Goal: Task Accomplishment & Management: Use online tool/utility

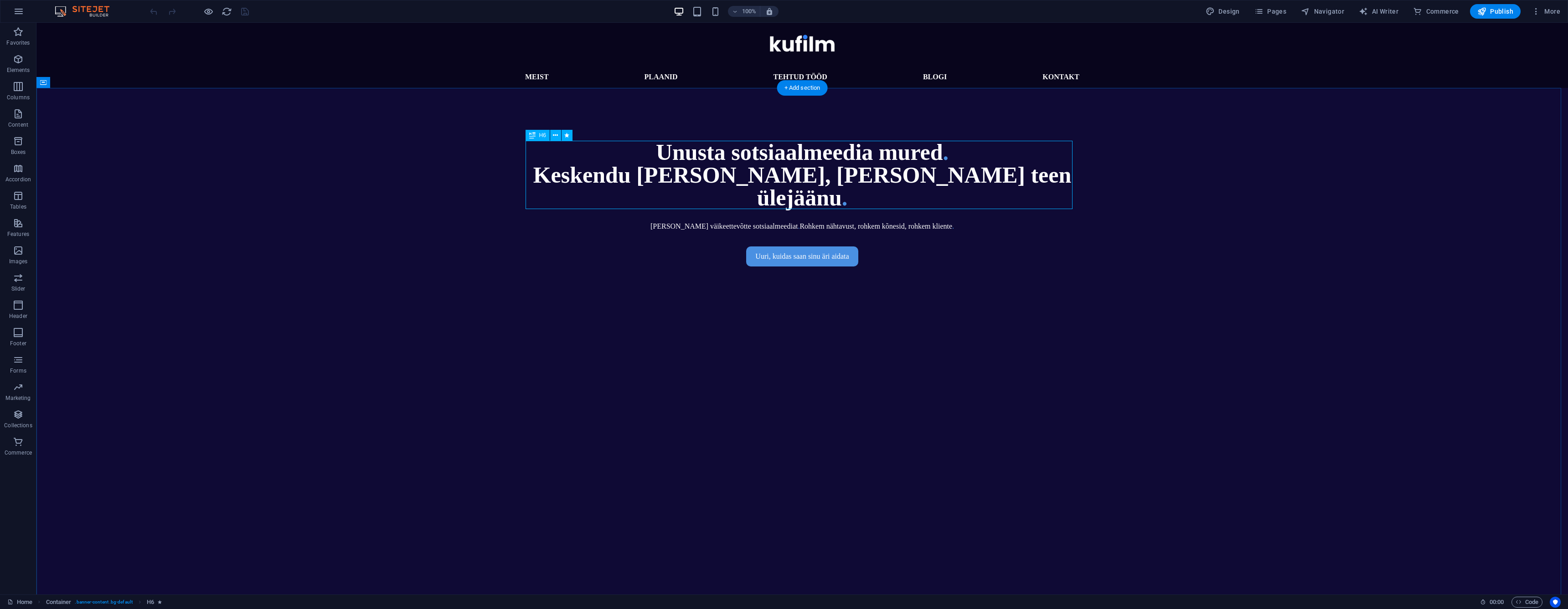
click at [786, 182] on div "Unusta sotsiaalmeedia mured . [GEOGRAPHIC_DATA] [PERSON_NAME], [PERSON_NAME] te…" at bounding box center [802, 175] width 547 height 69
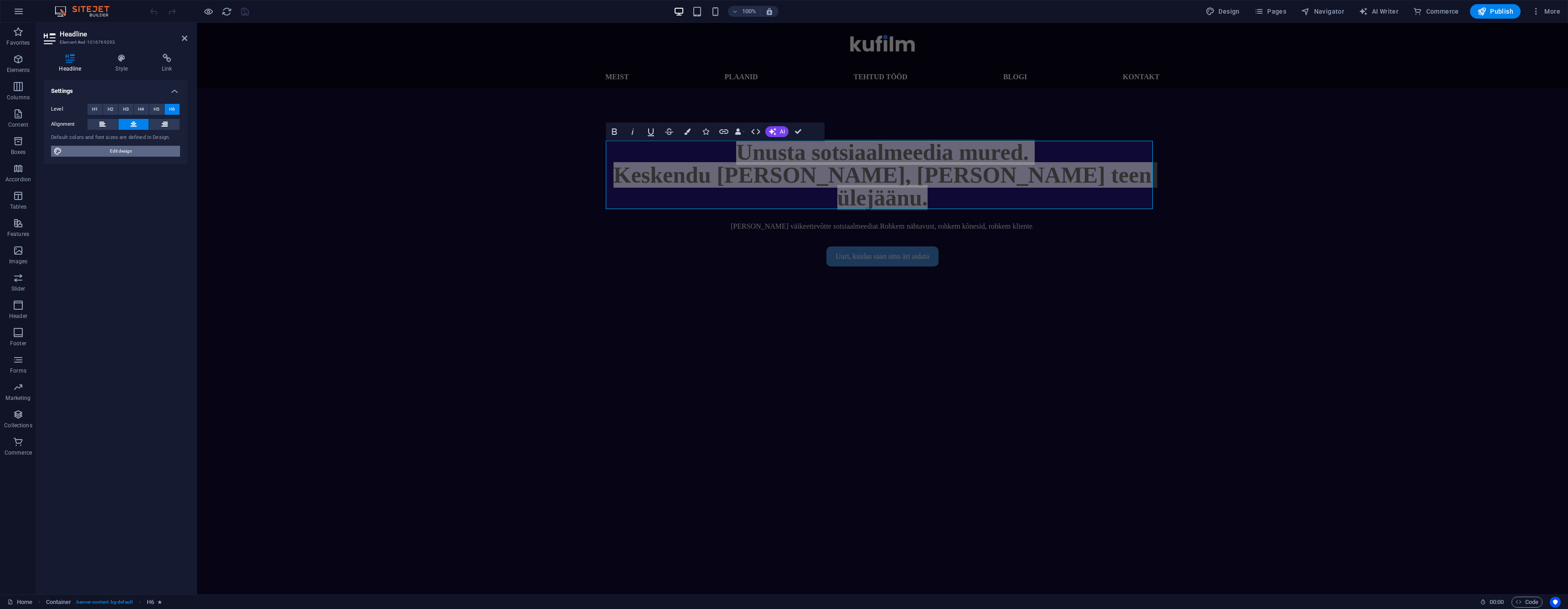
click at [74, 146] on span "Edit design" at bounding box center [121, 151] width 112 height 11
select select "px"
select select "300"
select select "px"
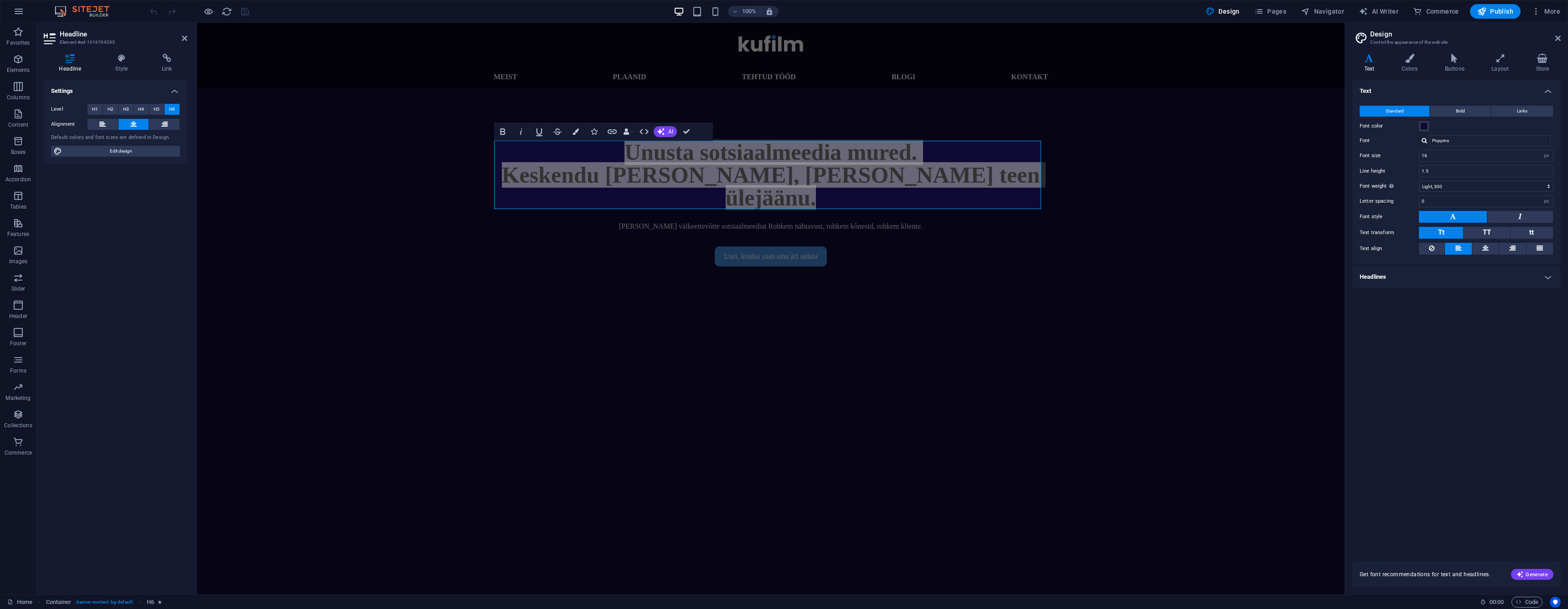
click at [1409, 272] on h4 "Headlines" at bounding box center [1456, 277] width 208 height 22
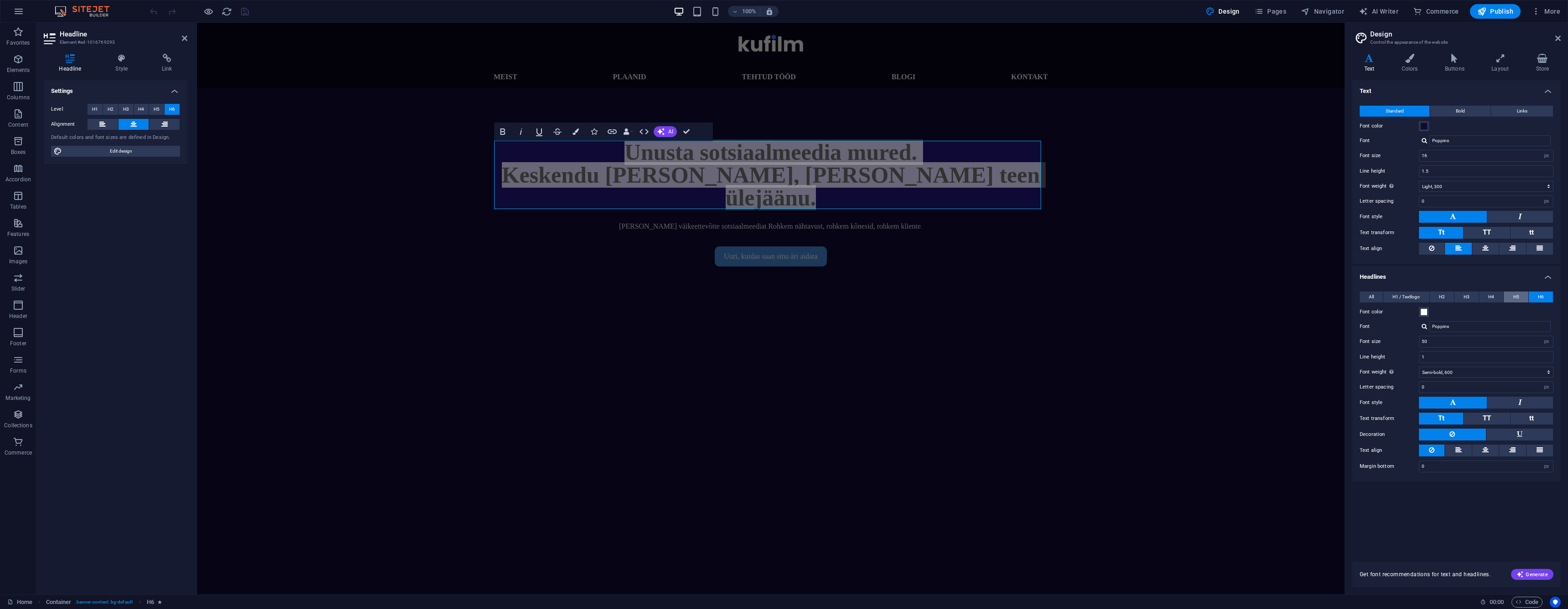
click at [1524, 296] on button "H5" at bounding box center [1516, 297] width 24 height 11
click at [1539, 296] on span "H6" at bounding box center [1541, 297] width 6 height 11
click at [1474, 328] on input "Poppins" at bounding box center [1490, 326] width 121 height 11
click at [1438, 329] on input "Poppins" at bounding box center [1490, 326] width 121 height 11
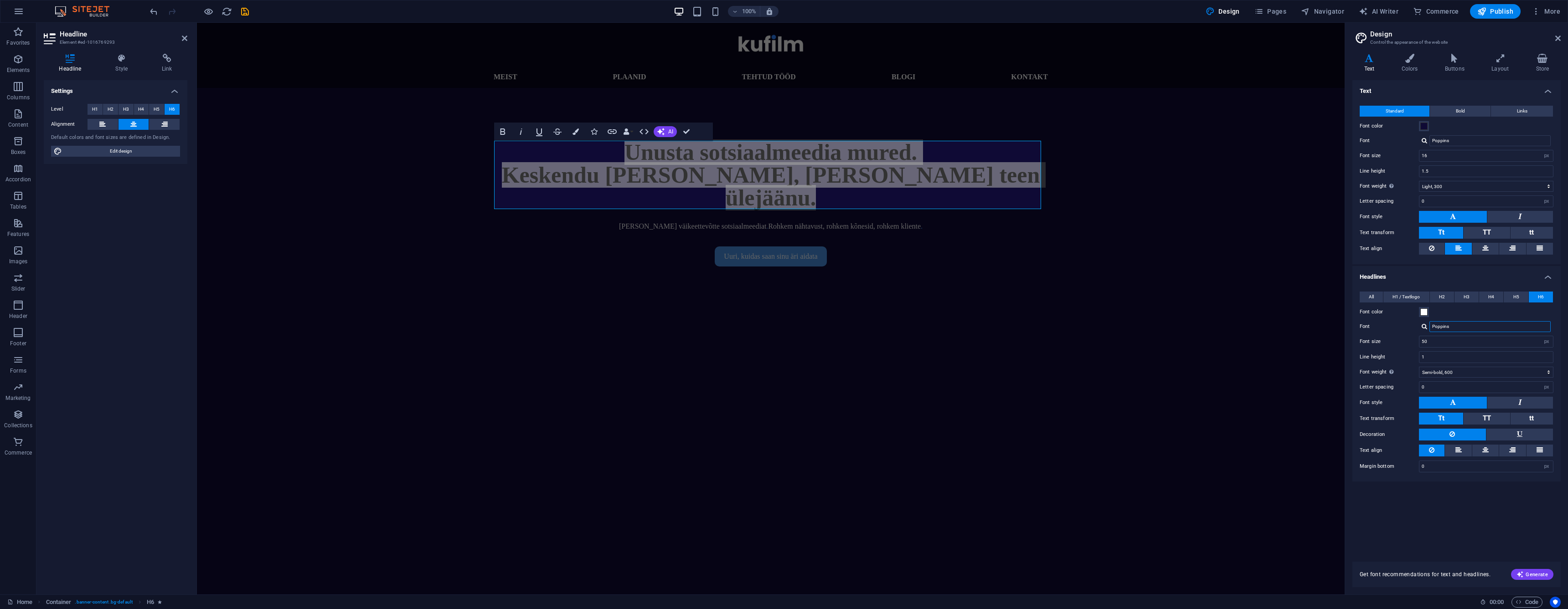
click at [1438, 329] on input "Poppins" at bounding box center [1490, 326] width 121 height 11
click at [1444, 328] on input "Font" at bounding box center [1490, 326] width 121 height 11
type input "p"
click at [1468, 362] on div "Manage fonts →" at bounding box center [1492, 362] width 121 height 11
select select "popularity"
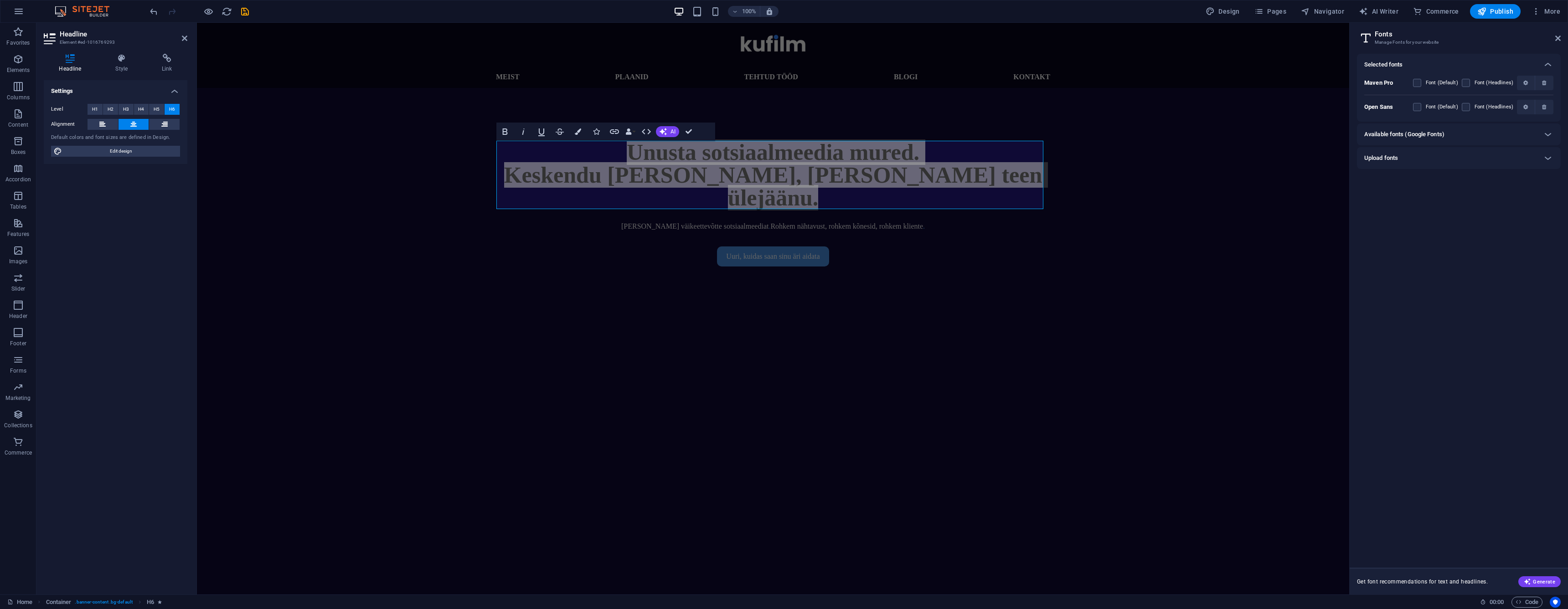
click at [1418, 136] on h6 "Available fonts (Google Fonts)" at bounding box center [1404, 134] width 80 height 11
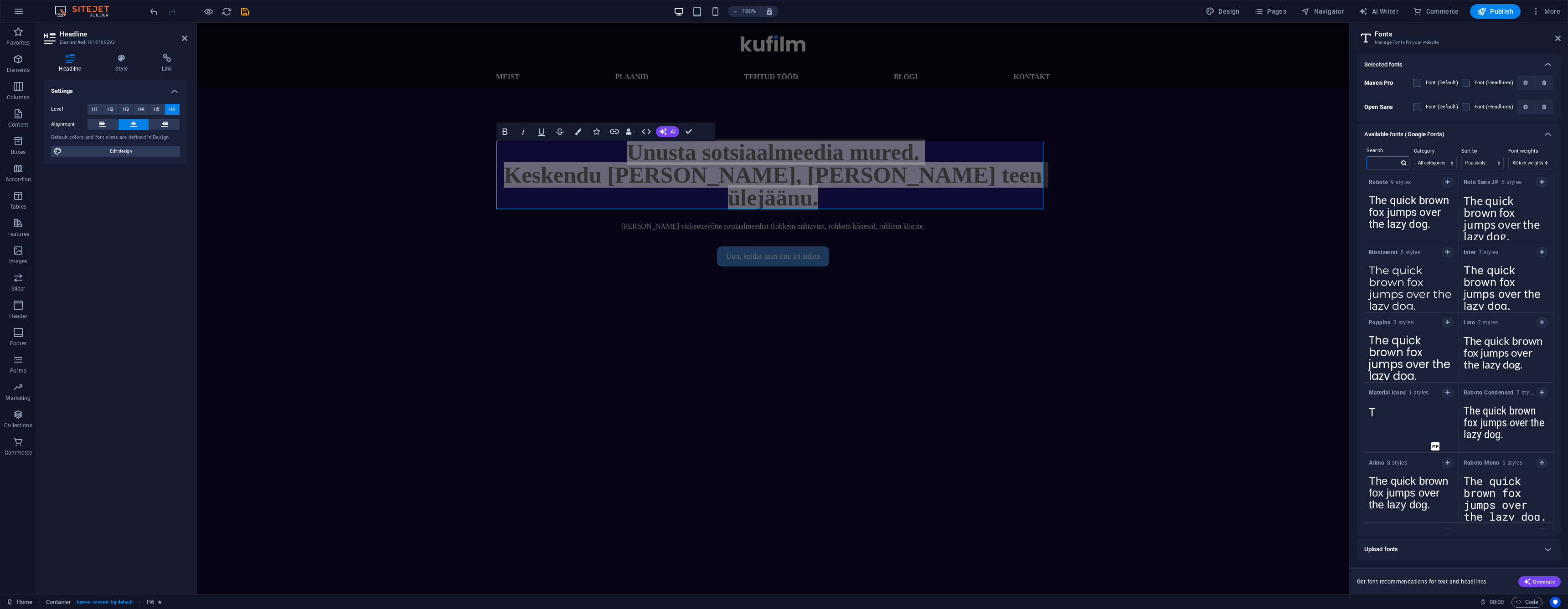
click at [1382, 157] on input "text" at bounding box center [1382, 163] width 32 height 12
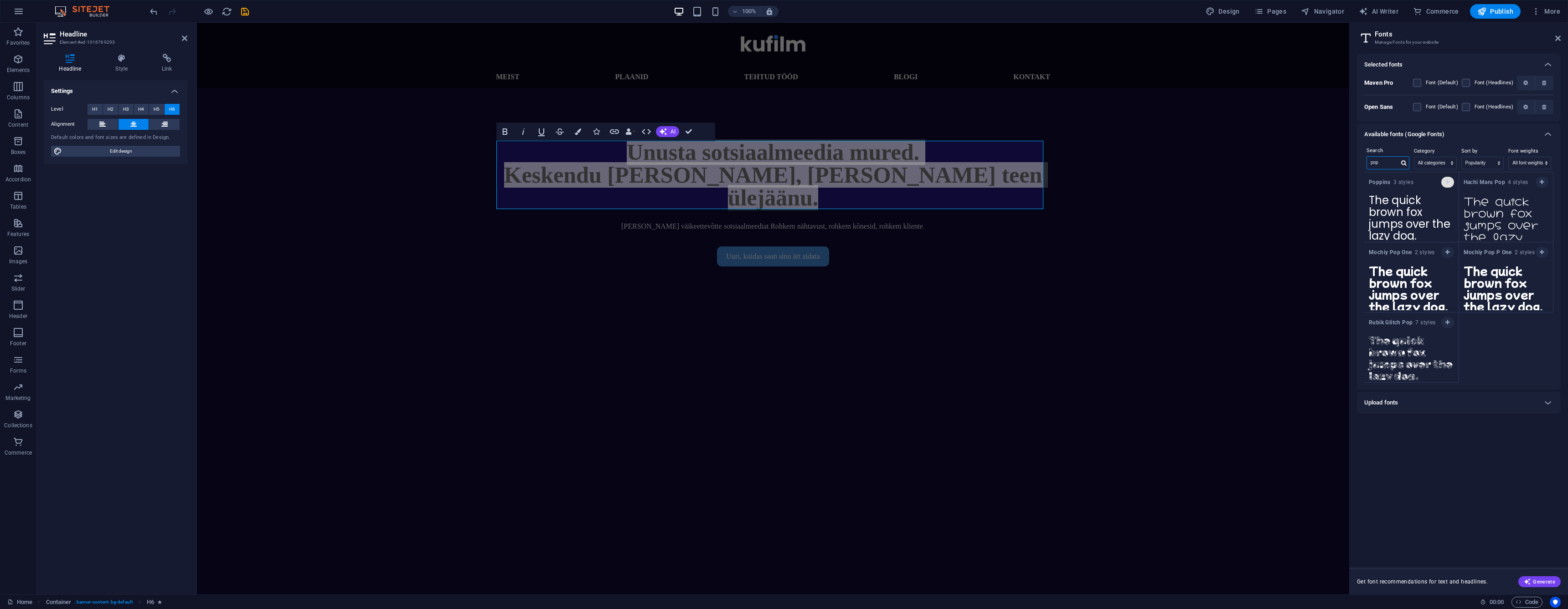
type input "pop"
click at [1449, 181] on icon "button" at bounding box center [1447, 182] width 4 height 5
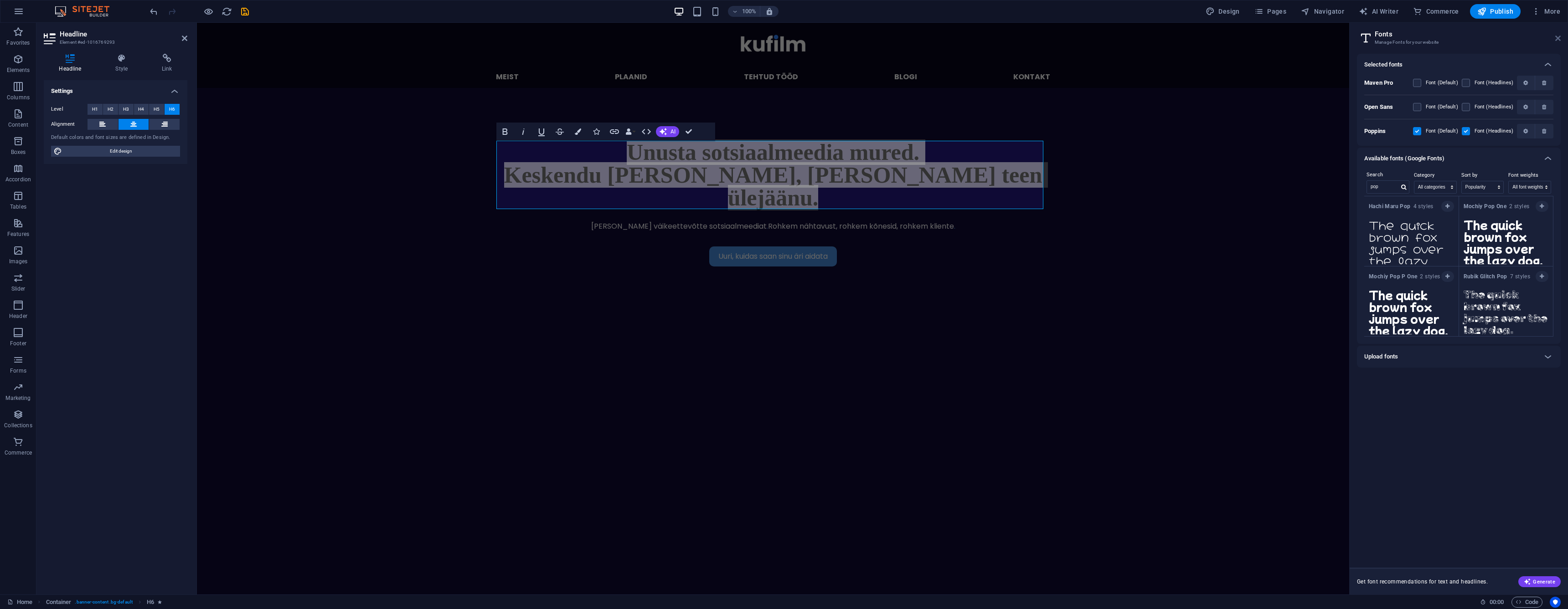
click at [1556, 38] on icon at bounding box center [1557, 38] width 5 height 8
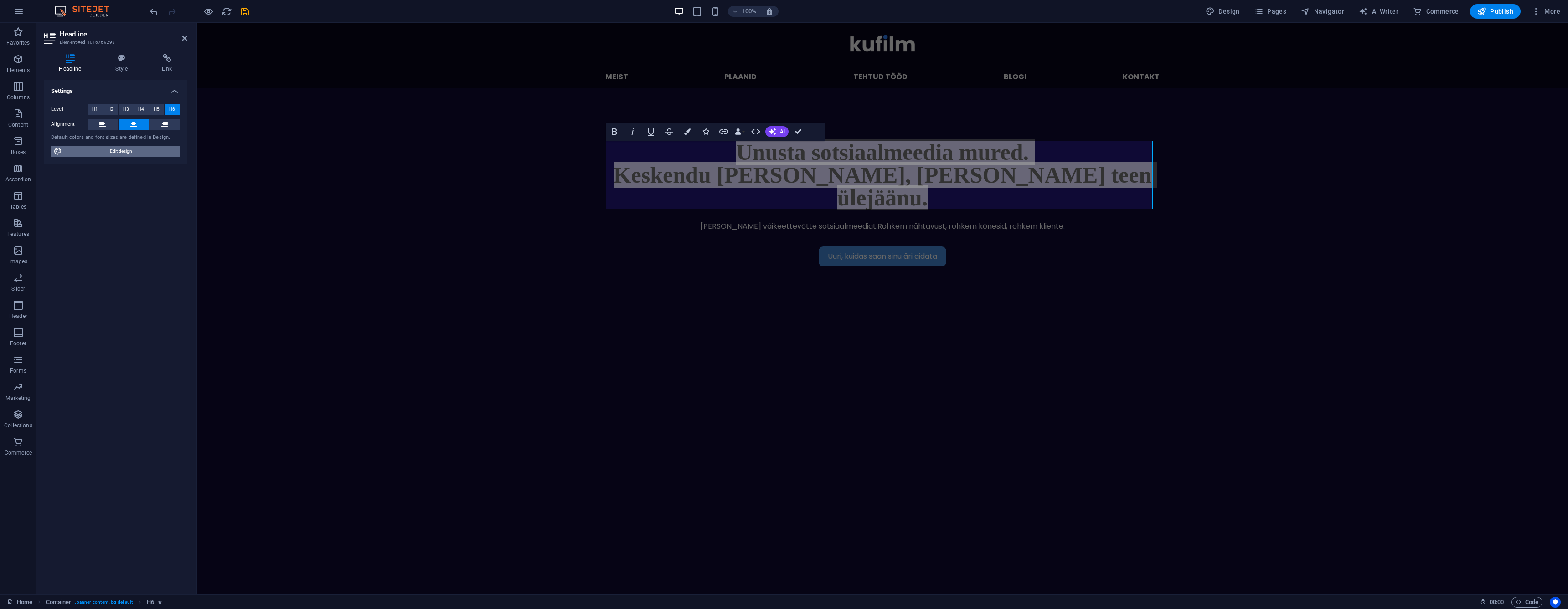
click at [176, 150] on span "Edit design" at bounding box center [121, 151] width 112 height 11
select select "px"
select select "300"
select select "px"
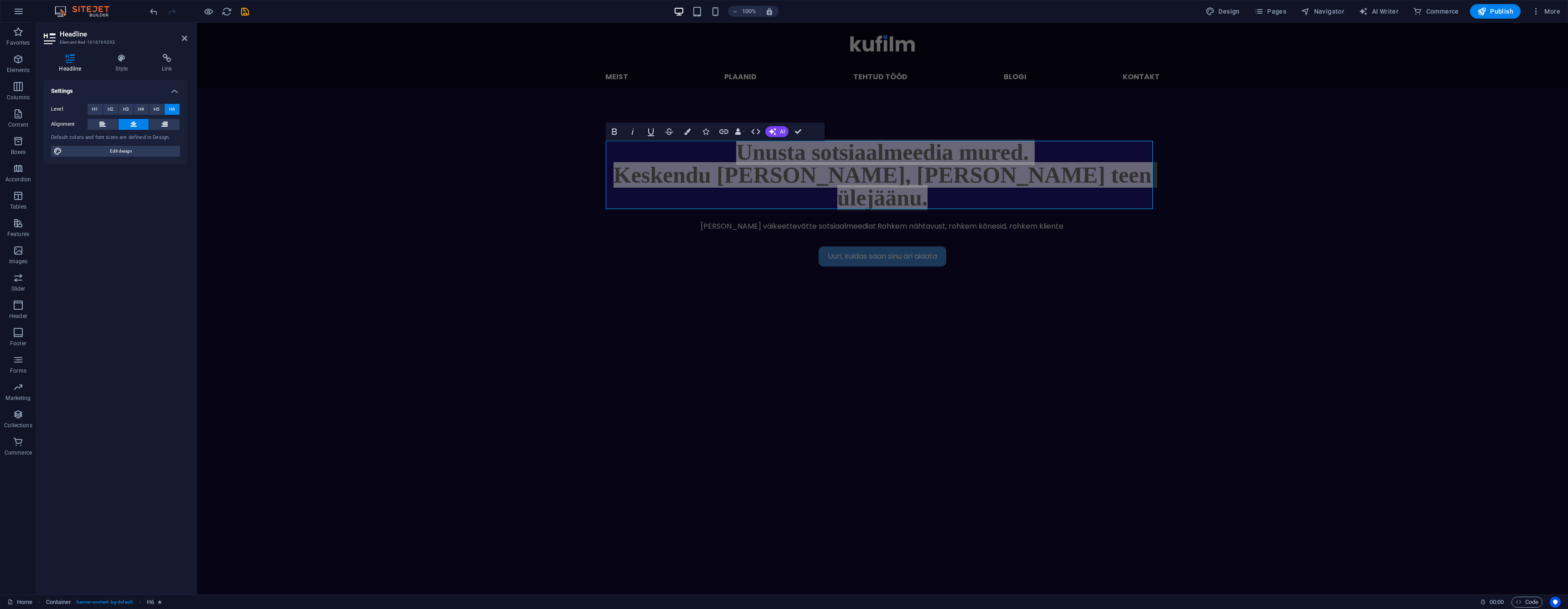
select select "600"
select select "px"
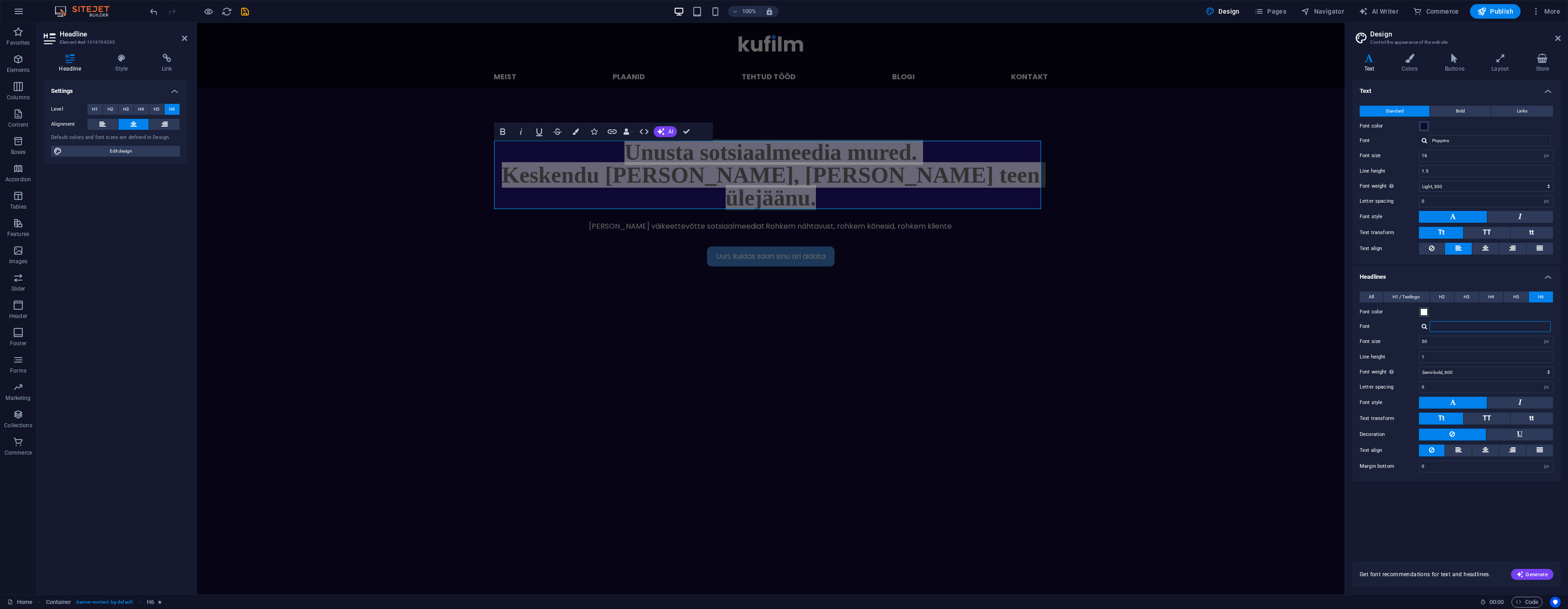
click at [1460, 329] on input "Font" at bounding box center [1490, 326] width 121 height 11
click at [1453, 340] on div "Poppins" at bounding box center [1492, 338] width 121 height 10
type input "Poppins"
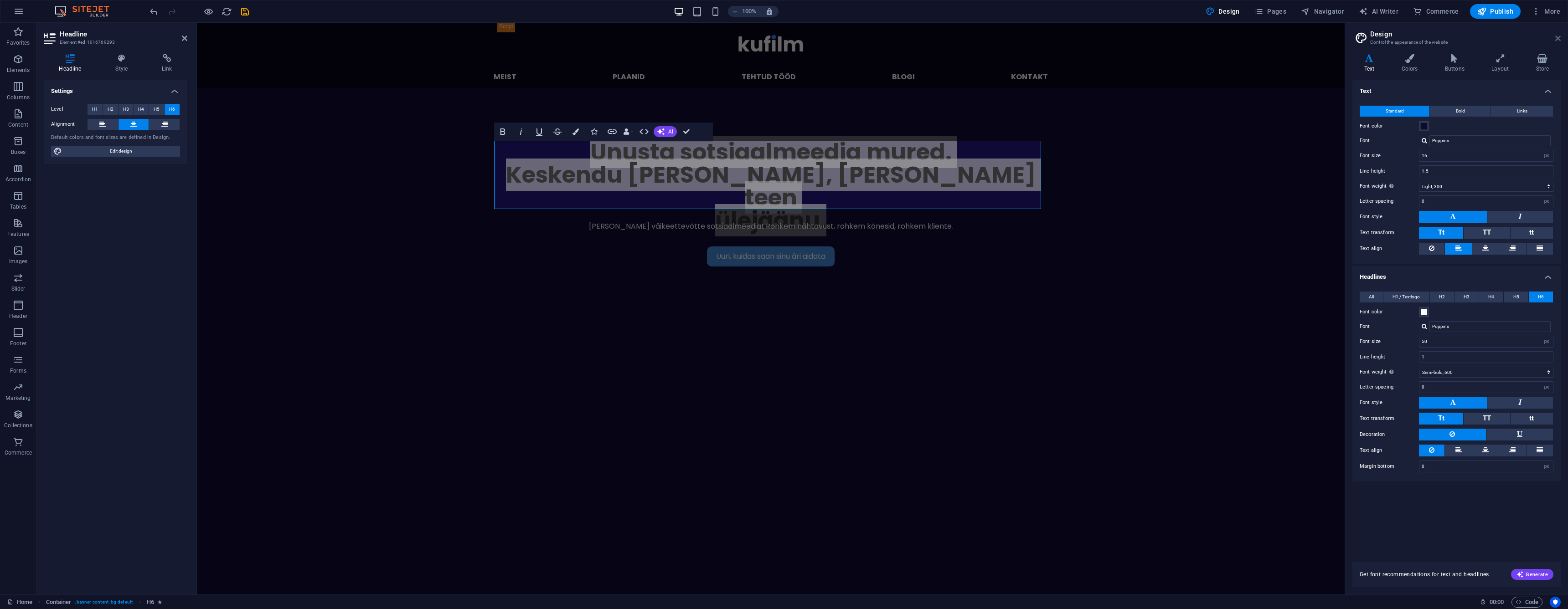
click at [1556, 36] on icon at bounding box center [1557, 38] width 5 height 8
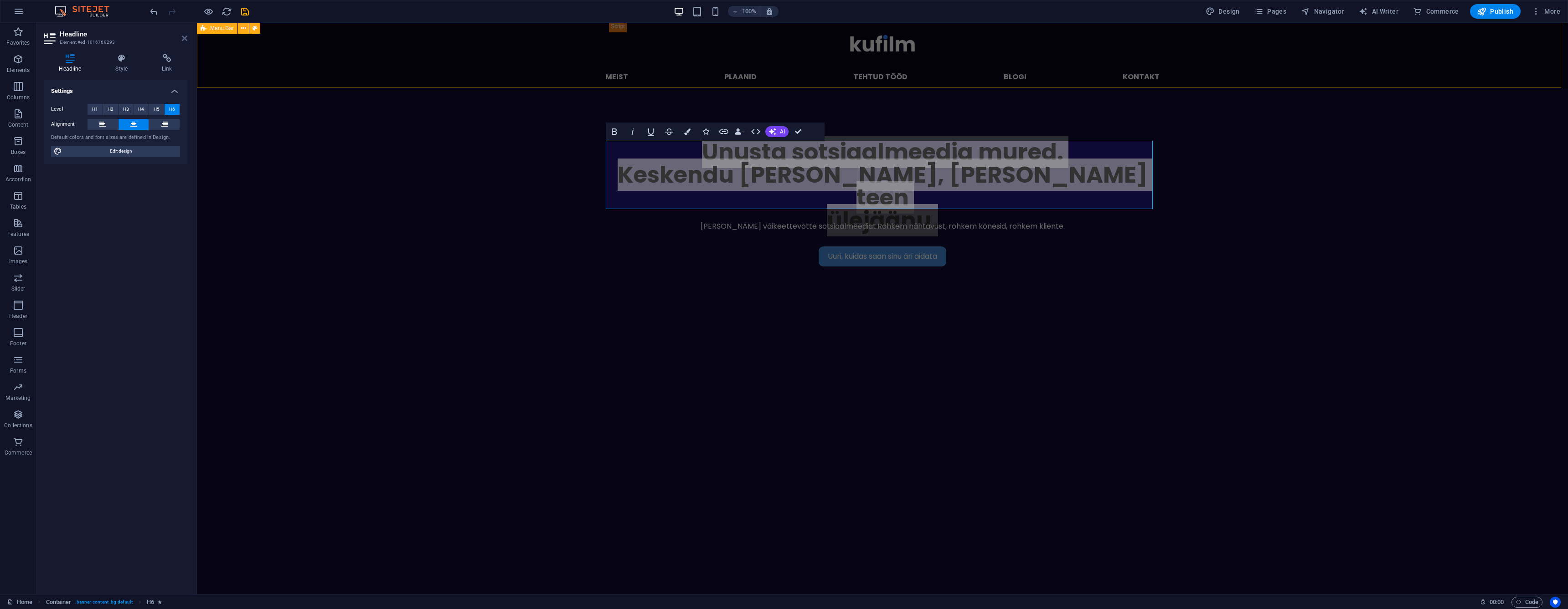
click at [184, 39] on icon at bounding box center [184, 38] width 5 height 8
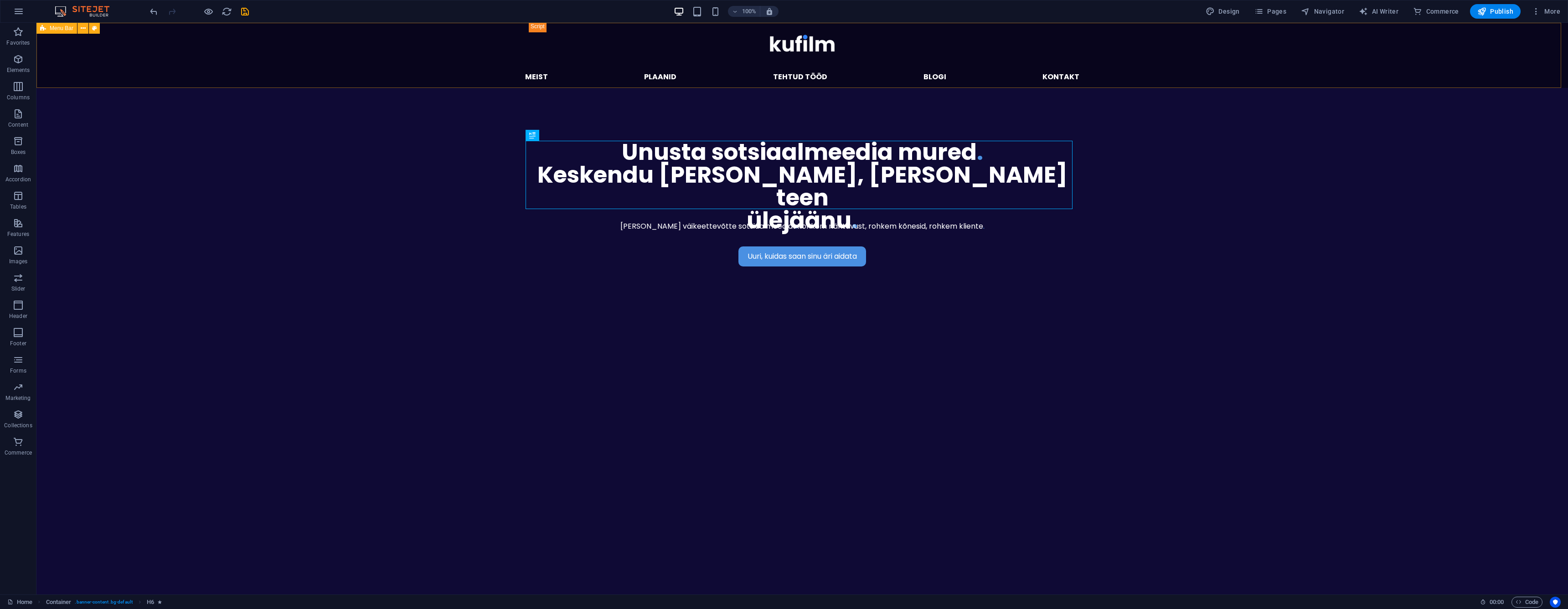
click at [396, 283] on div "Uuri, kuidas saan sinu äri aidata [PERSON_NAME] väikeettevõtte sotsiaalmeediat …" at bounding box center [802, 430] width 1532 height 683
click at [397, 286] on div "Uuri, kuidas saan sinu äri aidata [PERSON_NAME] väikeettevõtte sotsiaalmeediat …" at bounding box center [802, 430] width 1532 height 683
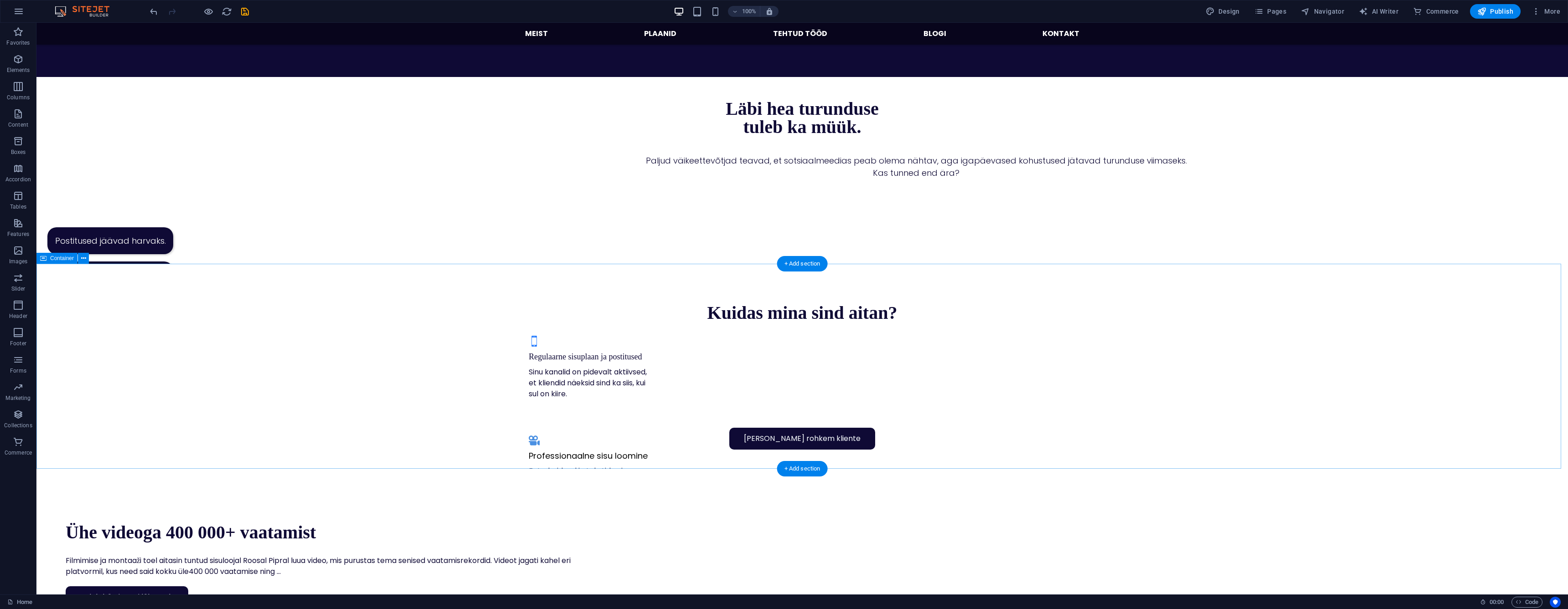
scroll to position [549, 0]
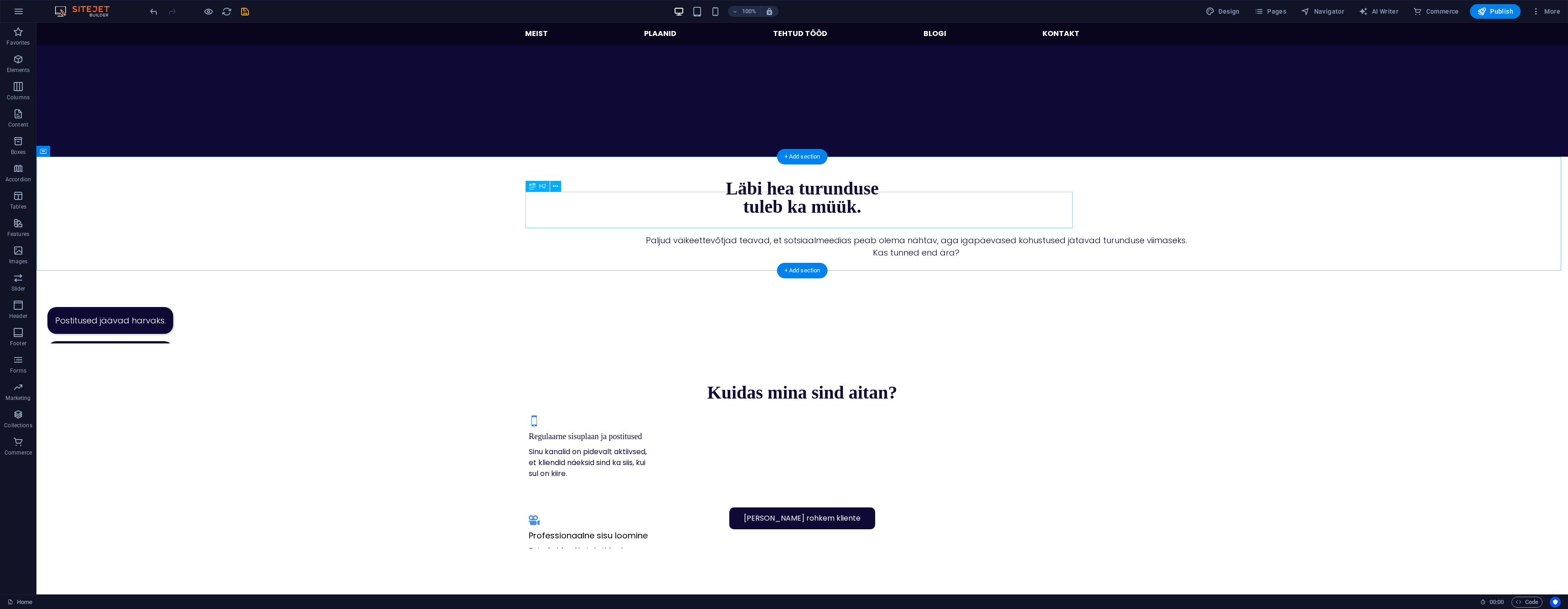
click at [746, 216] on div "Läbi hea turunduse tuleb ka müük." at bounding box center [802, 197] width 547 height 36
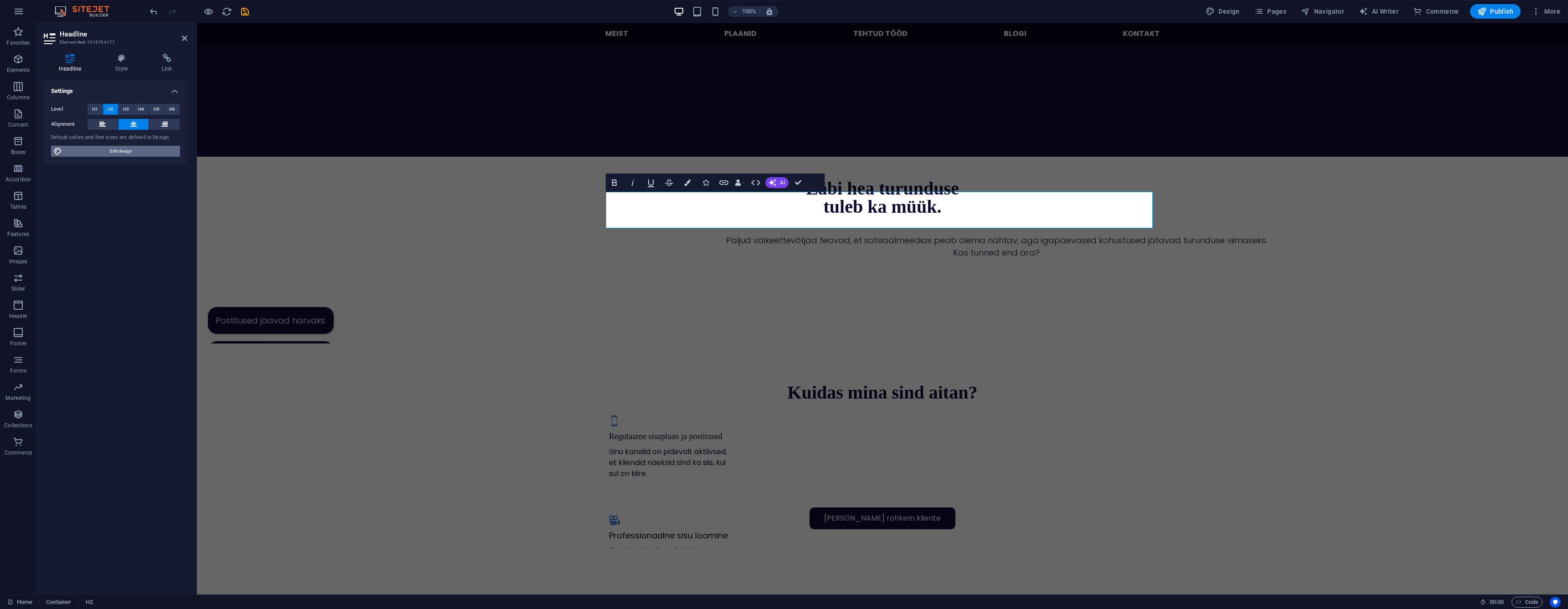
click at [145, 154] on span "Edit design" at bounding box center [121, 151] width 112 height 11
select select "px"
select select "300"
select select "px"
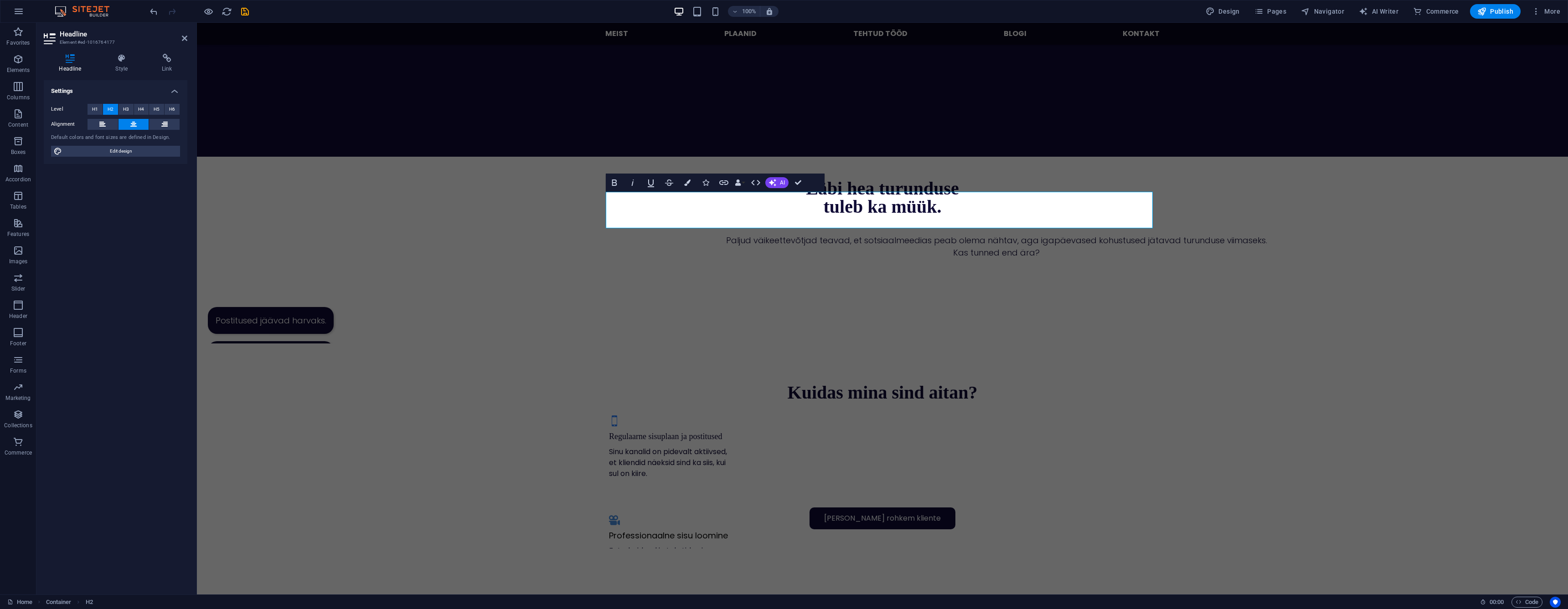
select select "700"
select select "px"
select select "rem"
select select "px"
select select "600"
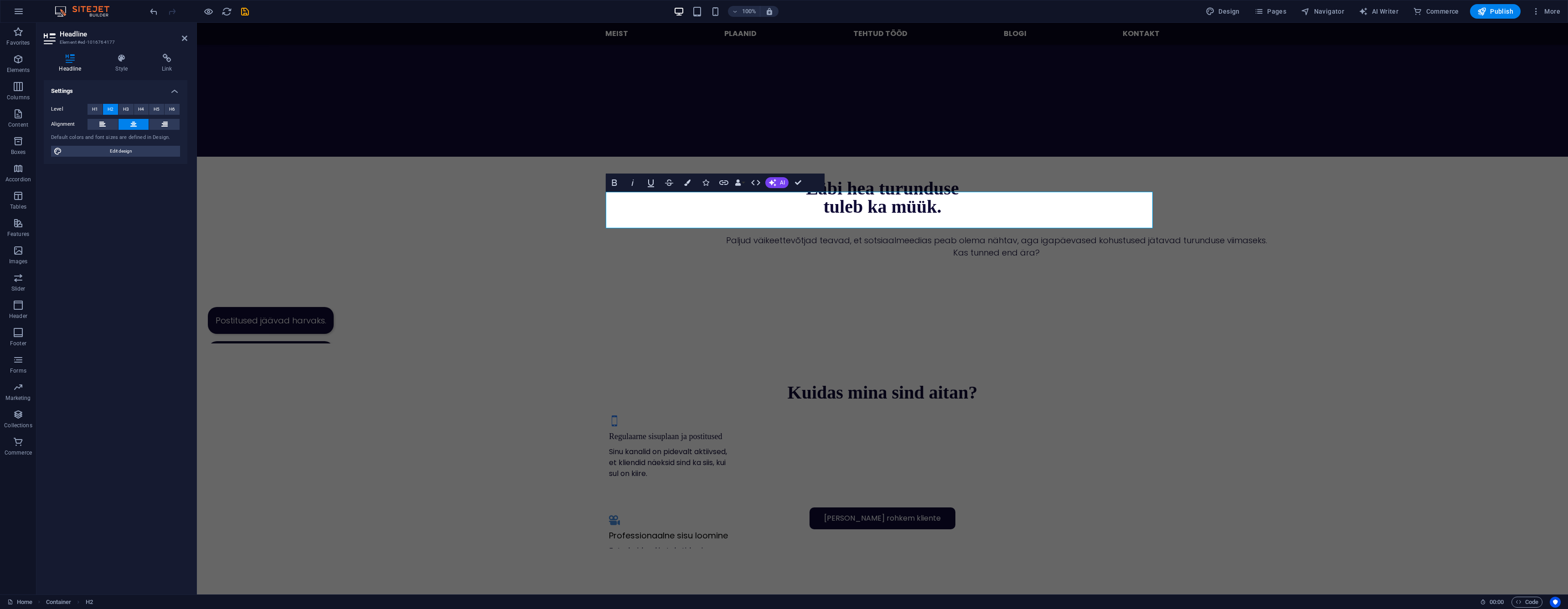
select select "px"
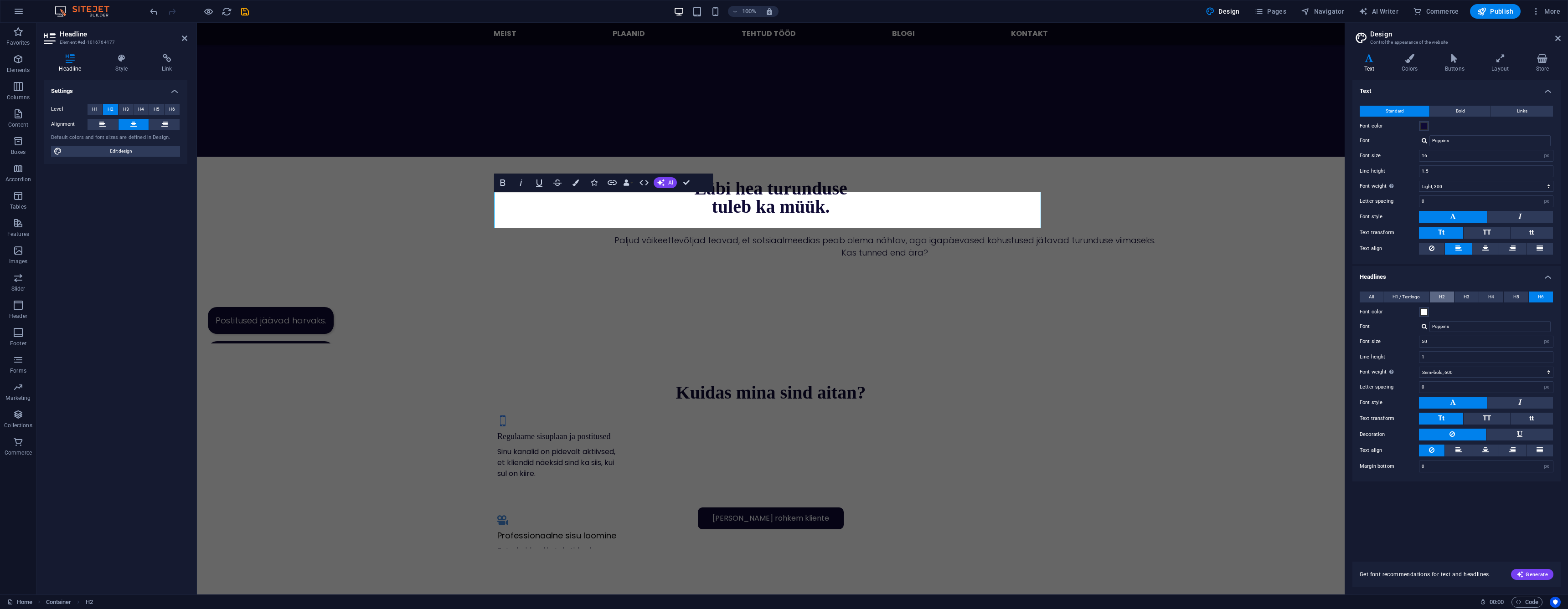
click at [1438, 297] on button "H2" at bounding box center [1442, 297] width 24 height 11
click at [1458, 329] on input "Montserrat" at bounding box center [1490, 326] width 121 height 11
drag, startPoint x: 1458, startPoint y: 332, endPoint x: 1458, endPoint y: 340, distance: 8.0
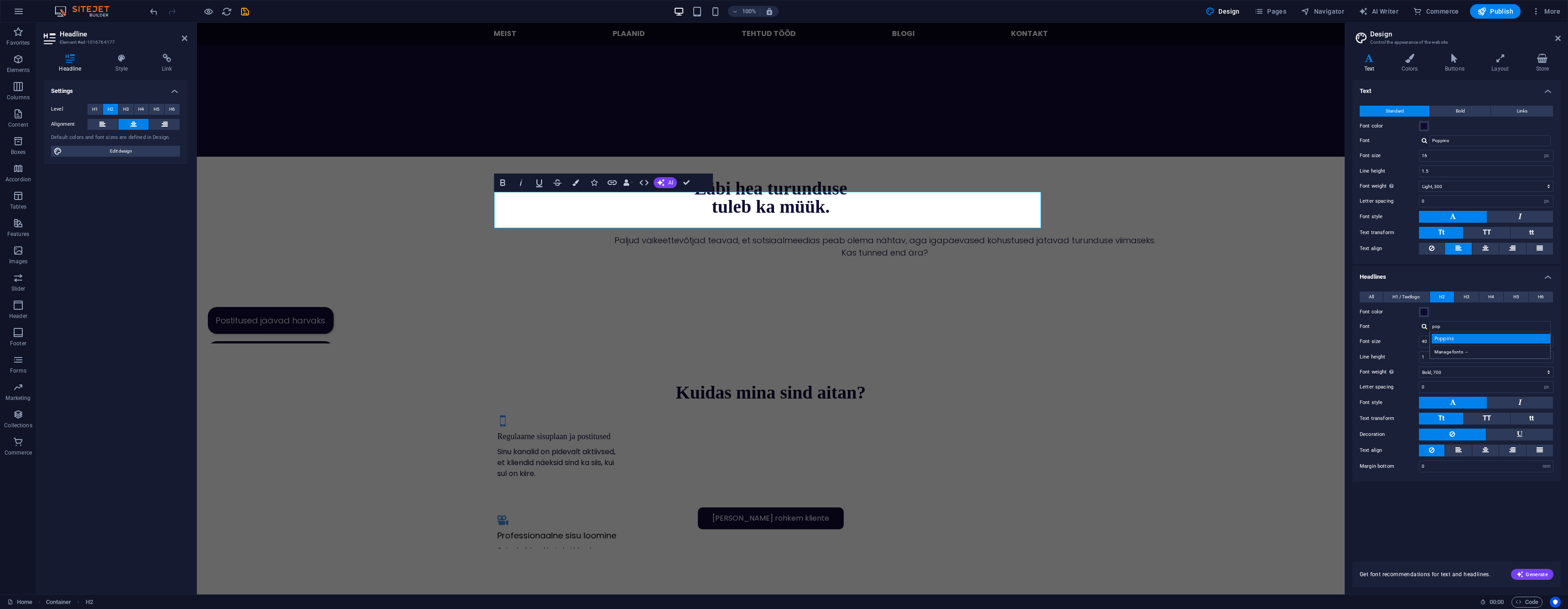
click at [1458, 340] on div "Poppins" at bounding box center [1492, 338] width 121 height 10
type input "Poppins"
click at [1468, 298] on span "H3" at bounding box center [1466, 297] width 6 height 11
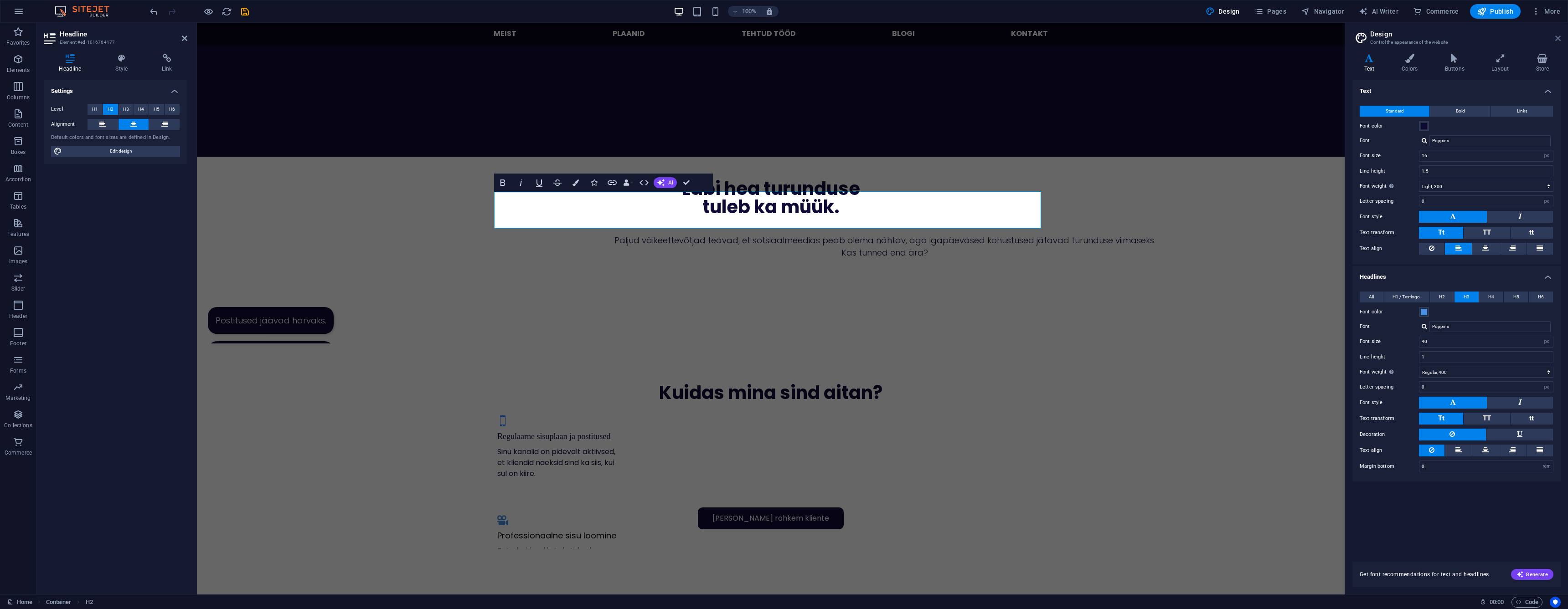
click at [1557, 38] on icon at bounding box center [1557, 38] width 5 height 8
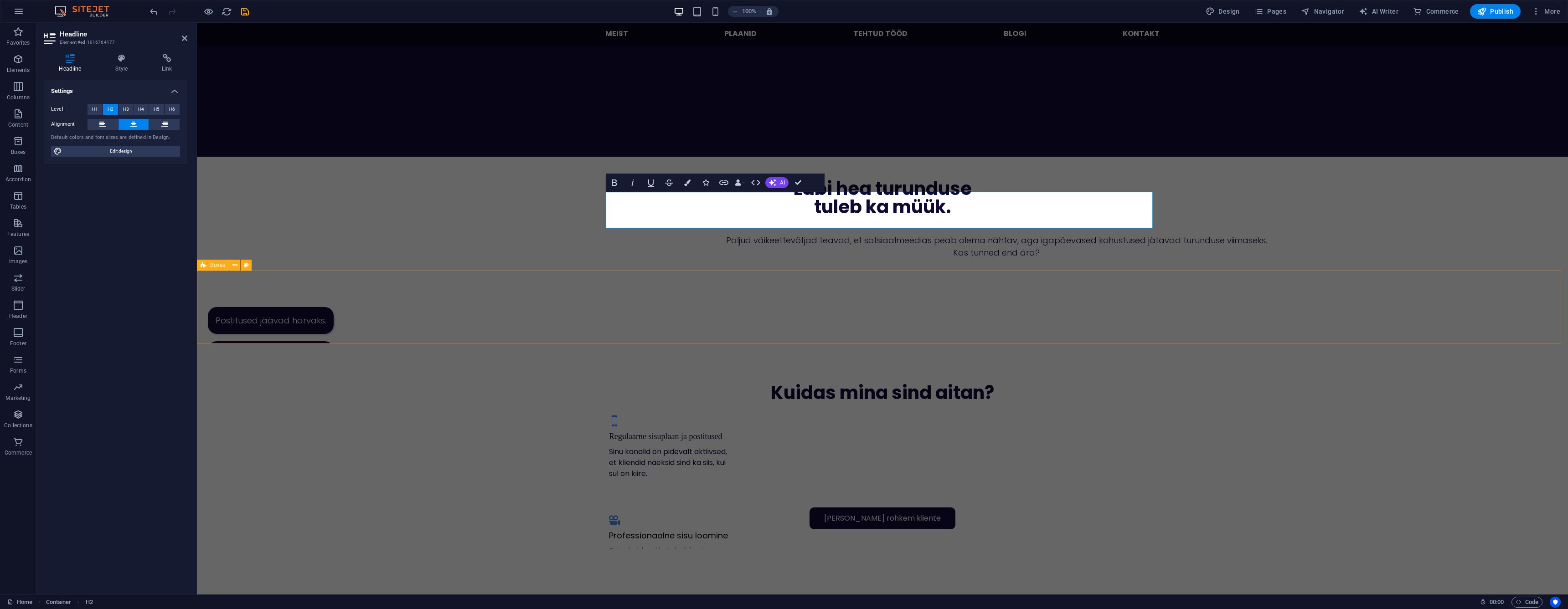
click at [1370, 293] on div "Postitused jäävad harvaks. Reklaamid on keerulised ja tulemused napid. Kliendid…" at bounding box center [882, 307] width 1371 height 73
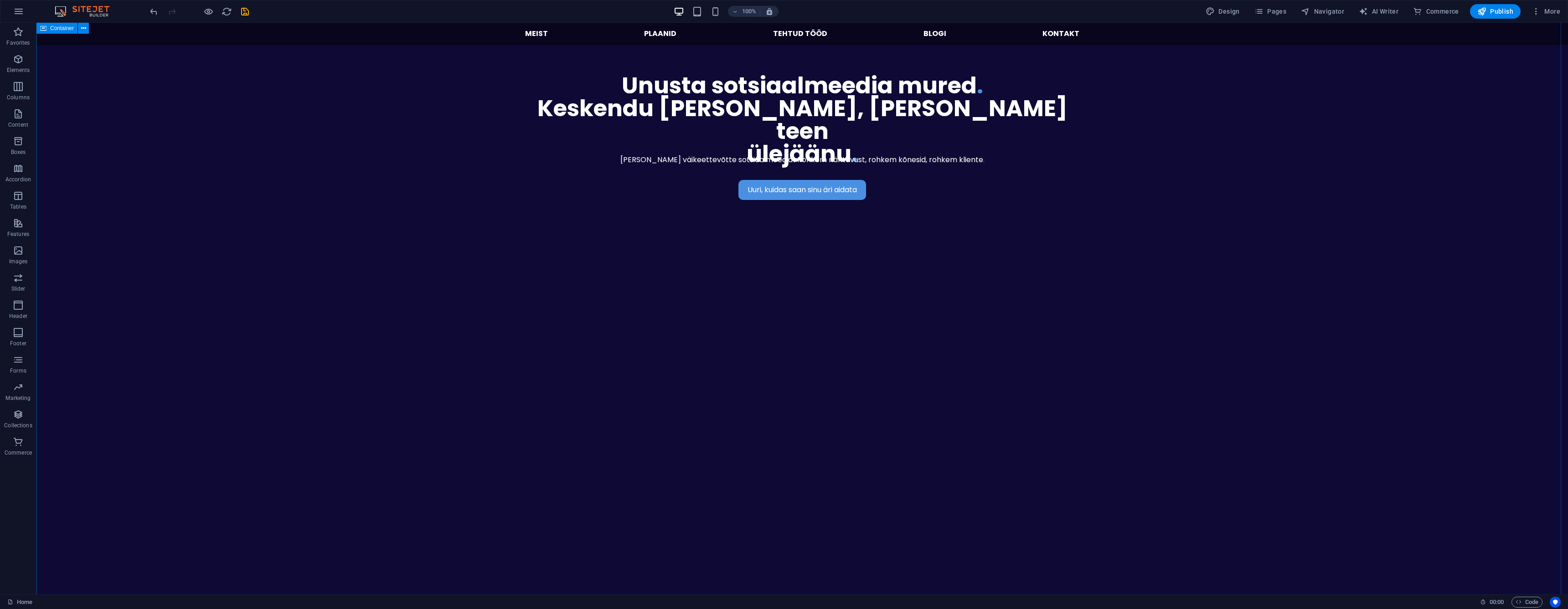
scroll to position [0, 0]
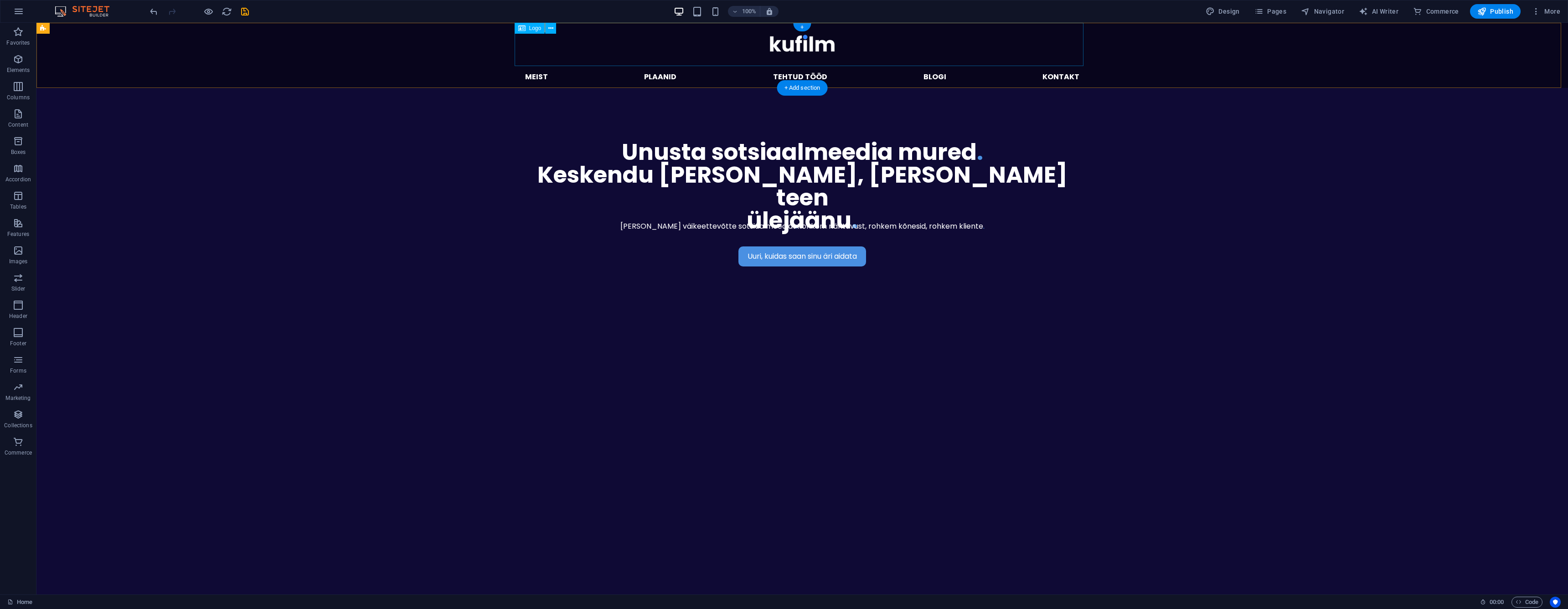
click at [814, 50] on div at bounding box center [802, 44] width 569 height 43
select select "px"
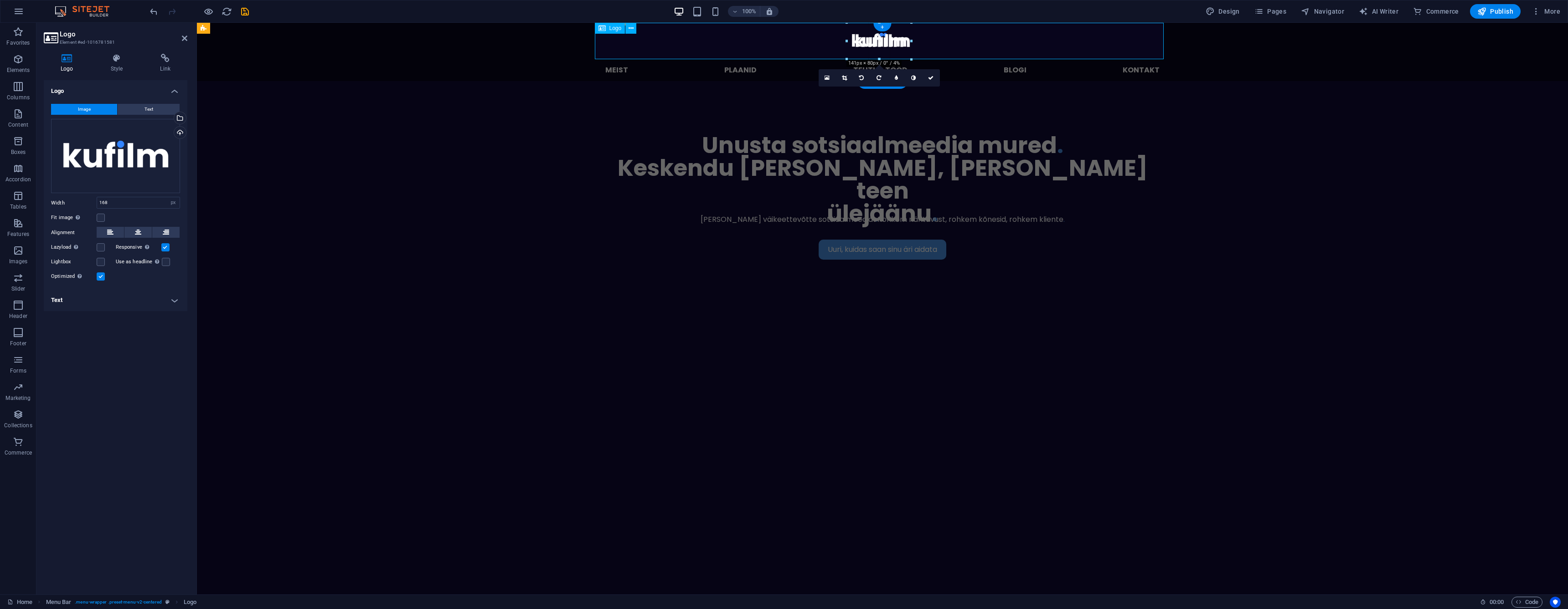
drag, startPoint x: 916, startPoint y: 66, endPoint x: 902, endPoint y: 53, distance: 19.1
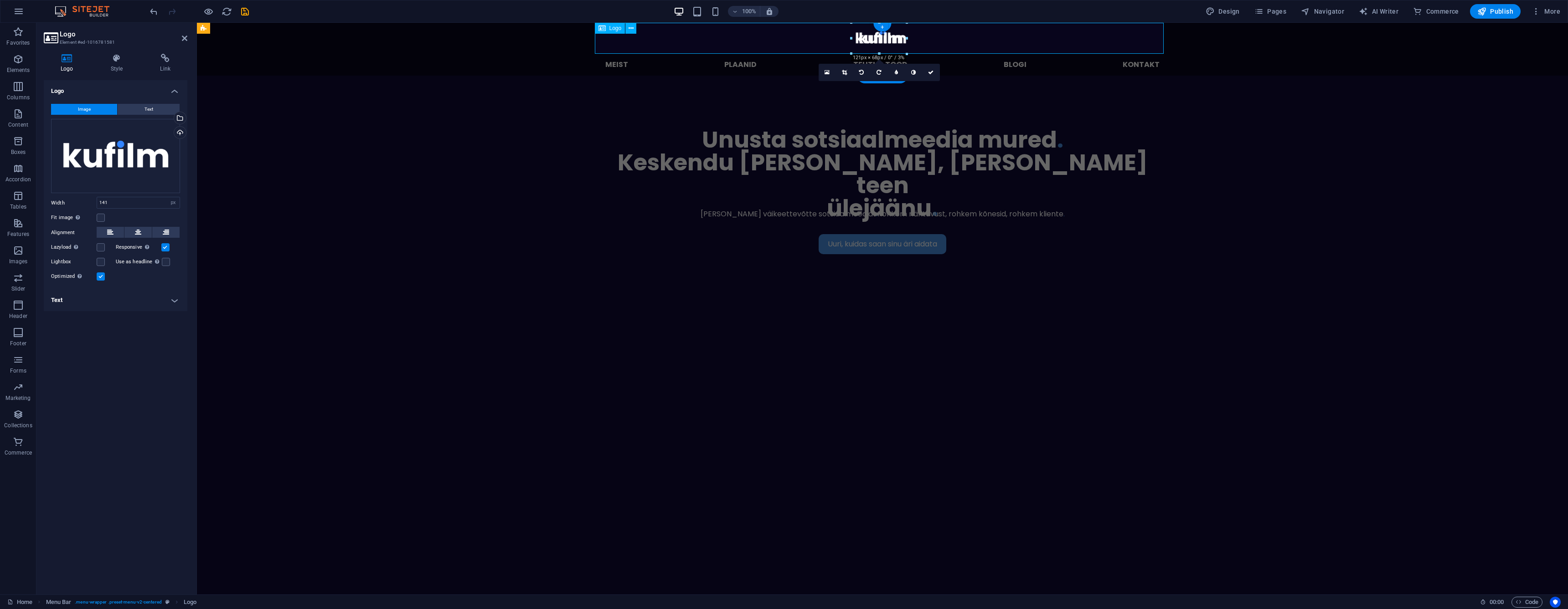
drag, startPoint x: 911, startPoint y: 58, endPoint x: 903, endPoint y: 50, distance: 11.3
type input "121"
click at [929, 69] on link at bounding box center [931, 72] width 17 height 17
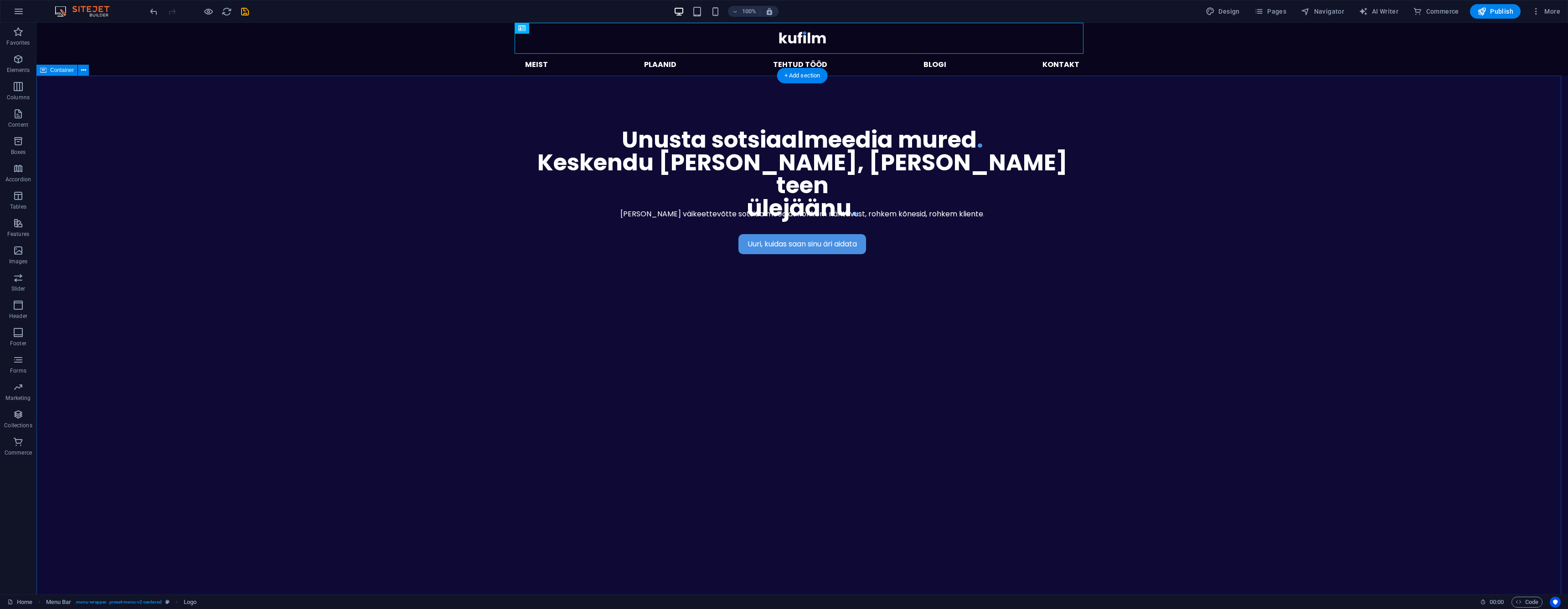
click at [327, 155] on div "Uuri, kuidas saan sinu äri aidata [PERSON_NAME] väikeettevõtte sotsiaalmeediat …" at bounding box center [802, 417] width 1532 height 683
click at [215, 14] on div at bounding box center [198, 11] width 102 height 14
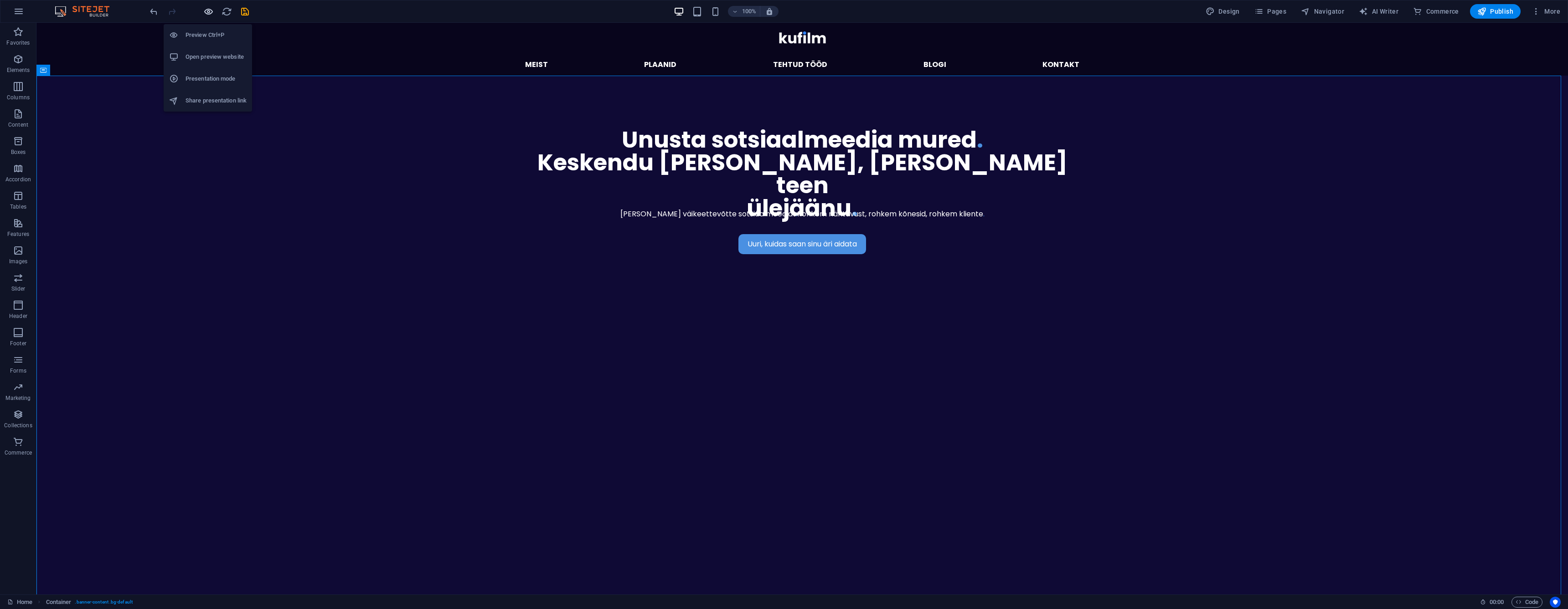
click at [205, 14] on icon "button" at bounding box center [209, 11] width 11 height 11
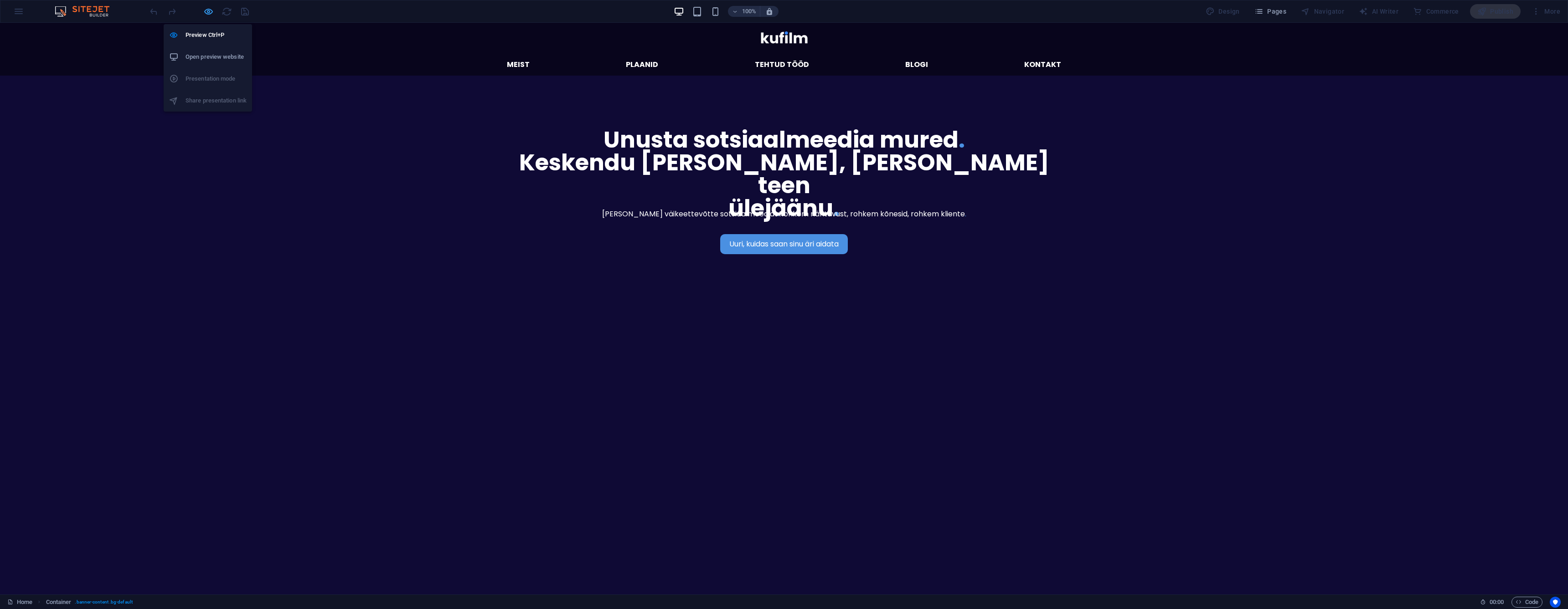
click at [210, 16] on icon "button" at bounding box center [209, 11] width 11 height 11
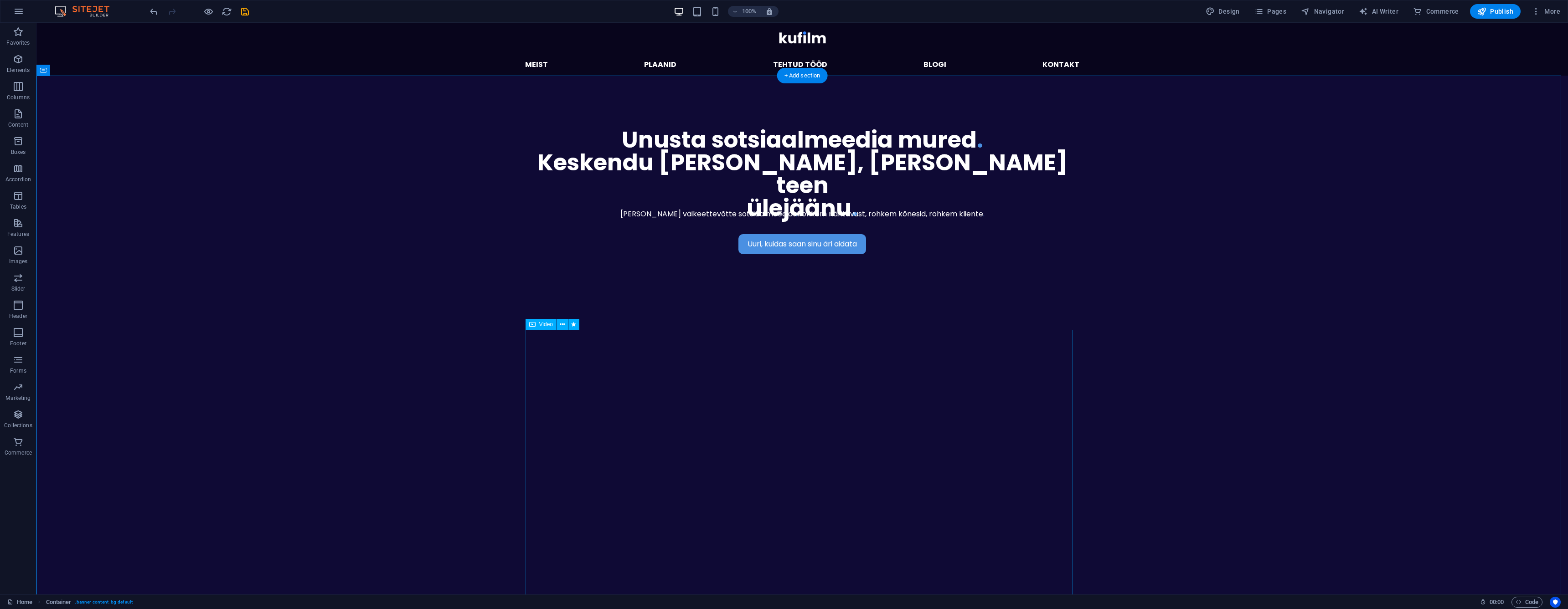
click at [628, 361] on figure at bounding box center [802, 489] width 547 height 274
select select "%"
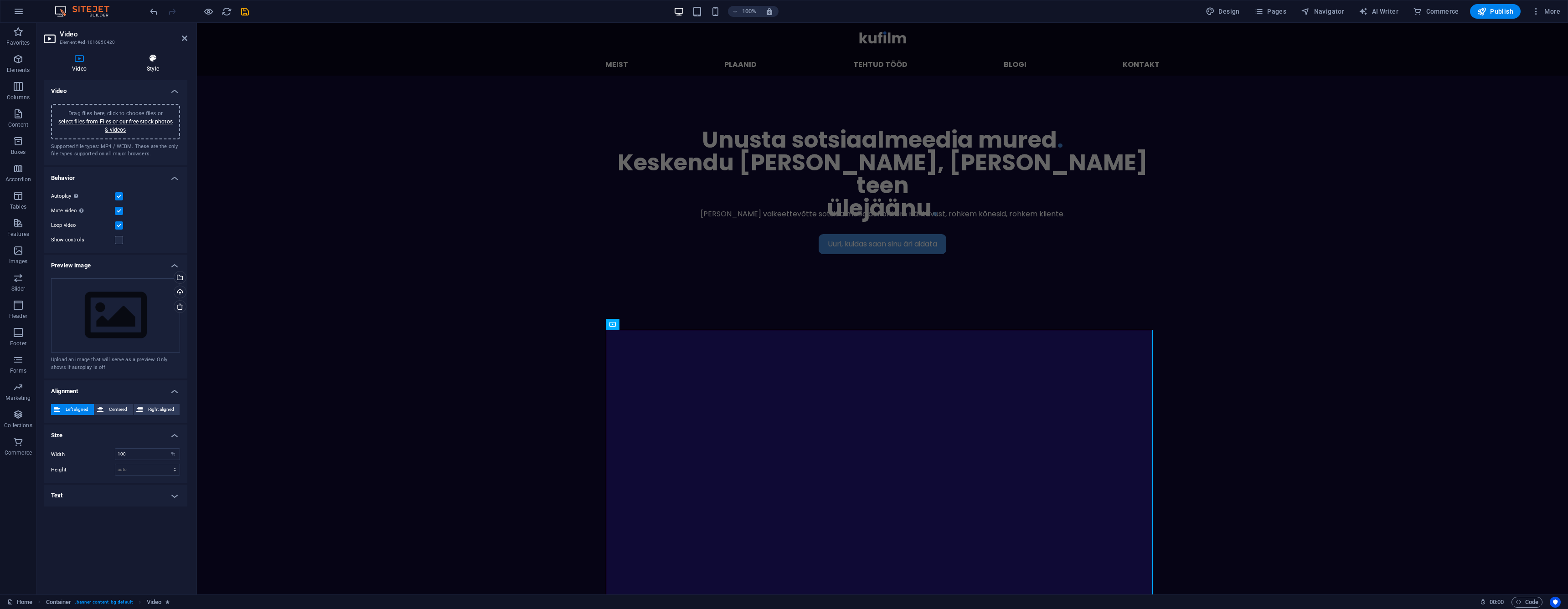
click at [139, 60] on icon at bounding box center [152, 58] width 69 height 9
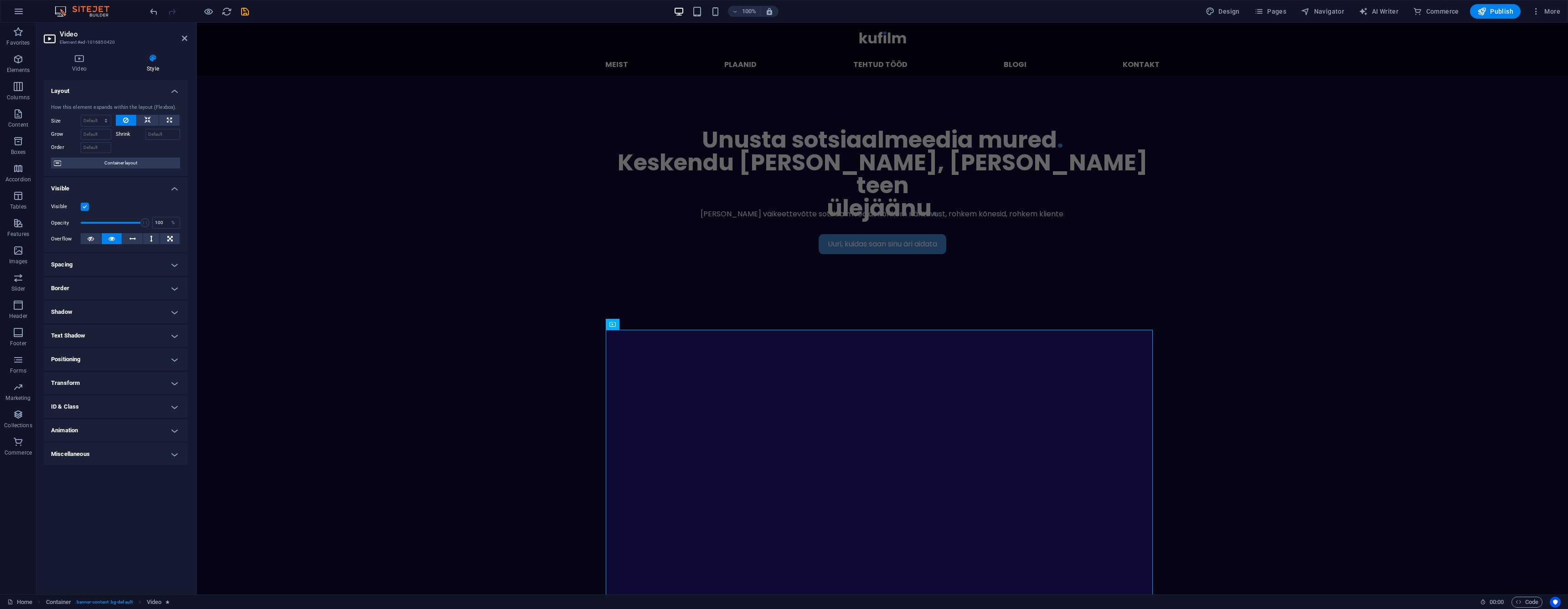
click at [97, 385] on h4 "Transform" at bounding box center [115, 383] width 143 height 22
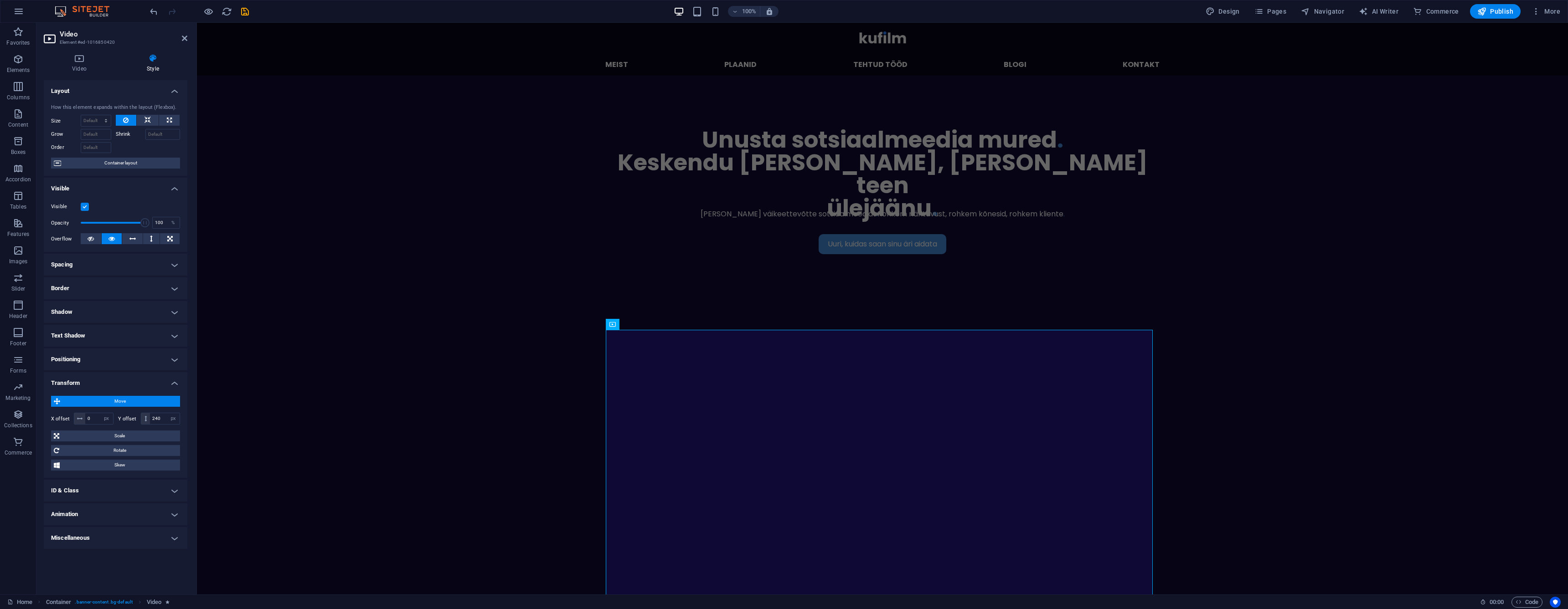
click at [97, 385] on h4 "Transform" at bounding box center [115, 381] width 143 height 17
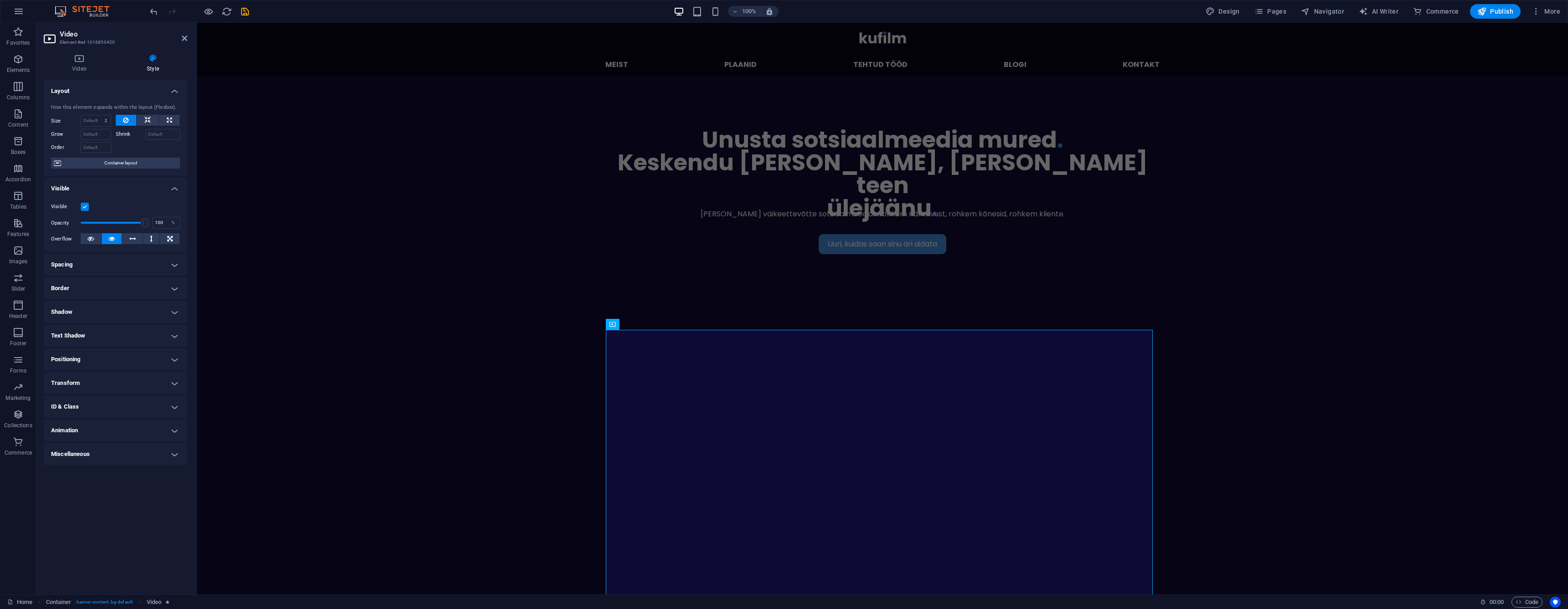
click at [94, 291] on h4 "Border" at bounding box center [115, 288] width 143 height 22
click at [109, 322] on input "25" at bounding box center [111, 323] width 41 height 11
type input "4"
type input "100"
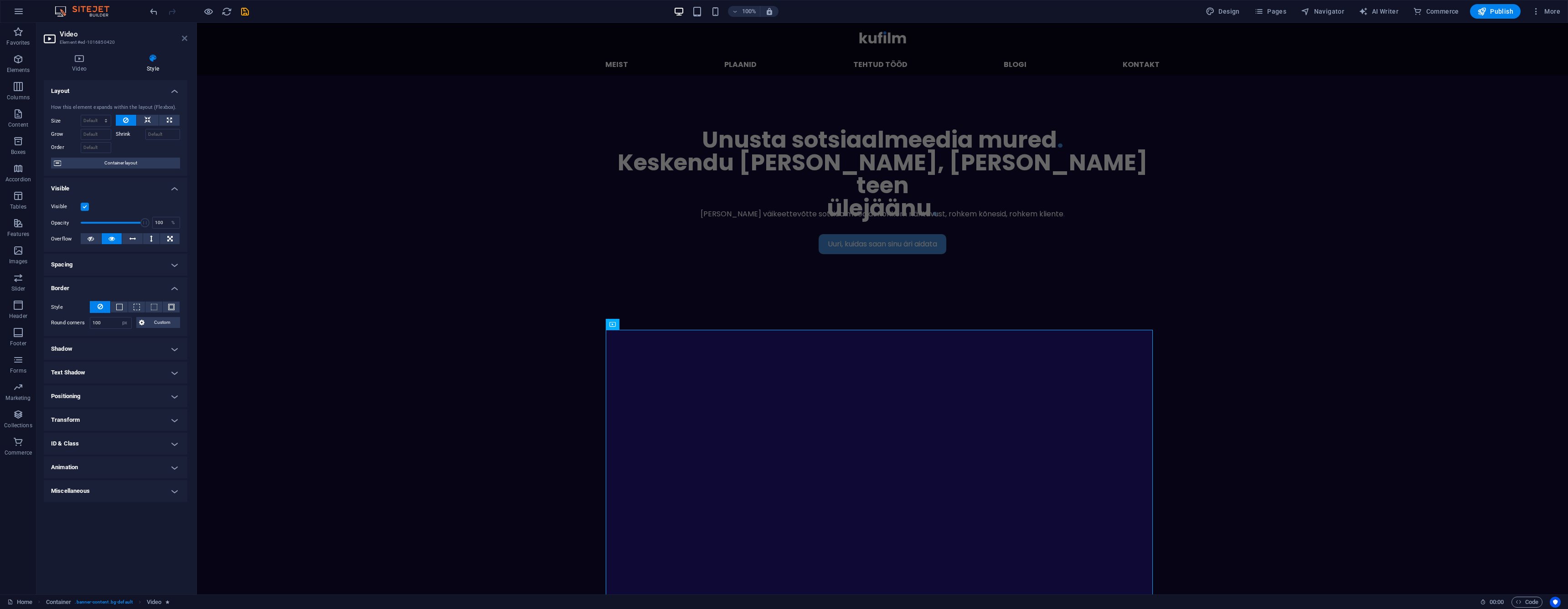
drag, startPoint x: 186, startPoint y: 38, endPoint x: 294, endPoint y: 173, distance: 172.9
click at [186, 38] on icon at bounding box center [184, 38] width 5 height 8
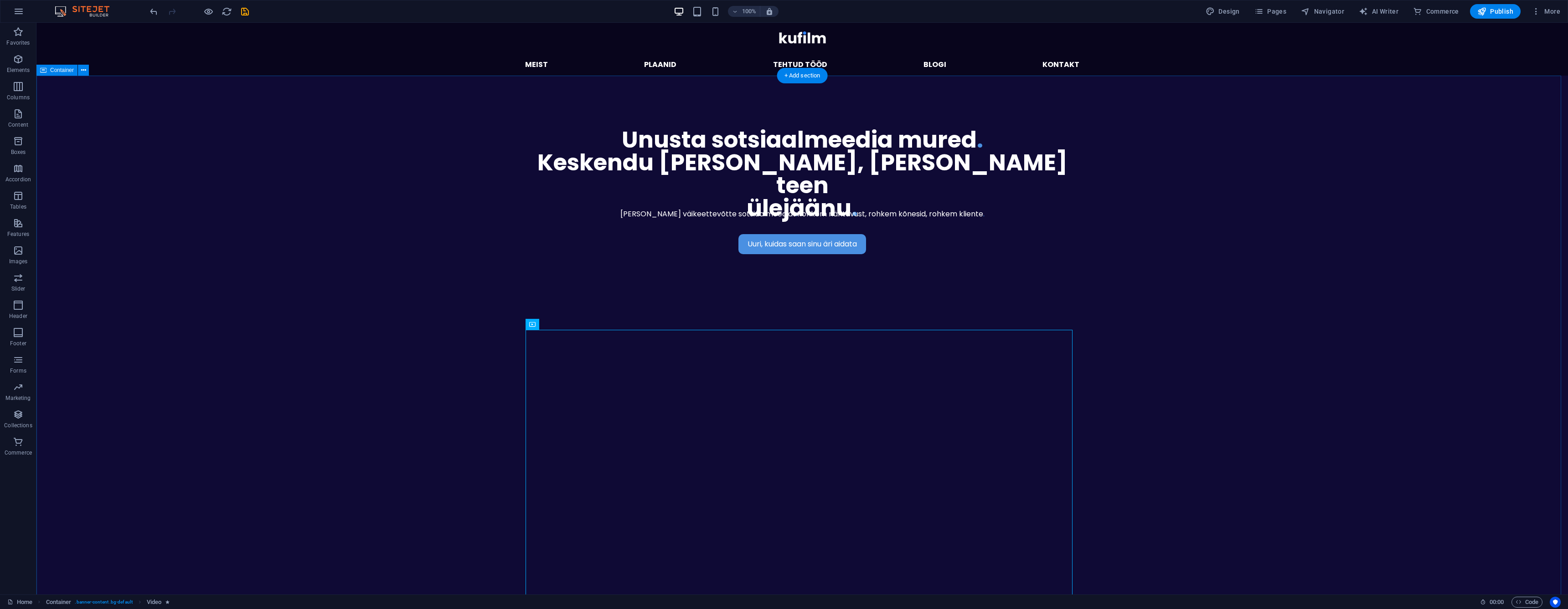
click at [349, 222] on div "Uuri, kuidas saan sinu äri aidata [PERSON_NAME] väikeettevõtte sotsiaalmeediat …" at bounding box center [802, 417] width 1532 height 683
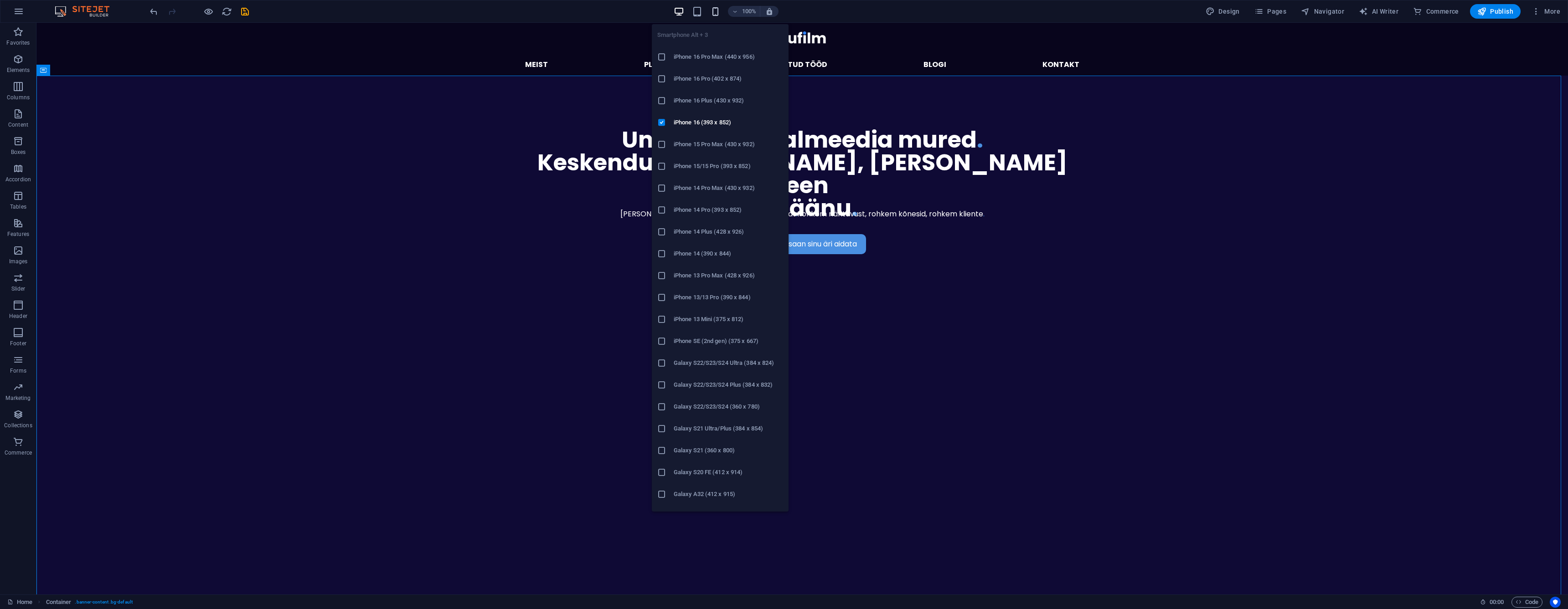
click at [720, 15] on icon "button" at bounding box center [716, 11] width 11 height 11
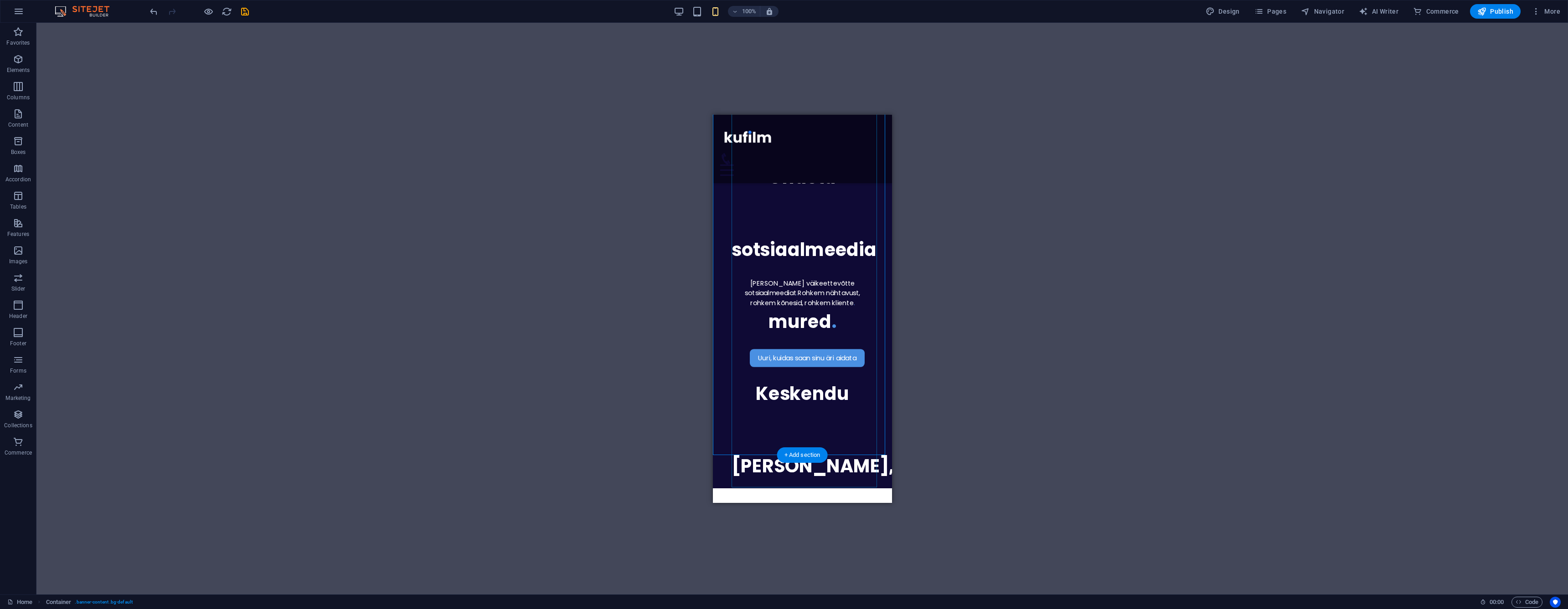
scroll to position [160, 0]
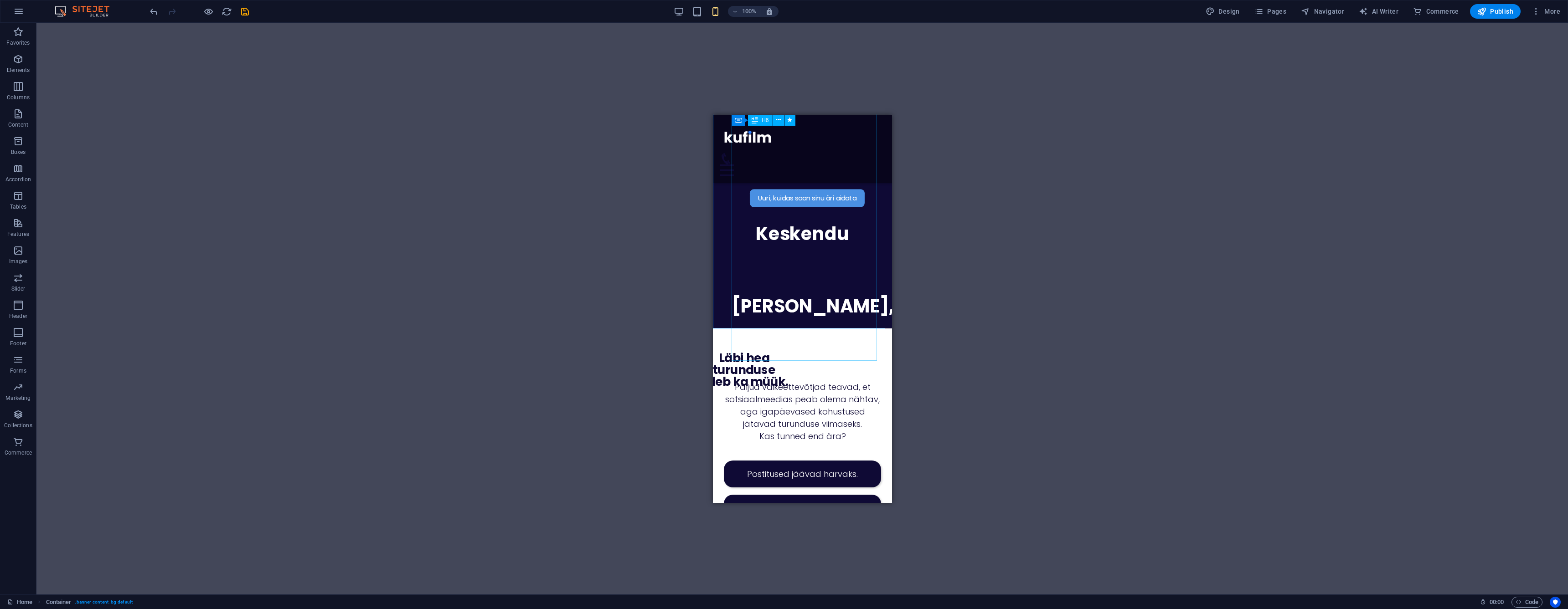
click at [810, 283] on div "Unusta sotsiaalmeedia mured . [GEOGRAPHIC_DATA] [PERSON_NAME], [PERSON_NAME] te…" at bounding box center [802, 270] width 142 height 577
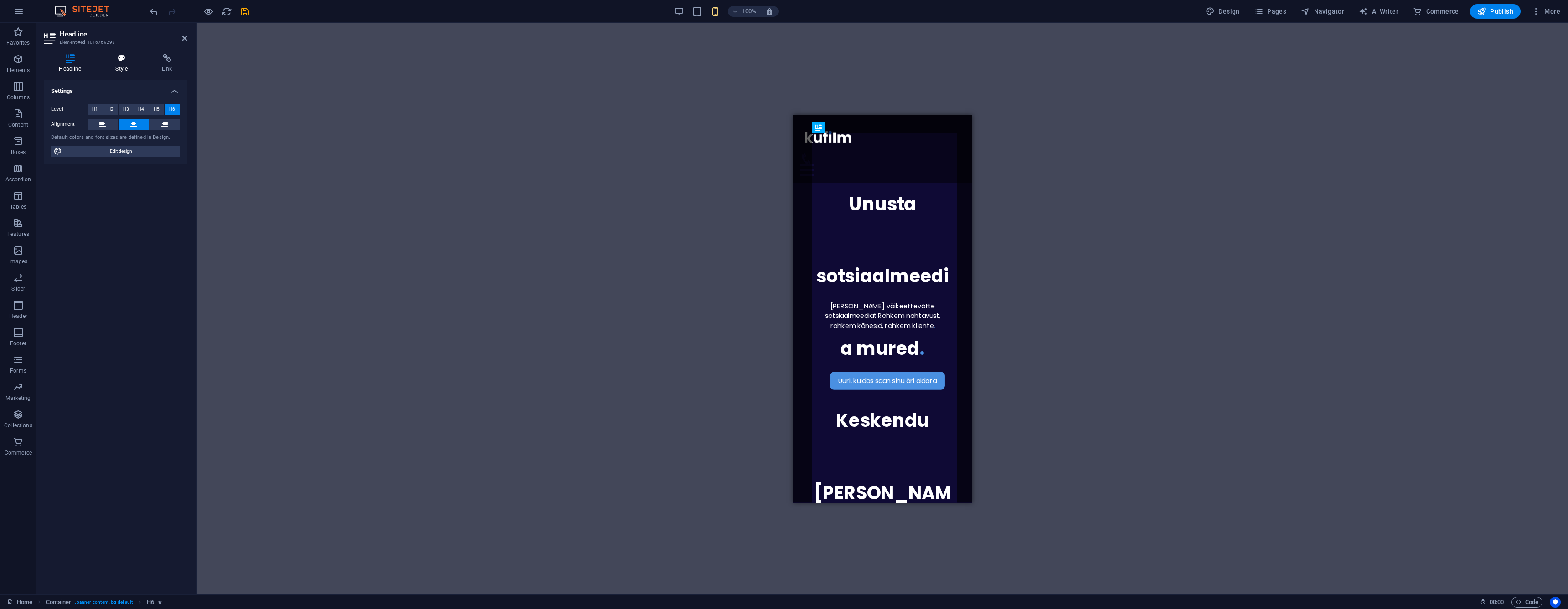
click at [124, 68] on h4 "Style" at bounding box center [124, 63] width 47 height 19
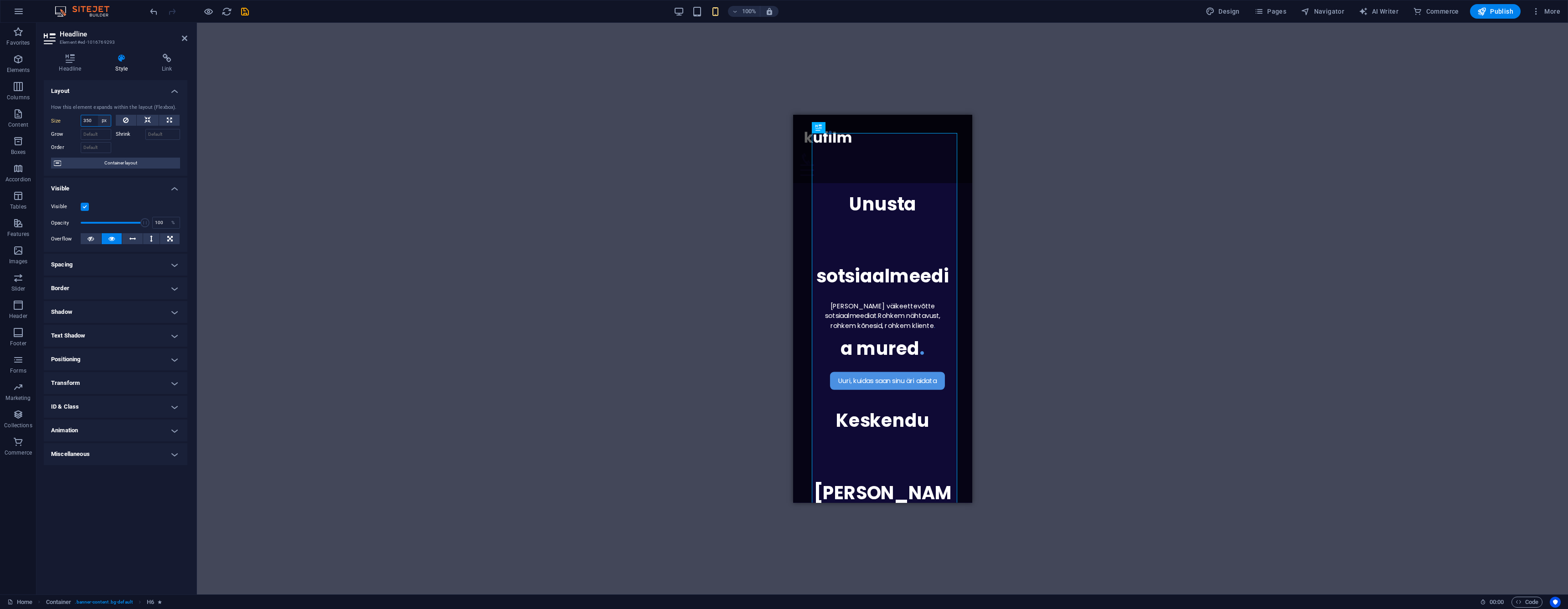
select select "m2rm05a4odk"
type input "1000"
select select "px"
type input "350"
click at [71, 69] on h4 "Headline" at bounding box center [72, 63] width 57 height 19
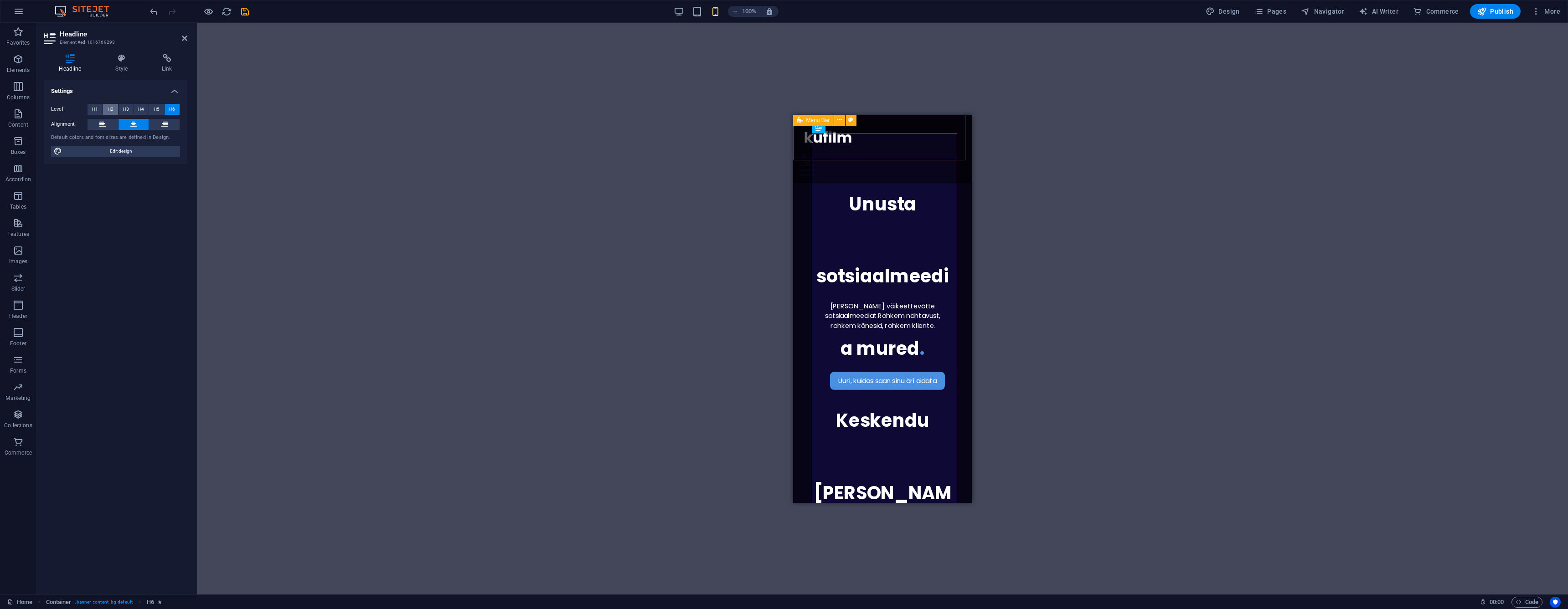
click at [111, 109] on span "H2" at bounding box center [111, 109] width 6 height 11
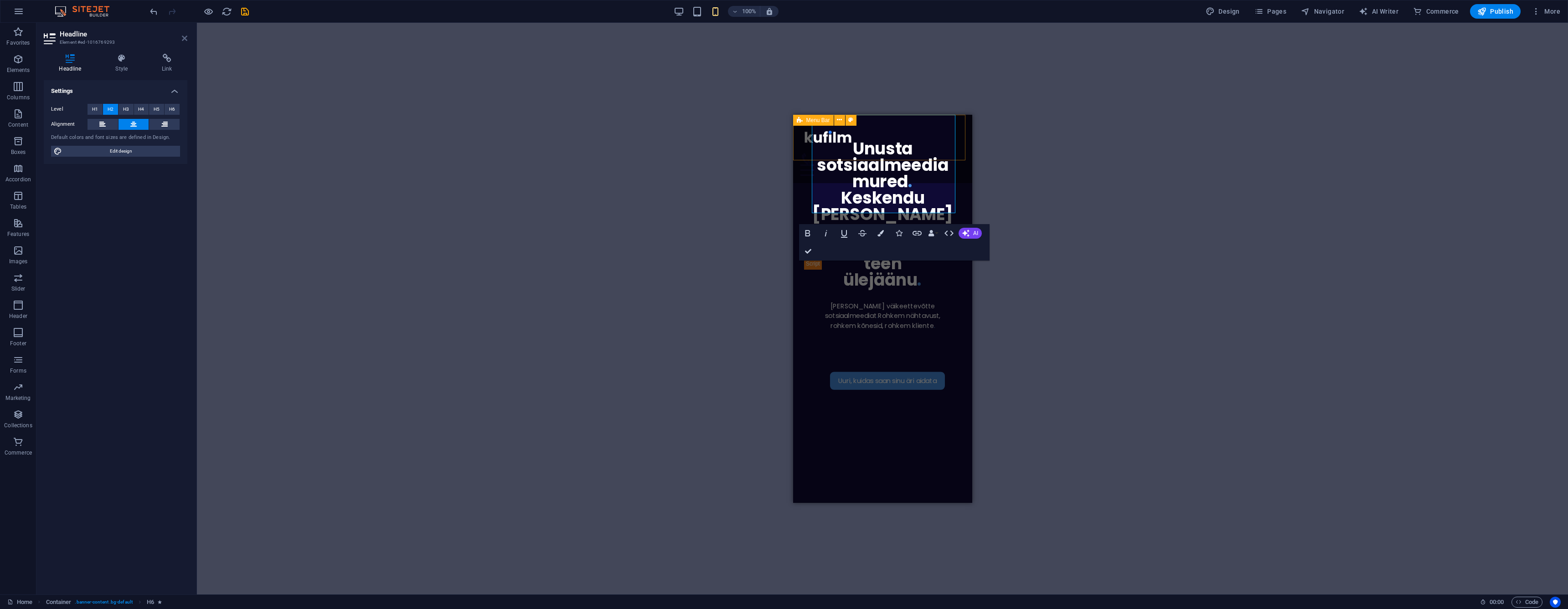
click at [184, 40] on icon at bounding box center [184, 38] width 5 height 8
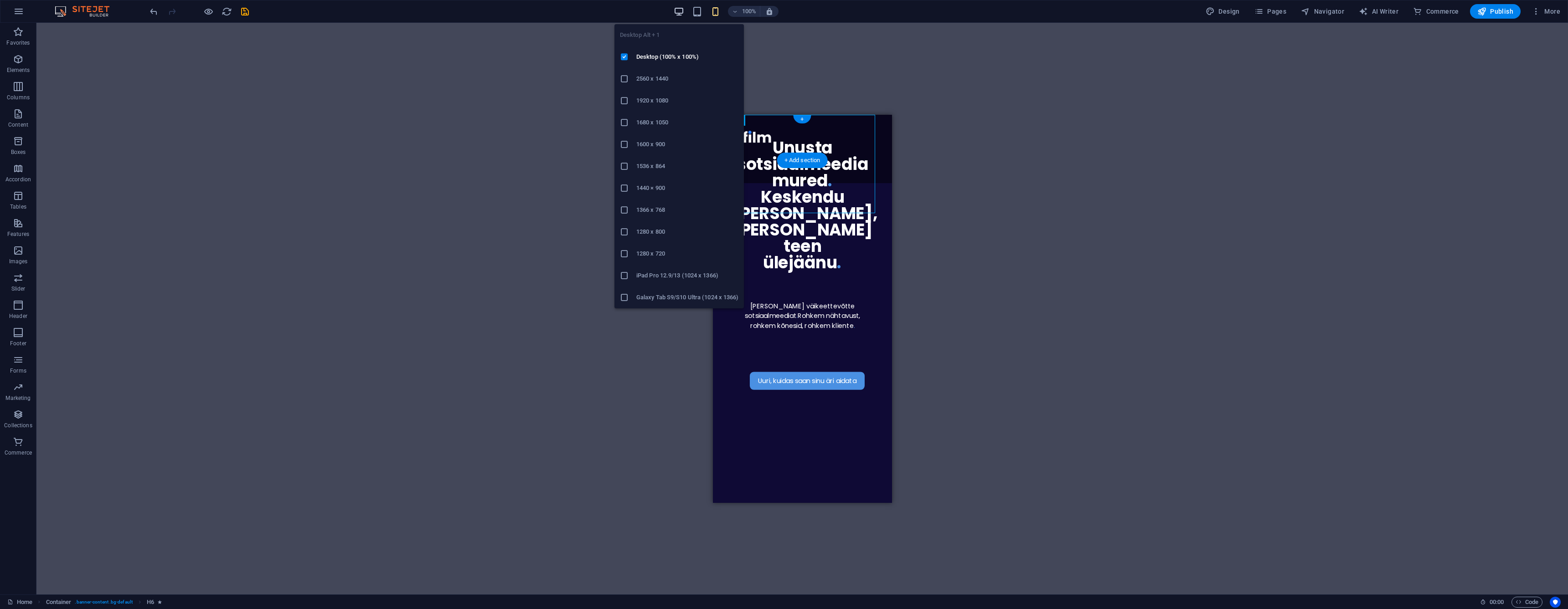
click at [683, 15] on icon "button" at bounding box center [679, 11] width 11 height 11
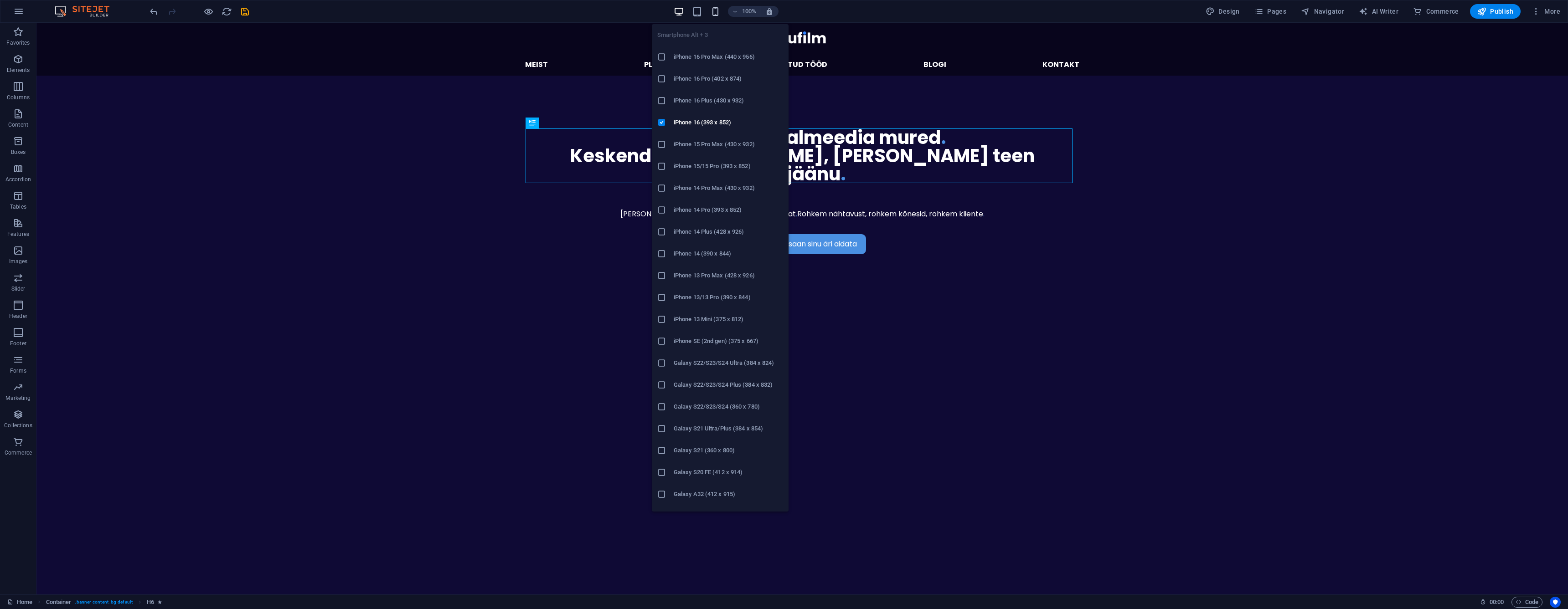
click at [716, 16] on icon "button" at bounding box center [716, 11] width 11 height 11
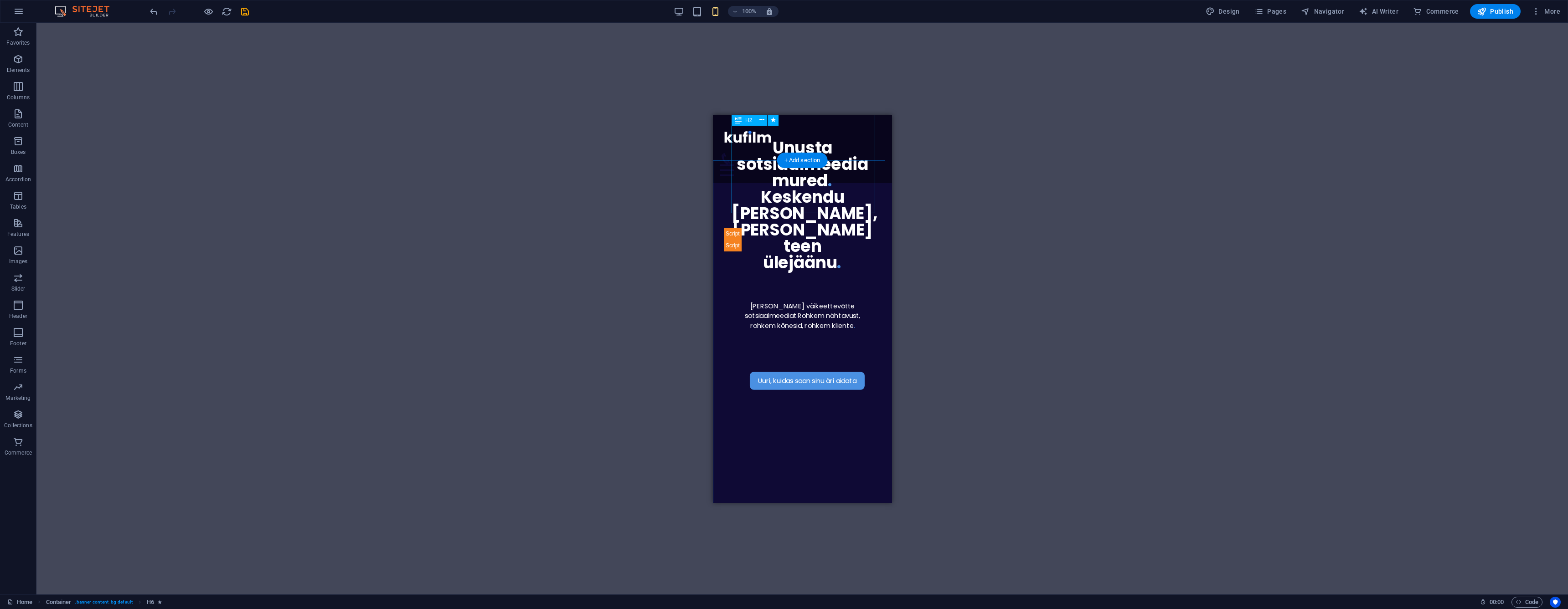
click at [785, 202] on div "Unusta sotsiaalmeedia mured . [GEOGRAPHIC_DATA] [PERSON_NAME], [PERSON_NAME] te…" at bounding box center [802, 204] width 142 height 131
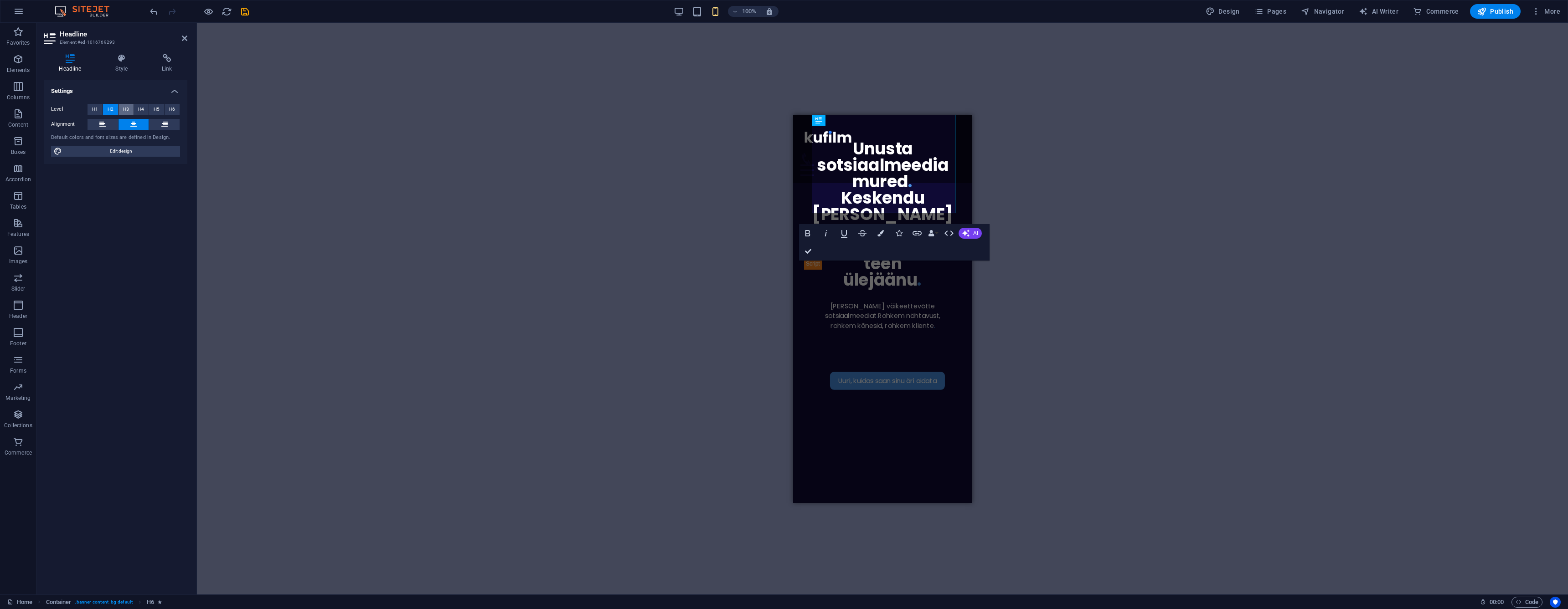
click at [130, 110] on button "H3" at bounding box center [126, 109] width 15 height 11
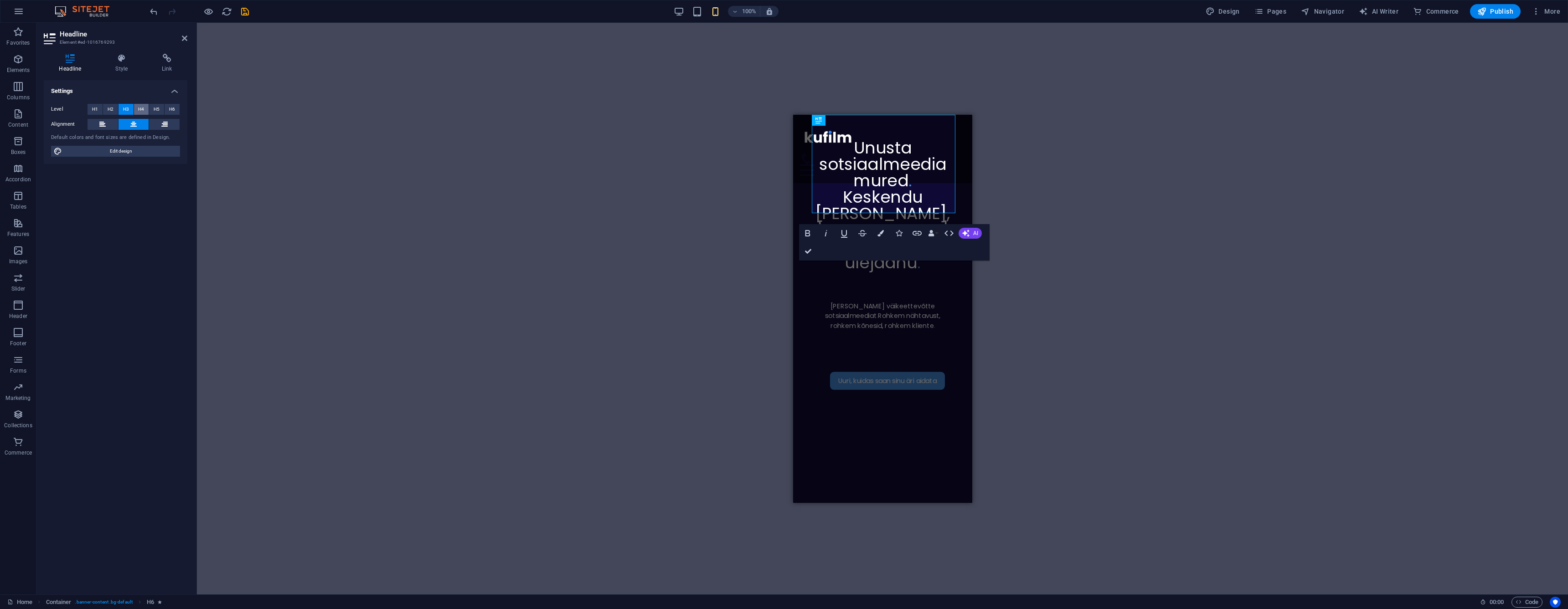
click at [139, 110] on span "H4" at bounding box center [141, 109] width 6 height 11
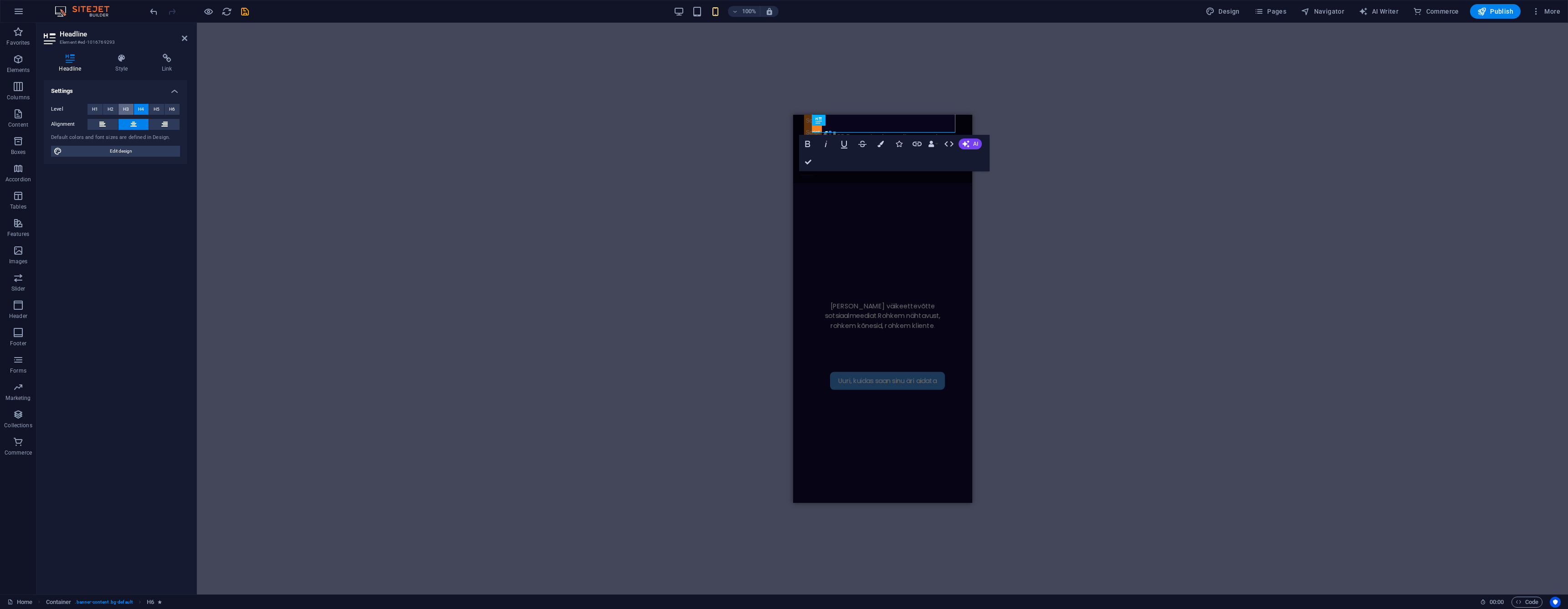
click at [124, 109] on span "H3" at bounding box center [126, 109] width 6 height 11
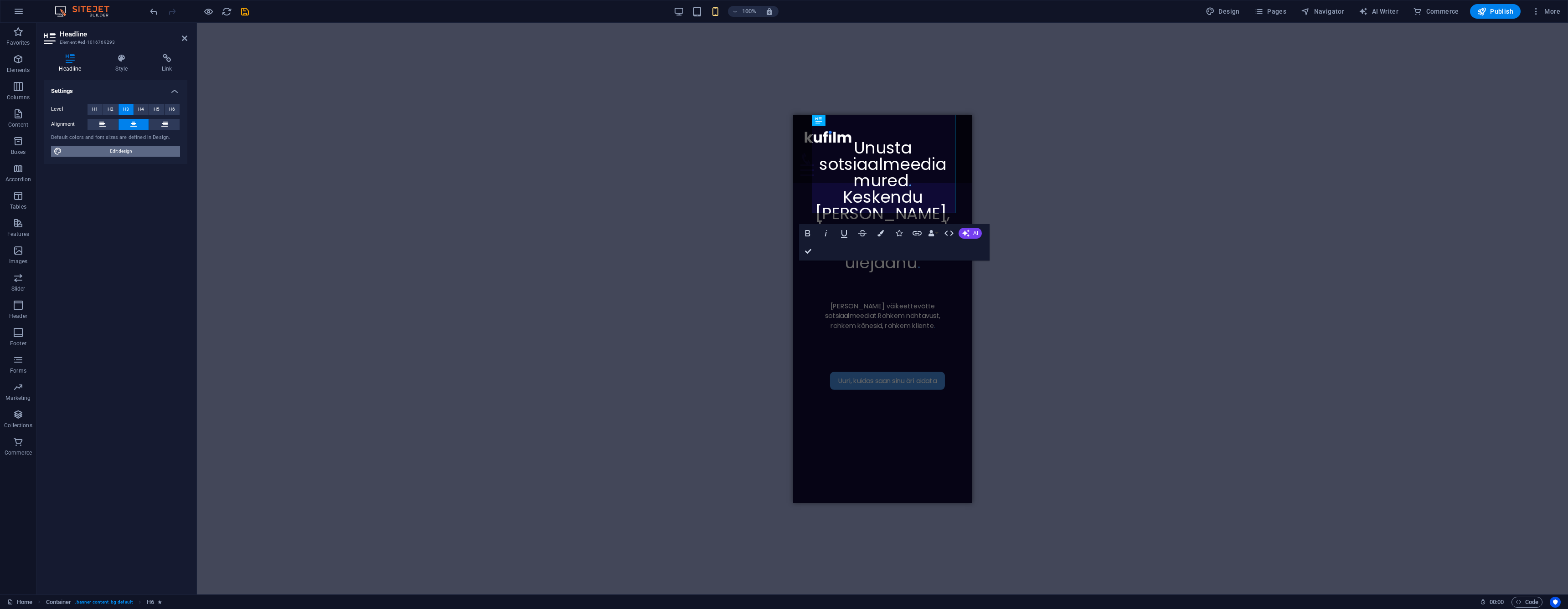
click at [130, 146] on span "Edit design" at bounding box center [121, 151] width 112 height 11
select select "px"
select select "300"
select select "px"
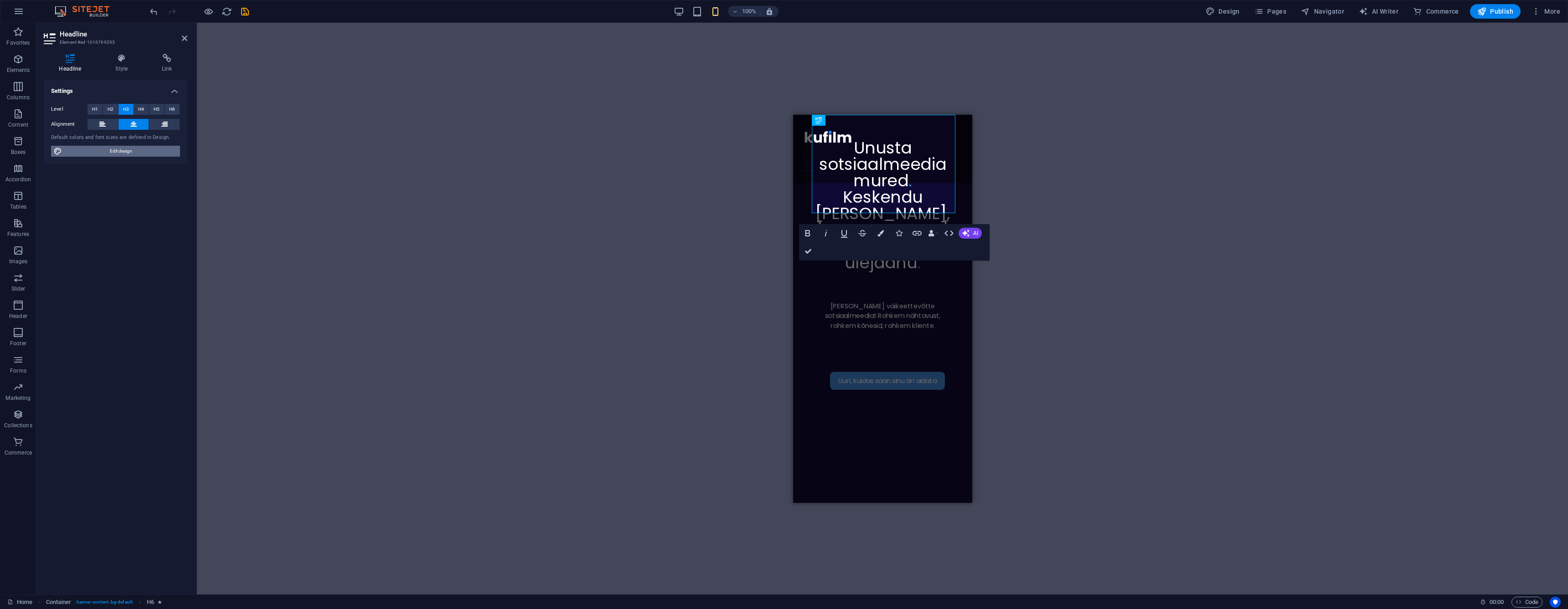
select select "400"
select select "px"
select select "rem"
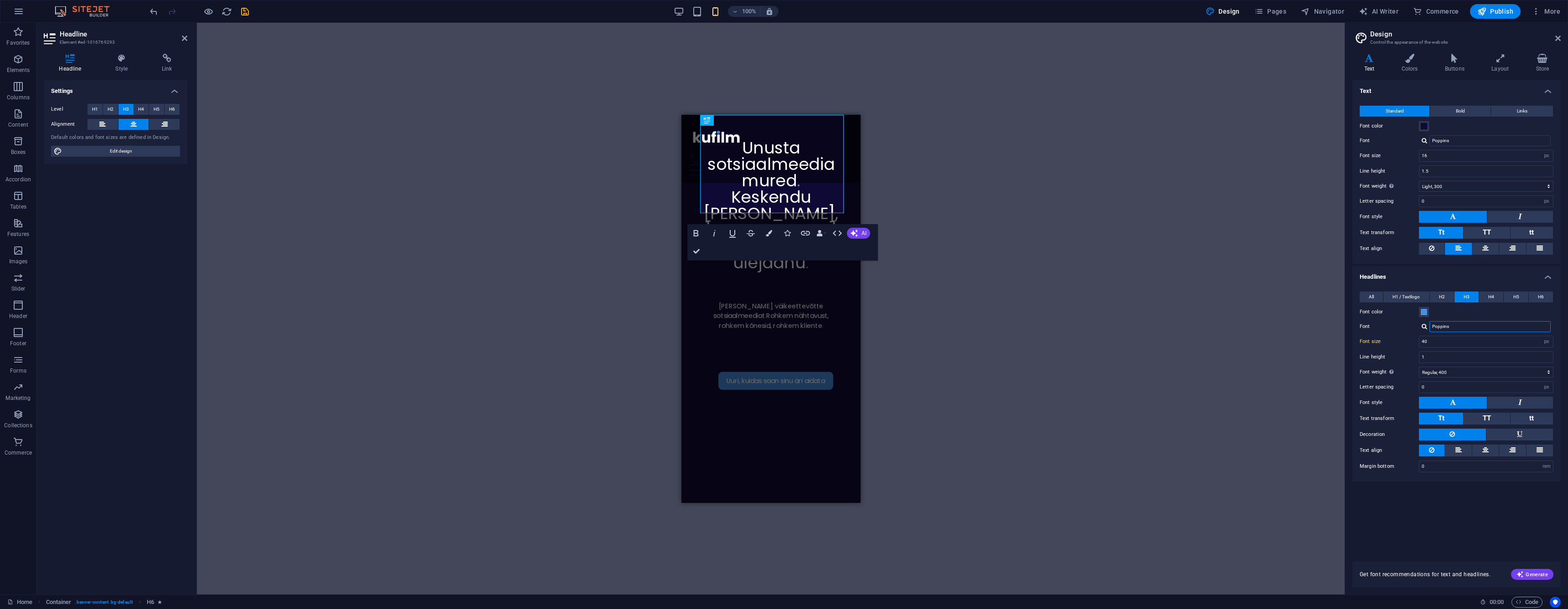
click at [1459, 323] on input "Poppins" at bounding box center [1490, 326] width 121 height 11
click at [1459, 358] on div "Poppins" at bounding box center [1492, 361] width 121 height 10
type input "Poppins"
select select "600"
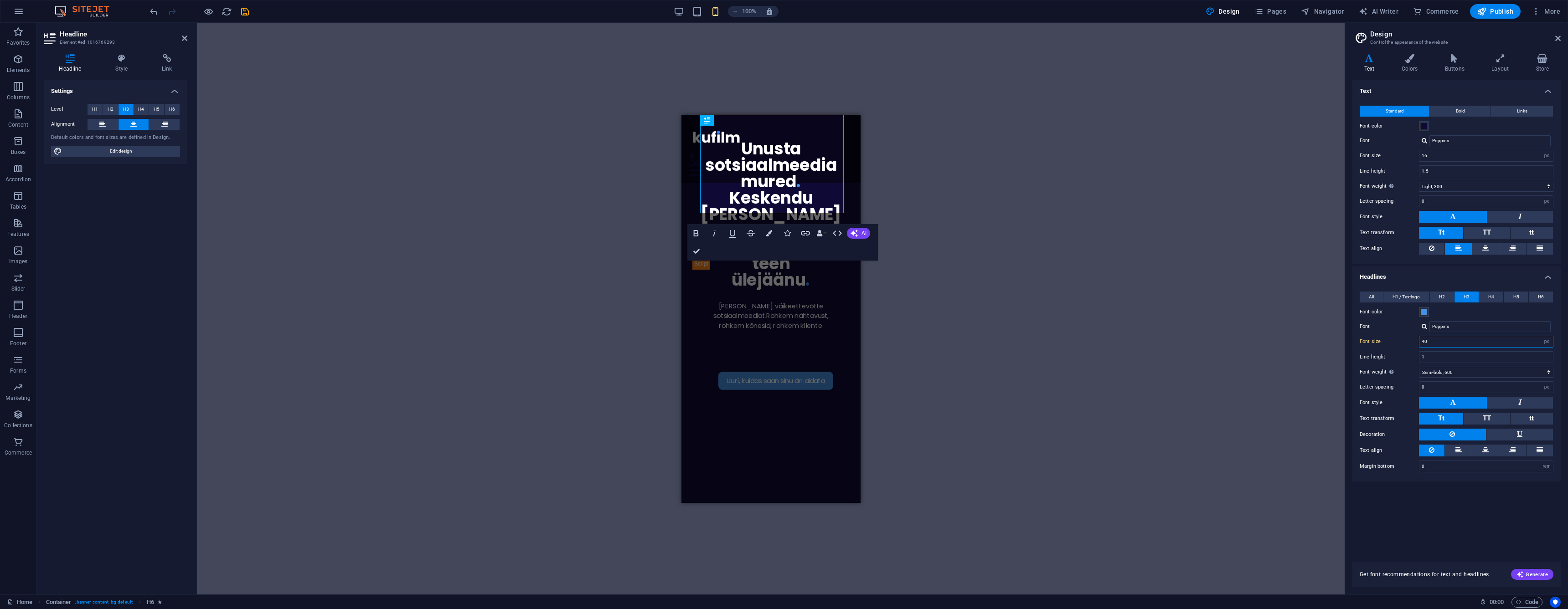
click at [1443, 344] on input "40" at bounding box center [1486, 341] width 133 height 11
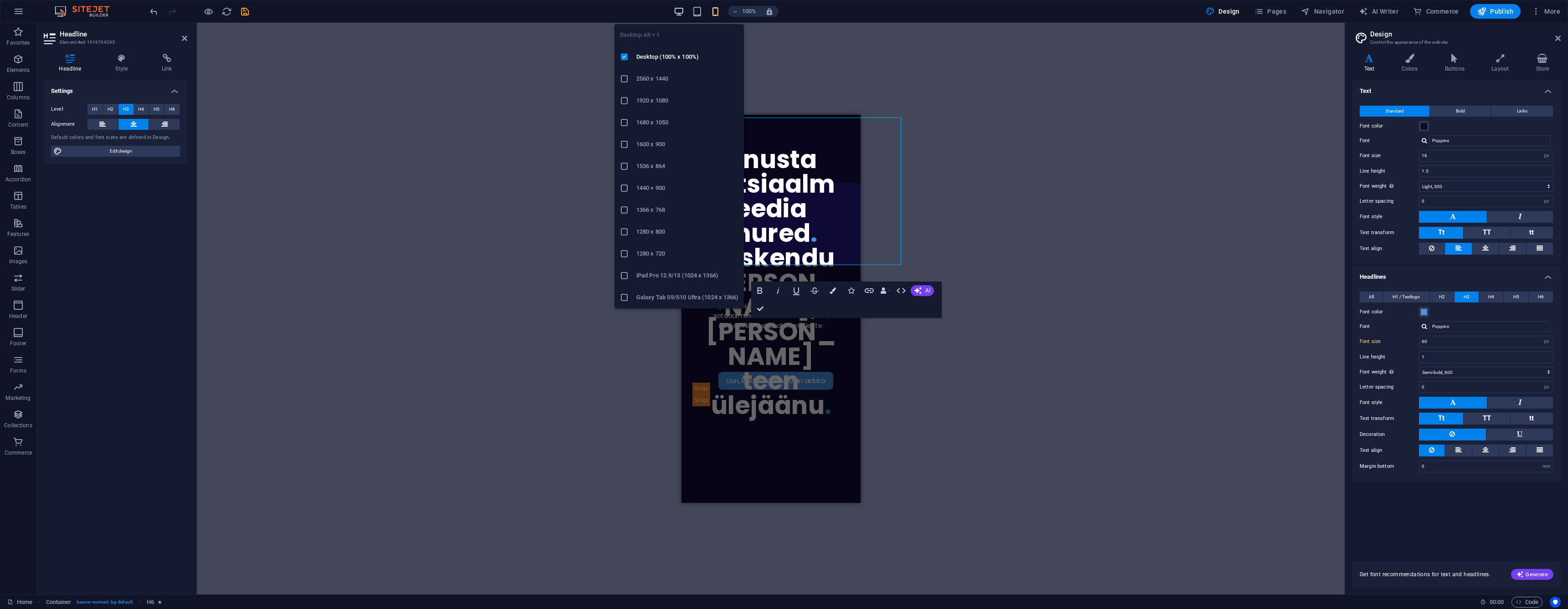
click at [683, 12] on icon "button" at bounding box center [679, 11] width 11 height 11
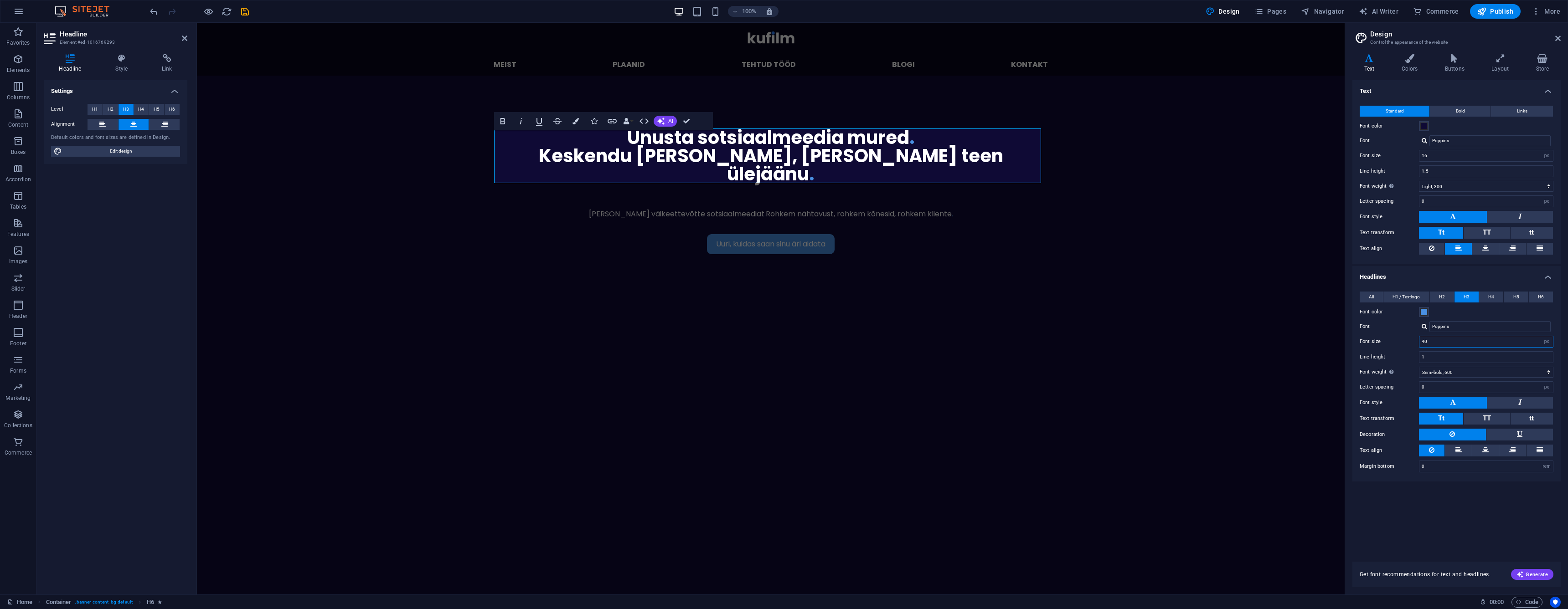
click at [1446, 344] on input "40" at bounding box center [1486, 341] width 133 height 11
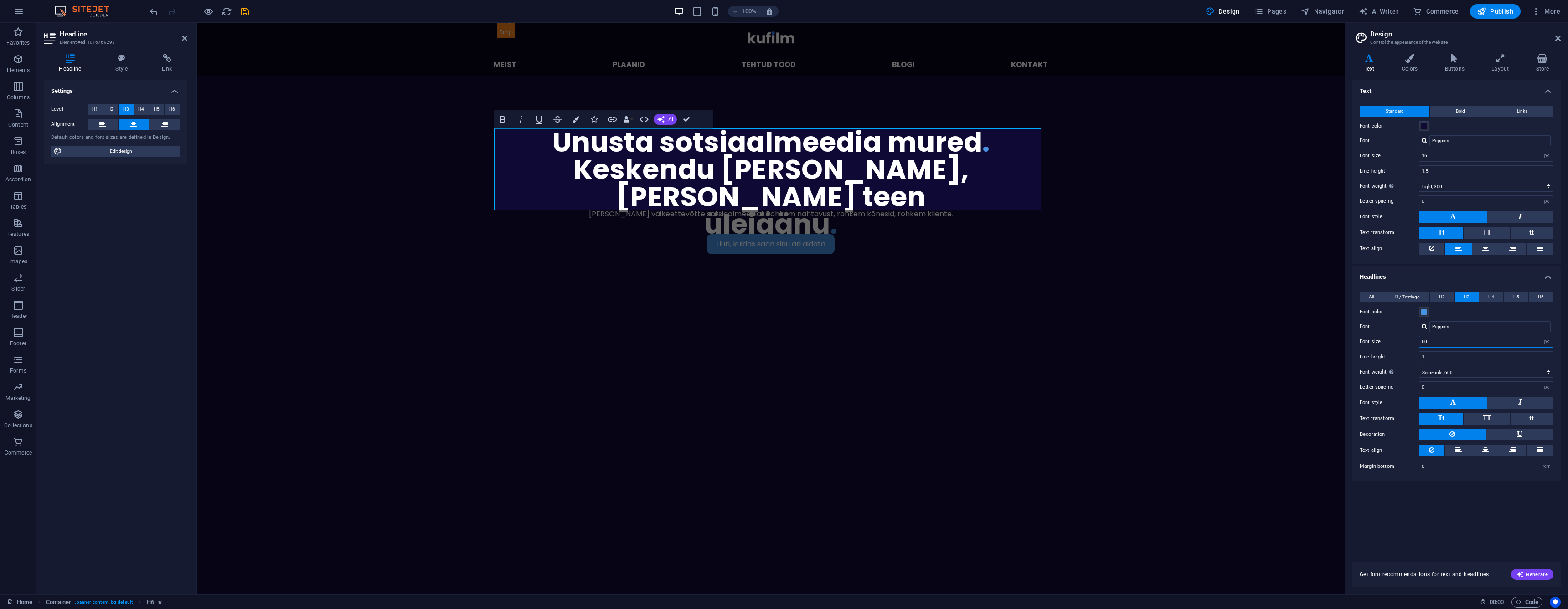
click at [1431, 341] on input "60" at bounding box center [1486, 341] width 133 height 11
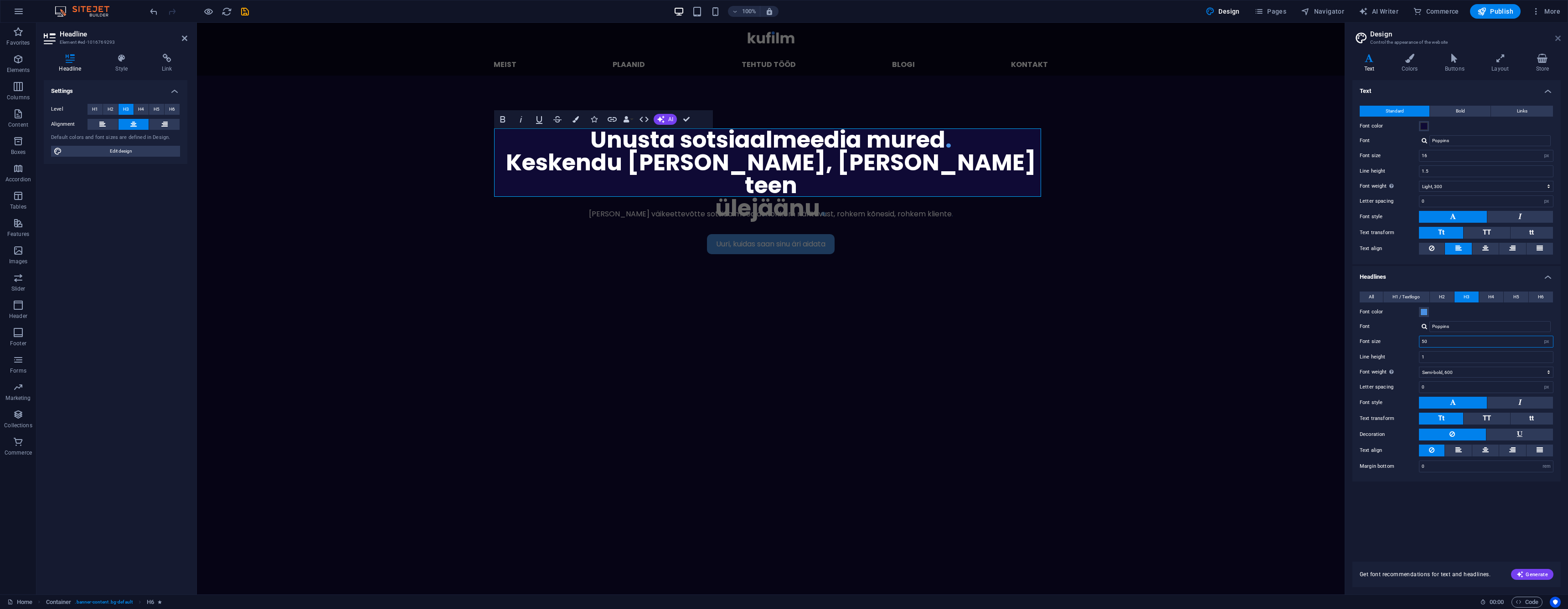
type input "50"
click at [1557, 40] on icon at bounding box center [1557, 38] width 5 height 8
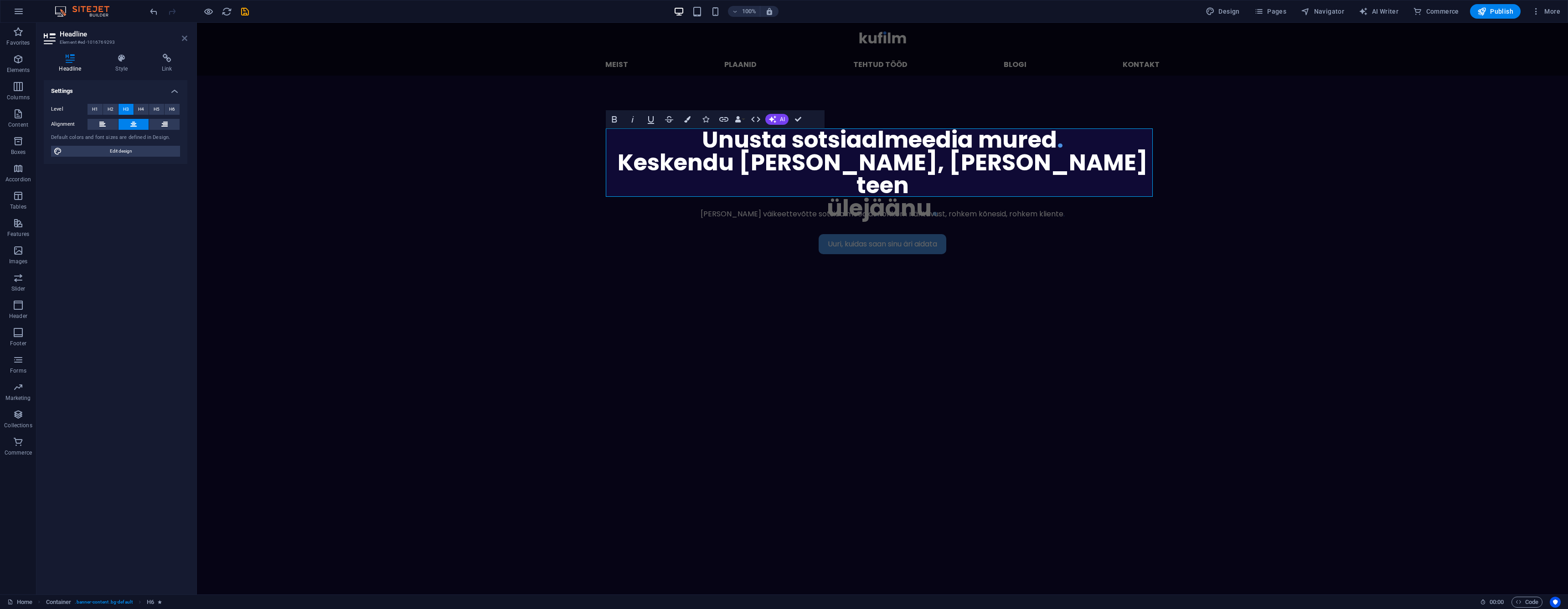
click at [186, 38] on icon at bounding box center [184, 38] width 5 height 8
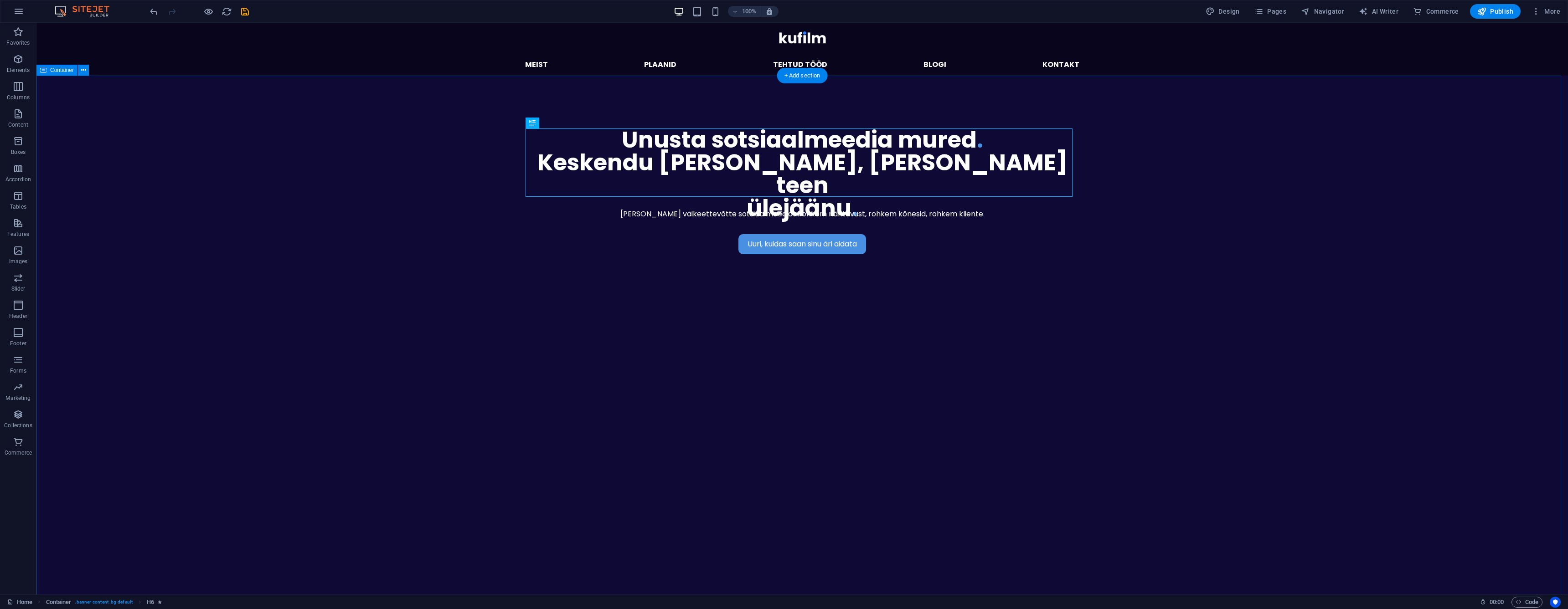
click at [335, 214] on div "Uuri, kuidas saan sinu äri aidata [PERSON_NAME] väikeettevõtte sotsiaalmeediat …" at bounding box center [802, 417] width 1532 height 683
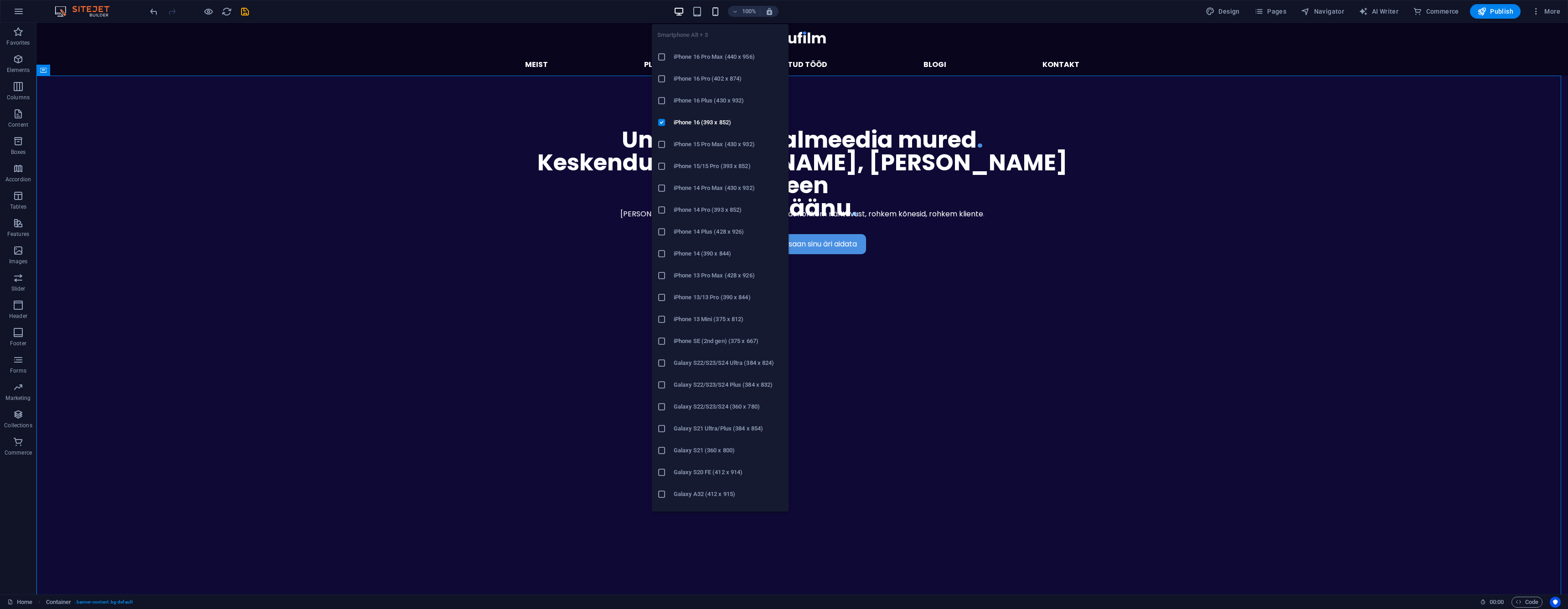
click at [716, 14] on icon "button" at bounding box center [716, 11] width 11 height 11
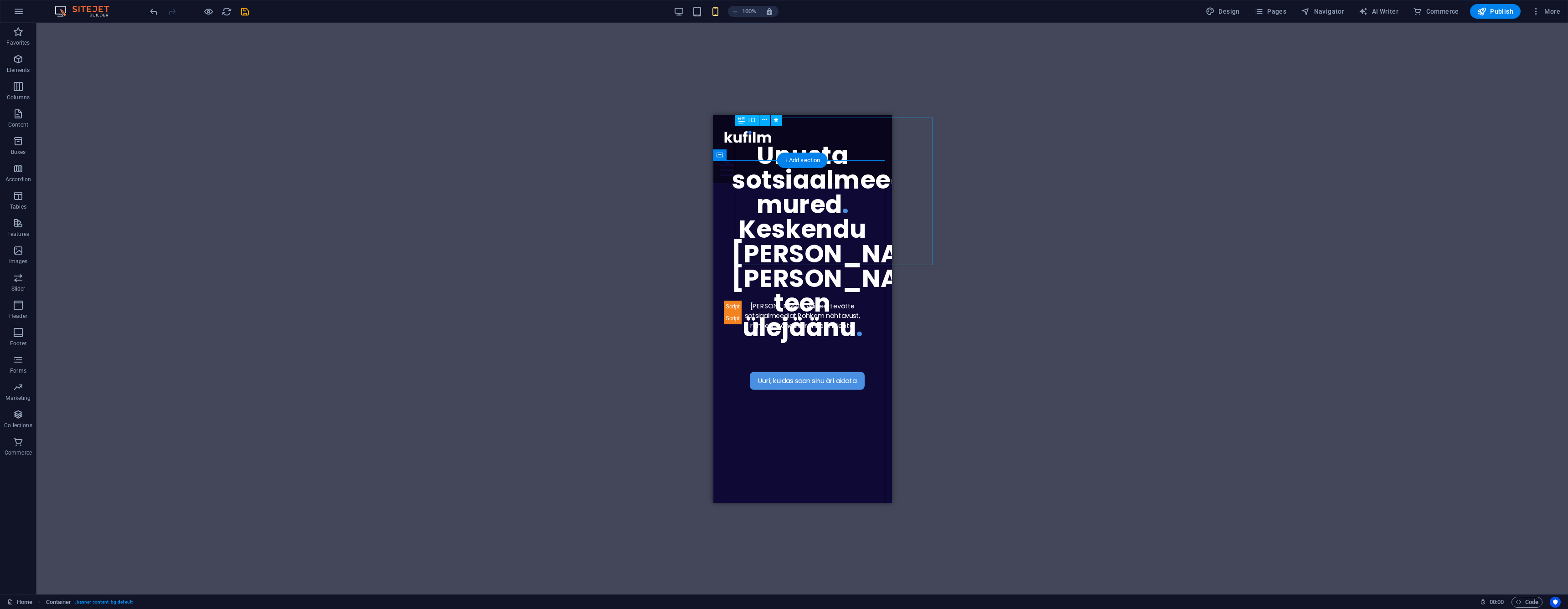
click at [818, 218] on div "Unusta sotsiaalmeedia mured . [GEOGRAPHIC_DATA] [PERSON_NAME], [PERSON_NAME] te…" at bounding box center [802, 240] width 142 height 197
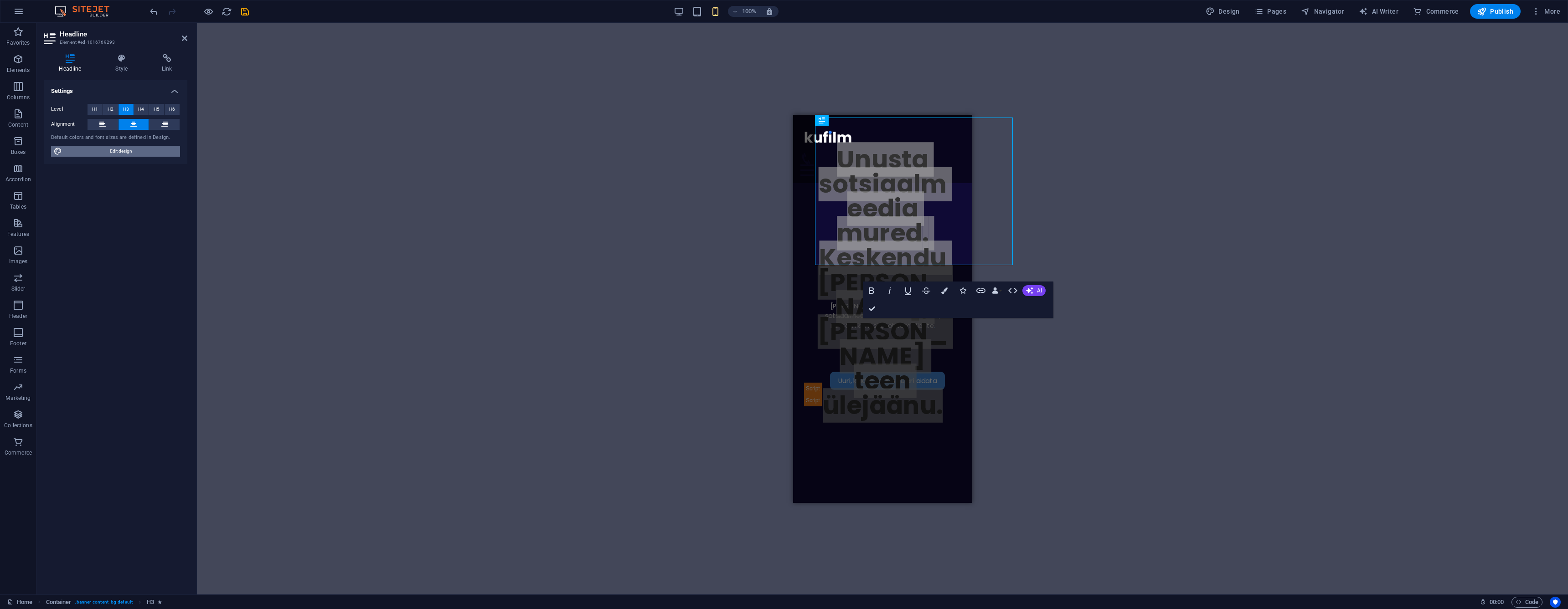
click at [139, 154] on span "Edit design" at bounding box center [121, 151] width 112 height 11
select select "px"
select select "300"
select select "px"
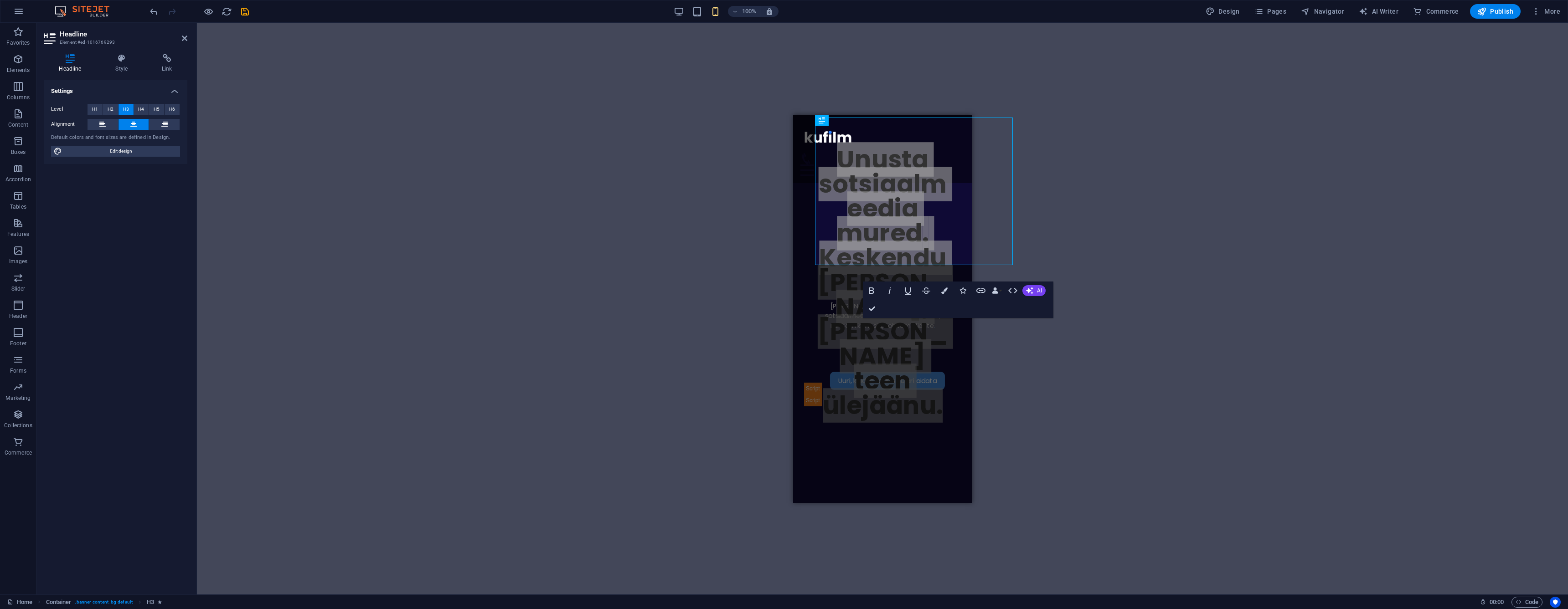
select select "600"
select select "px"
select select "rem"
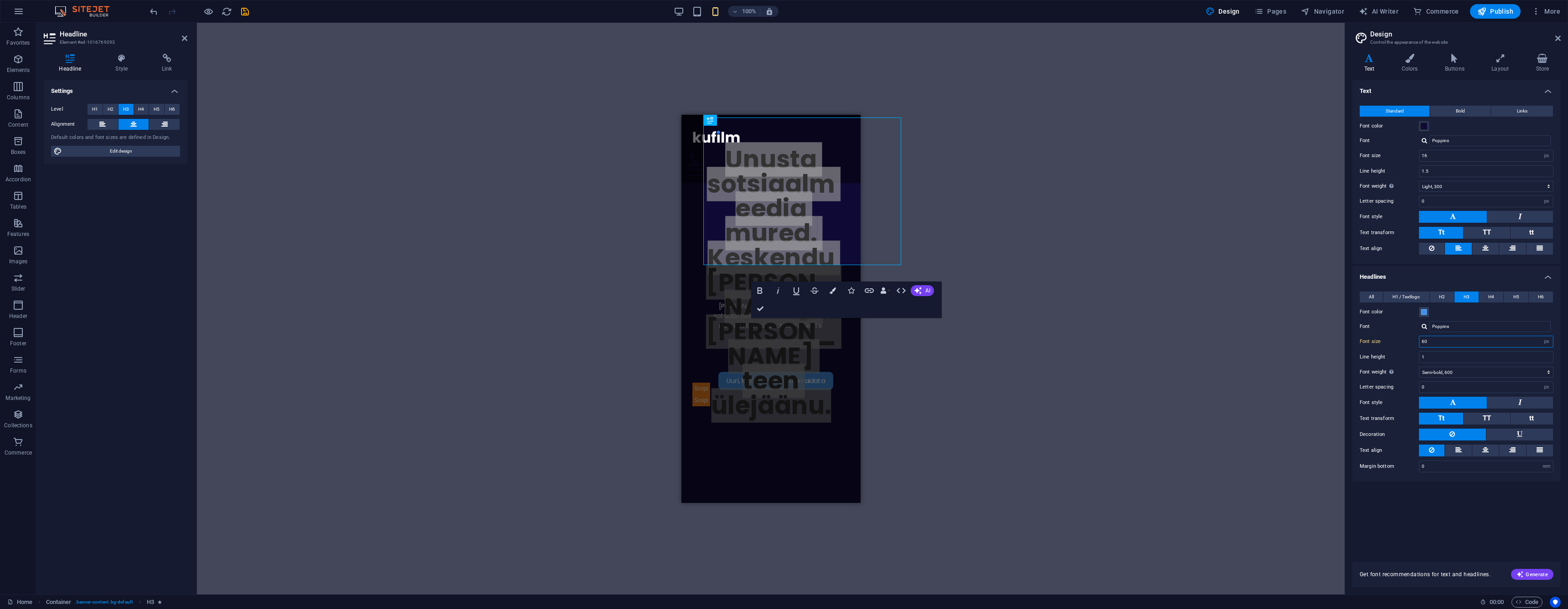
click at [1431, 344] on input "60" at bounding box center [1486, 341] width 133 height 11
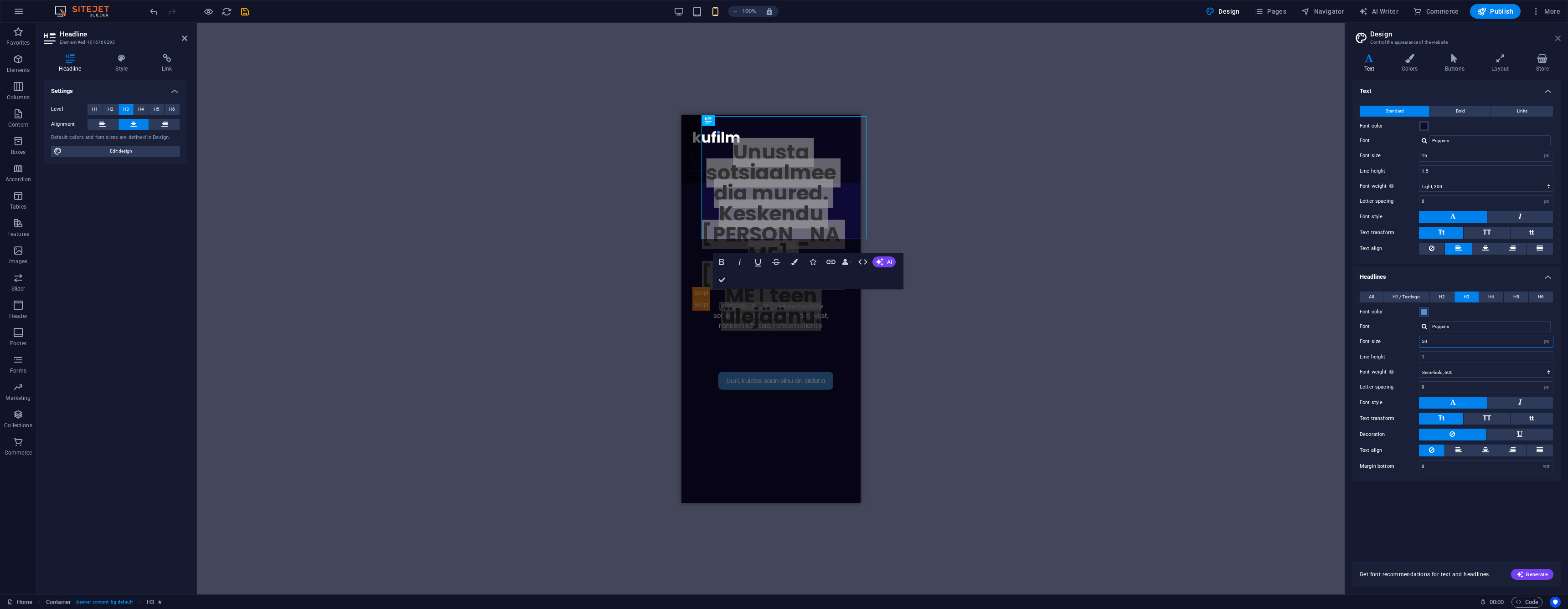
type input "50"
click at [1556, 38] on icon at bounding box center [1557, 38] width 5 height 8
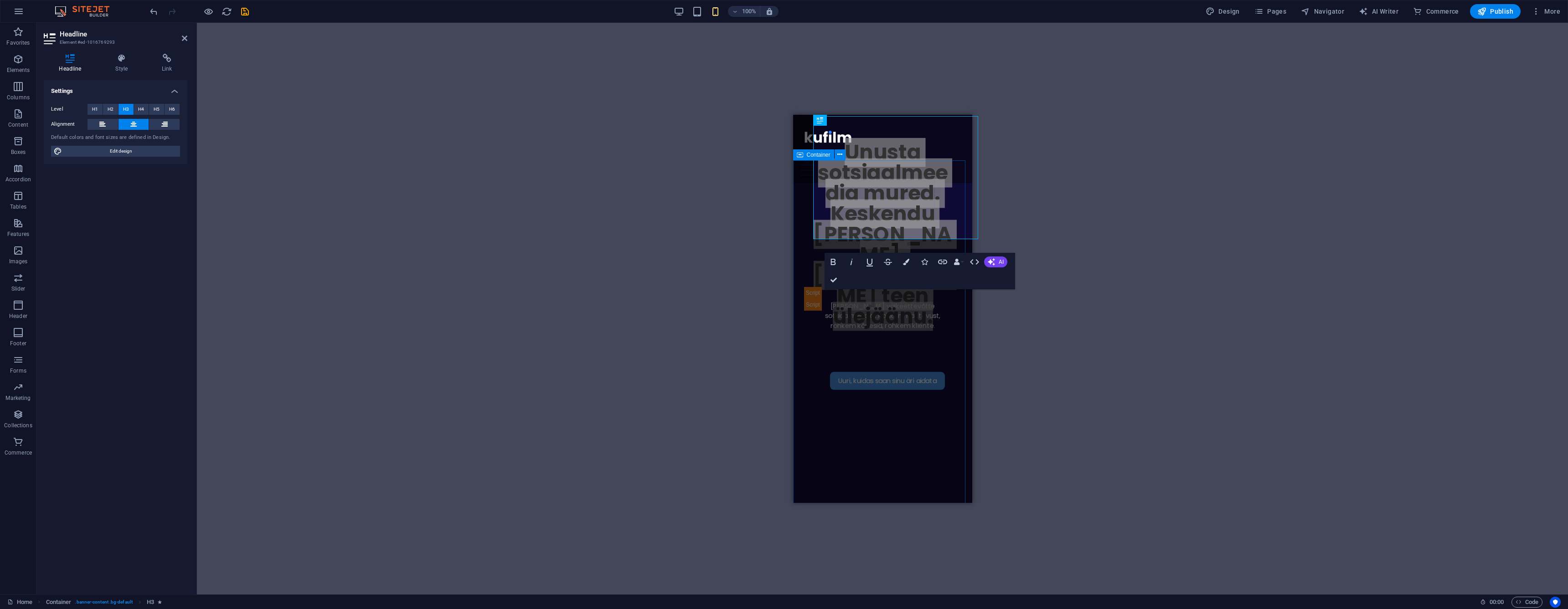
click at [796, 290] on div "Uuri, kuidas saan sinu äri aidata [PERSON_NAME] väikeettevõtte sotsiaalmeediat …" at bounding box center [882, 369] width 179 height 374
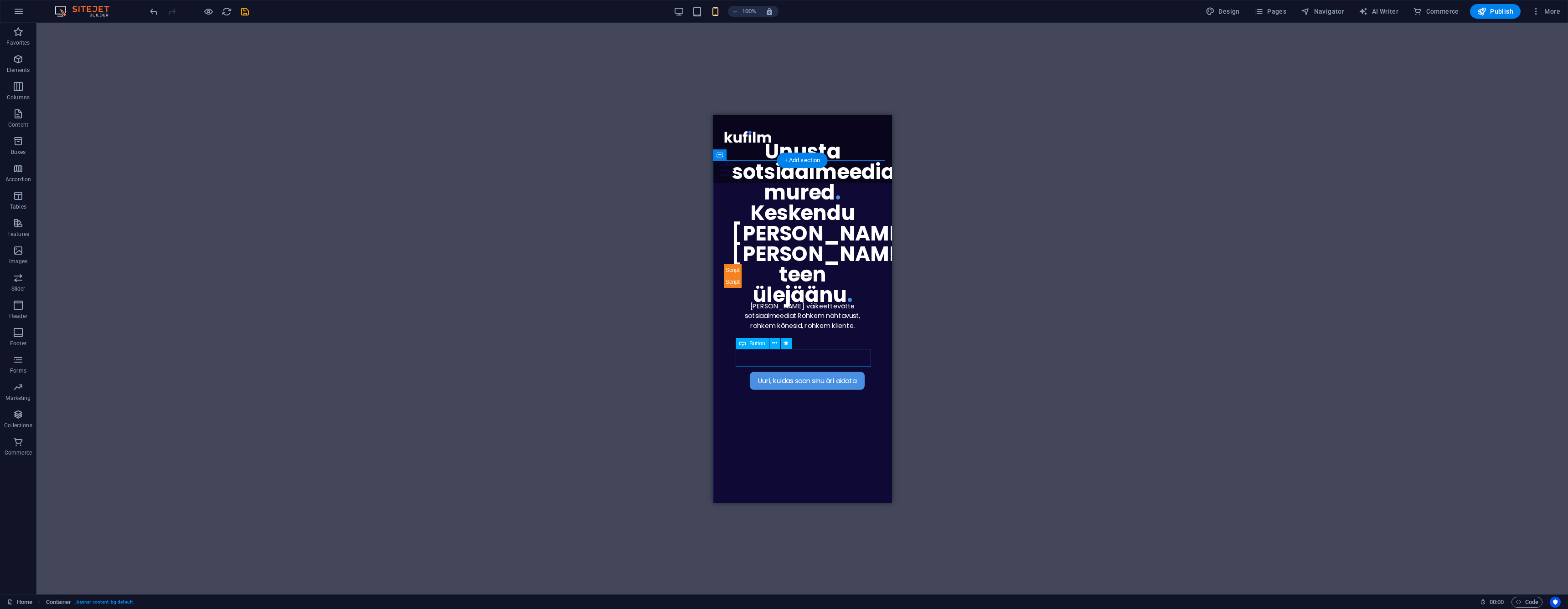
click at [786, 372] on div "Uuri, kuidas saan sinu äri aidata" at bounding box center [806, 381] width 142 height 18
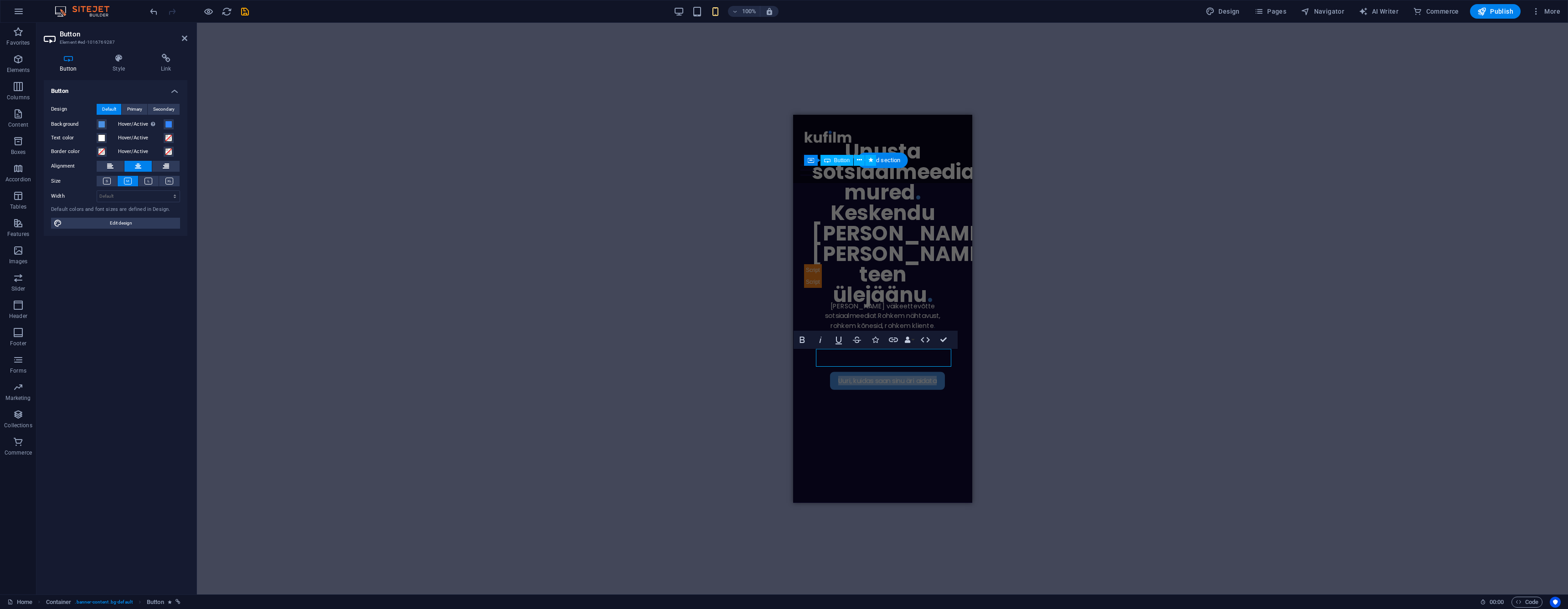
select select "px"
click at [132, 68] on h4 "Style" at bounding box center [121, 63] width 48 height 19
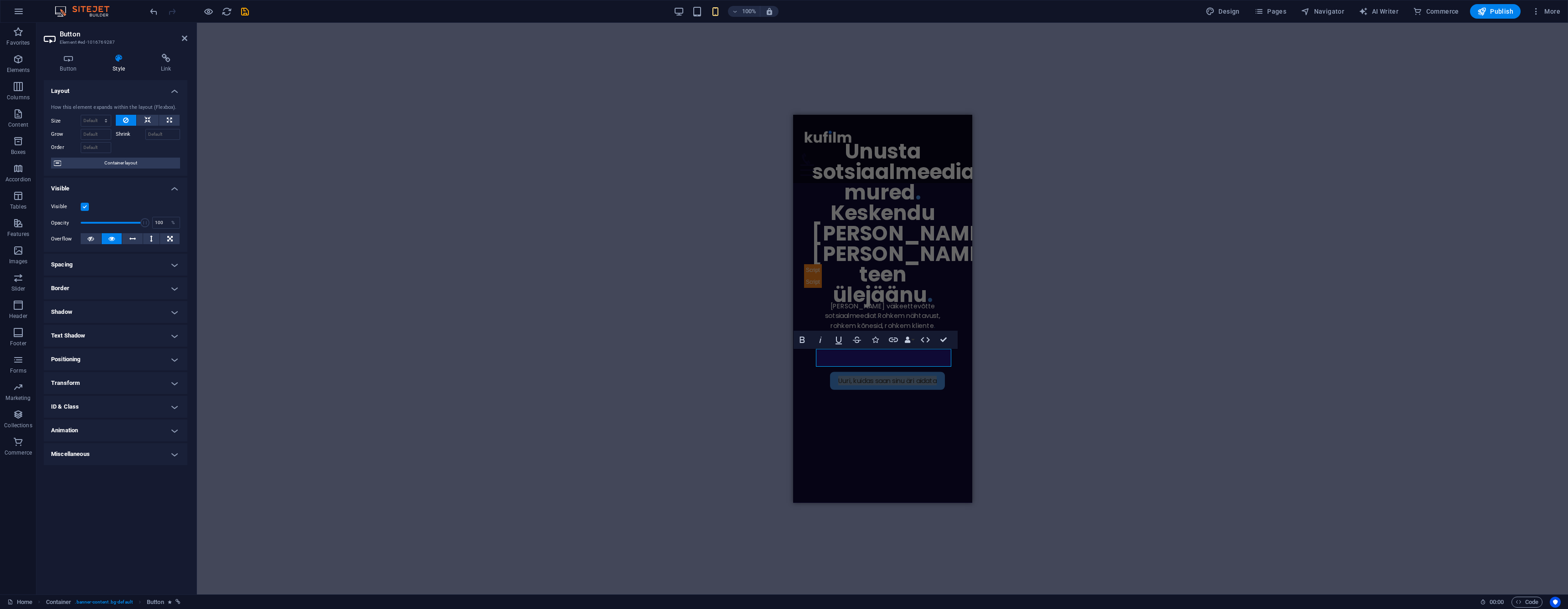
click at [112, 377] on h4 "Transform" at bounding box center [115, 383] width 143 height 22
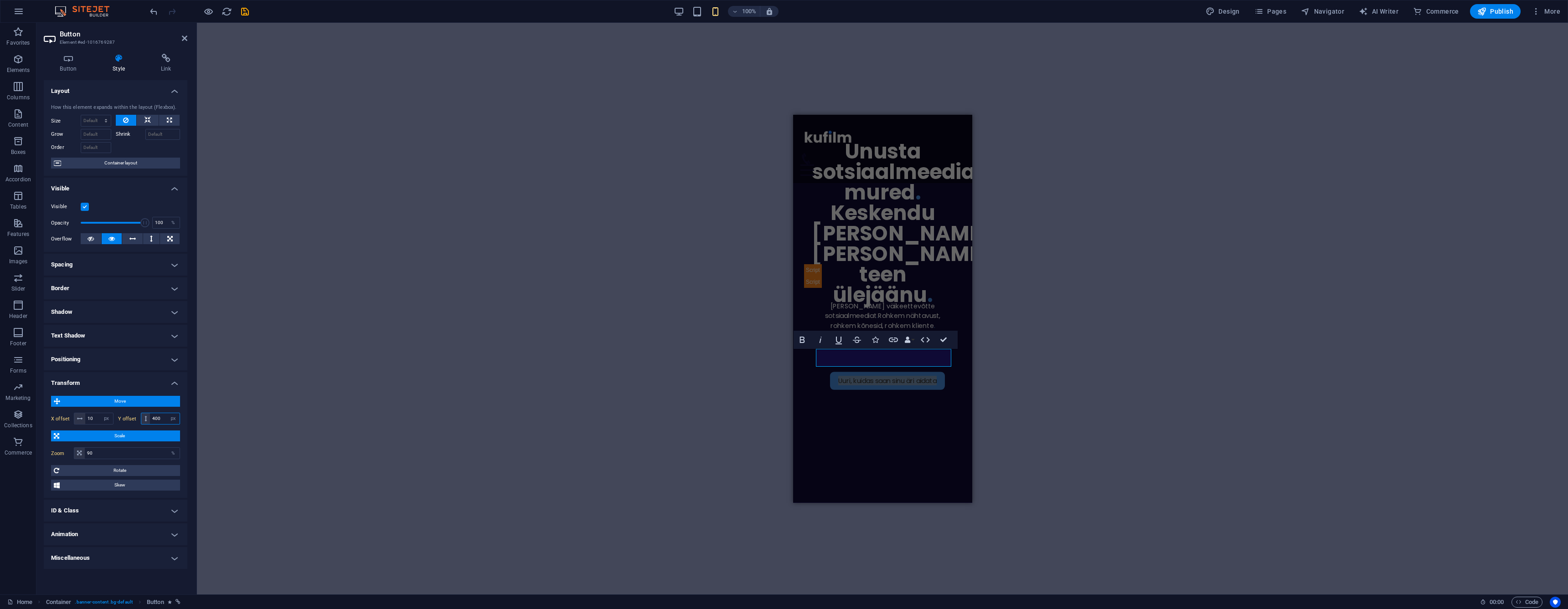
click at [161, 419] on input "400" at bounding box center [164, 418] width 29 height 11
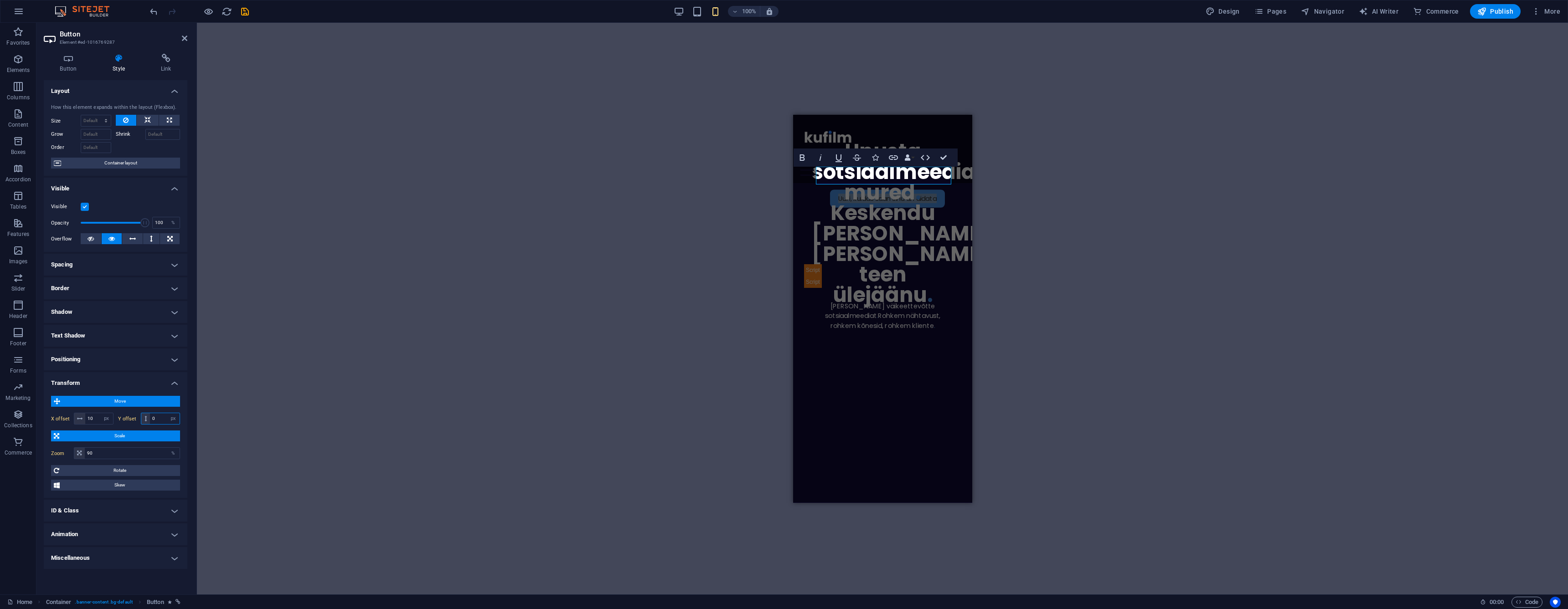
click at [161, 419] on input "0" at bounding box center [164, 418] width 29 height 11
type input "600"
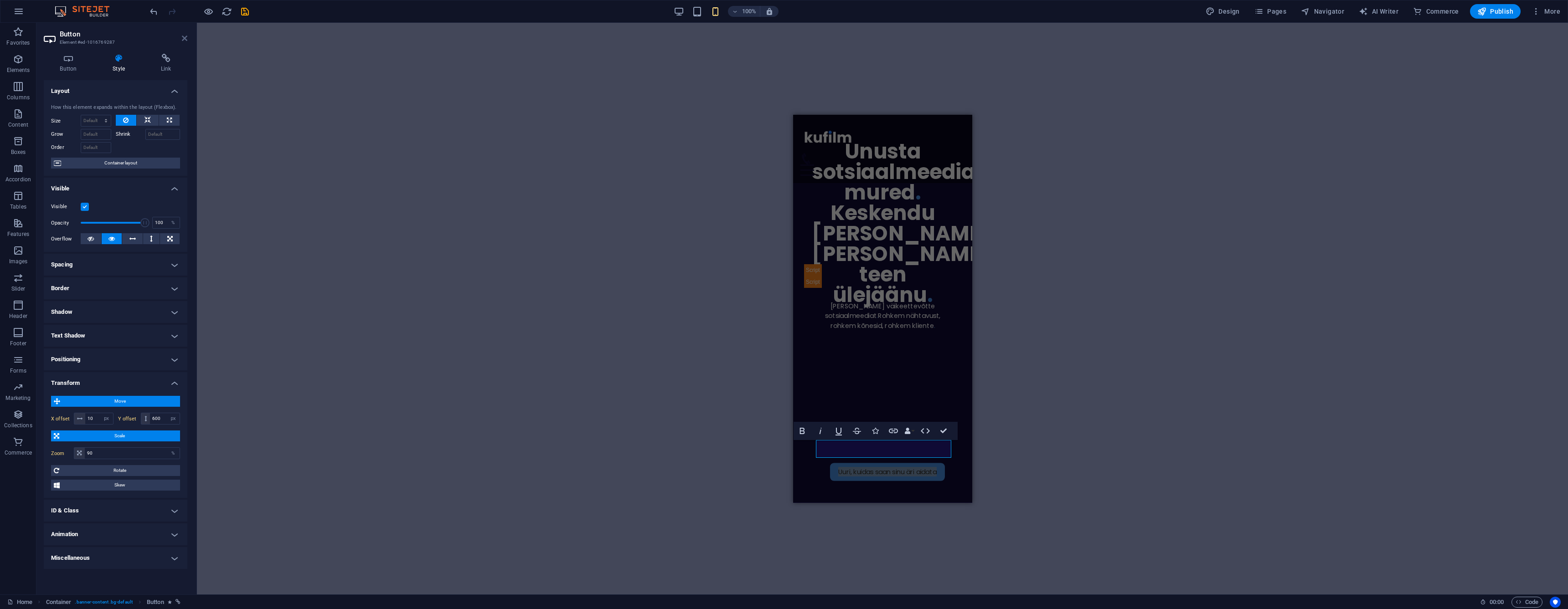
click at [186, 40] on icon at bounding box center [184, 38] width 5 height 8
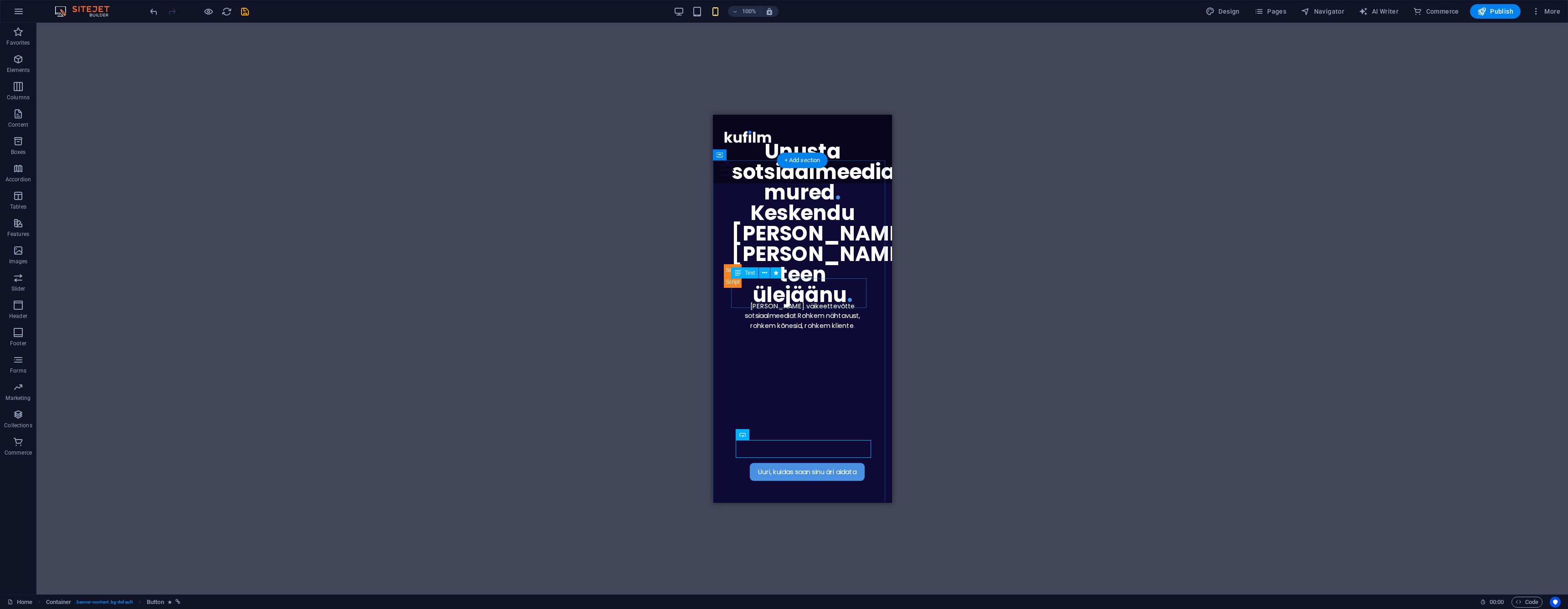
click at [799, 301] on div "[PERSON_NAME] väikeettevõtte sotsiaalmeediat . Rohkem nähtavust, rohkem kõnesid…" at bounding box center [802, 315] width 142 height 29
select select "px"
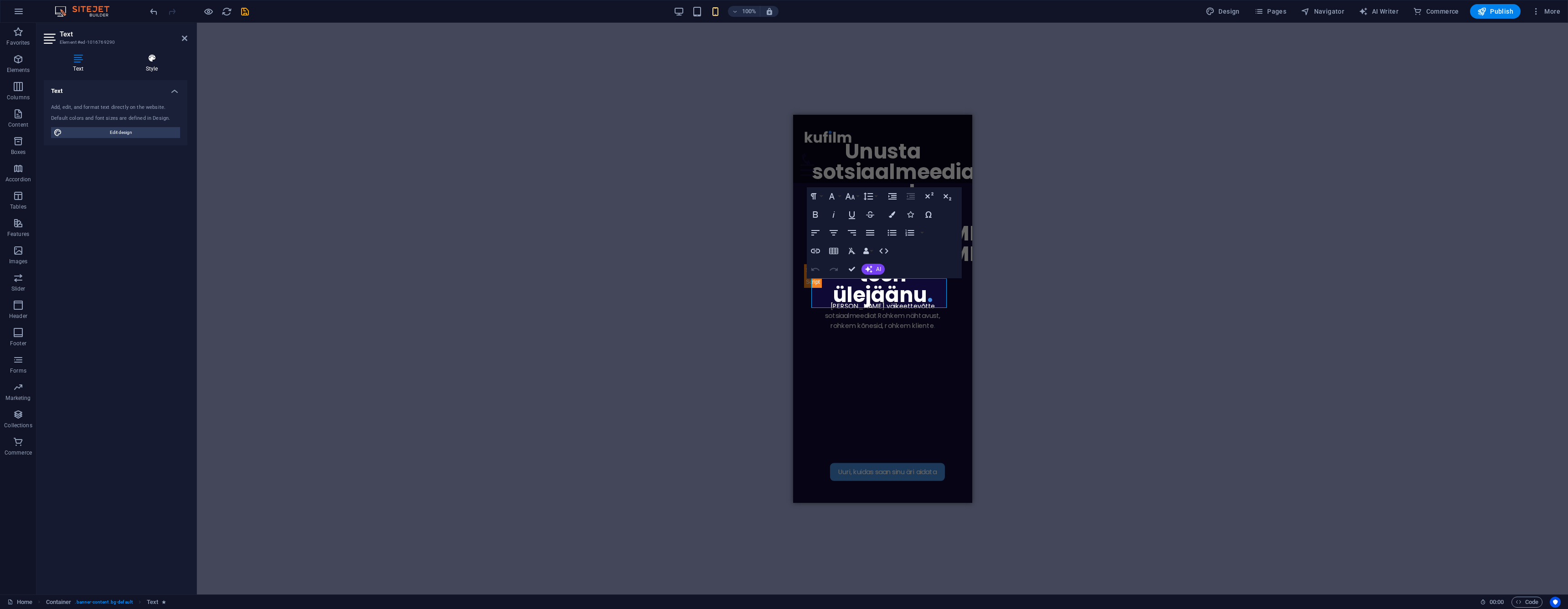
click at [156, 67] on h4 "Style" at bounding box center [152, 63] width 71 height 19
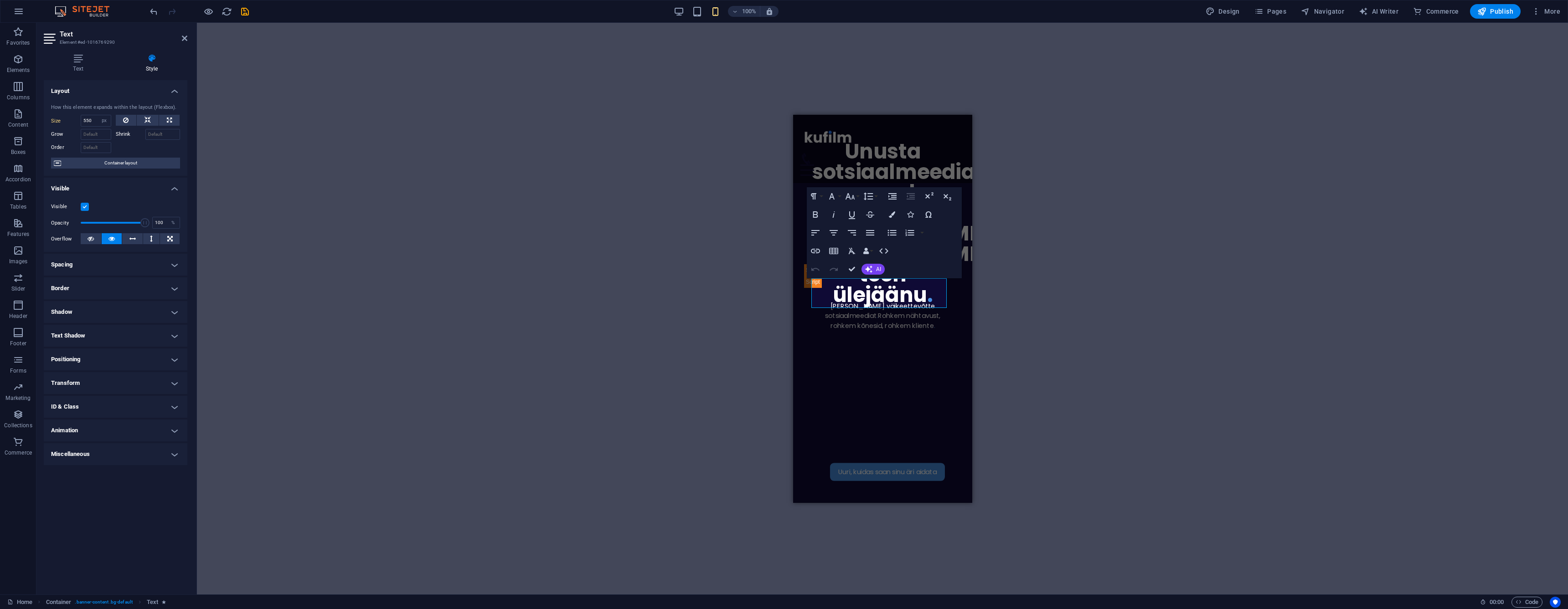
click at [95, 384] on h4 "Transform" at bounding box center [115, 383] width 143 height 22
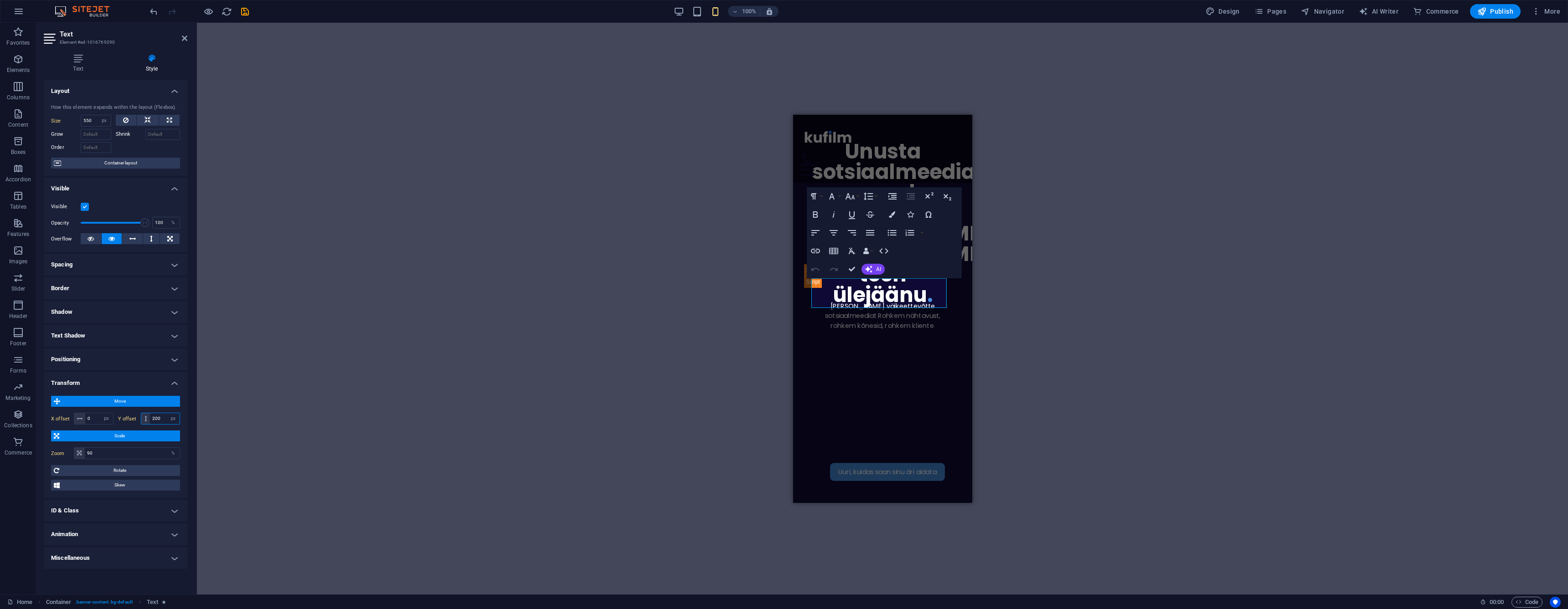
click at [156, 420] on input "200" at bounding box center [164, 418] width 29 height 11
type input "350"
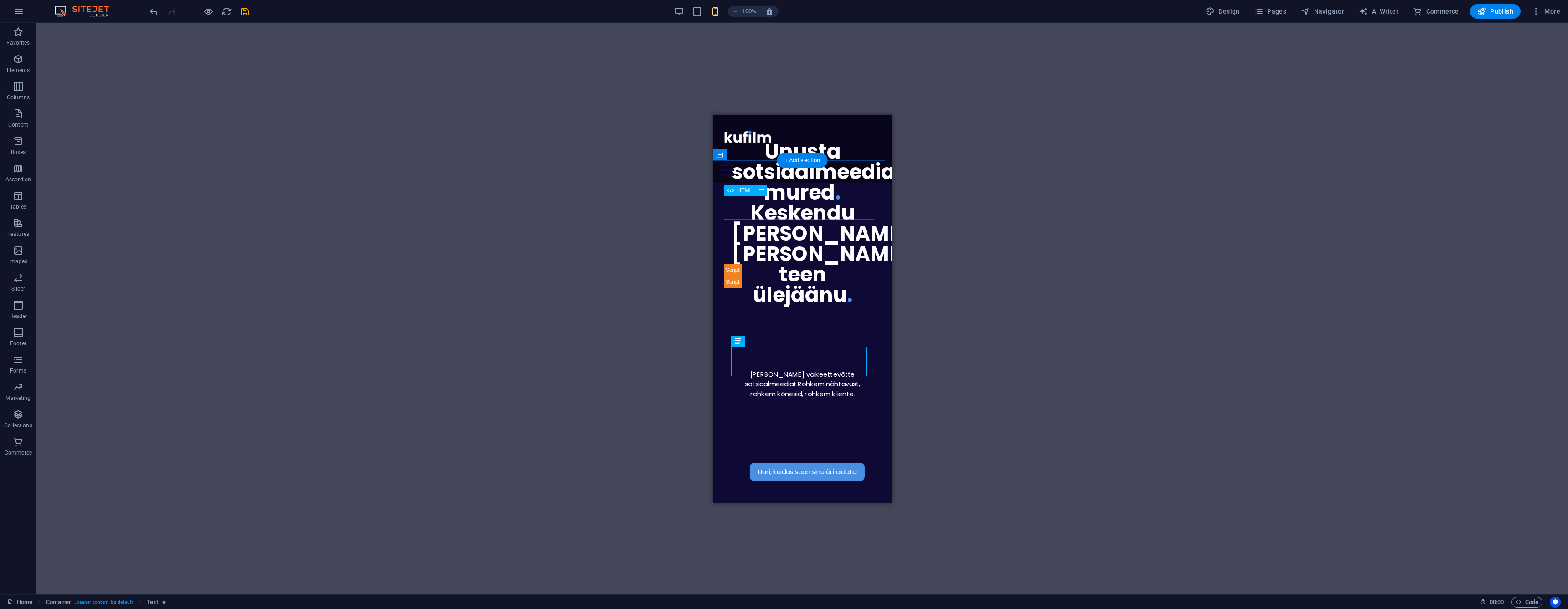
click at [774, 264] on div at bounding box center [802, 275] width 157 height 23
click at [777, 188] on div "Unusta sotsiaalmeedia mured . [GEOGRAPHIC_DATA] [PERSON_NAME], [PERSON_NAME] te…" at bounding box center [802, 223] width 142 height 164
select select "px"
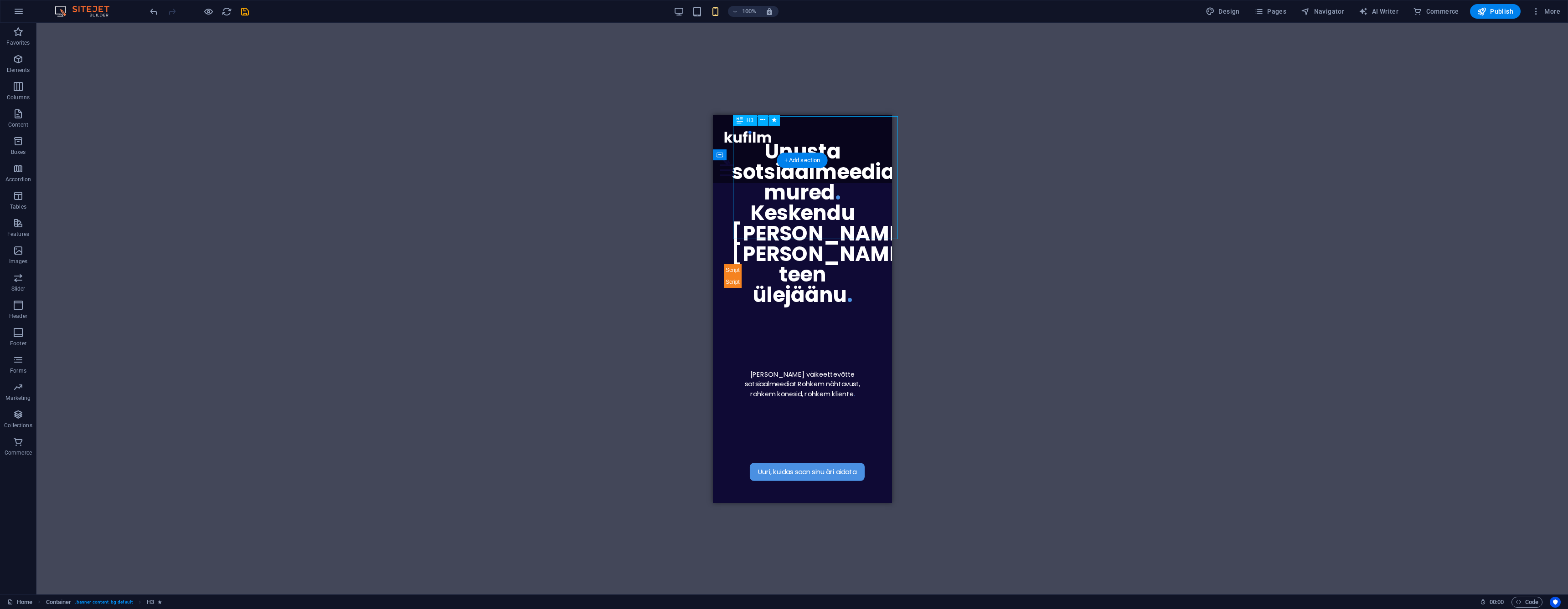
select select "px"
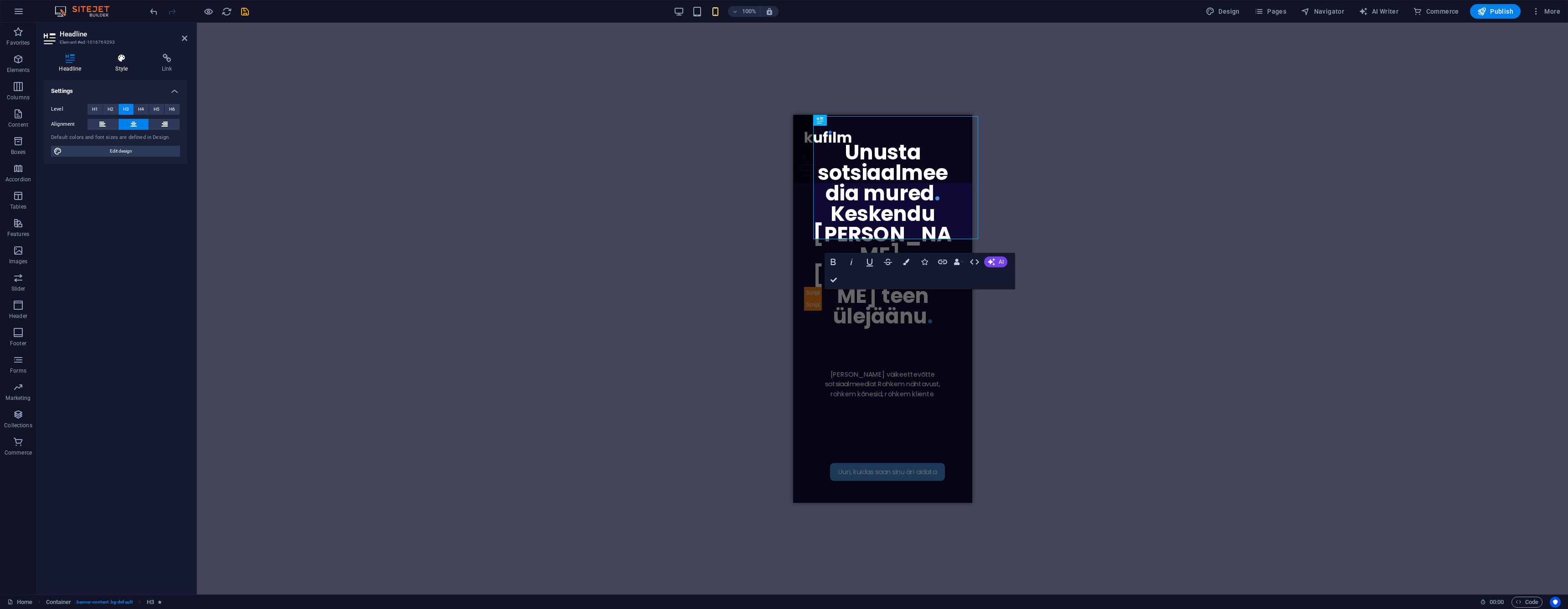
click at [127, 66] on h4 "Style" at bounding box center [124, 63] width 47 height 19
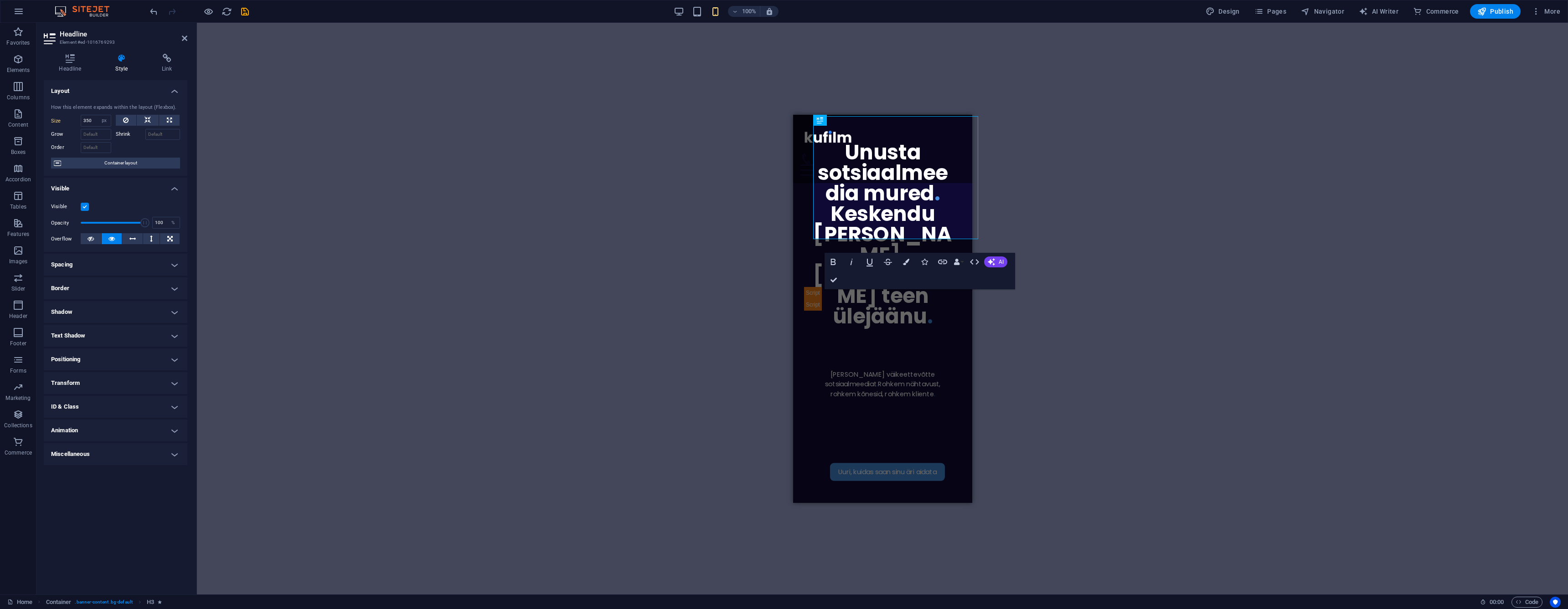
click at [91, 387] on h4 "Transform" at bounding box center [115, 383] width 143 height 22
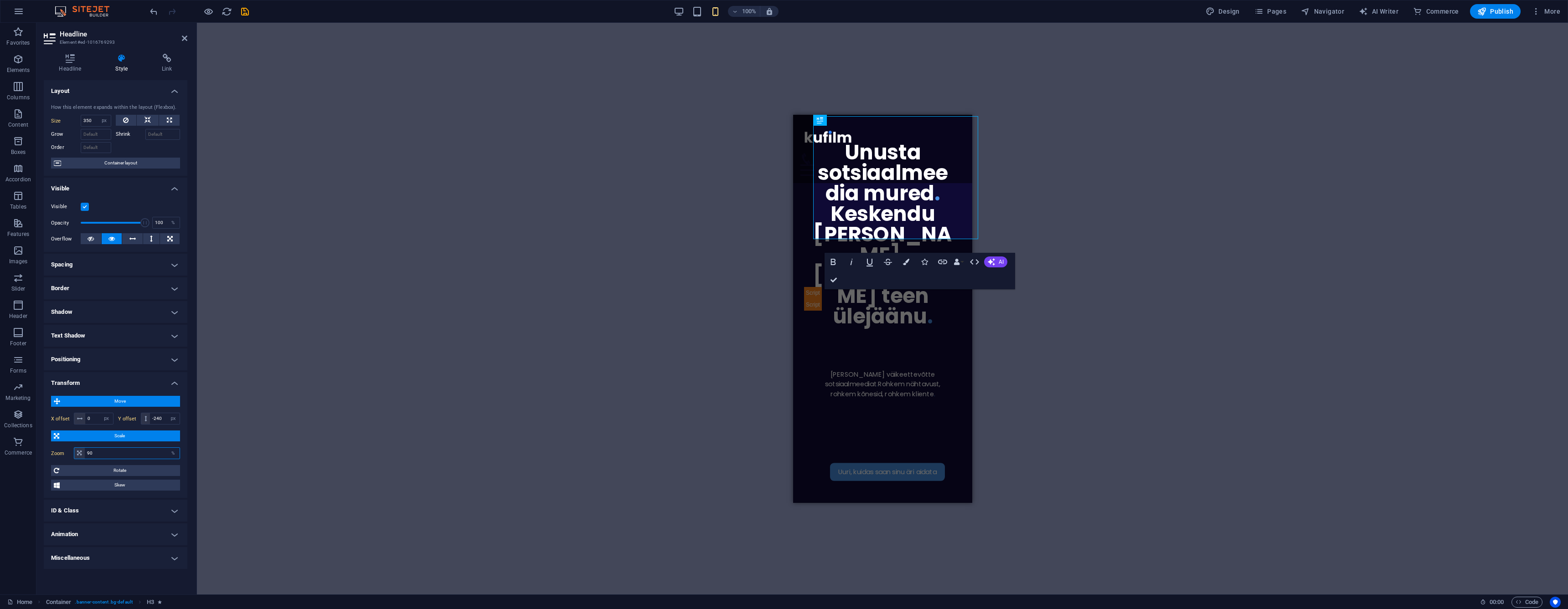
click at [135, 451] on input "90" at bounding box center [132, 453] width 95 height 11
type input "80"
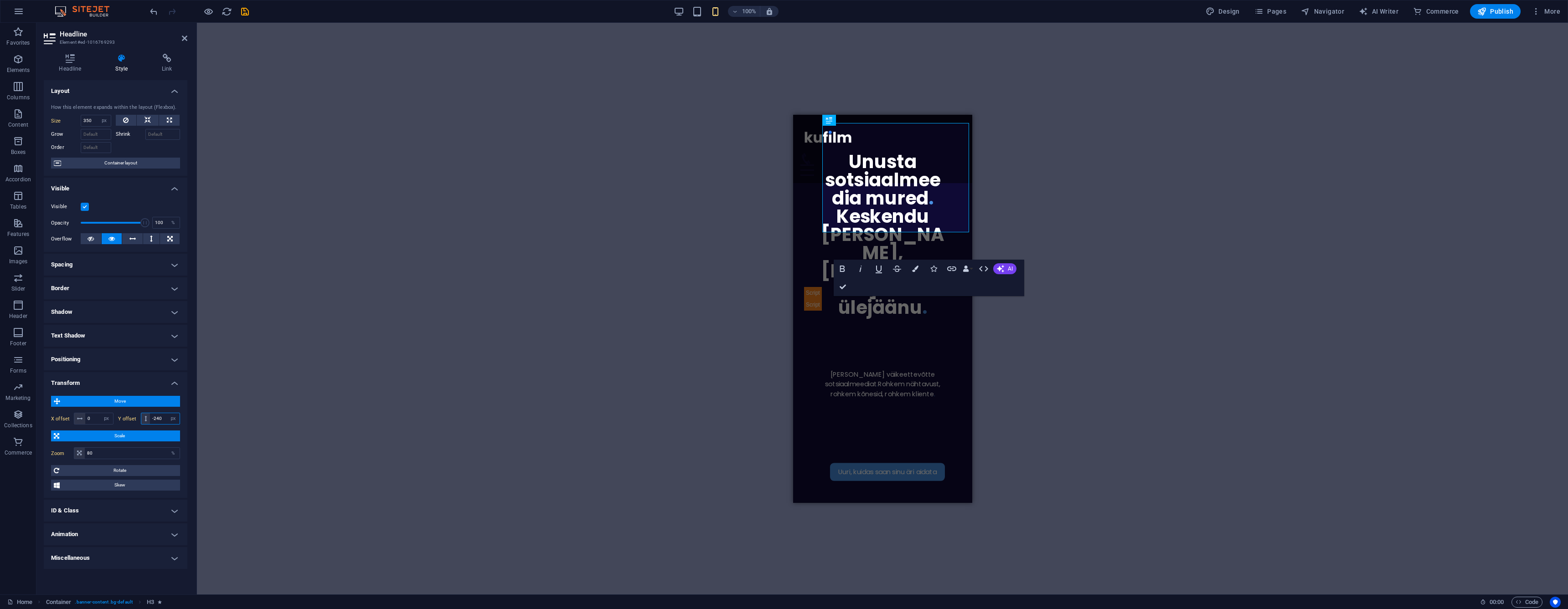
click at [164, 417] on input "-240" at bounding box center [164, 418] width 29 height 11
type input "-350"
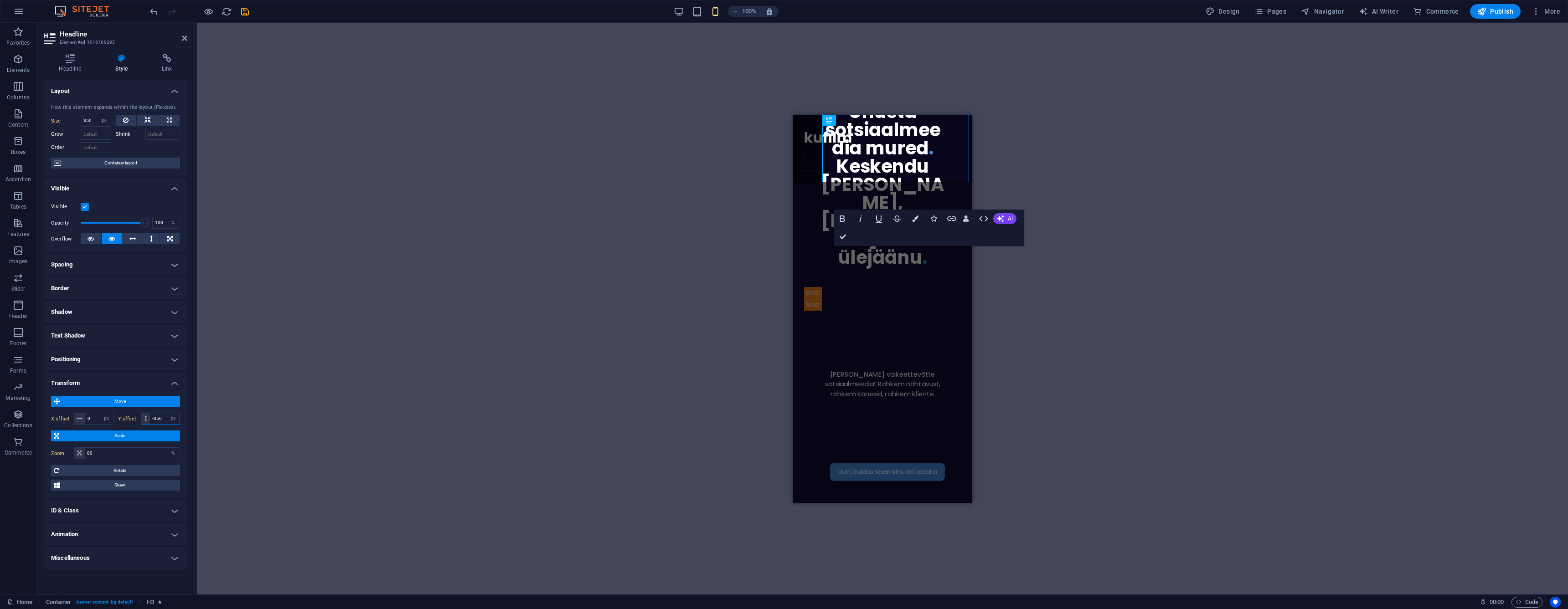
click at [164, 417] on input "-350" at bounding box center [164, 418] width 29 height 11
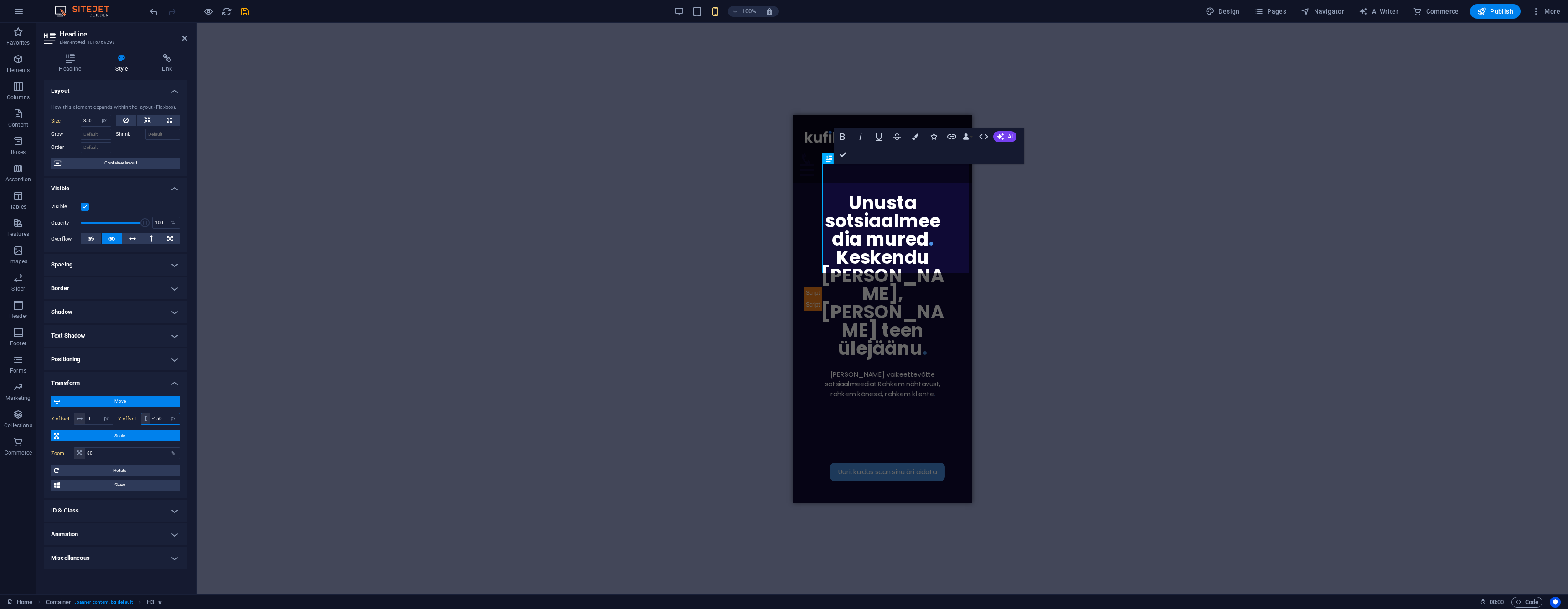
click at [164, 417] on input "-150" at bounding box center [164, 418] width 29 height 11
type input "-100"
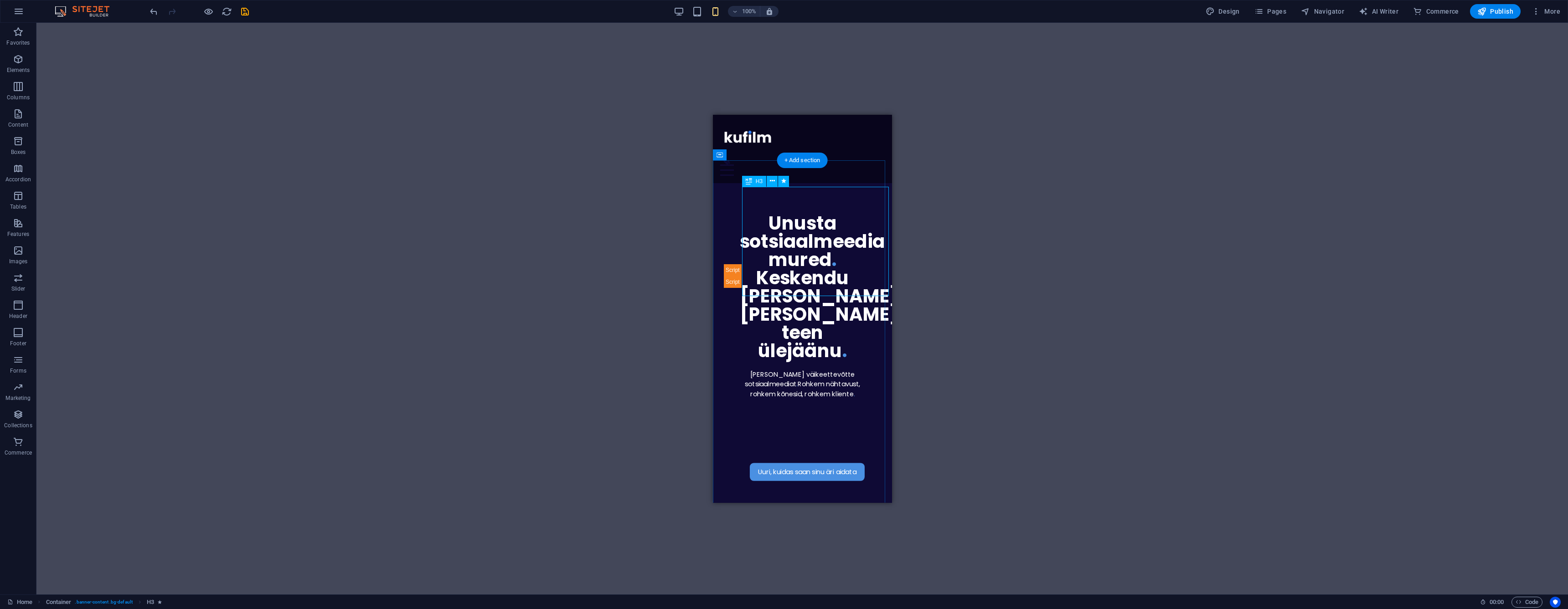
click at [821, 254] on div "Unusta sotsiaalmeedia mured . [GEOGRAPHIC_DATA] [PERSON_NAME], [PERSON_NAME] te…" at bounding box center [802, 286] width 126 height 145
select select "px"
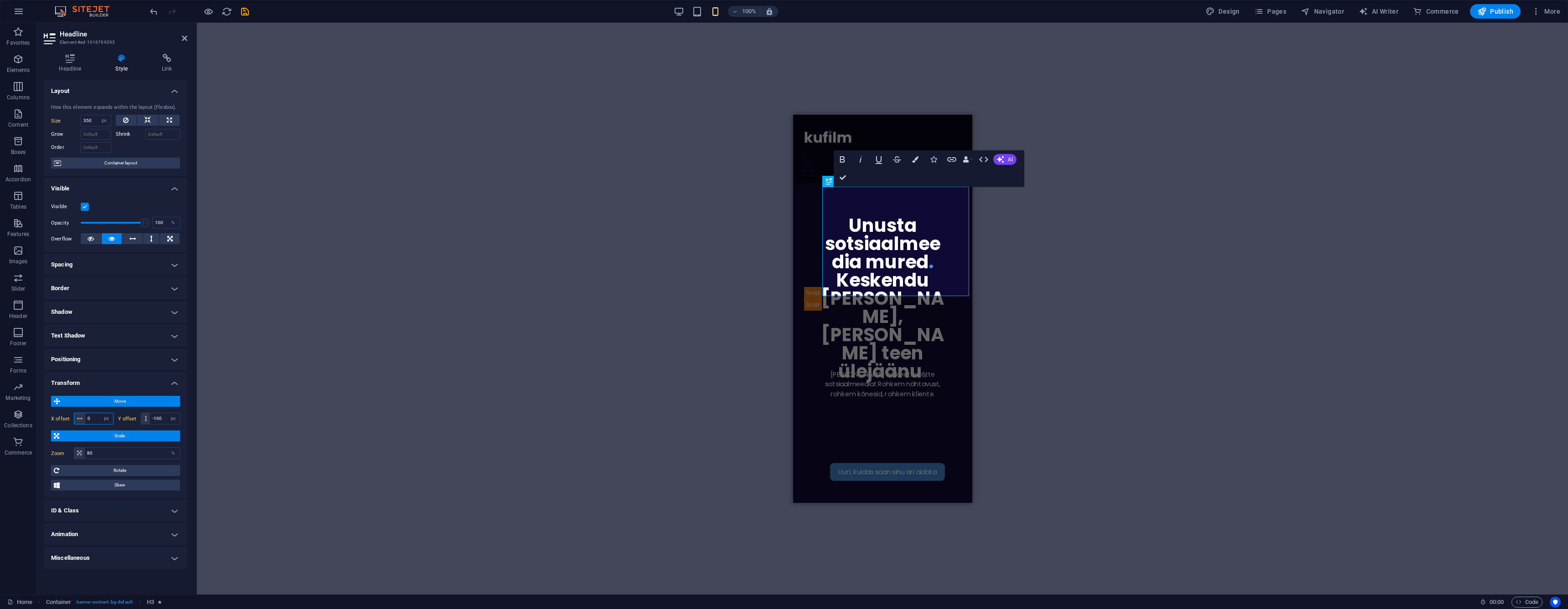
click at [96, 416] on input "0" at bounding box center [99, 418] width 28 height 11
click at [97, 416] on input "0" at bounding box center [99, 418] width 28 height 11
type input "2"
click at [93, 418] on input "2" at bounding box center [99, 418] width 28 height 11
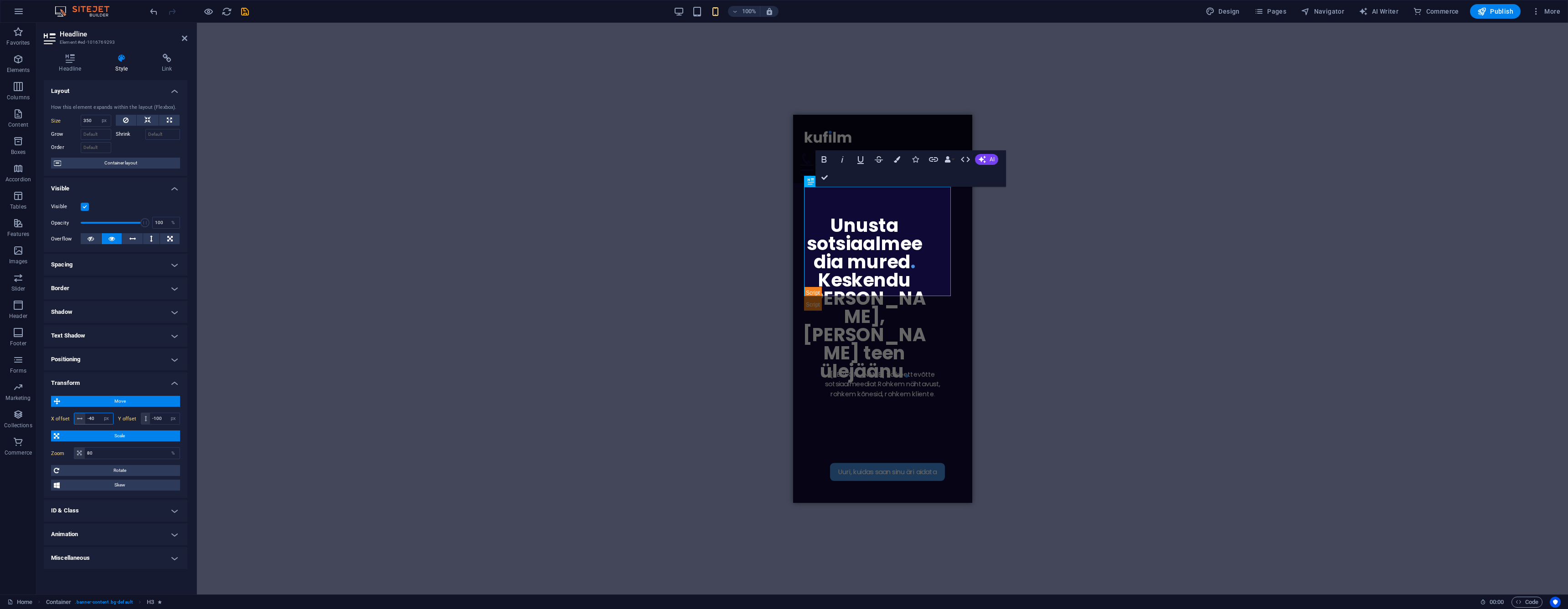
click at [97, 416] on input "-40" at bounding box center [99, 418] width 28 height 11
type input "-30"
click at [184, 37] on icon at bounding box center [184, 38] width 5 height 8
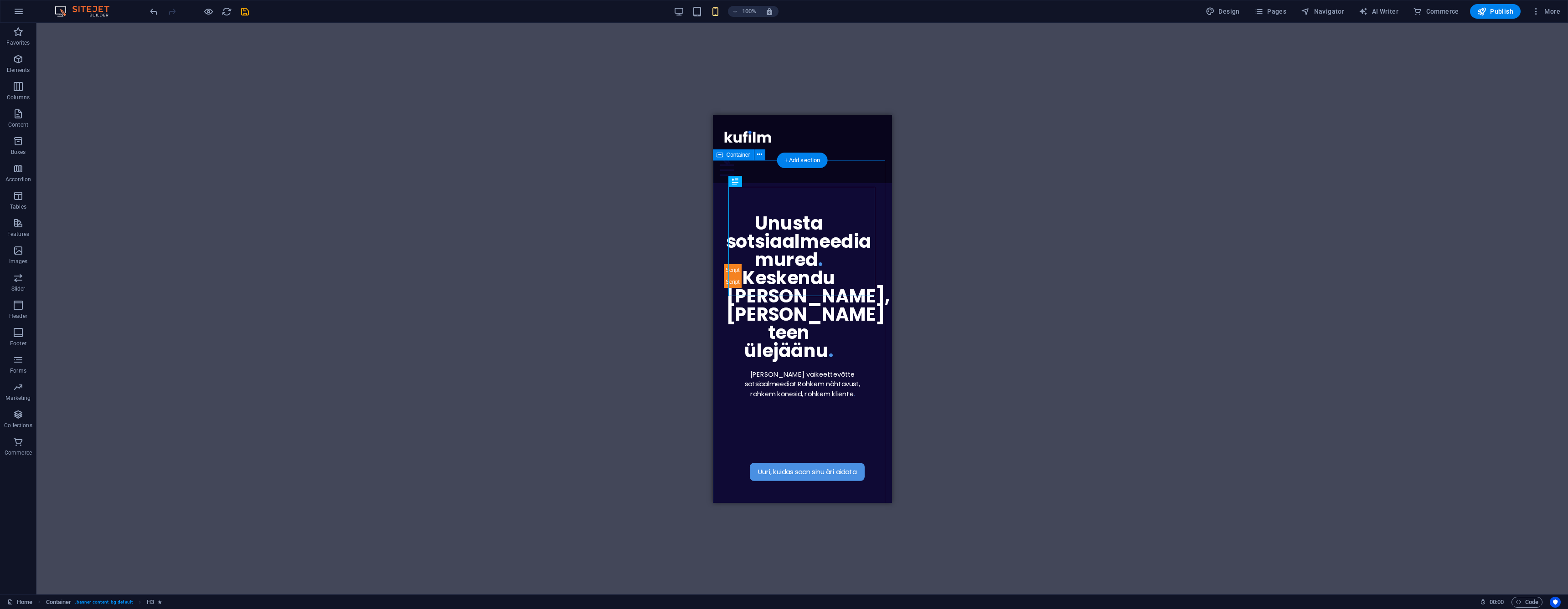
click at [769, 323] on div "Uuri, kuidas saan sinu äri aidata [PERSON_NAME] väikeettevõtte sotsiaalmeediat …" at bounding box center [802, 369] width 179 height 374
click at [818, 258] on div "Unusta sotsiaalmeedia mured . [GEOGRAPHIC_DATA] [PERSON_NAME], [PERSON_NAME] te…" at bounding box center [788, 286] width 126 height 145
select select "px"
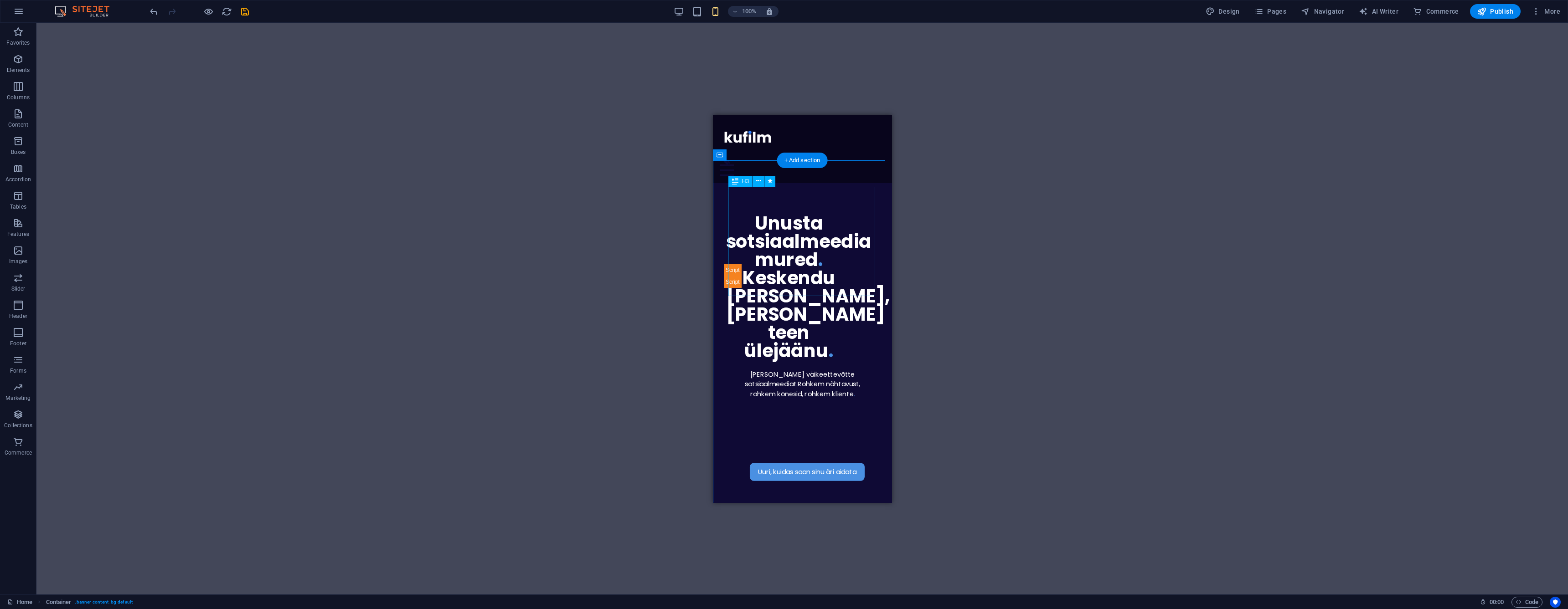
select select "px"
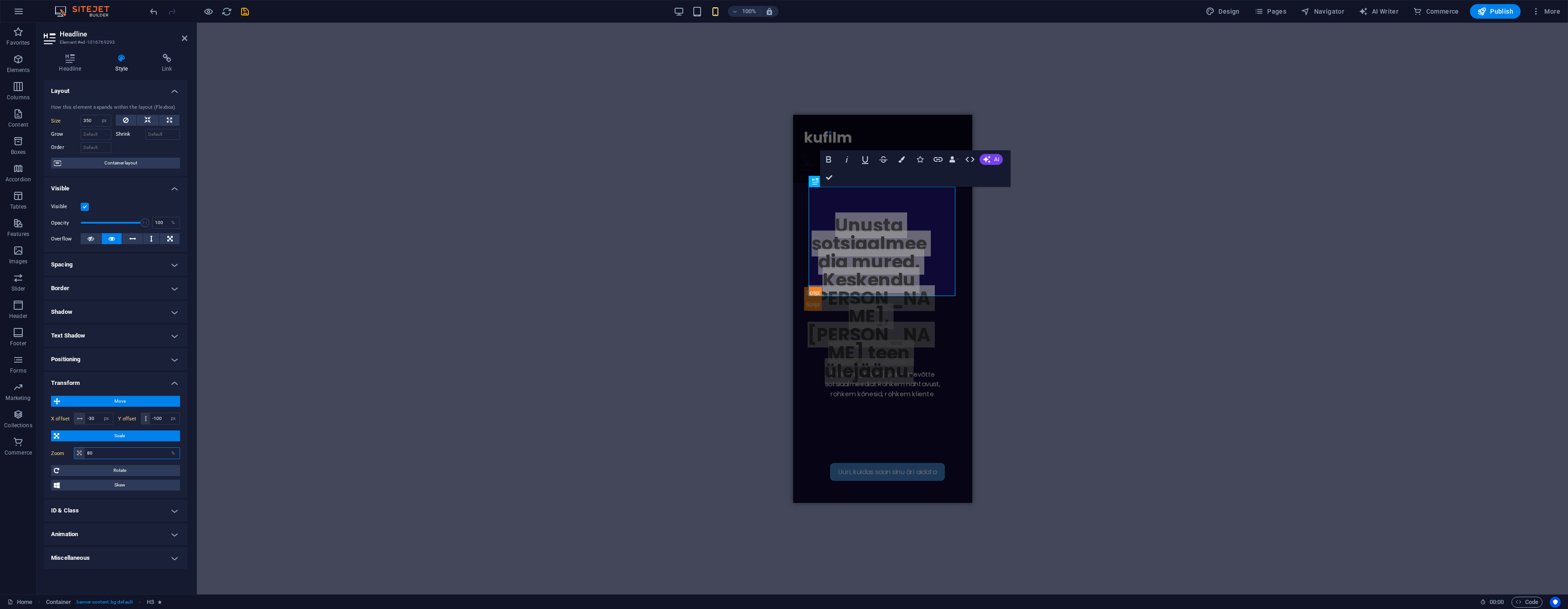
click at [140, 454] on input "80" at bounding box center [132, 453] width 95 height 11
type input "70"
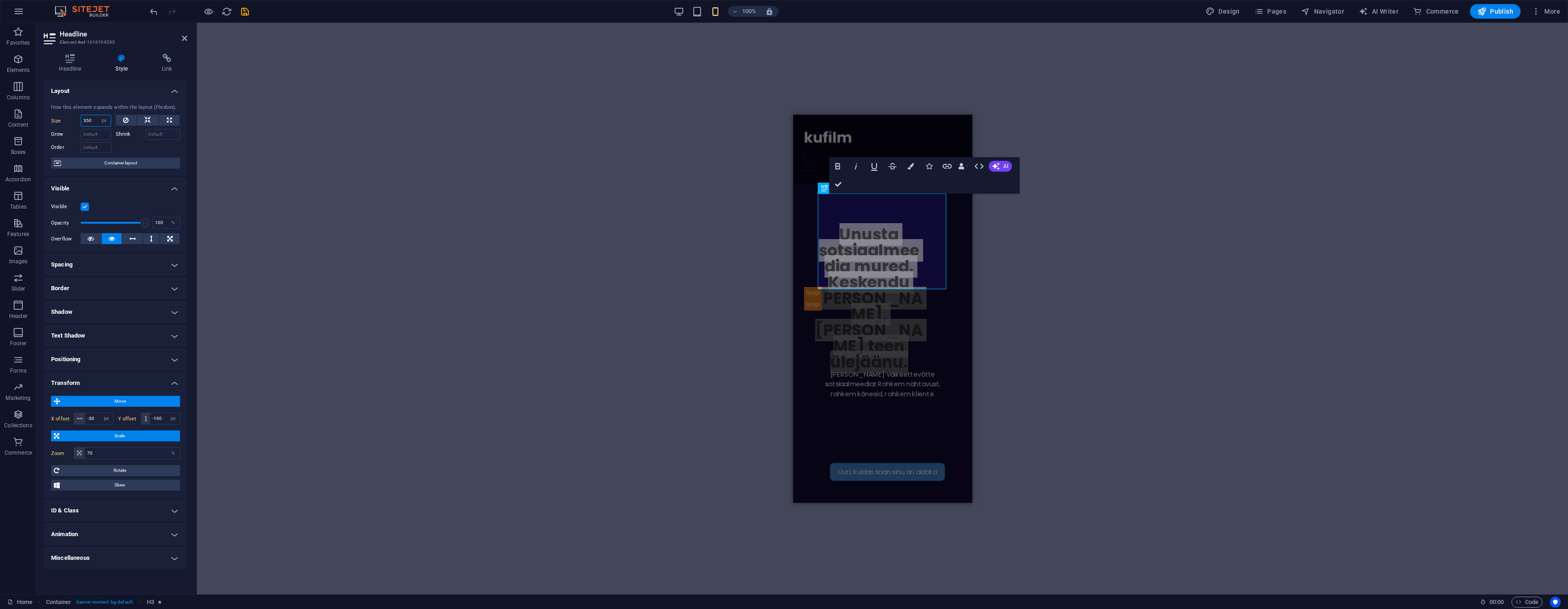
click at [97, 121] on input "350" at bounding box center [96, 121] width 29 height 11
click at [93, 118] on input "400" at bounding box center [96, 121] width 29 height 11
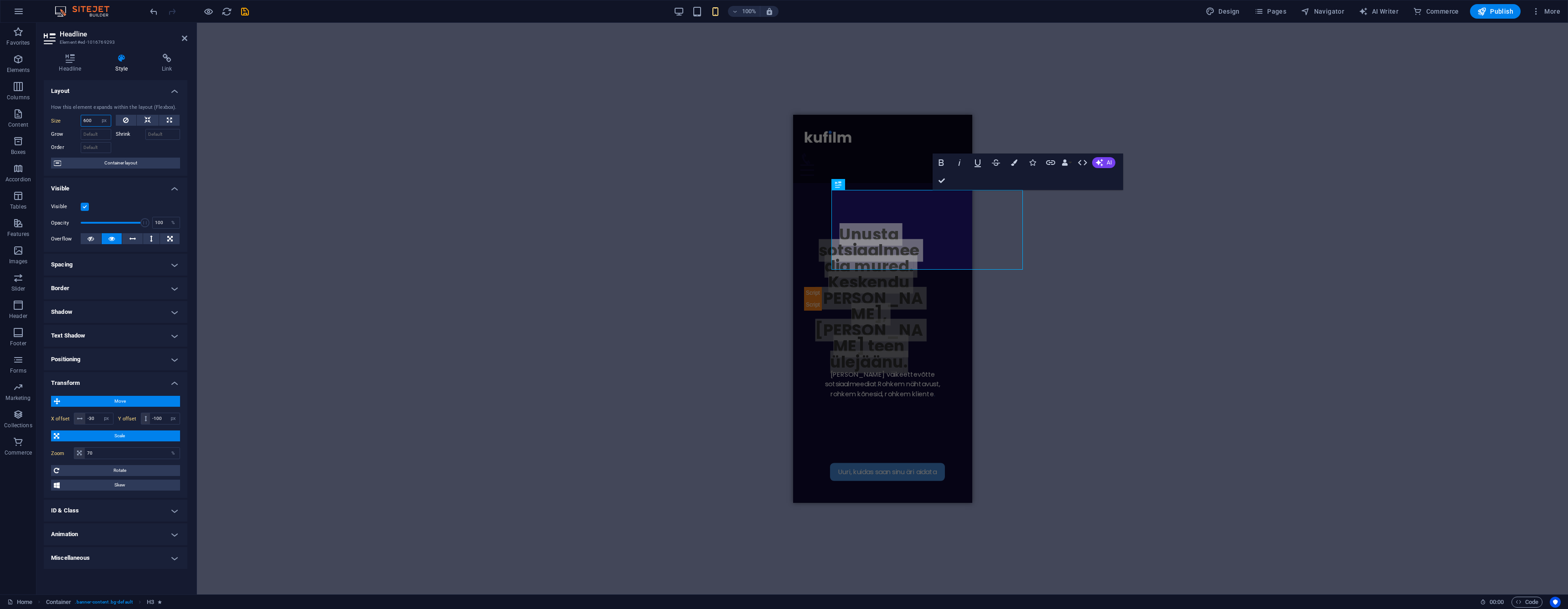
click at [91, 121] on input "600" at bounding box center [96, 121] width 29 height 11
type input "450"
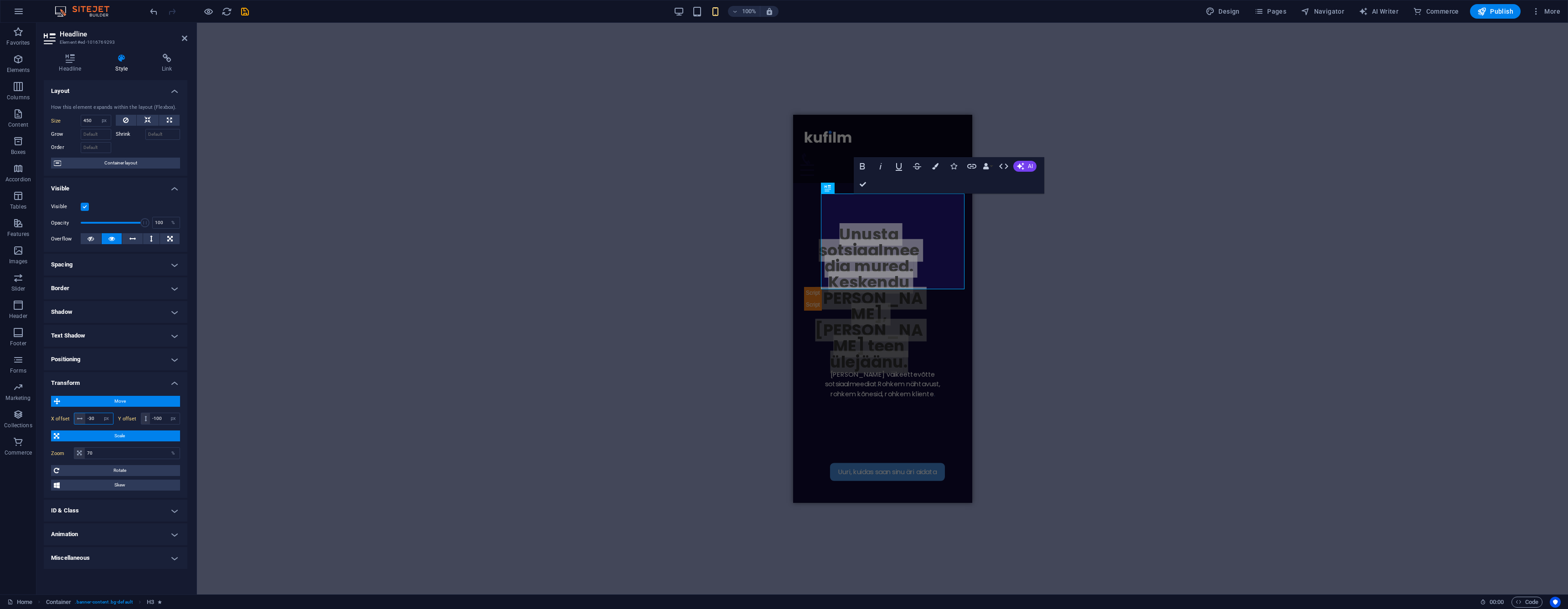
click at [96, 420] on input "-30" at bounding box center [99, 418] width 28 height 11
type input "-50"
click at [183, 42] on link at bounding box center [184, 38] width 5 height 8
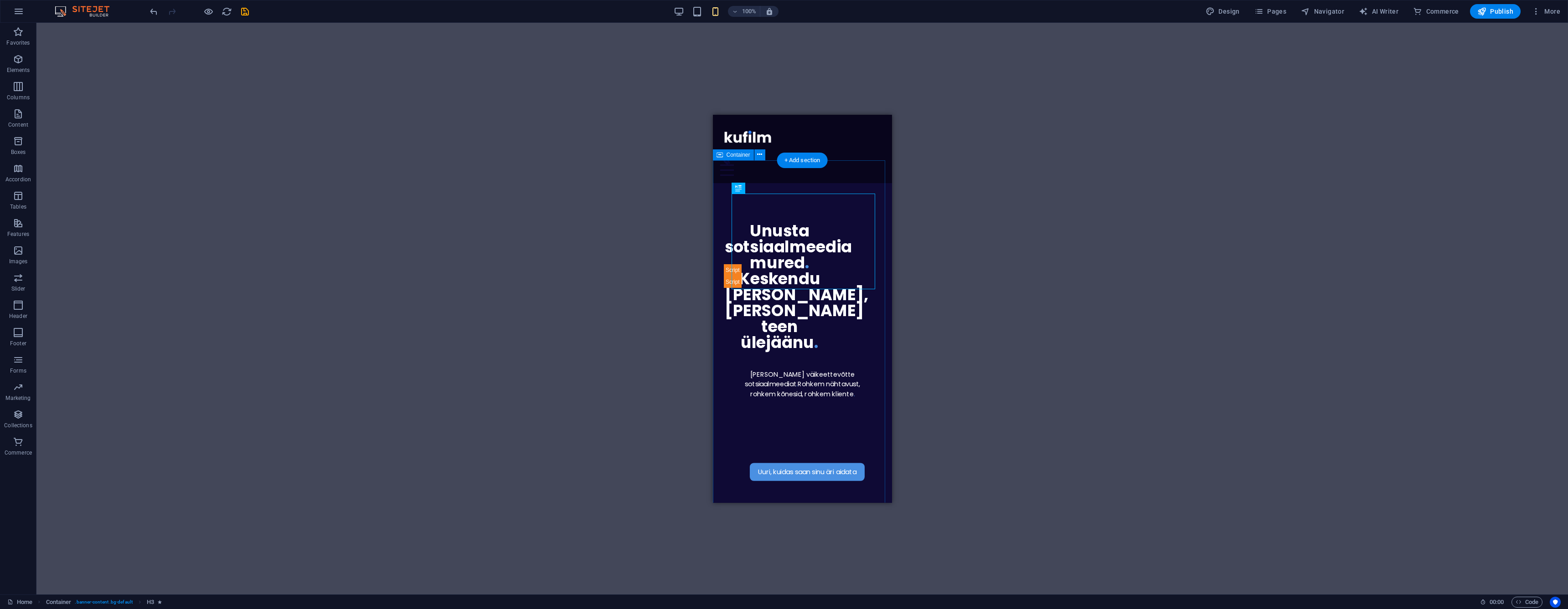
click at [813, 317] on div "Uuri, kuidas saan sinu äri aidata [PERSON_NAME] väikeettevõtte sotsiaalmeediat …" at bounding box center [802, 369] width 179 height 374
click at [808, 369] on div "[PERSON_NAME] väikeettevõtte sotsiaalmeediat . Rohkem nähtavust, rohkem kõnesid…" at bounding box center [802, 384] width 142 height 29
select select "px"
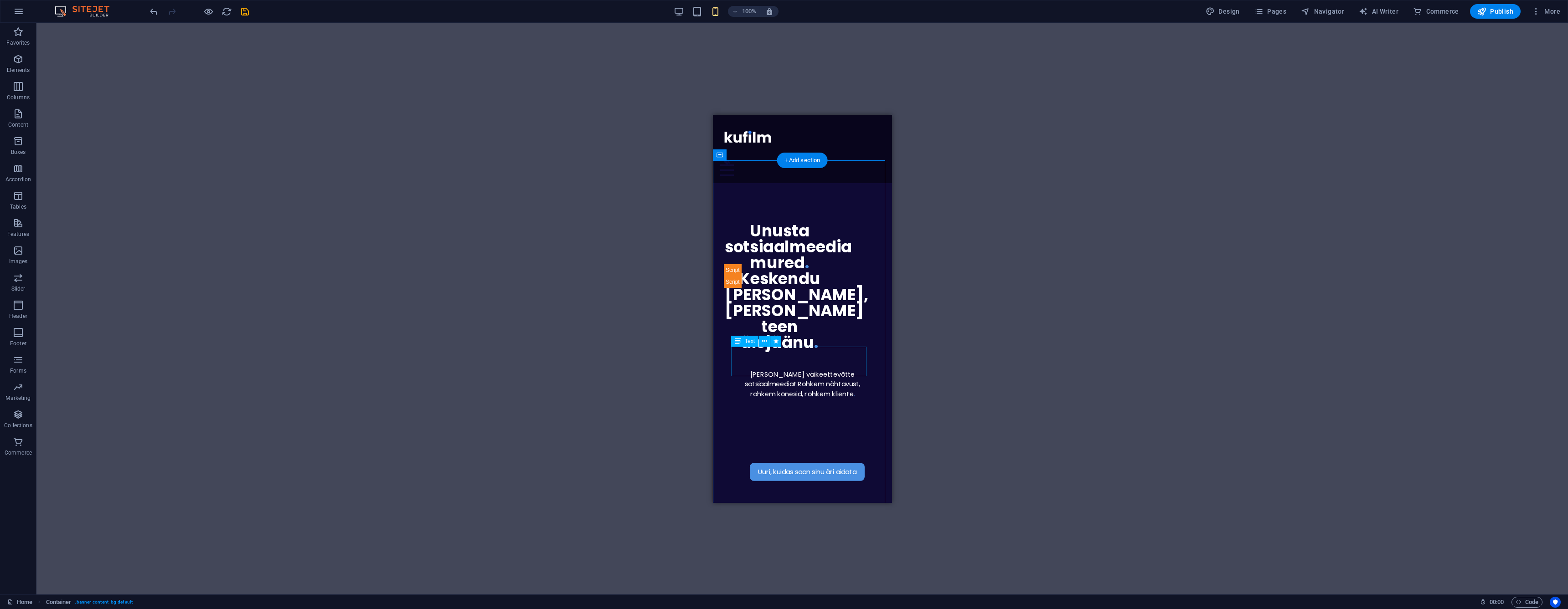
select select "px"
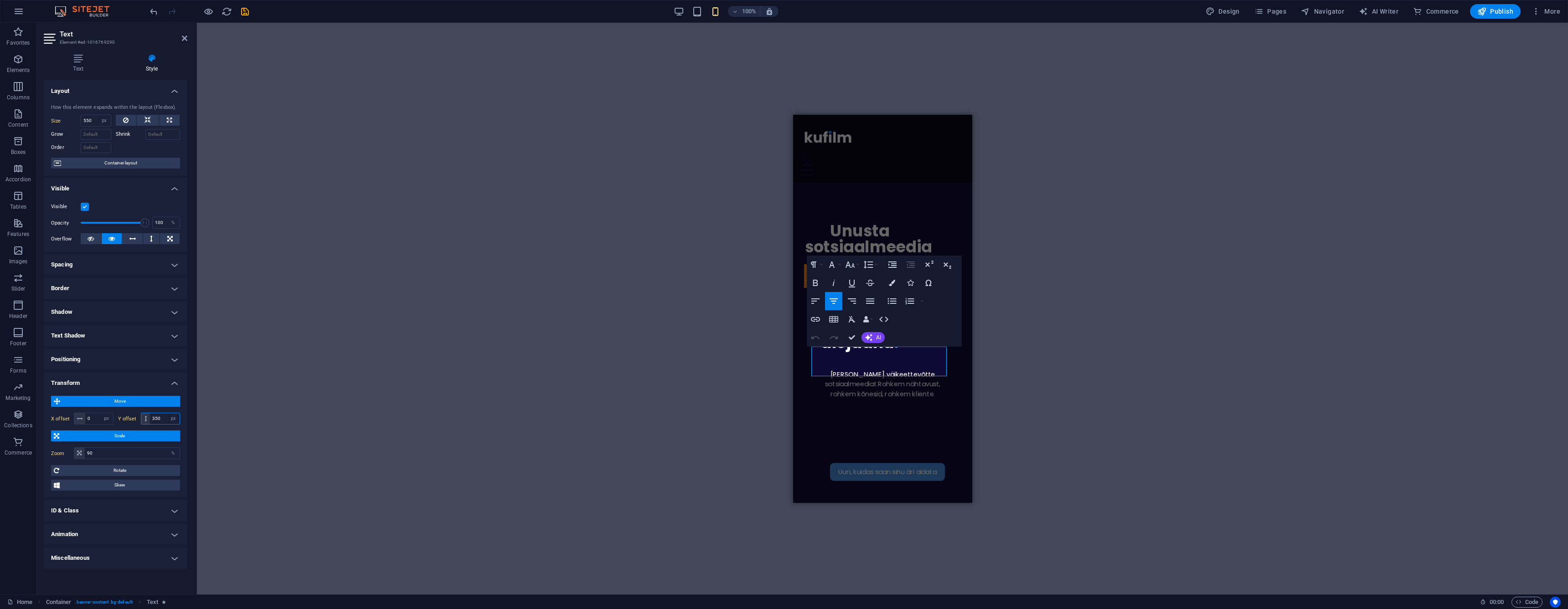
click at [158, 420] on input "350" at bounding box center [164, 418] width 29 height 11
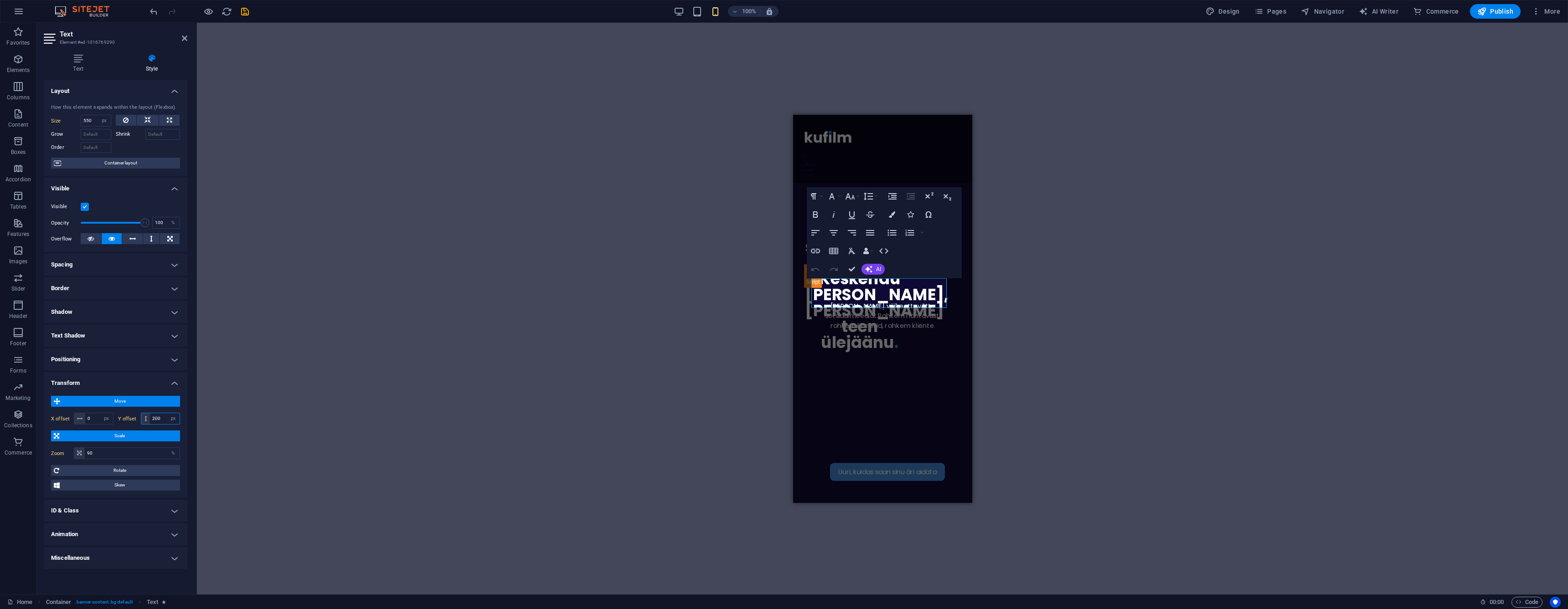
click at [167, 418] on input "200" at bounding box center [164, 418] width 29 height 11
type input "280"
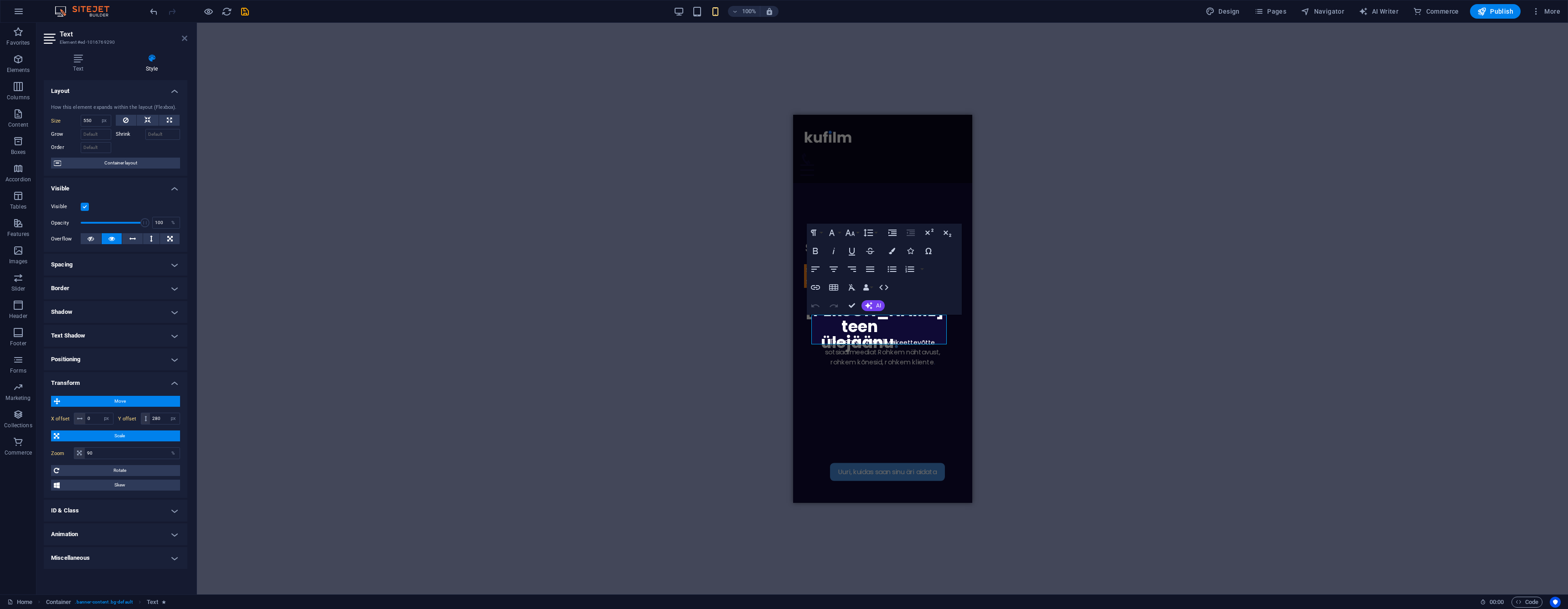
click at [185, 40] on icon at bounding box center [184, 38] width 5 height 8
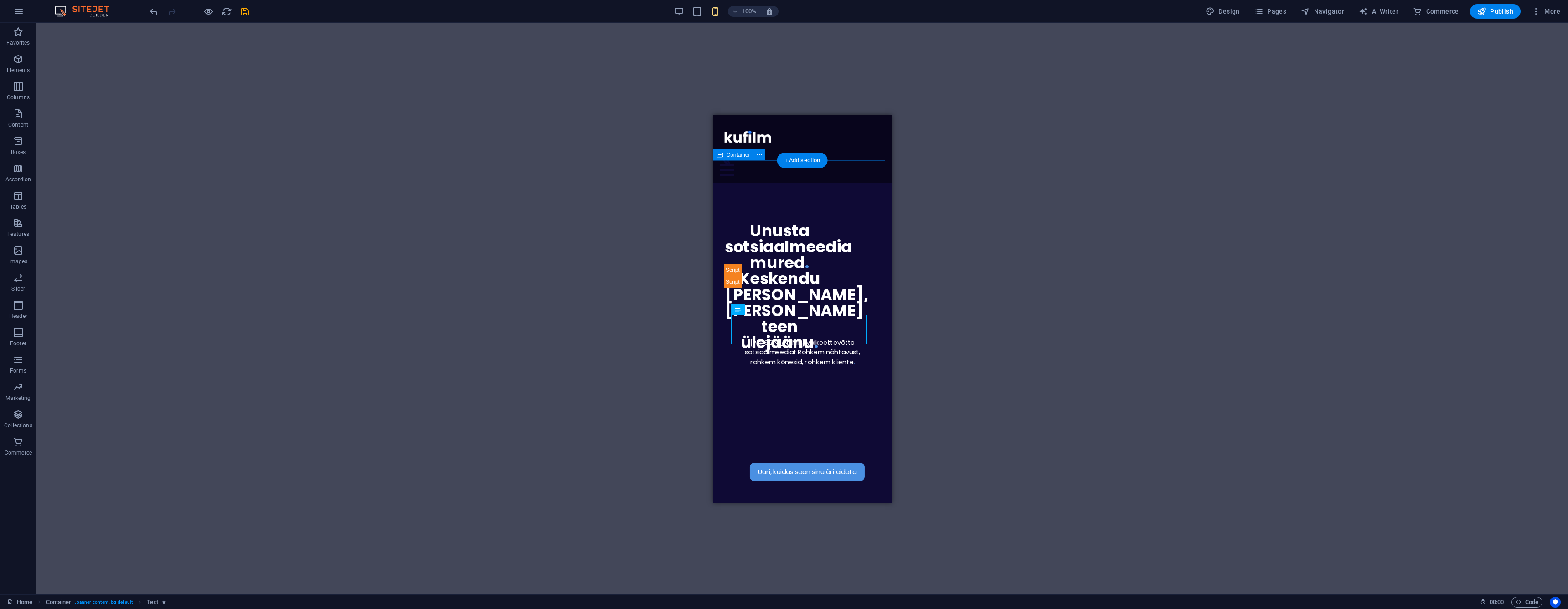
click at [738, 350] on div "Uuri, kuidas saan sinu äri aidata [PERSON_NAME] väikeettevõtte sotsiaalmeediat …" at bounding box center [802, 369] width 179 height 374
click at [804, 462] on div "Uuri, kuidas saan sinu äri aidata" at bounding box center [806, 471] width 142 height 18
select select "px"
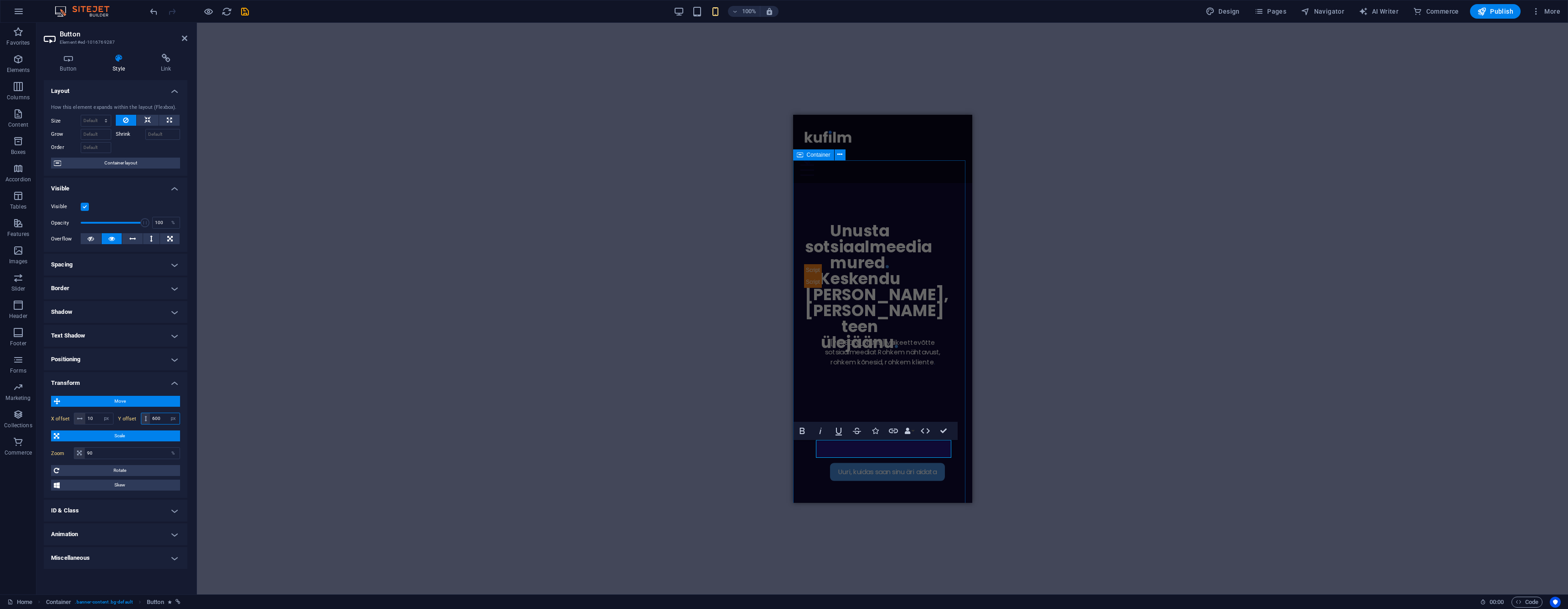
click at [162, 418] on input "600" at bounding box center [164, 418] width 29 height 11
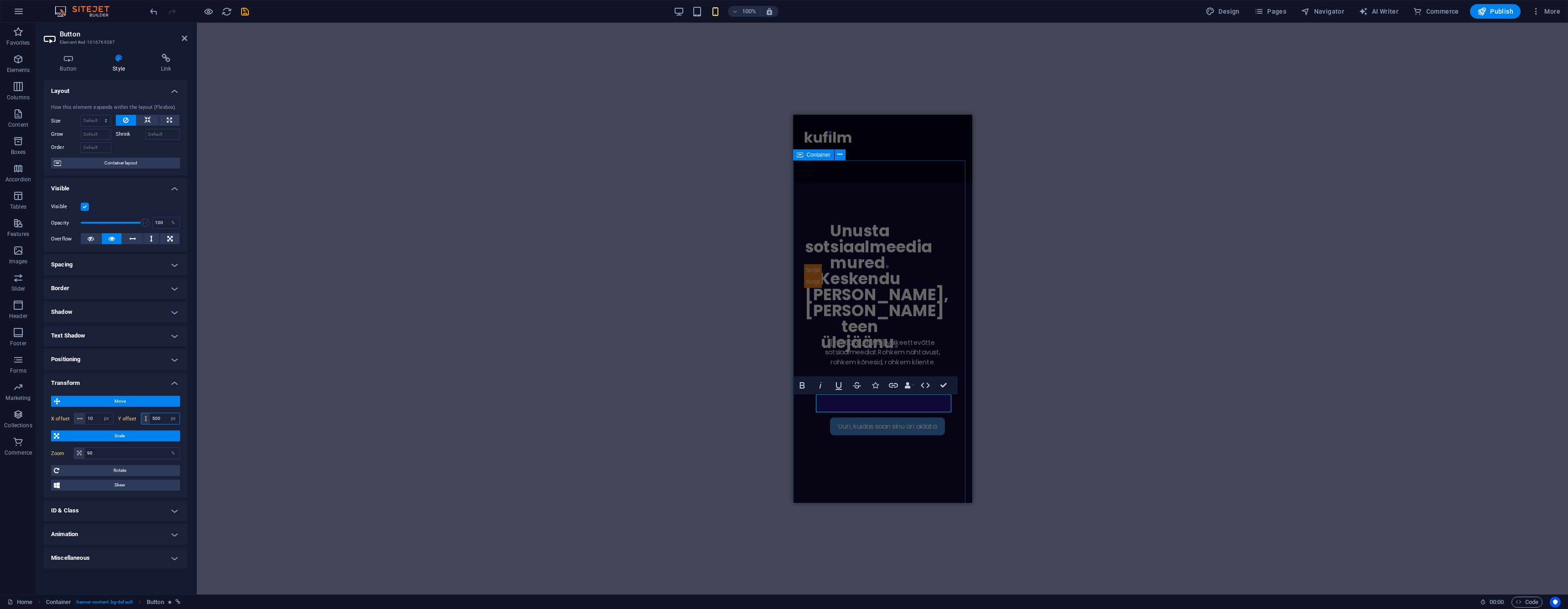
click at [162, 418] on input "500" at bounding box center [164, 418] width 29 height 11
type input "400"
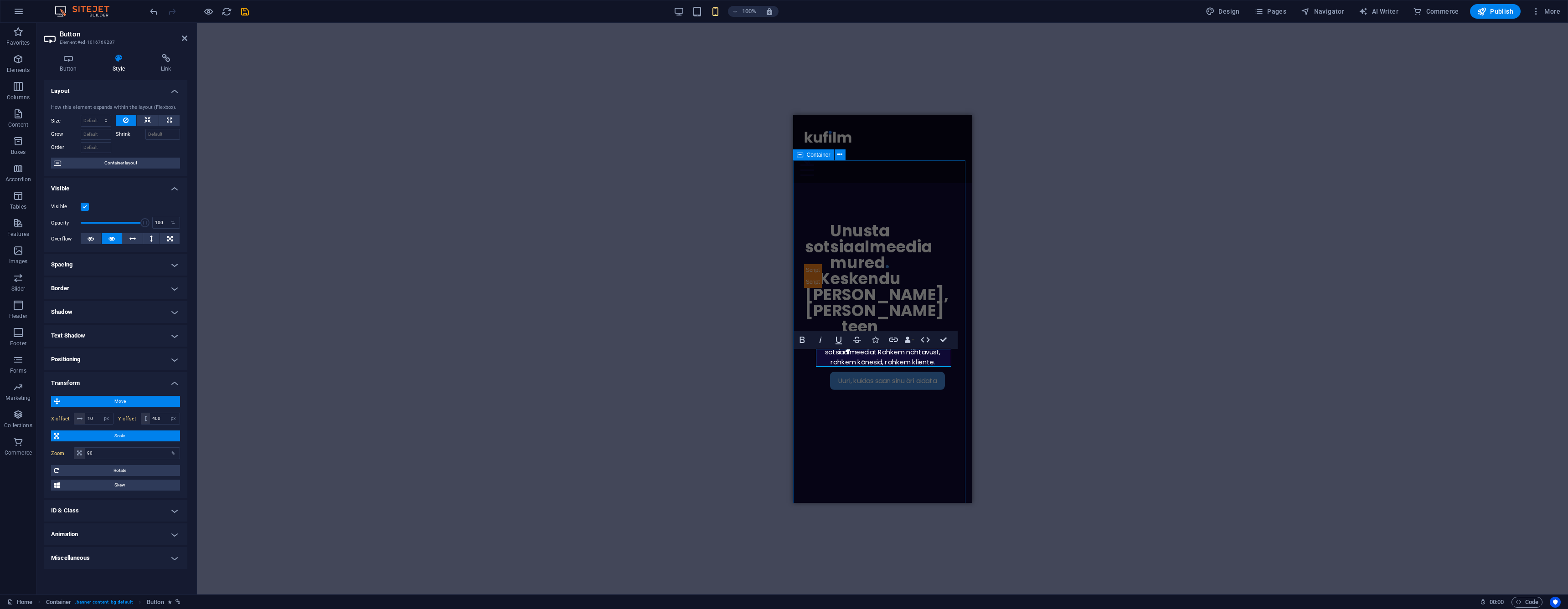
click at [188, 38] on aside "Button Element #ed-1016769287 Button Style Link Button Design Default Primary S…" at bounding box center [116, 308] width 161 height 571
click at [186, 38] on icon at bounding box center [184, 38] width 5 height 8
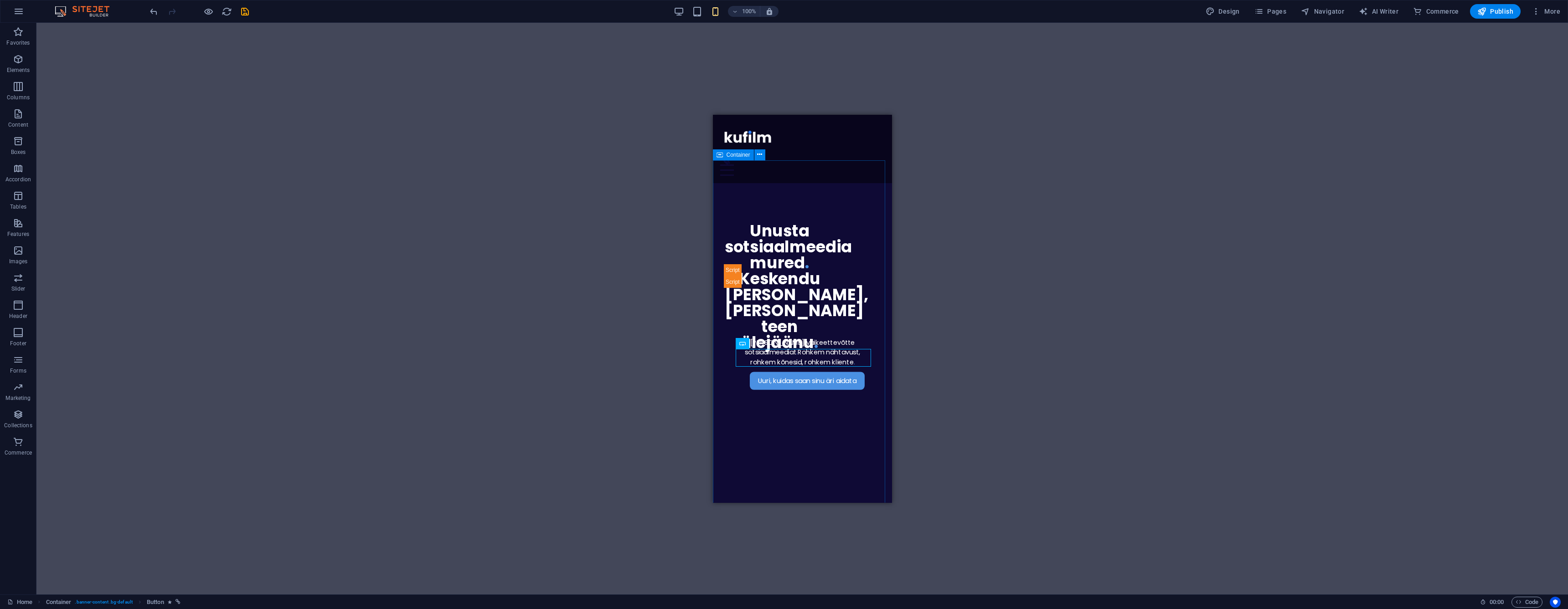
click at [761, 389] on div "Uuri, kuidas saan sinu äri aidata [PERSON_NAME] väikeettevõtte sotsiaalmeediat …" at bounding box center [802, 369] width 179 height 374
click at [776, 556] on figure at bounding box center [802, 595] width 157 height 79
select select "px"
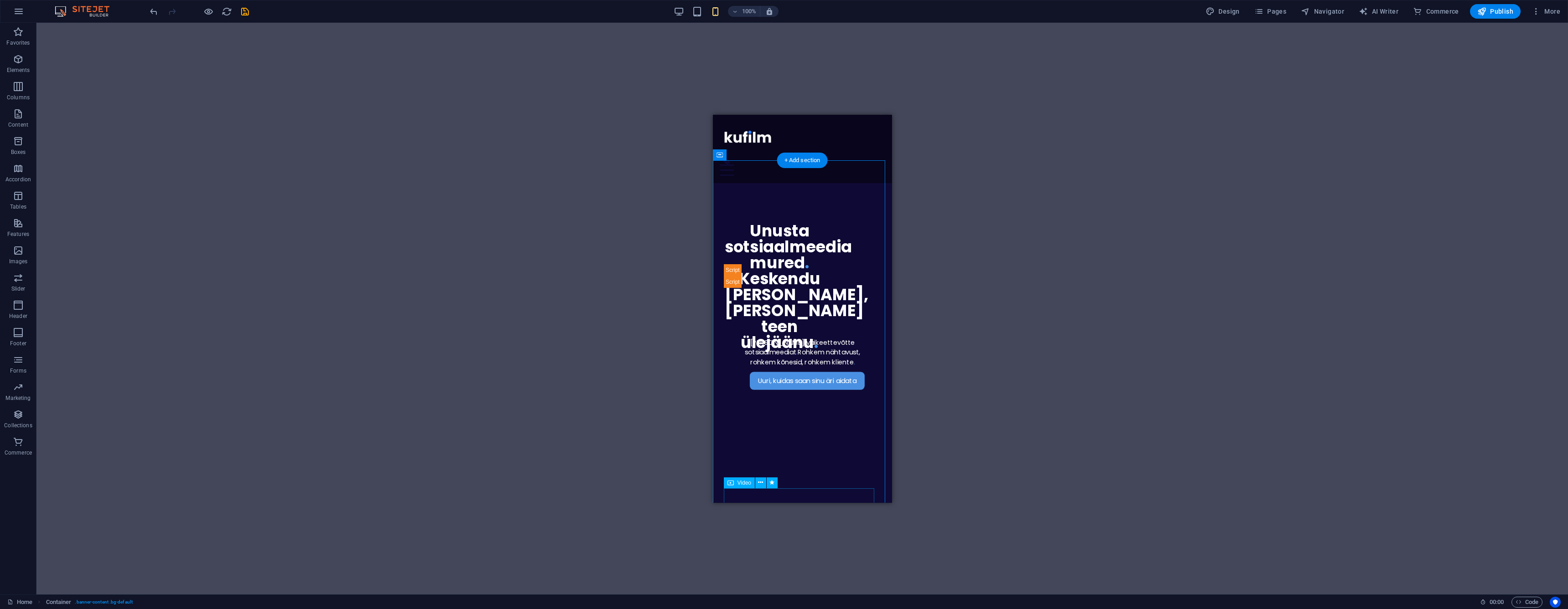
select select "px"
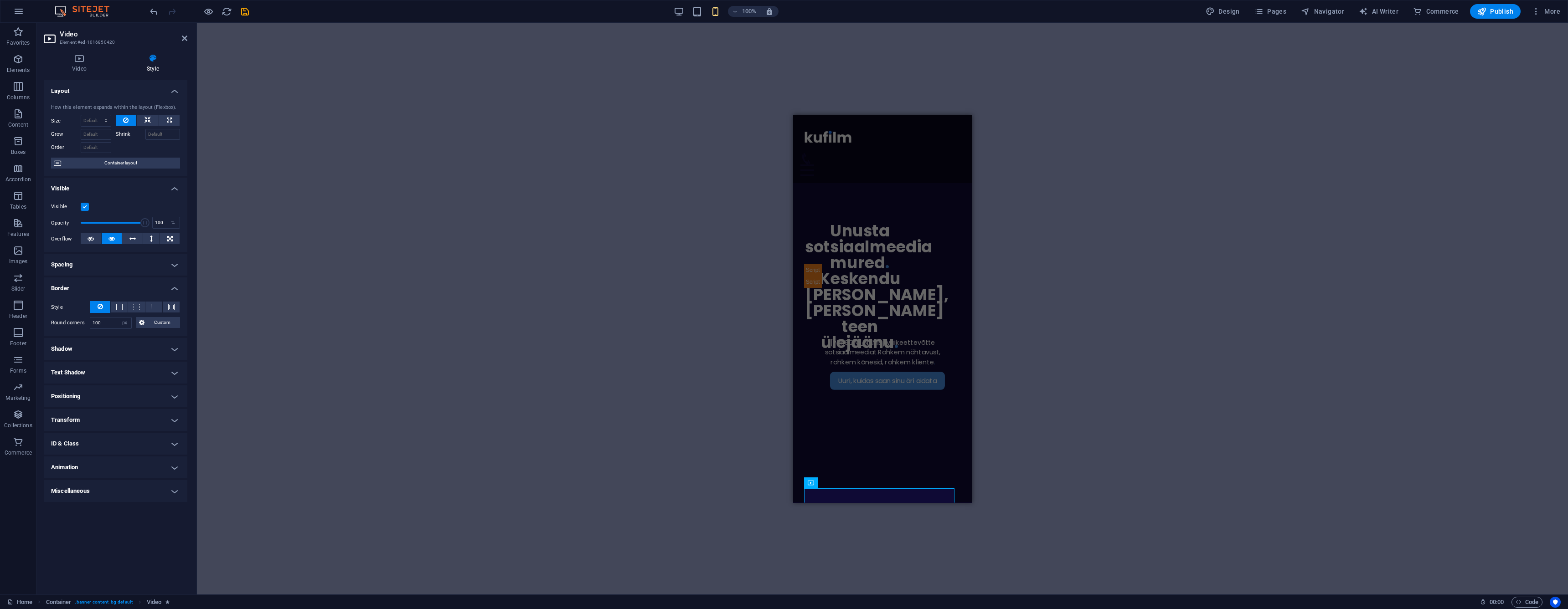
click at [108, 425] on h4 "Transform" at bounding box center [115, 420] width 143 height 22
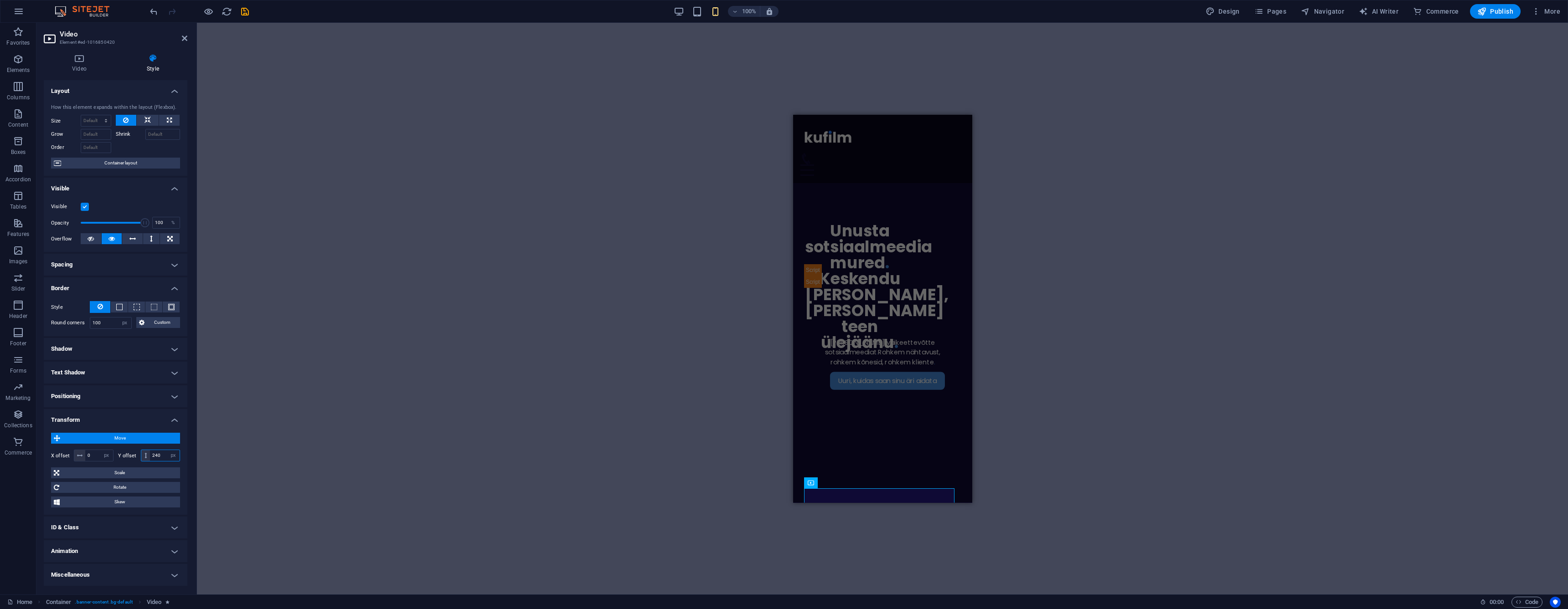
click at [161, 457] on input "240" at bounding box center [164, 455] width 29 height 11
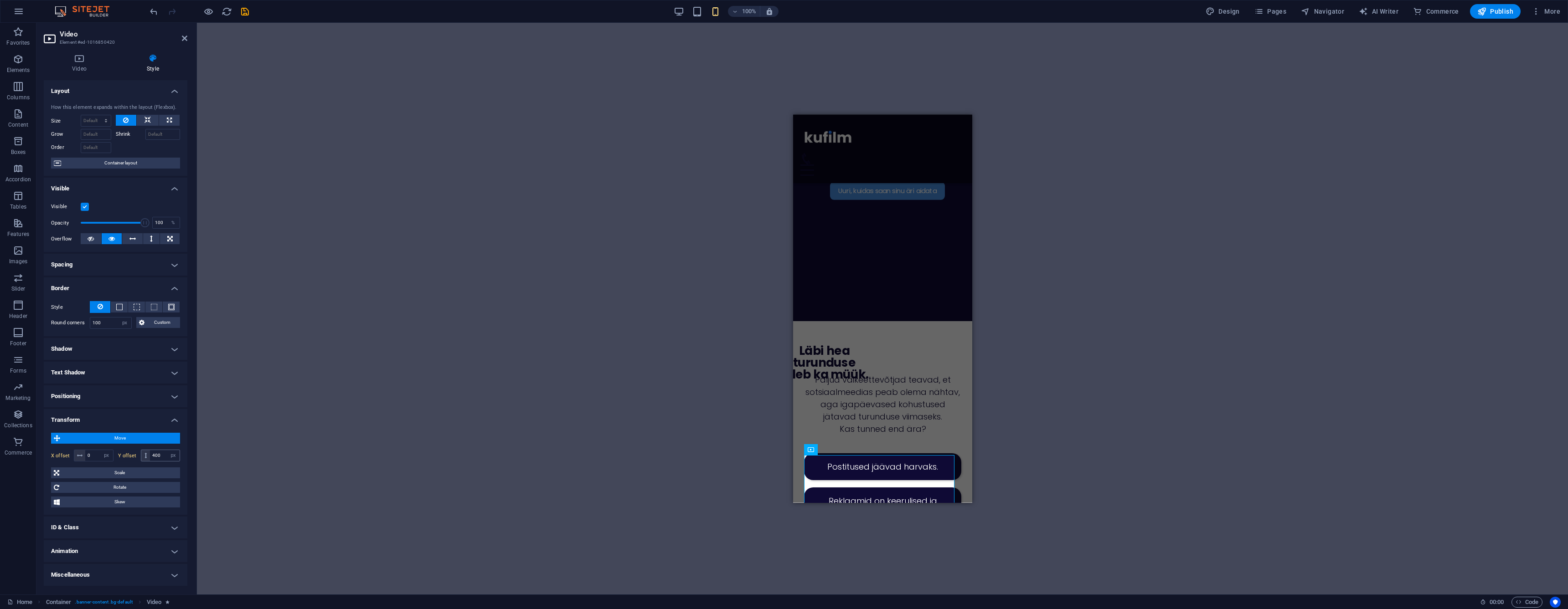
scroll to position [294, 0]
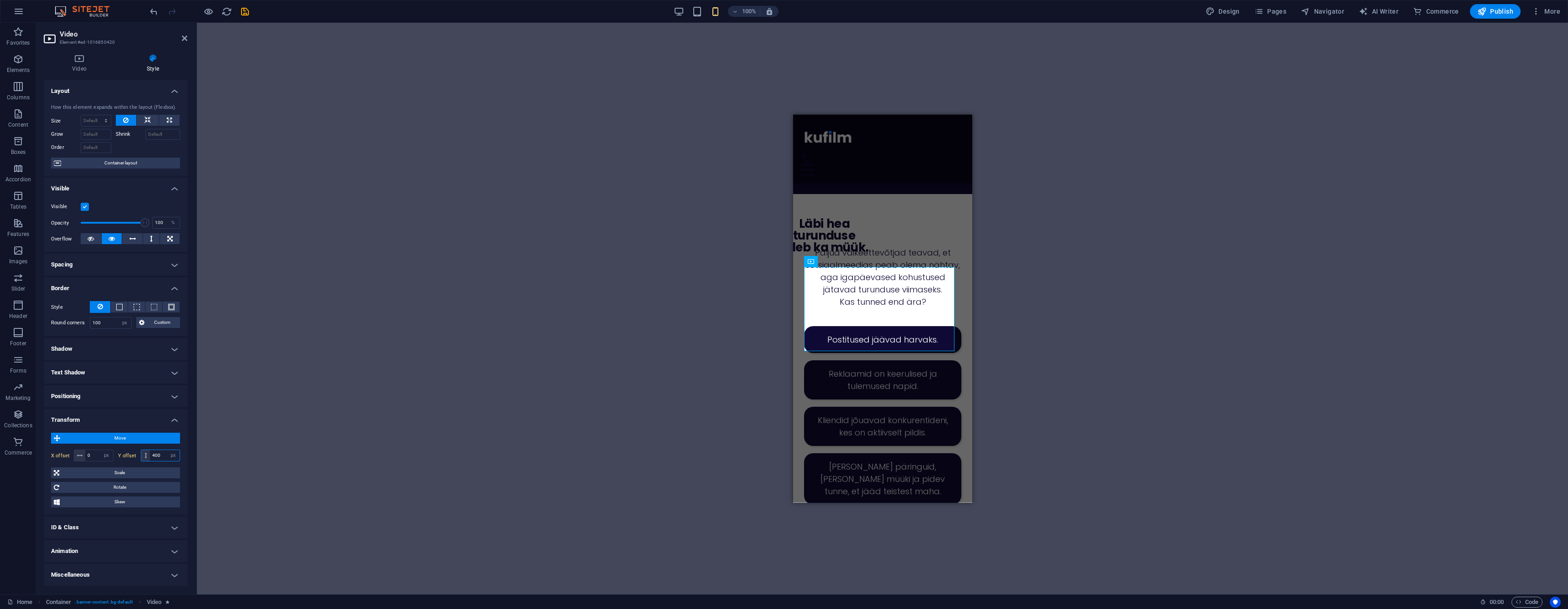
click at [158, 455] on input "400" at bounding box center [164, 455] width 29 height 11
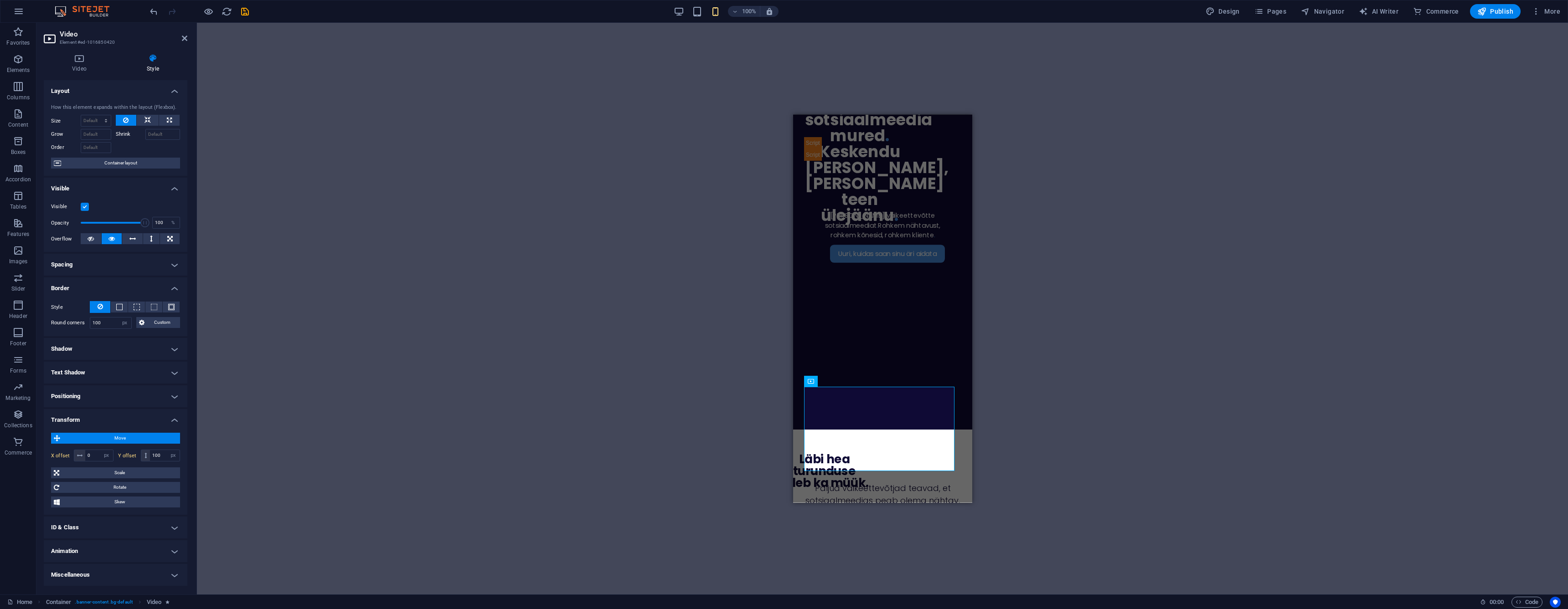
scroll to position [0, 0]
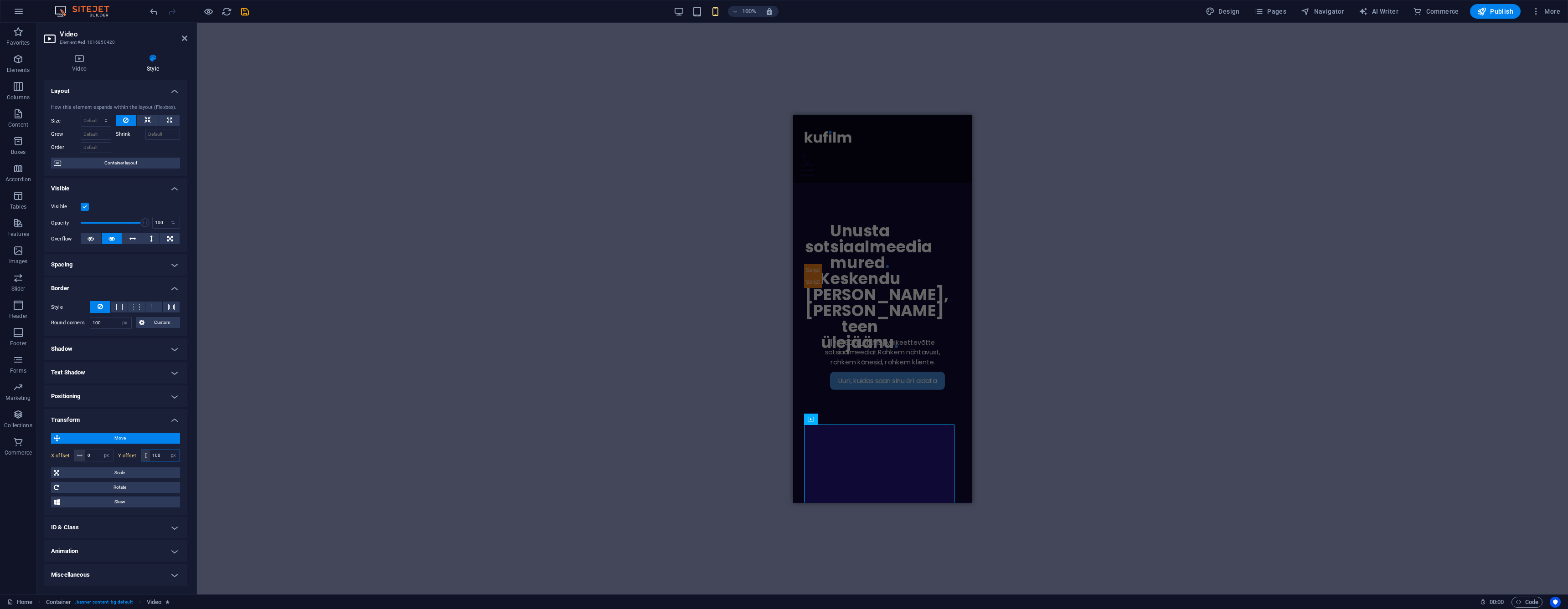
click at [161, 454] on input "100" at bounding box center [164, 455] width 29 height 11
click at [160, 454] on input "100" at bounding box center [164, 455] width 29 height 11
type input "0"
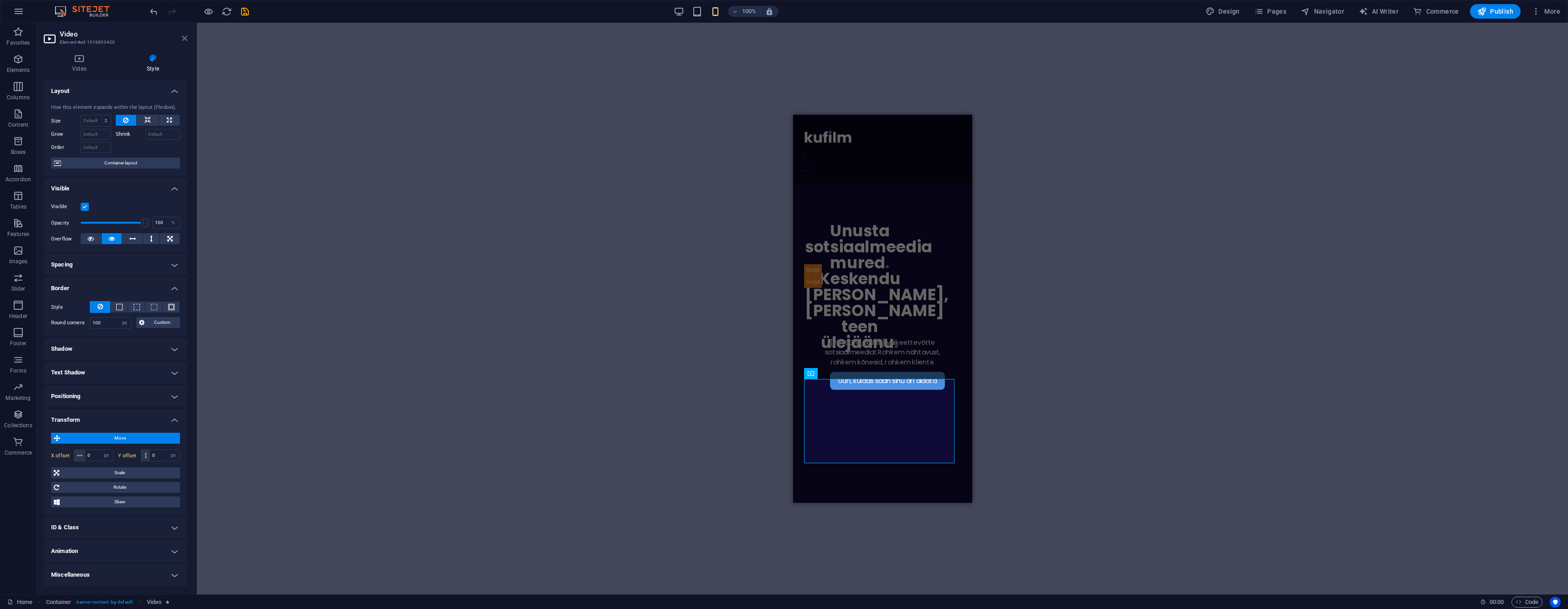
click at [182, 38] on icon at bounding box center [184, 38] width 5 height 8
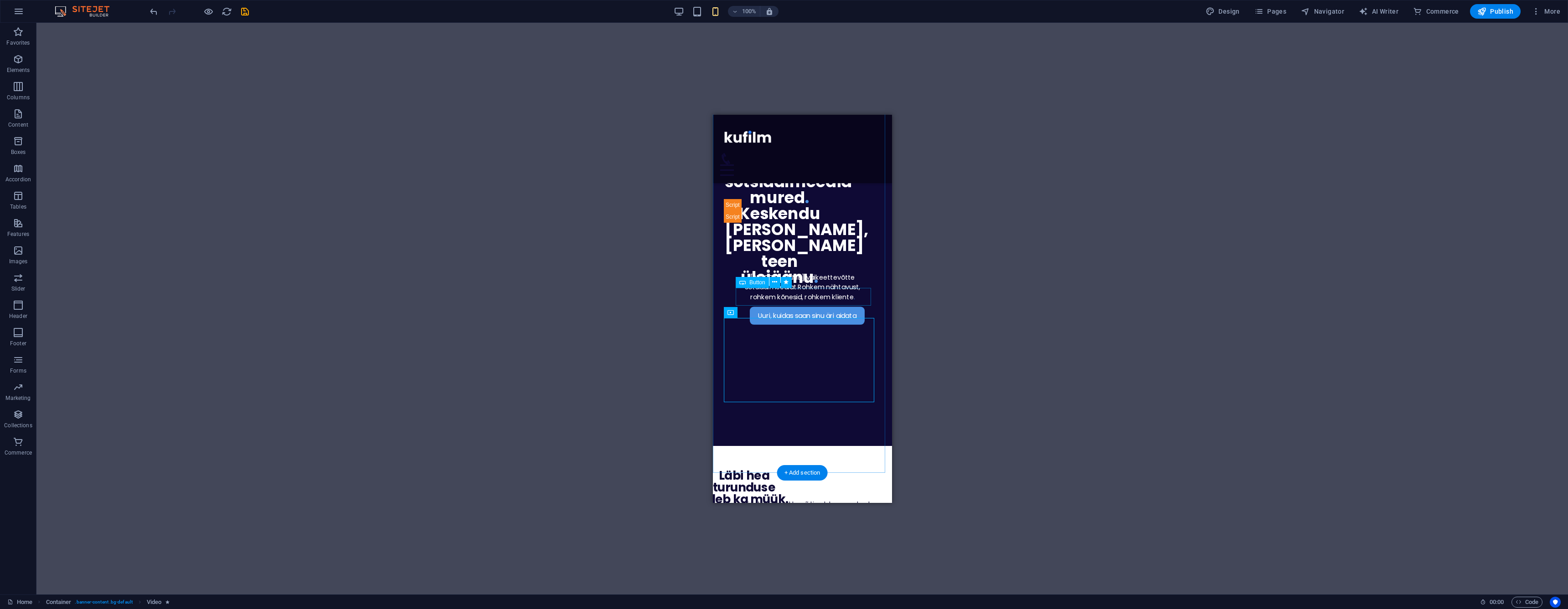
scroll to position [121, 0]
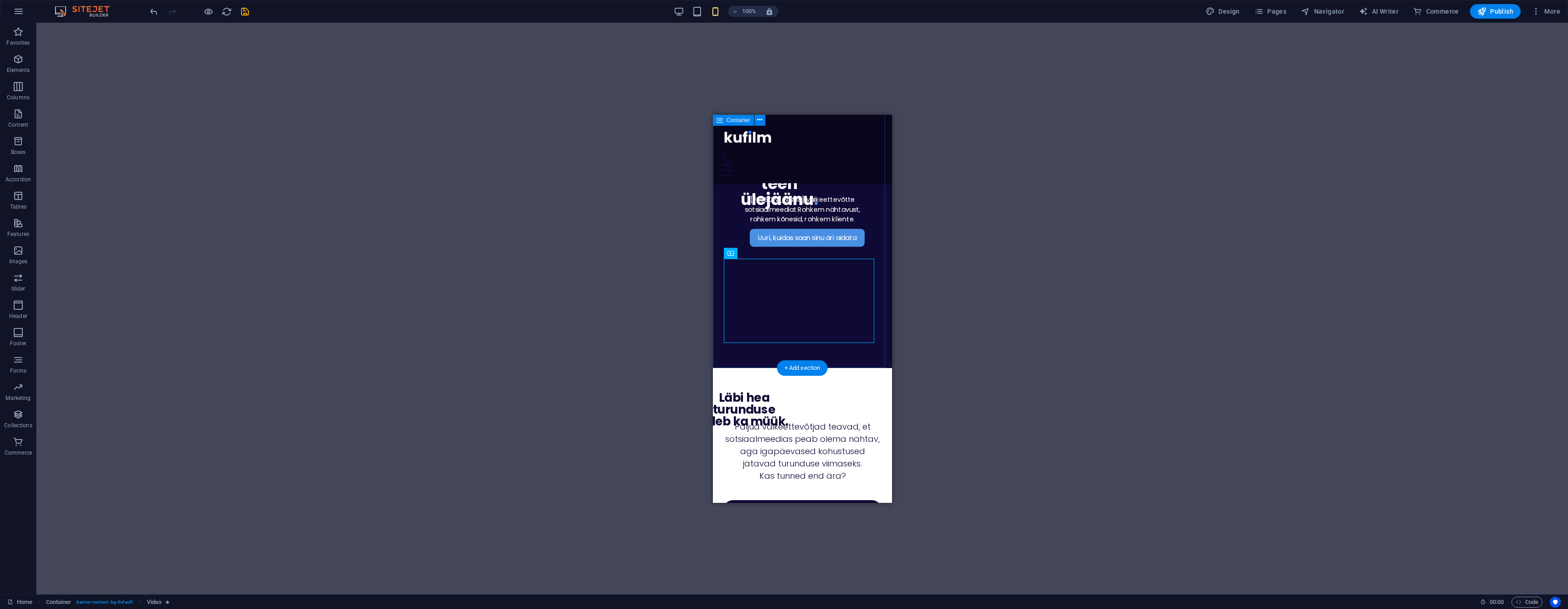
click at [870, 207] on div "Uuri, kuidas saan sinu äri aidata [PERSON_NAME] väikeettevõtte sotsiaalmeediat …" at bounding box center [802, 181] width 179 height 374
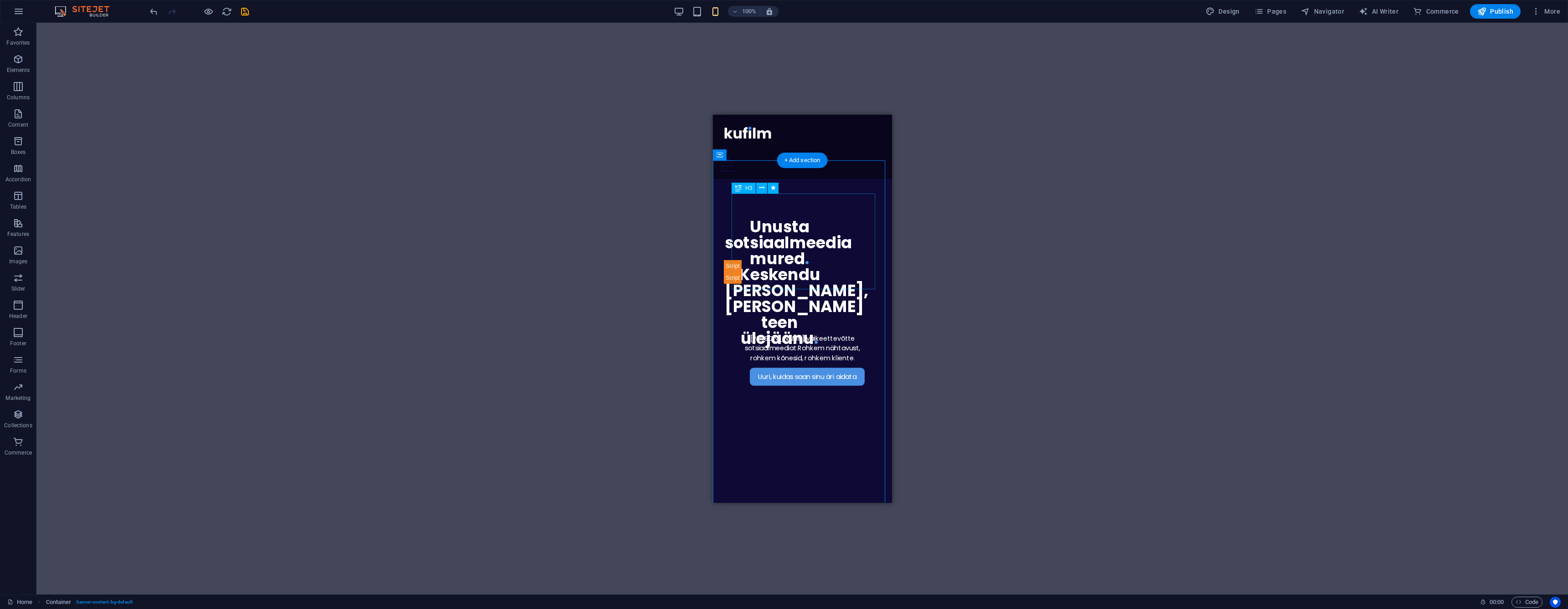
scroll to position [0, 0]
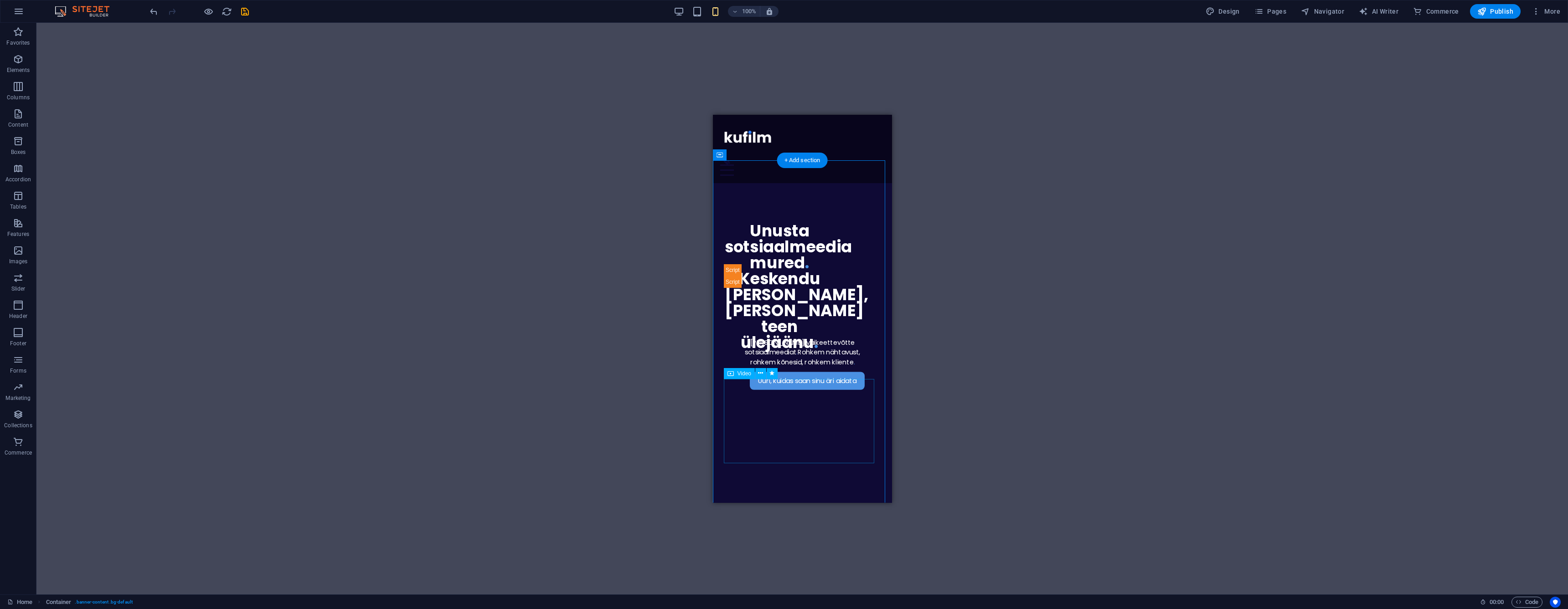
click at [792, 447] on figure at bounding box center [802, 486] width 157 height 79
select select "px"
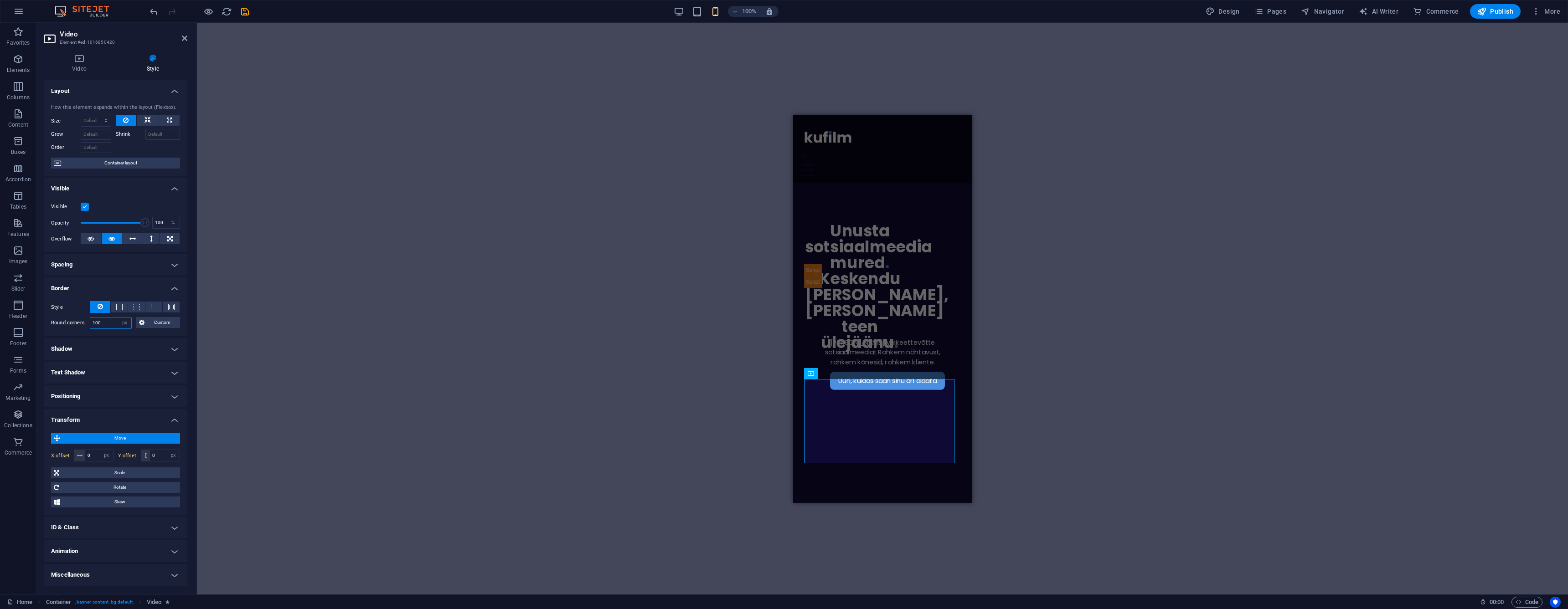
click at [105, 325] on input "100" at bounding box center [111, 323] width 41 height 11
type input "50"
click at [186, 38] on icon at bounding box center [184, 38] width 5 height 8
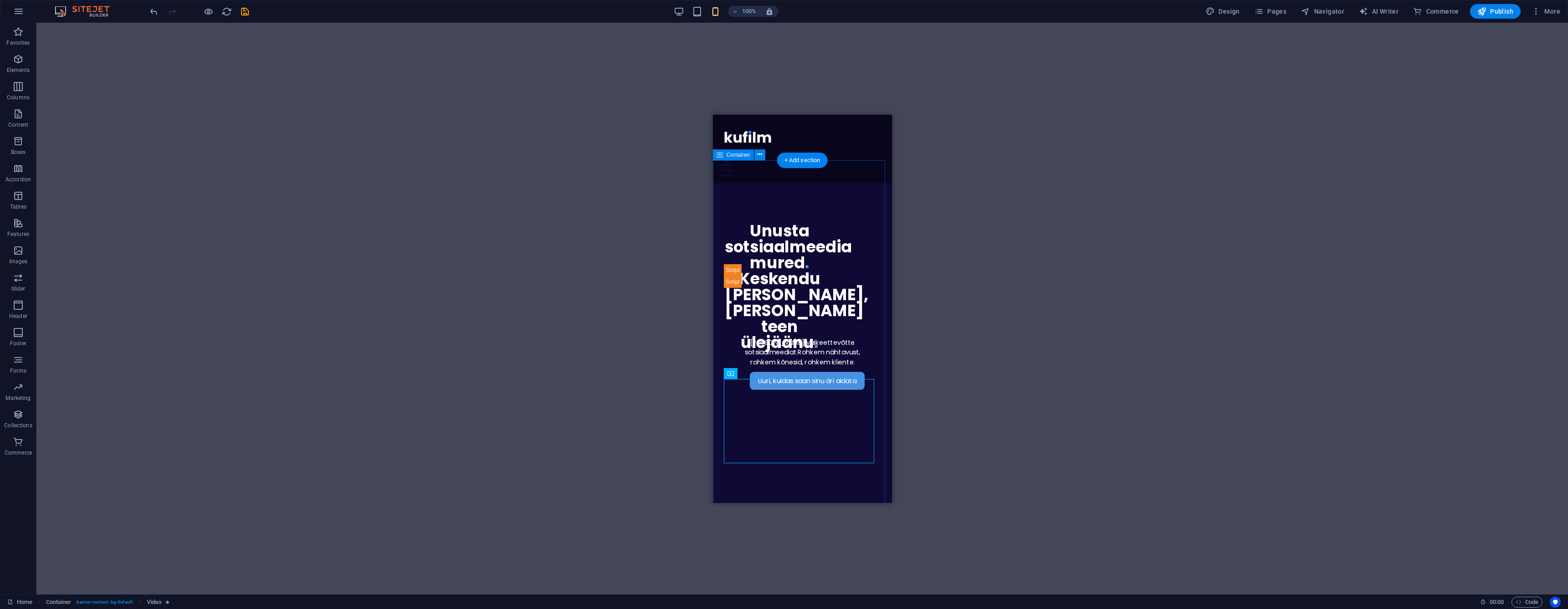
click at [748, 301] on div "Uuri, kuidas saan sinu äri aidata [PERSON_NAME] väikeettevõtte sotsiaalmeediat …" at bounding box center [802, 369] width 179 height 374
click at [866, 164] on div "Menu" at bounding box center [802, 170] width 164 height 11
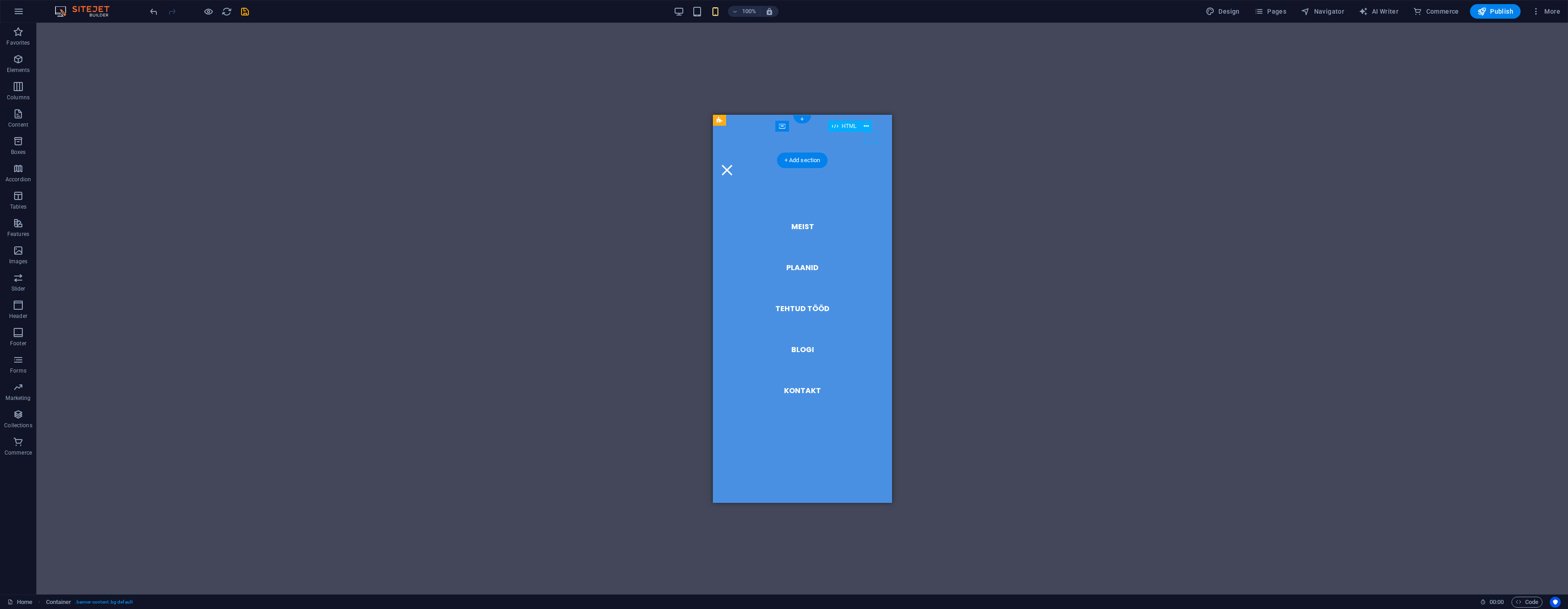
click at [733, 164] on div "Menu" at bounding box center [726, 170] width 14 height 11
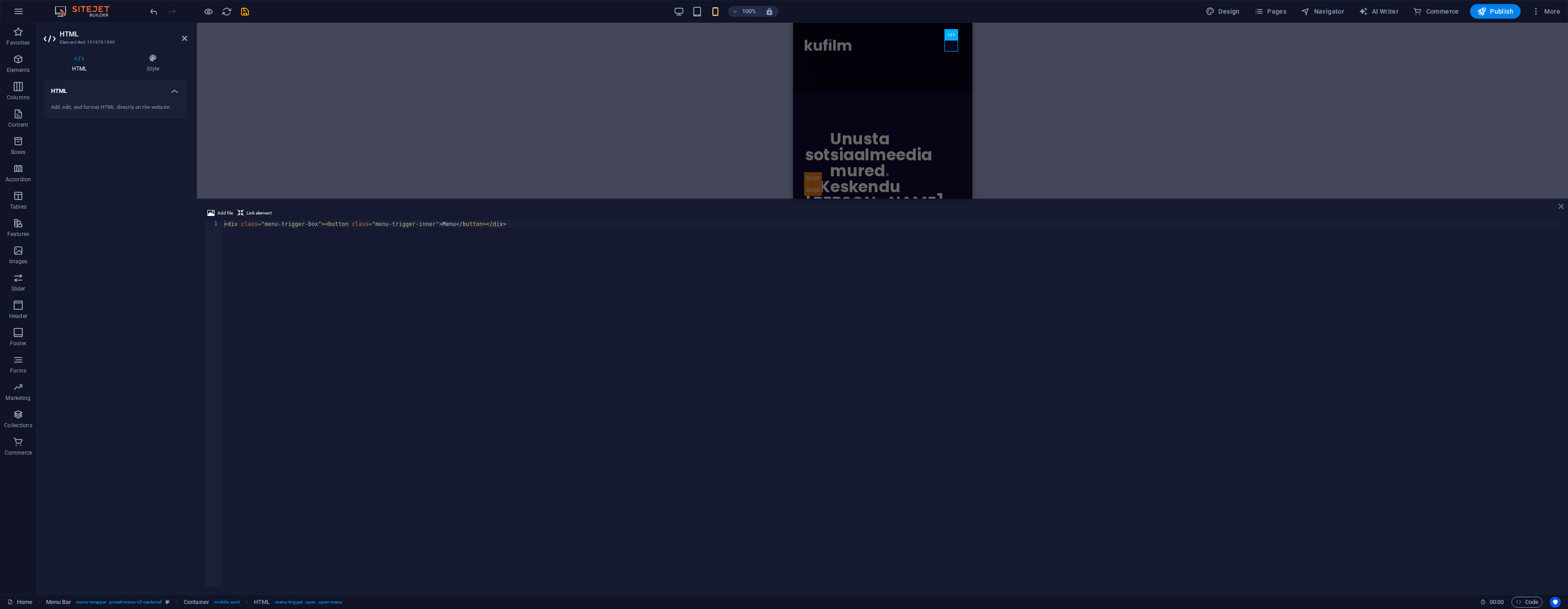
click at [1560, 206] on icon at bounding box center [1560, 207] width 5 height 8
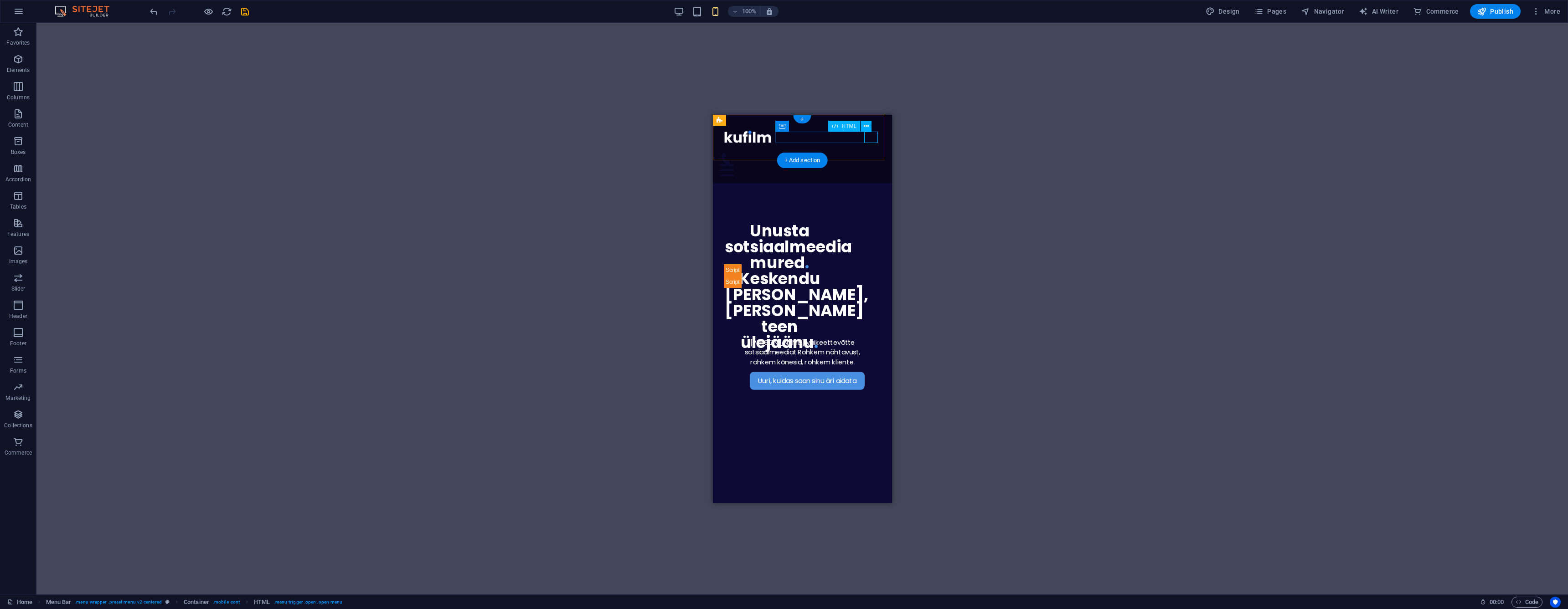
click at [871, 164] on div "Menu" at bounding box center [802, 170] width 164 height 11
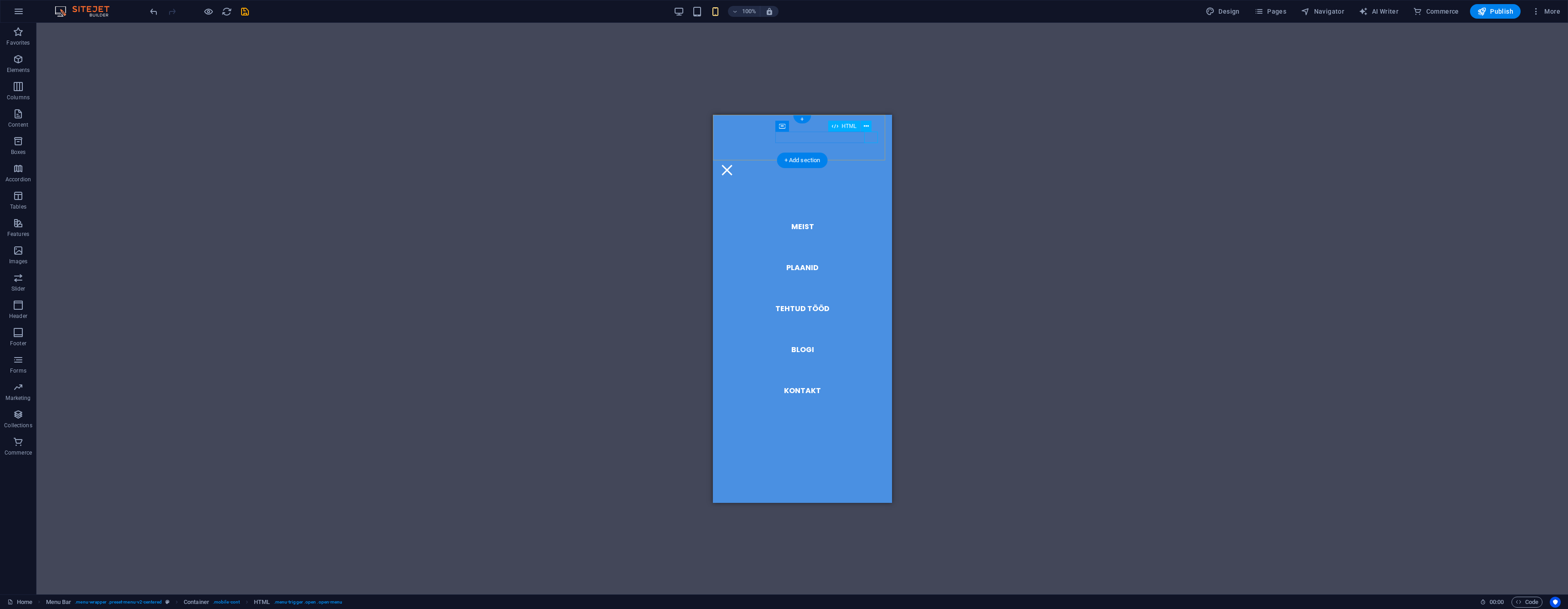
click at [733, 164] on div "Menu" at bounding box center [726, 170] width 14 height 11
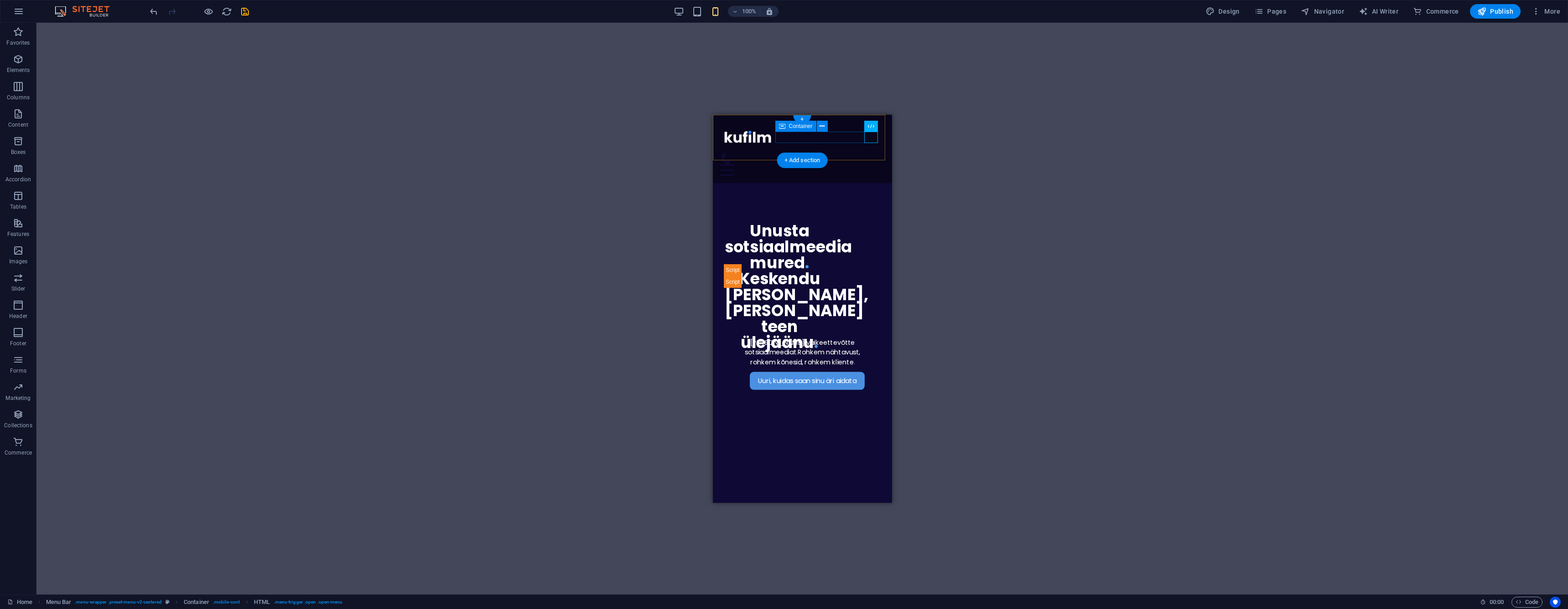
click at [816, 152] on div "Menu" at bounding box center [802, 164] width 164 height 23
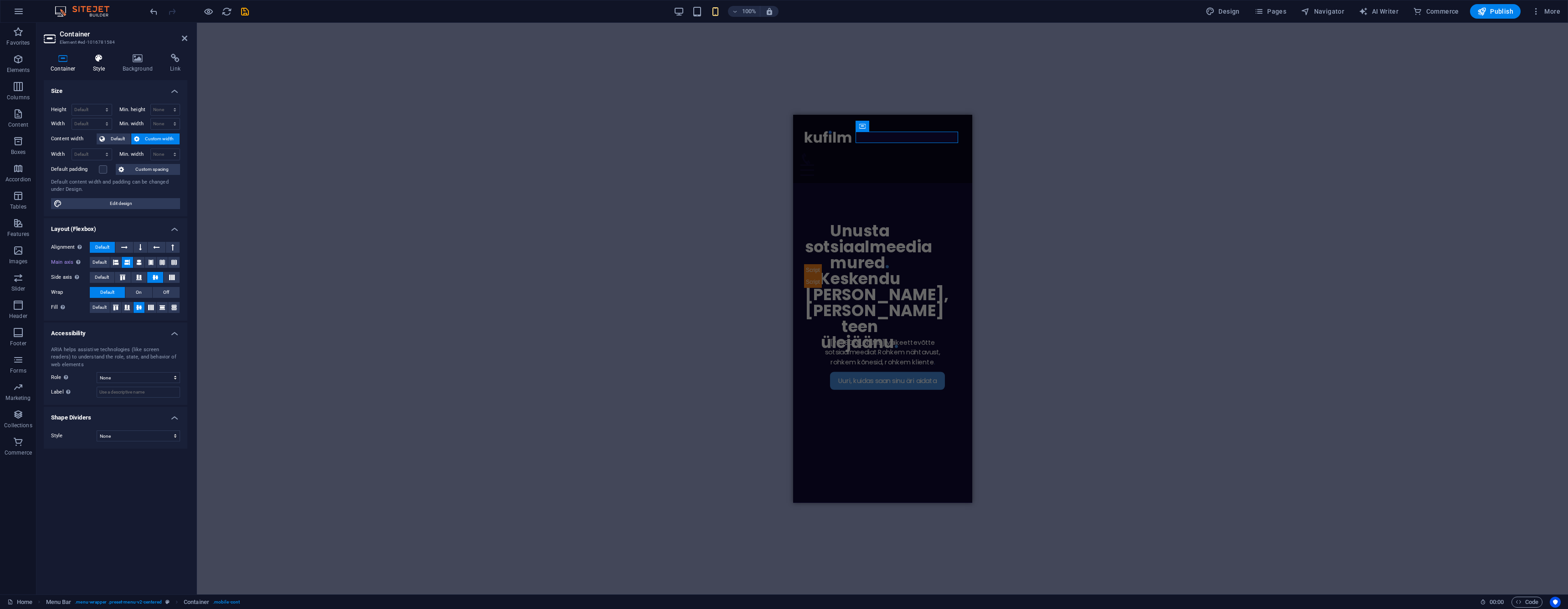
click at [102, 71] on h4 "Style" at bounding box center [100, 63] width 29 height 19
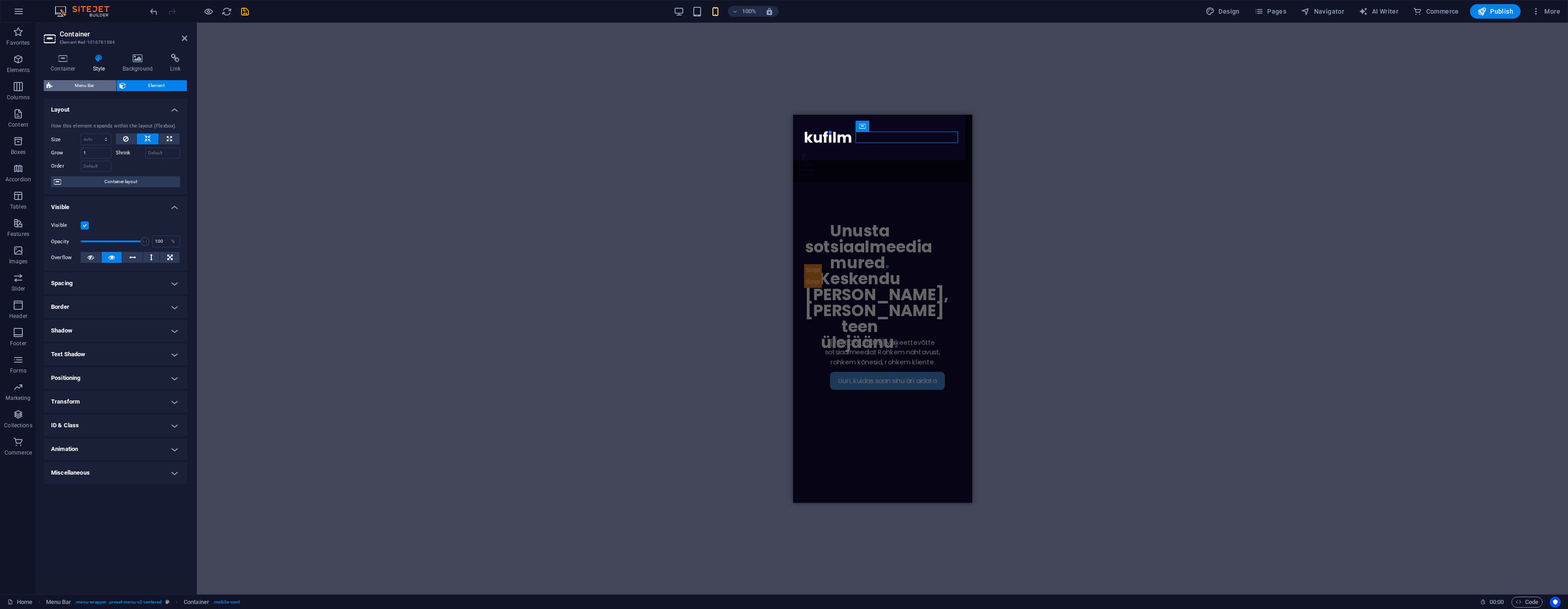
click at [100, 88] on span "Menu Bar" at bounding box center [84, 85] width 58 height 11
select select "rem"
select select "px"
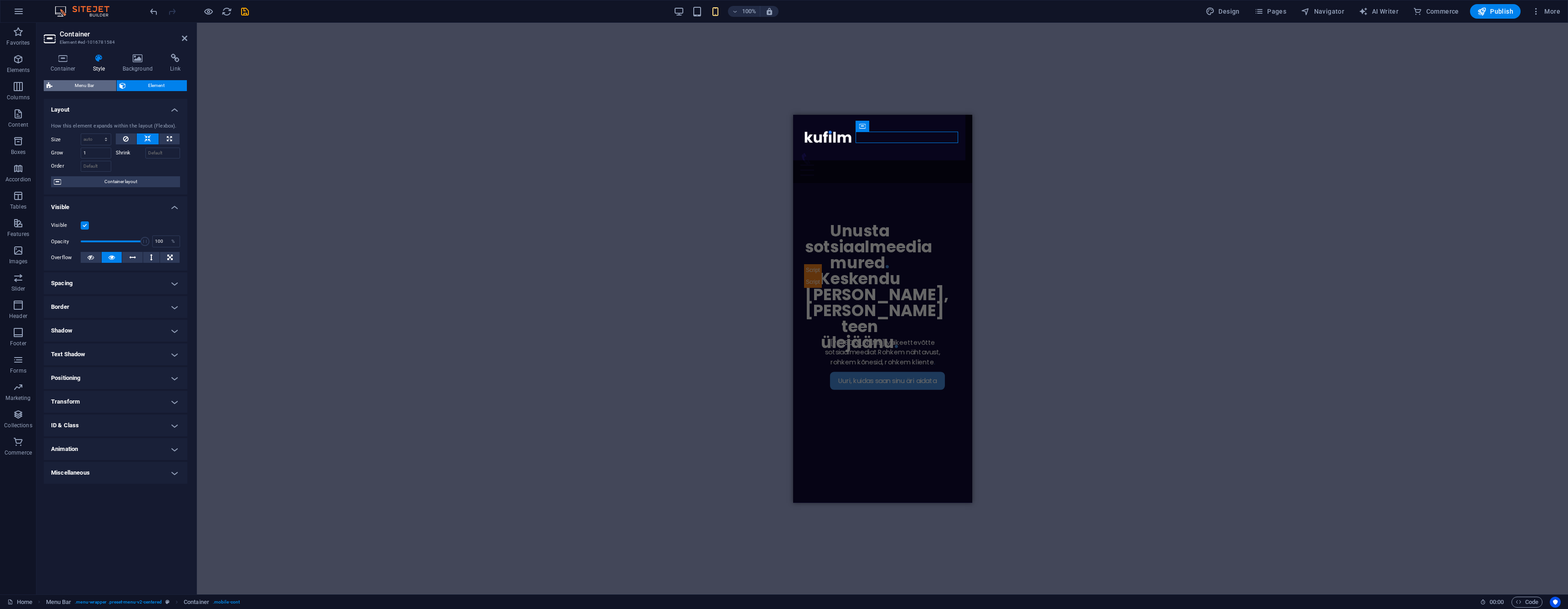
select select "rem"
select select "px"
select select "preset-menu-v2-centered"
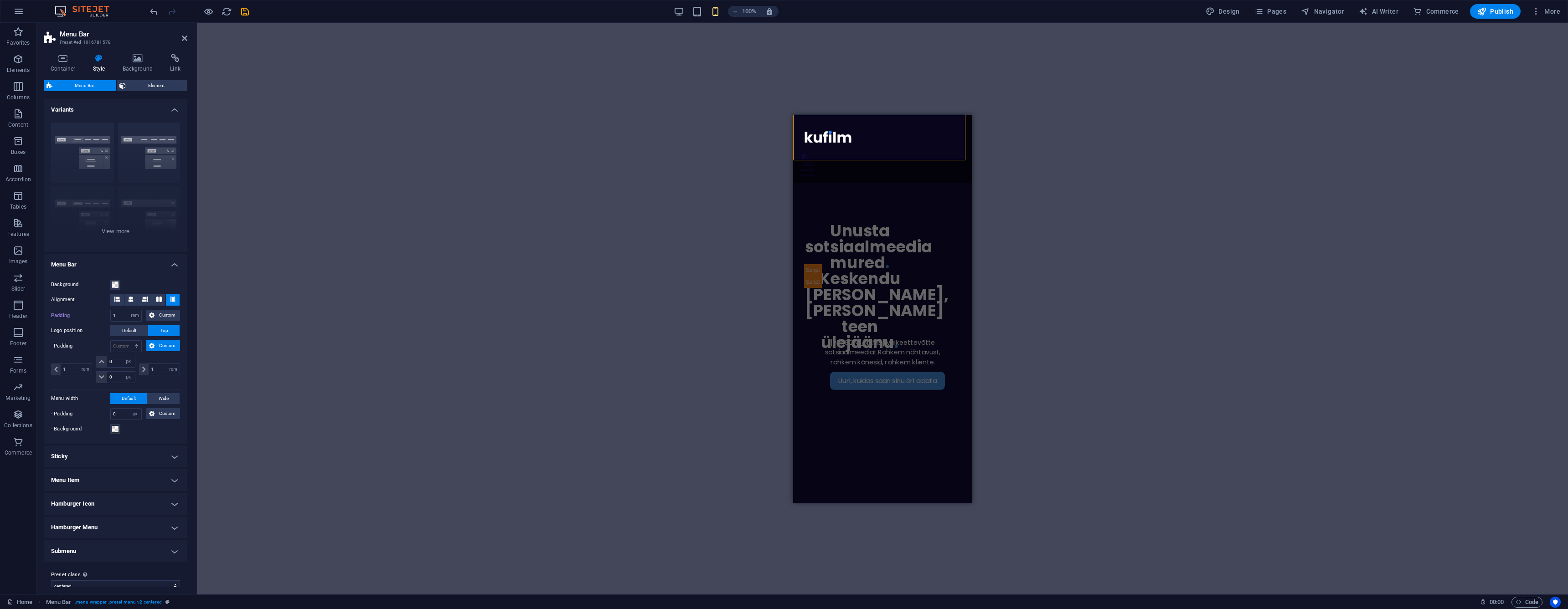
click at [111, 502] on h4 "Hamburger Icon" at bounding box center [115, 503] width 143 height 22
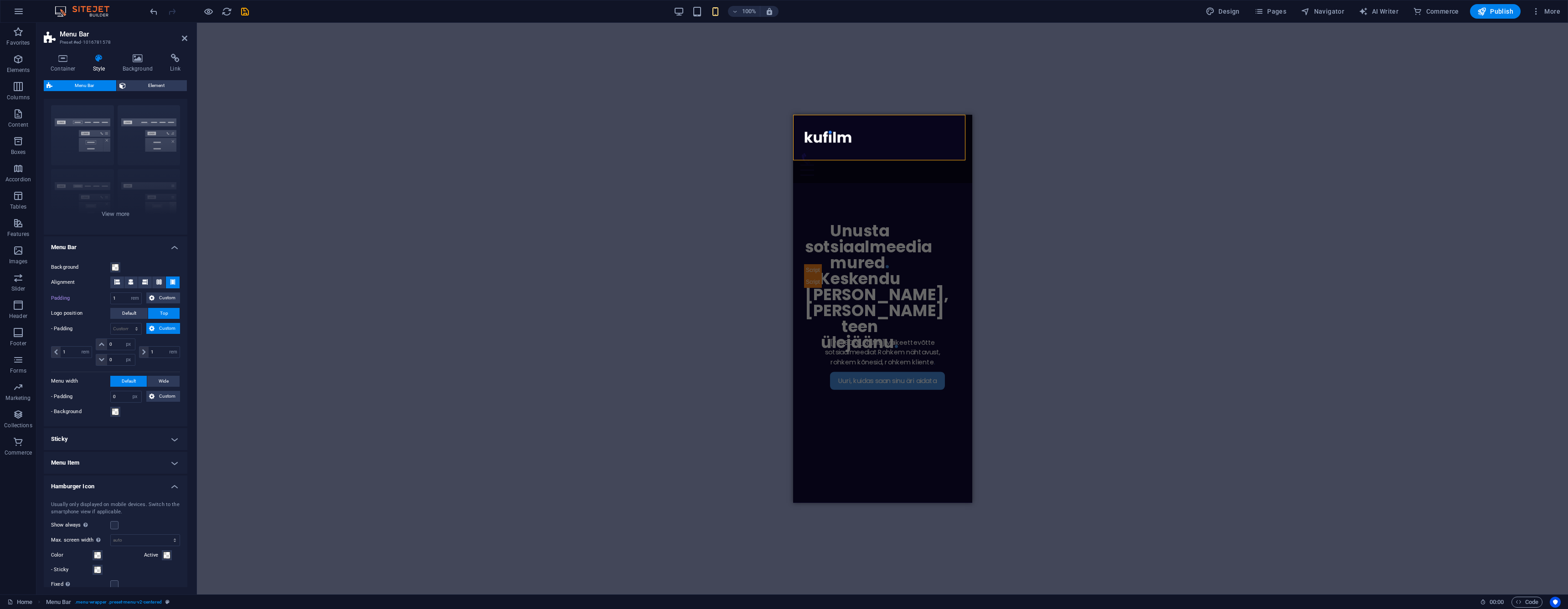
scroll to position [55, 0]
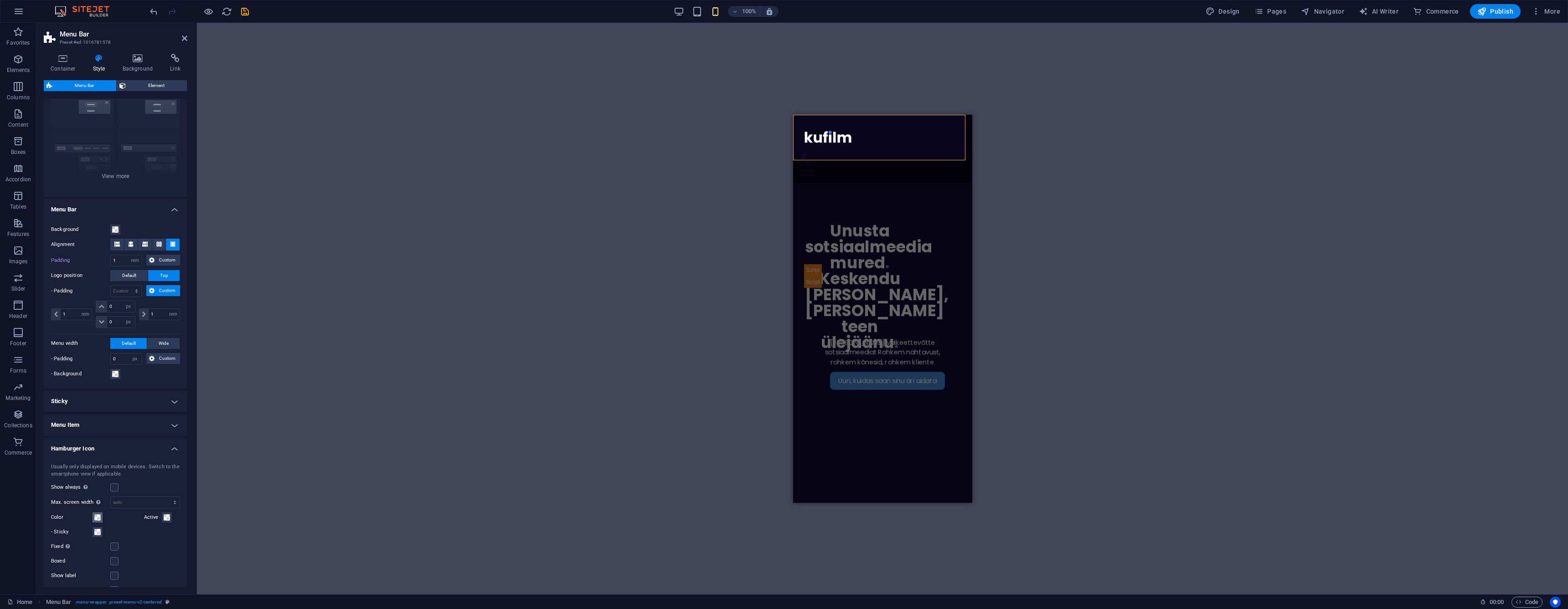
click at [97, 516] on span at bounding box center [97, 518] width 8 height 8
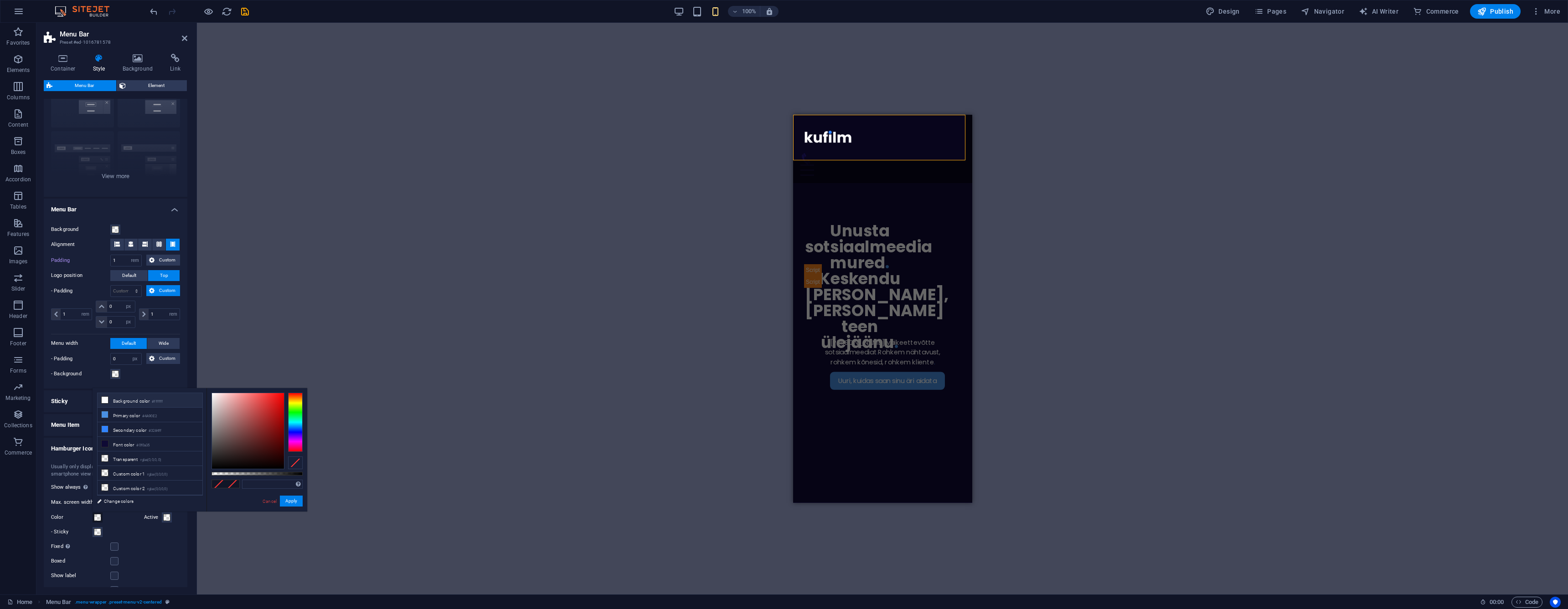
click at [111, 403] on li "Background color #ffffff" at bounding box center [149, 400] width 105 height 14
type input "#ffffff"
click at [291, 503] on button "Apply" at bounding box center [291, 500] width 23 height 11
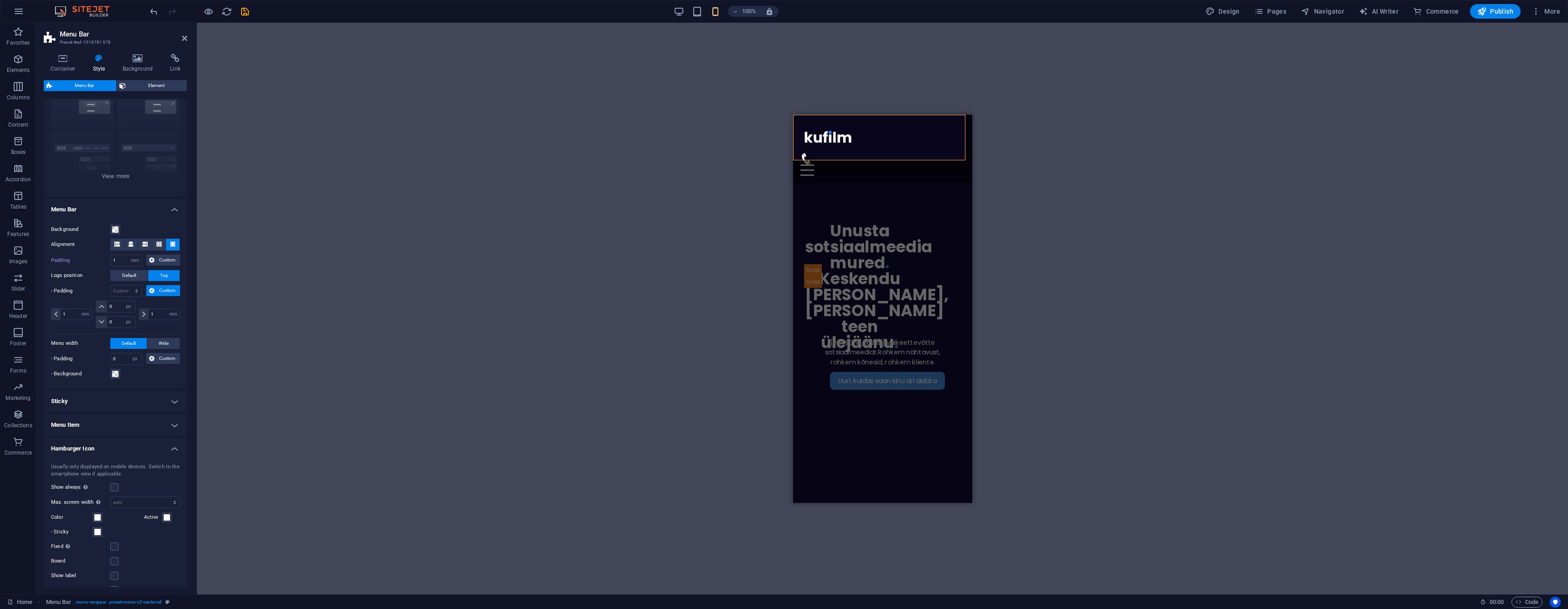
drag, startPoint x: 183, startPoint y: 40, endPoint x: 314, endPoint y: 95, distance: 142.1
click at [183, 41] on icon at bounding box center [184, 38] width 5 height 8
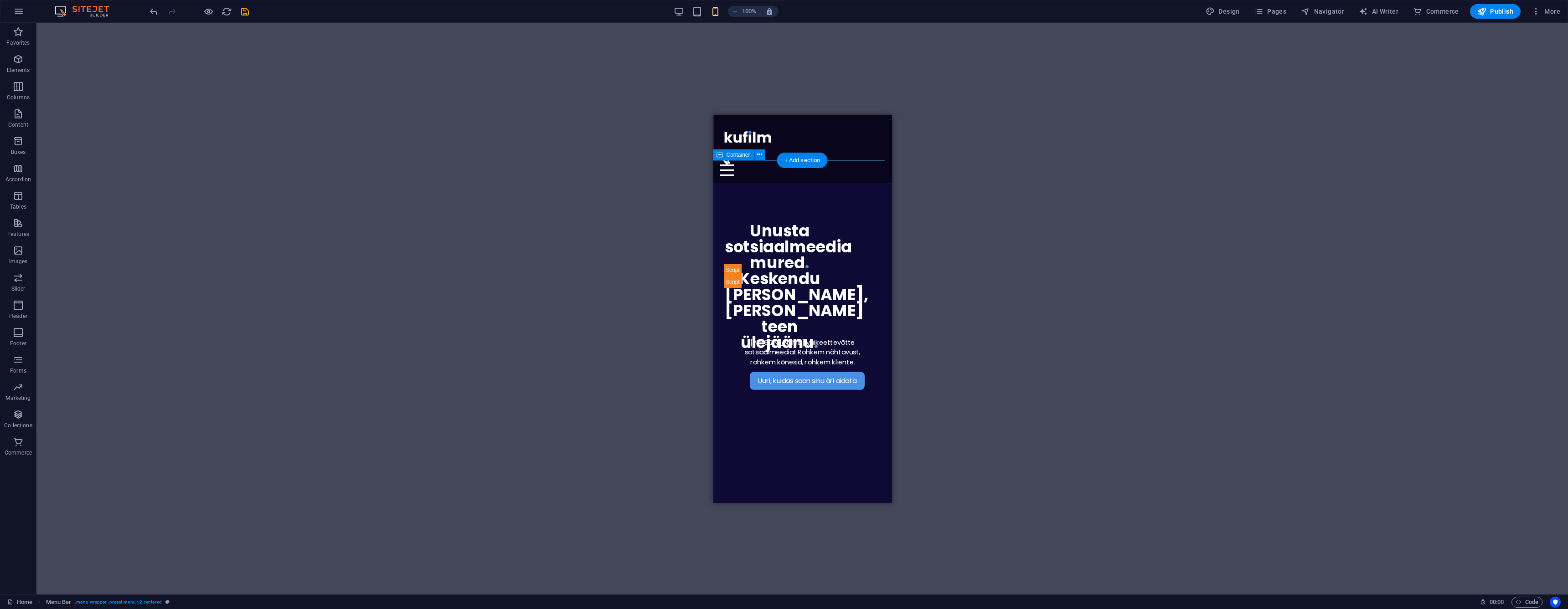
click at [861, 182] on div "Uuri, kuidas saan sinu äri aidata [PERSON_NAME] väikeettevõtte sotsiaalmeediat …" at bounding box center [802, 369] width 179 height 374
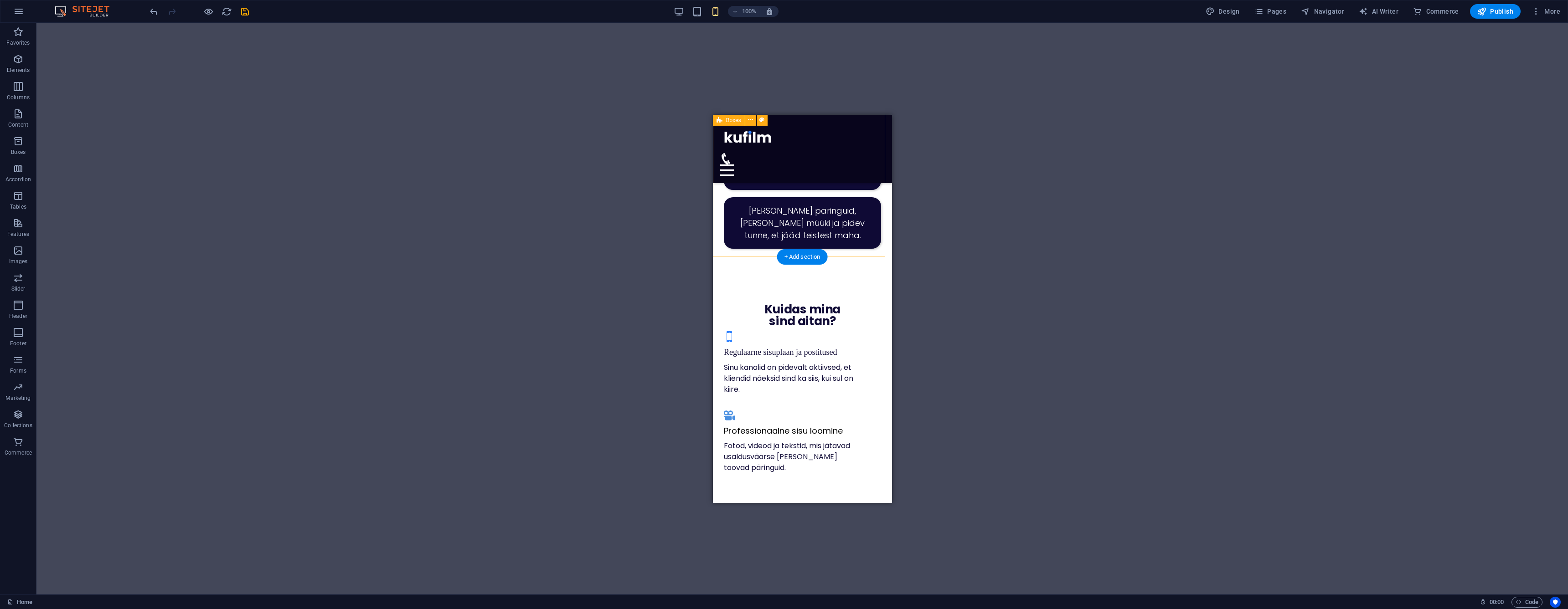
scroll to position [629, 0]
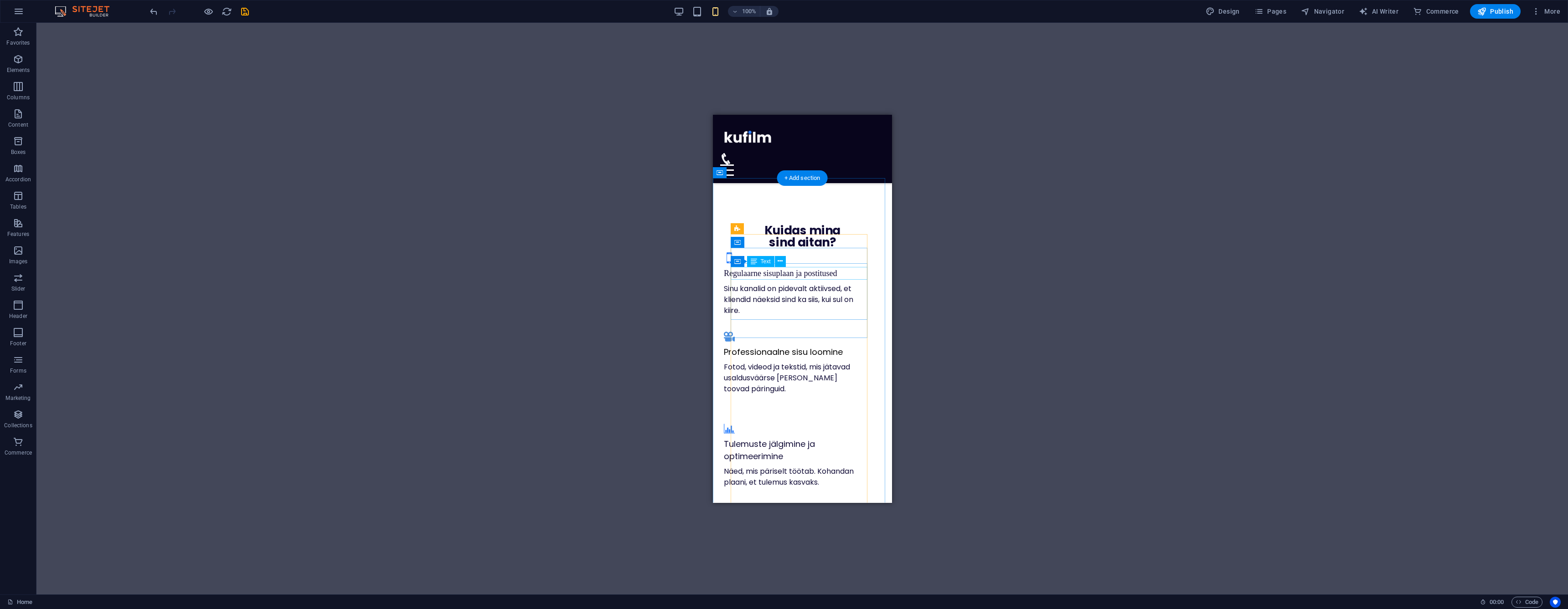
click at [820, 272] on div "Regulaarne sisuplaan ja postitused" at bounding box center [791, 273] width 137 height 13
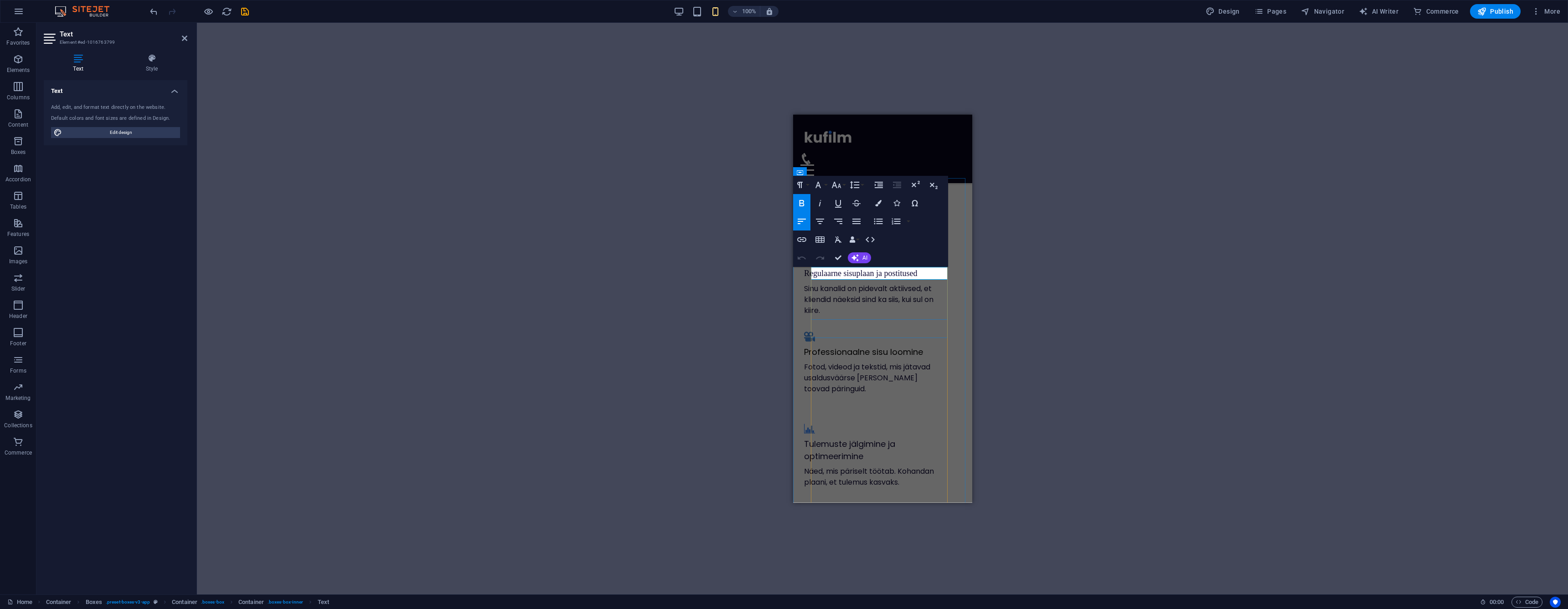
click at [863, 274] on span "Regulaarne sisuplaan ja postitused" at bounding box center [860, 273] width 113 height 9
click at [842, 185] on button "Font Size" at bounding box center [838, 185] width 17 height 18
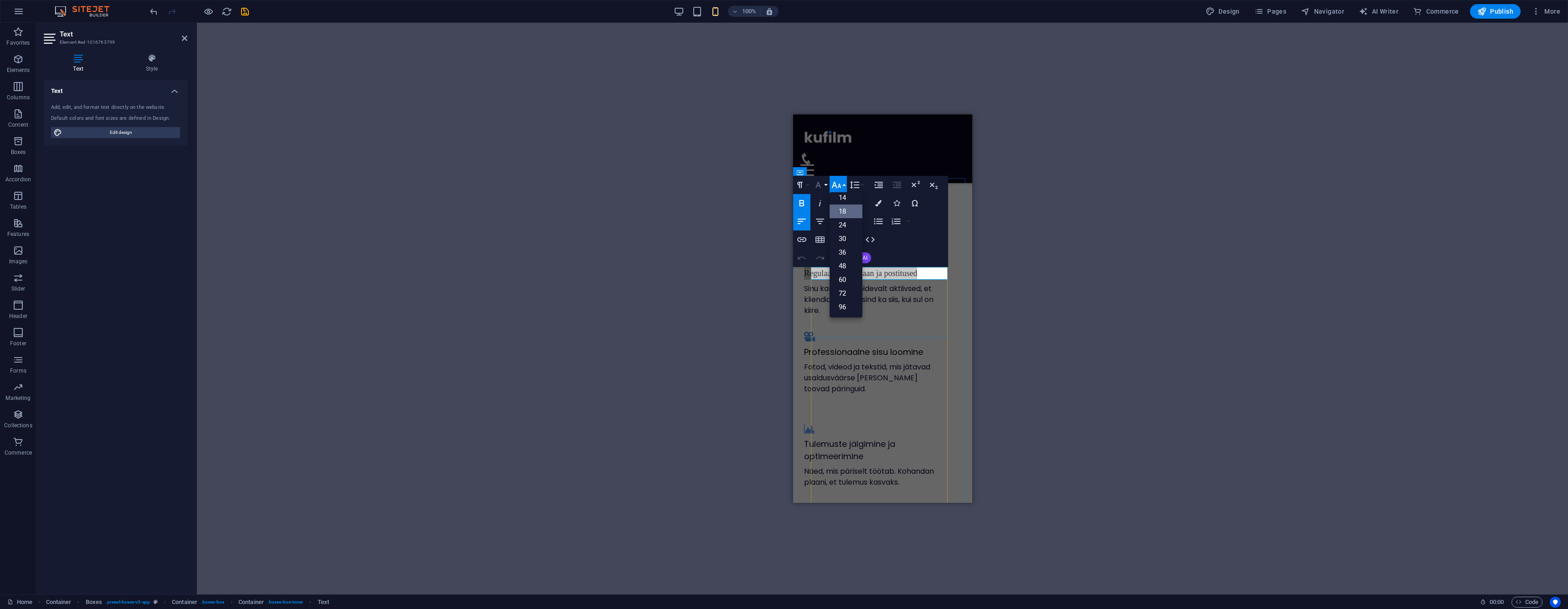
click at [824, 182] on button "Font Family" at bounding box center [820, 185] width 17 height 18
click at [842, 308] on link "Poppins" at bounding box center [847, 312] width 72 height 14
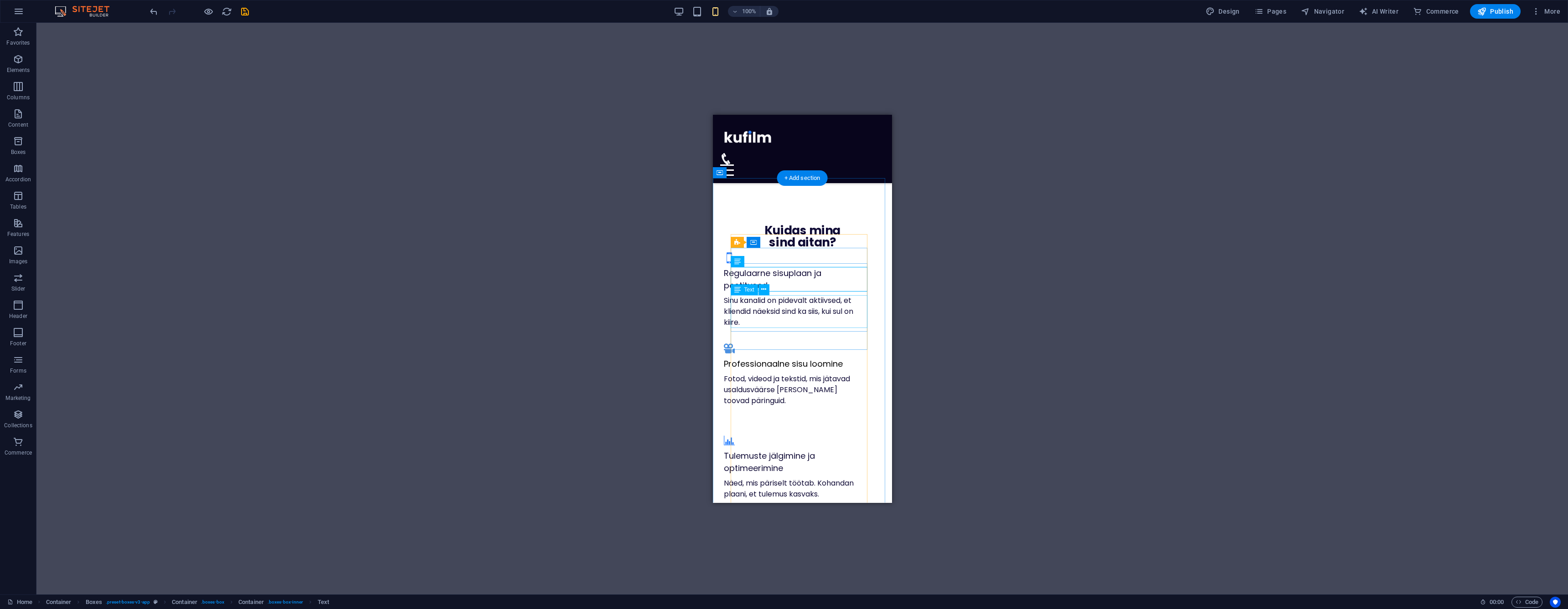
click at [858, 318] on div "Sinu kanalid on pidevalt aktiivsed, et kliendid näeksid sind ka siis, kui sul o…" at bounding box center [791, 311] width 137 height 33
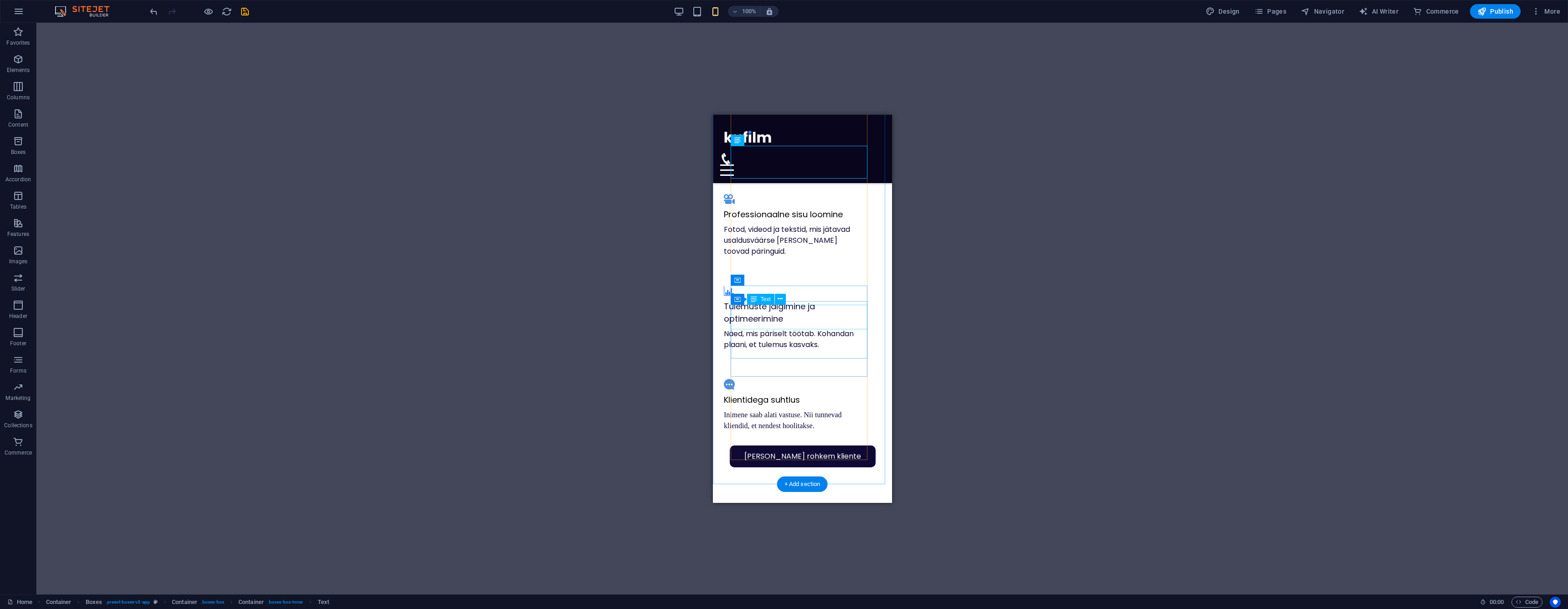
scroll to position [794, 0]
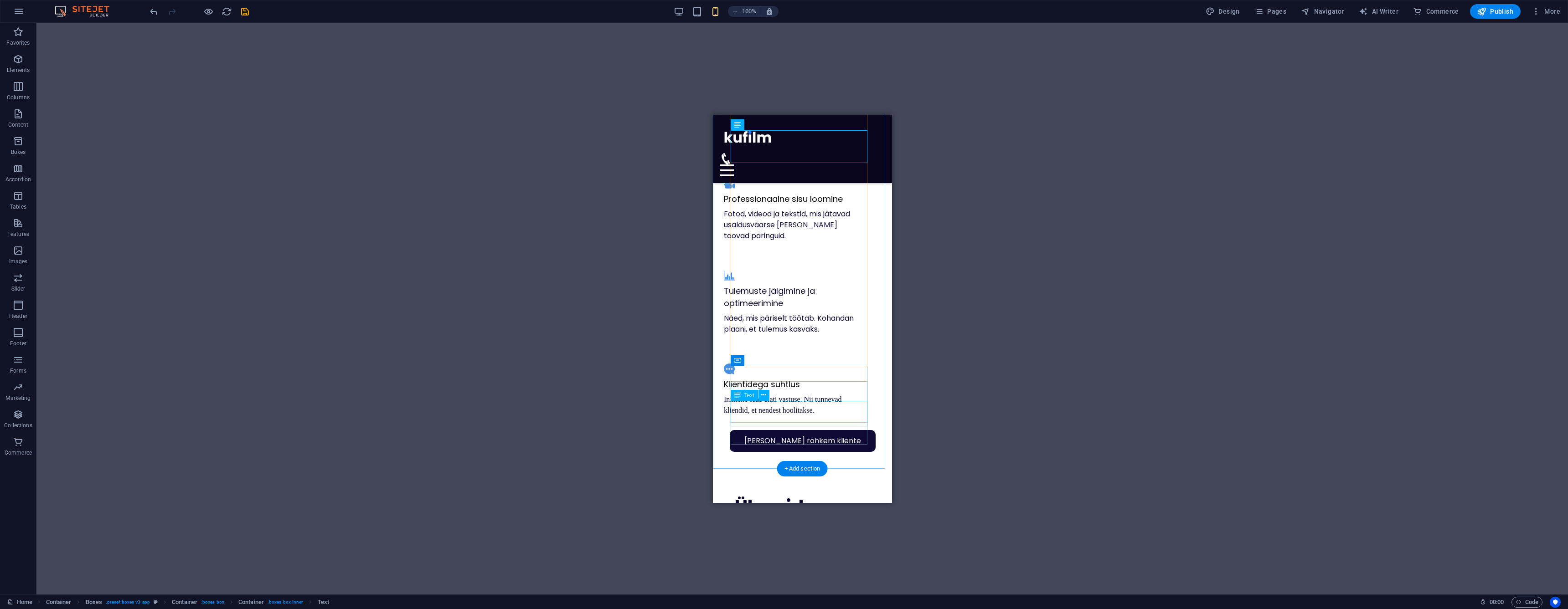
click at [772, 405] on div "Inimene saab alati vastuse. Nii tunnevad kliendid, et nendest hoolitakse." at bounding box center [791, 404] width 137 height 22
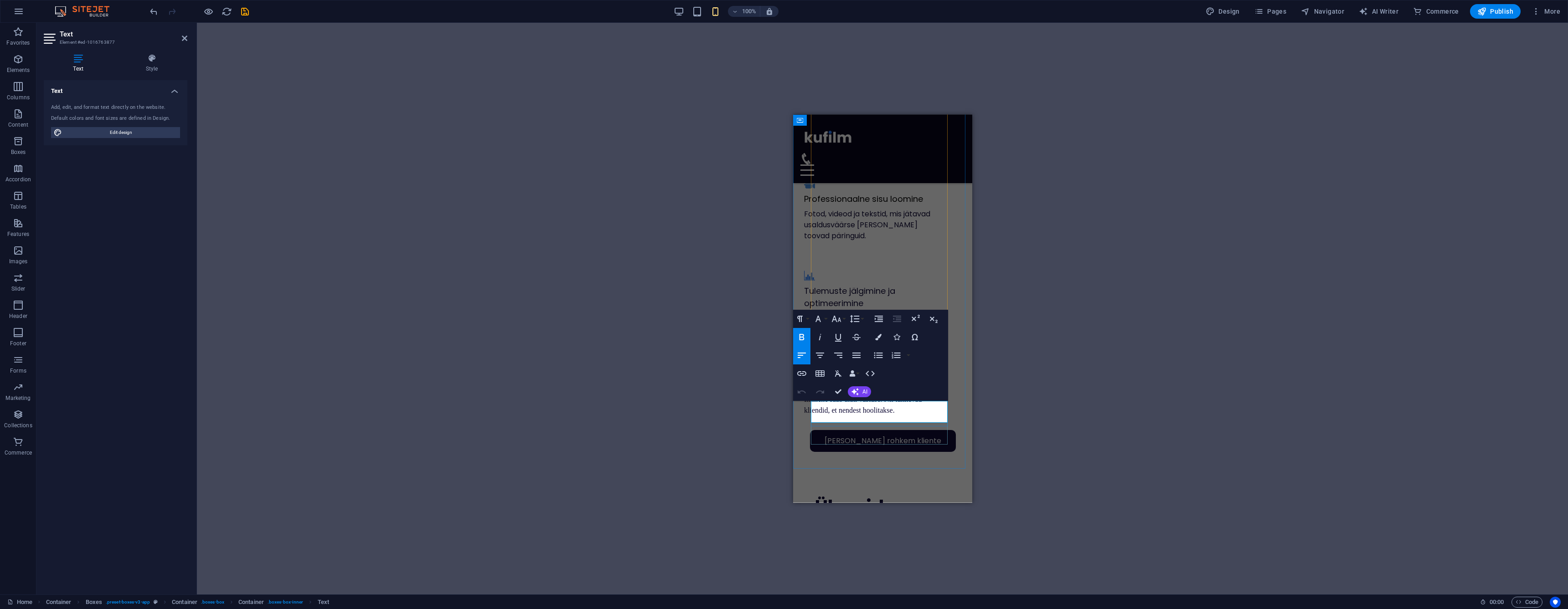
click at [835, 410] on p "Inimene saab alati vastuse. Nii tunnevad kliendid, et nendest hoolitakse." at bounding box center [871, 404] width 137 height 22
click at [827, 320] on button "Font Family" at bounding box center [820, 319] width 17 height 18
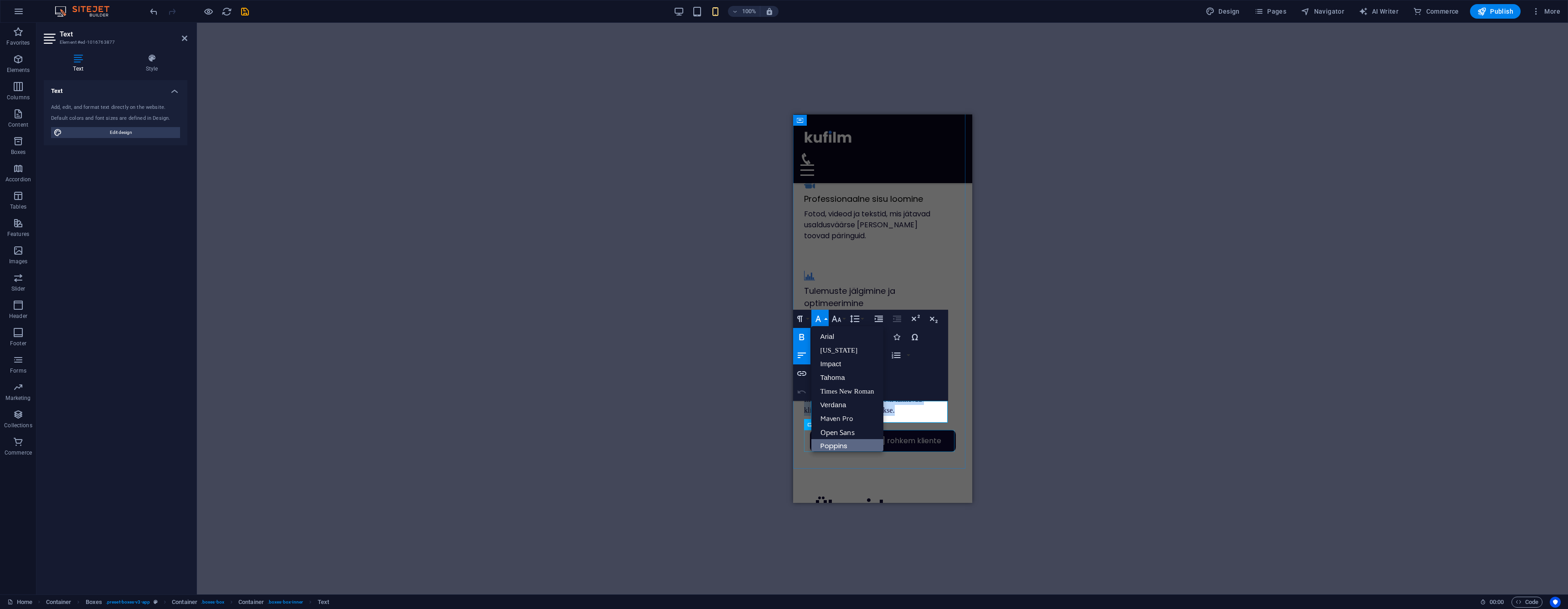
click at [844, 446] on link "Poppins" at bounding box center [847, 446] width 72 height 14
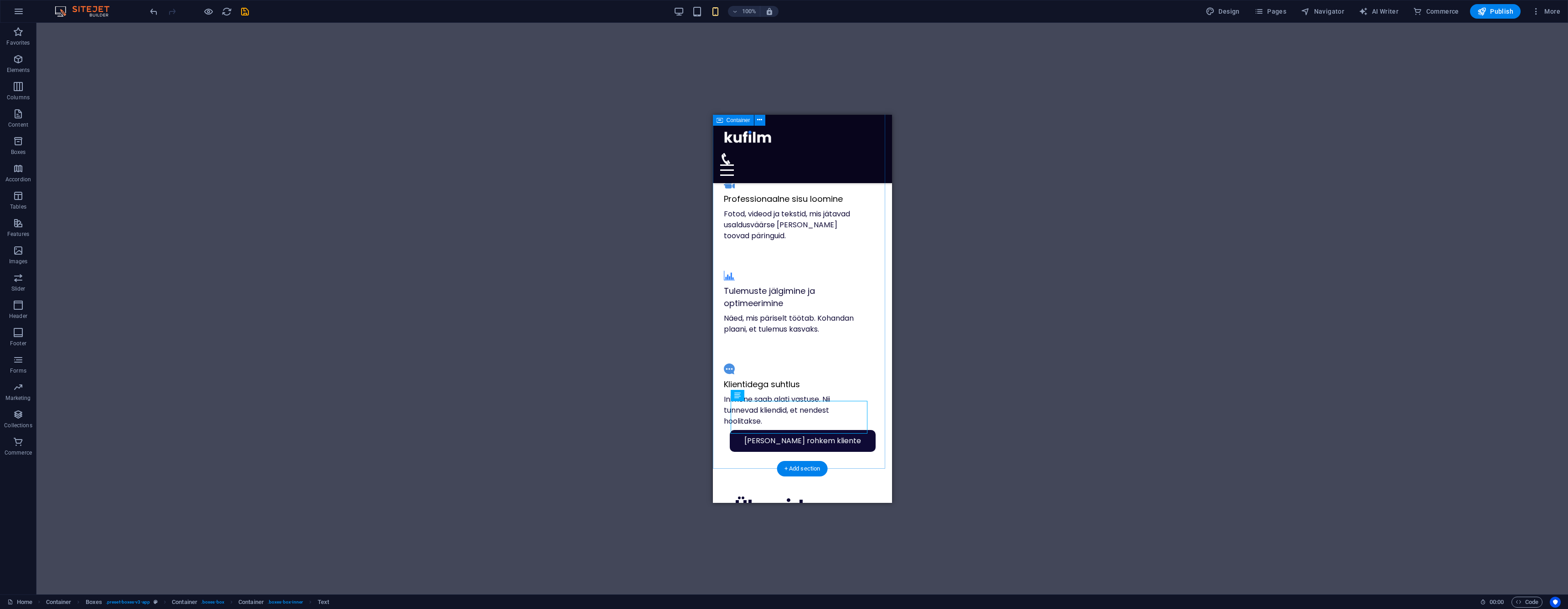
click at [883, 390] on div "[PERSON_NAME] rohkem kliente Kuidas mina sind aitan? Regulaarne sisuplaan ja po…" at bounding box center [802, 240] width 179 height 455
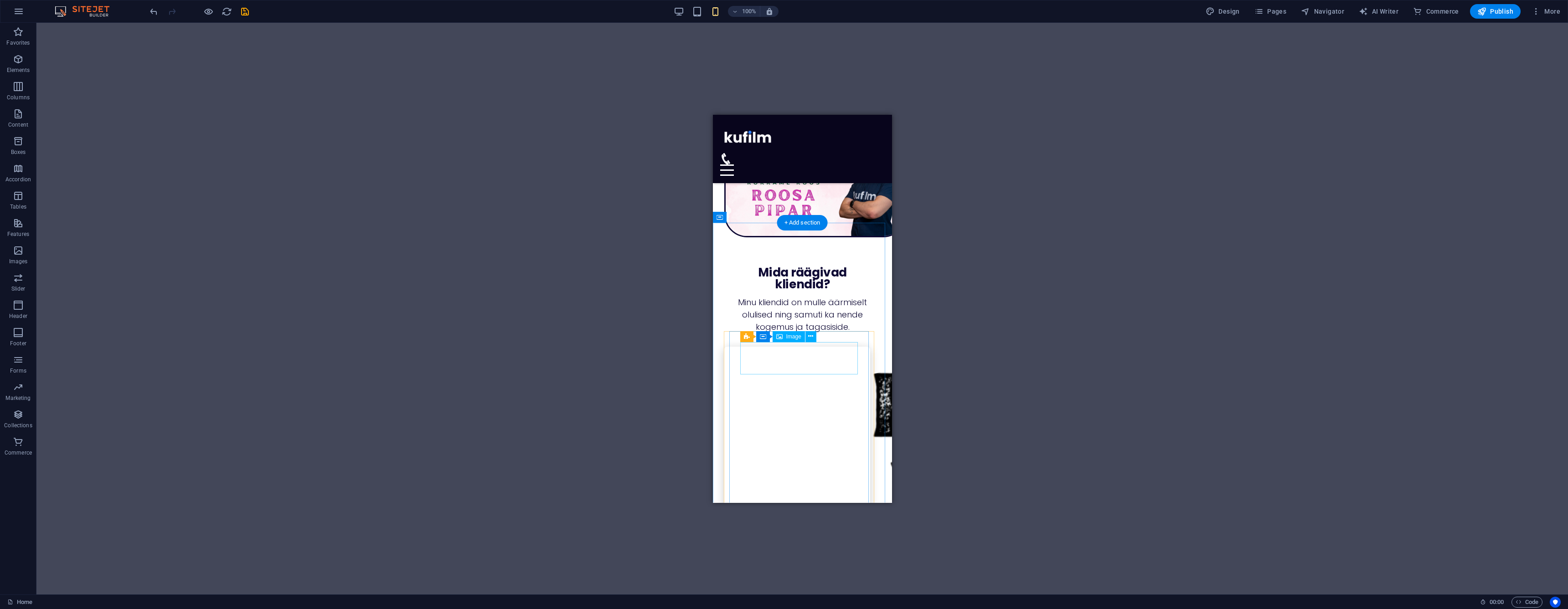
scroll to position [1413, 0]
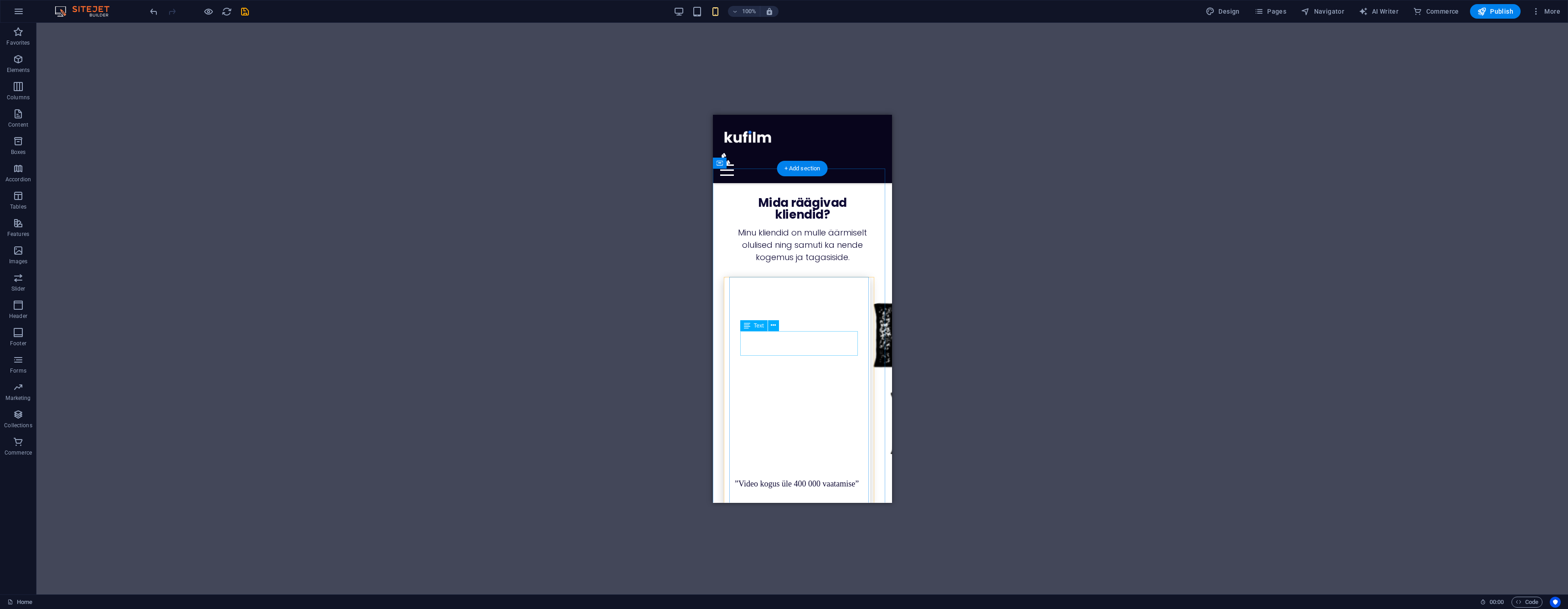
click at [777, 477] on div "”Video kogus üle 400 000 vaatamise”" at bounding box center [796, 483] width 124 height 12
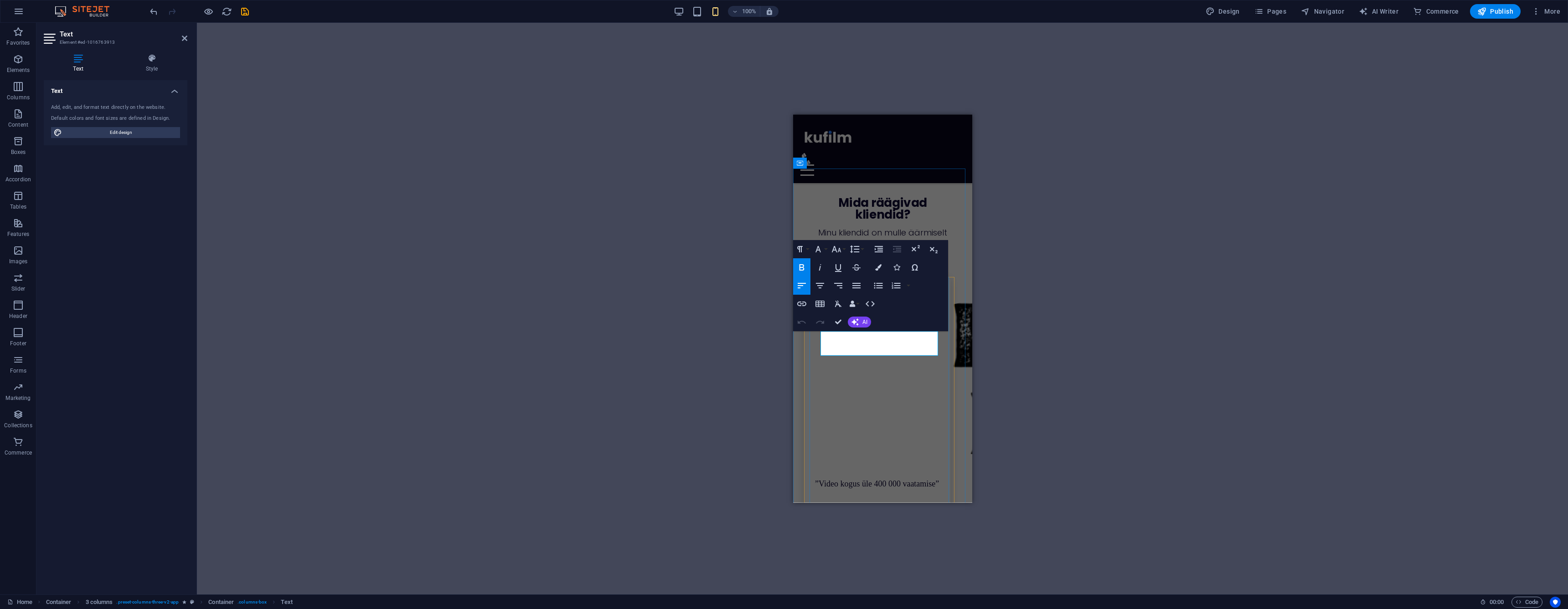
click at [855, 479] on span "”Video kogus üle 400 000 vaatamise”" at bounding box center [876, 483] width 124 height 9
click at [824, 252] on button "Font Family" at bounding box center [820, 249] width 17 height 18
click at [837, 372] on link "Poppins" at bounding box center [847, 376] width 72 height 14
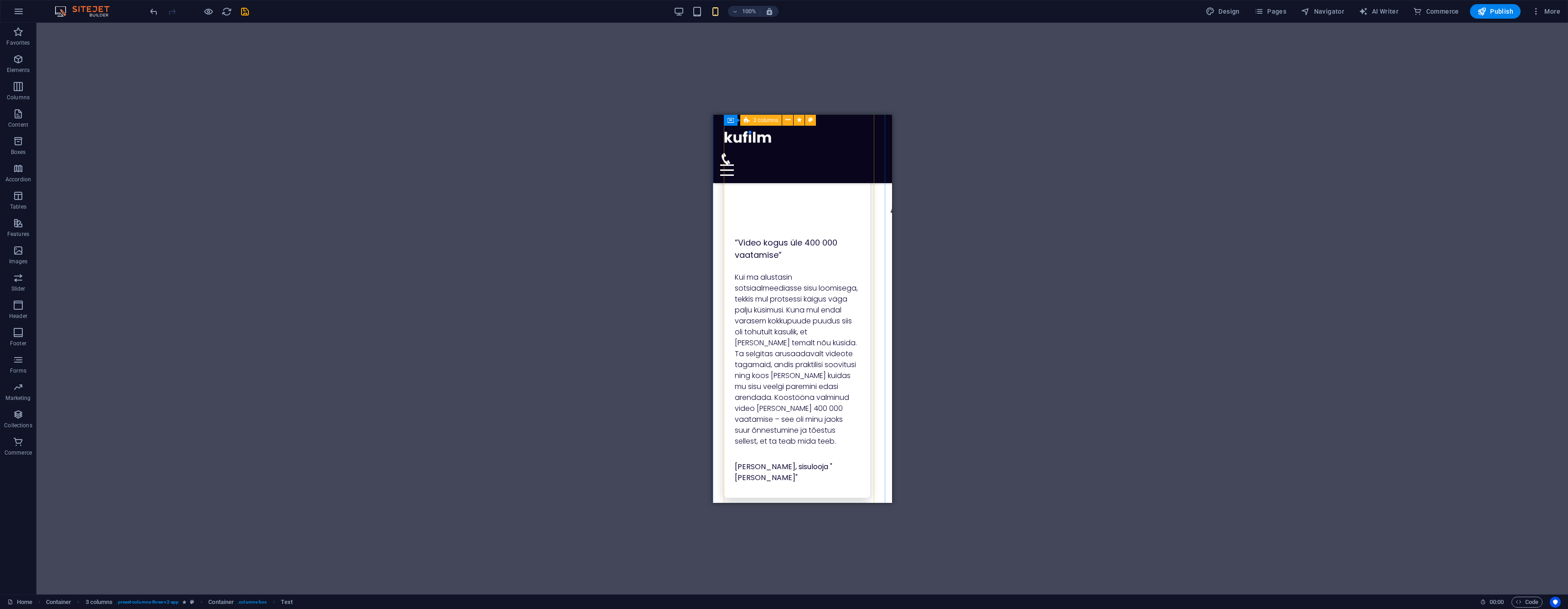
scroll to position [1744, 0]
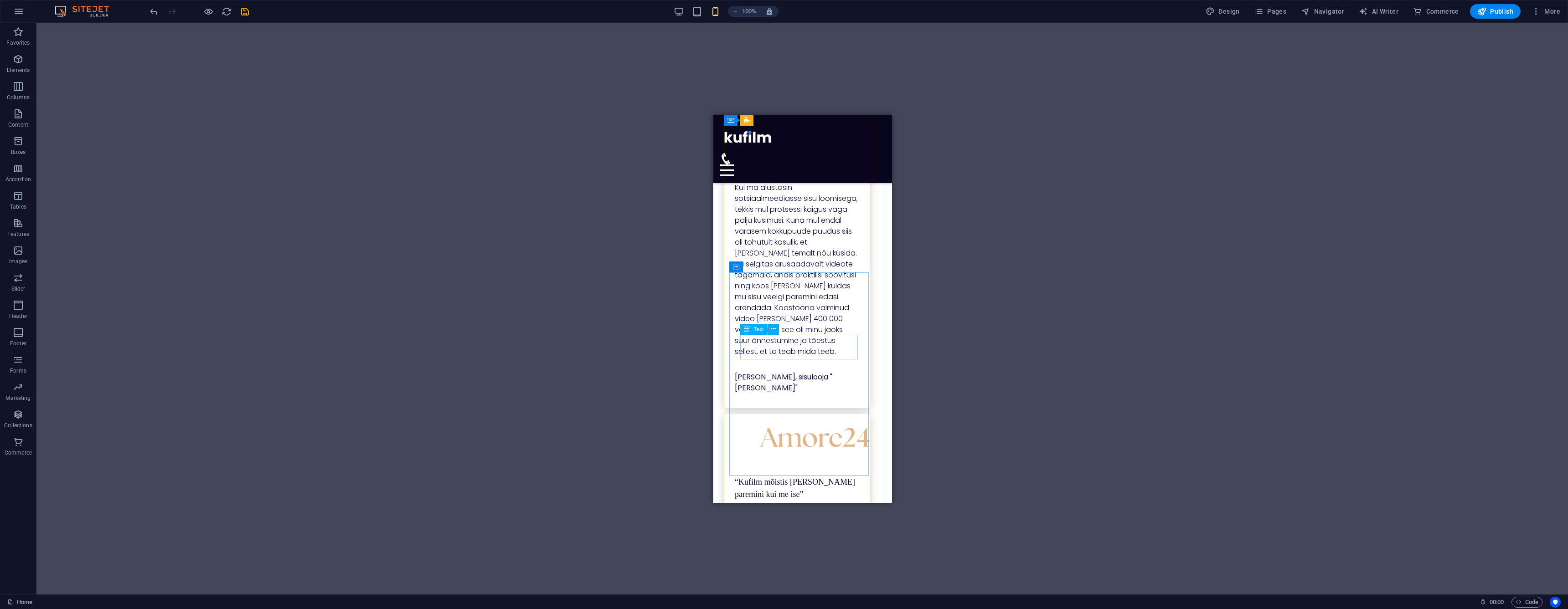
click at [801, 476] on div "“Kufilm mõistis [PERSON_NAME] paremini kui me ise ”" at bounding box center [796, 488] width 124 height 25
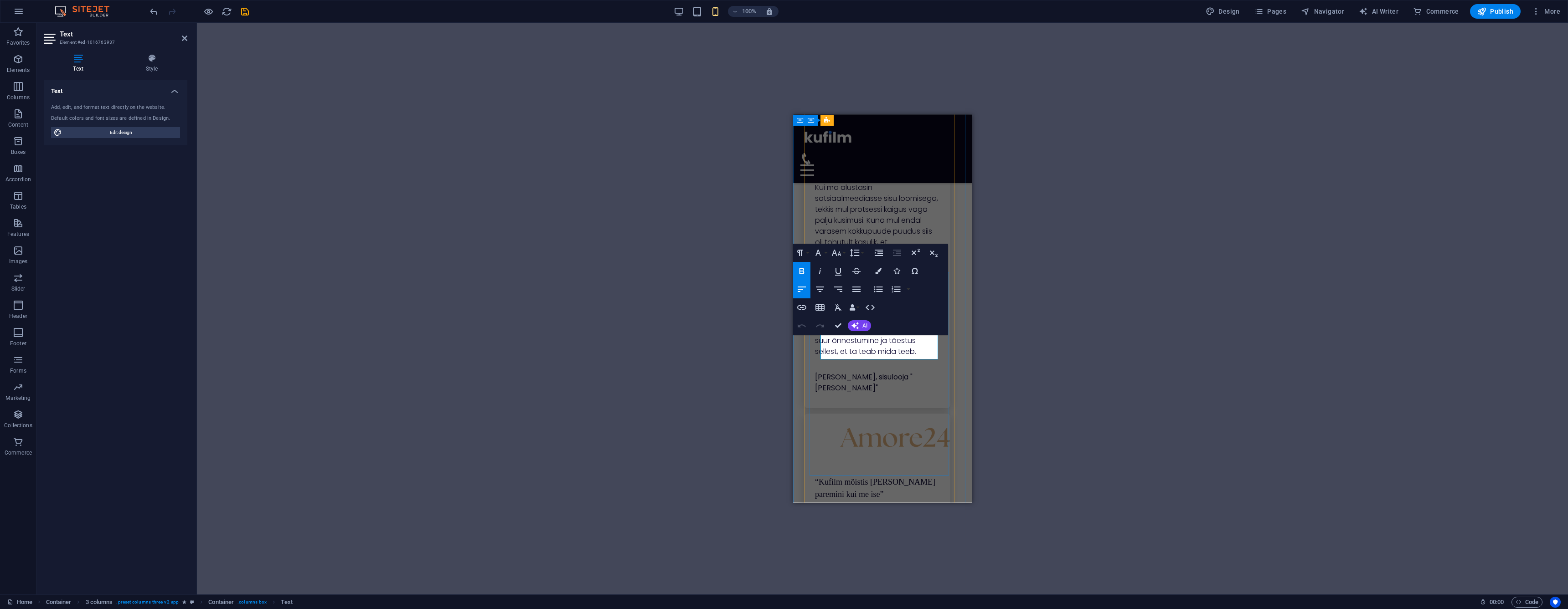
click at [848, 477] on span "“Kufilm mõistis [PERSON_NAME] paremini kui me ise" at bounding box center [875, 488] width 121 height 21
click at [824, 252] on button "Font Family" at bounding box center [820, 252] width 17 height 18
click at [836, 376] on link "Poppins" at bounding box center [847, 380] width 72 height 14
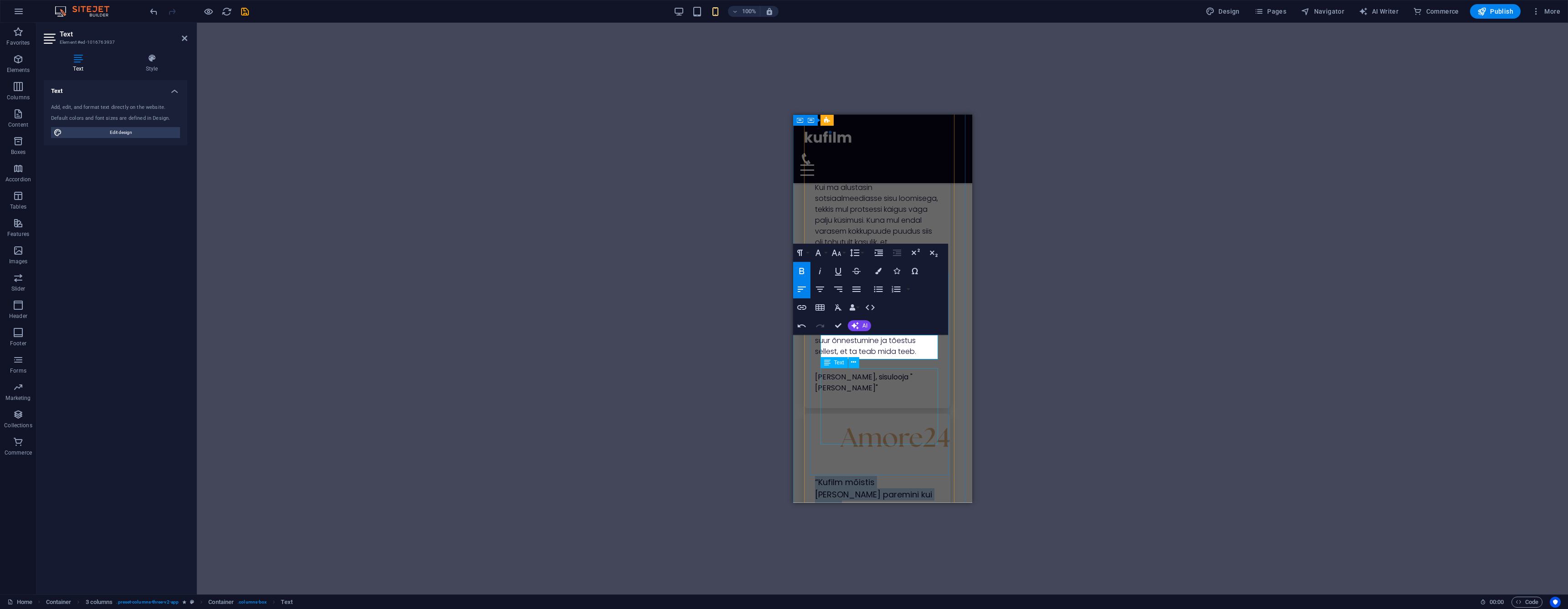
click at [898, 521] on div "Tegi meile suurepärased kujundused ja aitas seadistada Meta reklaamid. Ta sai k…" at bounding box center [876, 565] width 124 height 87
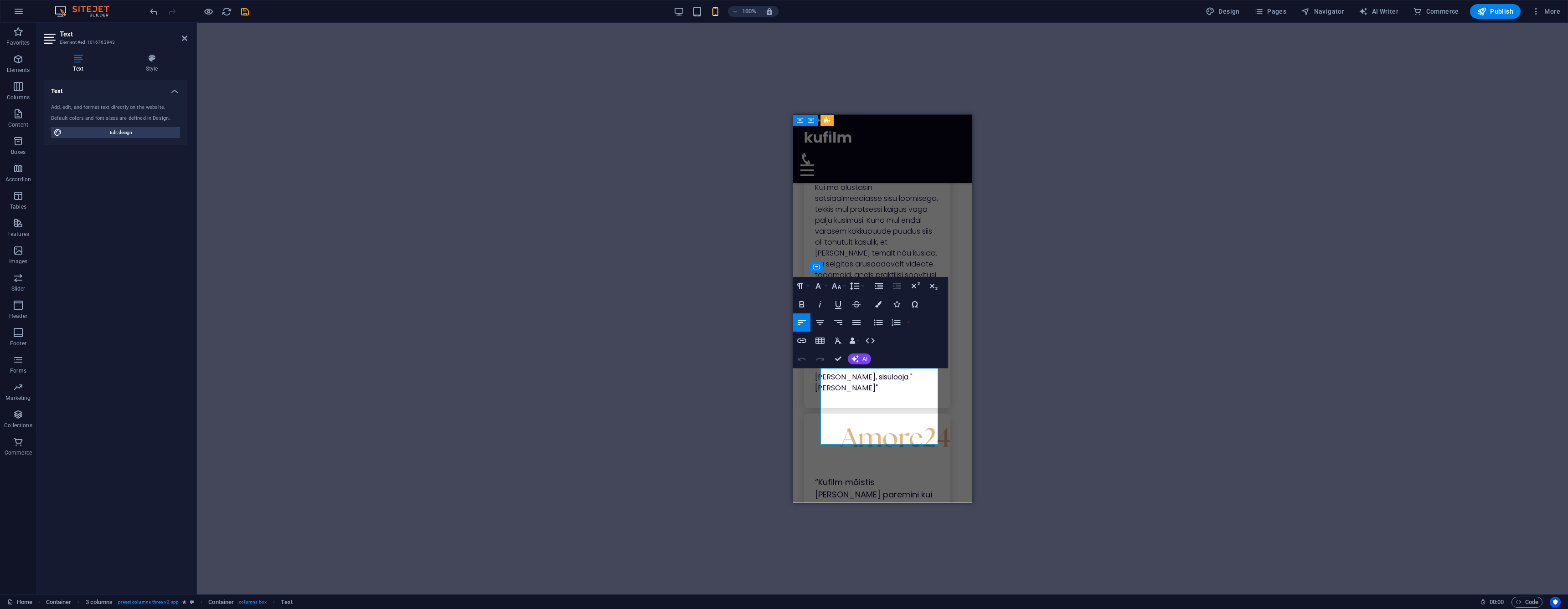
click at [896, 522] on span "Tegi meile suurepärased kujundused ja aitas seadistada Meta reklaamid. Ta sai k…" at bounding box center [871, 565] width 114 height 84
click at [825, 286] on button "Font Family" at bounding box center [820, 286] width 17 height 18
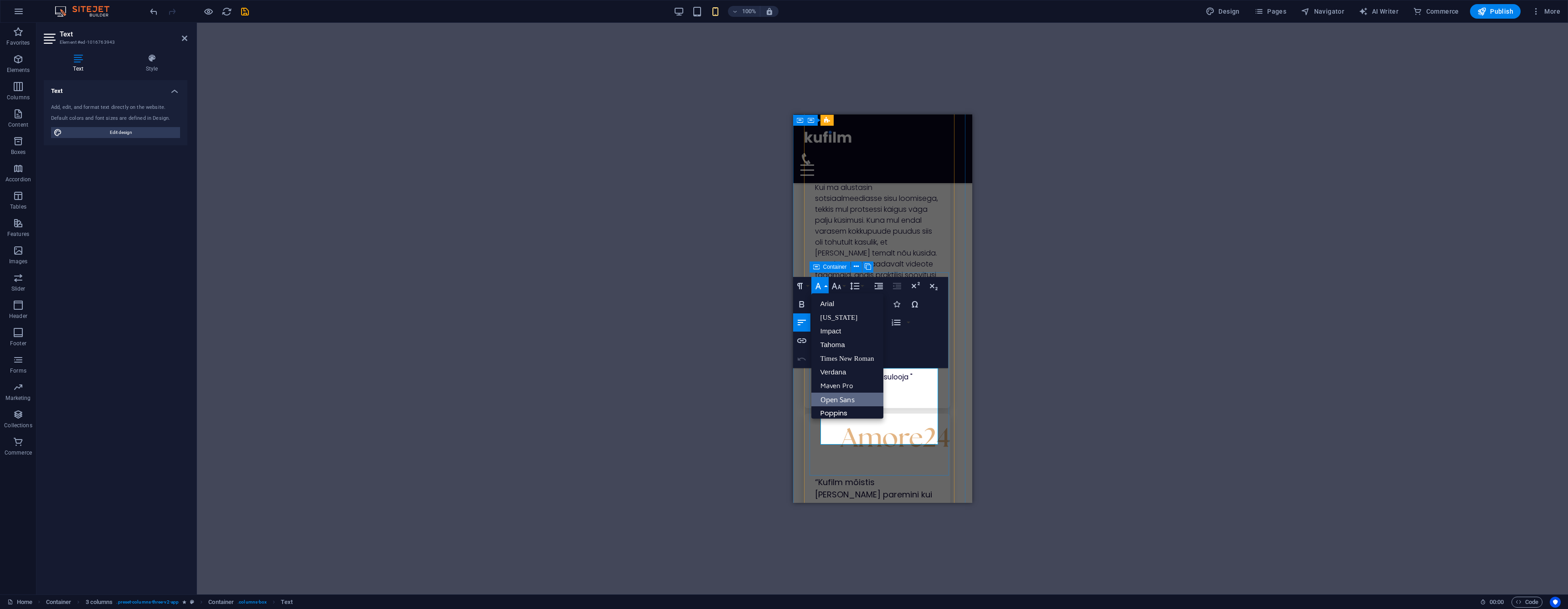
drag, startPoint x: 840, startPoint y: 410, endPoint x: 844, endPoint y: 405, distance: 6.4
click at [840, 410] on link "Poppins" at bounding box center [847, 413] width 72 height 14
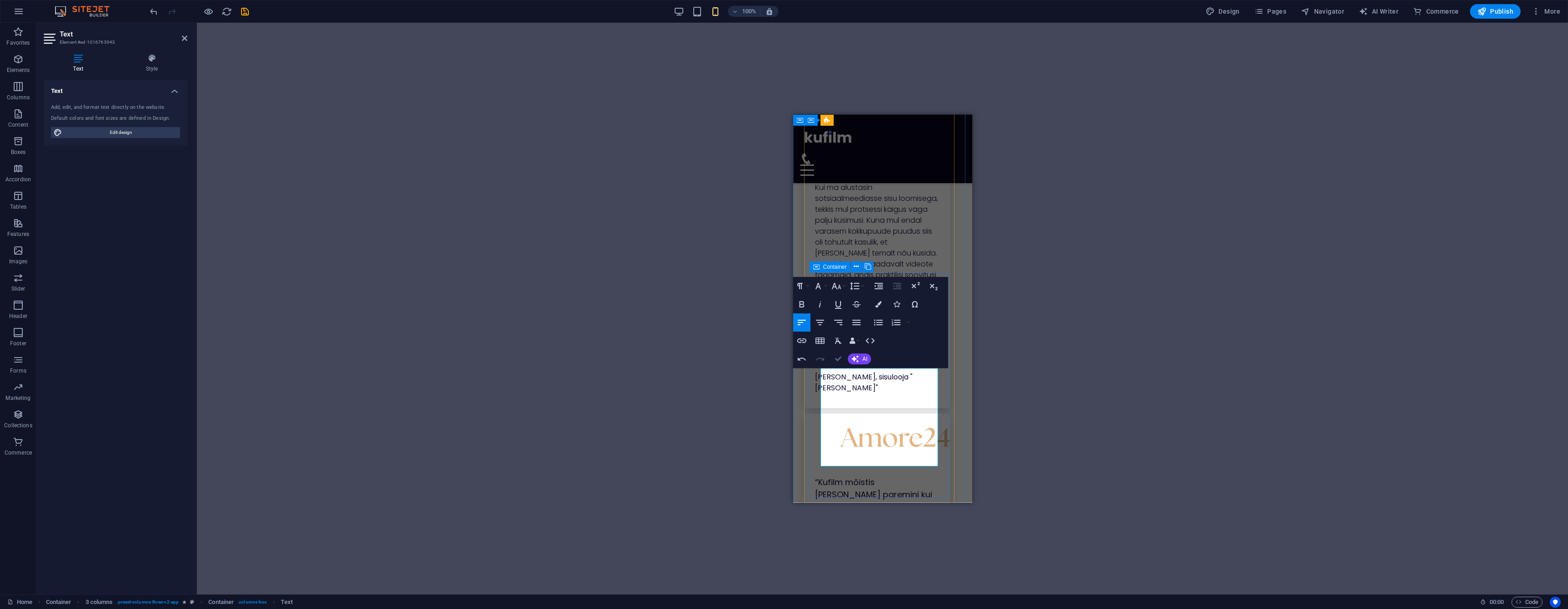
drag, startPoint x: 839, startPoint y: 361, endPoint x: 165, endPoint y: 247, distance: 683.6
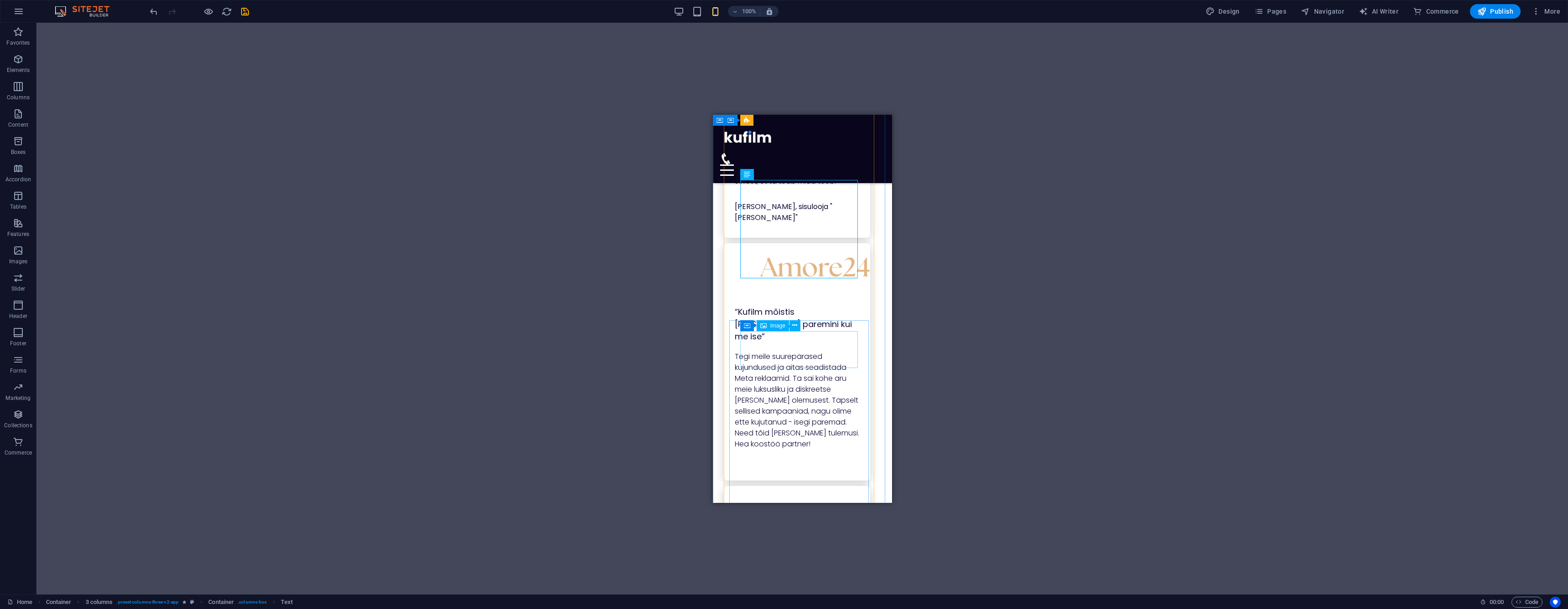
scroll to position [2087, 0]
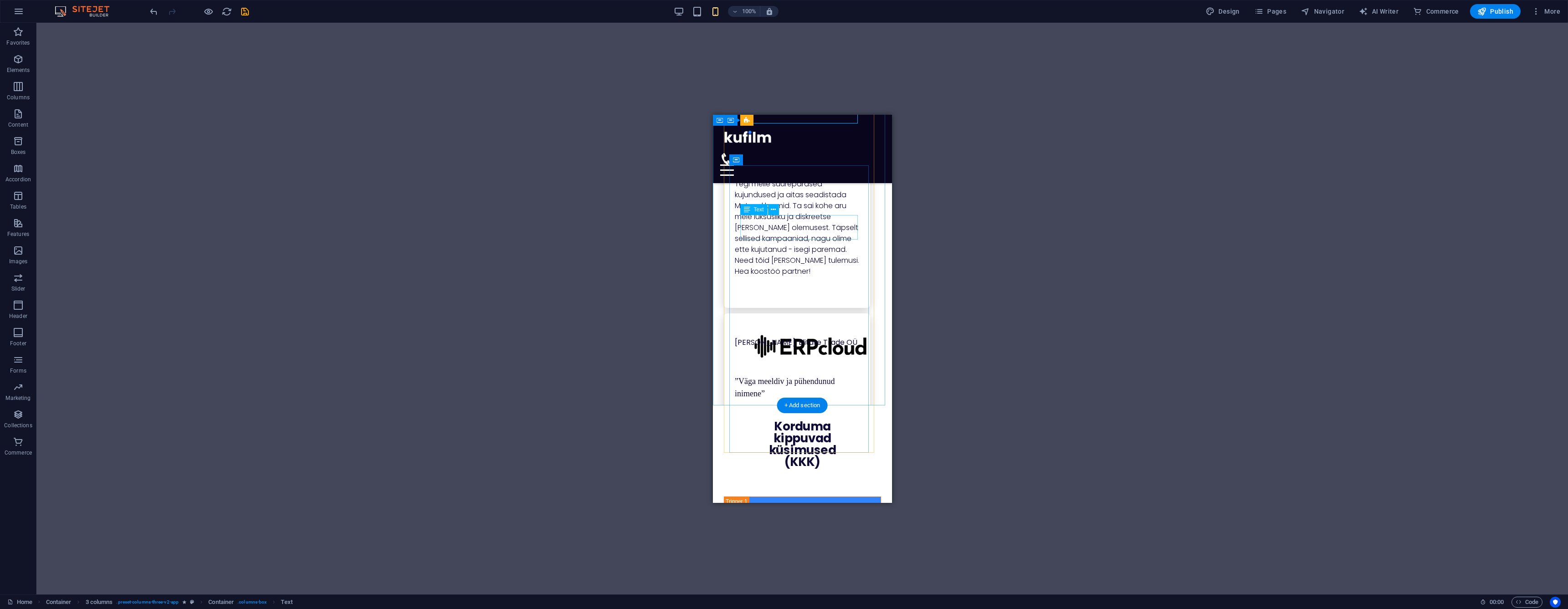
click at [781, 375] on div "”Väga meeldiv ja pühendunud inimene”" at bounding box center [796, 387] width 124 height 25
drag, startPoint x: 781, startPoint y: 220, endPoint x: 1502, endPoint y: 340, distance: 730.9
click at [781, 375] on div "”Väga meeldiv ja pühendunud inimene”" at bounding box center [796, 387] width 124 height 25
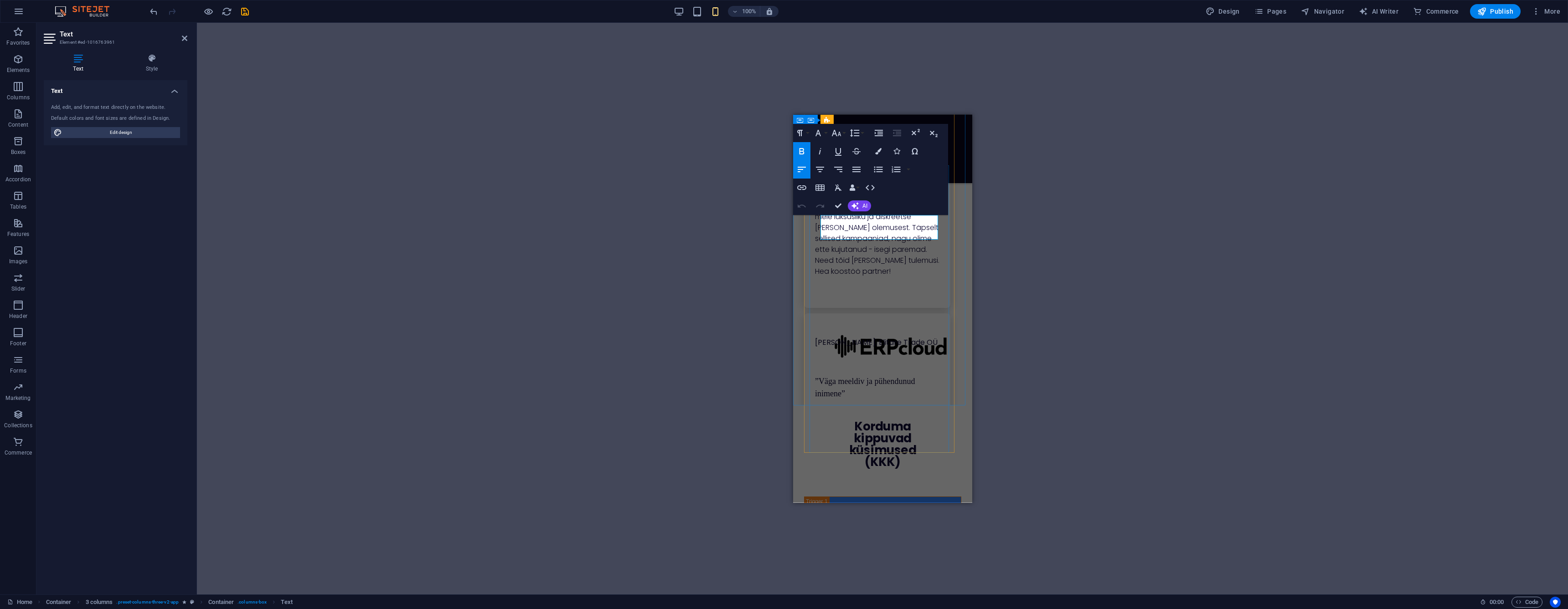
click at [845, 376] on strong "”Väga meeldiv ja pühendunud inimene”" at bounding box center [864, 387] width 100 height 23
click at [818, 133] on icon "button" at bounding box center [818, 133] width 11 height 11
click at [841, 256] on link "Poppins" at bounding box center [847, 260] width 72 height 14
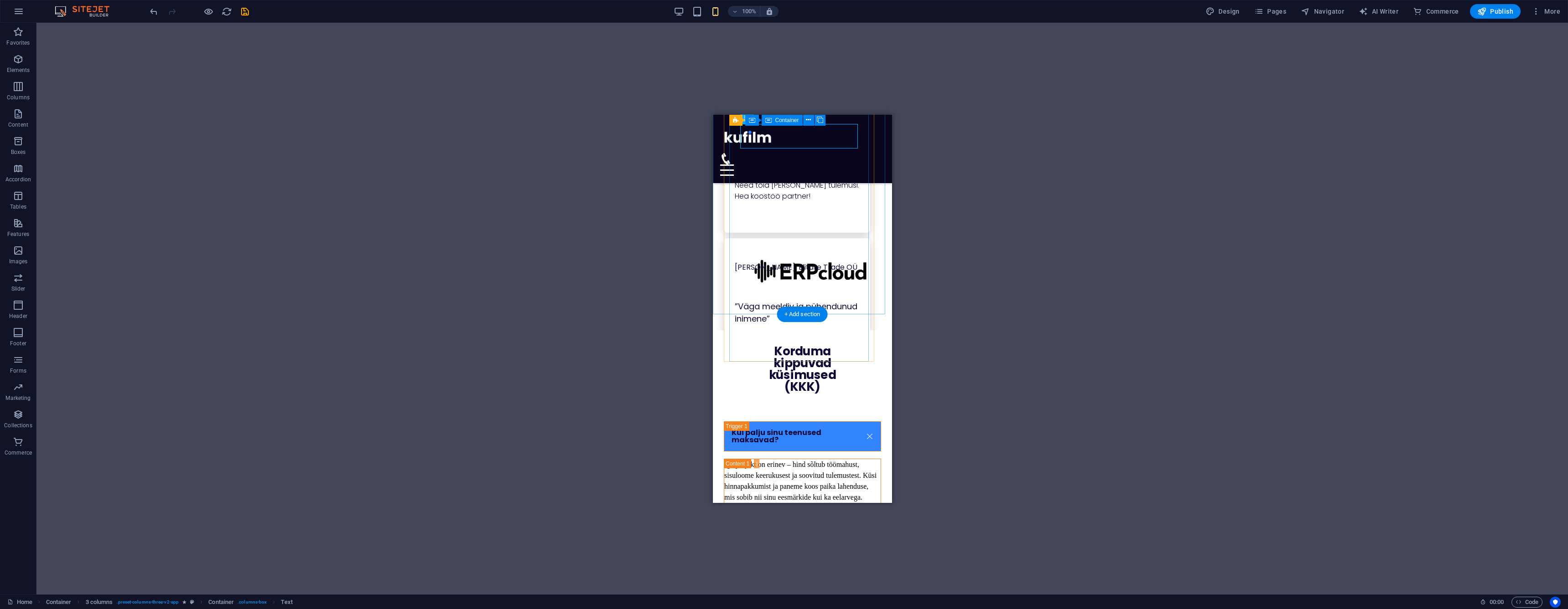
scroll to position [2178, 0]
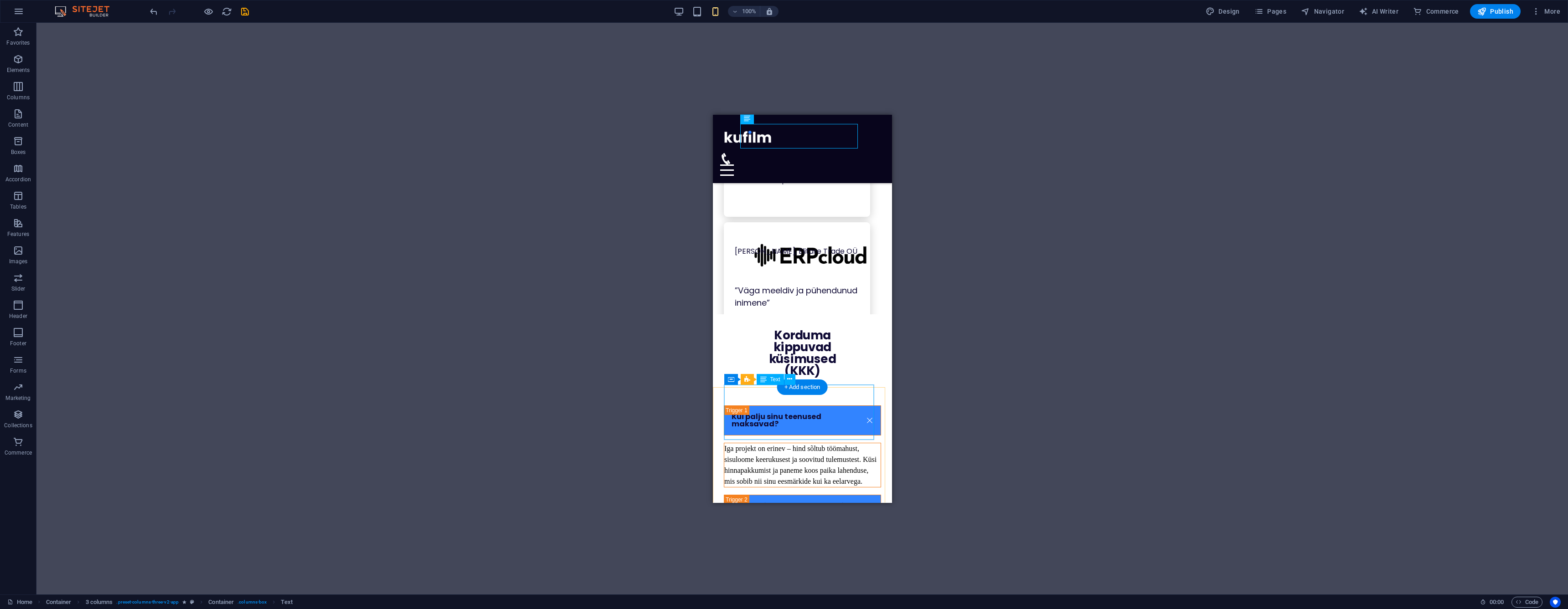
click at [799, 442] on div "Iga projekt on erinev – hind sõltub töömahust, sisuloome keerukusest ja soovitu…" at bounding box center [802, 464] width 156 height 44
click at [718, 409] on div "Kui palju sinu teenused maksavad? Iga projekt on erinev – hind sõltub töömahust…" at bounding box center [802, 482] width 179 height 191
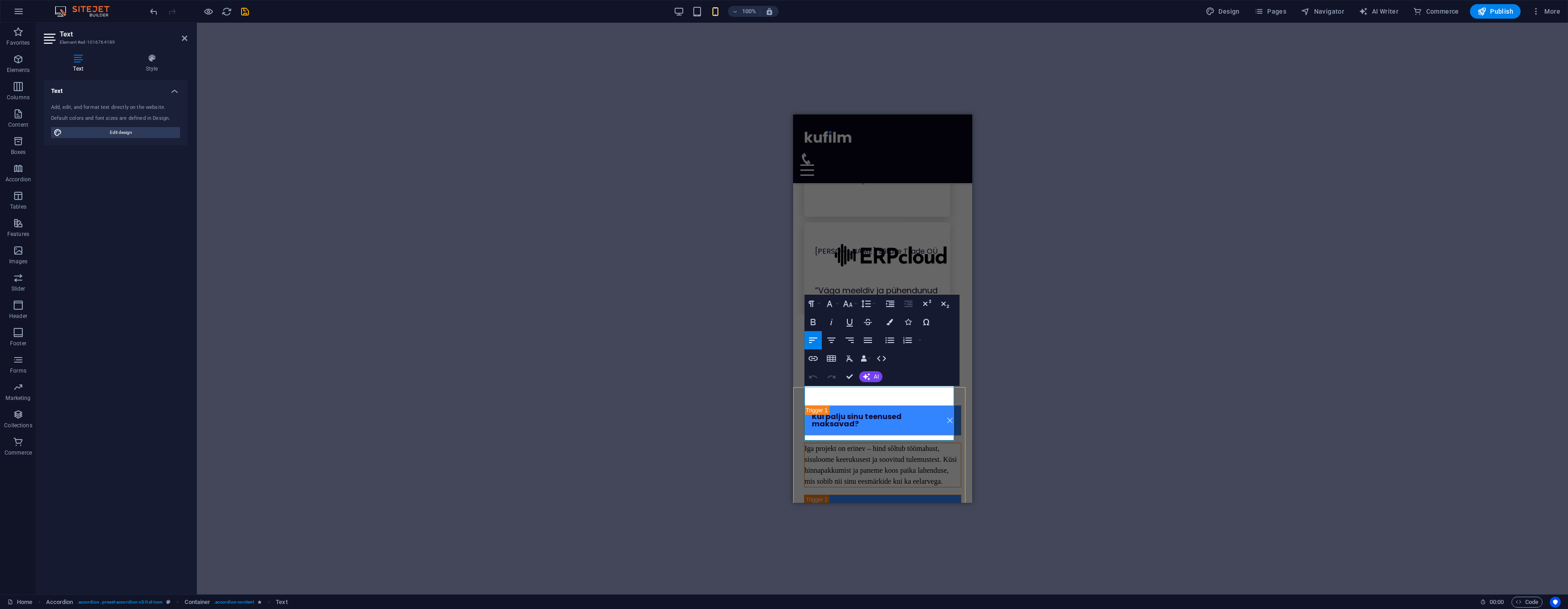
scroll to position [-1, 0]
click at [943, 442] on div "Iga projekt on erinev – hind sõltub töömahust, sisuloome keerukusest ja soovitu…" at bounding box center [882, 464] width 156 height 44
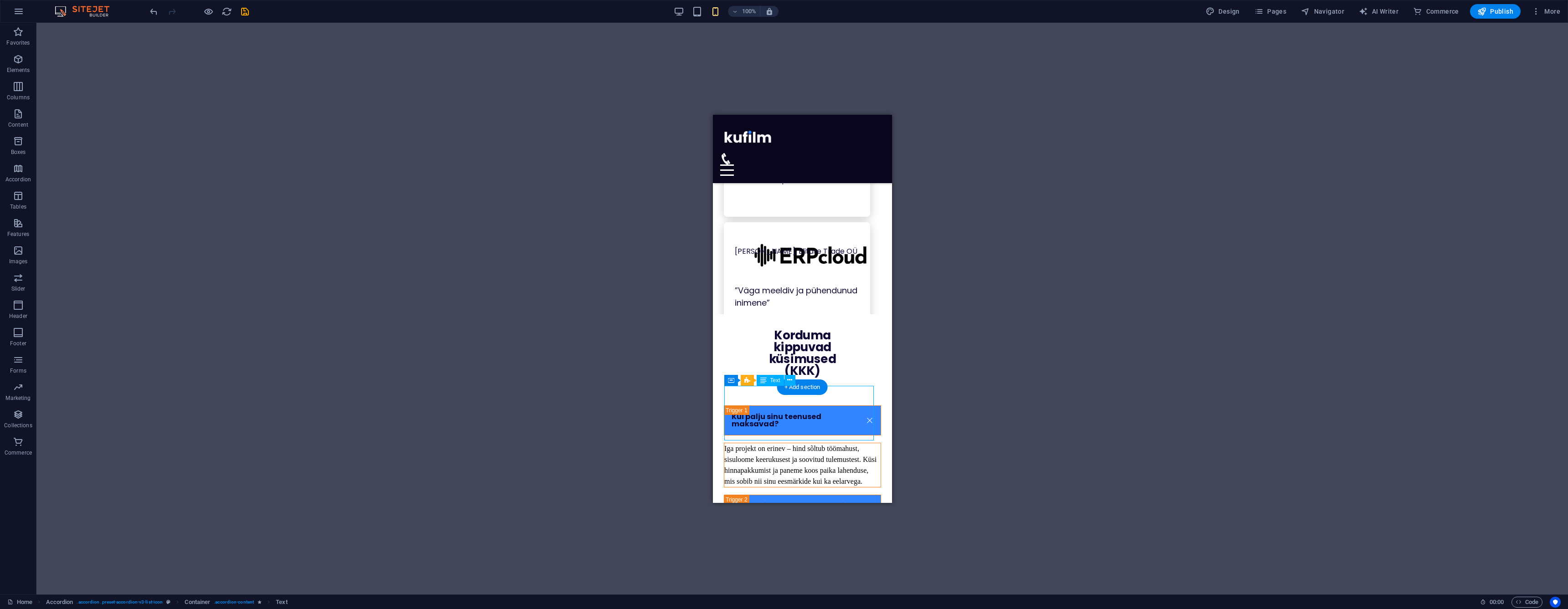
click at [863, 442] on div "Iga projekt on erinev – hind sõltub töömahust, sisuloome keerukusest ja soovitu…" at bounding box center [802, 464] width 156 height 44
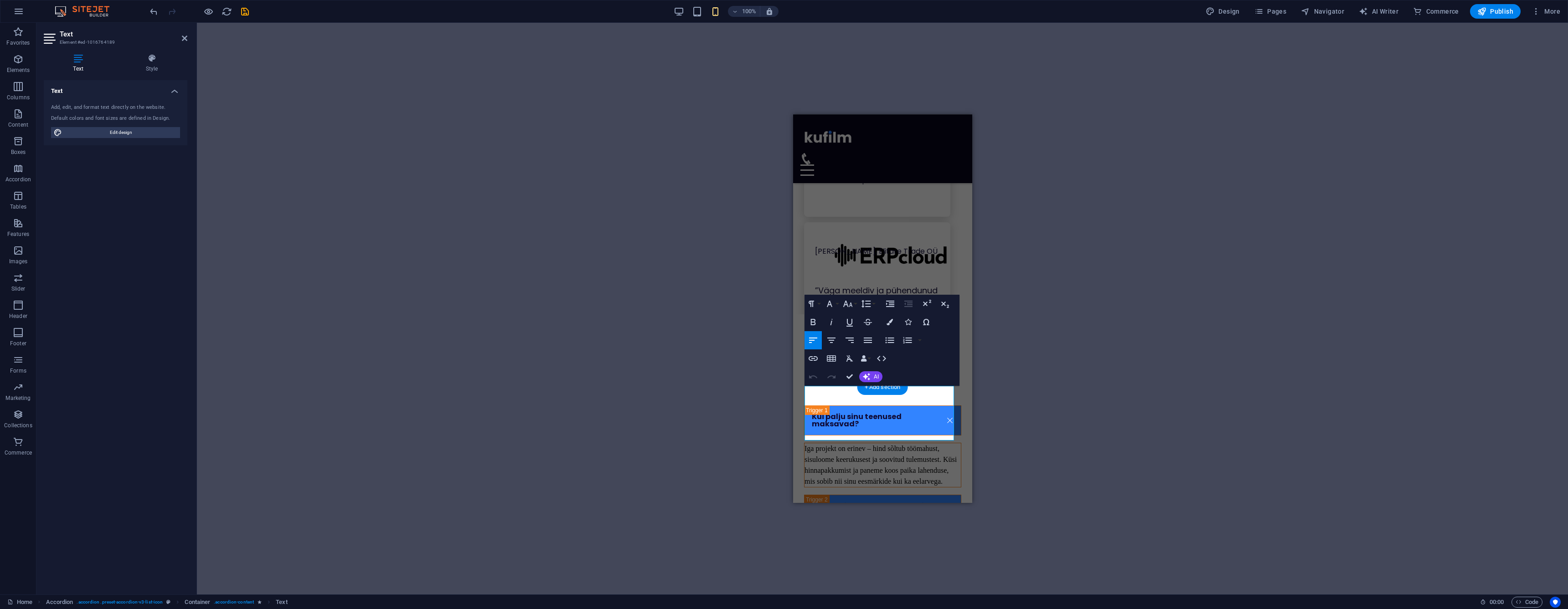
click at [848, 444] on span "Iga projekt on erinev – hind sõltub töömahust, sisuloome keerukusest ja soovitu…" at bounding box center [880, 464] width 152 height 41
click at [836, 303] on button "Font Family" at bounding box center [831, 304] width 17 height 18
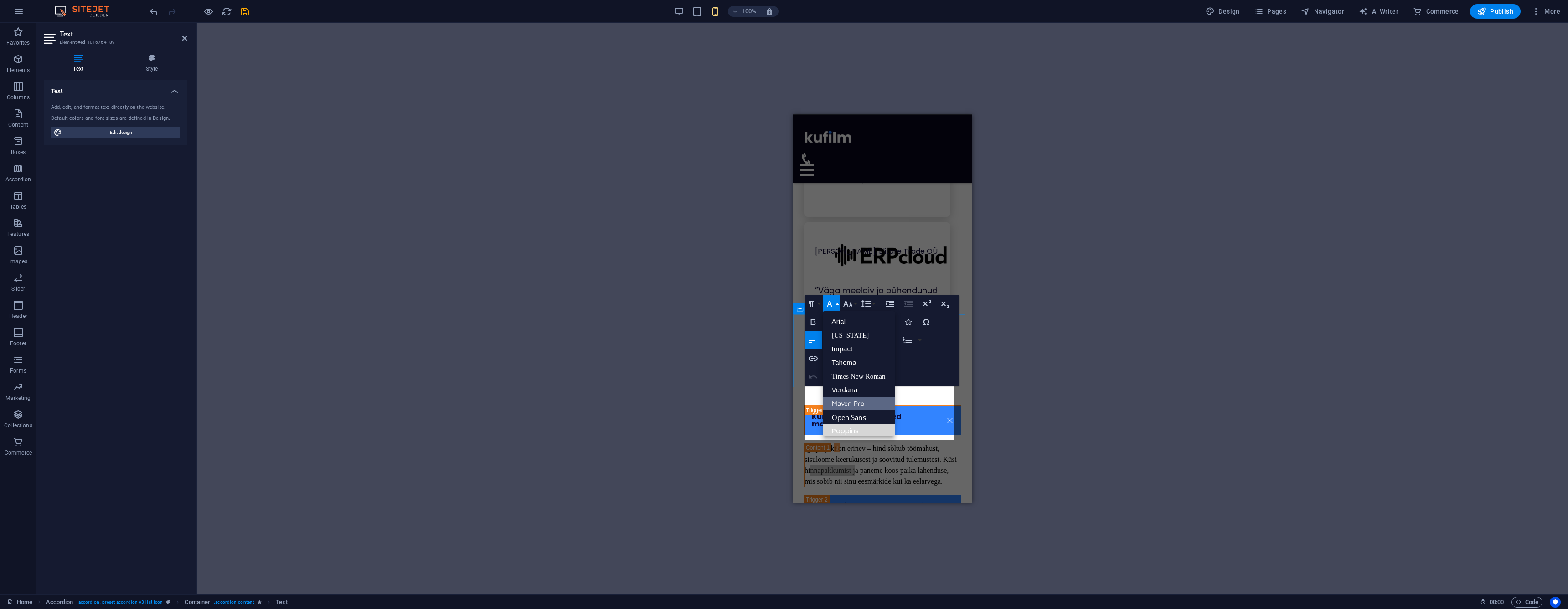
drag, startPoint x: 847, startPoint y: 427, endPoint x: 855, endPoint y: 404, distance: 24.4
click at [847, 426] on link "Poppins" at bounding box center [858, 431] width 72 height 14
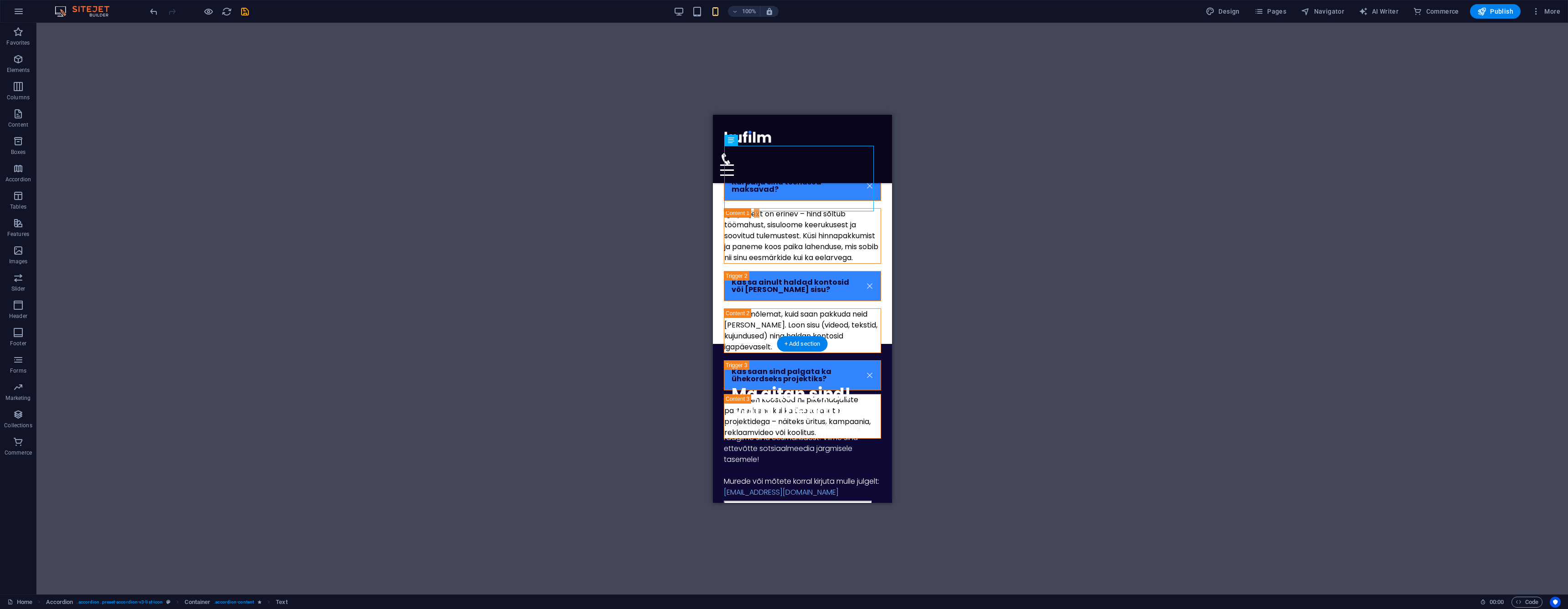
scroll to position [2219, 0]
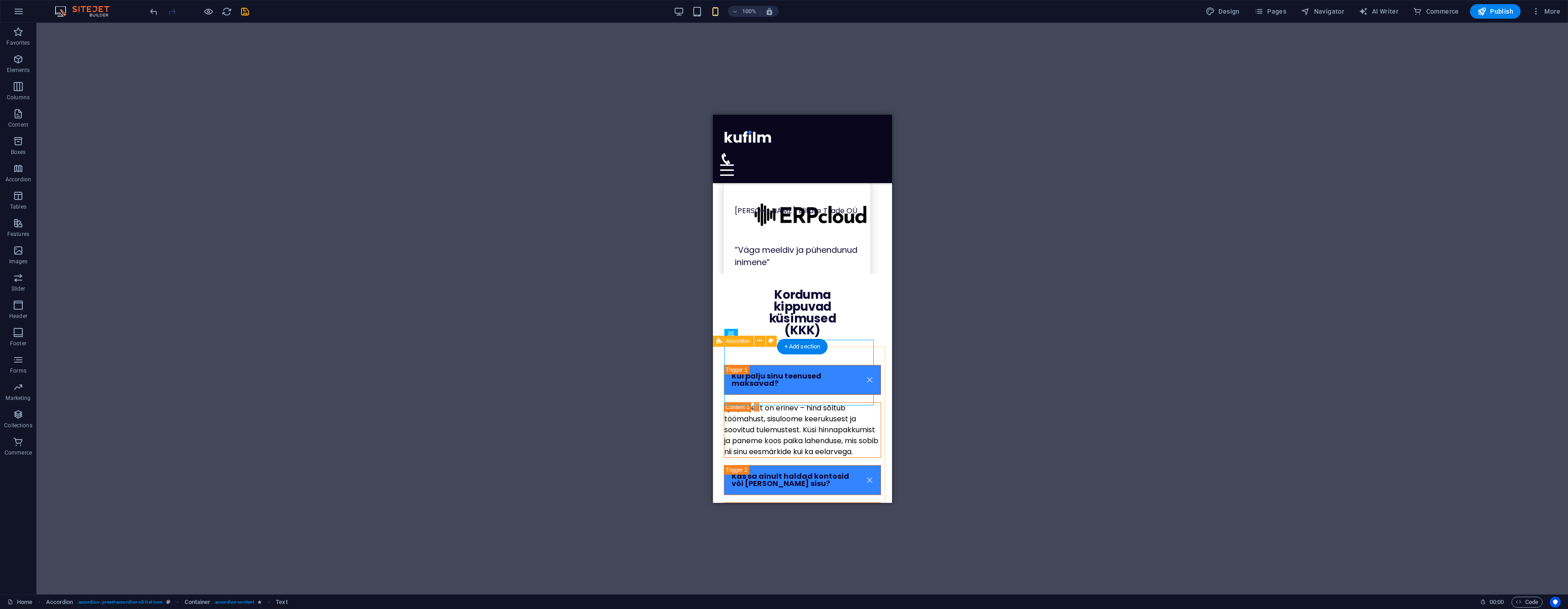
click at [719, 363] on div "Kui palju sinu teenused maksavad? Iga projekt on erinev – hind sõltub töömahust…" at bounding box center [802, 442] width 179 height 191
select select "px"
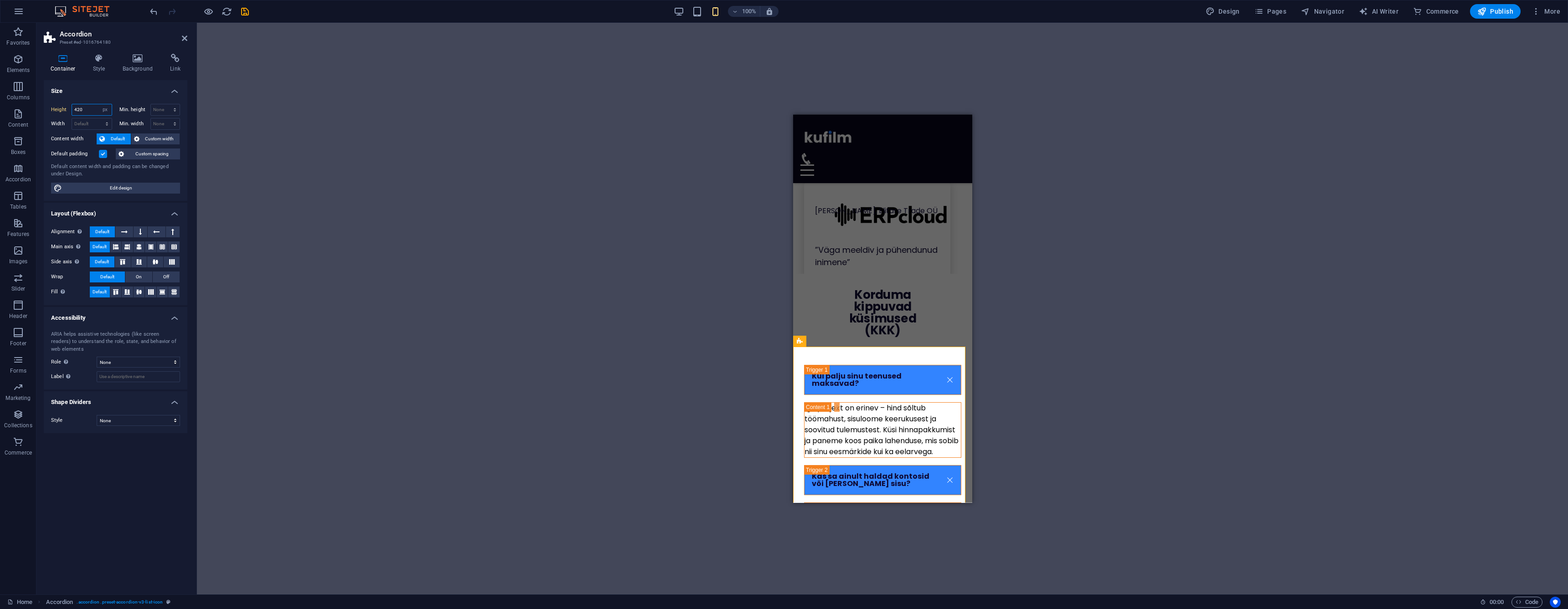
click at [94, 106] on input "420" at bounding box center [91, 109] width 40 height 11
click at [96, 106] on input "600" at bounding box center [91, 109] width 40 height 11
type input "800"
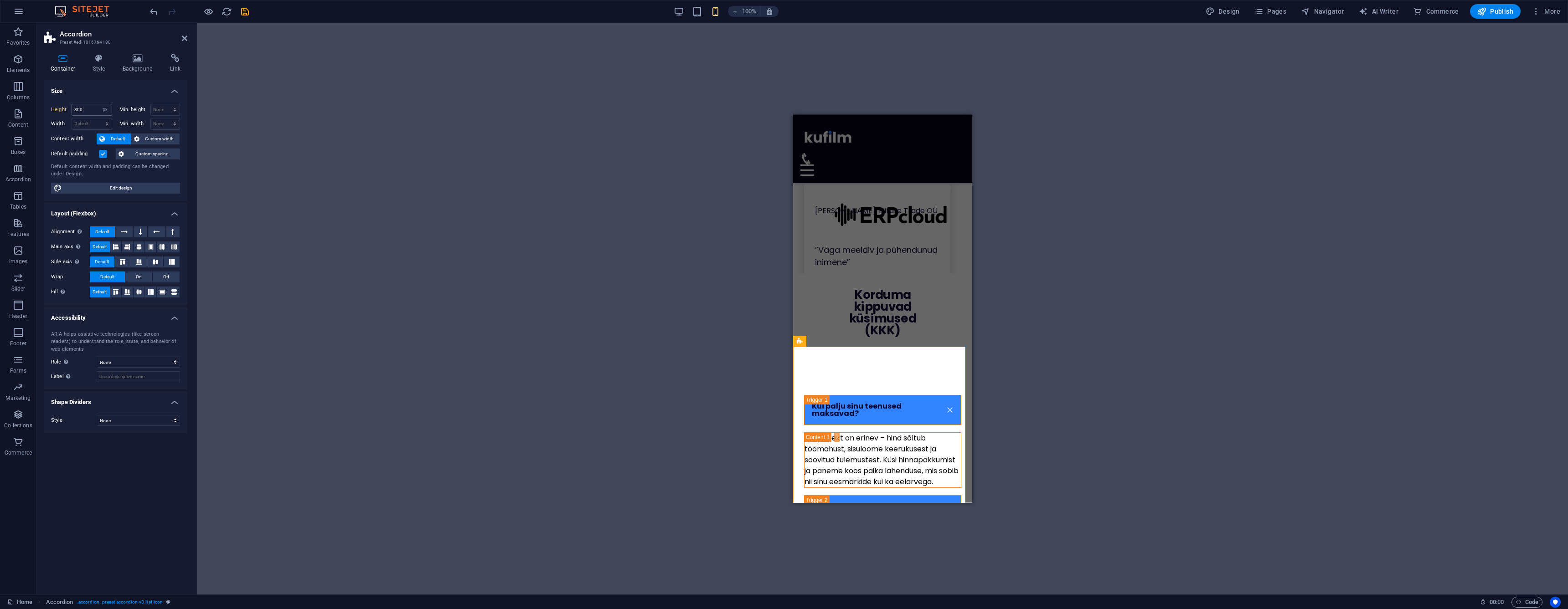
scroll to position [0, 0]
click at [185, 39] on icon at bounding box center [184, 38] width 5 height 8
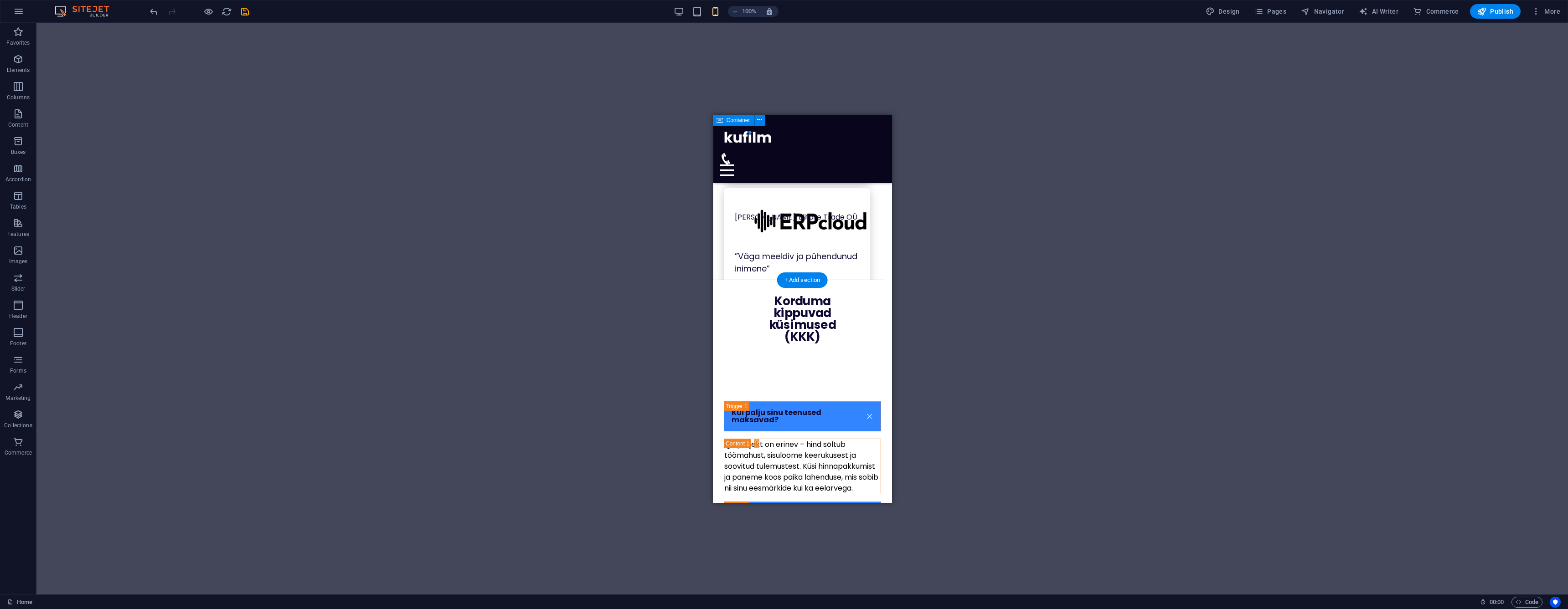
scroll to position [2196, 0]
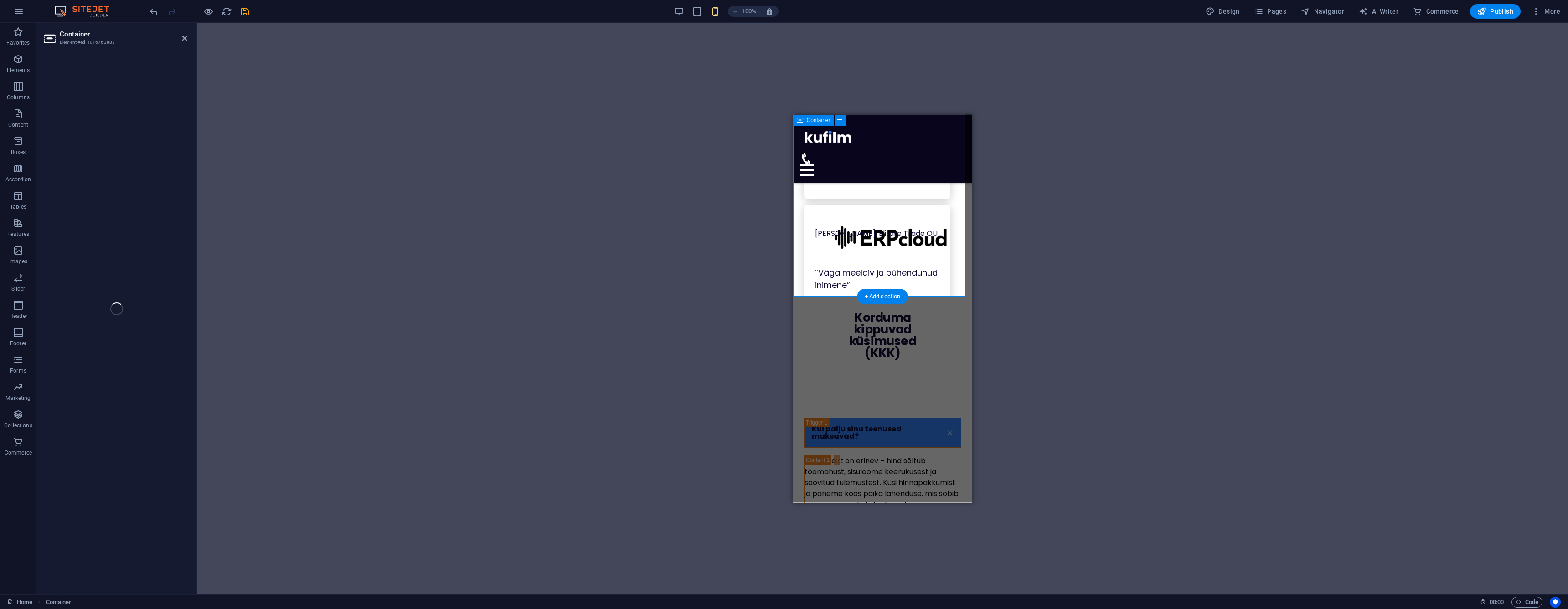
select select "px"
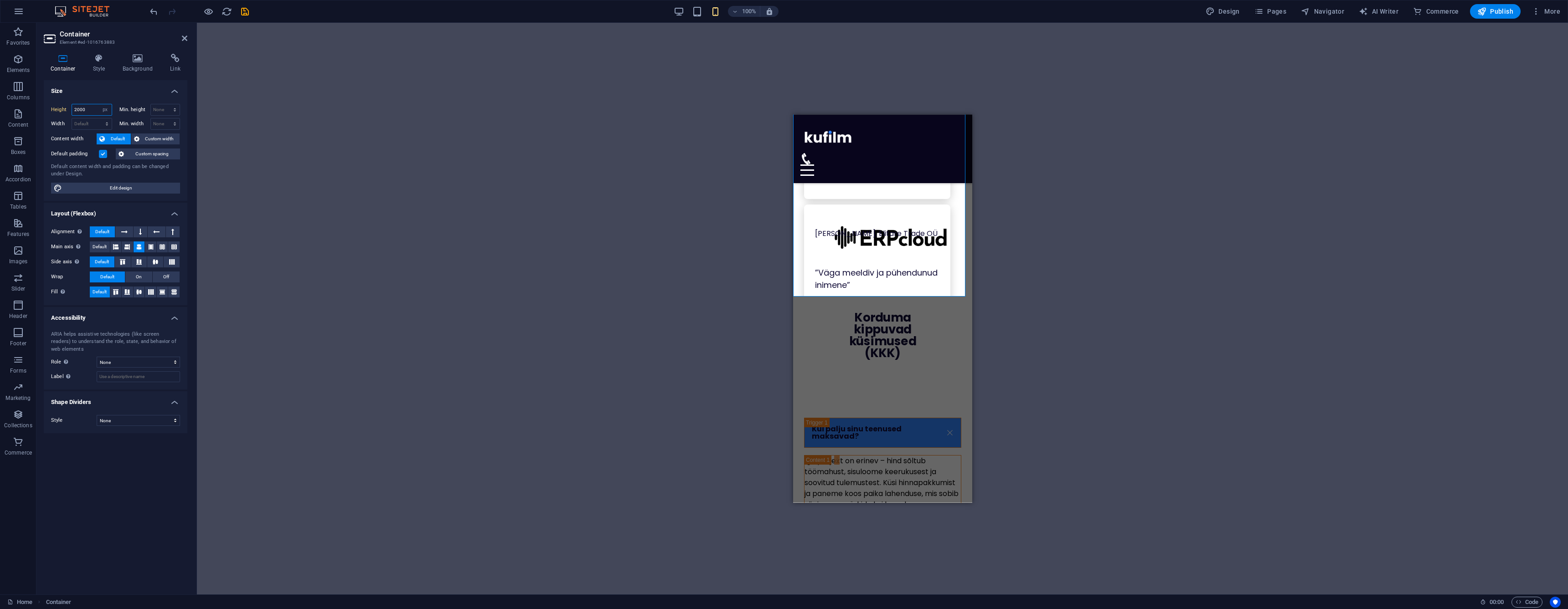
click at [95, 110] on input "2000" at bounding box center [91, 109] width 40 height 11
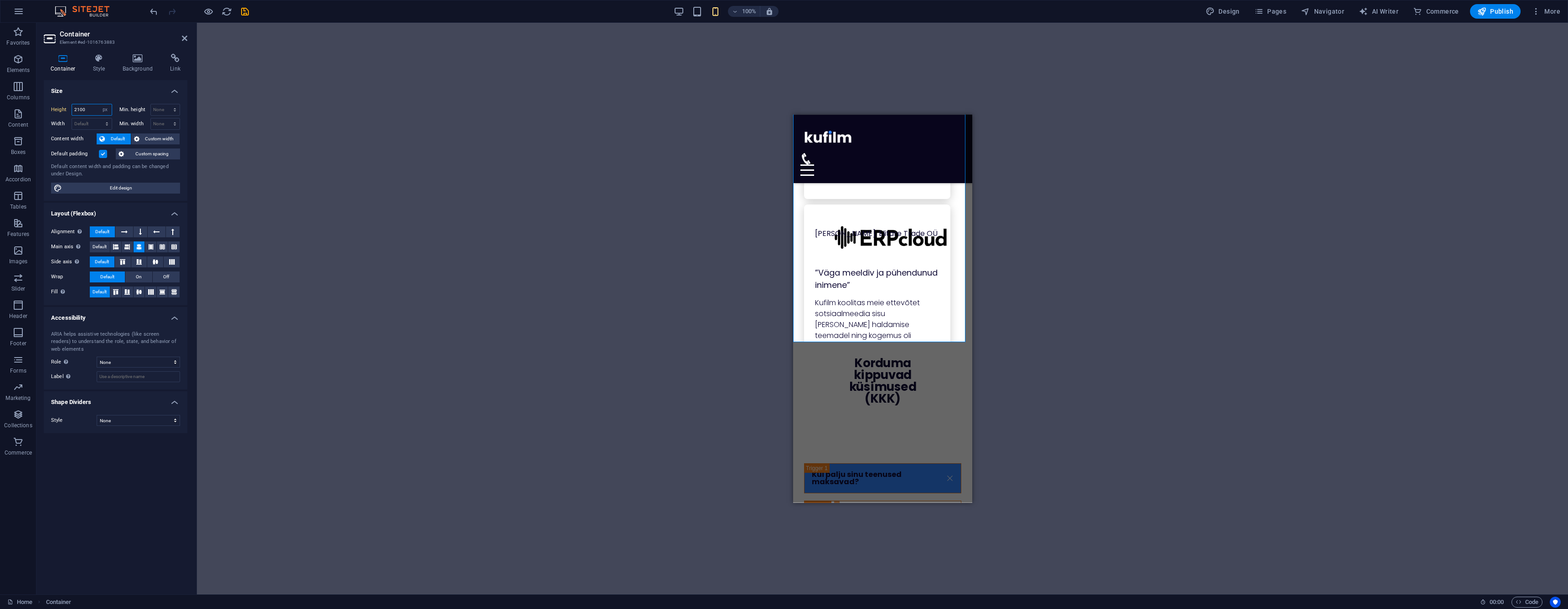
click at [96, 110] on input "2100" at bounding box center [91, 109] width 40 height 11
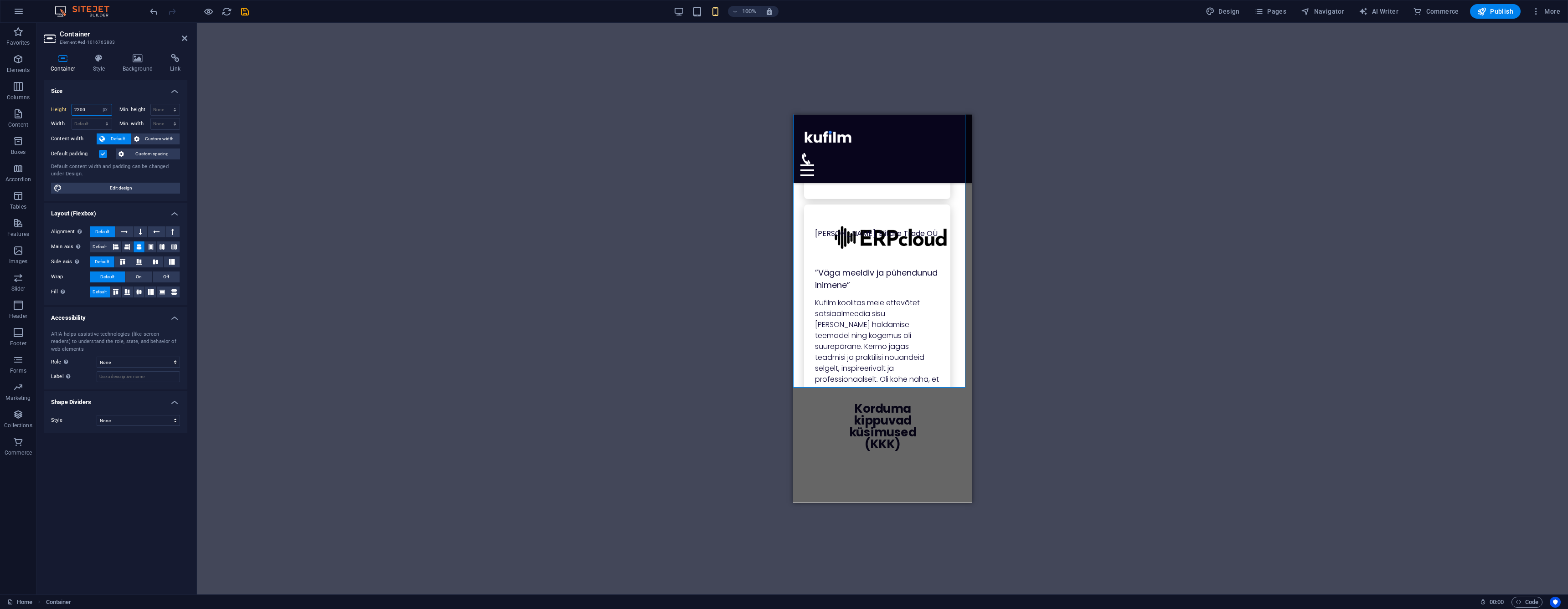
type input "2200"
click at [181, 38] on header "Container Element #ed-1016763883" at bounding box center [115, 34] width 143 height 23
click at [186, 35] on icon at bounding box center [184, 38] width 5 height 8
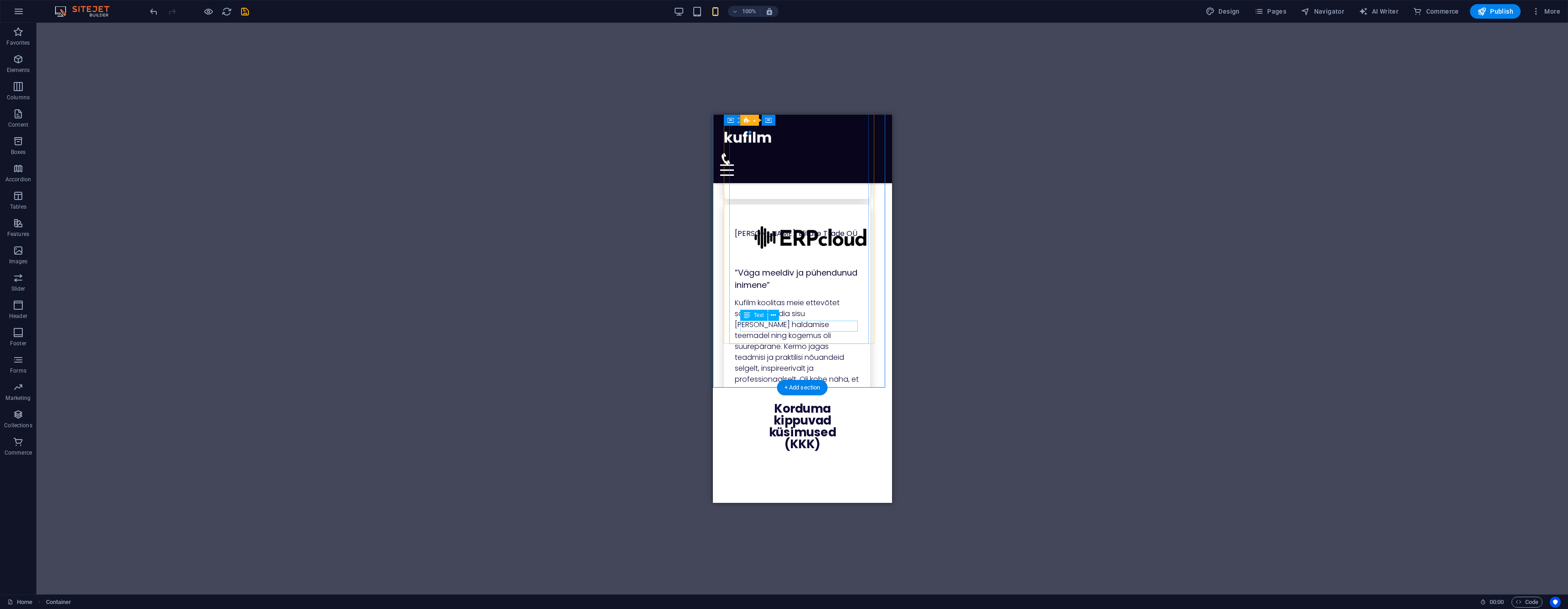
click at [750, 470] on div "[PERSON_NAME], ERPcloud OÜ" at bounding box center [796, 475] width 124 height 11
drag, startPoint x: 750, startPoint y: 325, endPoint x: 1464, endPoint y: 441, distance: 723.4
click at [750, 470] on div "[PERSON_NAME], ERPcloud OÜ" at bounding box center [796, 475] width 124 height 11
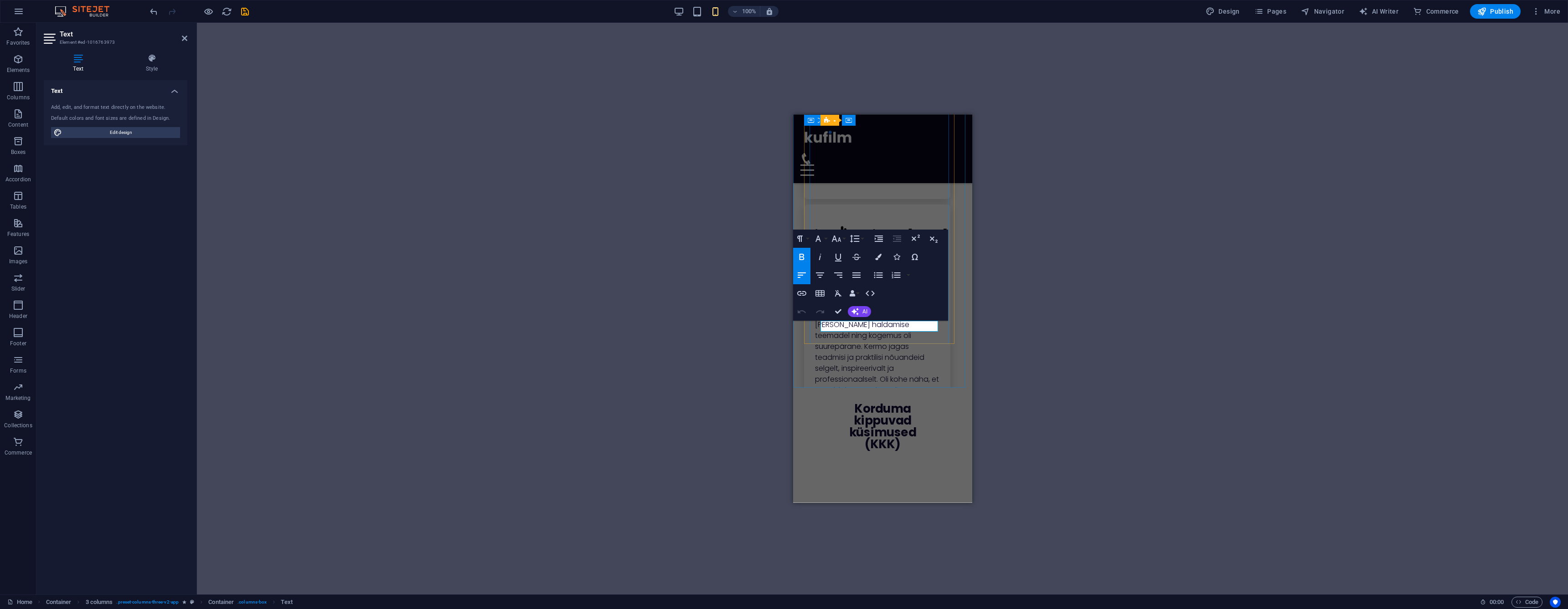
click at [845, 471] on span "[PERSON_NAME], ERPcloud OÜ" at bounding box center [866, 475] width 103 height 8
click at [820, 239] on icon "button" at bounding box center [818, 238] width 11 height 11
click at [835, 363] on link "Poppins" at bounding box center [847, 366] width 72 height 14
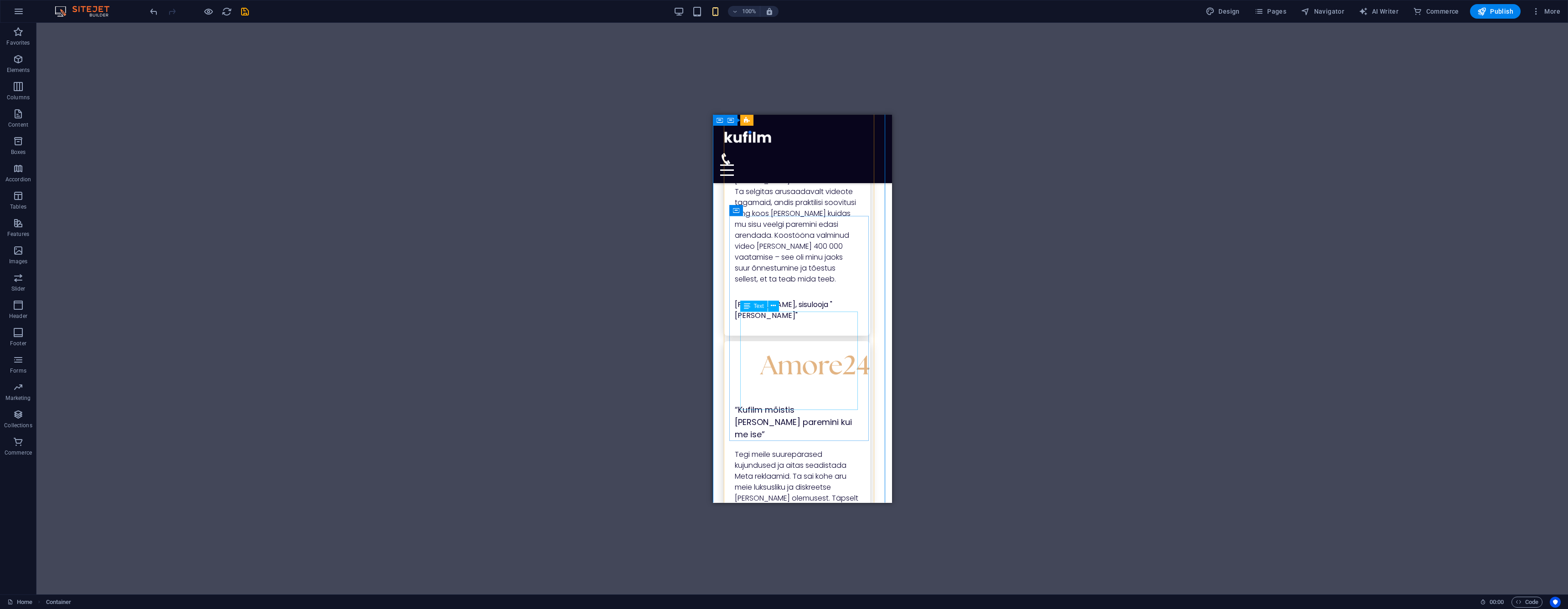
scroll to position [1852, 0]
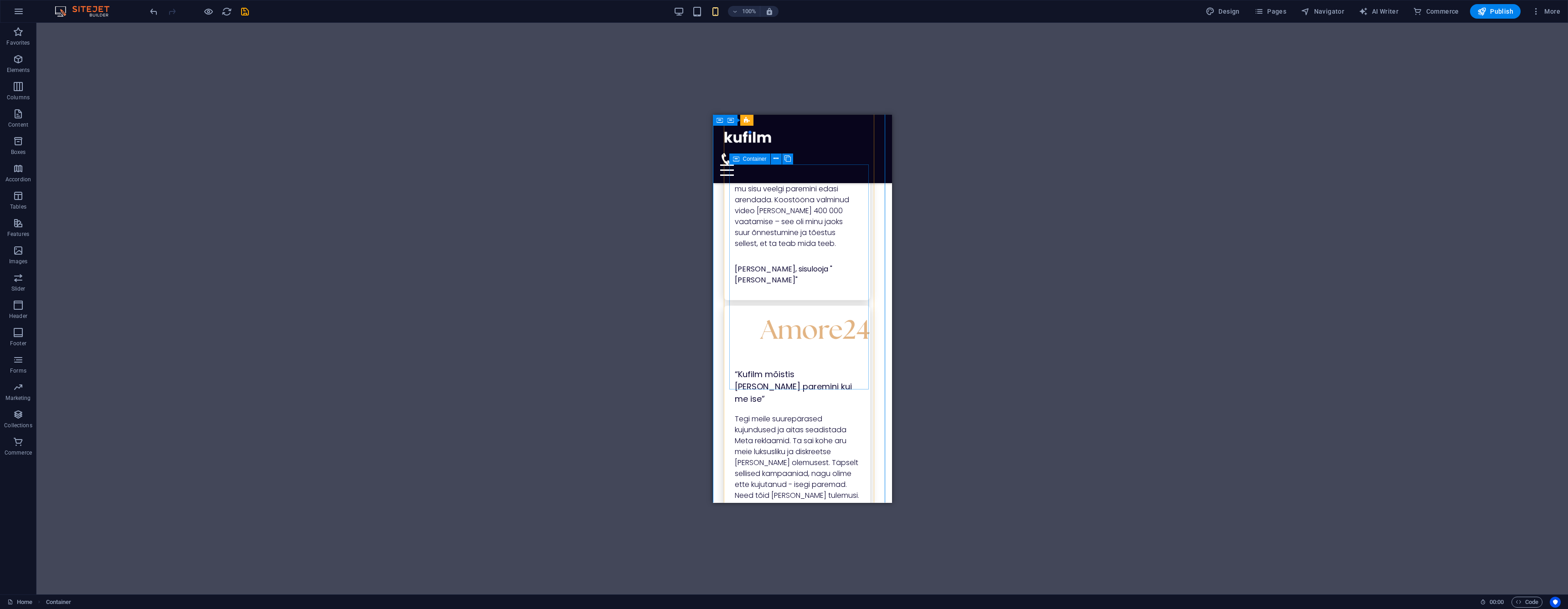
click at [744, 378] on div "“Kufilm mõistis [PERSON_NAME] paremini kui me ise ” Tegi meile suurepärased kuj…" at bounding box center [796, 424] width 146 height 237
drag, startPoint x: 744, startPoint y: 378, endPoint x: 1423, endPoint y: 469, distance: 685.1
click at [744, 378] on div "“Kufilm mõistis [PERSON_NAME] paremini kui me ise ” Tegi meile suurepärased kuj…" at bounding box center [796, 424] width 146 height 237
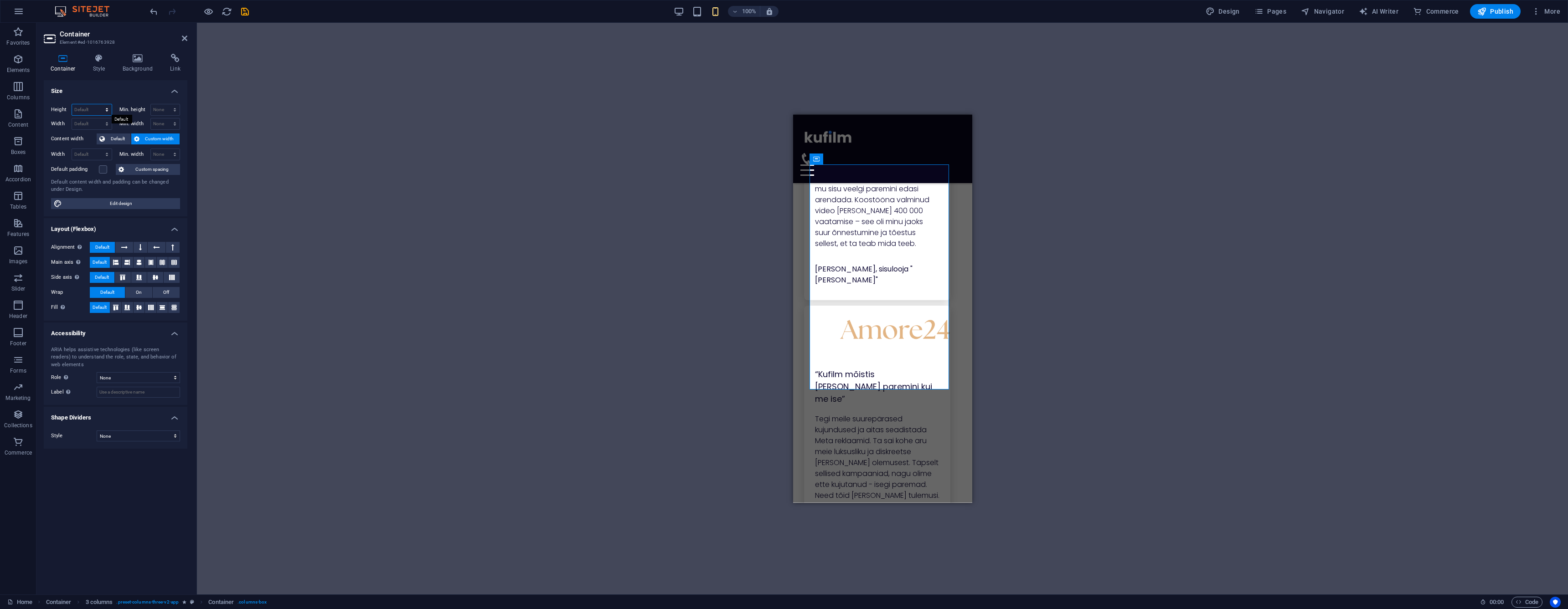
select select "px"
click at [93, 111] on input "494" at bounding box center [91, 109] width 40 height 11
click at [94, 111] on input "550" at bounding box center [91, 109] width 40 height 11
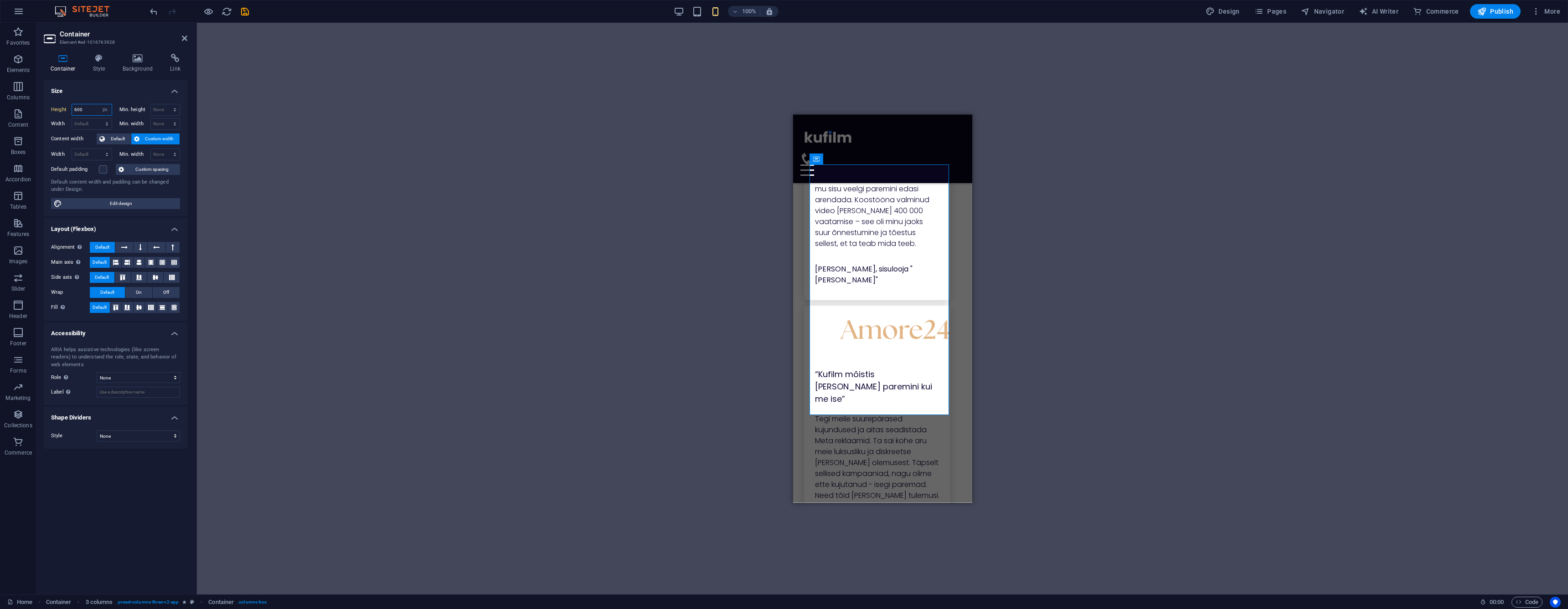
type input "600"
click at [186, 38] on icon at bounding box center [184, 38] width 5 height 8
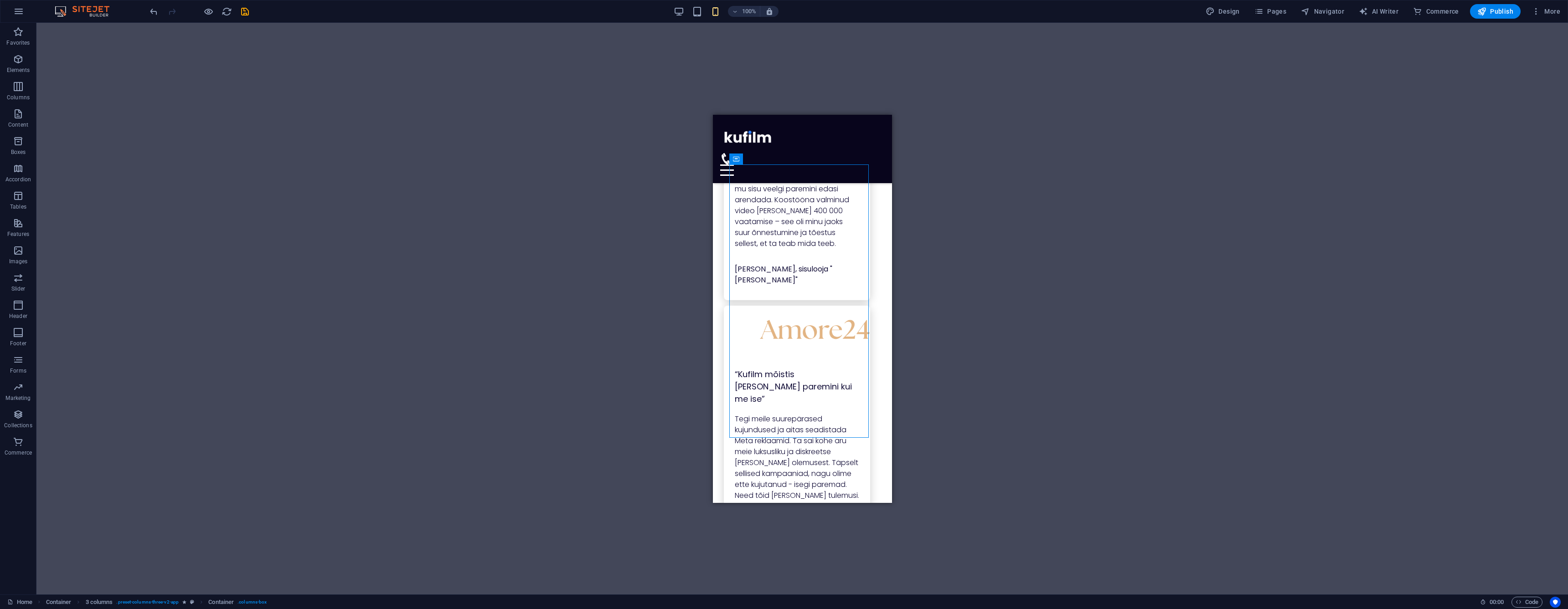
click at [711, 292] on div "Drag here to replace the existing content. Press “Ctrl” if you want to create a…" at bounding box center [802, 308] width 1532 height 571
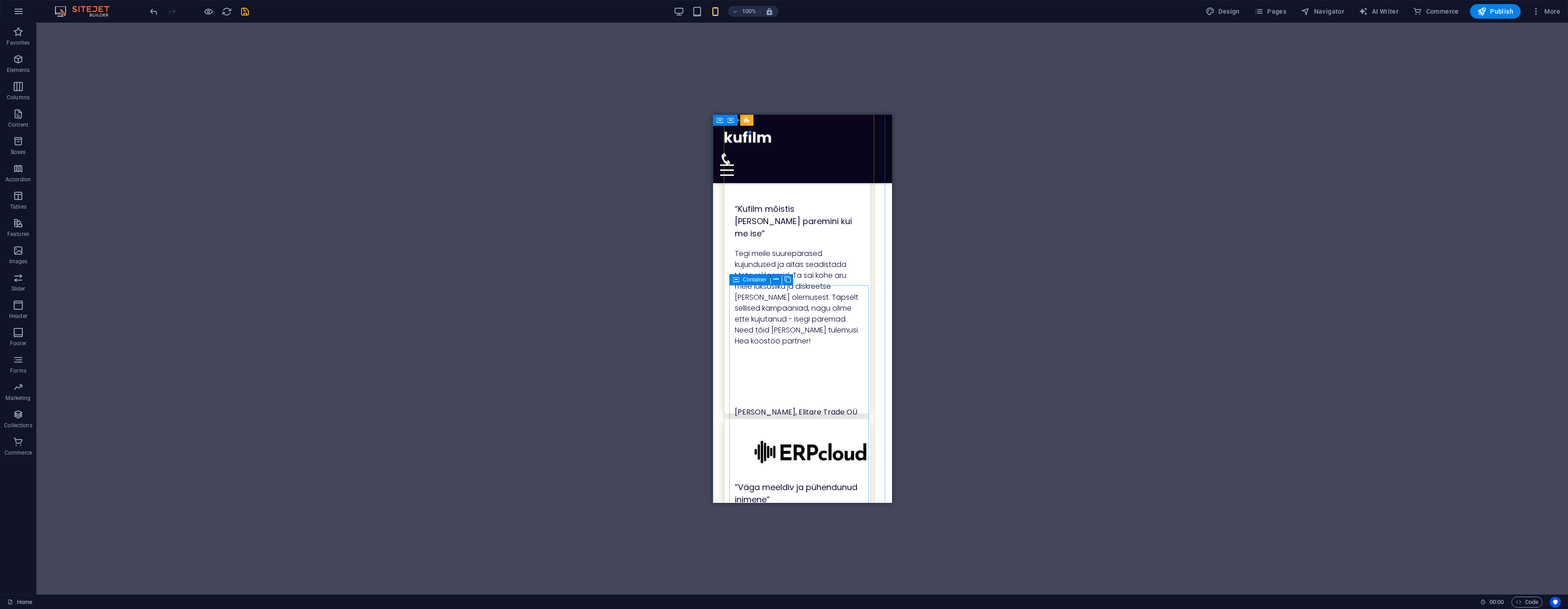
scroll to position [2082, 0]
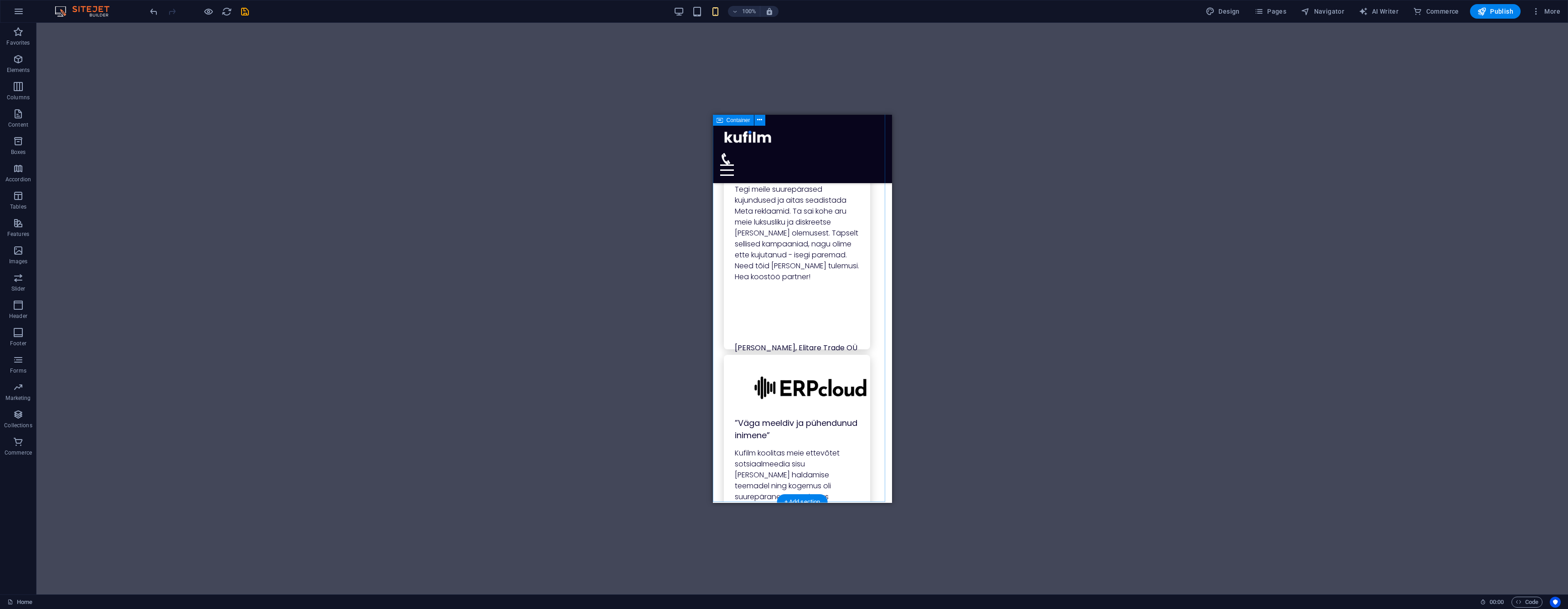
click at [718, 329] on div "Mida räägivad kliendid? Minu kliendid on mulle äärmiselt olulised ning samuti k…" at bounding box center [802, 0] width 179 height 1002
select select "px"
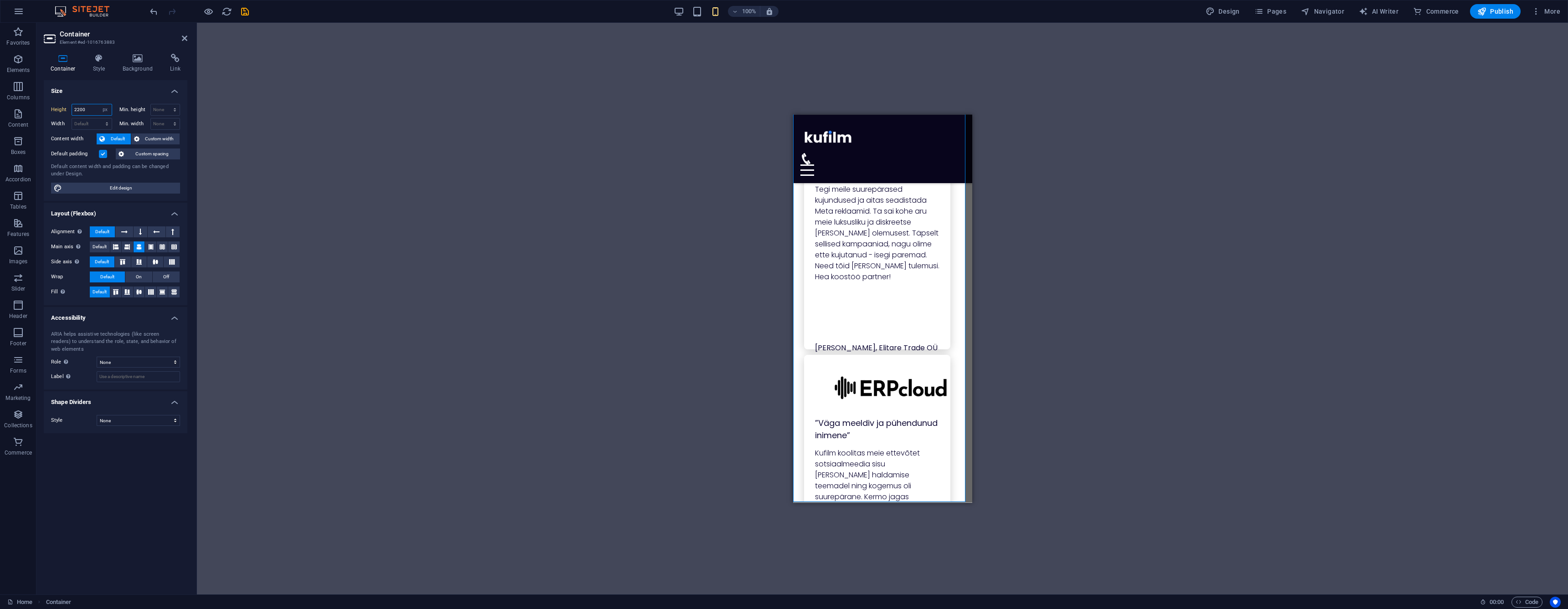
click at [91, 109] on input "2200" at bounding box center [91, 109] width 40 height 11
type input "2300"
click at [185, 41] on icon at bounding box center [184, 38] width 5 height 8
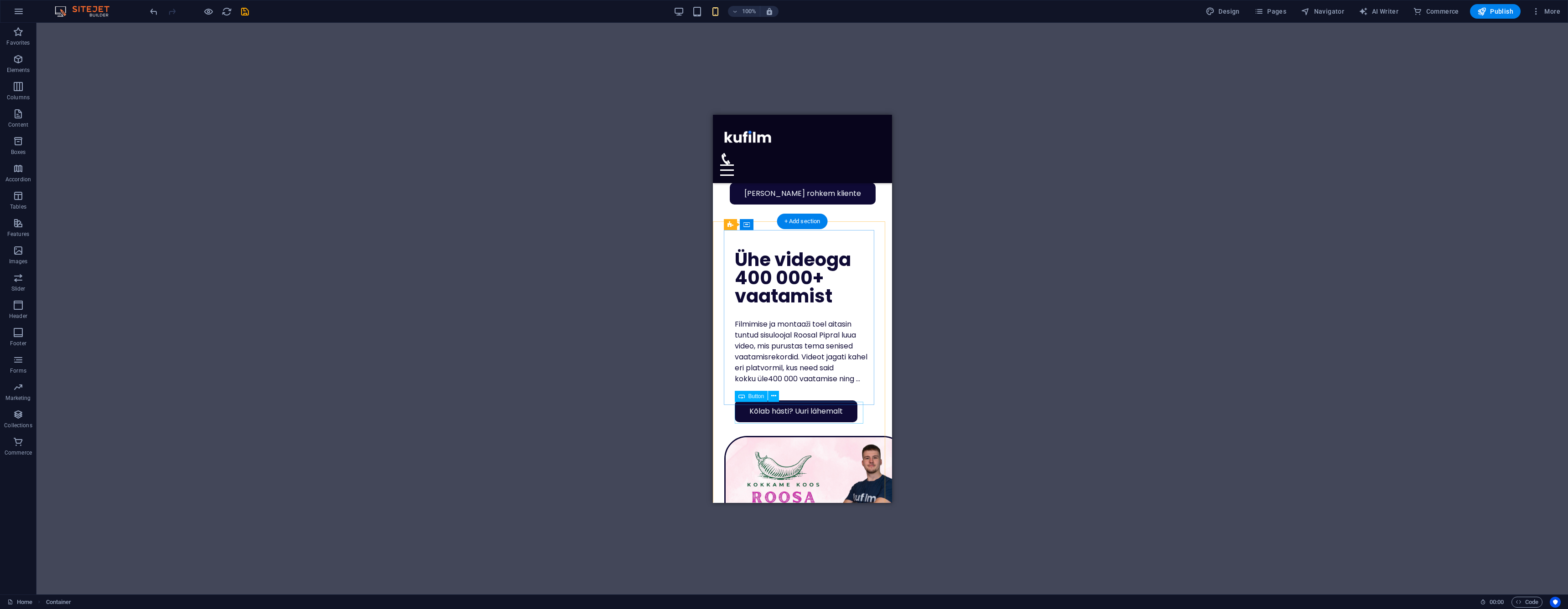
scroll to position [1122, 0]
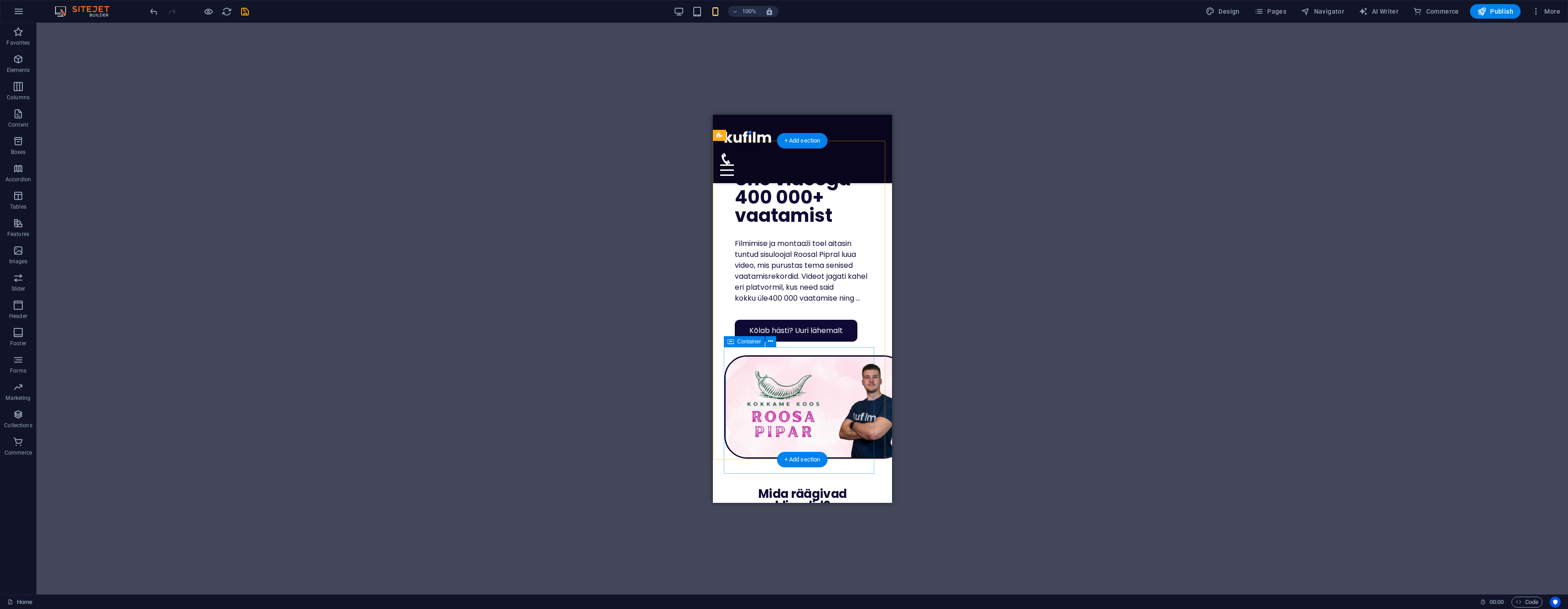
click at [787, 391] on div at bounding box center [802, 409] width 157 height 127
drag, startPoint x: 787, startPoint y: 391, endPoint x: 1376, endPoint y: 426, distance: 590.0
click at [787, 391] on div at bounding box center [802, 409] width 157 height 127
select select "px"
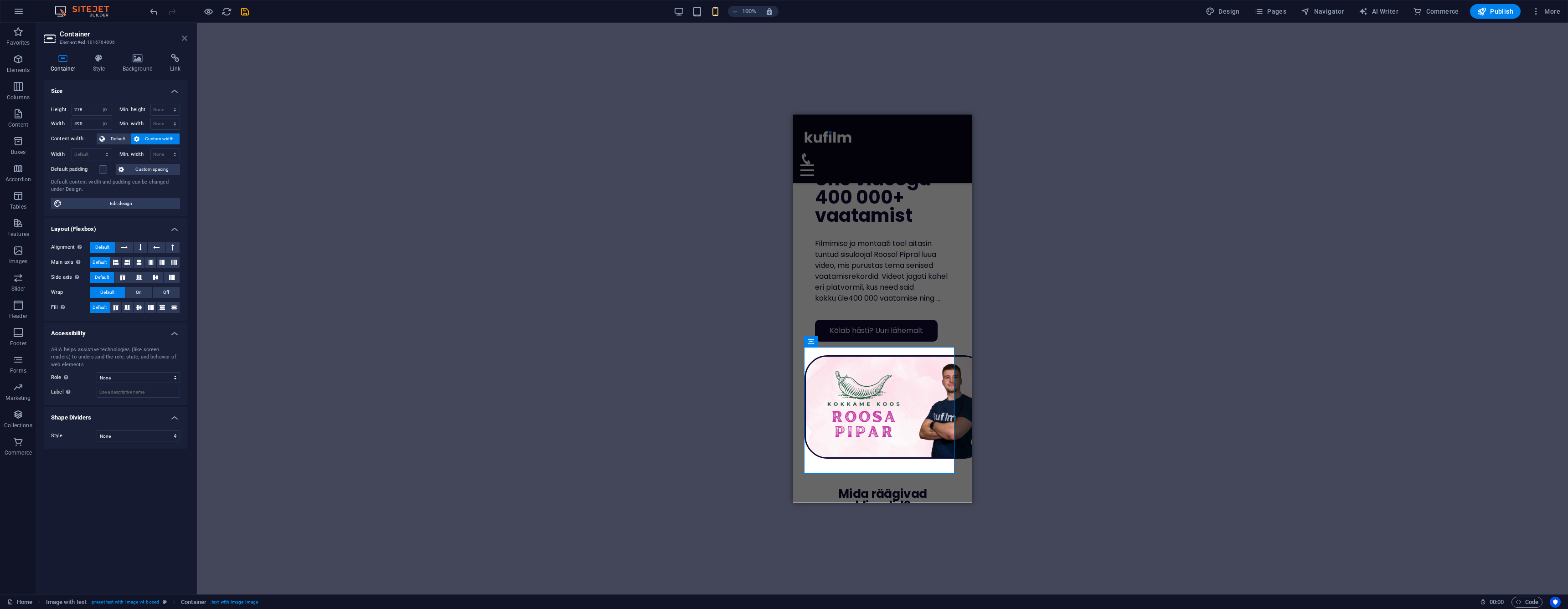
click at [184, 39] on icon at bounding box center [184, 38] width 5 height 8
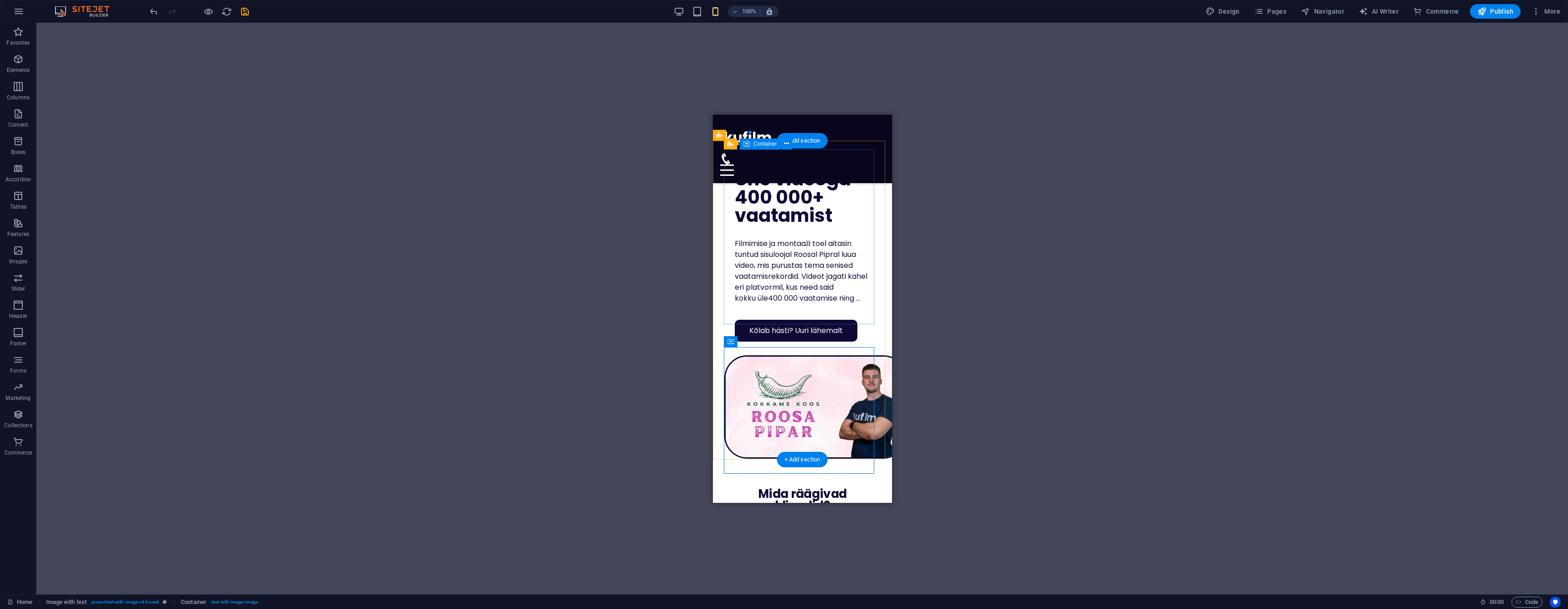
scroll to position [954, 0]
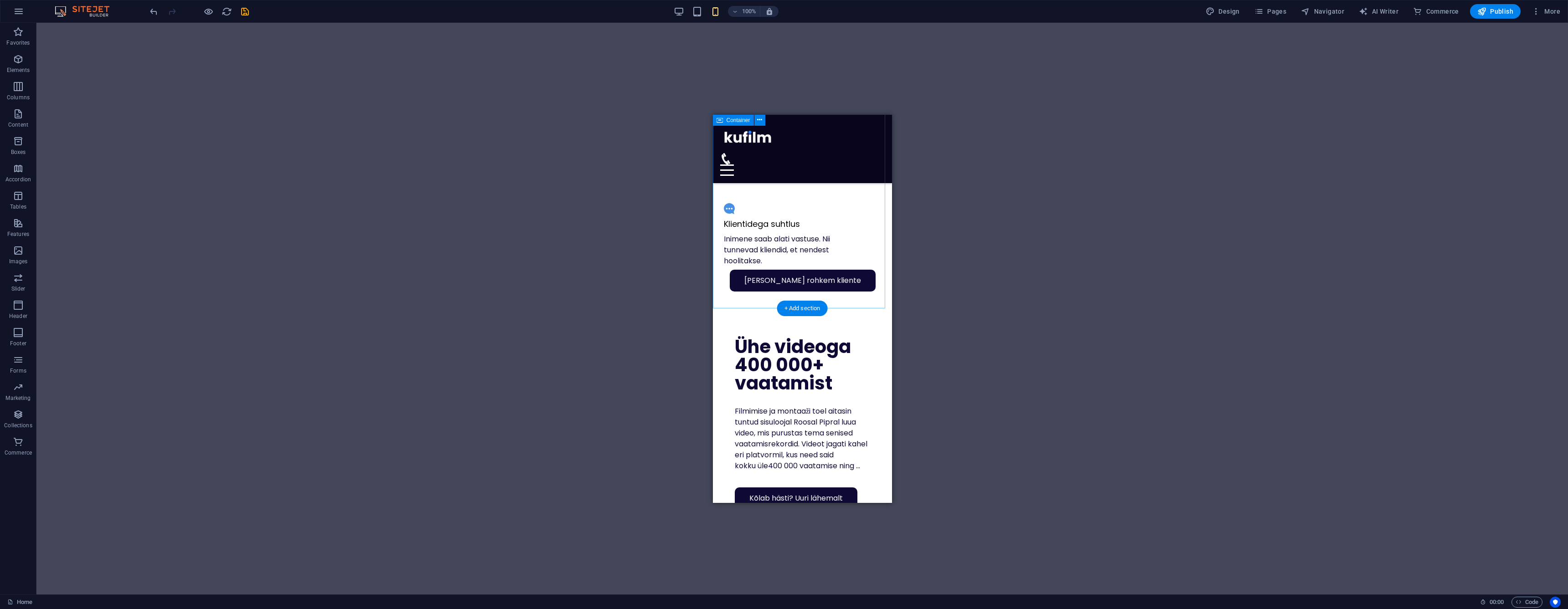
click at [720, 290] on div "[PERSON_NAME] rohkem kliente Kuidas mina sind aitan? Regulaarne sisuplaan ja po…" at bounding box center [802, 80] width 179 height 455
drag, startPoint x: 720, startPoint y: 290, endPoint x: 1432, endPoint y: 403, distance: 720.9
click at [720, 290] on div "[PERSON_NAME] rohkem kliente Kuidas mina sind aitan? Regulaarne sisuplaan ja po…" at bounding box center [802, 80] width 179 height 455
select select "px"
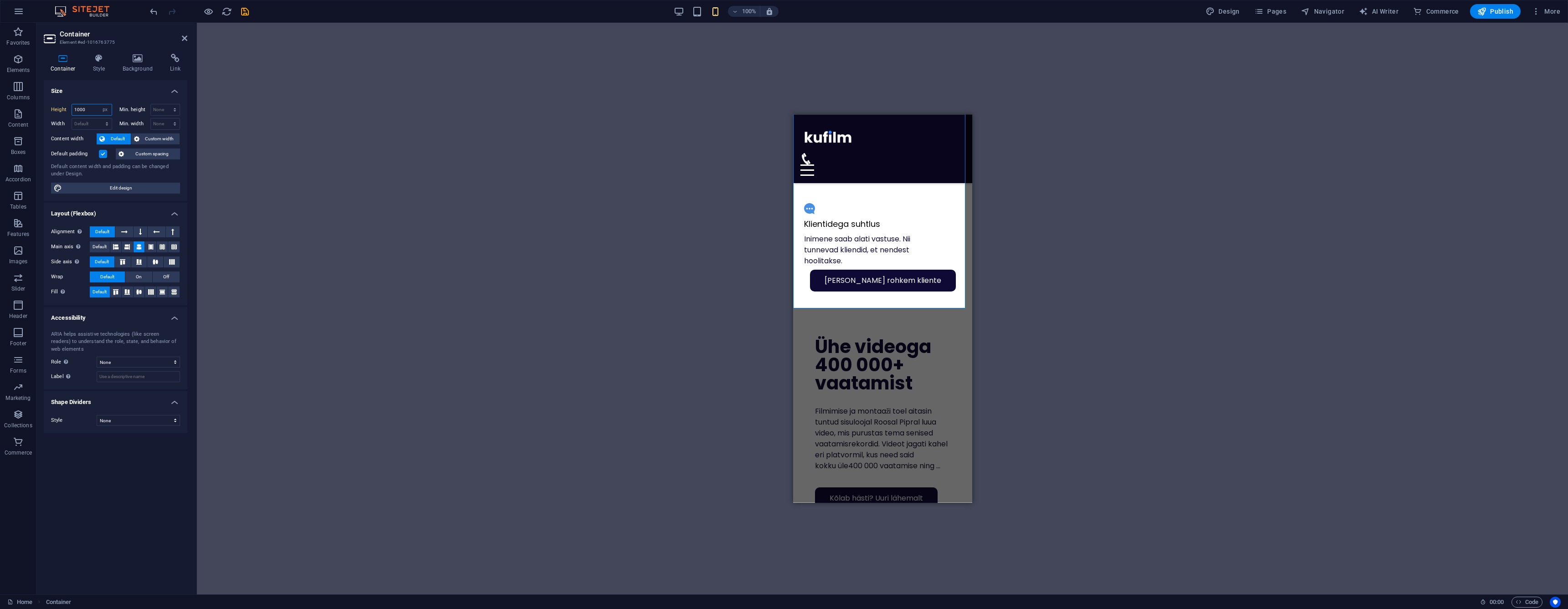
click at [94, 111] on input "1000" at bounding box center [91, 109] width 40 height 11
type input "1100"
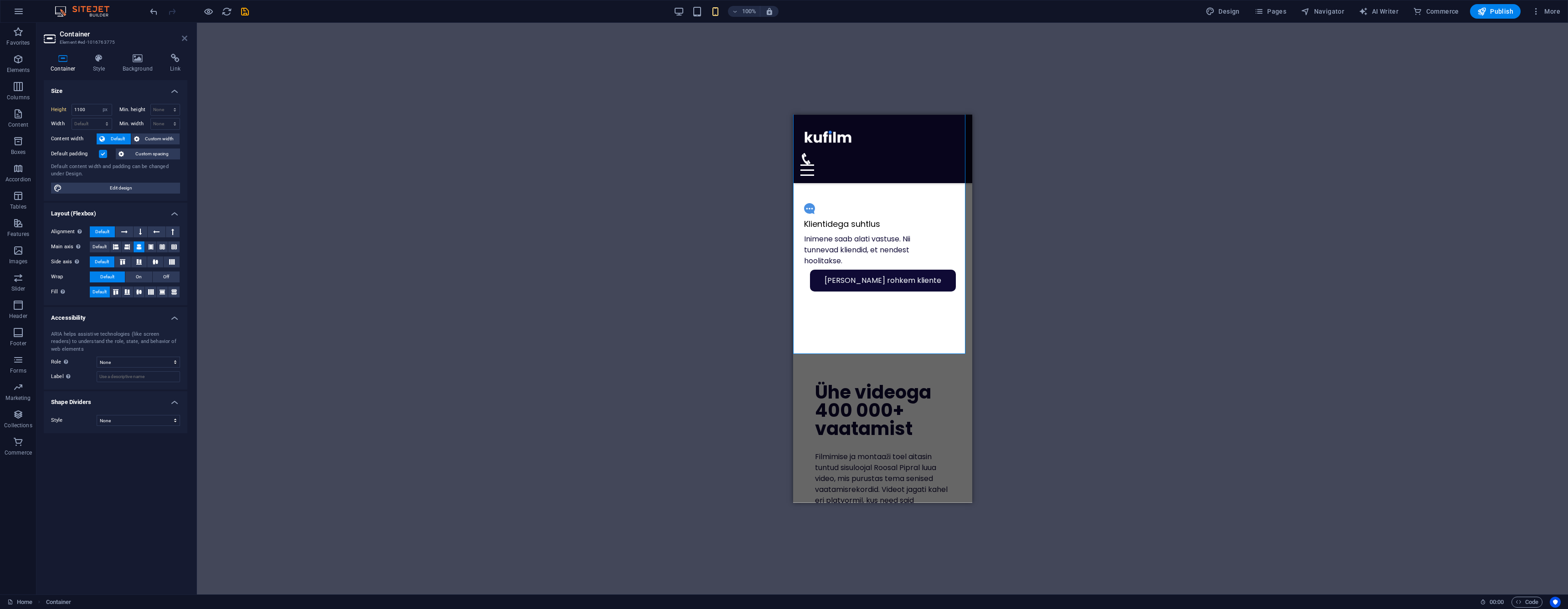
click at [185, 38] on icon at bounding box center [184, 38] width 5 height 8
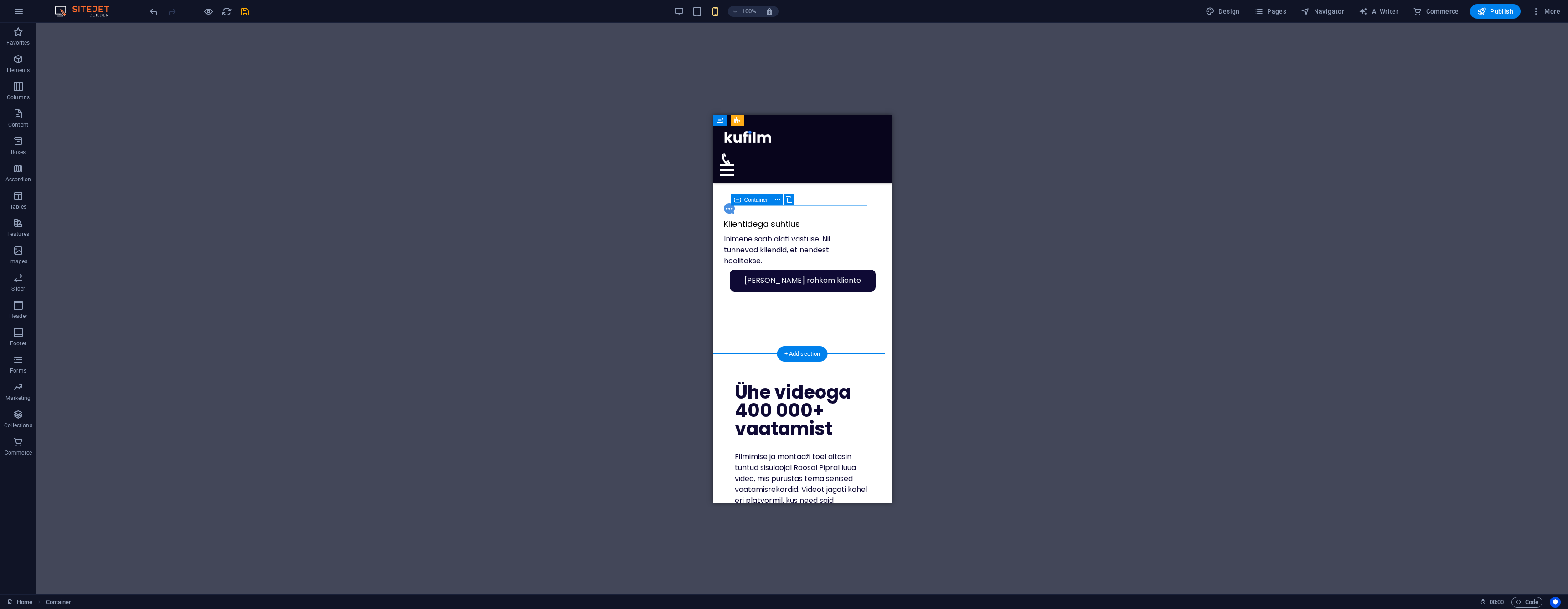
click at [857, 286] on div "Klientidega suhtlus Inimene saab alati vastuse. Nii tunnevad kliendid, et nende…" at bounding box center [791, 243] width 137 height 90
click at [852, 282] on div "Klientidega suhtlus Inimene saab alati vastuse. Nii tunnevad kliendid, et nende…" at bounding box center [791, 243] width 137 height 90
click at [873, 280] on div "[PERSON_NAME] rohkem kliente Kuidas mina sind aitan? Regulaarne sisuplaan ja po…" at bounding box center [802, 103] width 179 height 501
click at [870, 280] on div "[PERSON_NAME] rohkem kliente" at bounding box center [802, 280] width 157 height 22
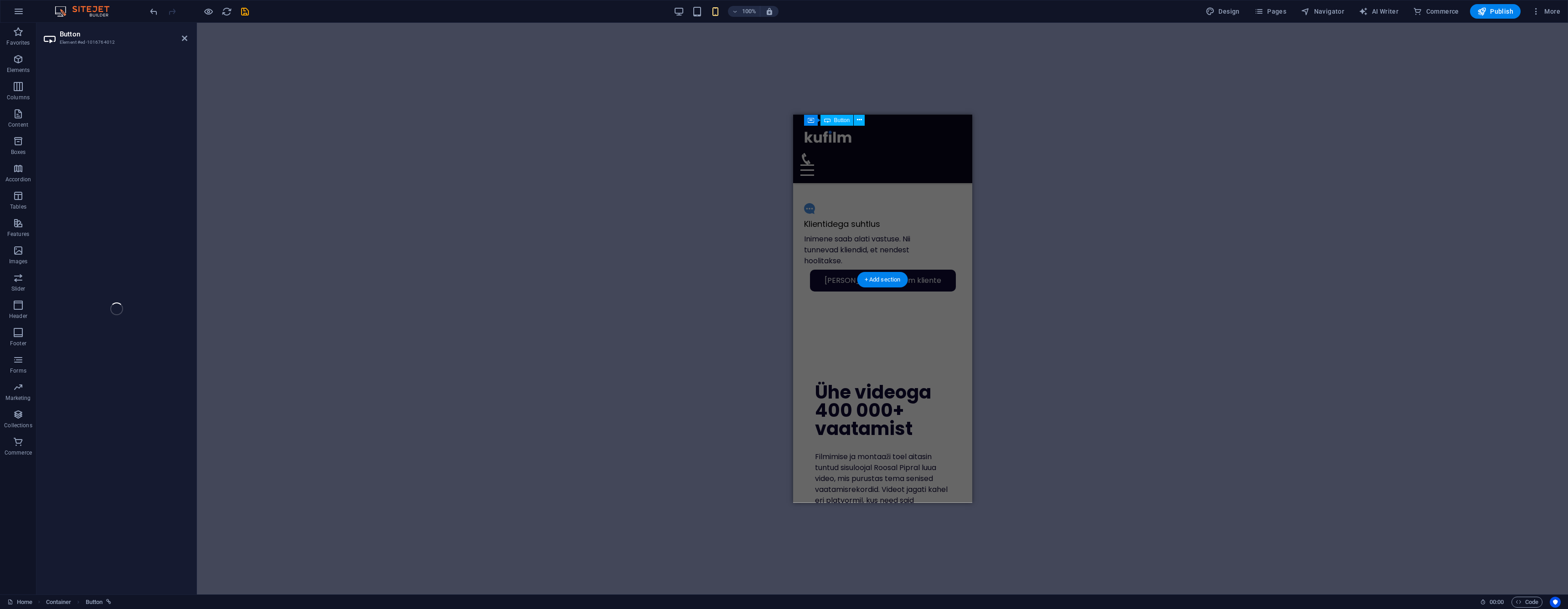
scroll to position [528, 0]
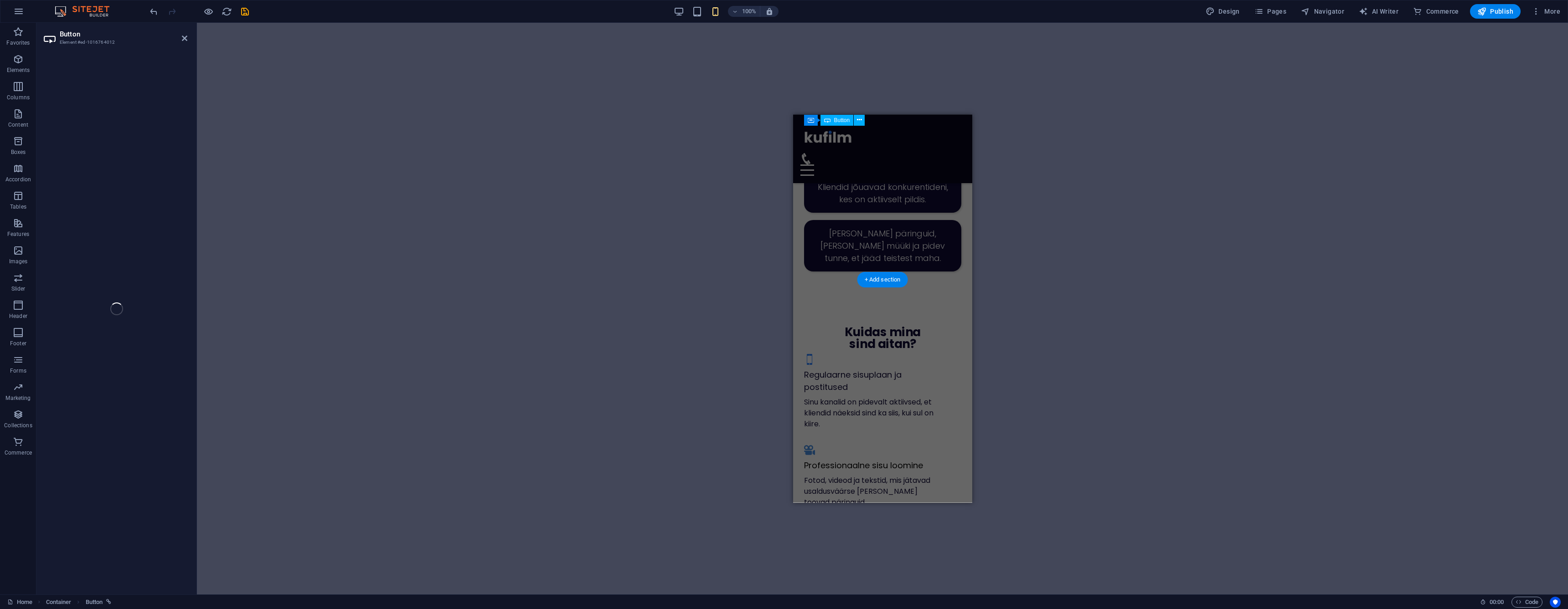
select select "px"
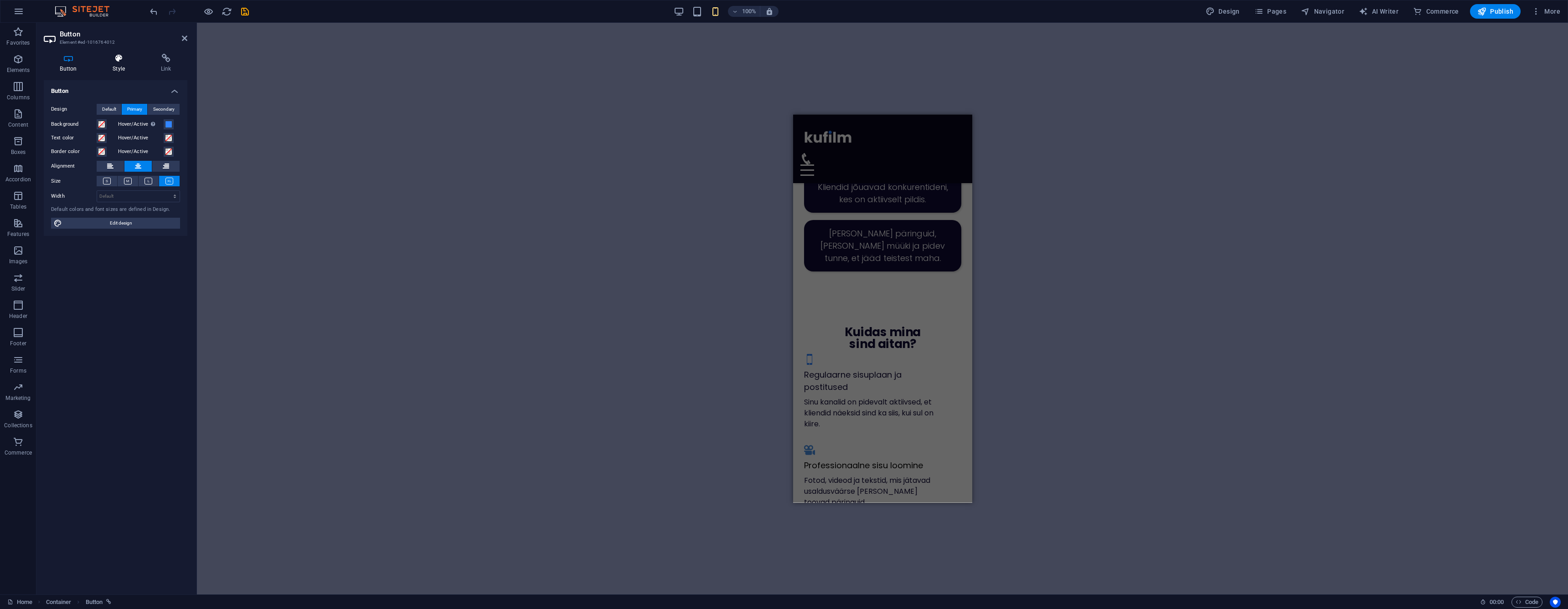
click at [128, 63] on h4 "Style" at bounding box center [121, 63] width 48 height 19
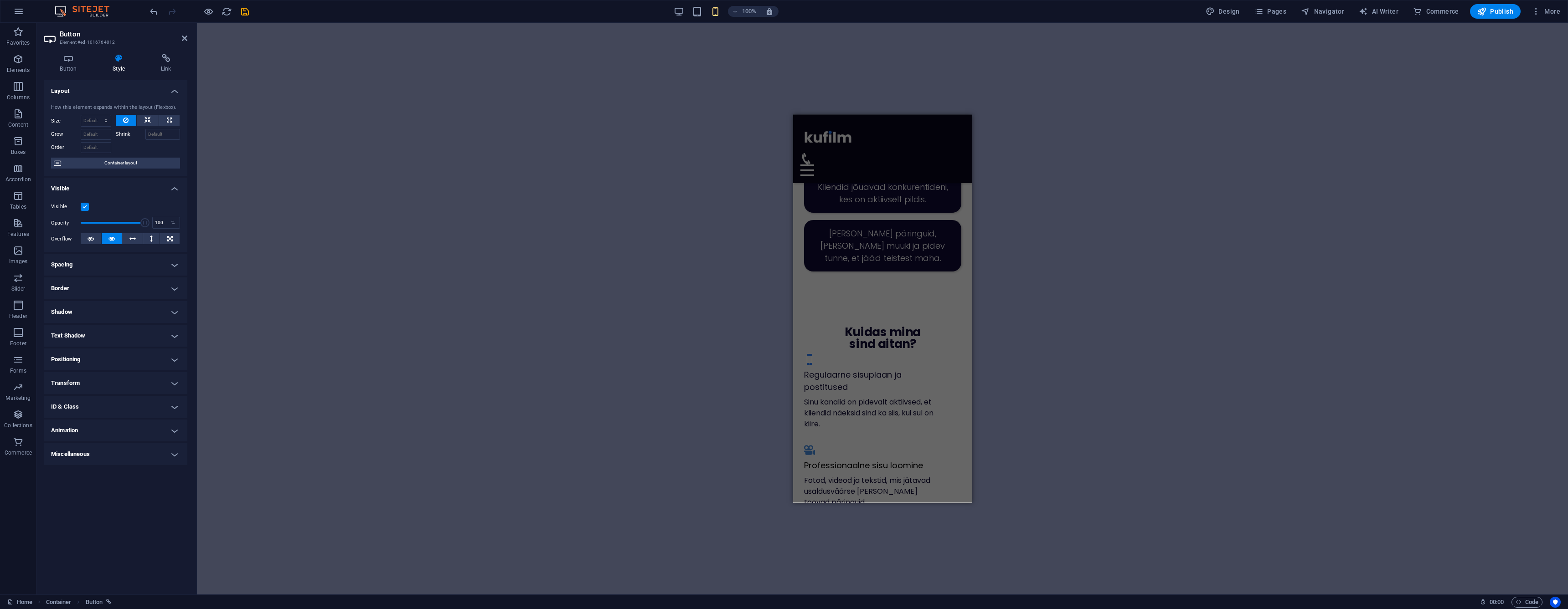
click at [81, 378] on h4 "Transform" at bounding box center [115, 383] width 143 height 22
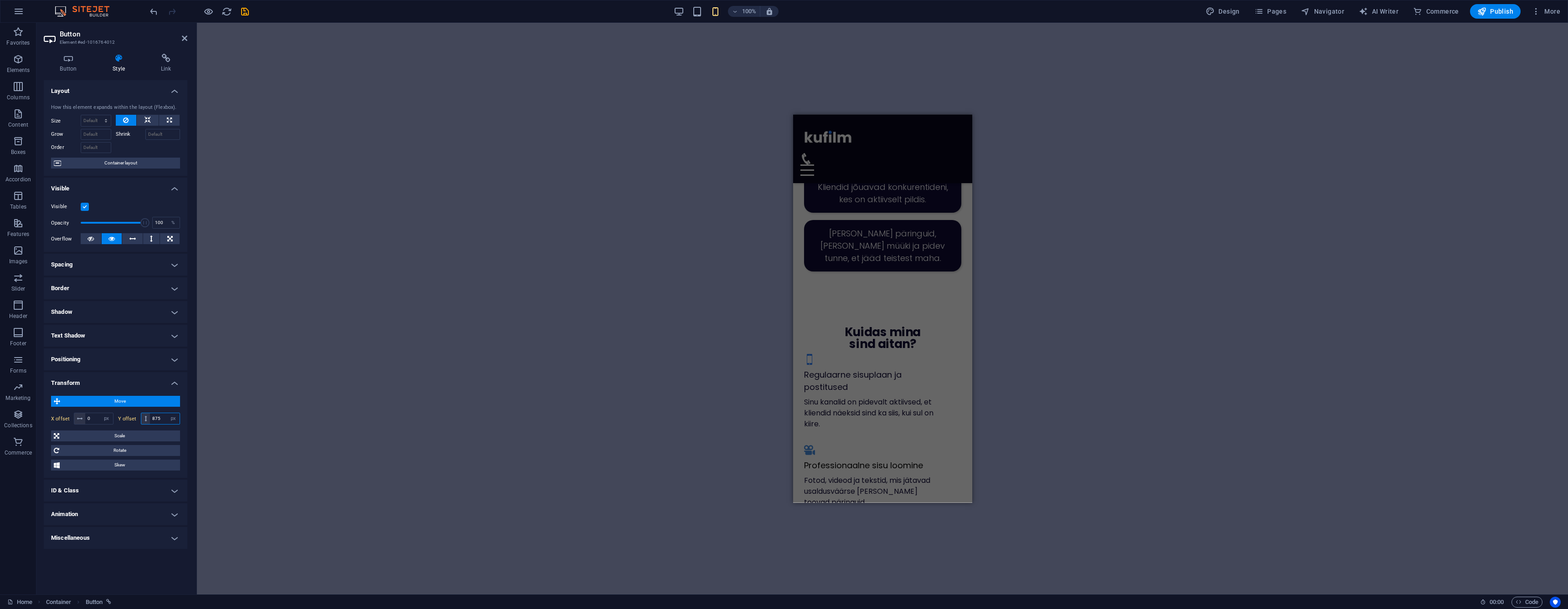
click at [161, 421] on input "875" at bounding box center [164, 418] width 29 height 11
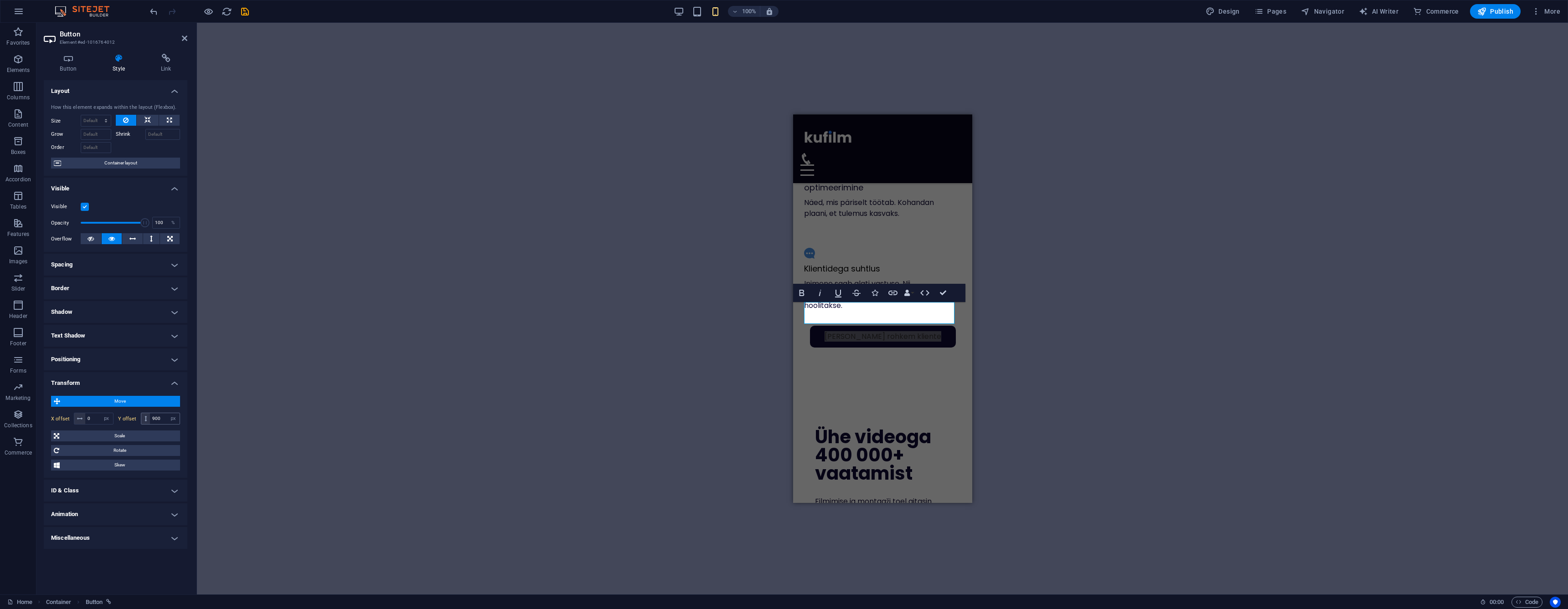
scroll to position [938, 0]
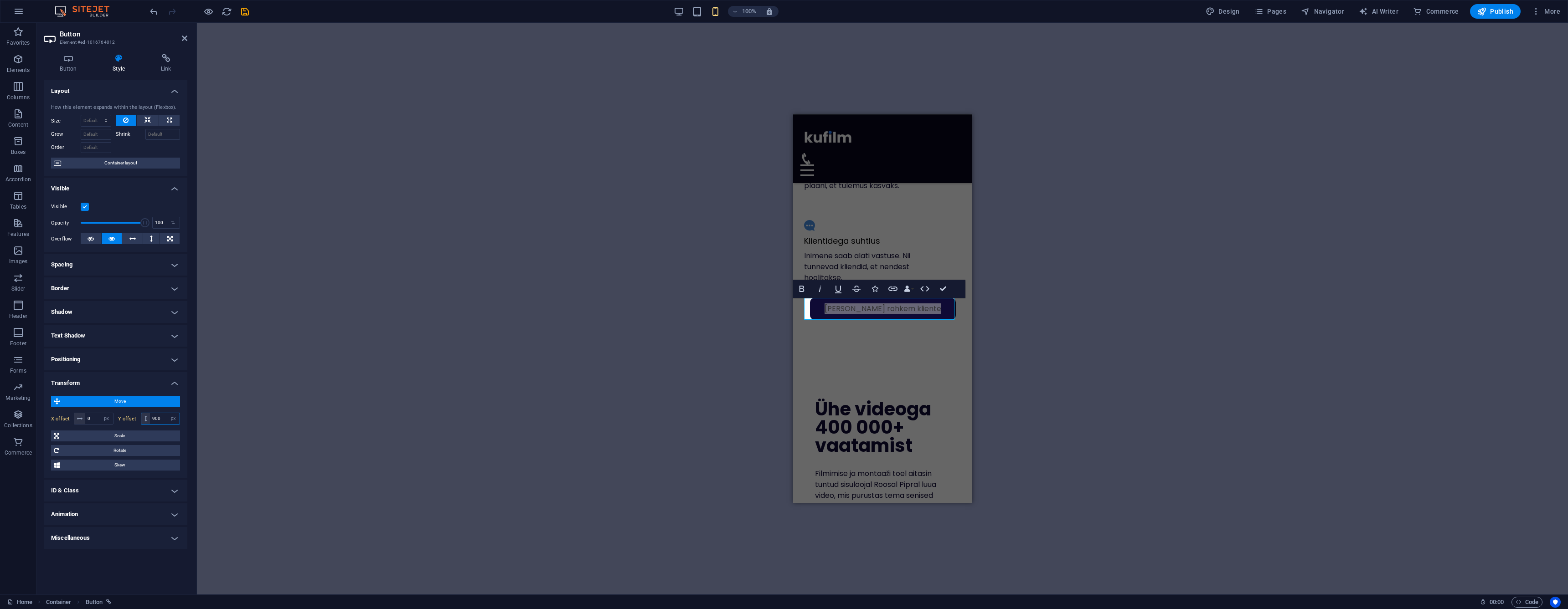
click at [164, 417] on input "900" at bounding box center [164, 418] width 29 height 11
type input "930"
click at [183, 38] on icon at bounding box center [184, 38] width 5 height 8
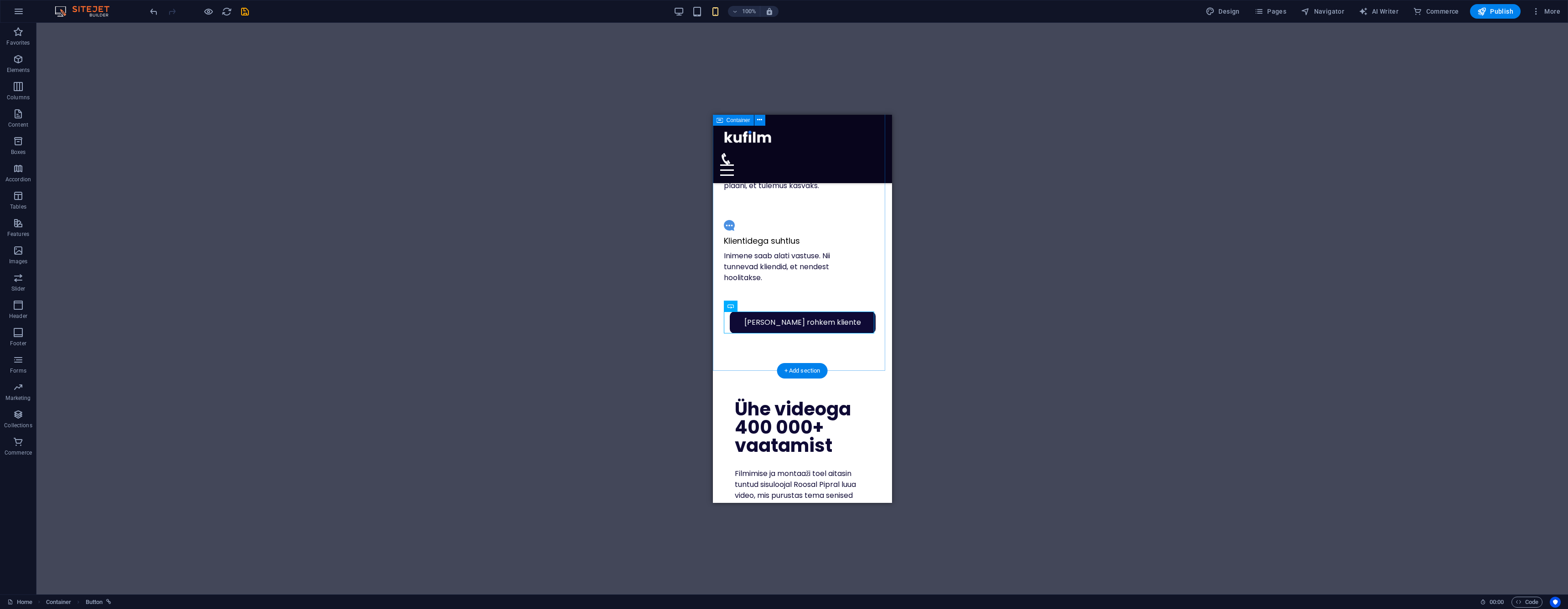
click at [848, 363] on div "[PERSON_NAME] rohkem kliente Kuidas mina sind aitan? Regulaarne sisuplaan ja po…" at bounding box center [802, 120] width 179 height 501
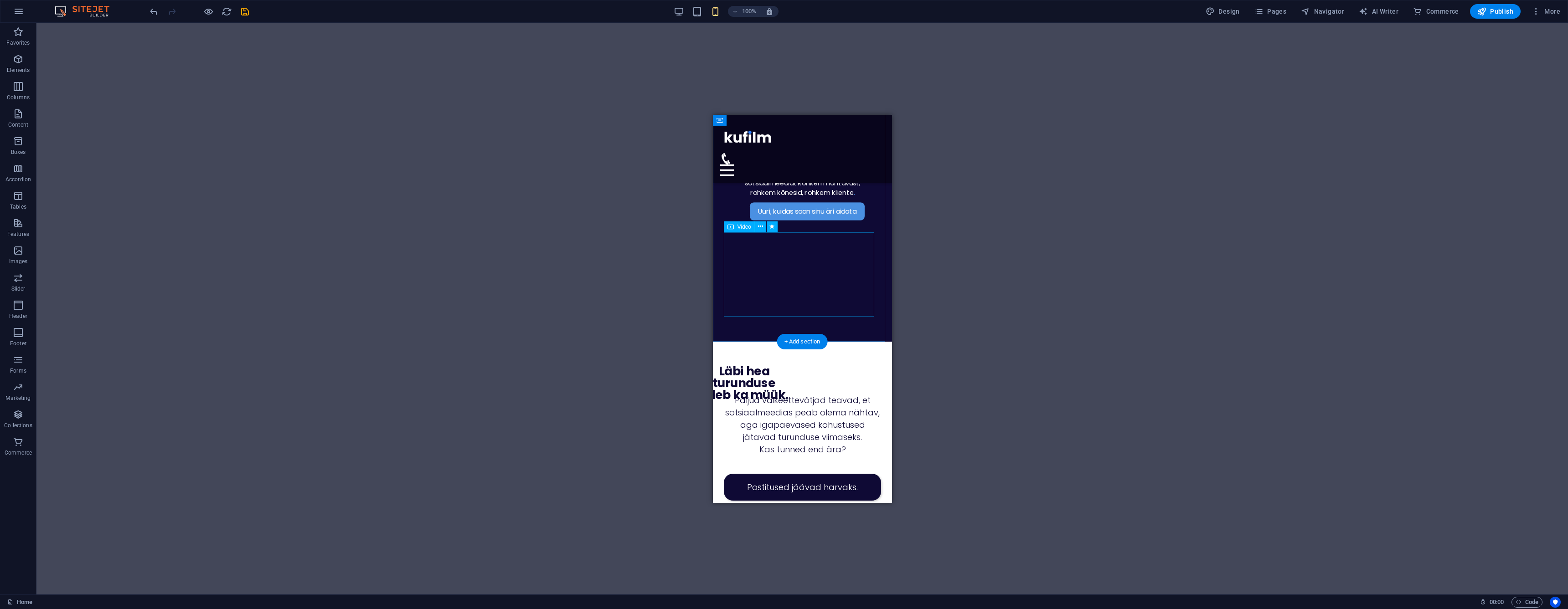
scroll to position [145, 0]
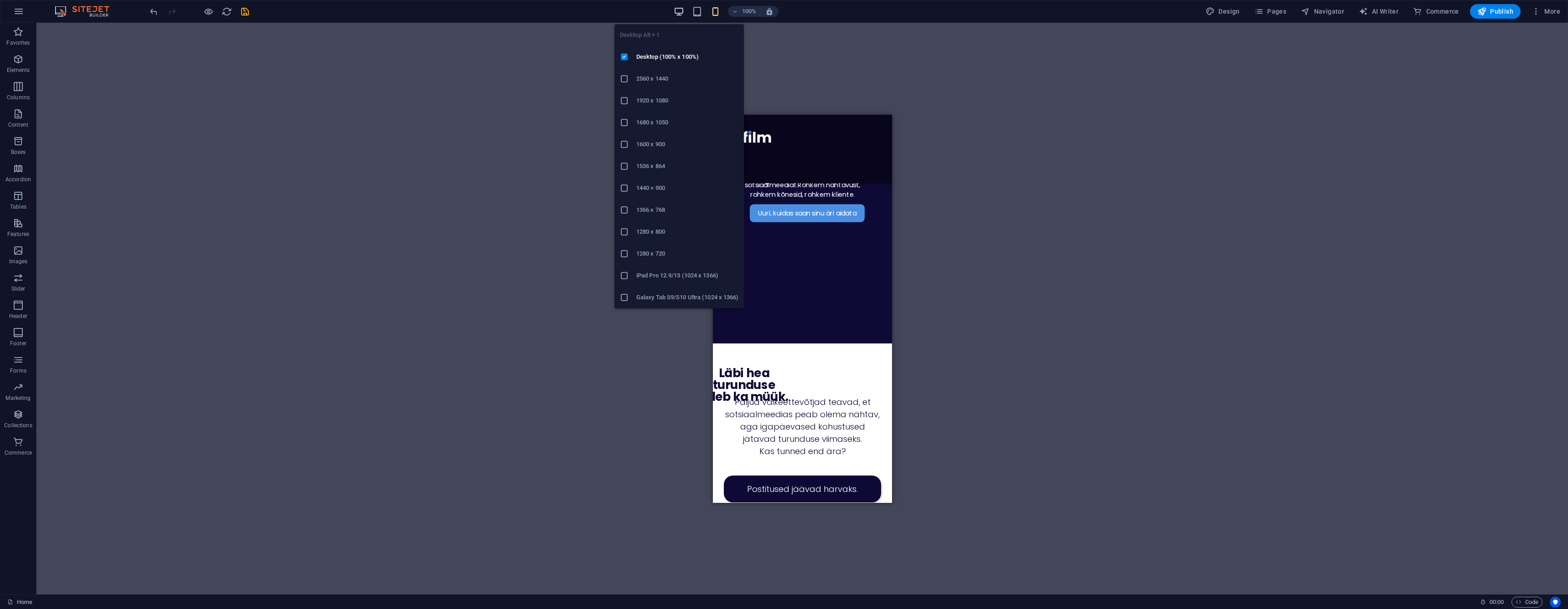
click at [676, 12] on icon "button" at bounding box center [679, 11] width 11 height 11
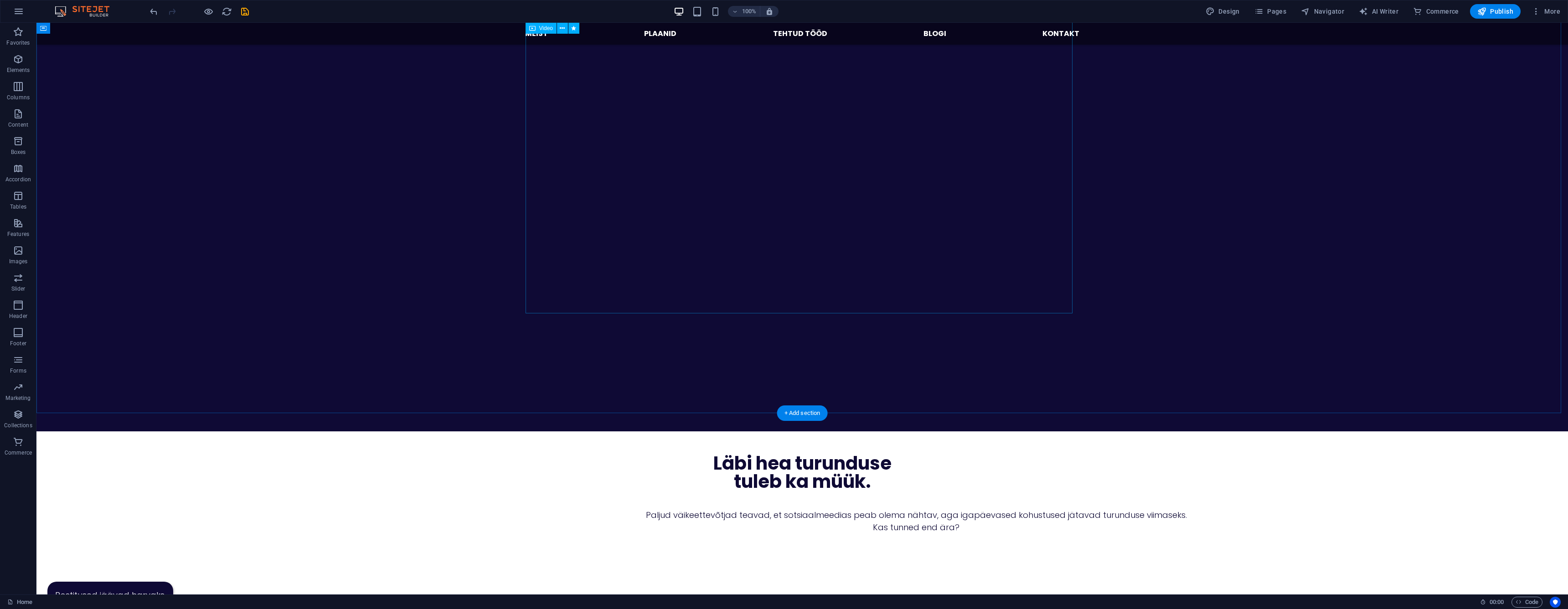
scroll to position [0, 0]
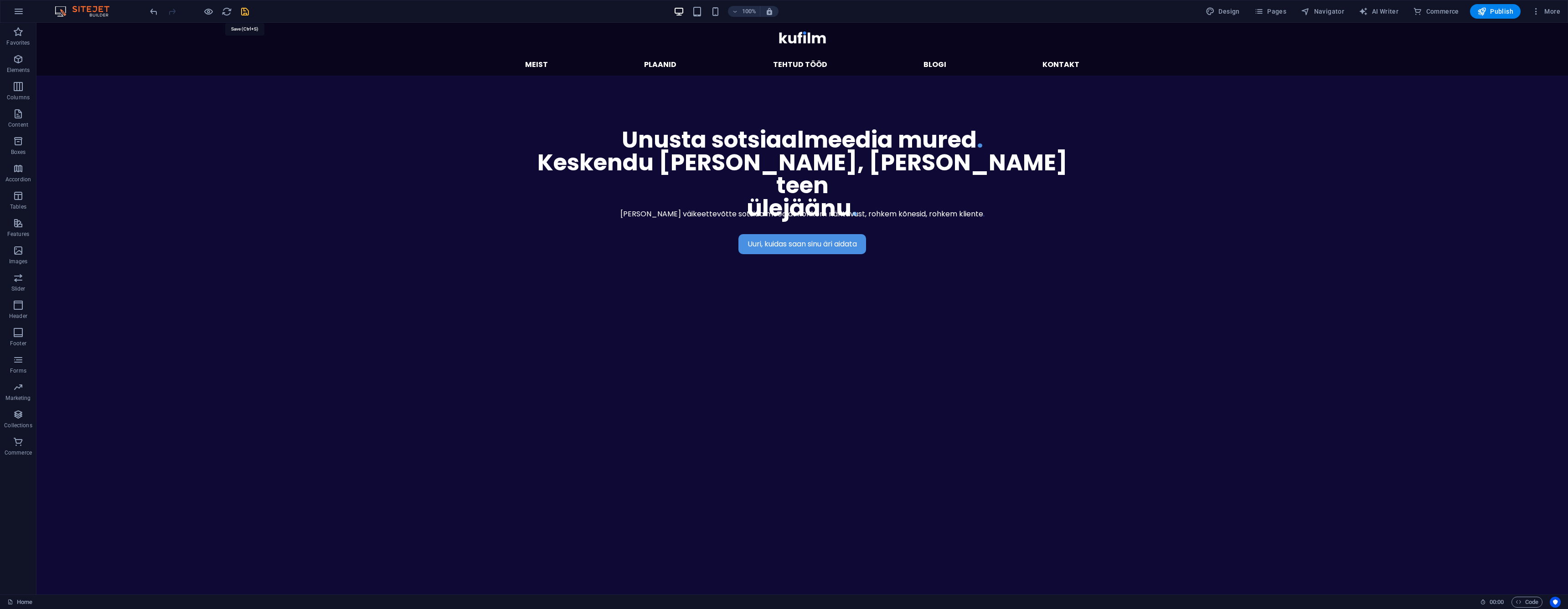
click at [250, 16] on icon "save" at bounding box center [245, 11] width 11 height 11
checkbox input "false"
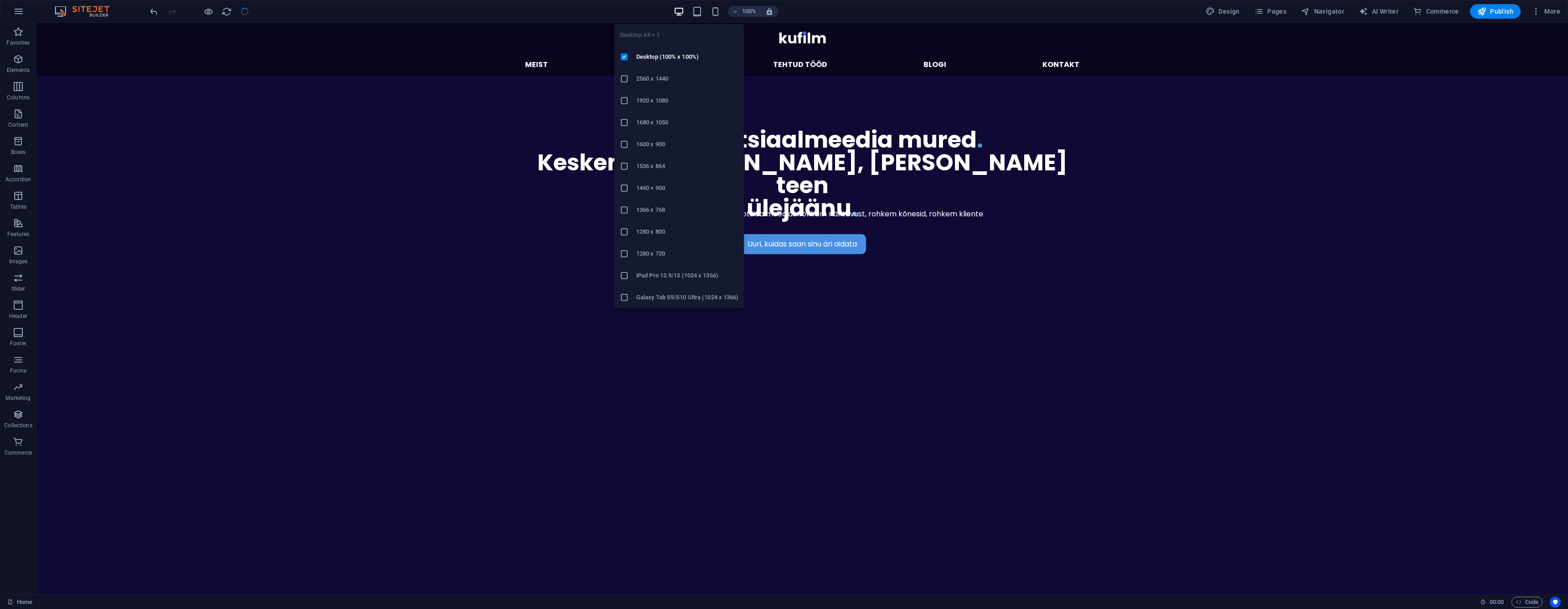
click at [656, 99] on h6 "1920 x 1080" at bounding box center [687, 100] width 102 height 11
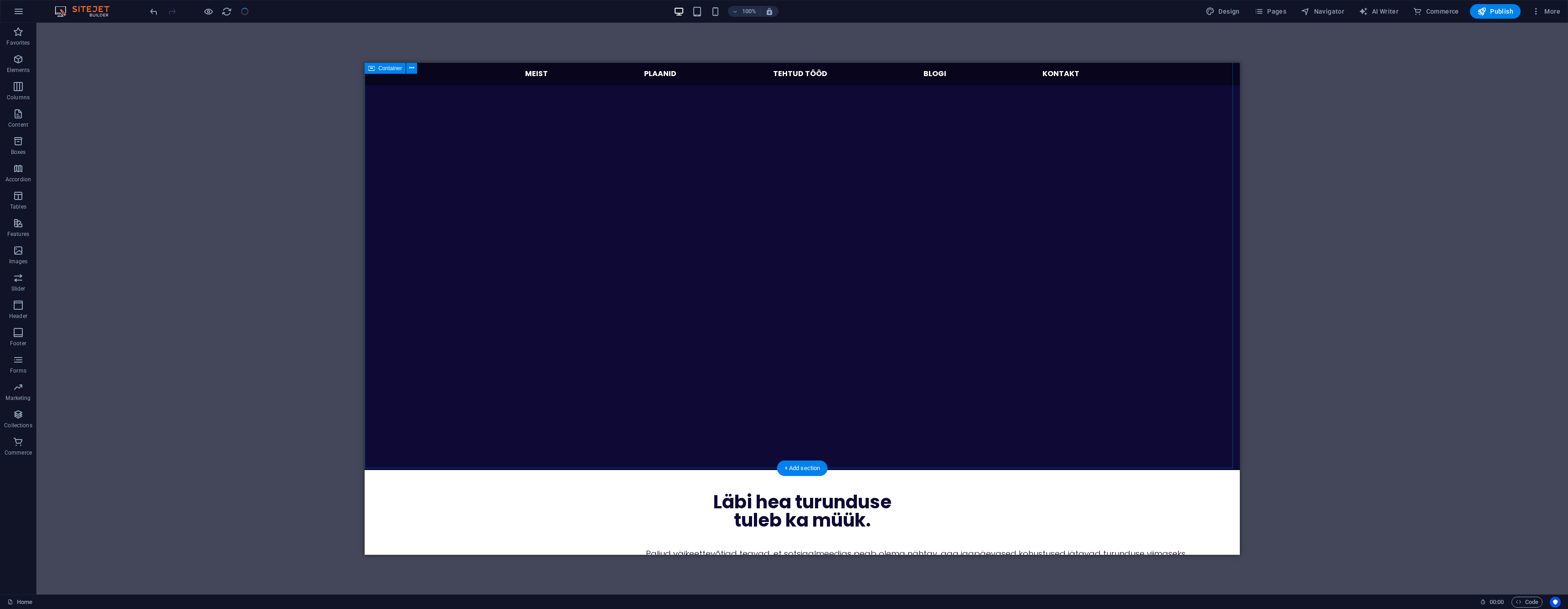
scroll to position [278, 0]
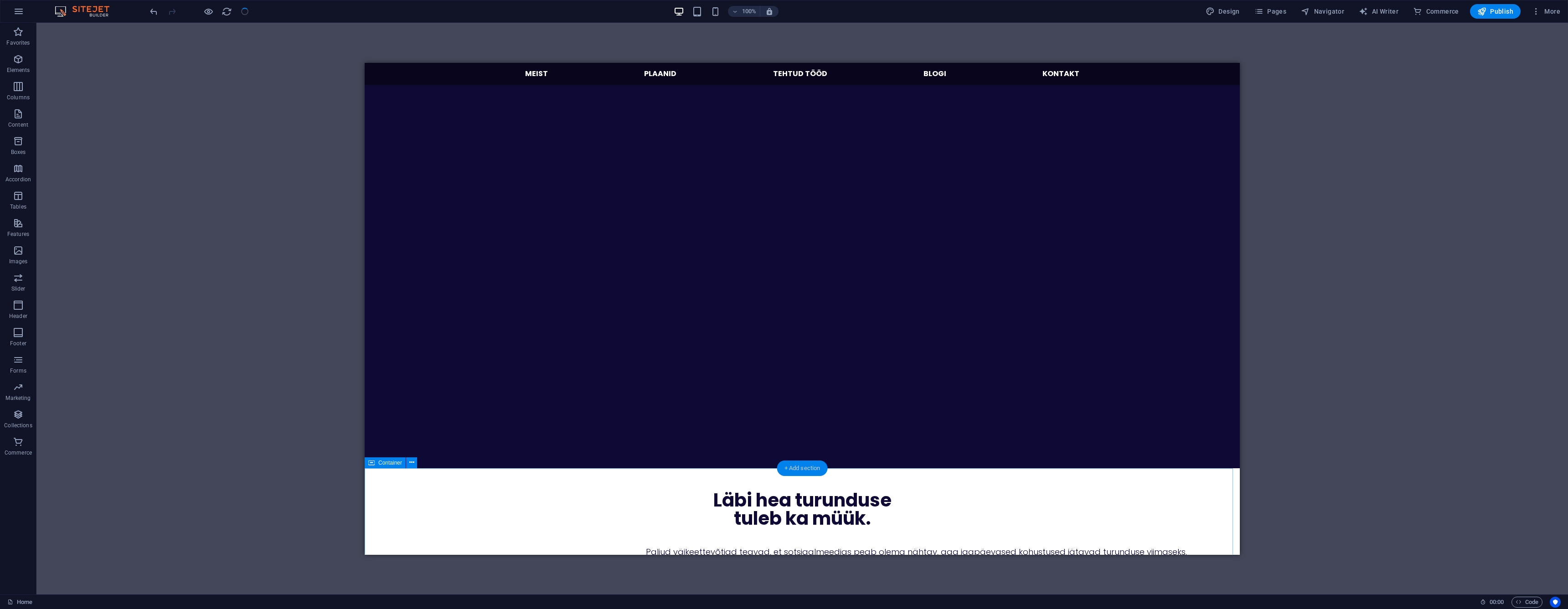
click at [790, 466] on div "+ Add section" at bounding box center [802, 468] width 51 height 16
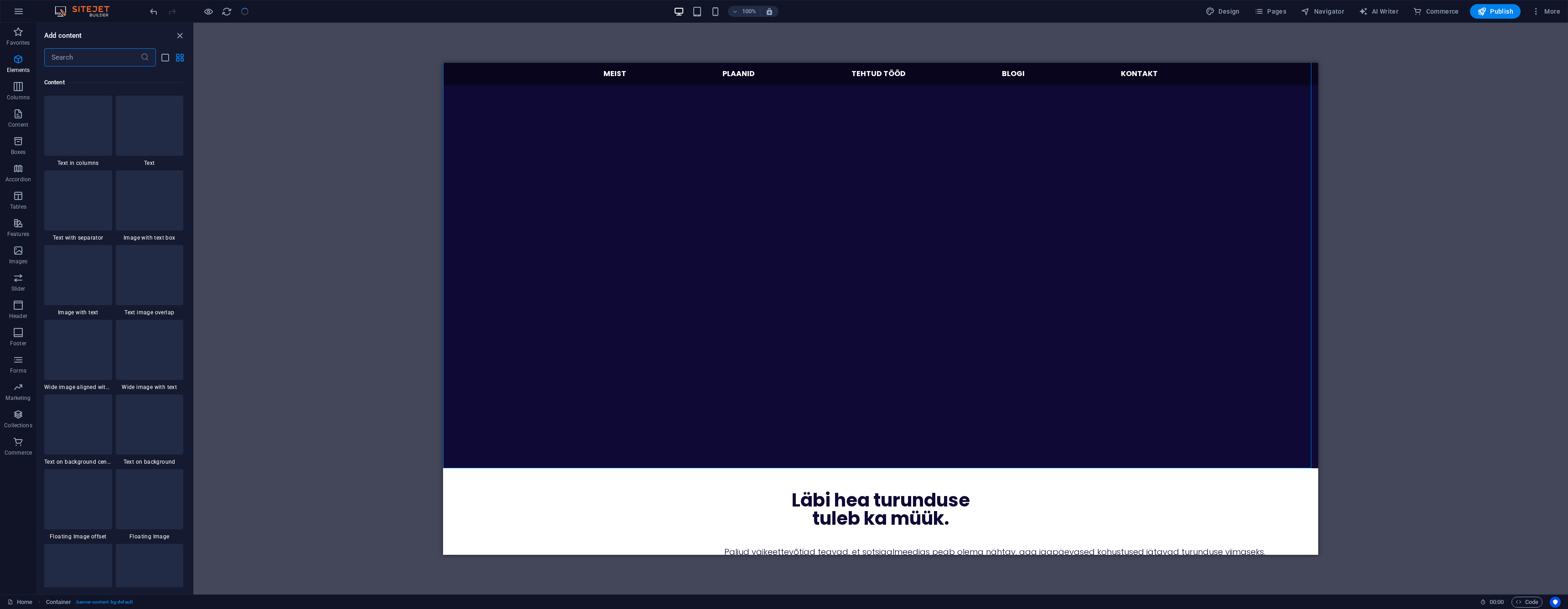
scroll to position [1594, 0]
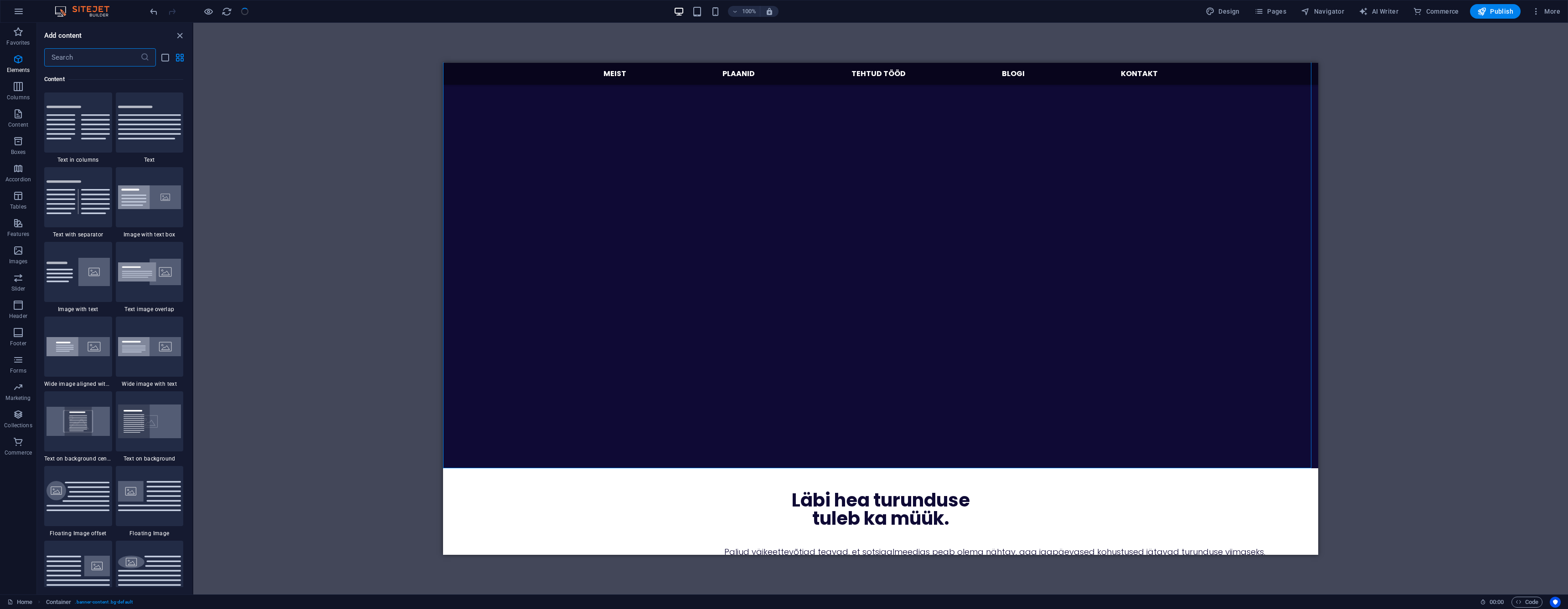
click at [105, 60] on input "text" at bounding box center [93, 57] width 97 height 18
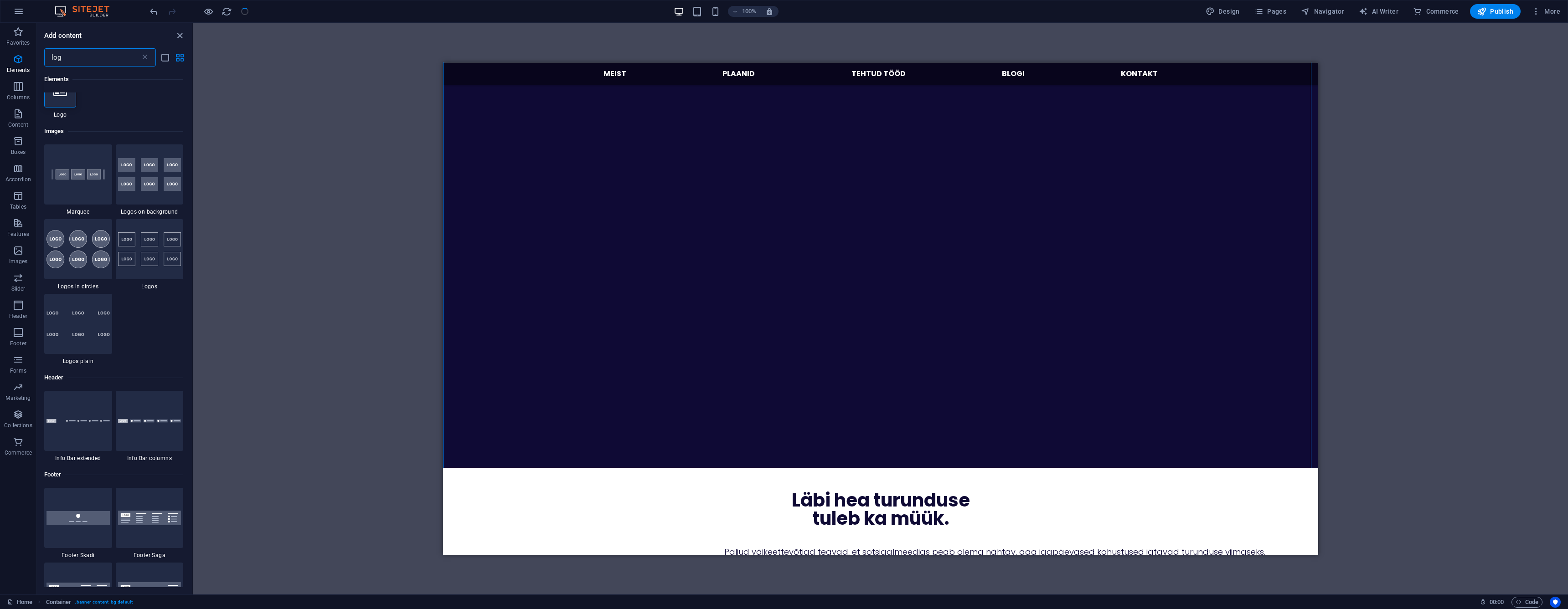
scroll to position [0, 0]
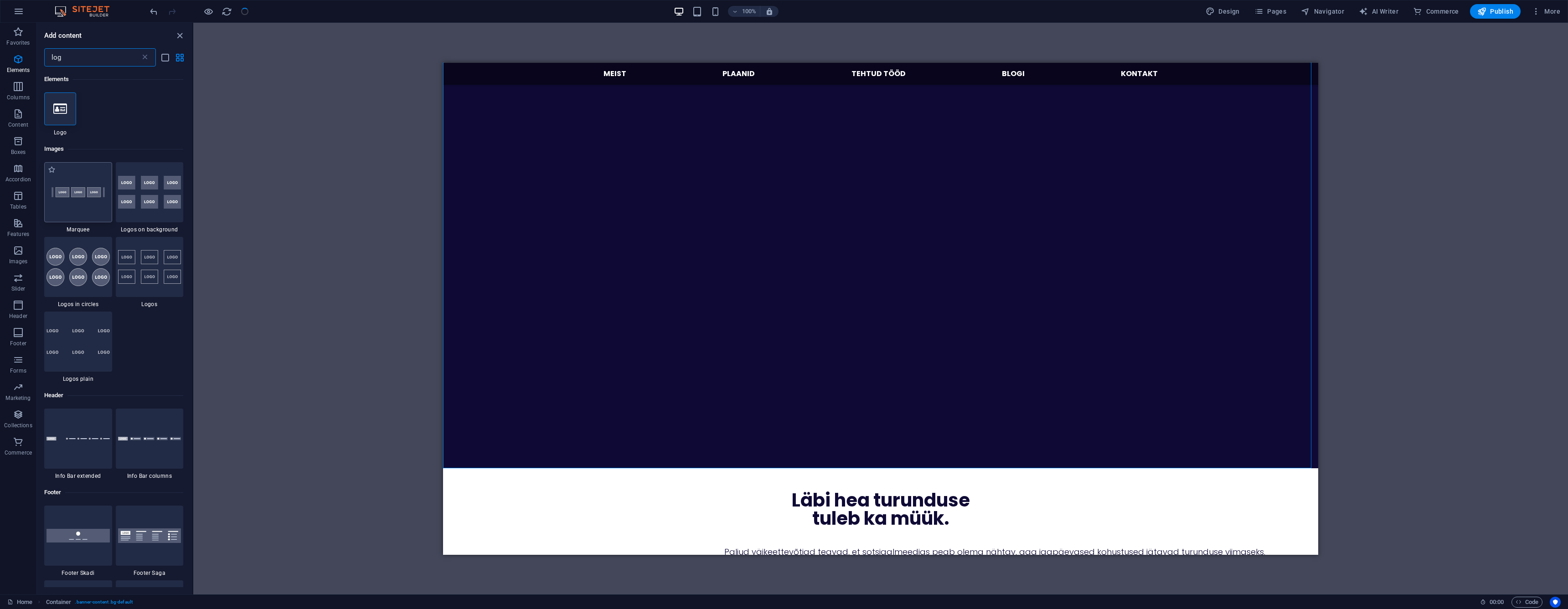
type input "log"
click at [84, 209] on img at bounding box center [78, 192] width 63 height 42
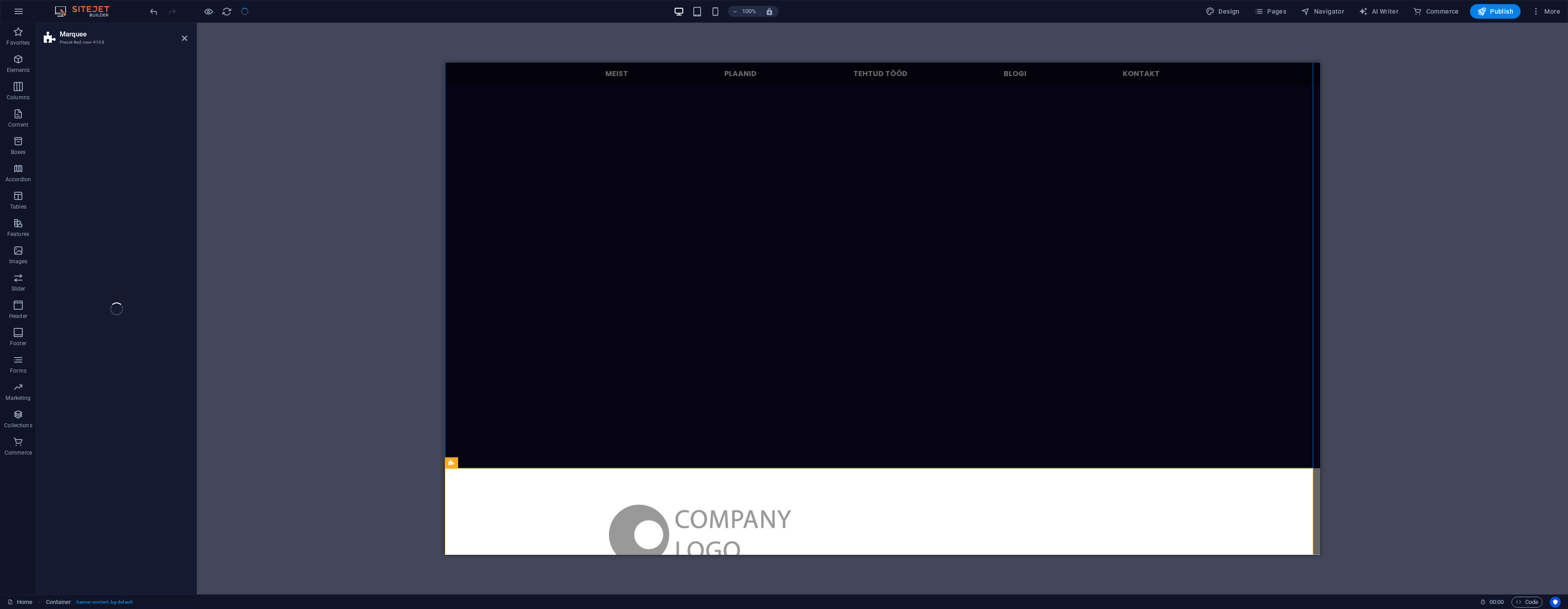
select select "preset-marquee-v2-default"
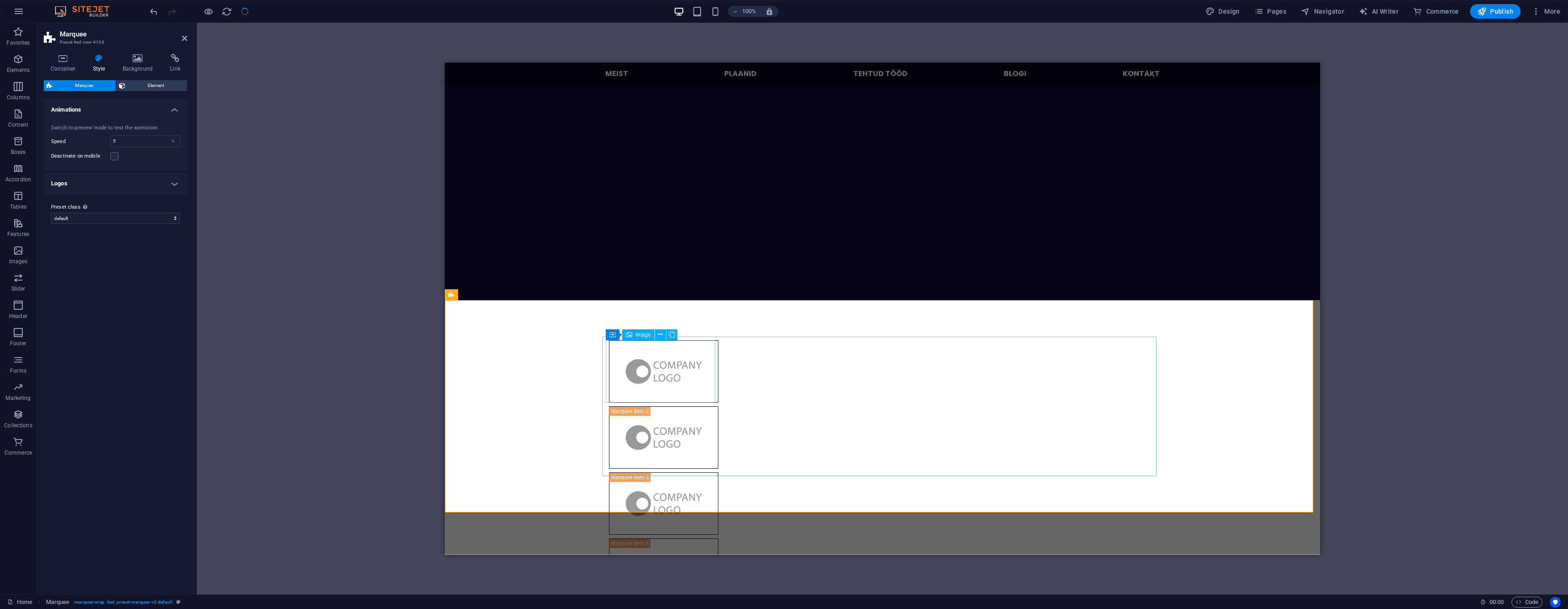
scroll to position [457, 0]
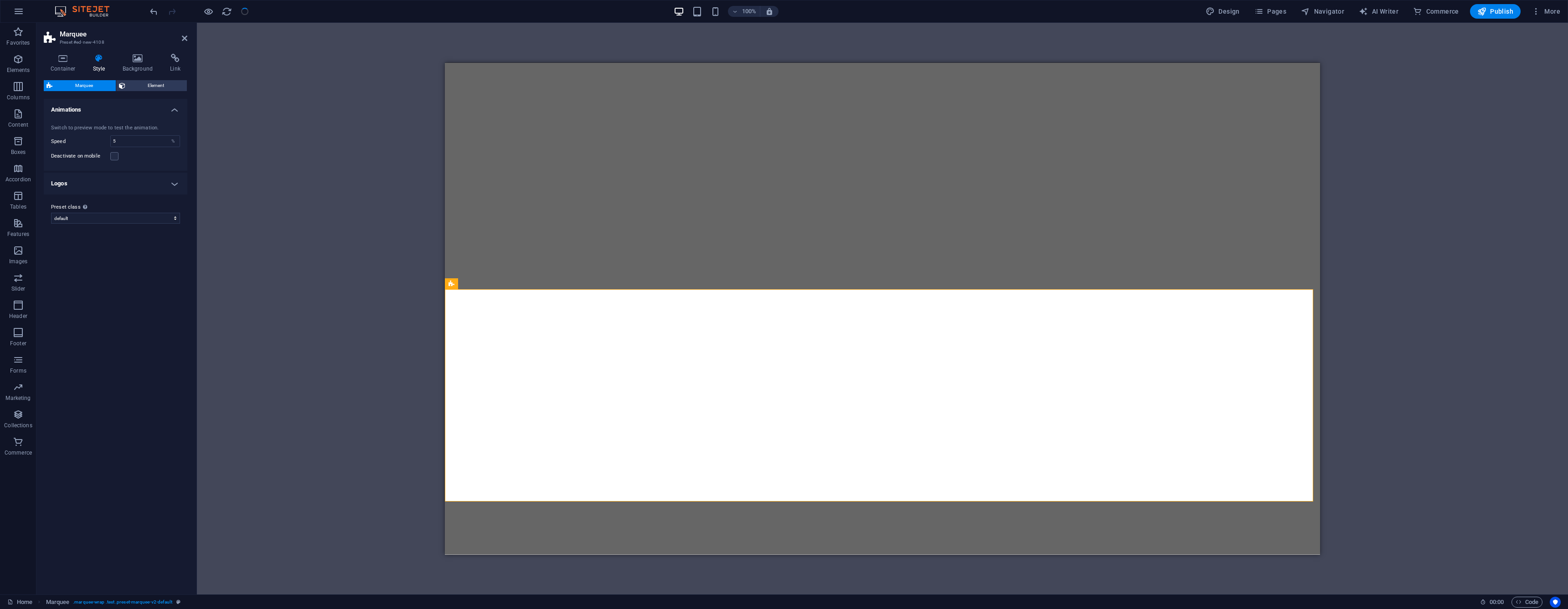
select select "preset-marquee-v2-default"
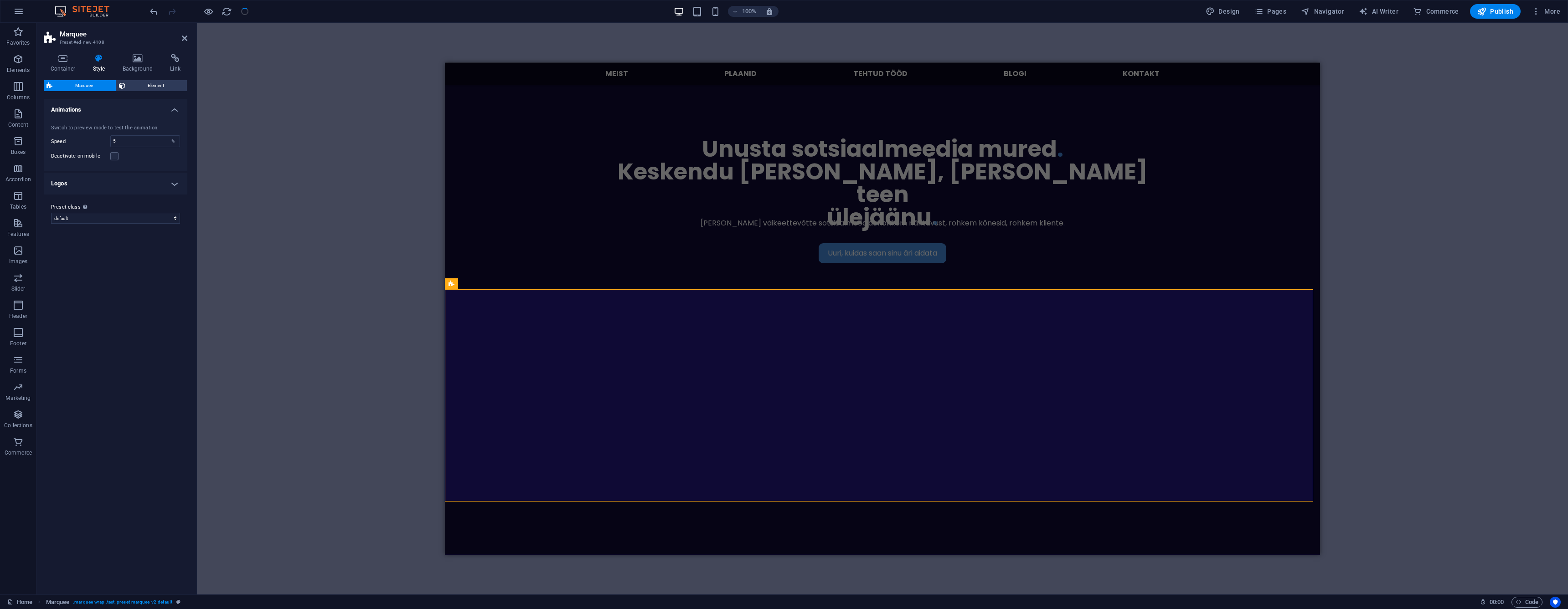
scroll to position [457, 0]
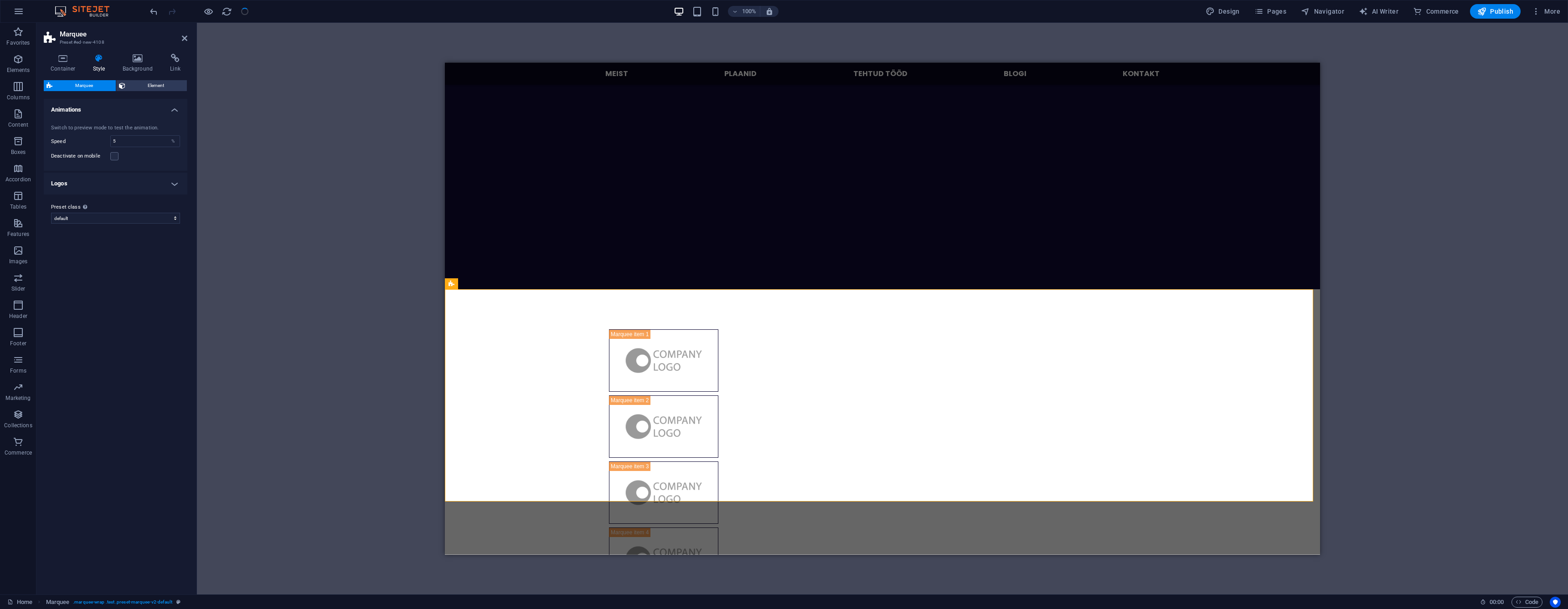
click at [186, 40] on icon at bounding box center [184, 38] width 5 height 8
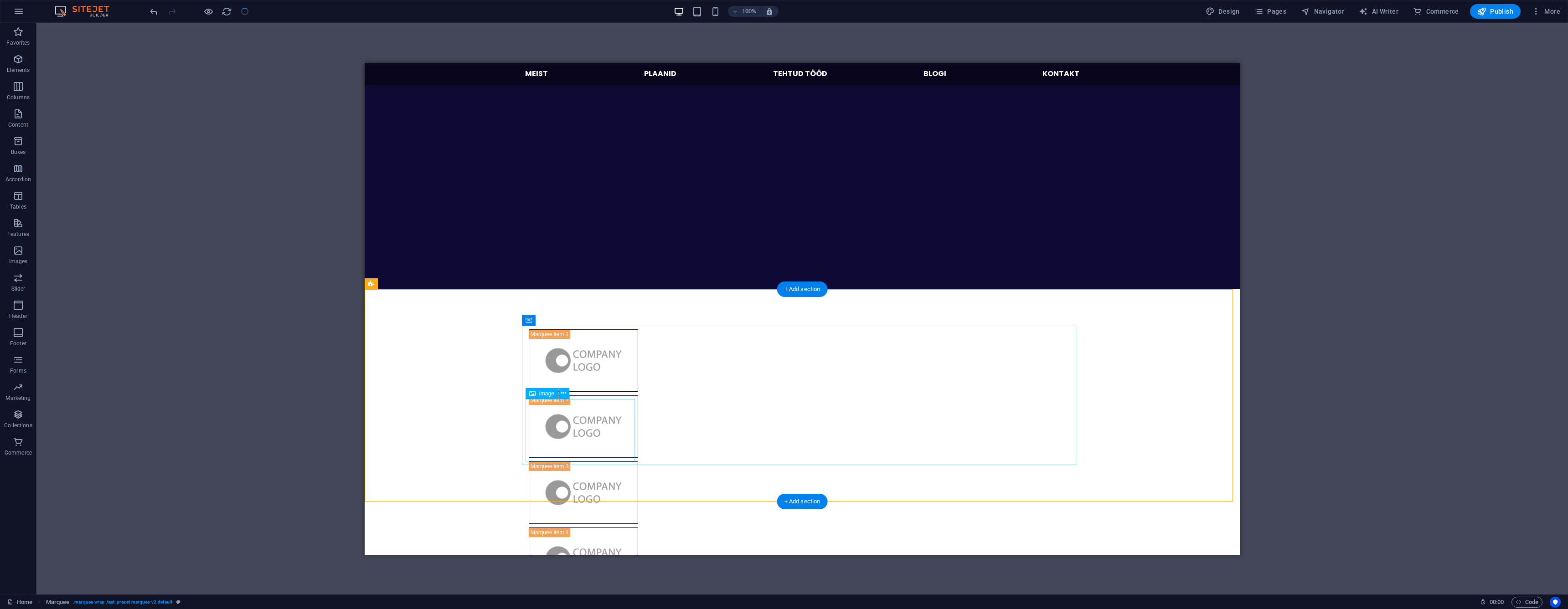
click at [1010, 363] on div at bounding box center [802, 458] width 554 height 268
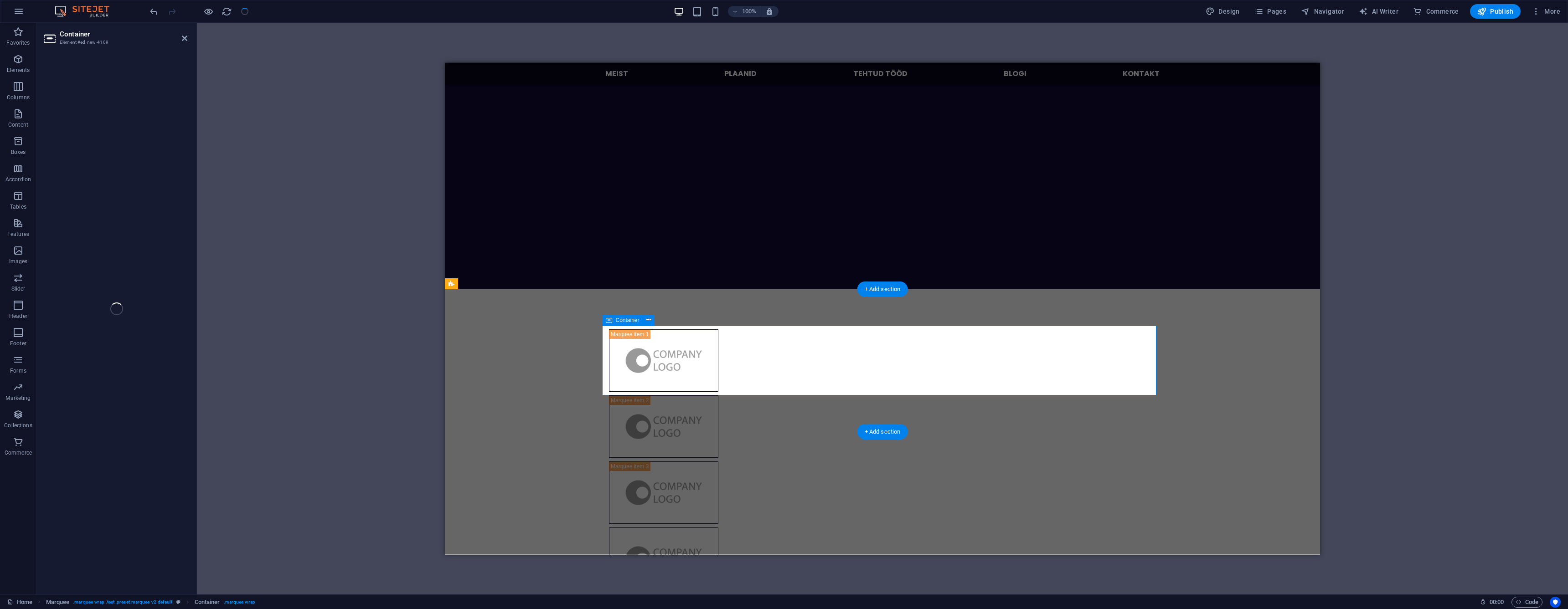
select select "marquee"
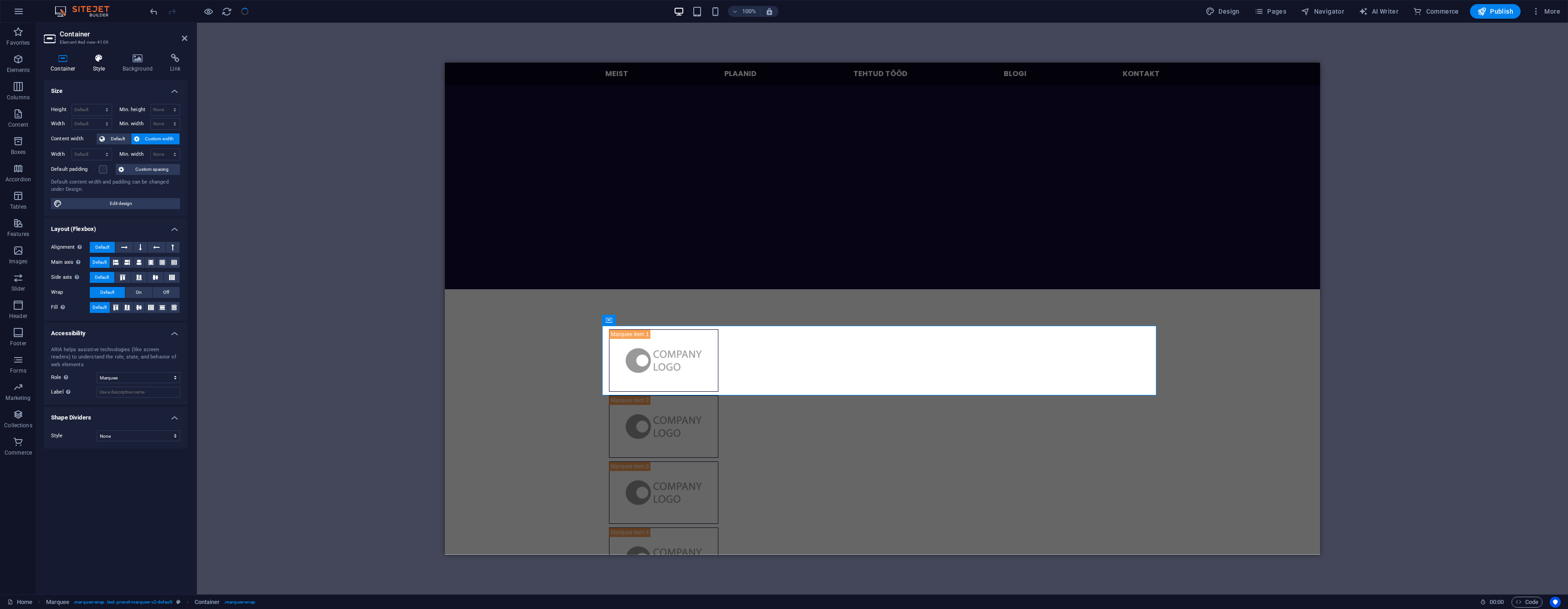
click at [97, 69] on h4 "Style" at bounding box center [100, 63] width 29 height 19
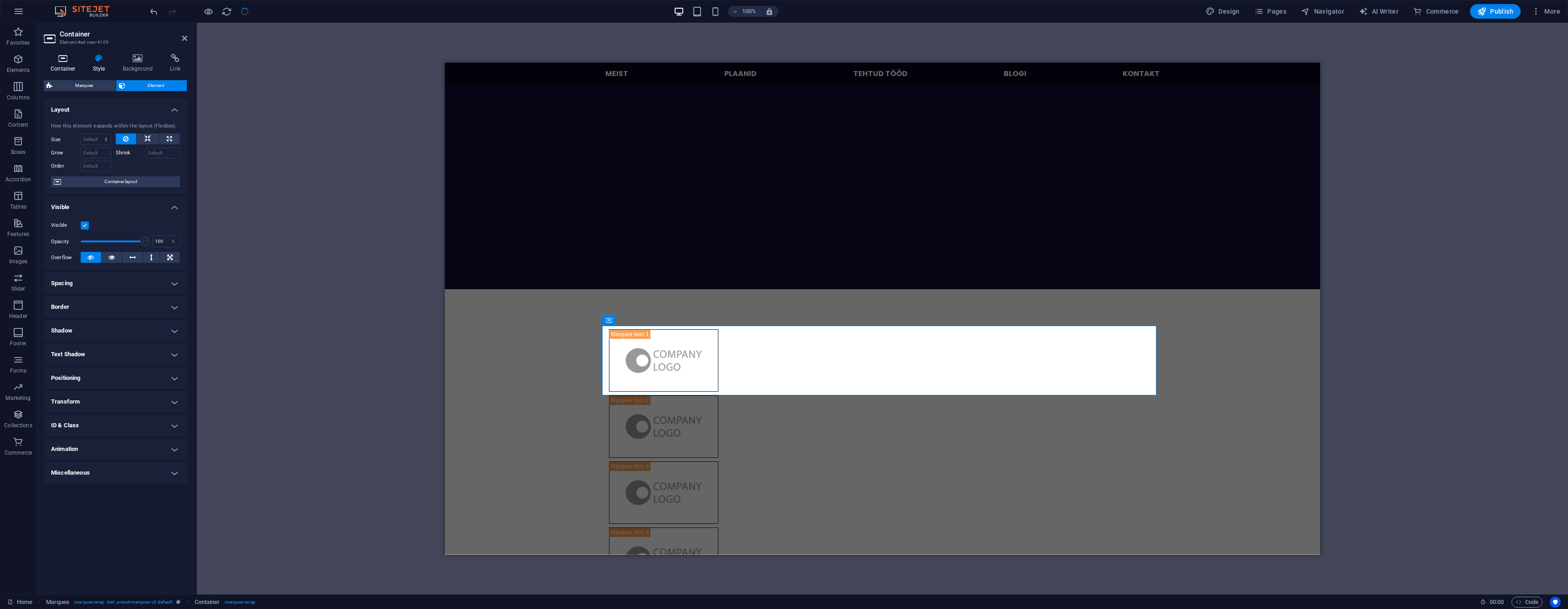
click at [62, 64] on h4 "Container" at bounding box center [65, 63] width 42 height 19
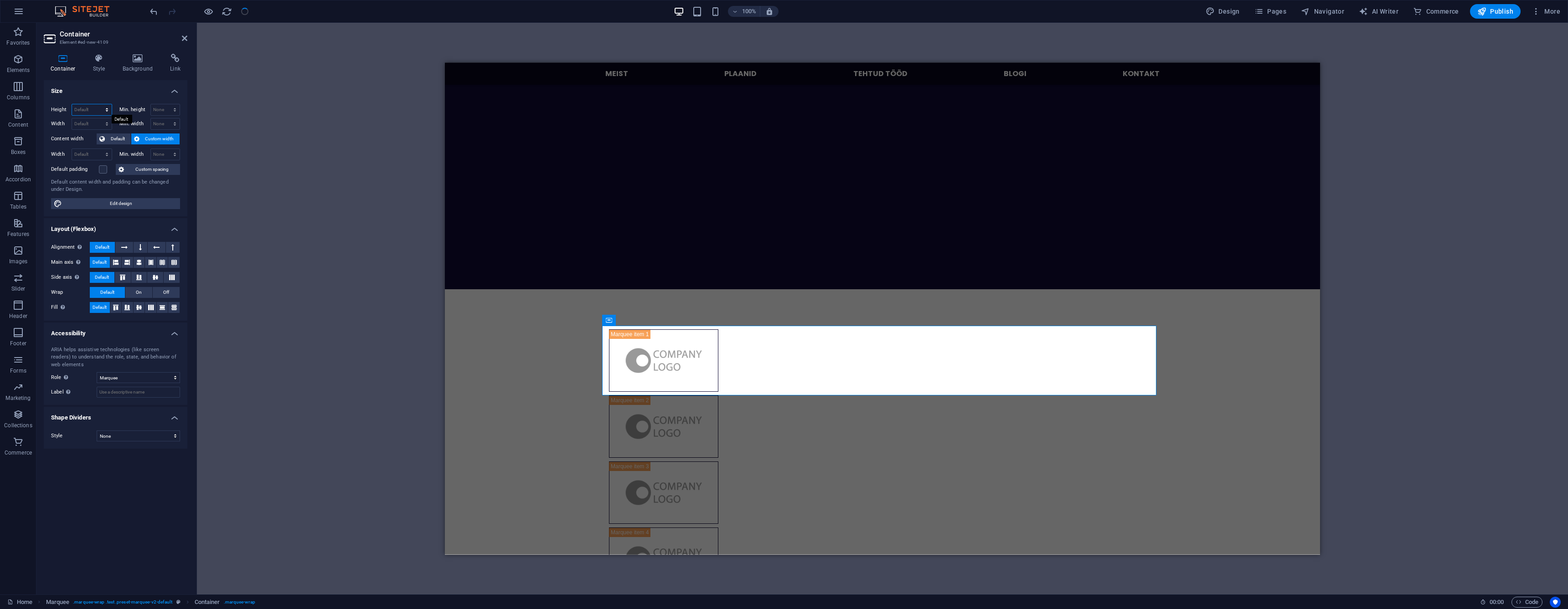
select select "px"
type input "153"
select select "px"
click at [91, 124] on input "1216" at bounding box center [91, 124] width 40 height 11
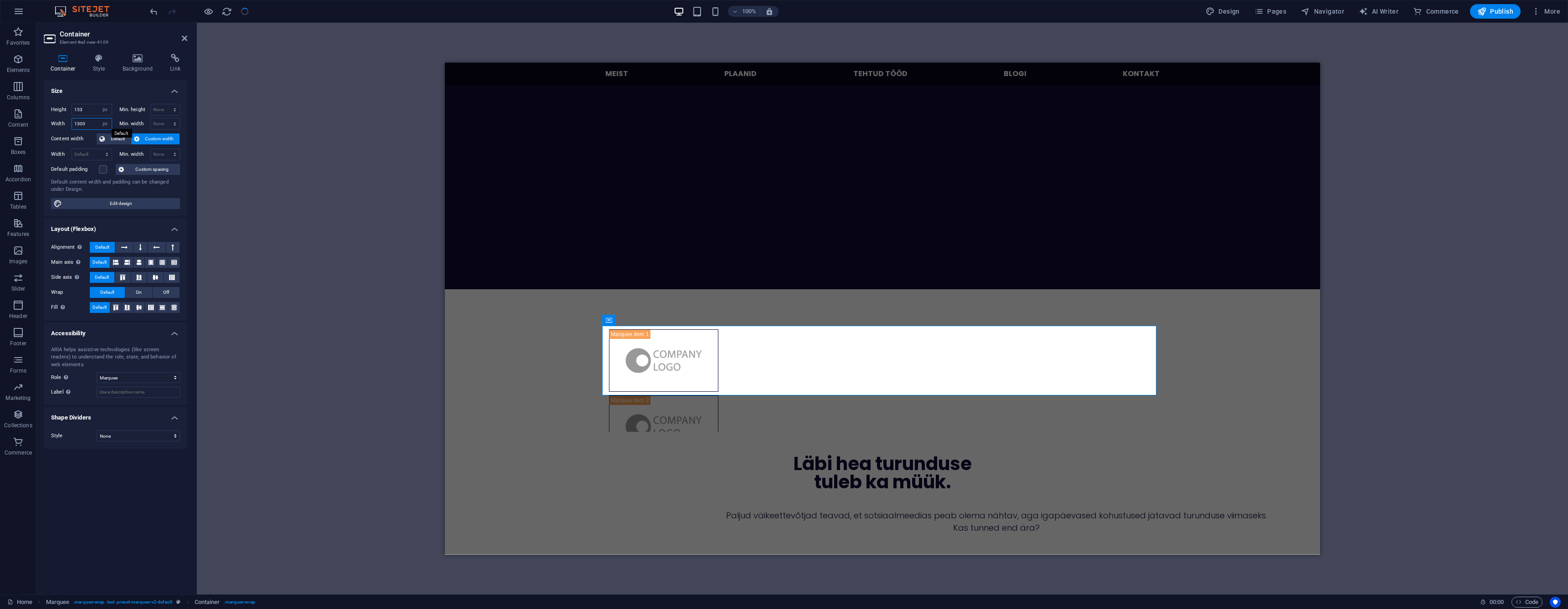
type input "1300"
click at [718, 527] on figure at bounding box center [663, 558] width 109 height 63
click at [1103, 356] on div at bounding box center [882, 360] width 554 height 69
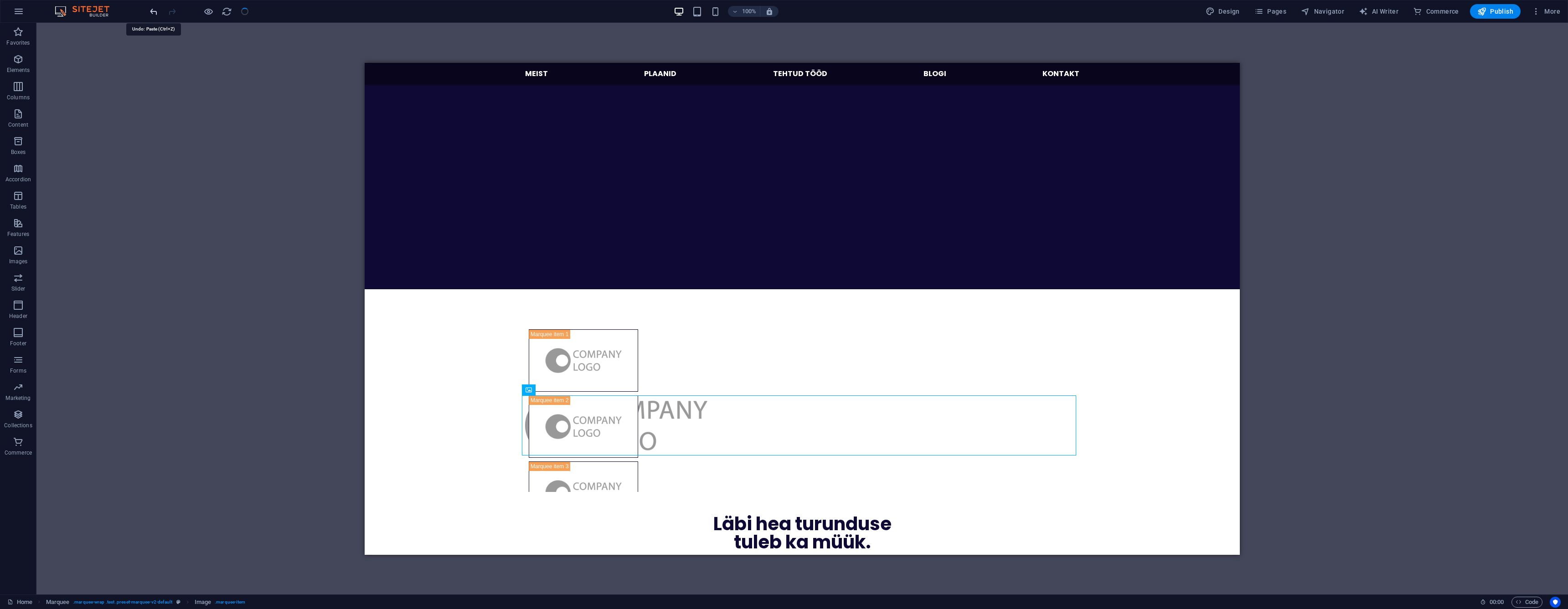
click at [152, 10] on icon "undo" at bounding box center [154, 11] width 11 height 11
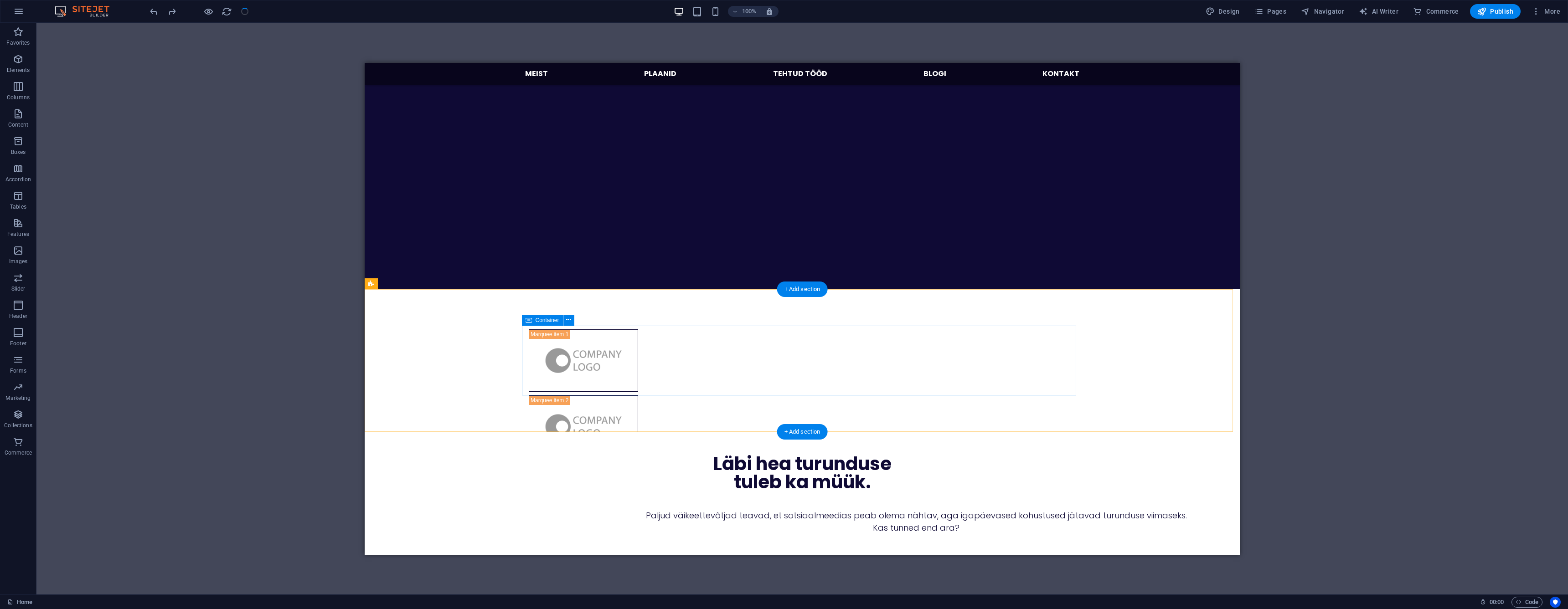
click at [637, 331] on div at bounding box center [802, 360] width 554 height 69
select select "px"
select select "marquee"
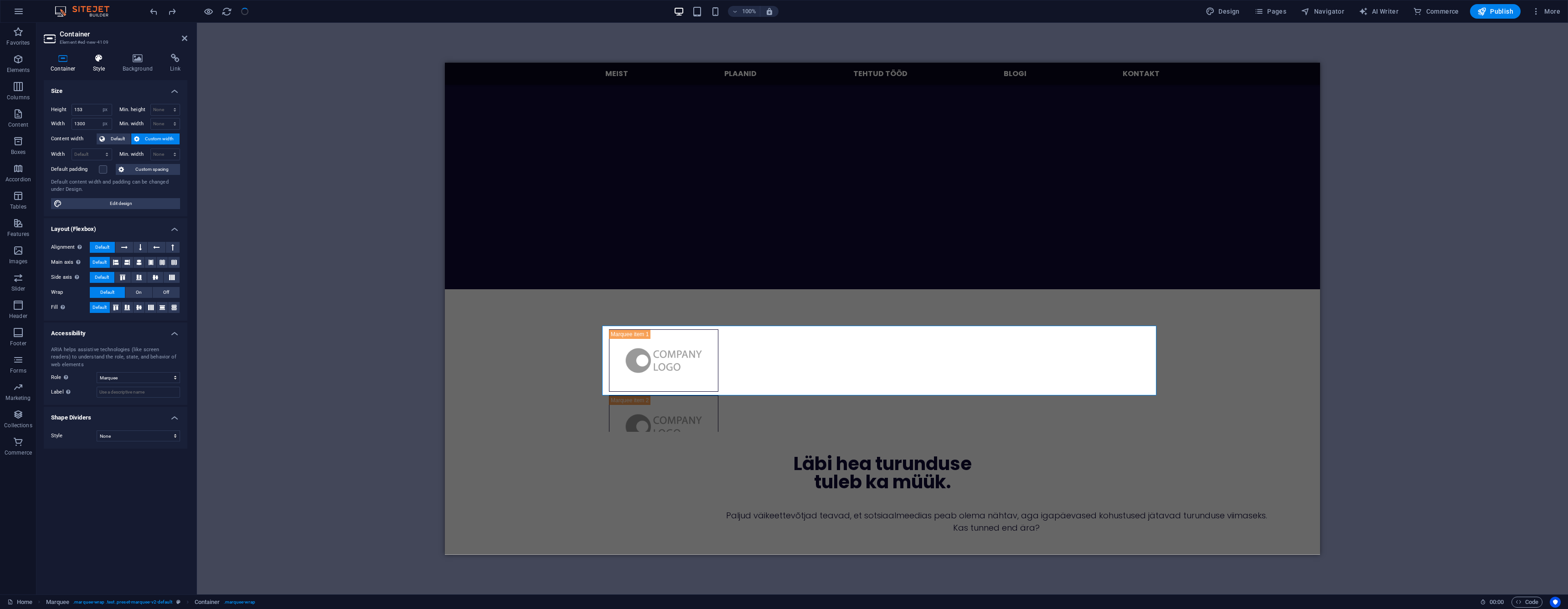
click at [103, 60] on icon at bounding box center [99, 58] width 26 height 9
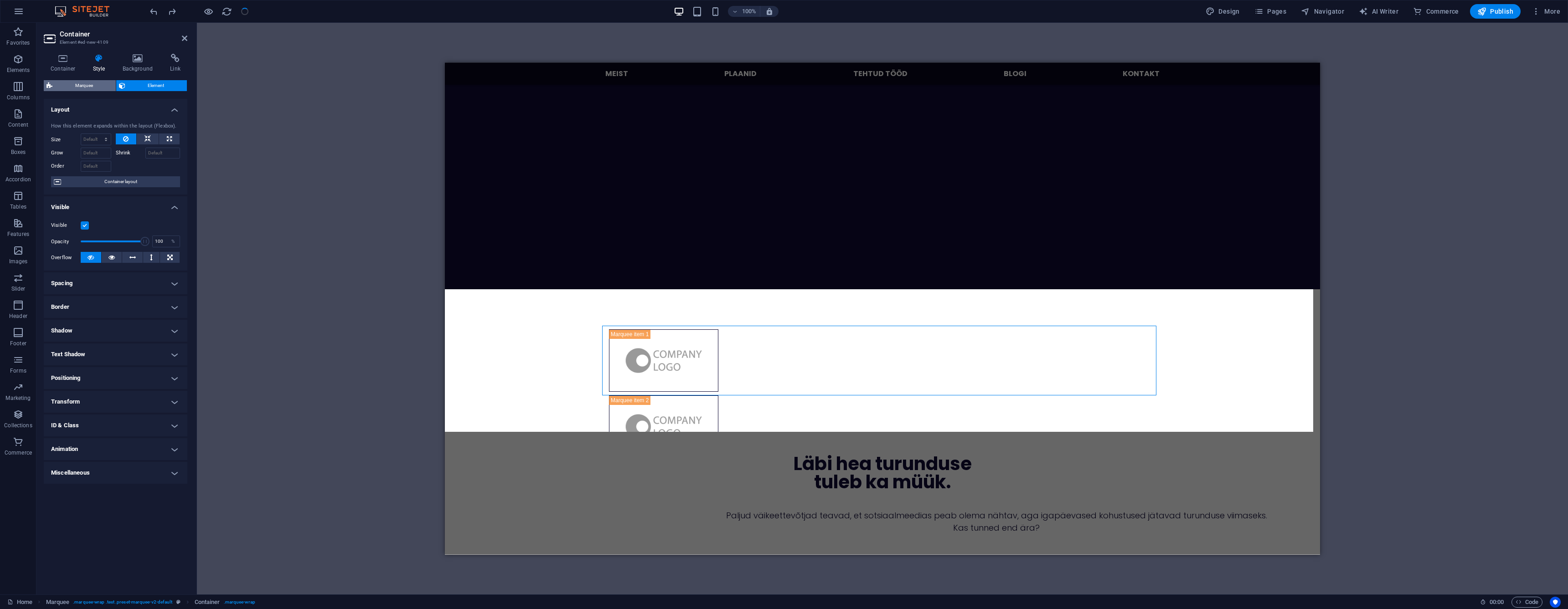
click at [69, 80] on span "Marquee" at bounding box center [84, 85] width 58 height 11
select select "16/9"
select select "%"
select select "rem"
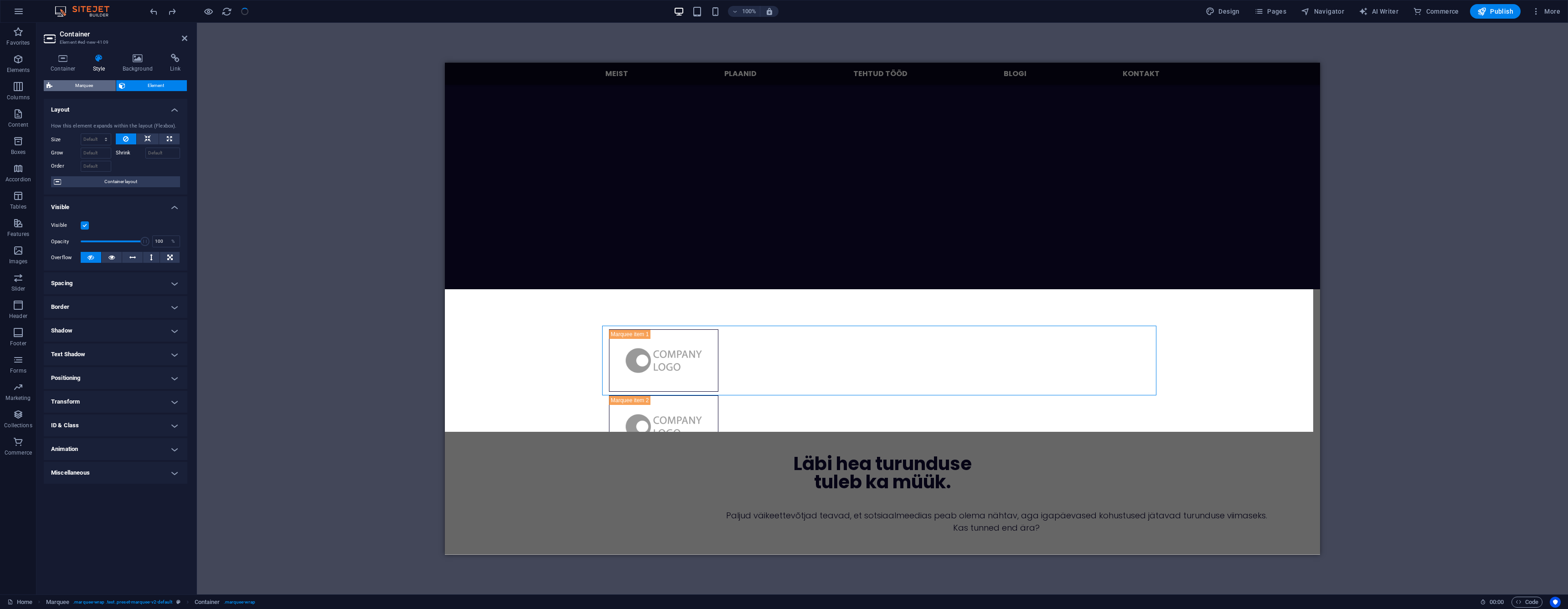
select select "rem"
select select "px"
select select "preset-marquee-v2-default"
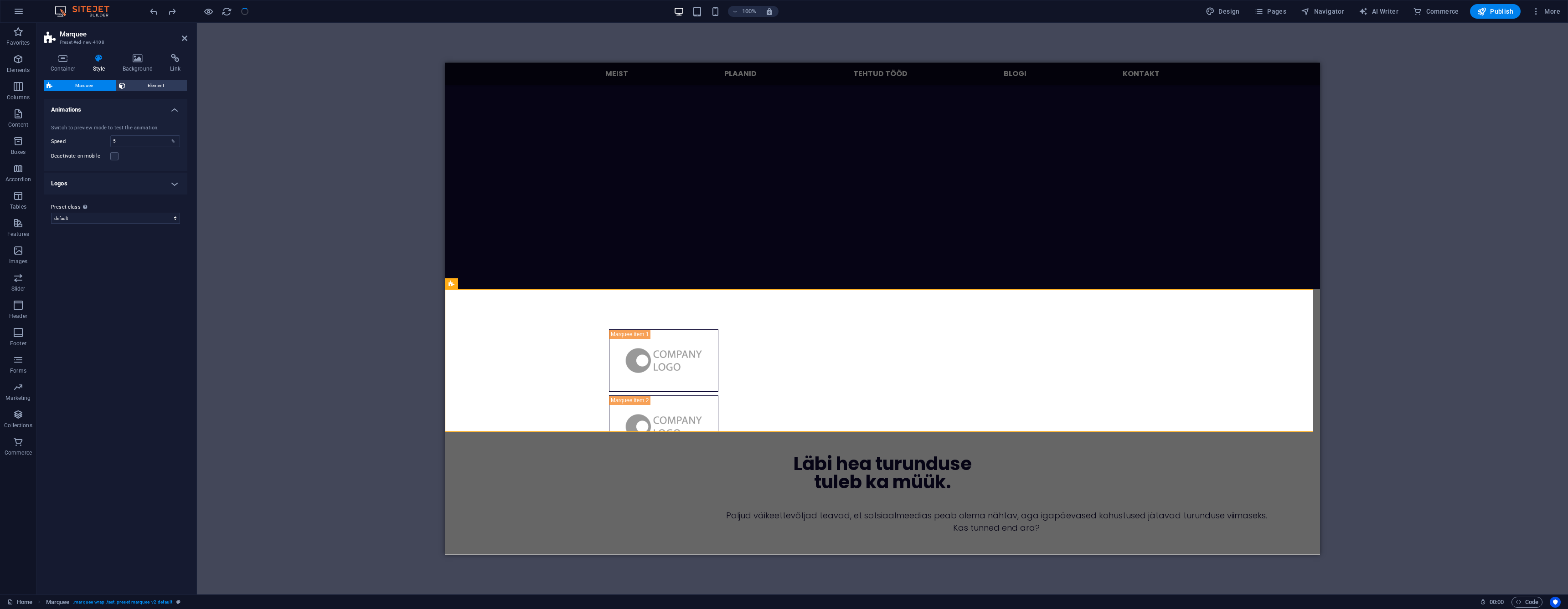
click at [134, 187] on h4 "Logos" at bounding box center [115, 183] width 143 height 22
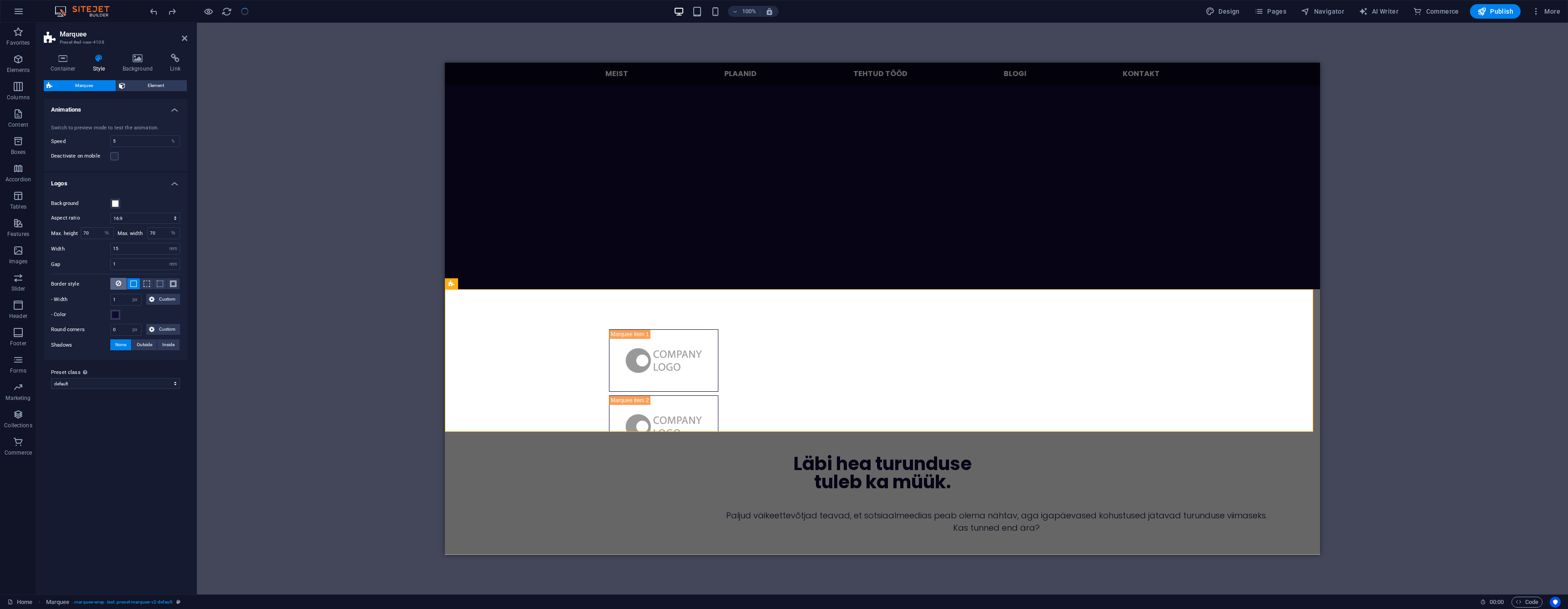
click at [115, 283] on button at bounding box center [118, 284] width 17 height 12
click at [141, 81] on span "Element" at bounding box center [156, 85] width 57 height 11
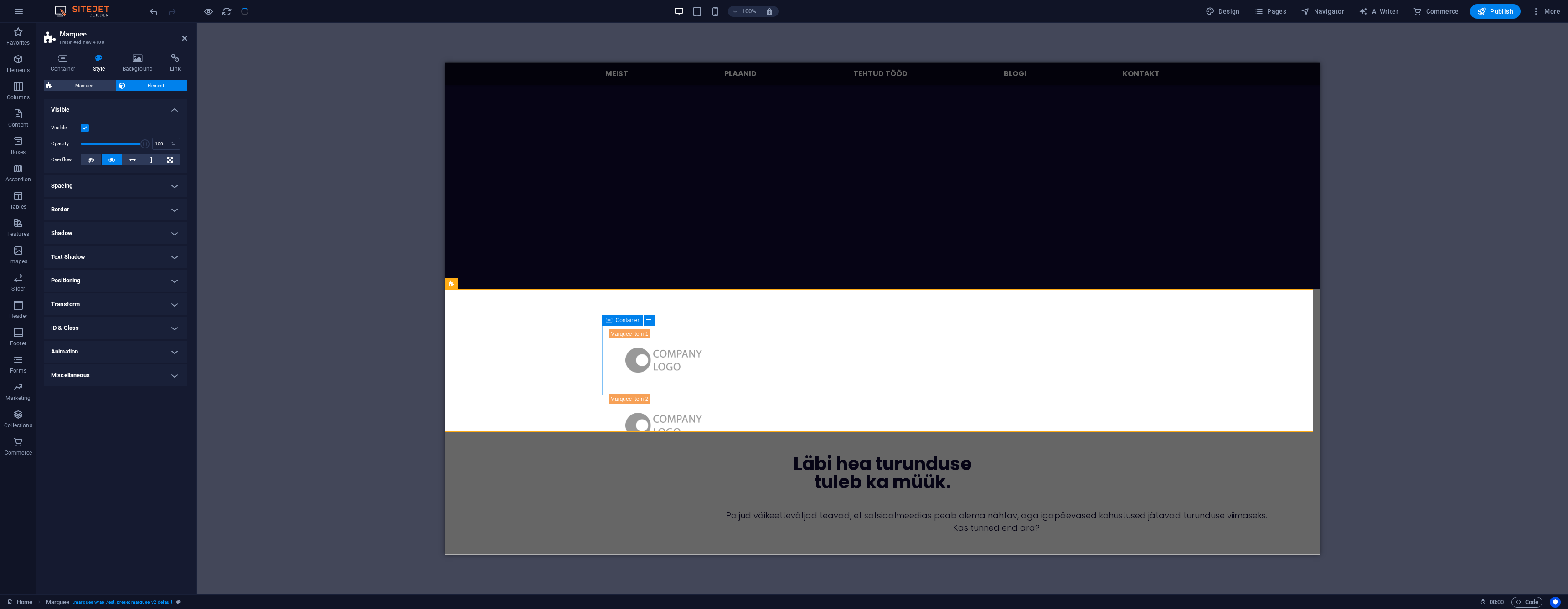
click at [1115, 344] on div at bounding box center [882, 360] width 554 height 69
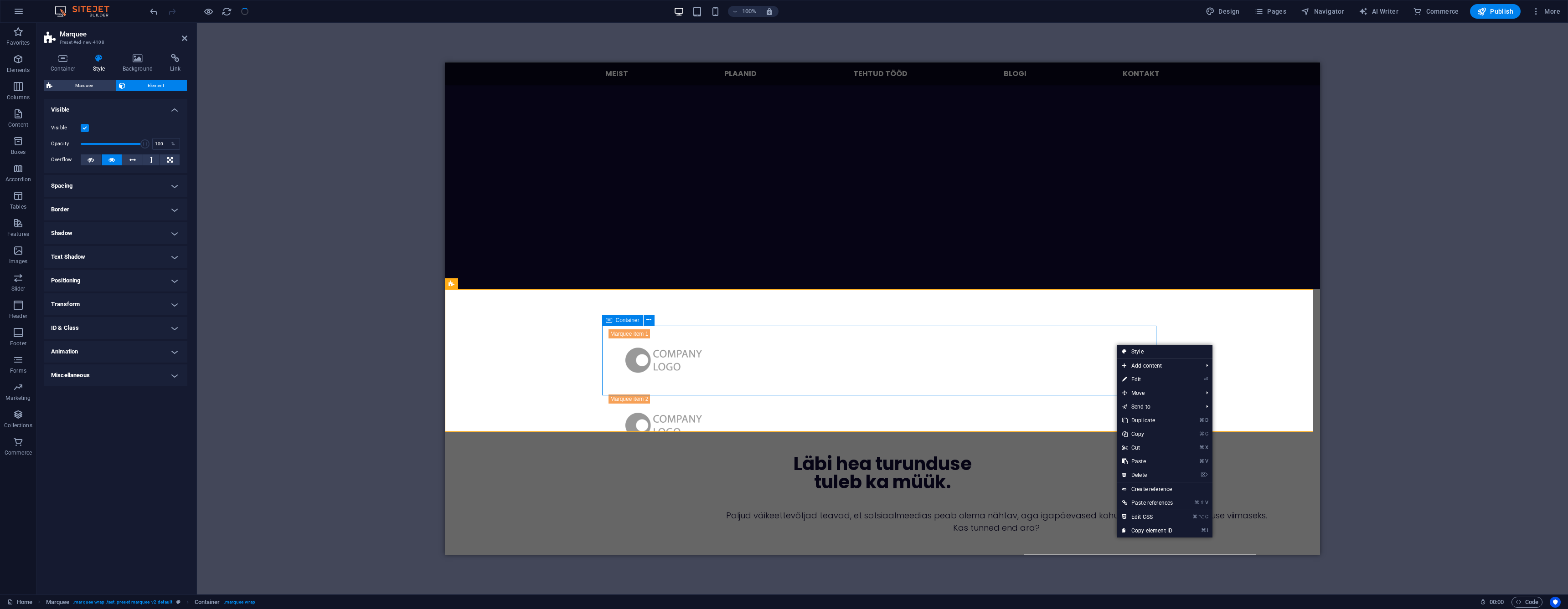
click at [1104, 335] on div at bounding box center [882, 360] width 554 height 69
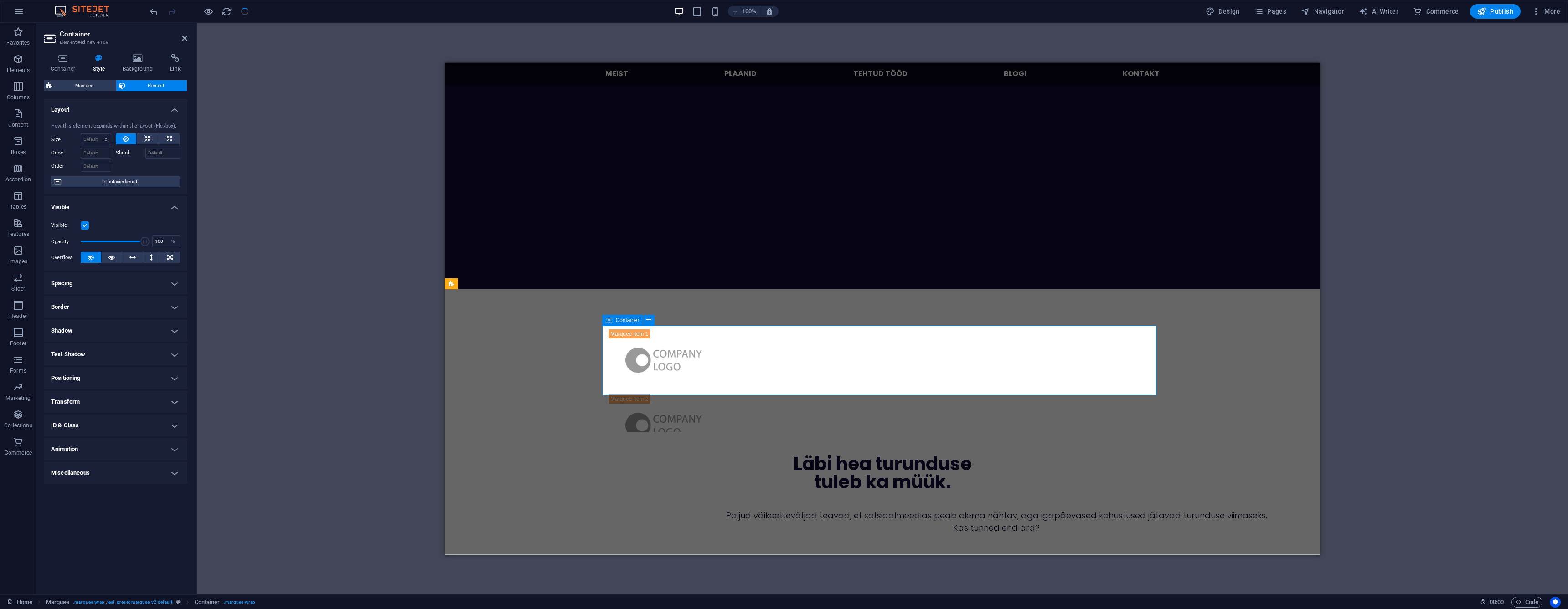
click at [1104, 335] on div at bounding box center [882, 360] width 554 height 69
click at [60, 60] on icon at bounding box center [63, 58] width 38 height 9
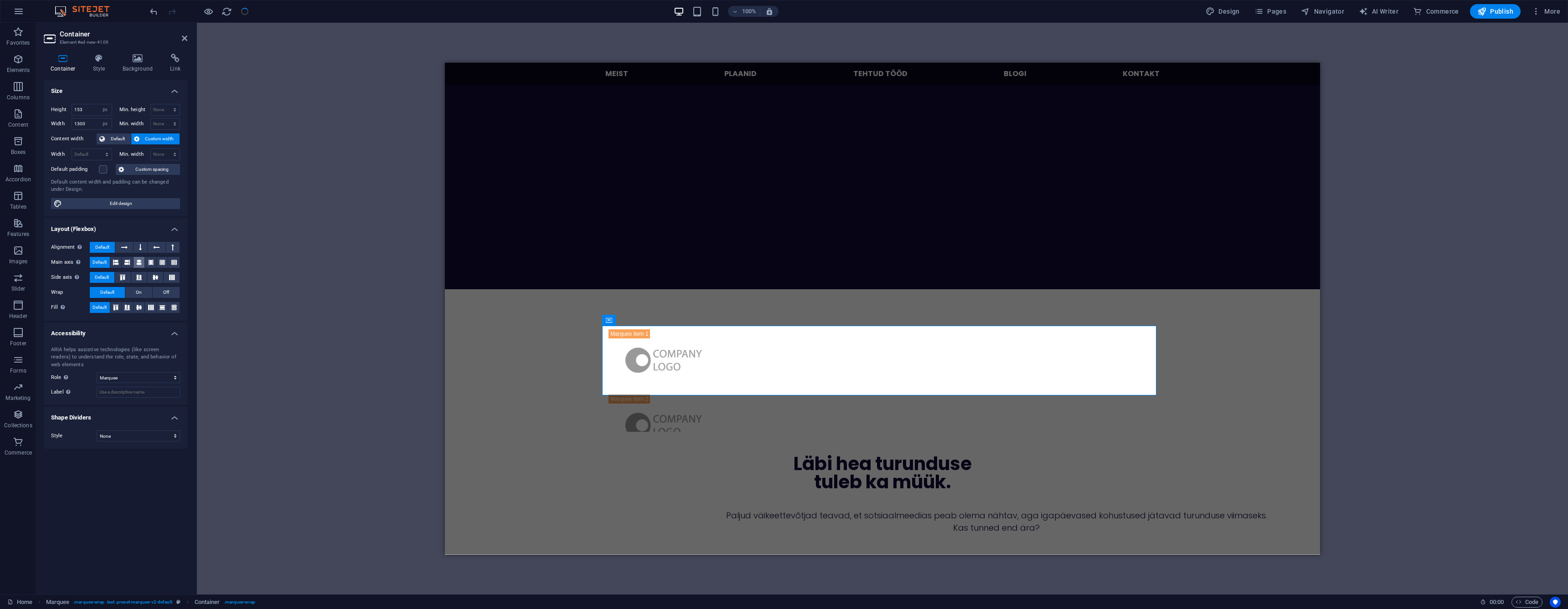
click at [140, 265] on icon at bounding box center [139, 262] width 5 height 11
click at [185, 41] on icon at bounding box center [184, 38] width 5 height 8
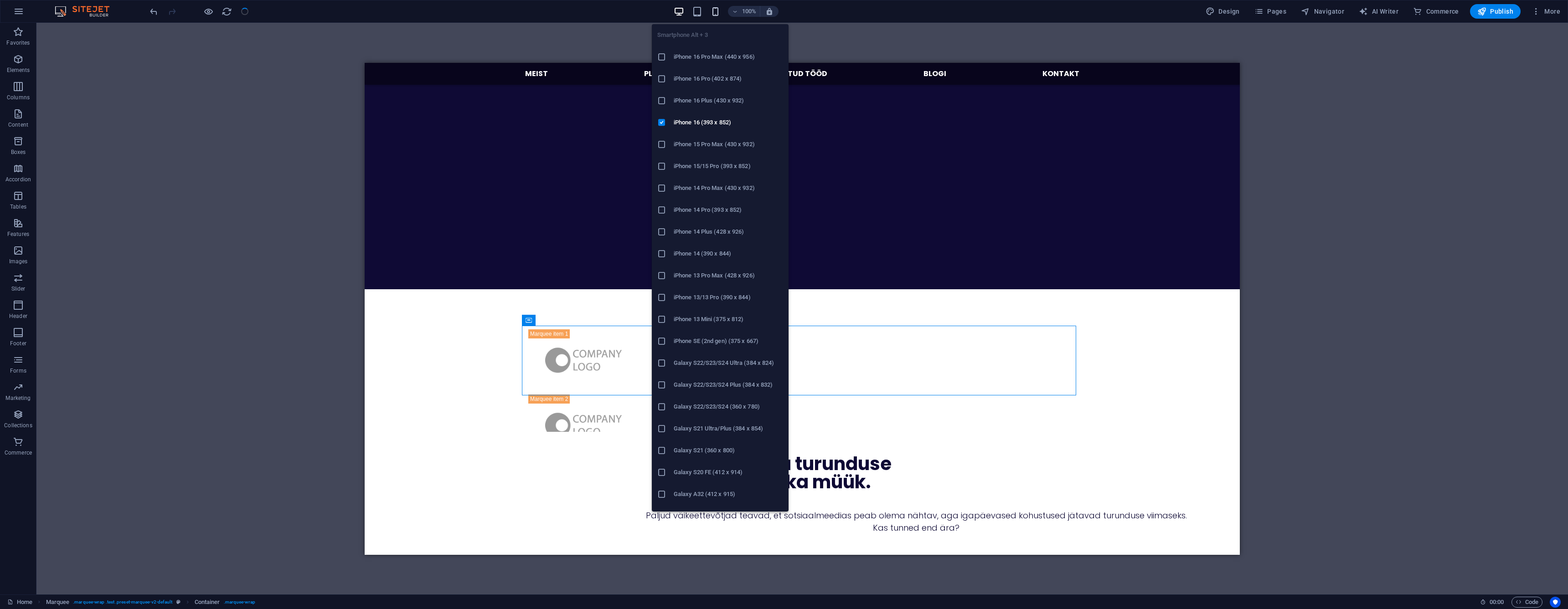
click at [718, 14] on icon "button" at bounding box center [716, 11] width 11 height 11
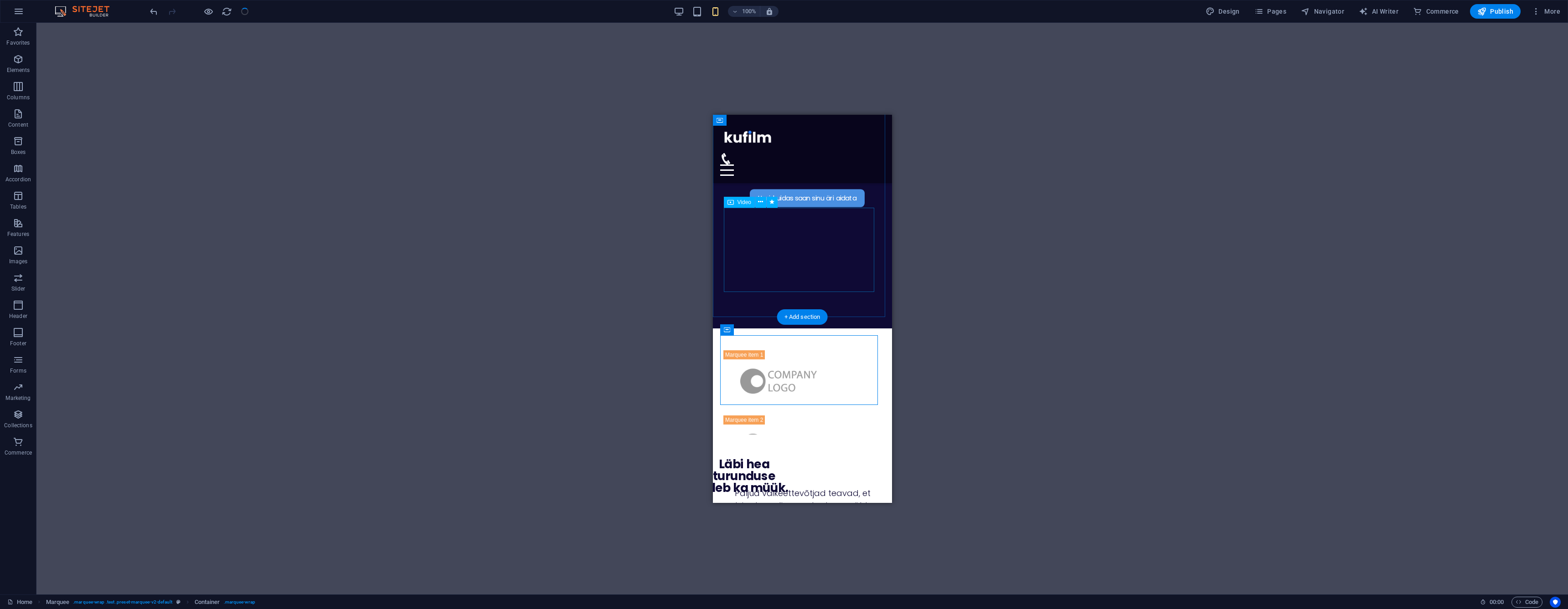
scroll to position [273, 0]
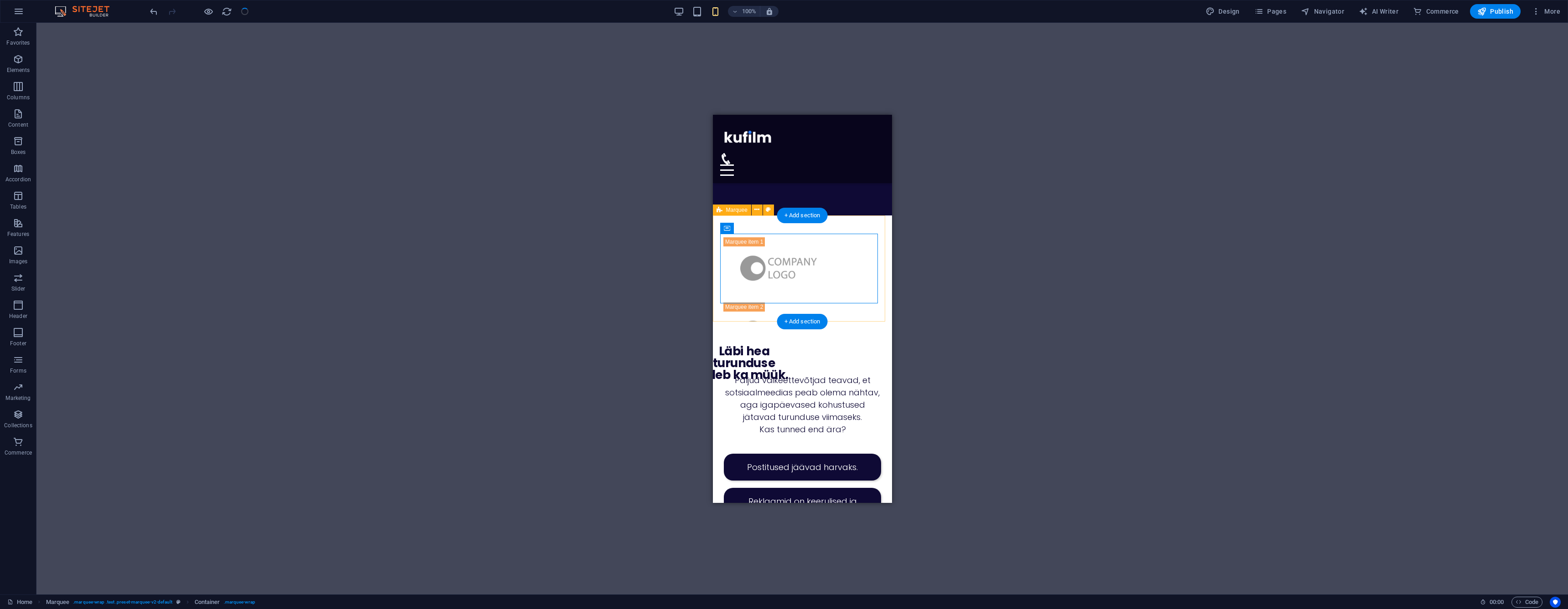
click at [719, 312] on div at bounding box center [802, 268] width 179 height 106
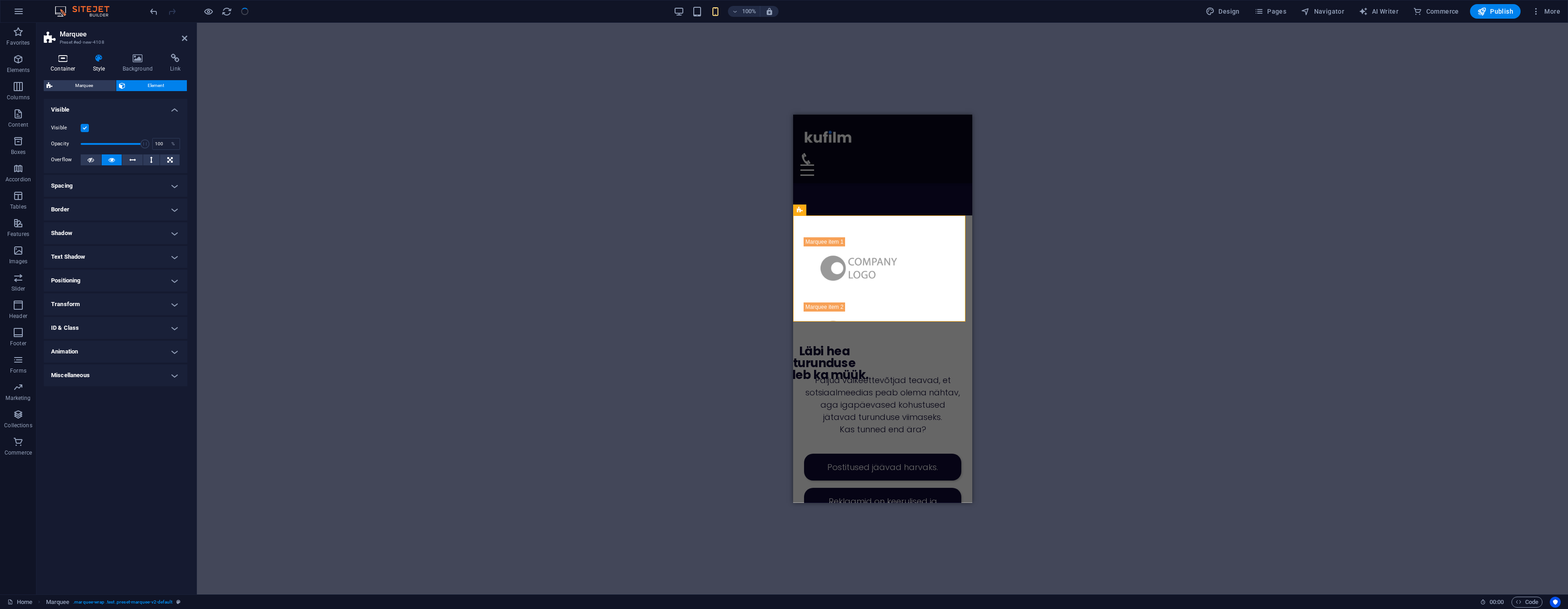
click at [67, 68] on h4 "Container" at bounding box center [65, 63] width 42 height 19
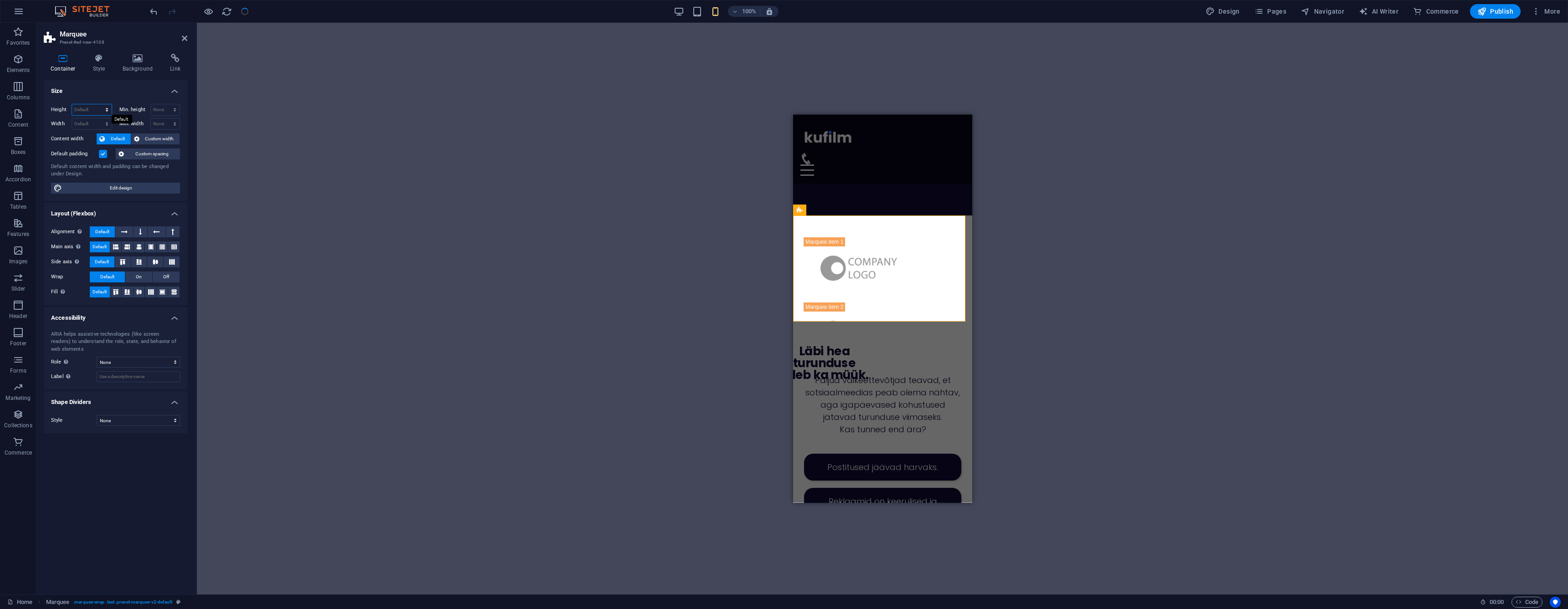
select select "px"
click at [92, 111] on input "233" at bounding box center [91, 109] width 40 height 11
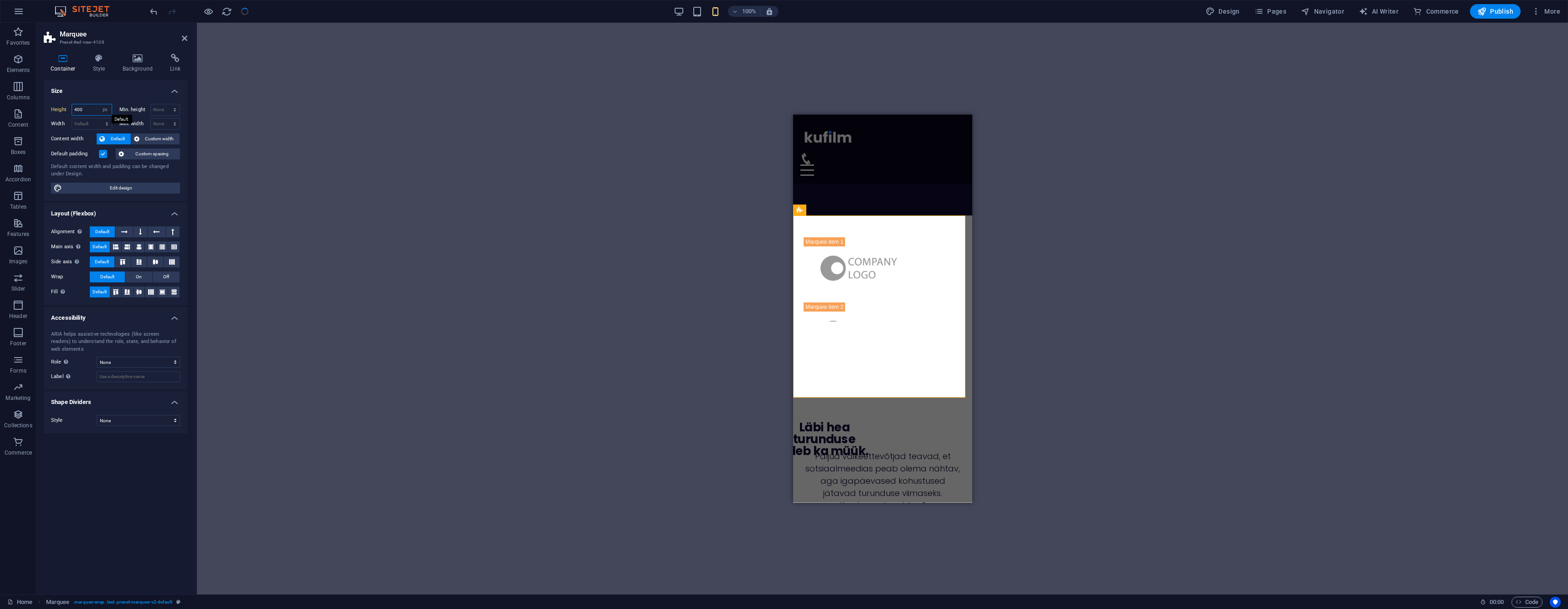
click at [92, 111] on input "400" at bounding box center [91, 109] width 40 height 11
type input "700"
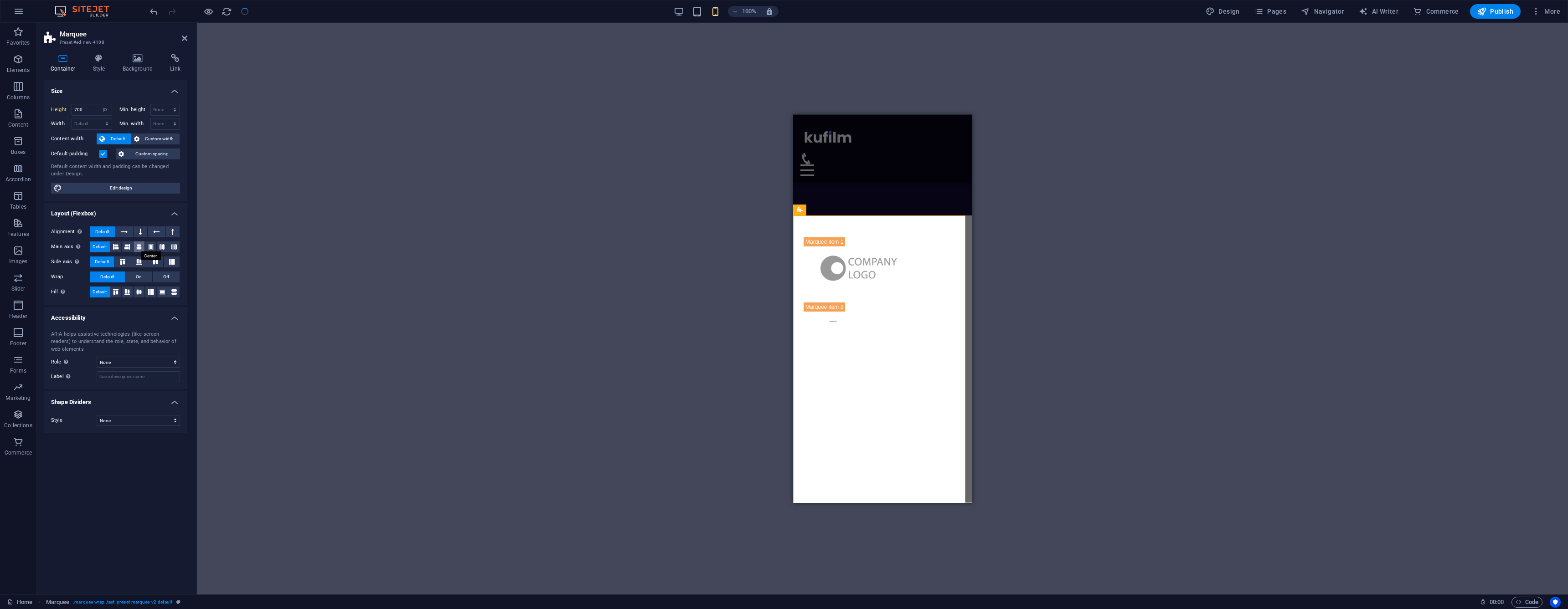
click at [134, 249] on button at bounding box center [139, 246] width 11 height 11
click at [183, 39] on icon at bounding box center [184, 38] width 5 height 8
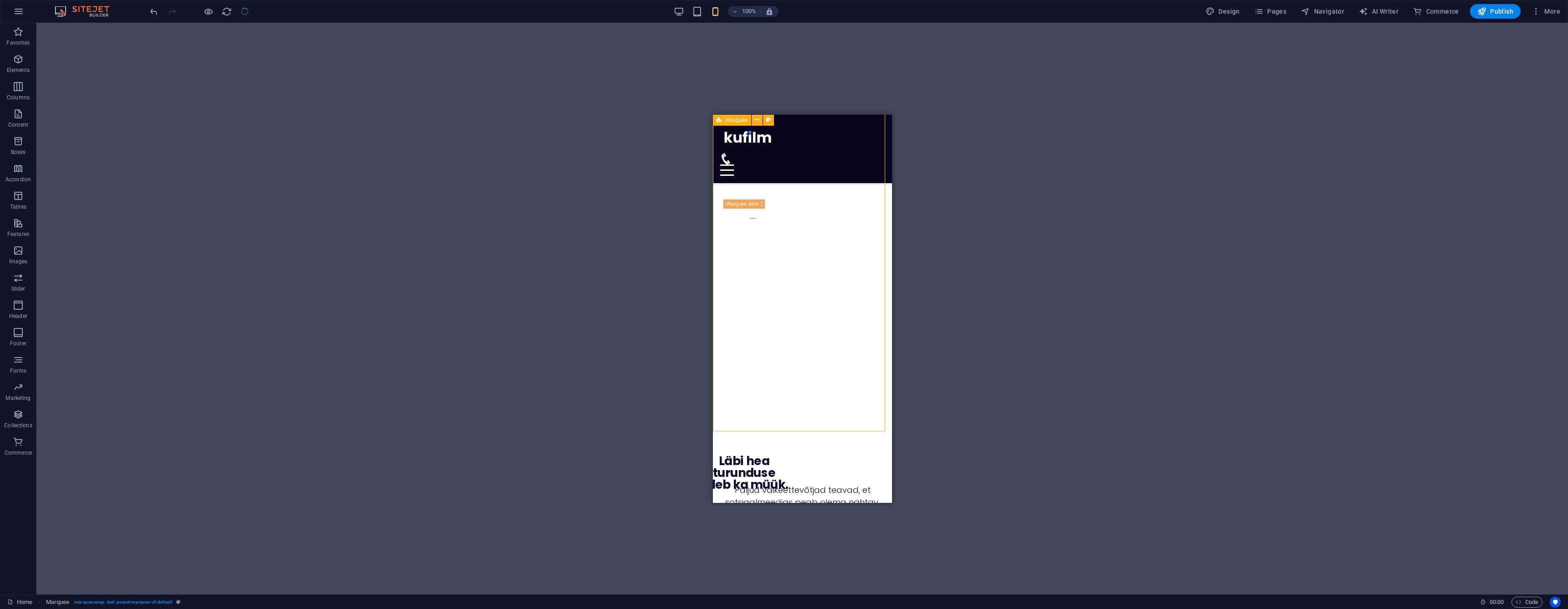
click at [793, 311] on div at bounding box center [802, 271] width 179 height 319
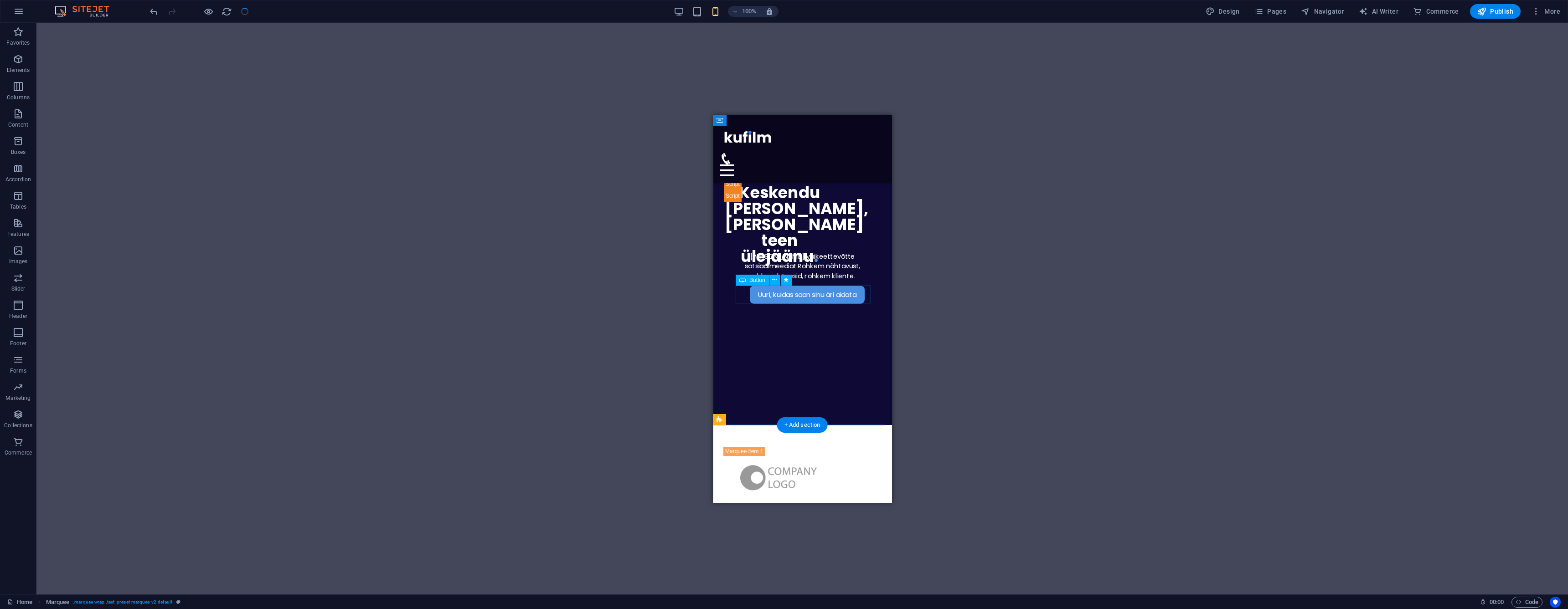
scroll to position [0, 0]
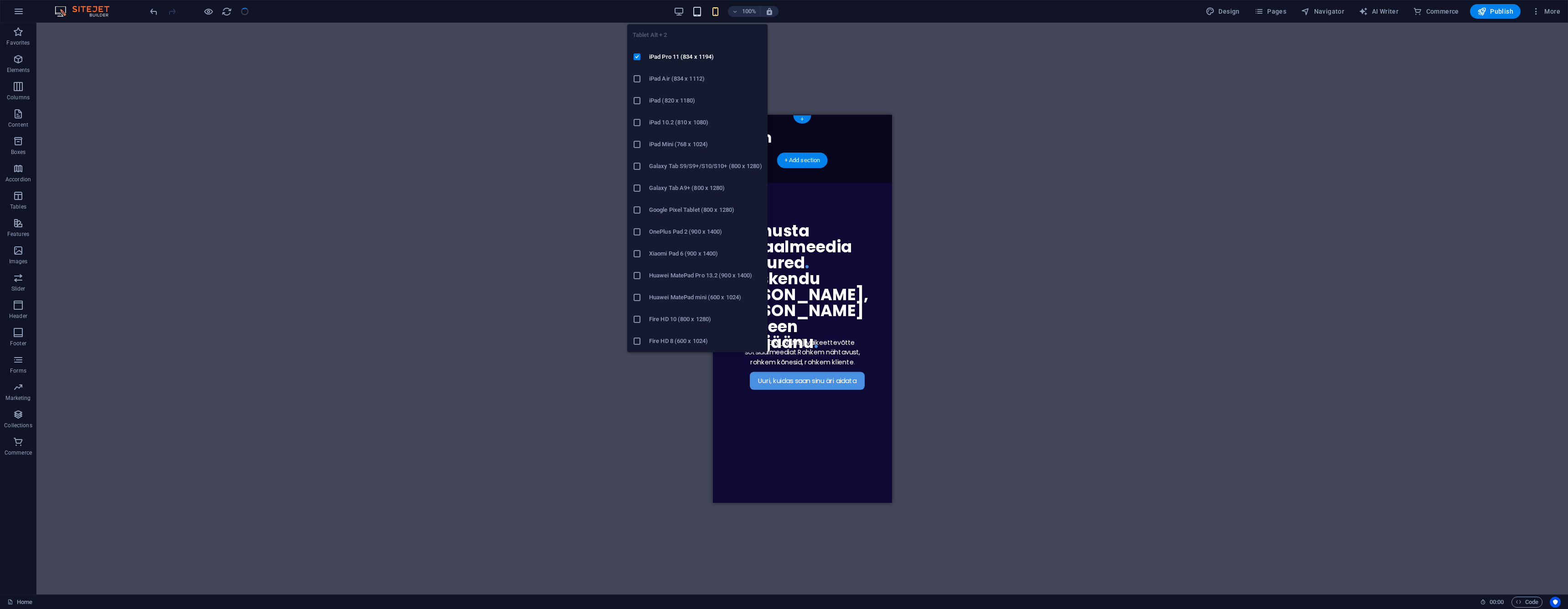
click at [700, 14] on icon "button" at bounding box center [697, 11] width 11 height 11
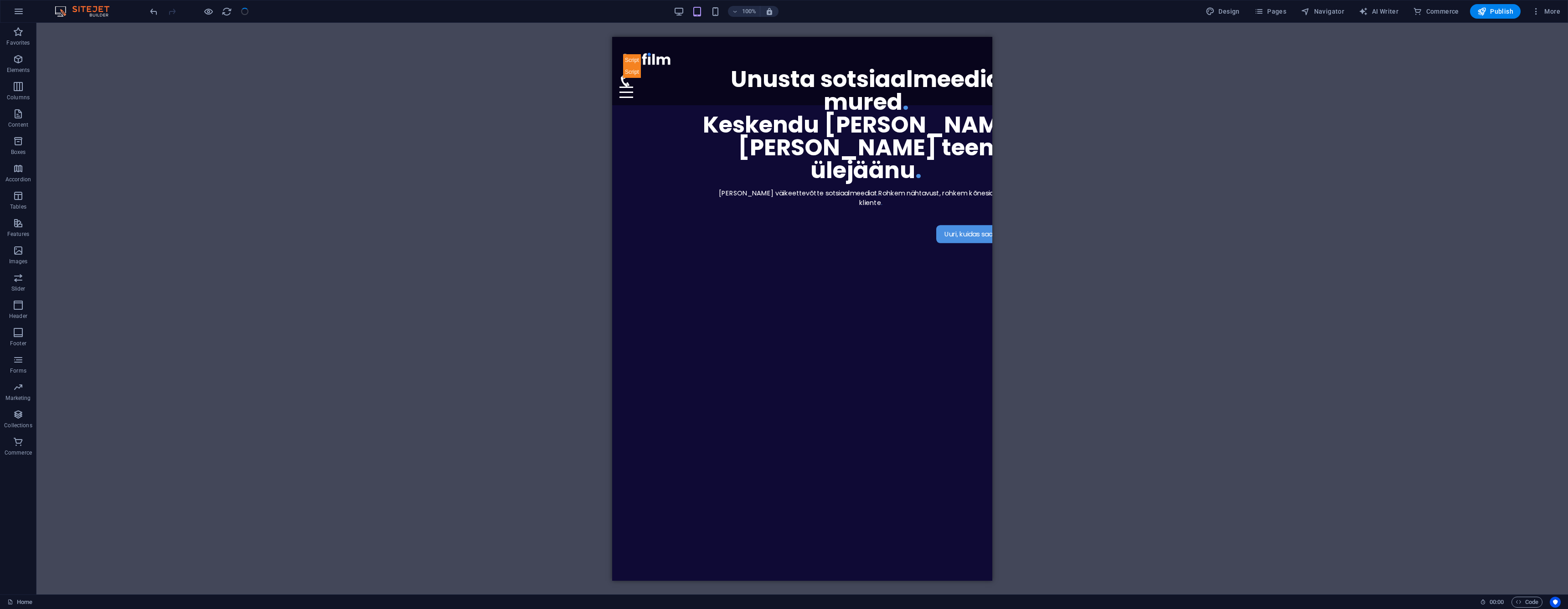
click at [683, 17] on div "100%" at bounding box center [726, 11] width 106 height 14
click at [682, 15] on icon "button" at bounding box center [679, 11] width 11 height 11
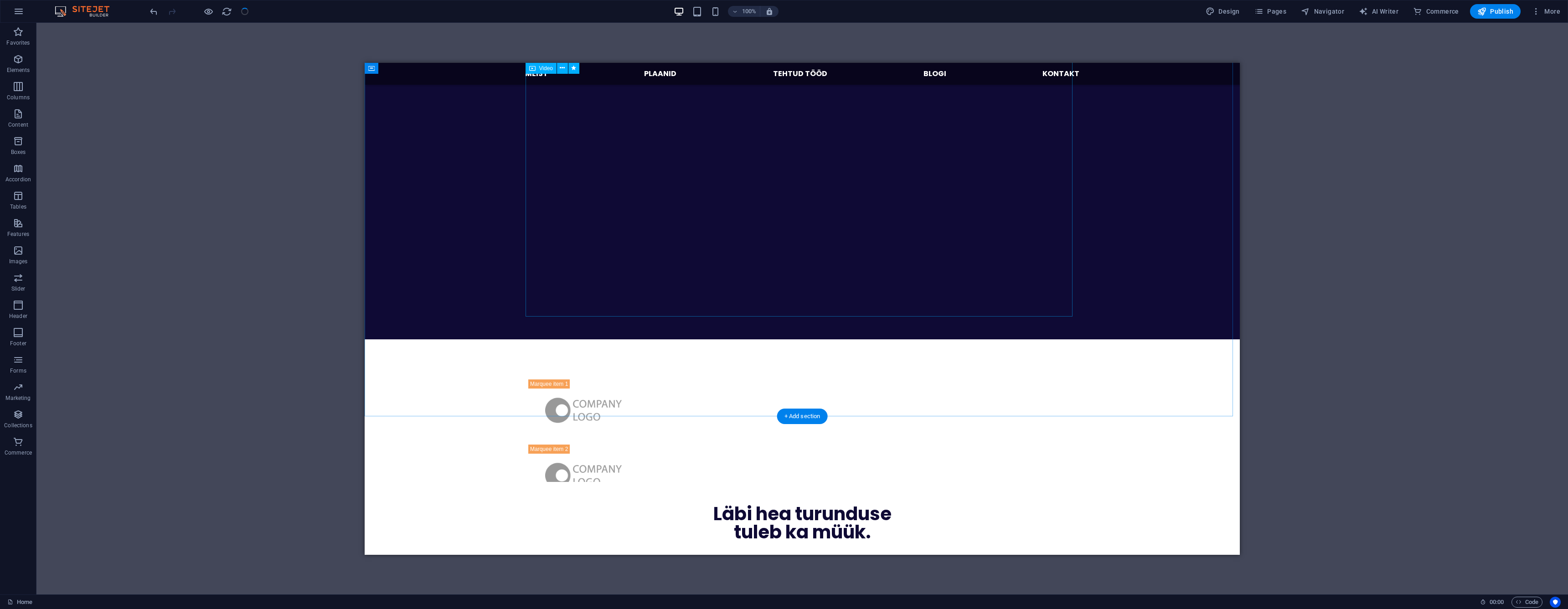
scroll to position [490, 0]
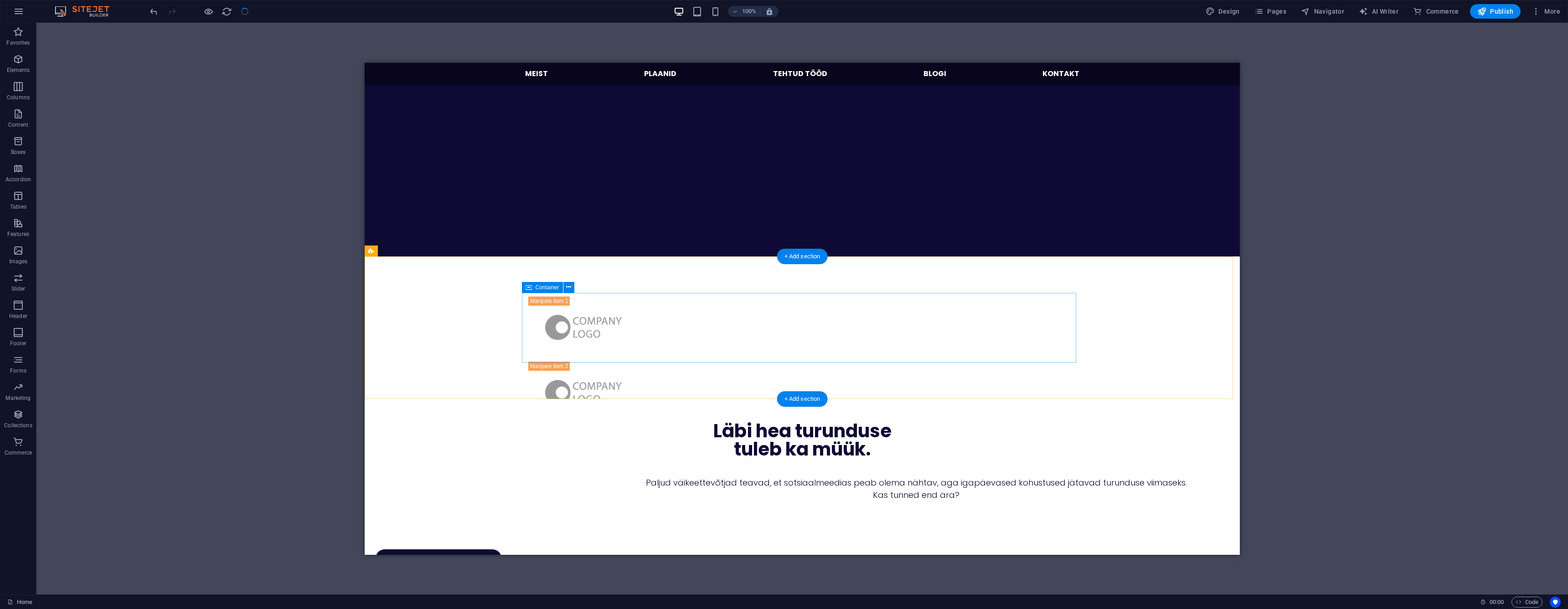
click at [555, 325] on div at bounding box center [802, 327] width 554 height 69
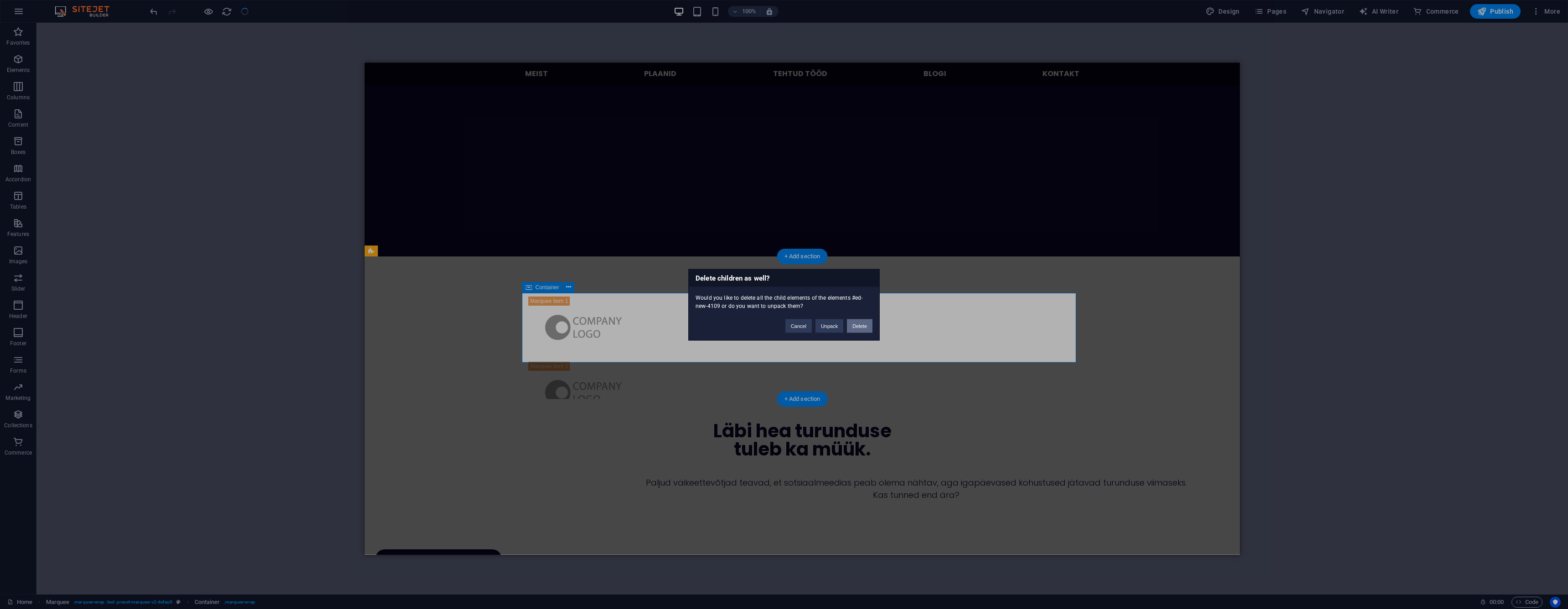
click at [857, 324] on button "Delete" at bounding box center [860, 326] width 26 height 14
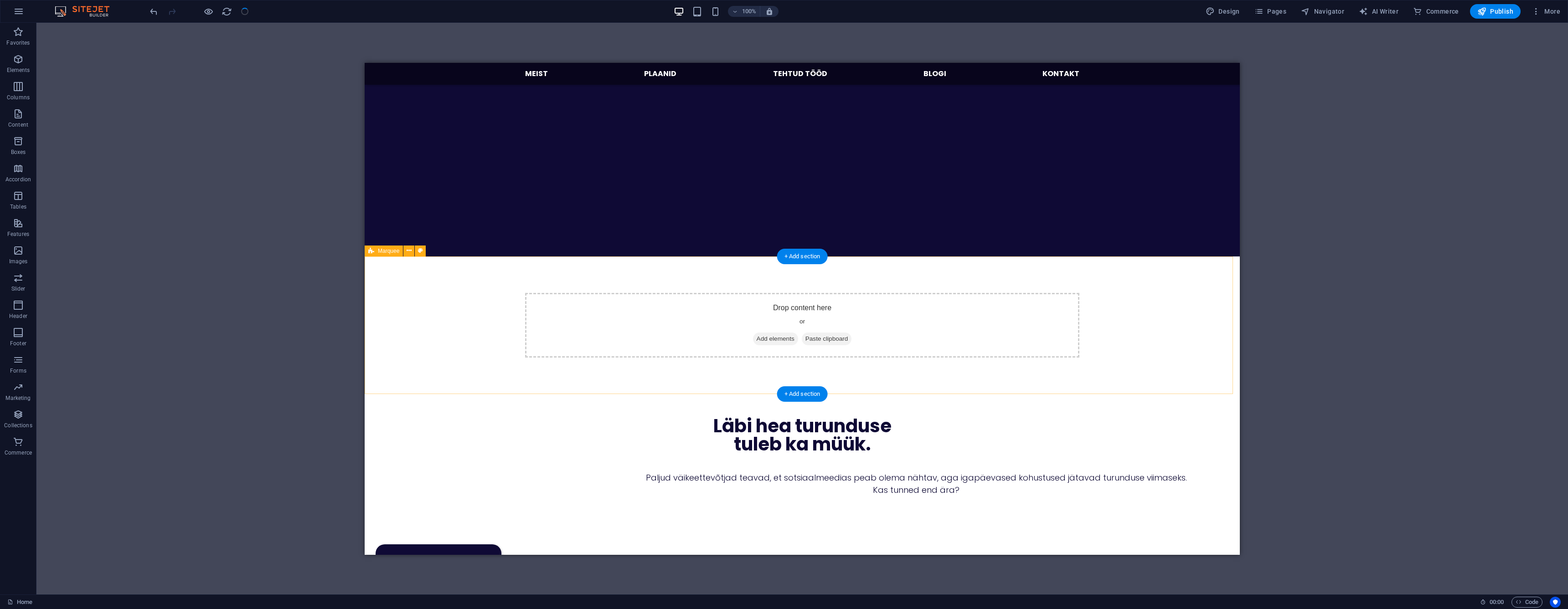
click at [624, 281] on div "Drop content here or Add elements Paste clipboard" at bounding box center [802, 325] width 875 height 138
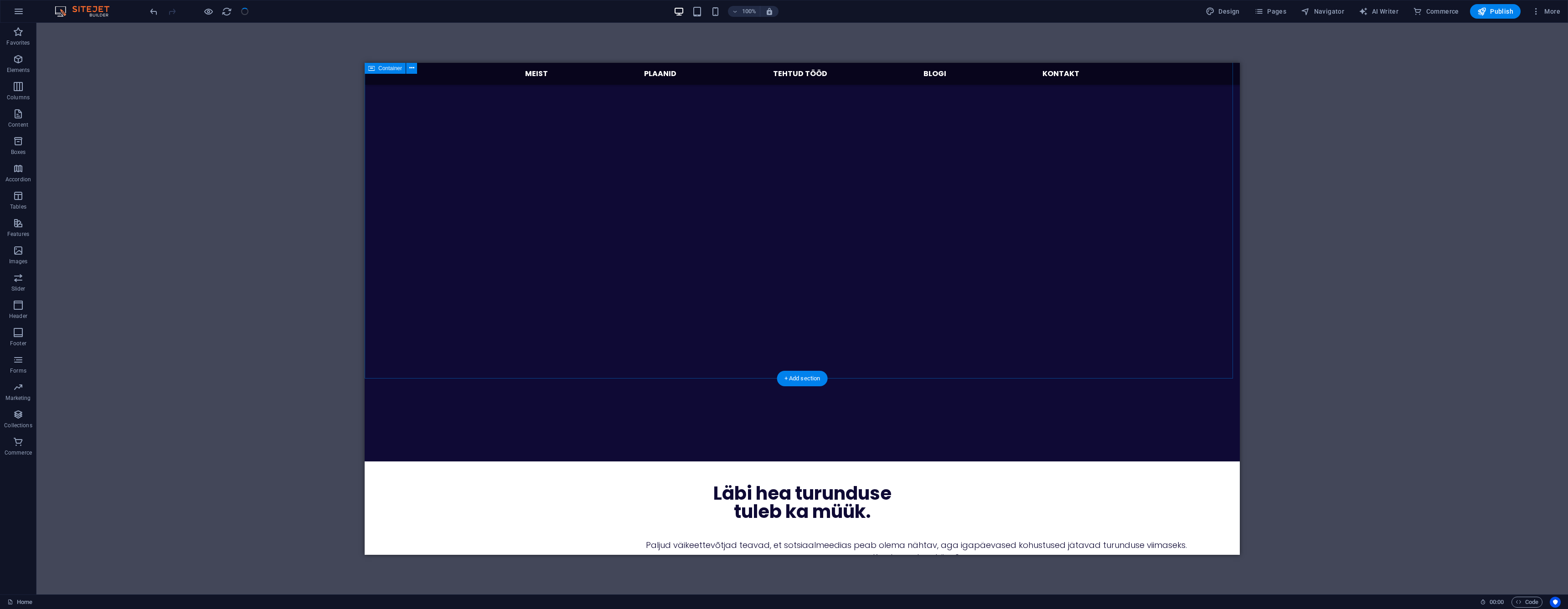
scroll to position [368, 0]
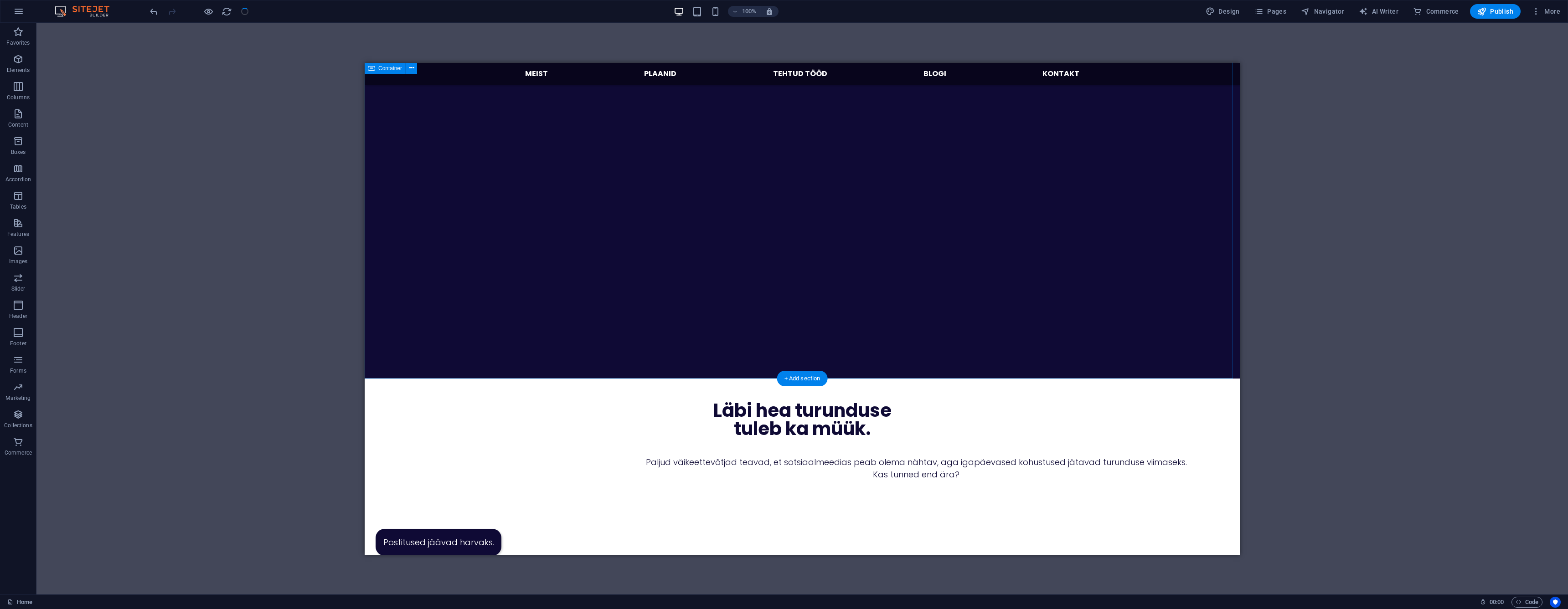
click at [458, 337] on div "Uuri, kuidas saan sinu äri aidata [PERSON_NAME] väikeettevõtte sotsiaalmeediat …" at bounding box center [802, 36] width 875 height 683
select select "px"
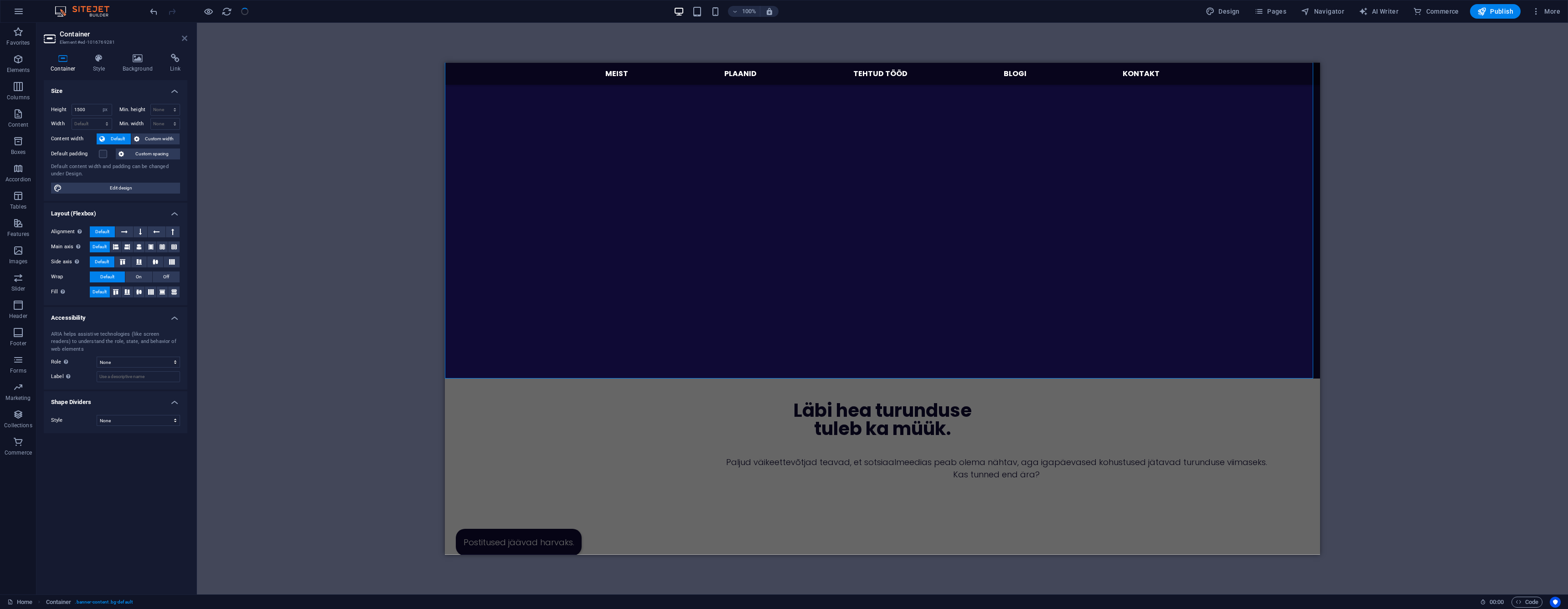
click at [184, 36] on icon at bounding box center [184, 38] width 5 height 8
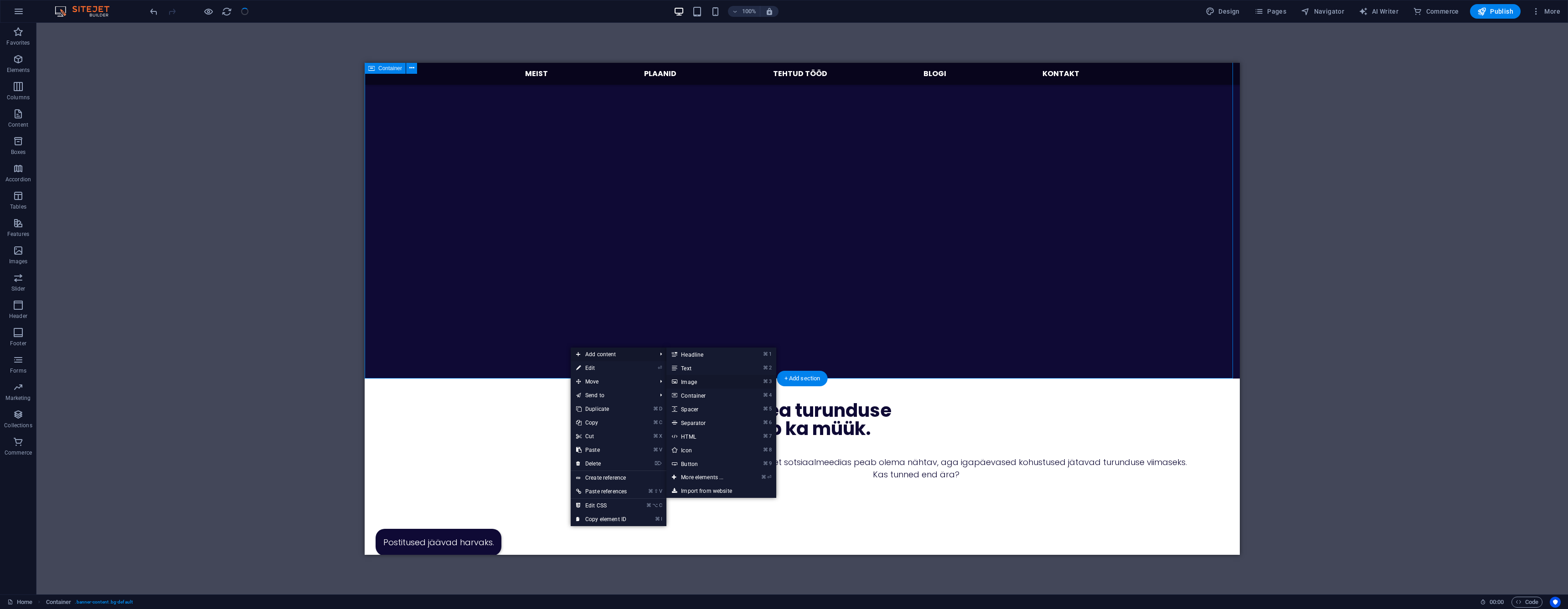
click at [703, 379] on link "⌘ 3 Image" at bounding box center [704, 381] width 75 height 14
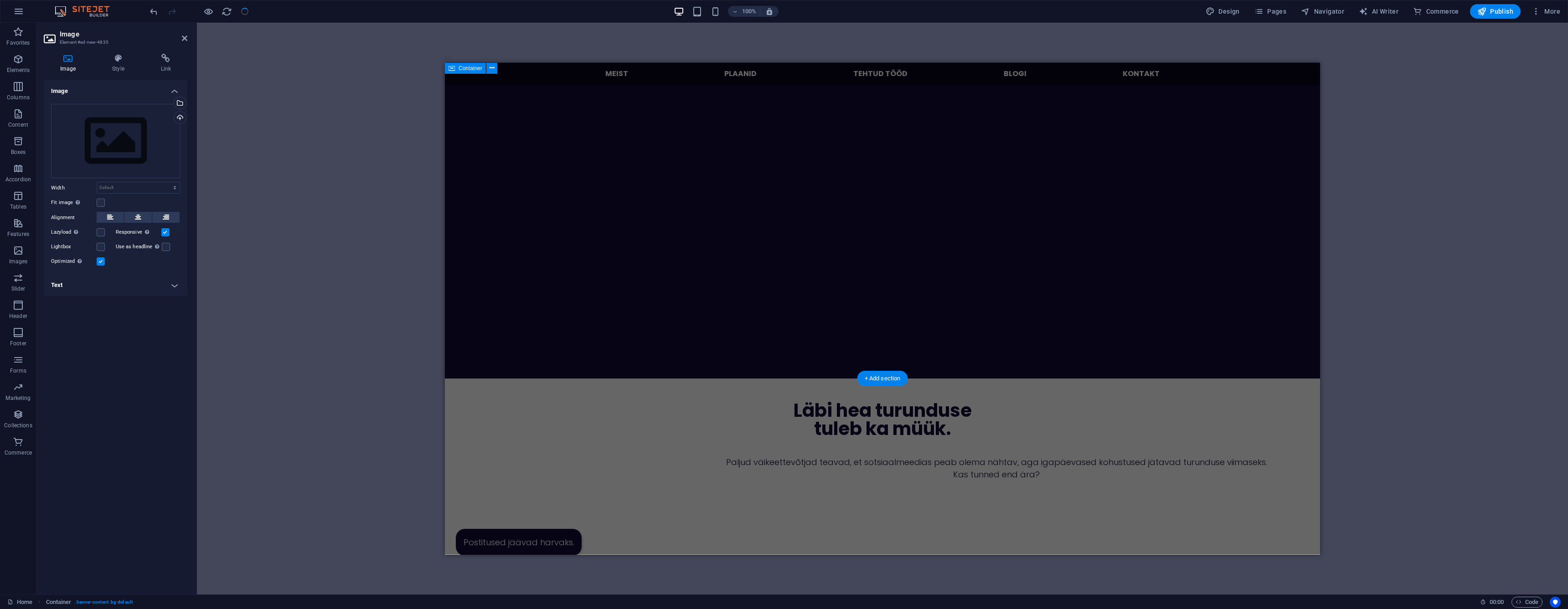
scroll to position [0, 0]
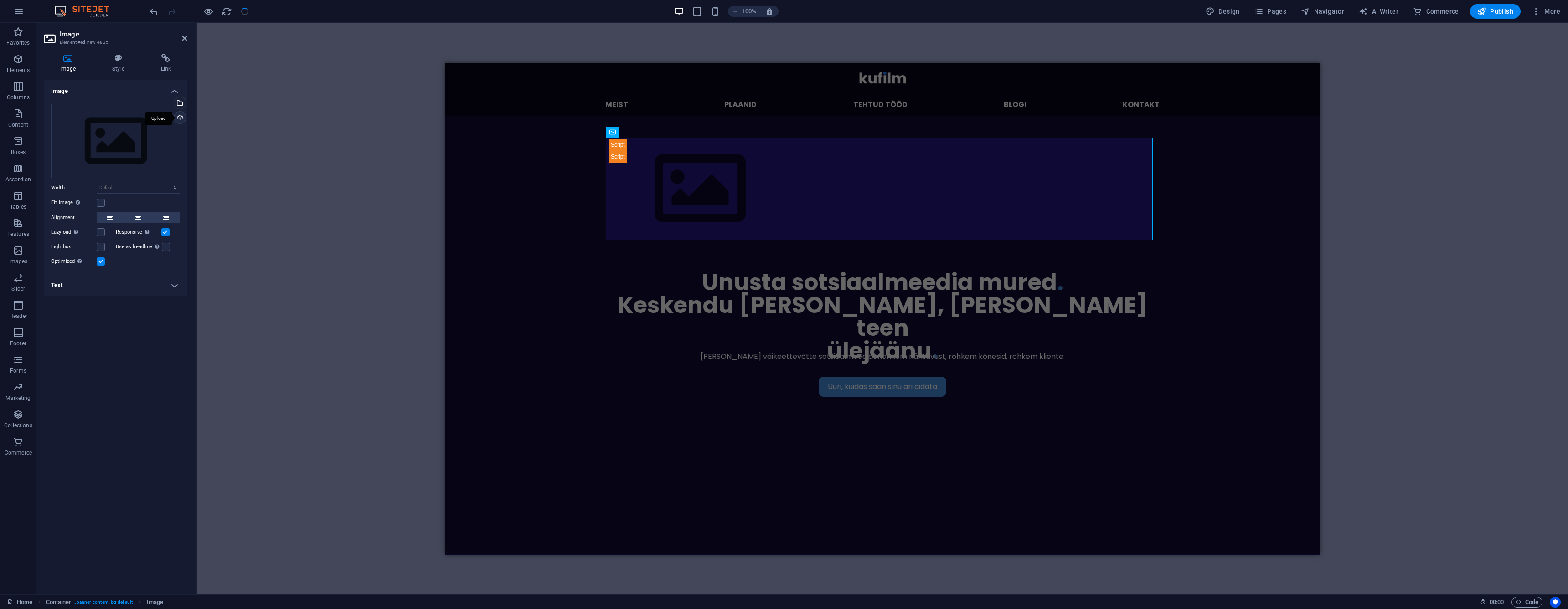
click at [176, 118] on div "Upload" at bounding box center [179, 118] width 14 height 14
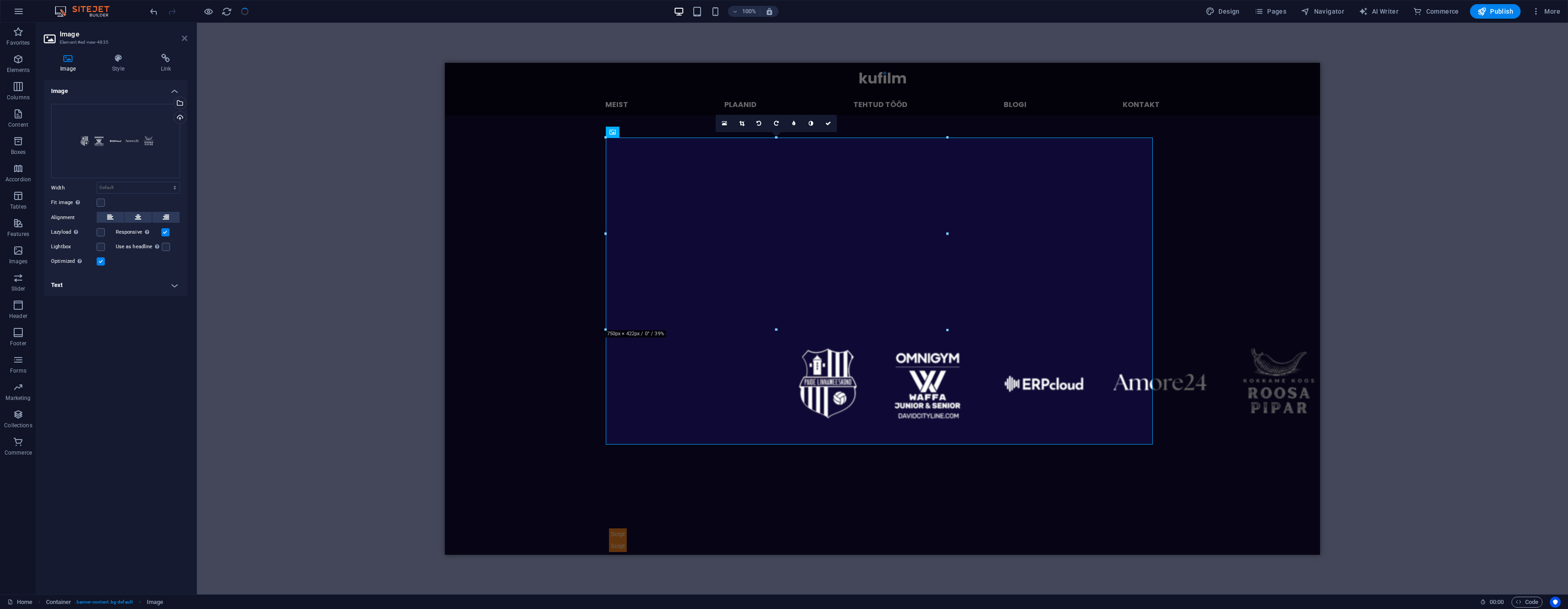
click at [183, 37] on icon at bounding box center [184, 38] width 5 height 8
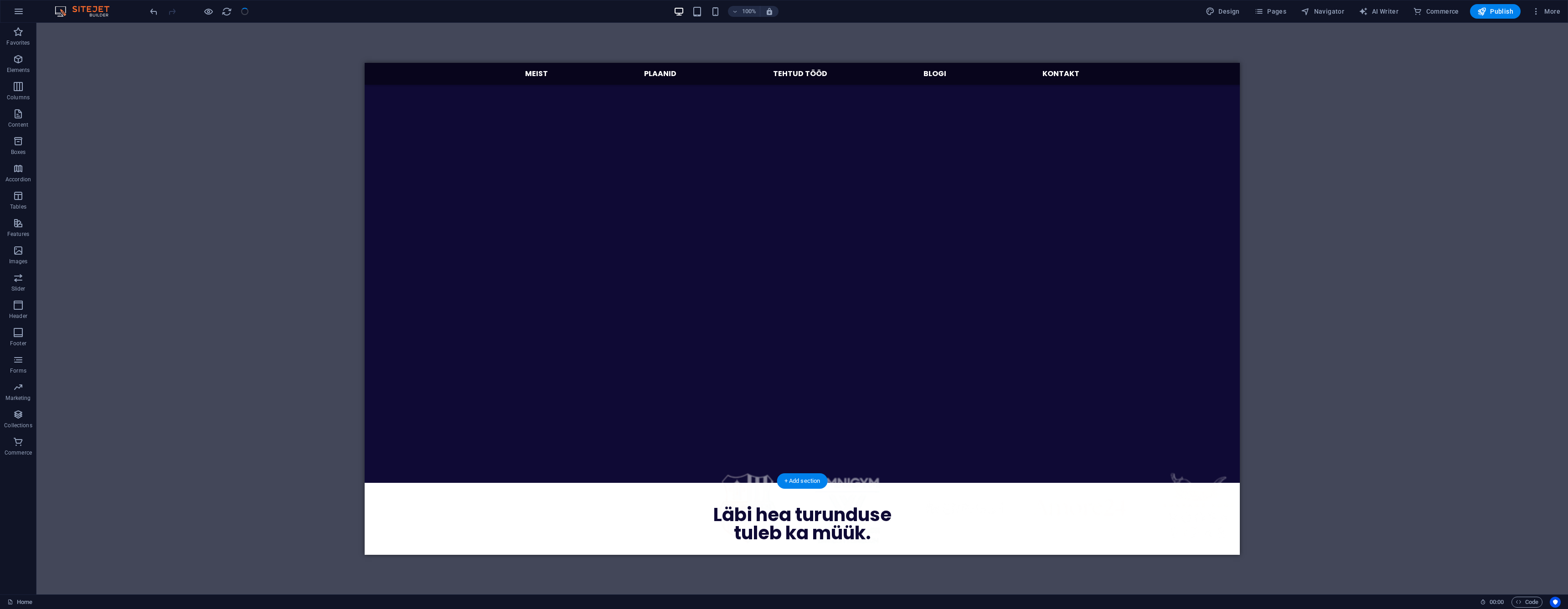
scroll to position [265, 0]
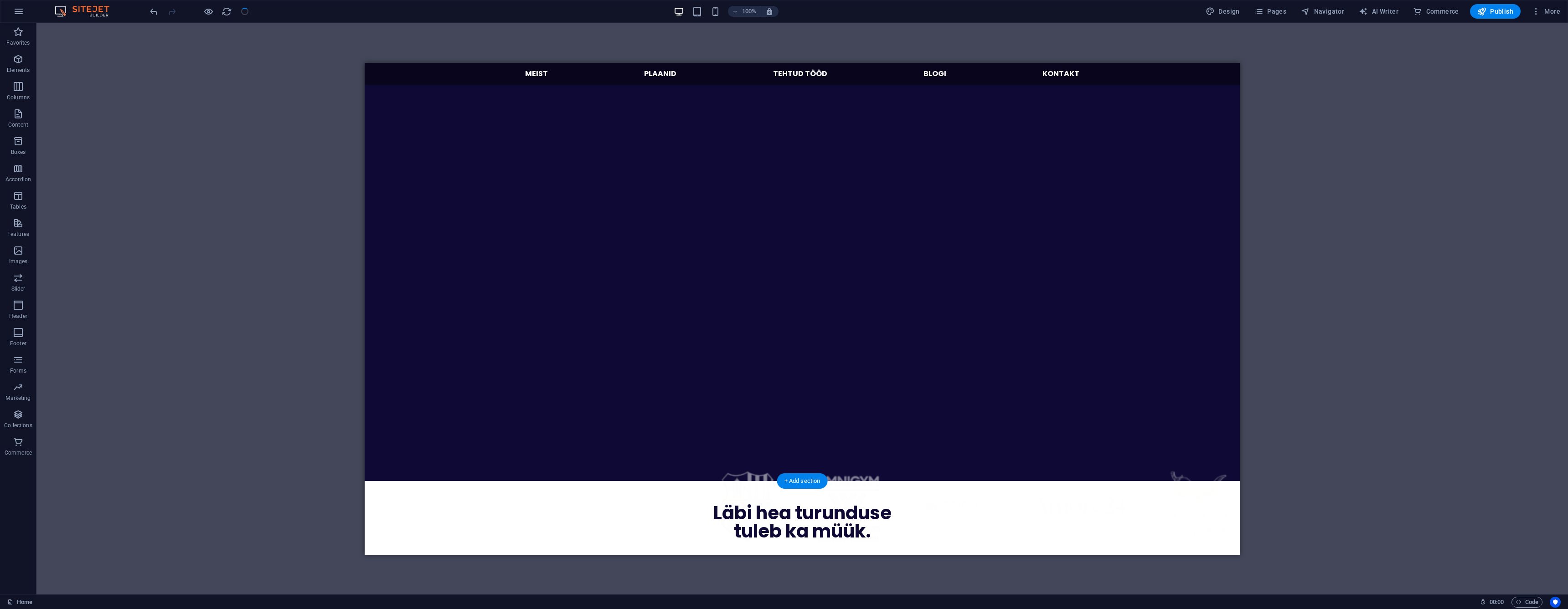
drag, startPoint x: 728, startPoint y: 263, endPoint x: 729, endPoint y: 449, distance: 186.0
click at [504, 399] on div "Uuri, kuidas saan sinu äri aidata [PERSON_NAME] väikeettevõtte sotsiaalmeediat …" at bounding box center [802, 139] width 875 height 683
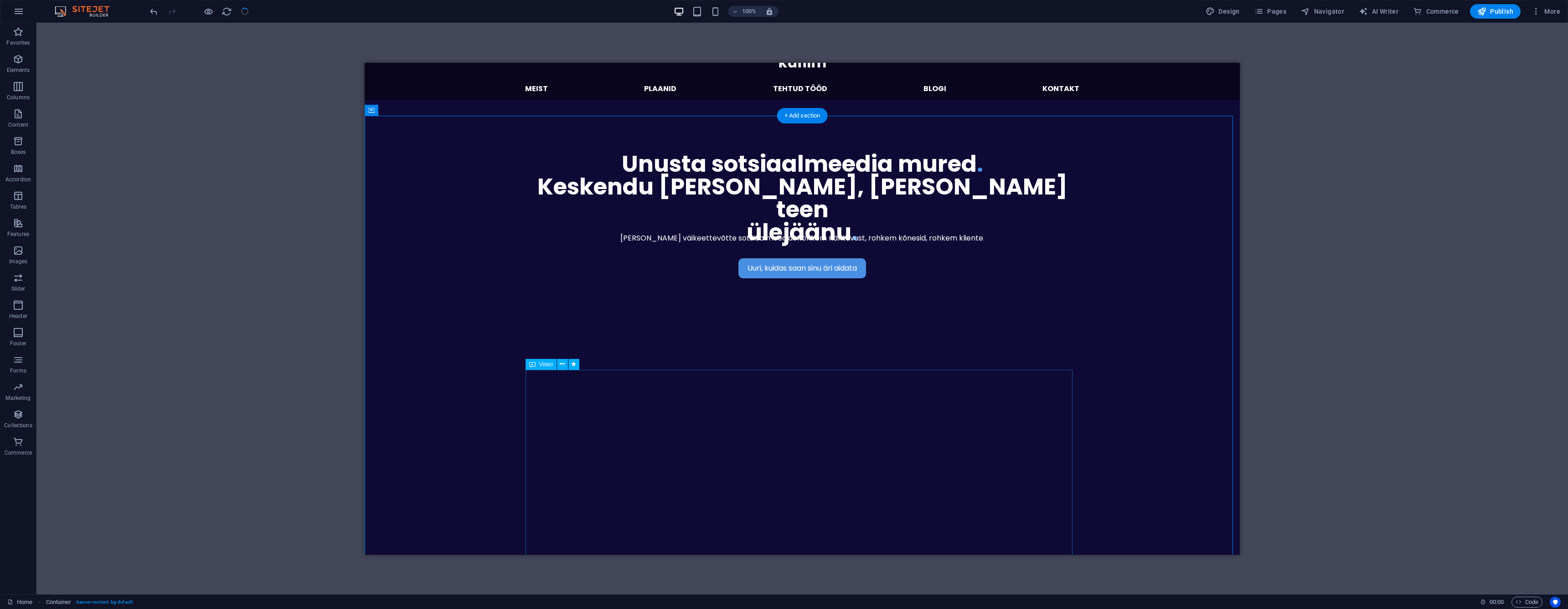
scroll to position [0, 0]
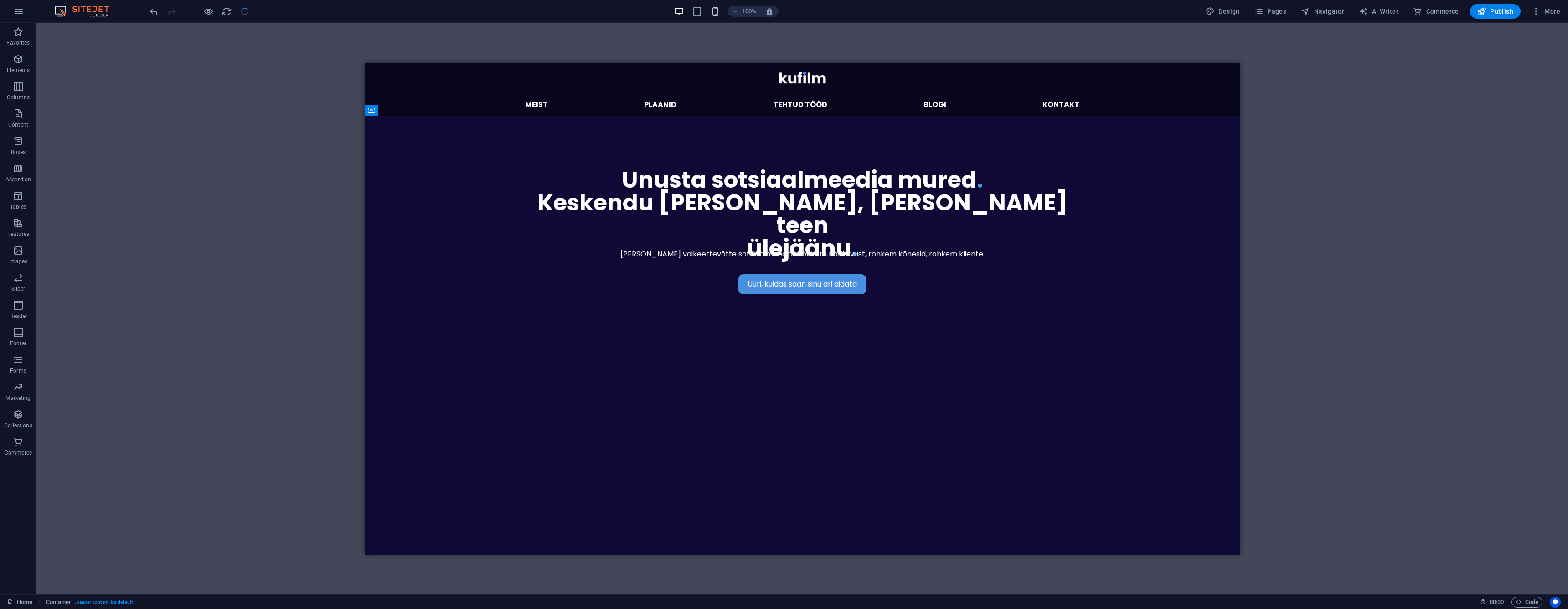
click at [720, 16] on icon "button" at bounding box center [716, 11] width 11 height 11
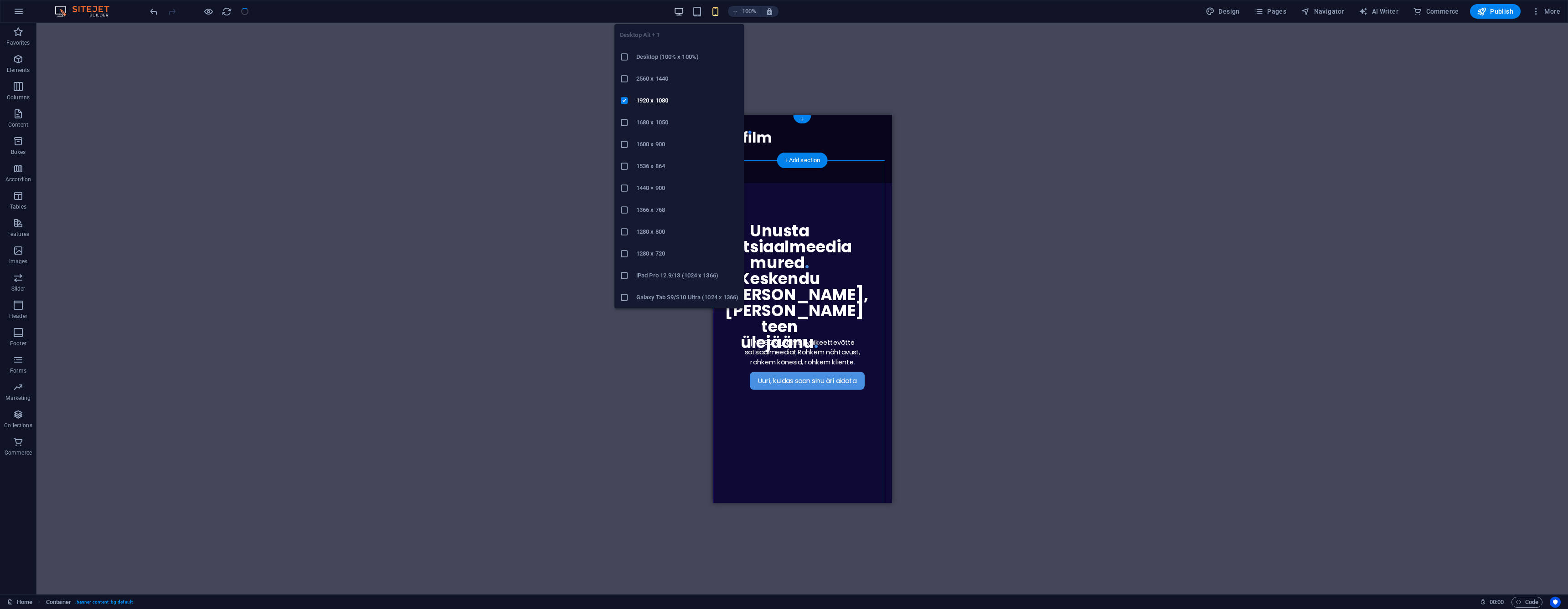
click at [683, 13] on icon "button" at bounding box center [679, 11] width 11 height 11
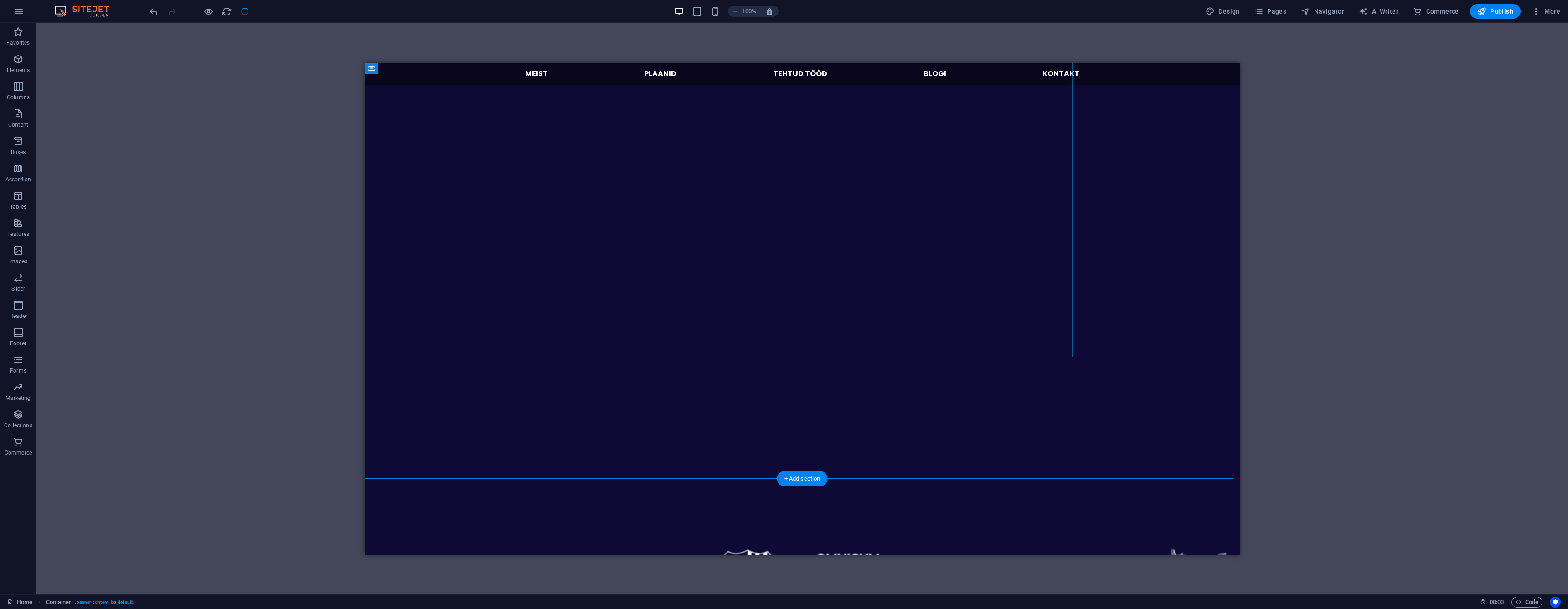
scroll to position [268, 0]
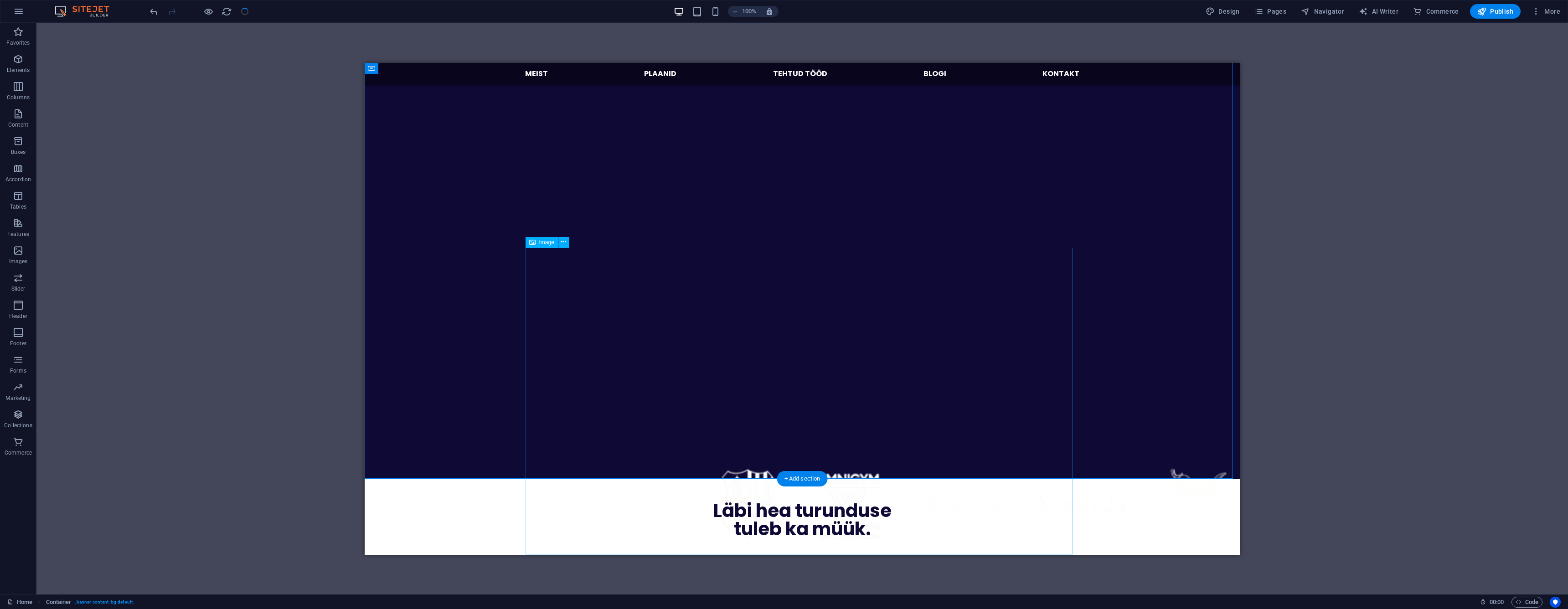
click at [827, 405] on figure at bounding box center [802, 503] width 547 height 492
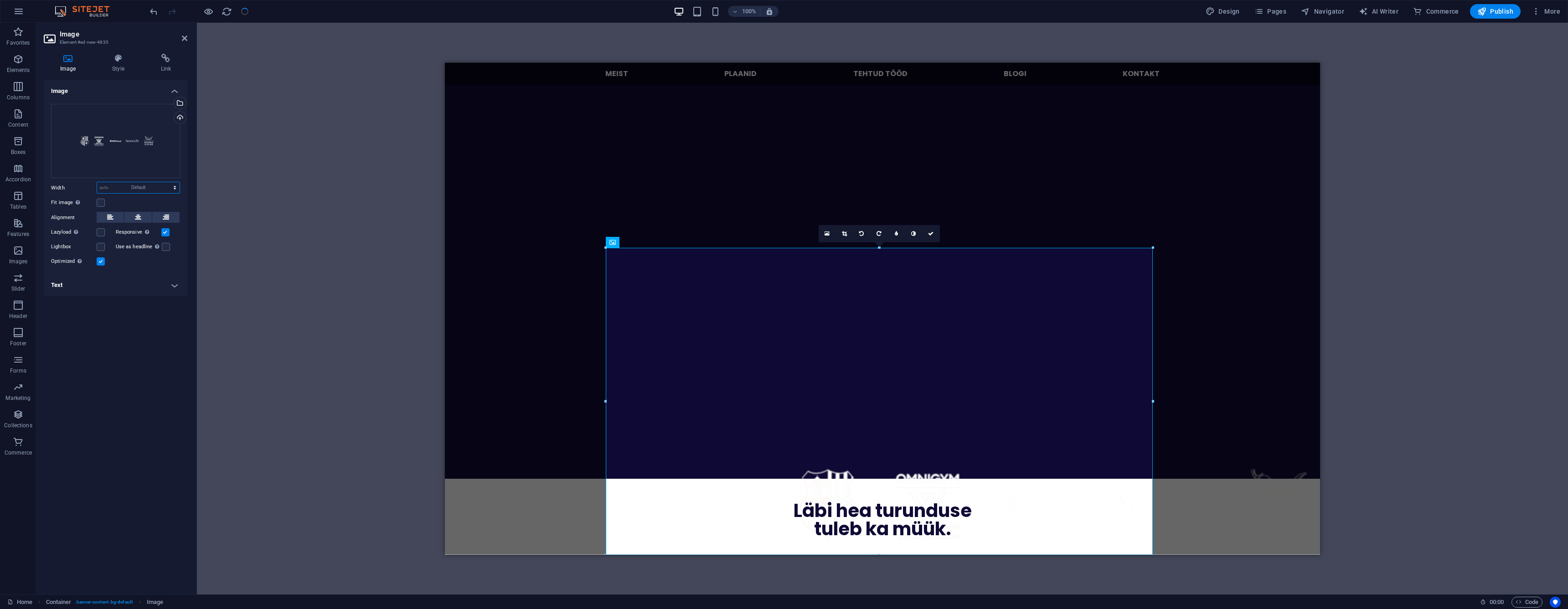
select select "DISABLED_OPTION_VALUE"
click at [101, 234] on label at bounding box center [100, 232] width 8 height 8
click at [0, 0] on input "Lazyload Loading images after the page loads improves page speed." at bounding box center [0, 0] width 0 height 0
click at [101, 232] on label at bounding box center [100, 232] width 8 height 8
click at [0, 0] on input "Lazyload Loading images after the page loads improves page speed." at bounding box center [0, 0] width 0 height 0
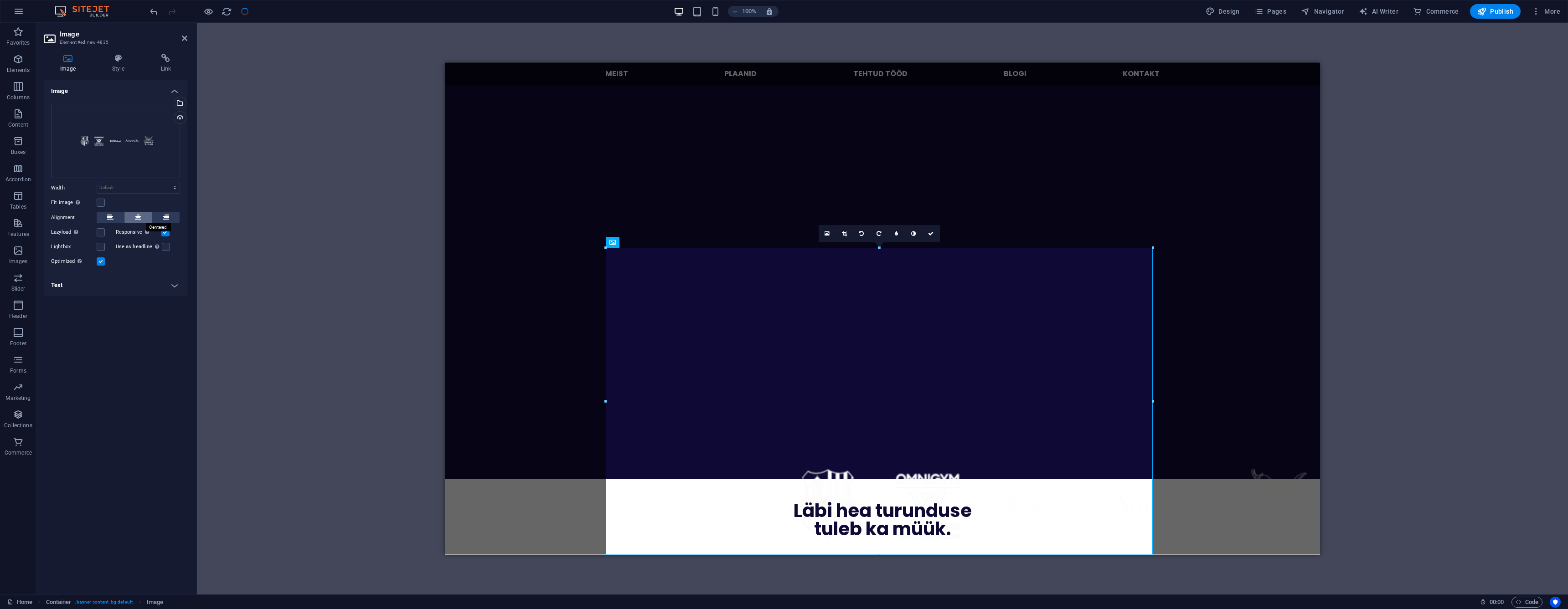
click at [140, 216] on icon at bounding box center [138, 217] width 6 height 11
click at [117, 290] on h4 "Text" at bounding box center [115, 285] width 143 height 22
click at [146, 287] on h4 "Text" at bounding box center [115, 283] width 143 height 17
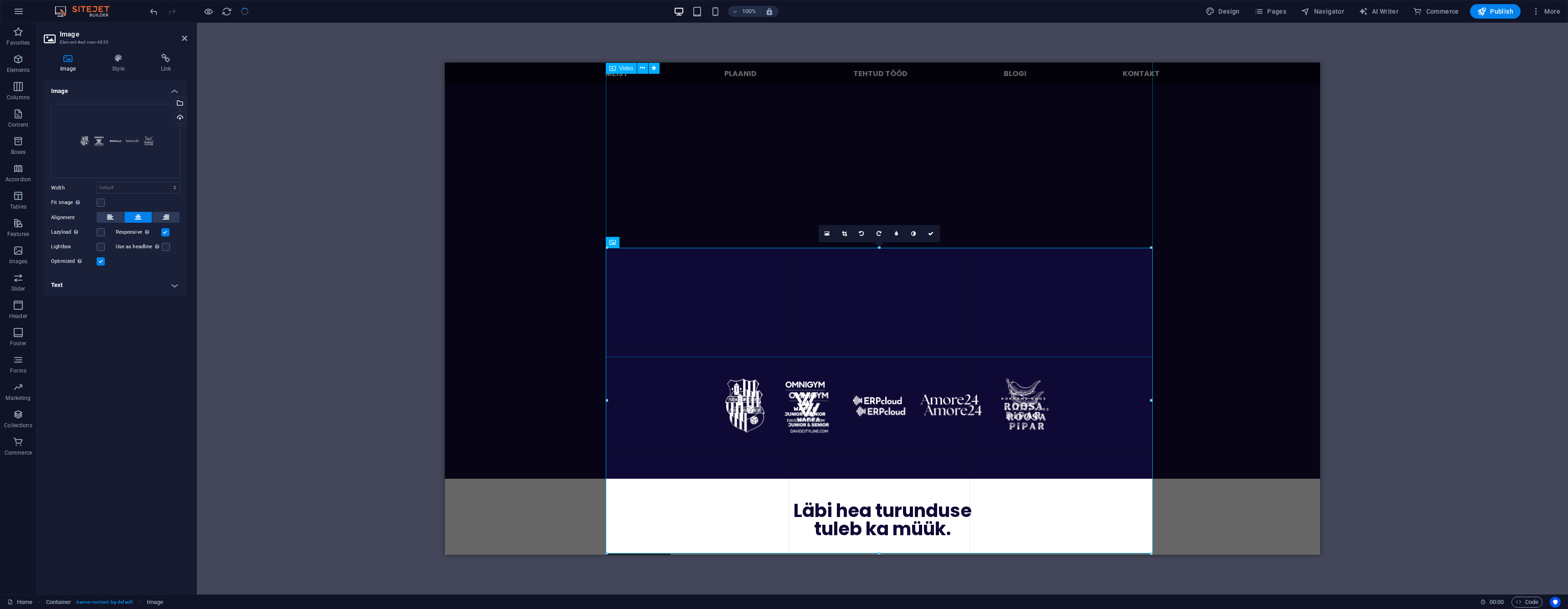
drag, startPoint x: 606, startPoint y: 249, endPoint x: 611, endPoint y: 254, distance: 7.1
type input "1192"
select select "px"
drag, startPoint x: 608, startPoint y: 249, endPoint x: 613, endPoint y: 256, distance: 8.6
type input "1187"
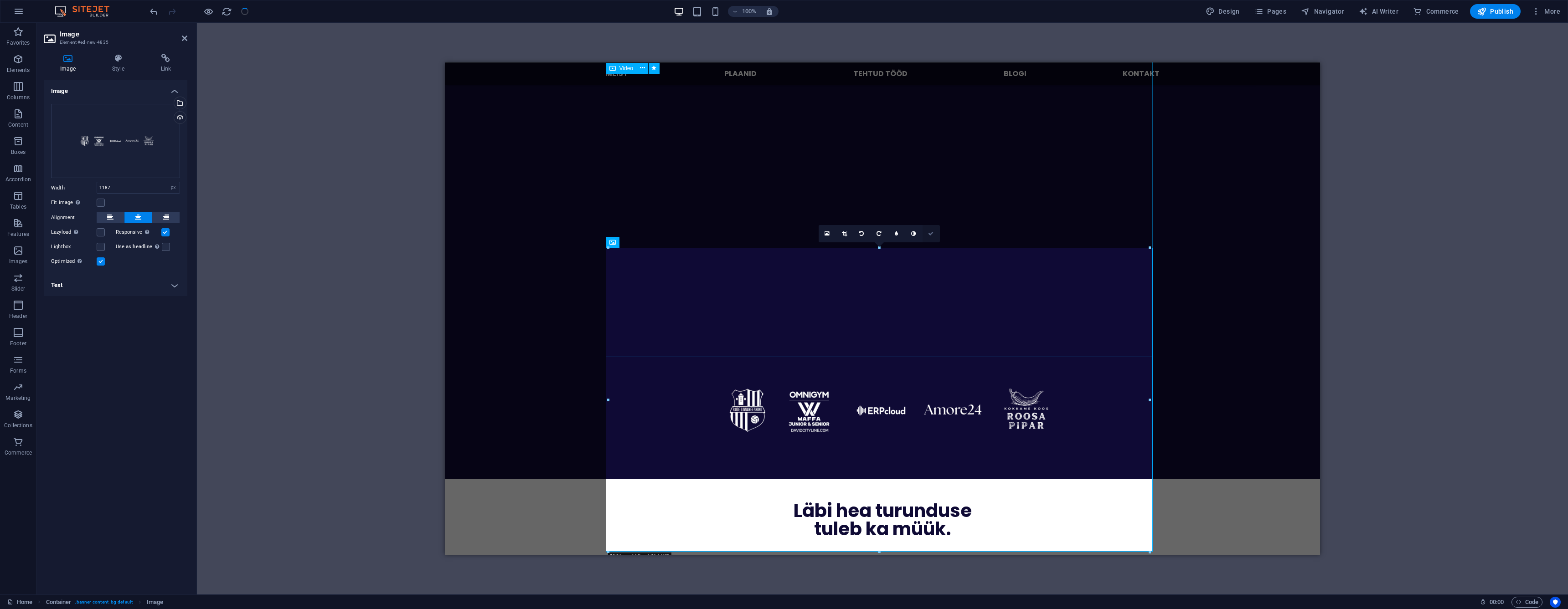
click at [930, 235] on icon at bounding box center [930, 233] width 5 height 5
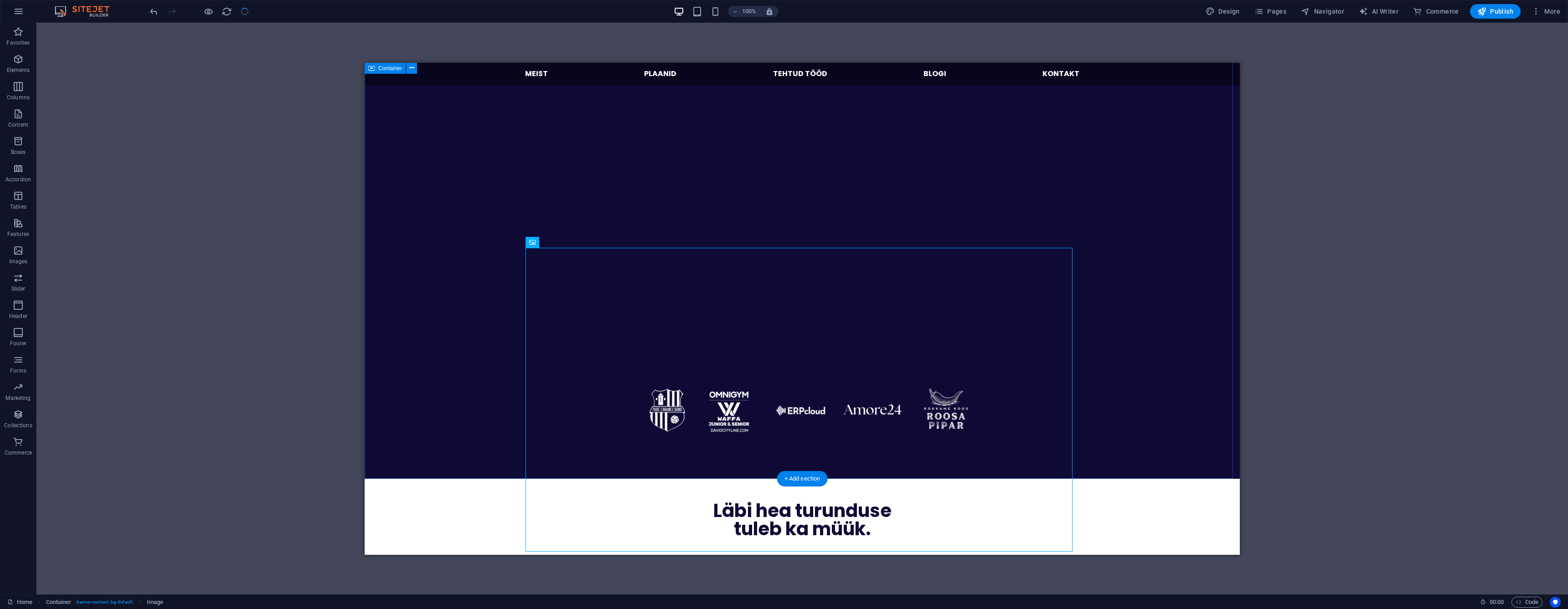
click at [366, 254] on div "Uuri, kuidas saan sinu äri aidata [PERSON_NAME] väikeettevõtte sotsiaalmeediat …" at bounding box center [802, 136] width 875 height 683
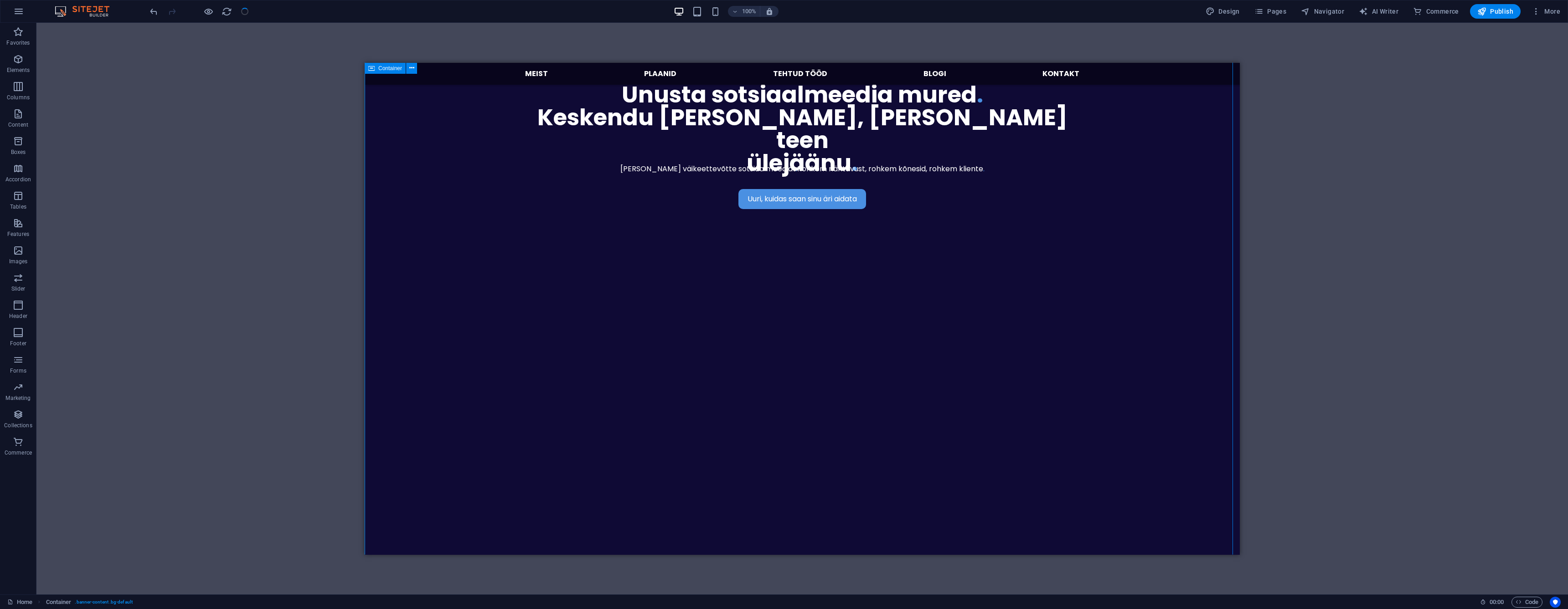
scroll to position [0, 0]
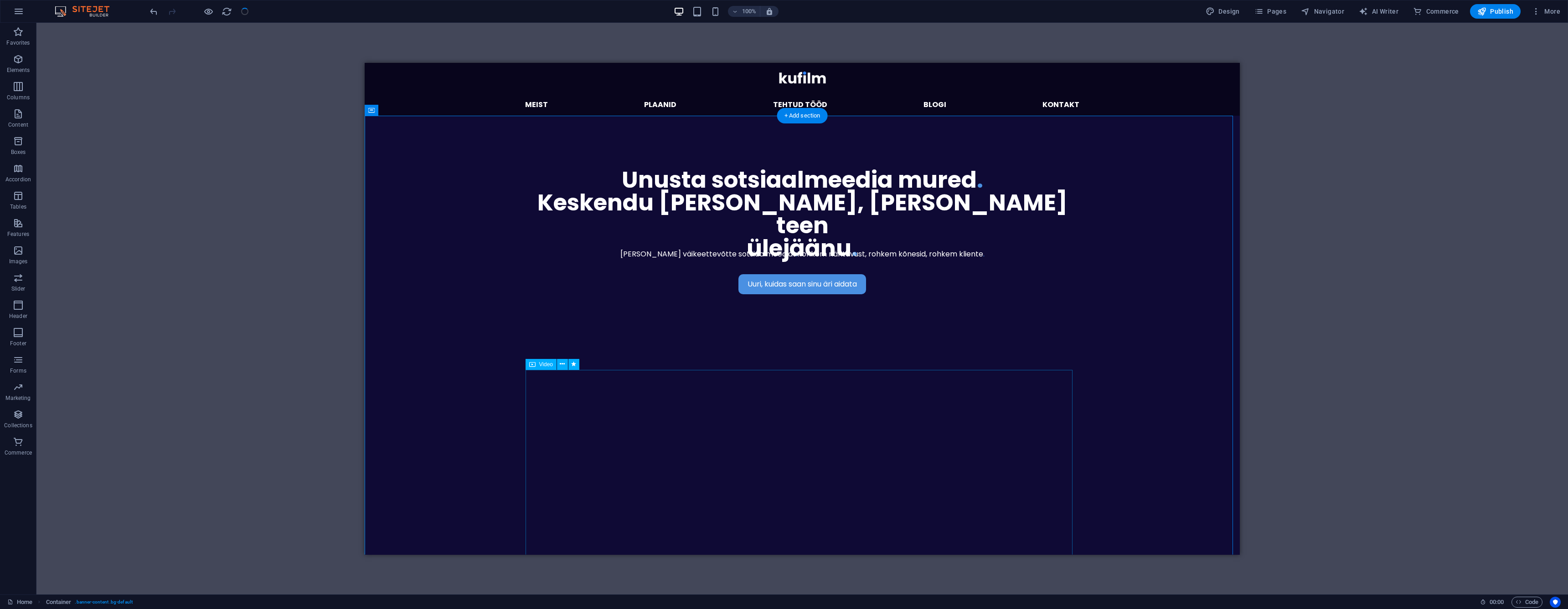
click at [661, 392] on figure at bounding box center [802, 528] width 547 height 274
select select "px"
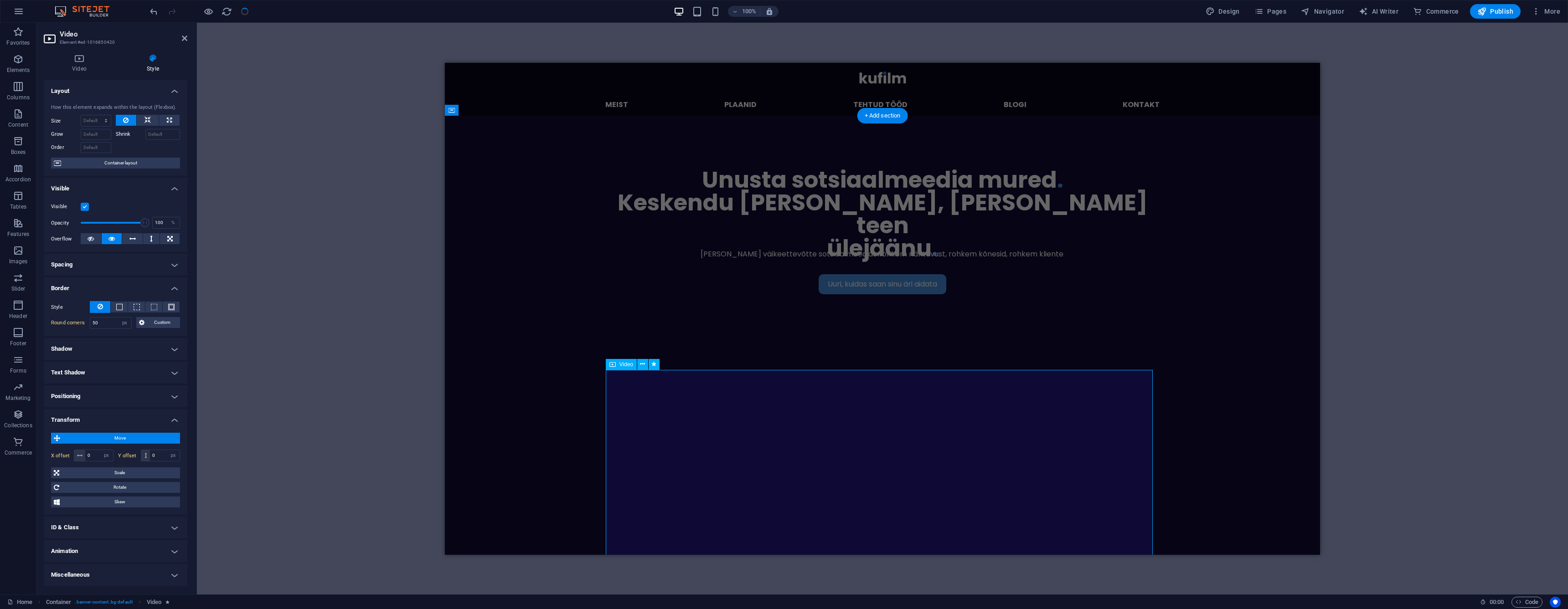
type input "100"
click at [163, 452] on input "240" at bounding box center [164, 455] width 29 height 11
click at [163, 454] on input "220" at bounding box center [164, 455] width 29 height 11
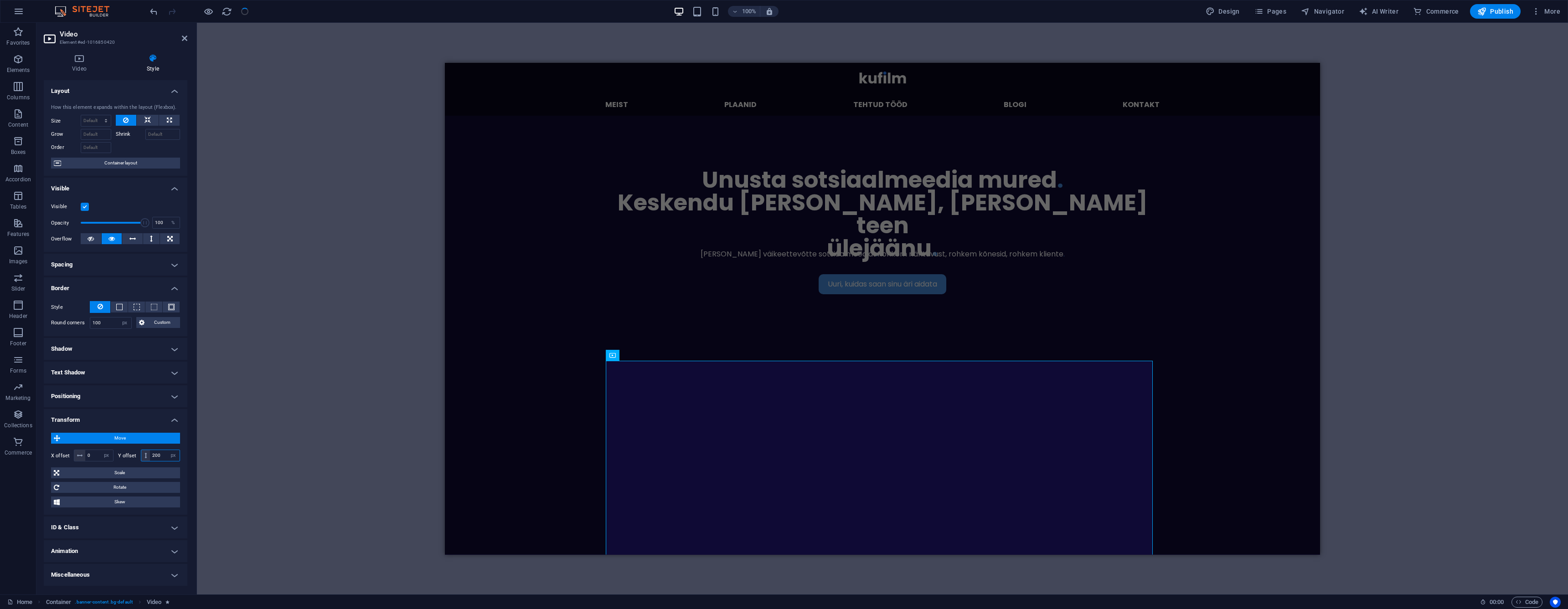
type input "200"
click at [185, 40] on icon at bounding box center [184, 38] width 5 height 8
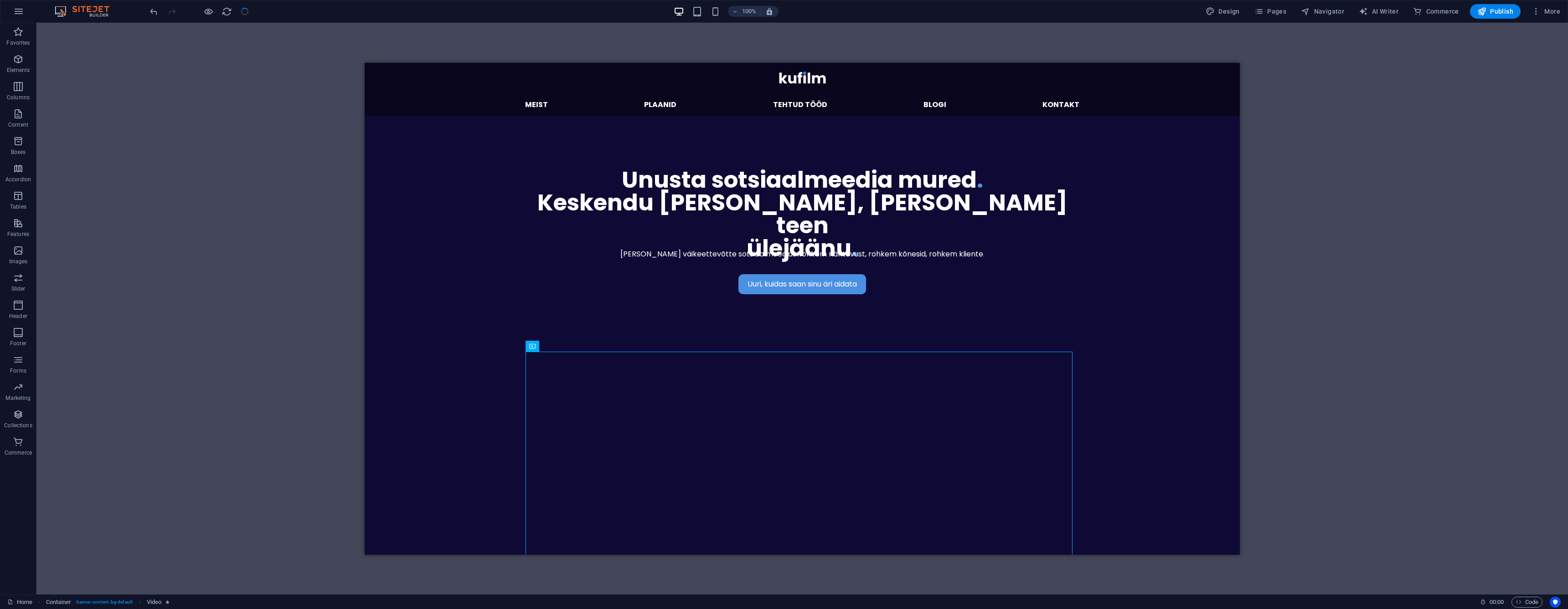
click at [320, 185] on div "Drag here to replace the existing content. Press “Ctrl” if you want to create a…" at bounding box center [802, 308] width 1532 height 571
click at [462, 255] on div "Uuri, kuidas saan sinu äri aidata [PERSON_NAME] väikeettevõtte sotsiaalmeediat …" at bounding box center [802, 457] width 875 height 683
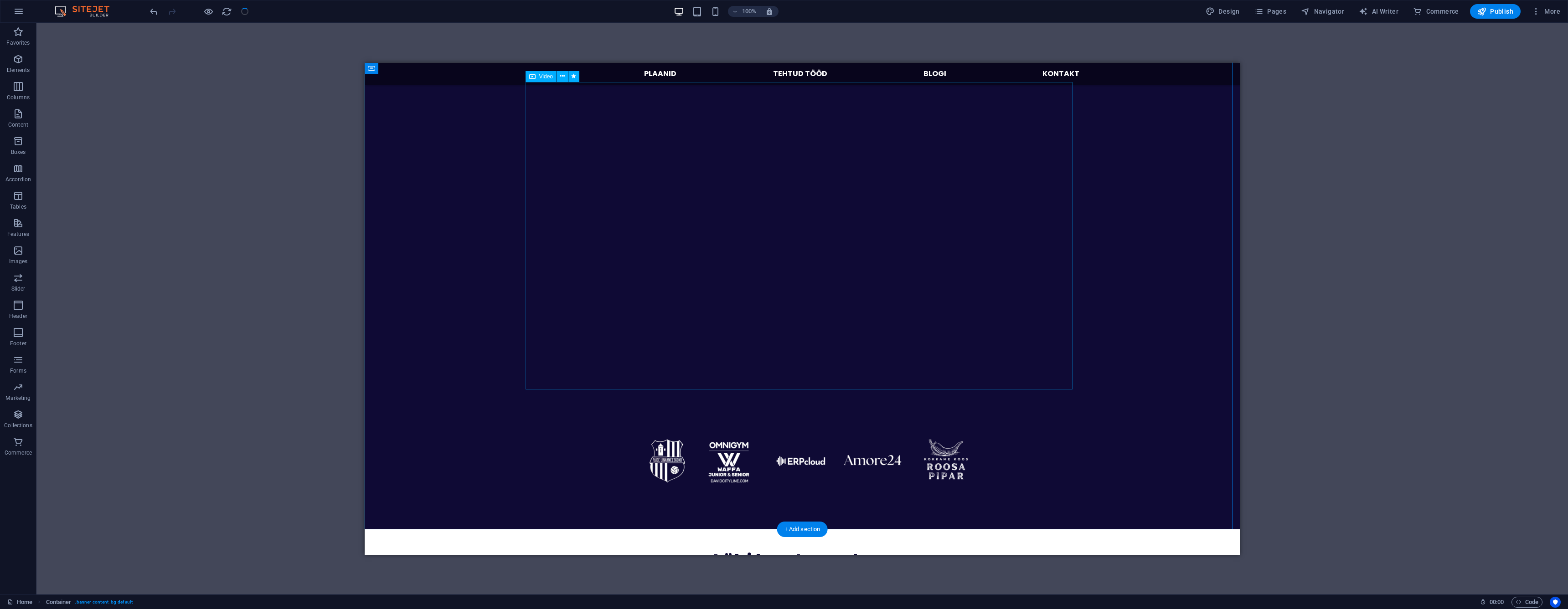
scroll to position [283, 0]
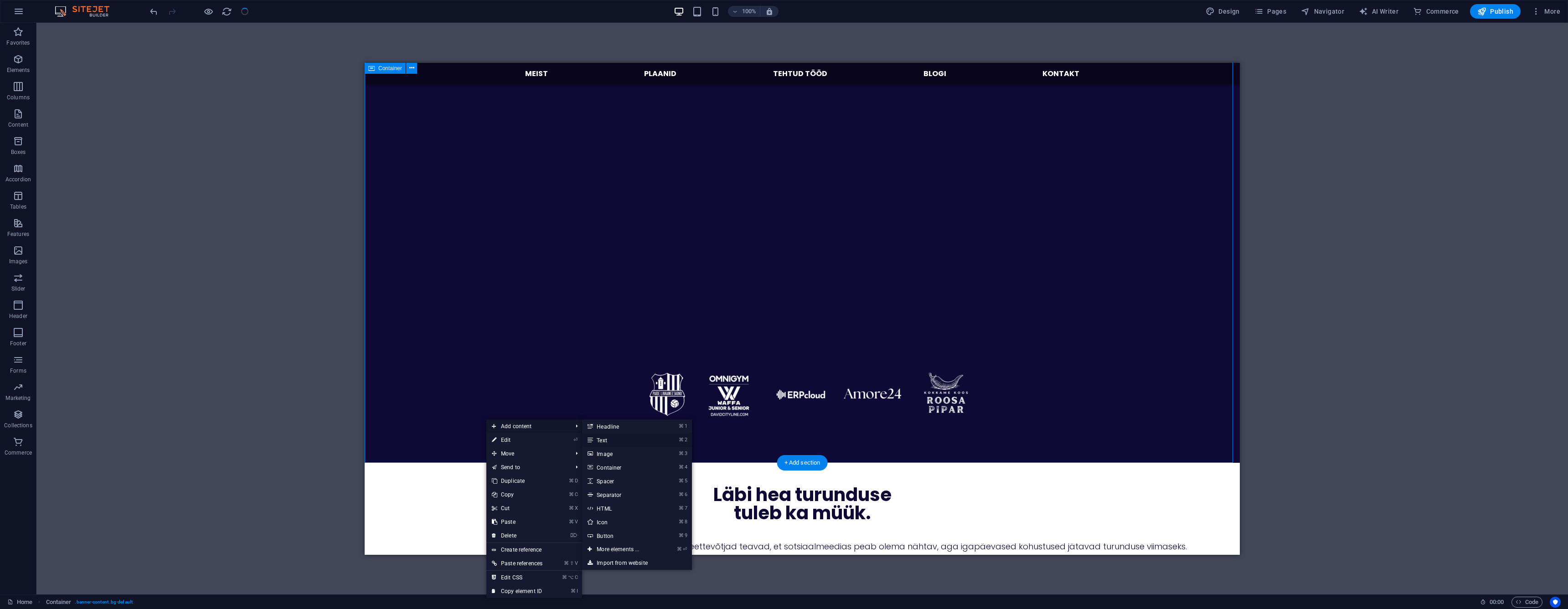
click at [600, 439] on link "⌘ 2 Text" at bounding box center [620, 440] width 75 height 14
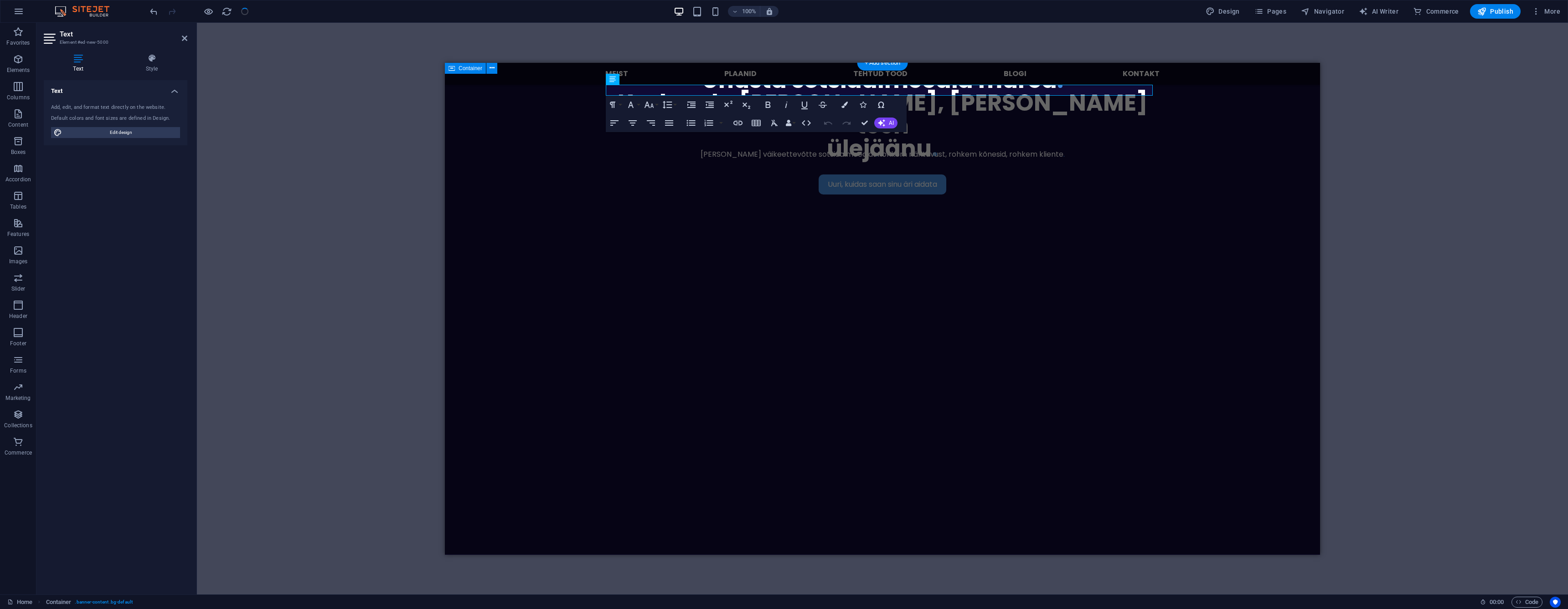
scroll to position [0, 0]
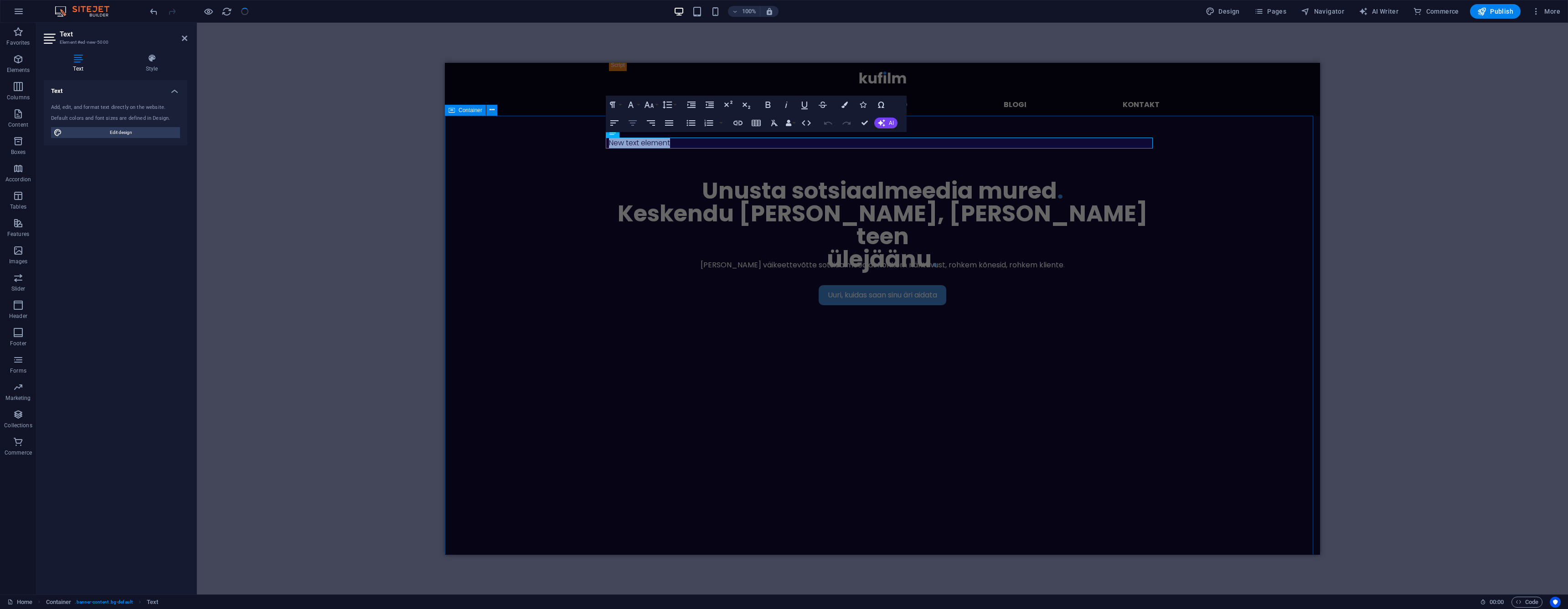
click at [631, 125] on icon "button" at bounding box center [632, 123] width 8 height 5
click at [686, 145] on p "Meid on usaldanud üle 15 Eesti ettevõtte" at bounding box center [882, 142] width 547 height 11
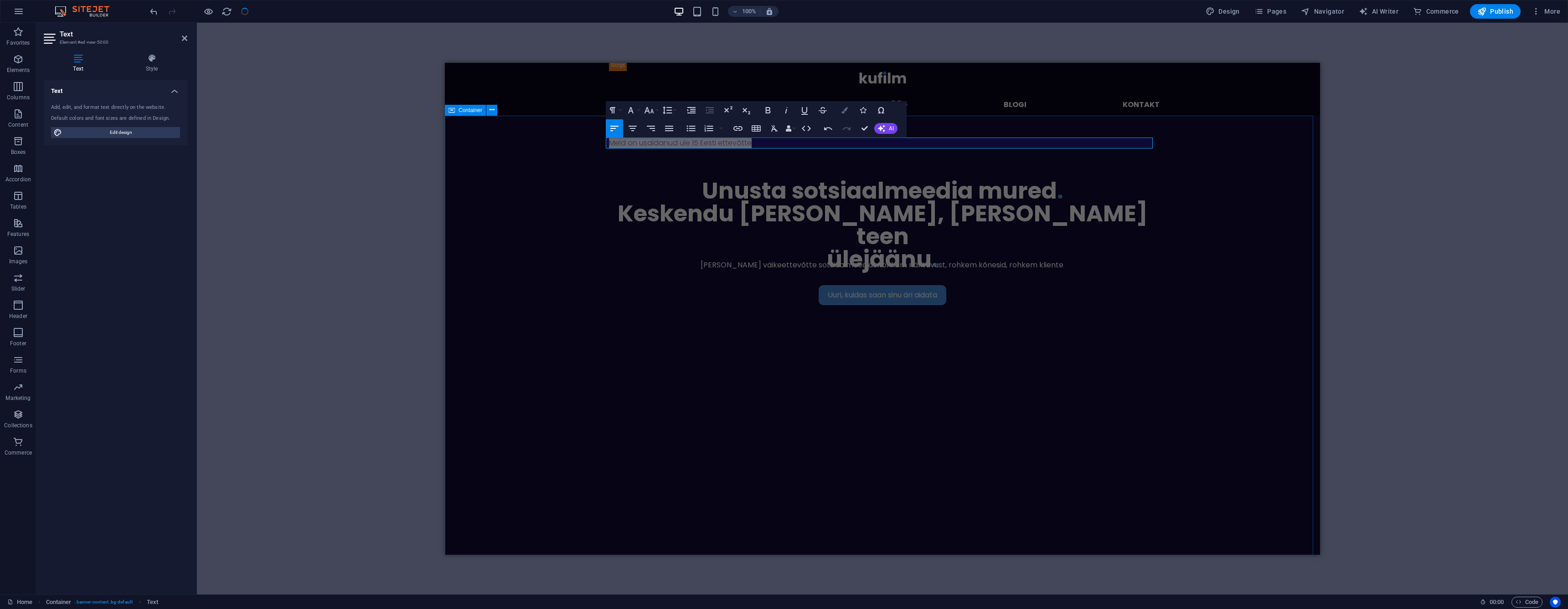
click at [845, 111] on icon "button" at bounding box center [845, 110] width 6 height 6
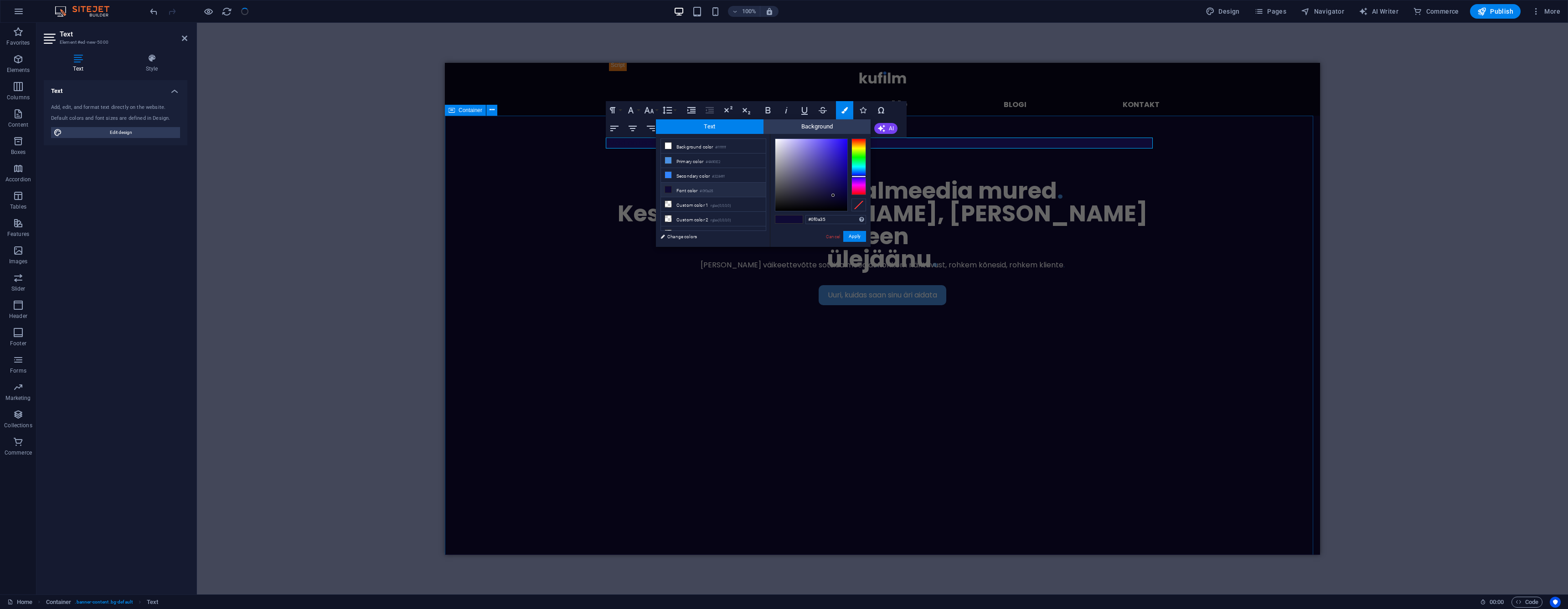
drag, startPoint x: 692, startPoint y: 143, endPoint x: 815, endPoint y: 189, distance: 131.3
click at [692, 143] on li "Background color #ffffff" at bounding box center [713, 145] width 105 height 14
type input "#ffffff"
click at [852, 232] on button "Apply" at bounding box center [855, 236] width 23 height 11
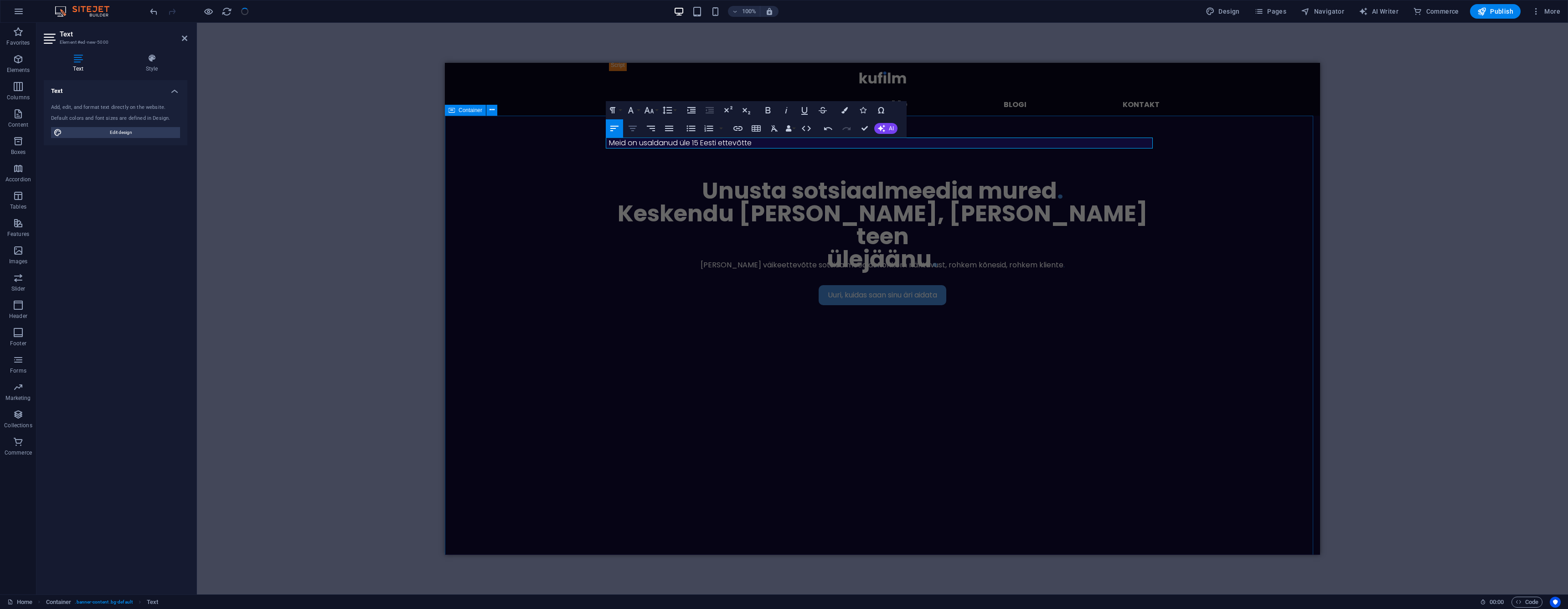
click at [637, 128] on icon "button" at bounding box center [633, 128] width 11 height 11
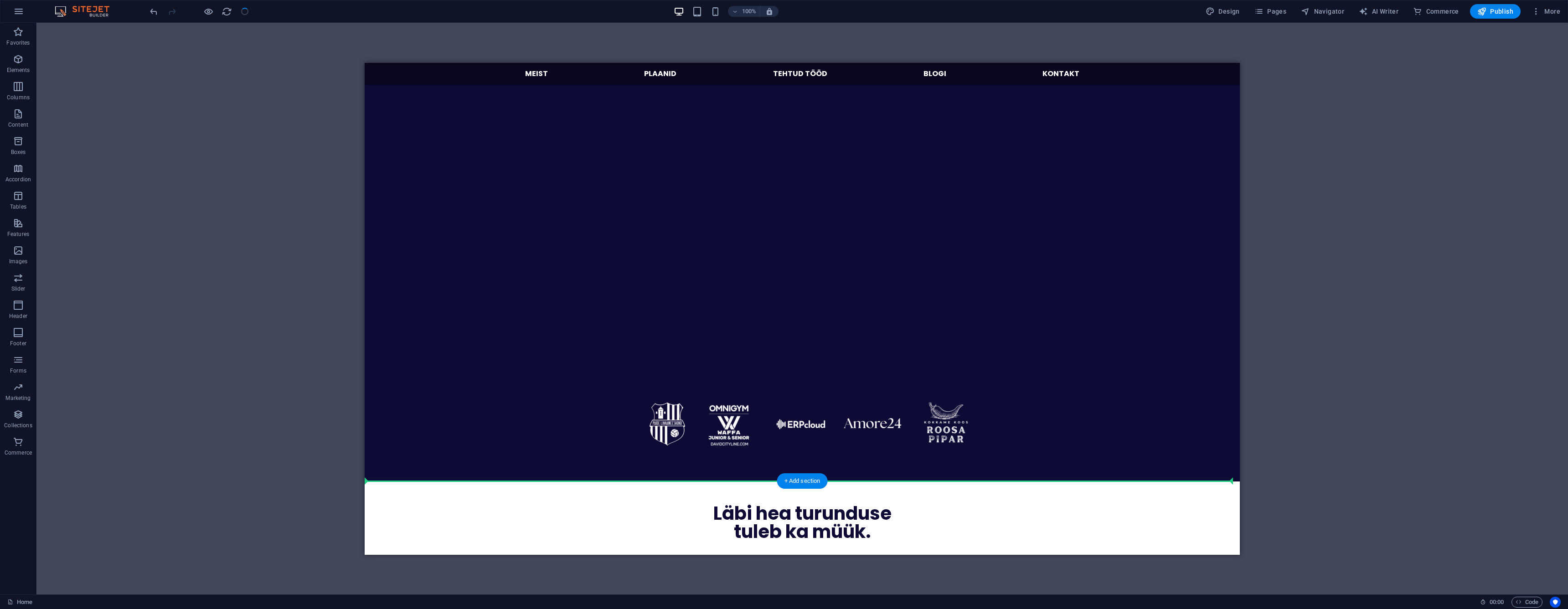
scroll to position [267, 0]
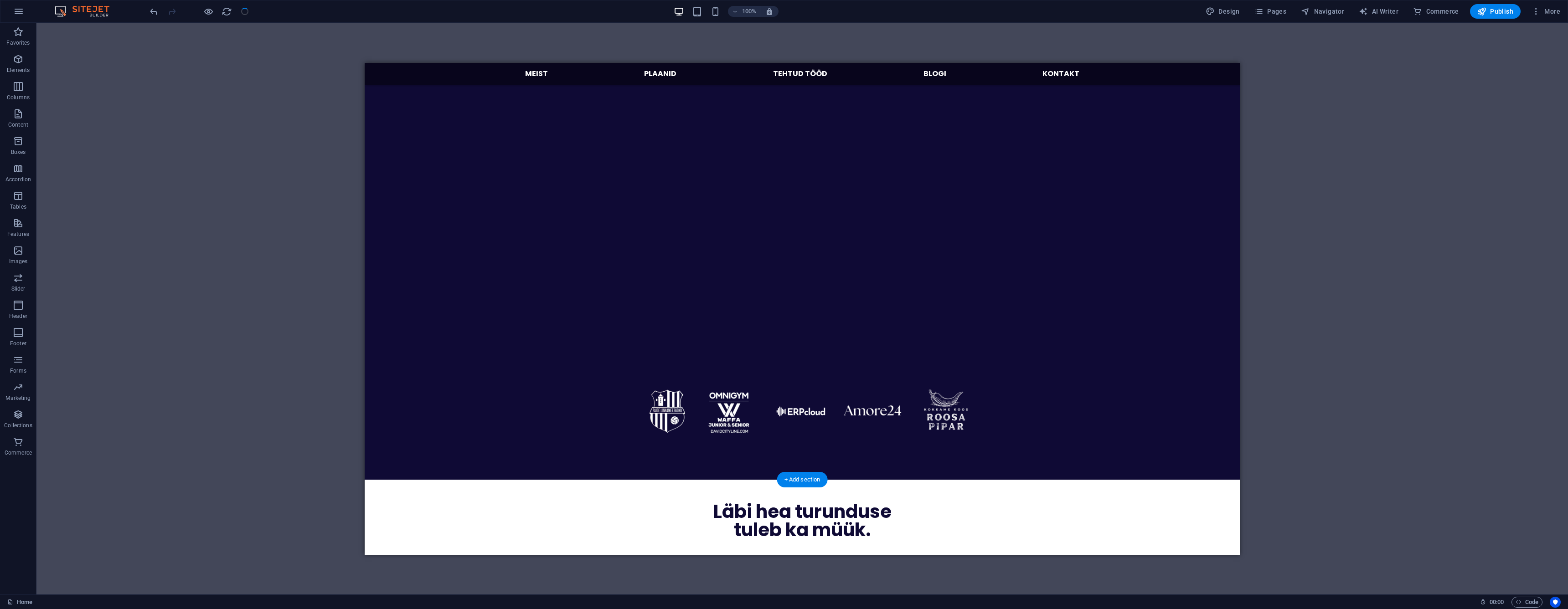
drag, startPoint x: 696, startPoint y: 142, endPoint x: 759, endPoint y: 451, distance: 315.4
drag, startPoint x: 542, startPoint y: 253, endPoint x: 573, endPoint y: 332, distance: 84.9
click at [573, 332] on figure at bounding box center [802, 213] width 547 height 274
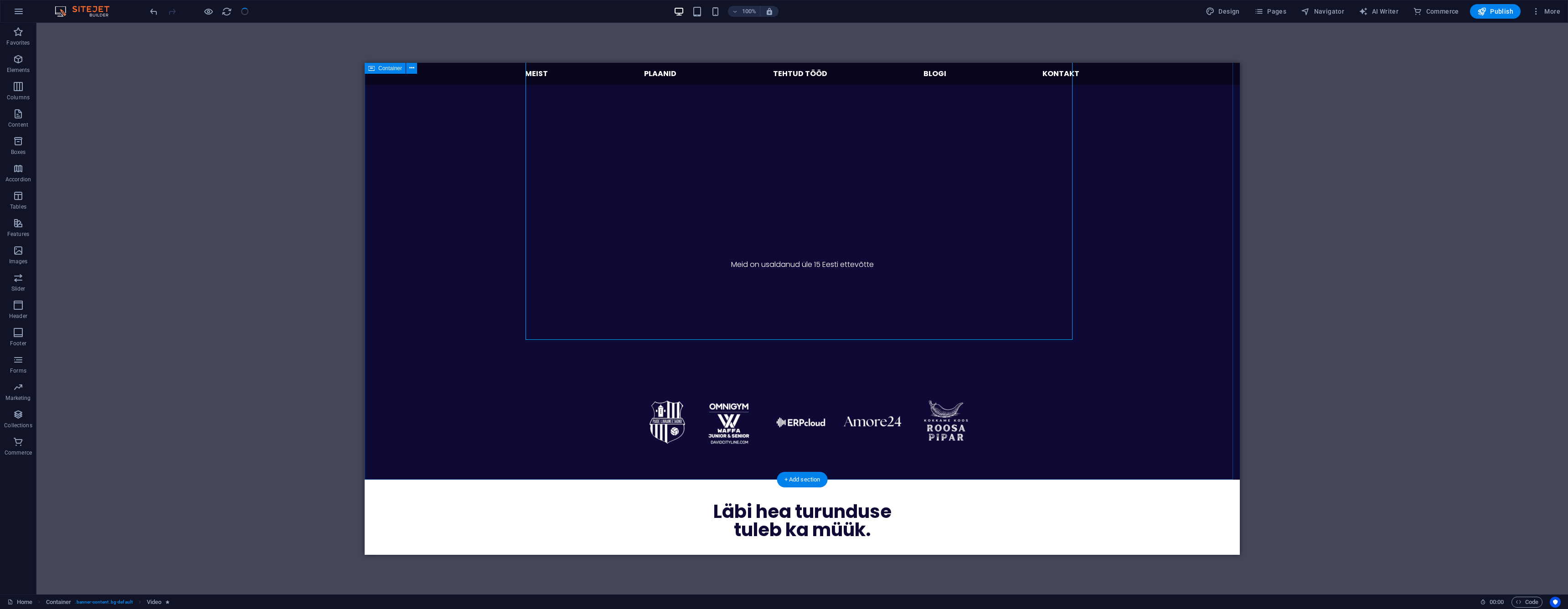
scroll to position [86, 0]
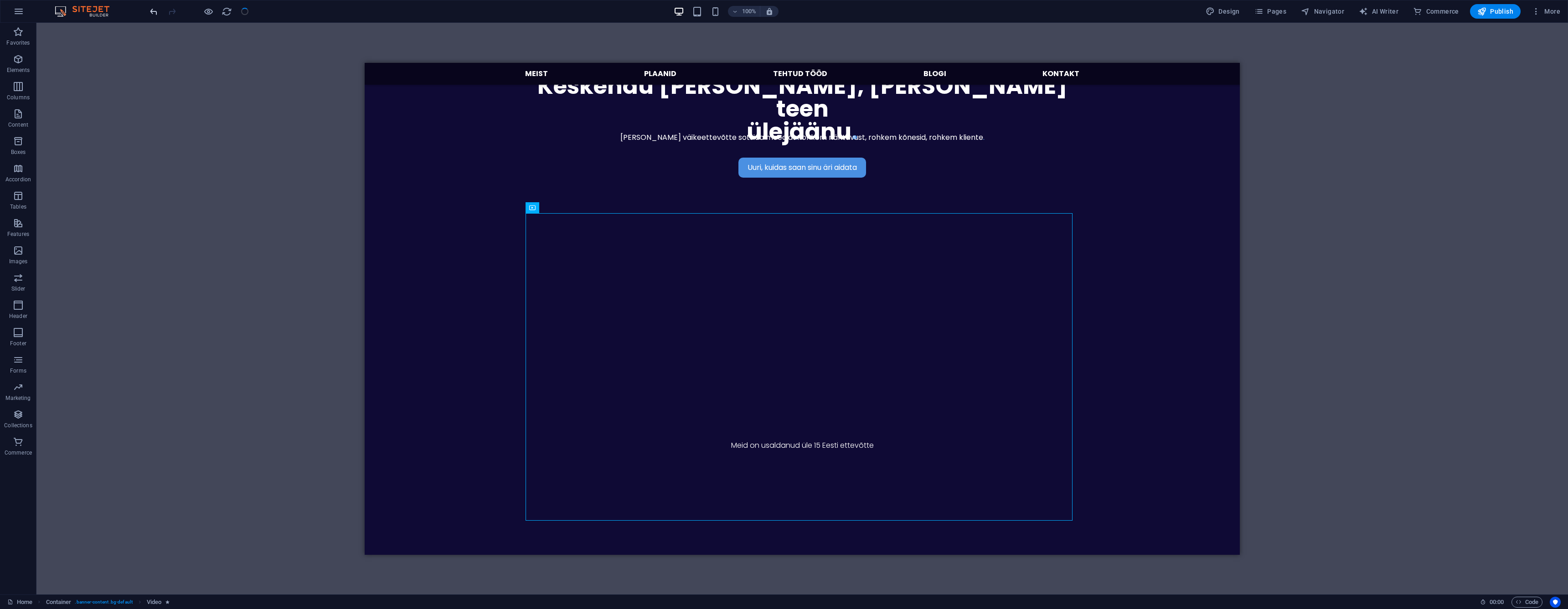
click at [154, 11] on icon "undo" at bounding box center [154, 11] width 11 height 11
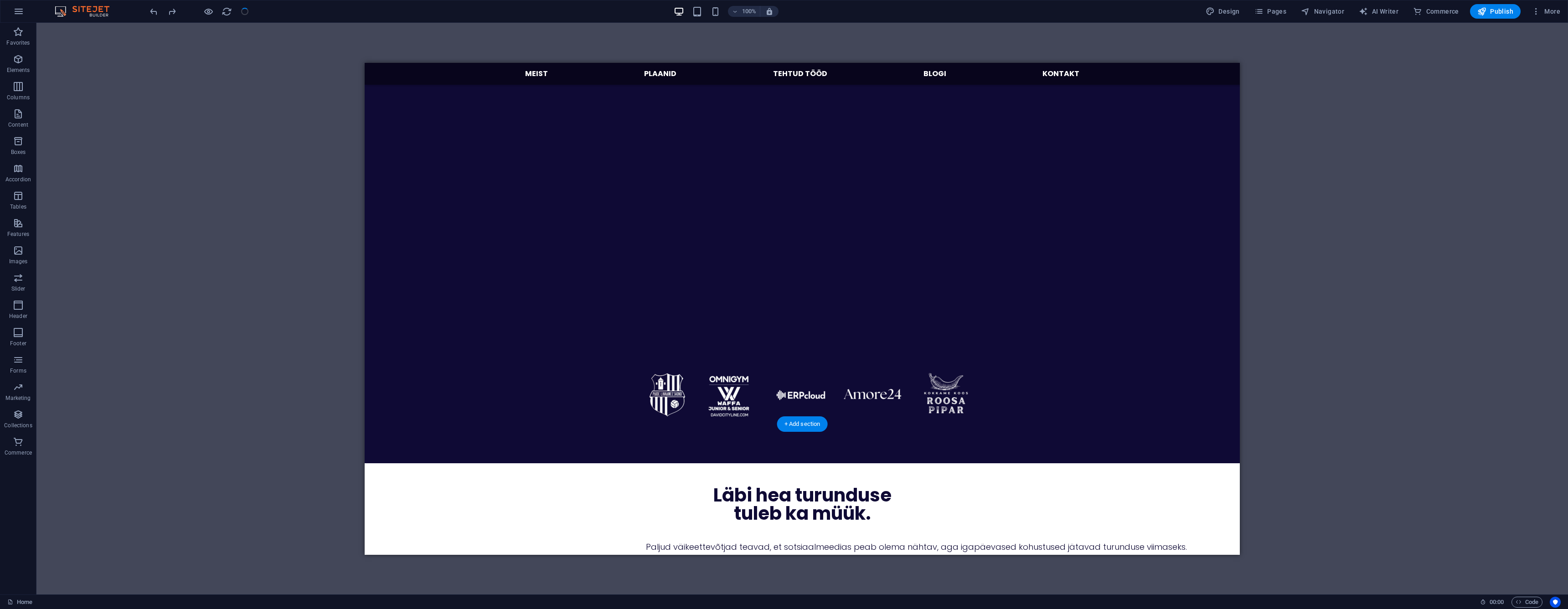
scroll to position [322, 0]
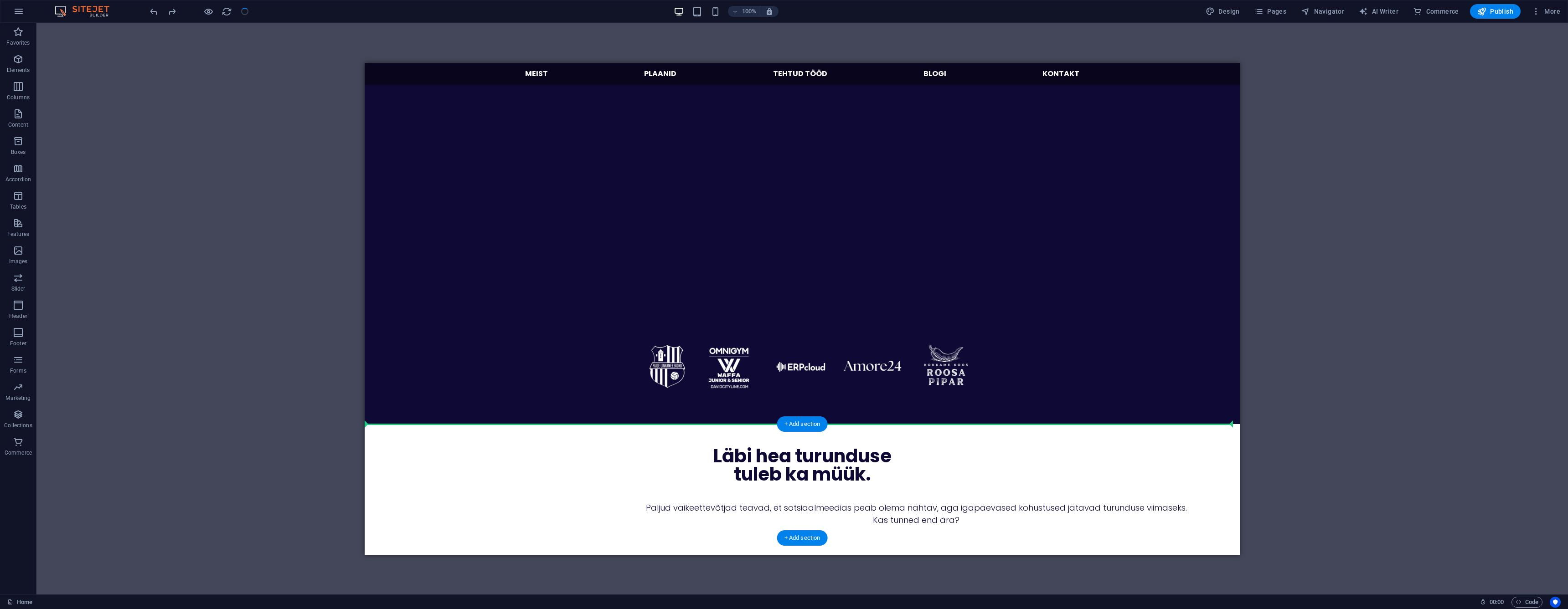
drag, startPoint x: 821, startPoint y: 143, endPoint x: 848, endPoint y: 437, distance: 295.2
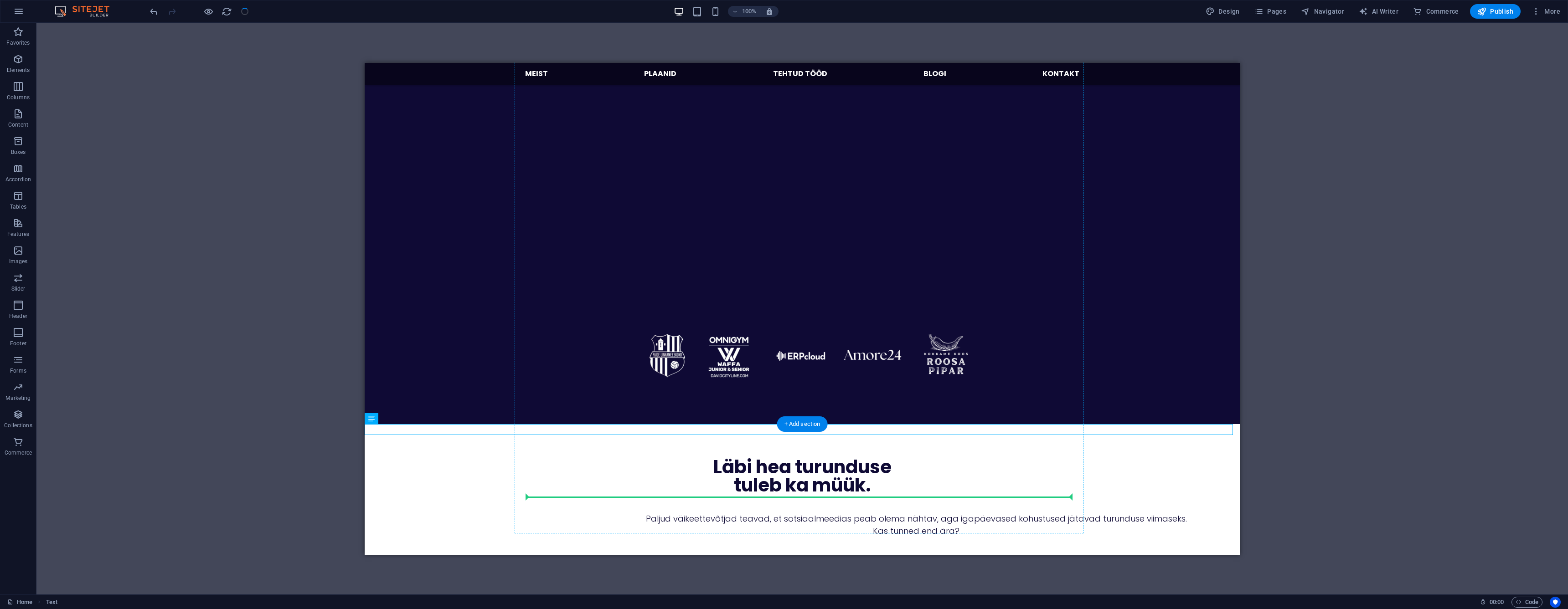
drag, startPoint x: 838, startPoint y: 431, endPoint x: 837, endPoint y: 414, distance: 17.0
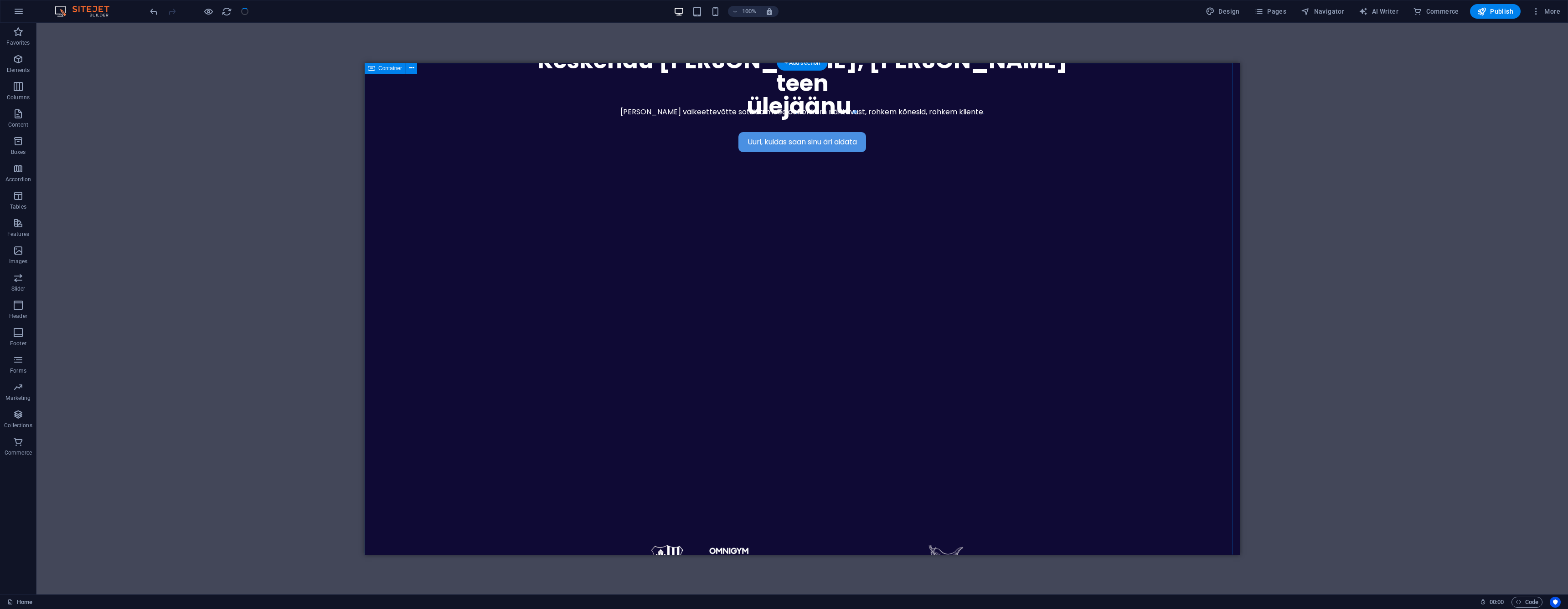
scroll to position [0, 0]
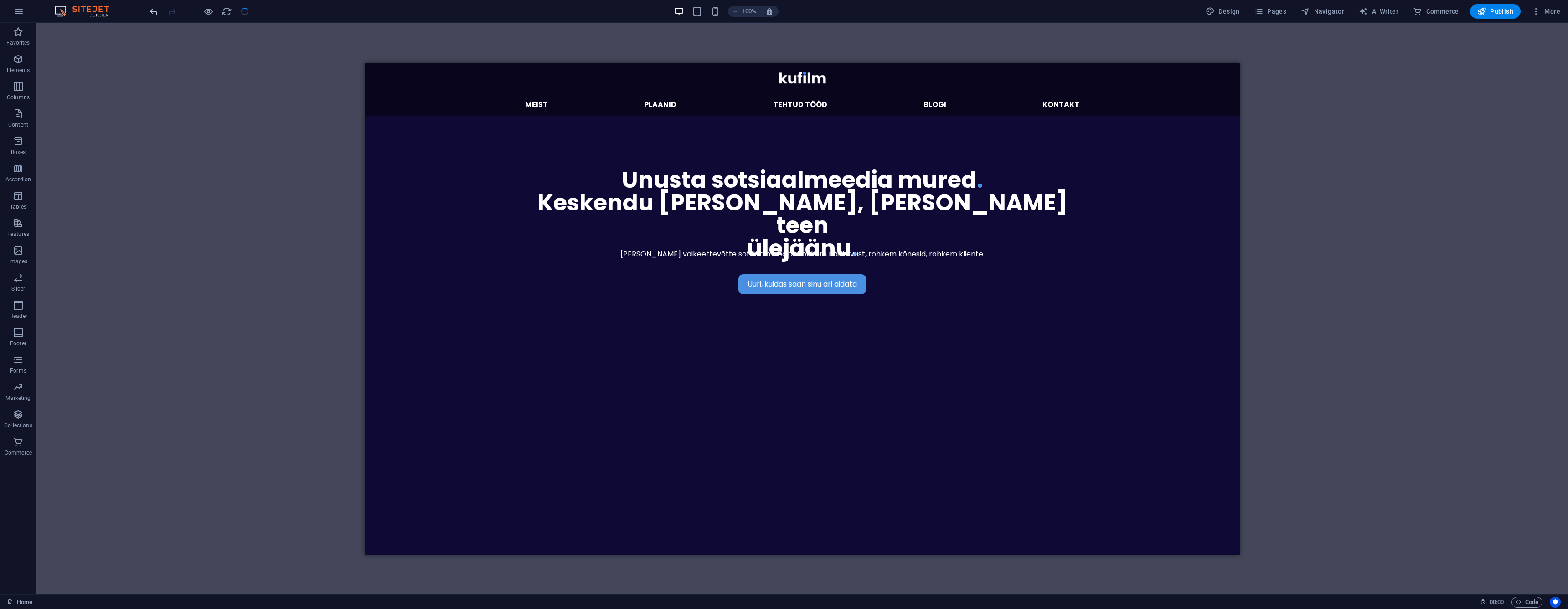
click at [152, 11] on icon "undo" at bounding box center [154, 11] width 11 height 11
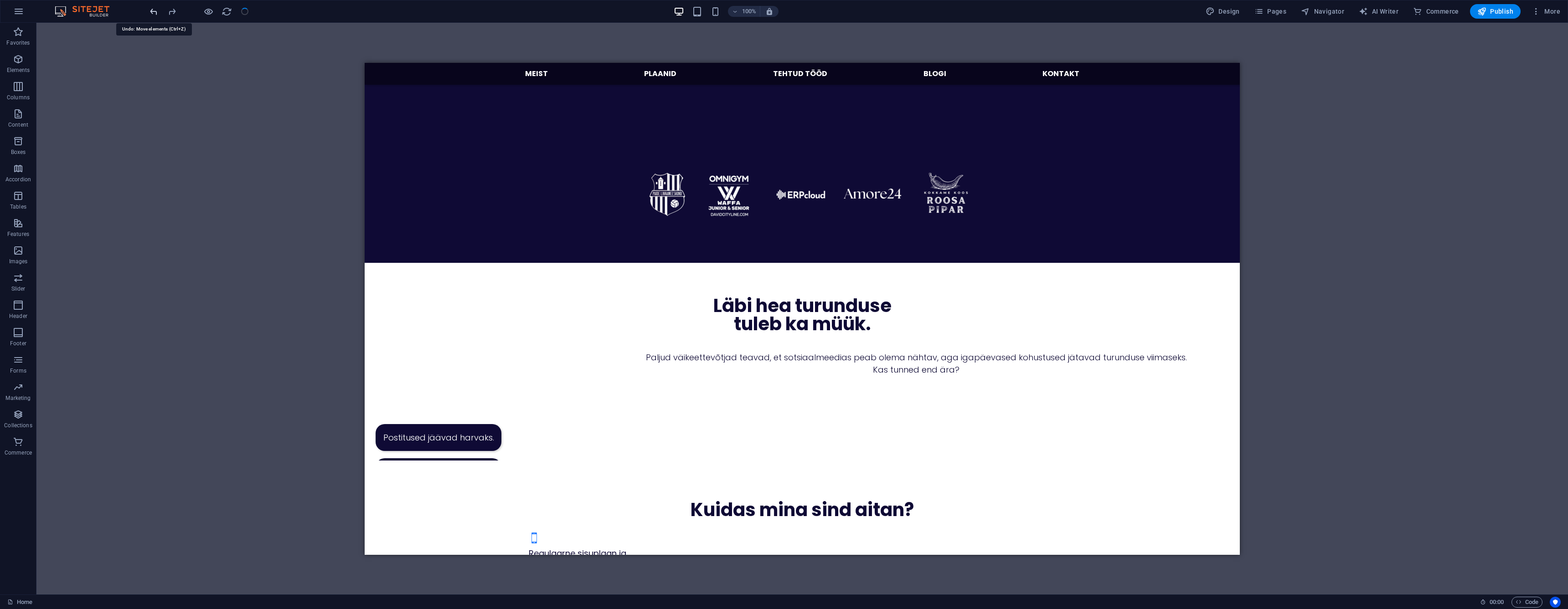
scroll to position [442, 0]
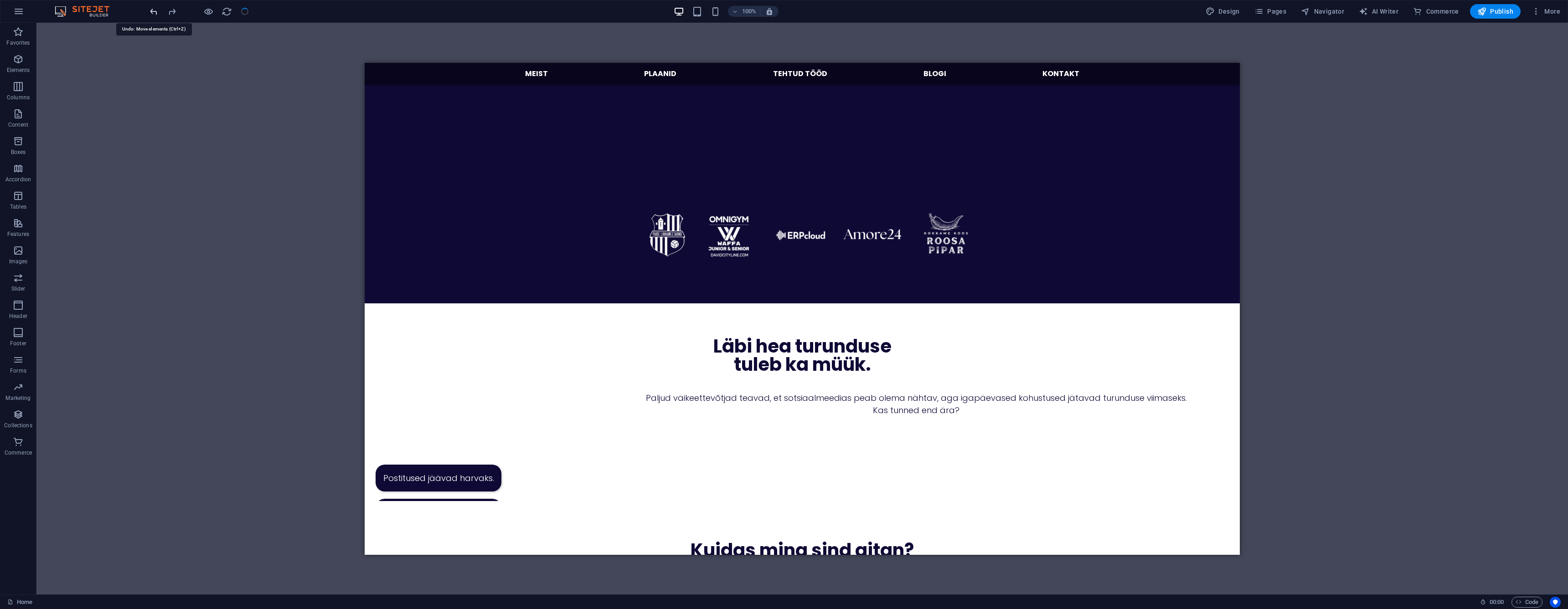
click at [154, 12] on icon "undo" at bounding box center [154, 11] width 11 height 11
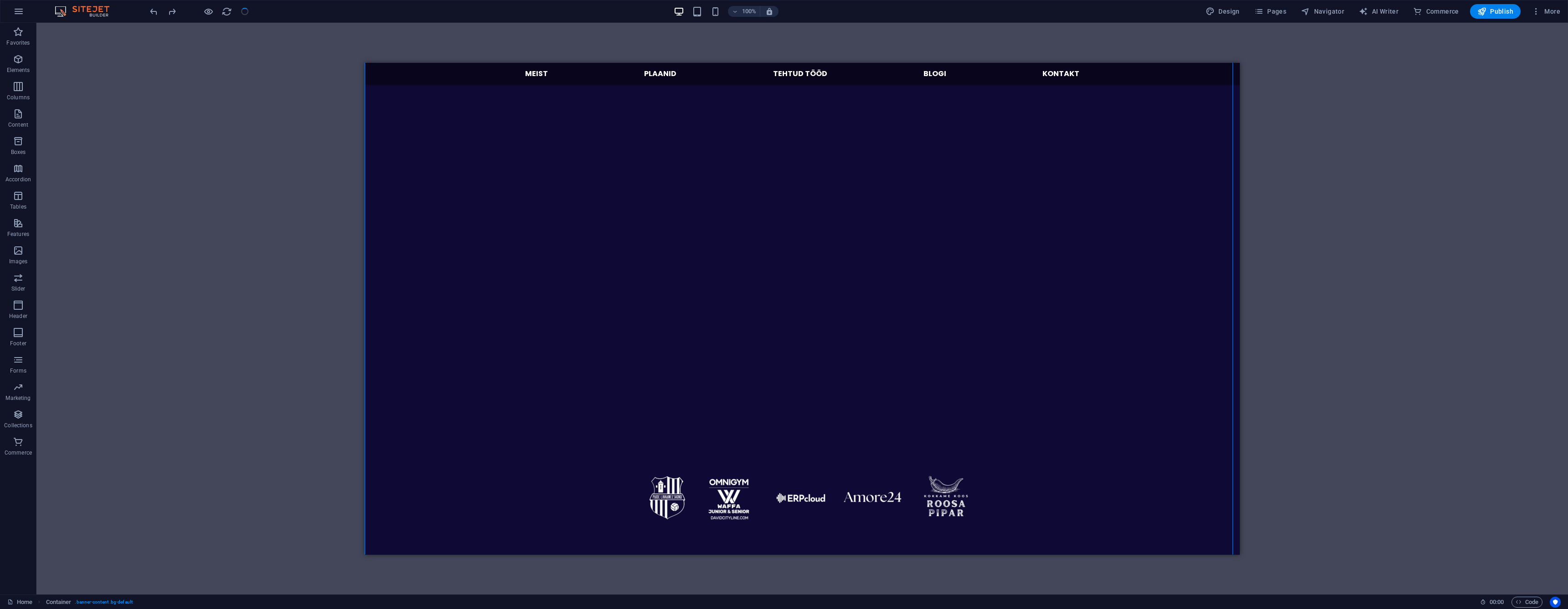
scroll to position [272, 0]
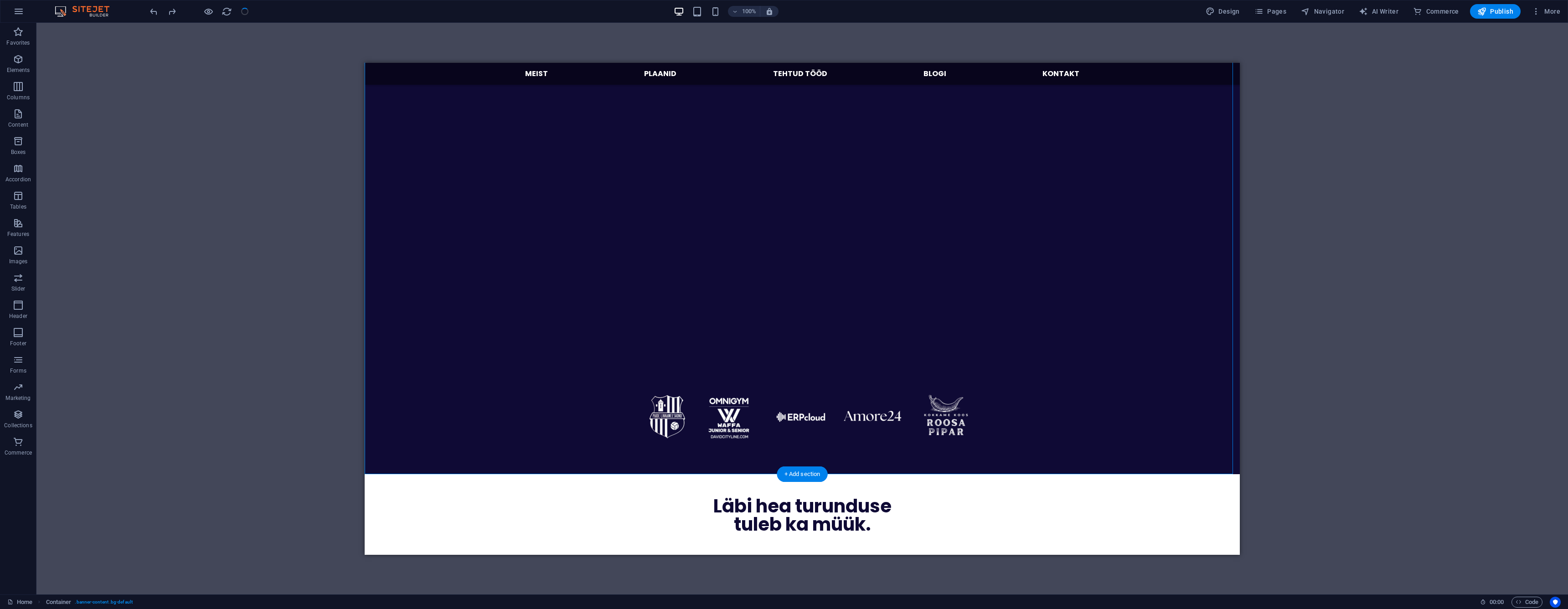
drag, startPoint x: 767, startPoint y: 145, endPoint x: 773, endPoint y: 369, distance: 224.1
click at [773, 369] on div "Meid on usaldanud üle 15 Eesti ettevõtte Uuri, kuidas saan sinu äri aidata Hald…" at bounding box center [802, 209] width 569 height 793
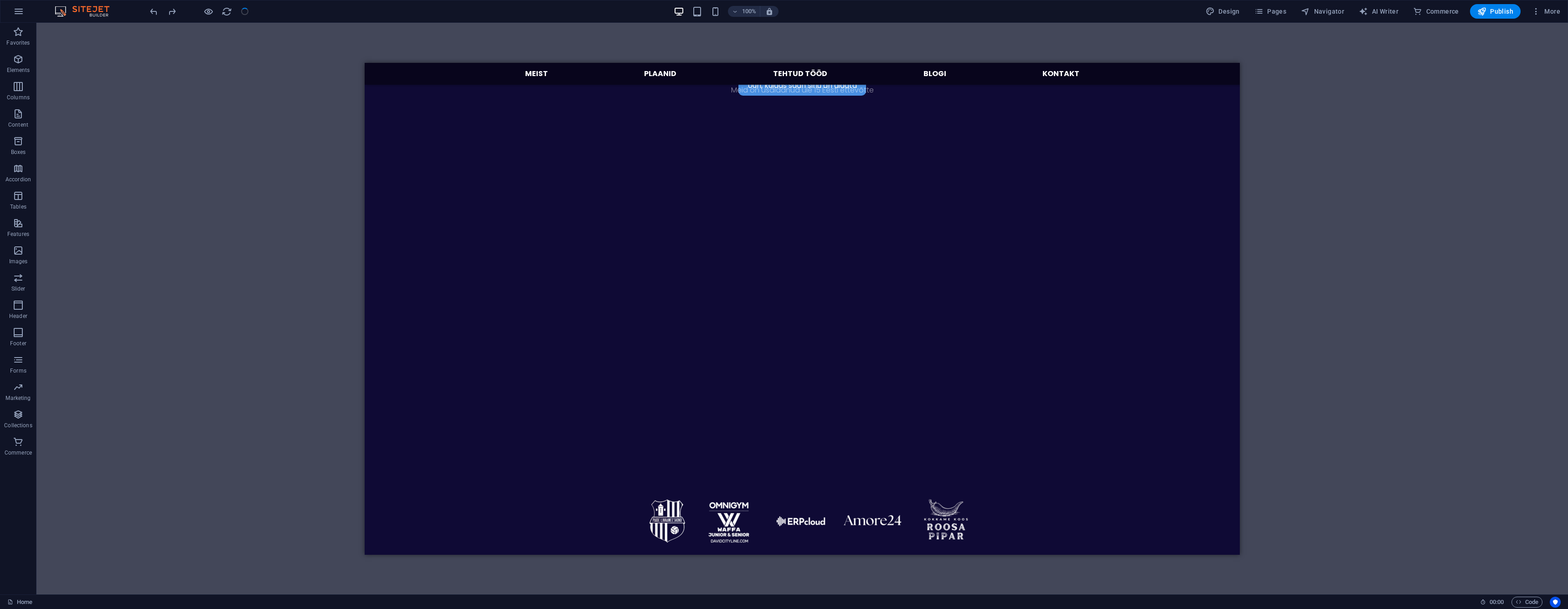
scroll to position [256, 0]
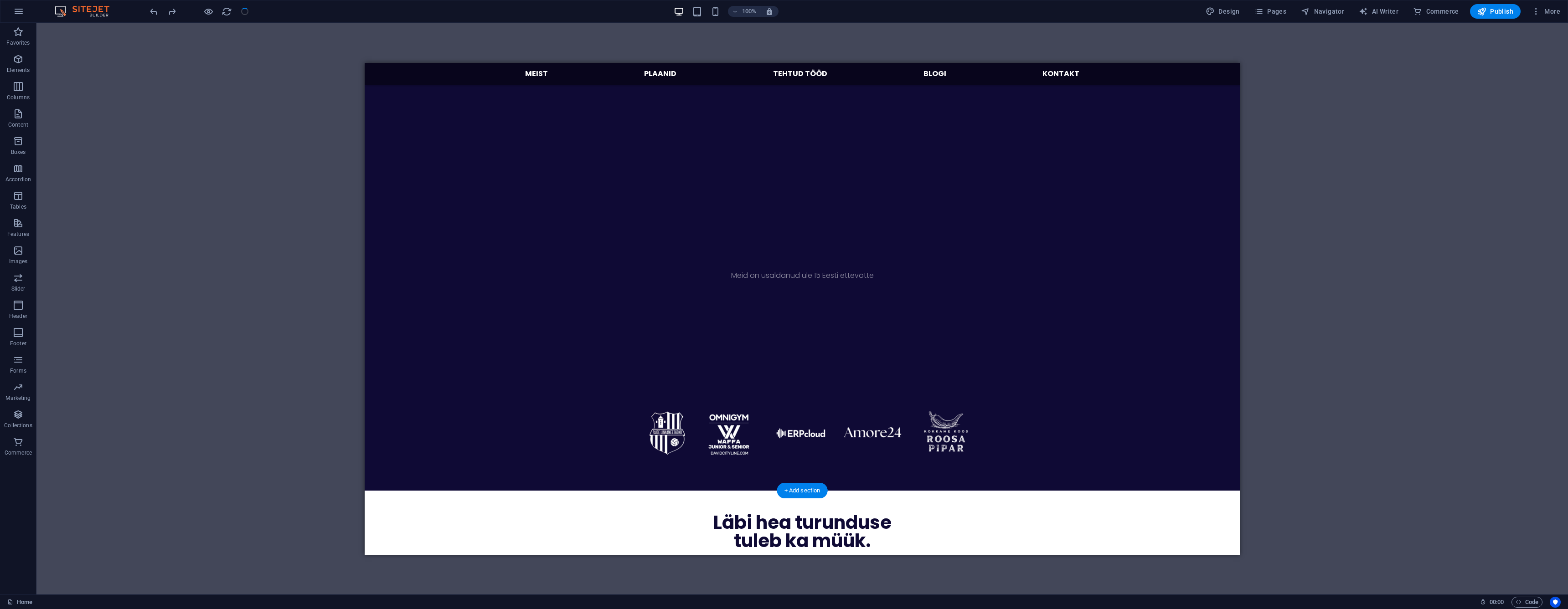
drag, startPoint x: 768, startPoint y: 141, endPoint x: 760, endPoint y: 427, distance: 286.1
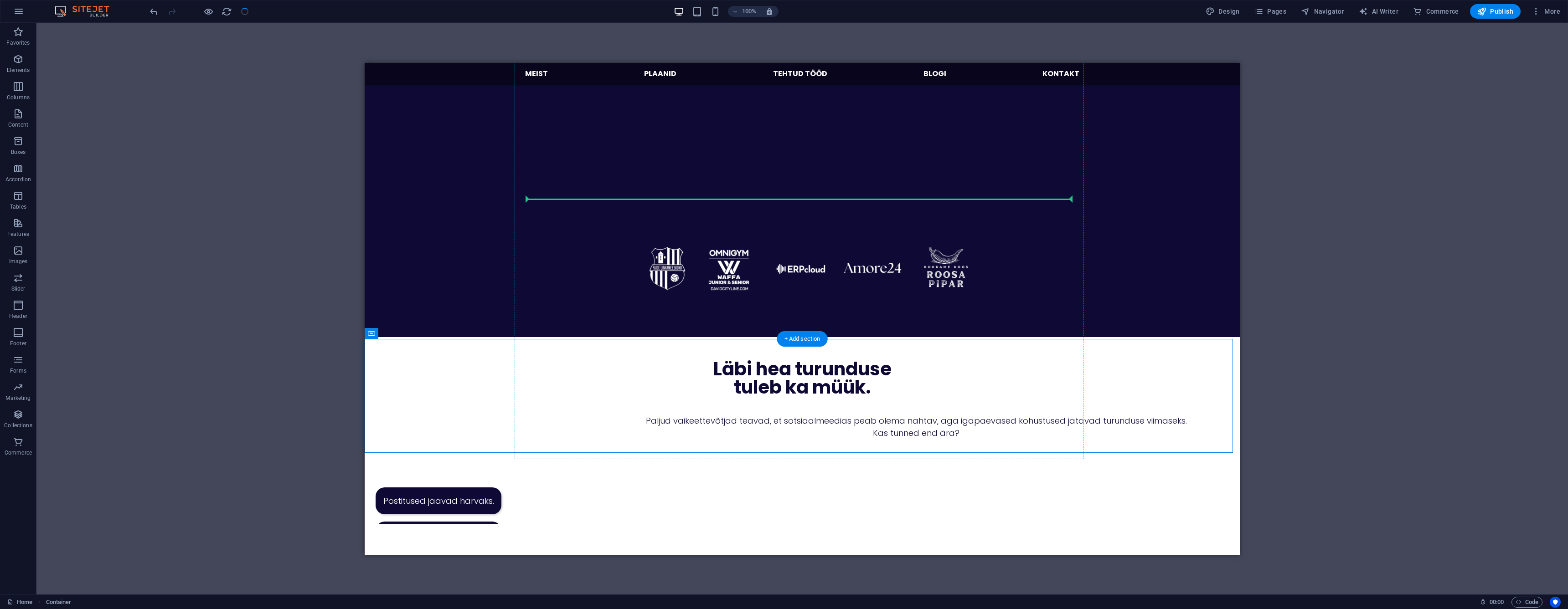
scroll to position [407, 0]
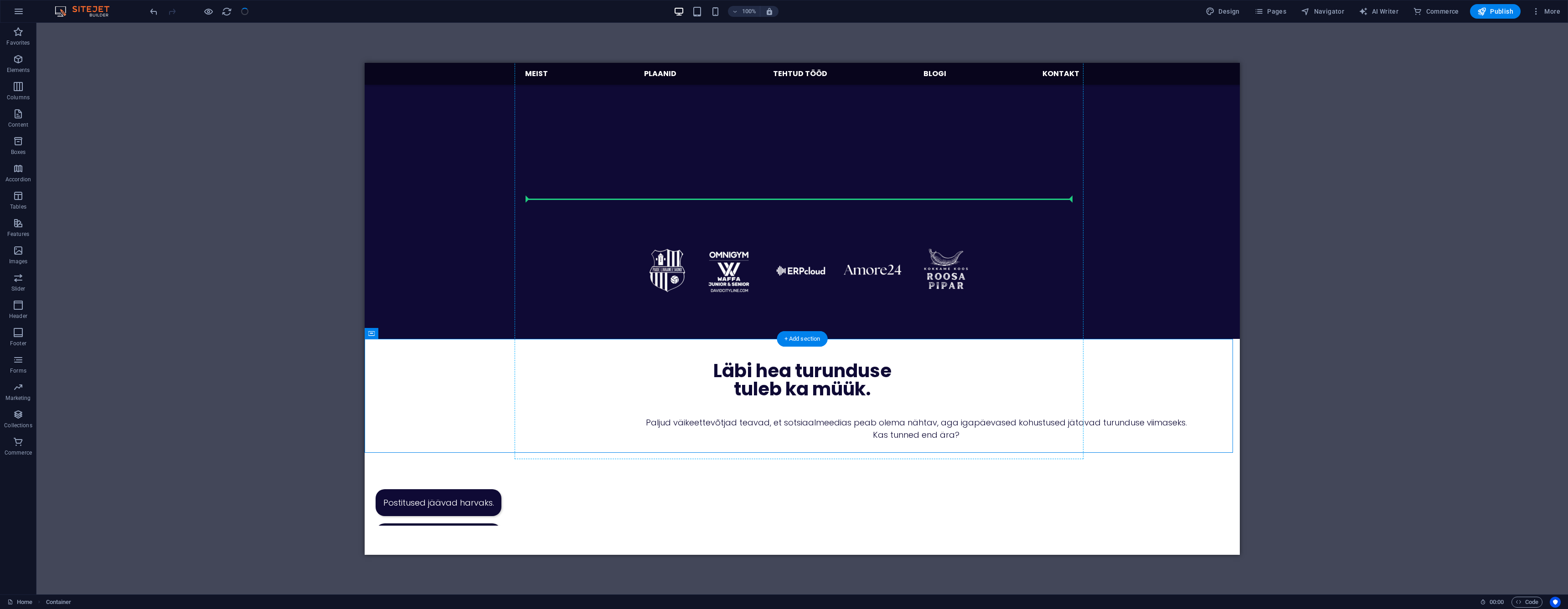
drag, startPoint x: 559, startPoint y: 308, endPoint x: 569, endPoint y: 155, distance: 153.3
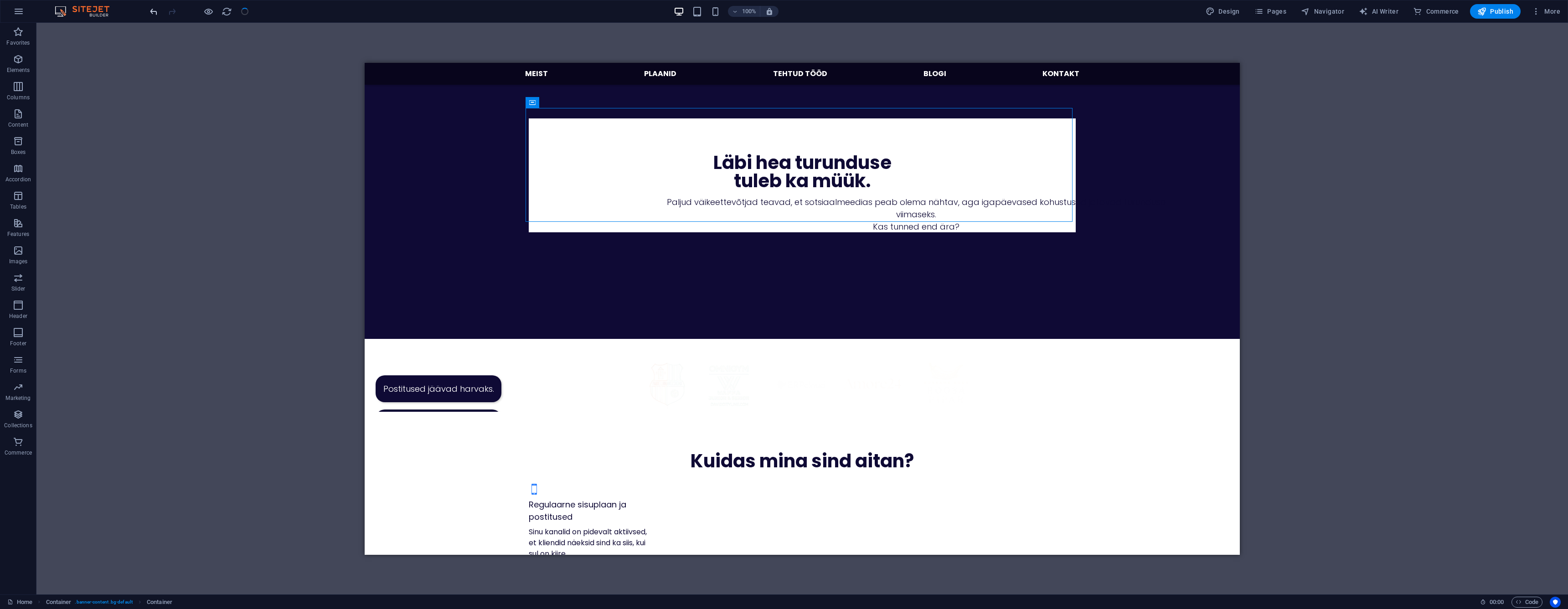
click at [156, 11] on icon "undo" at bounding box center [154, 11] width 11 height 11
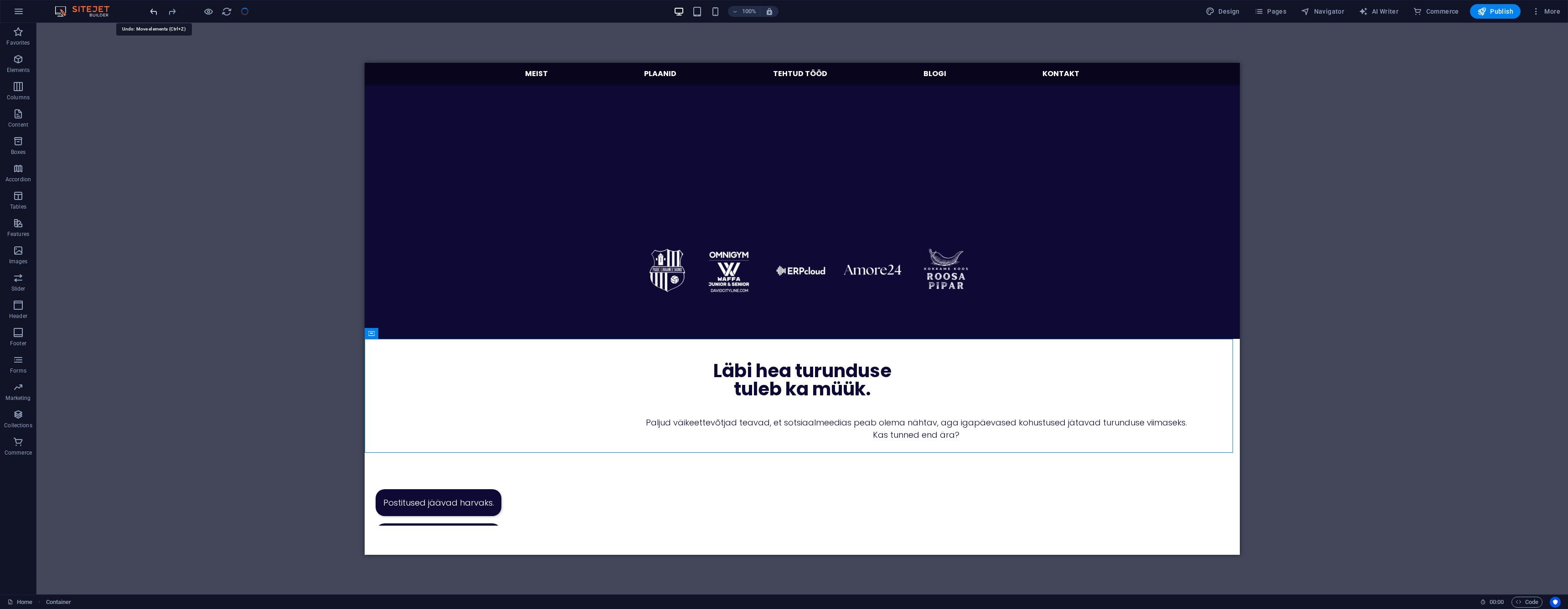
click at [156, 11] on icon "undo" at bounding box center [154, 11] width 11 height 11
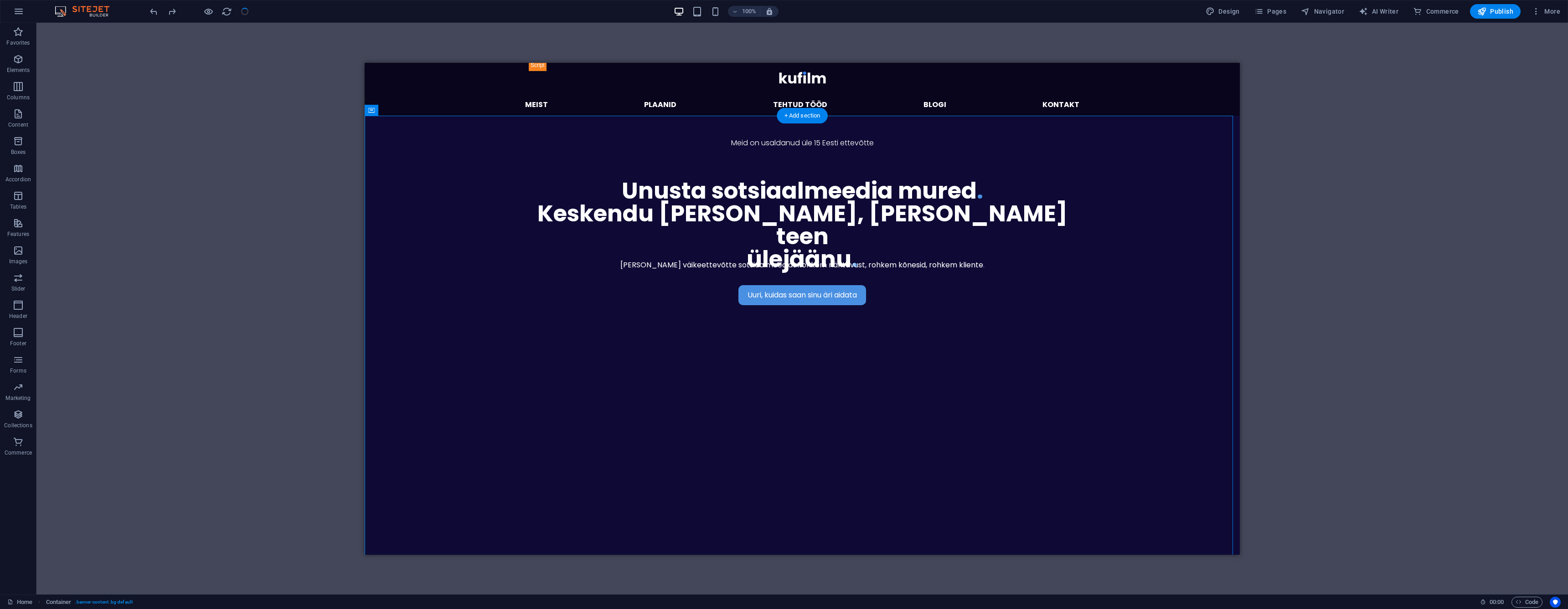
drag, startPoint x: 780, startPoint y: 141, endPoint x: 775, endPoint y: 381, distance: 240.1
click at [775, 381] on div "Meid on usaldanud üle 15 Eesti ettevõtte Uuri, kuidas saan sinu äri aidata Hald…" at bounding box center [802, 512] width 569 height 793
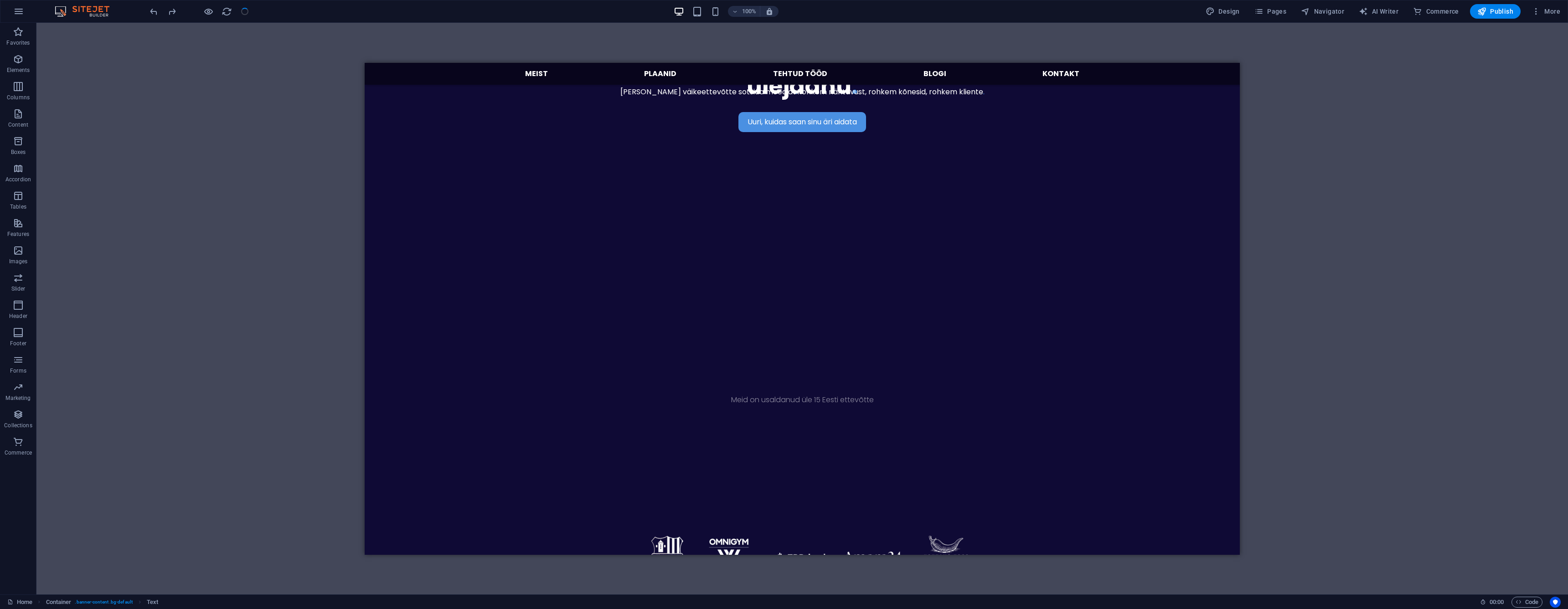
scroll to position [212, 0]
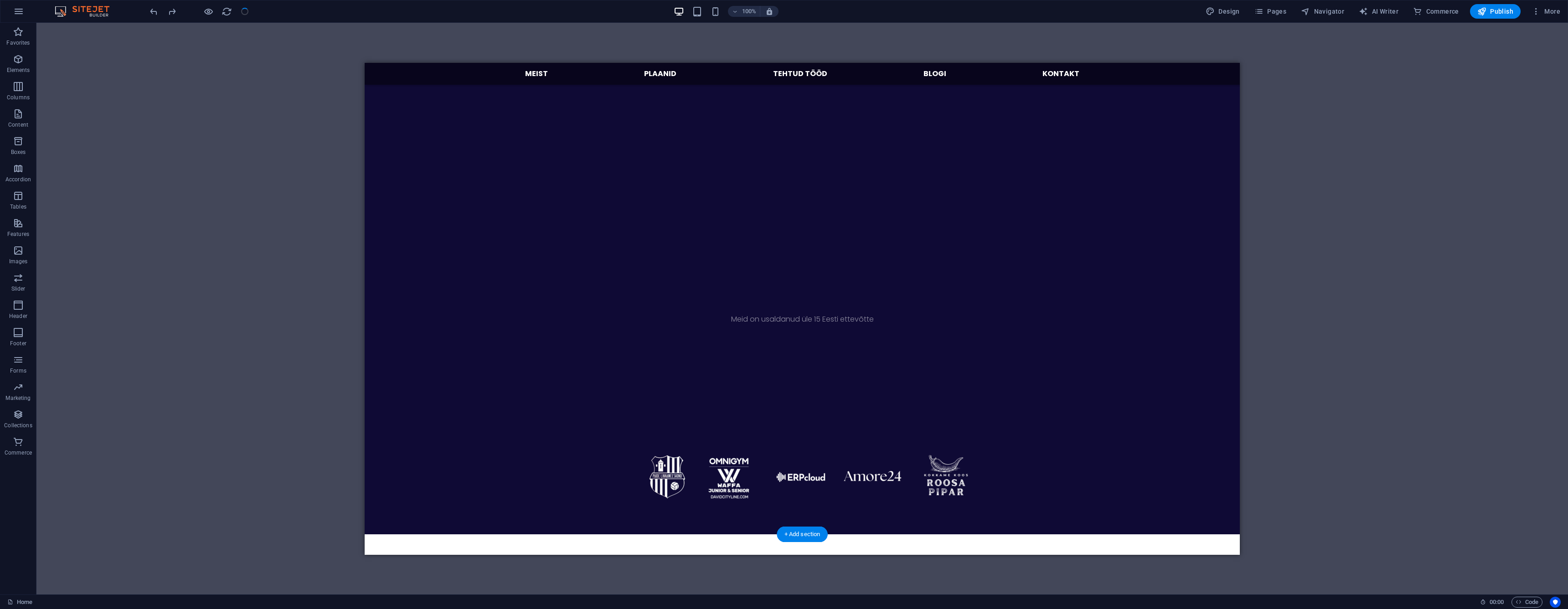
drag, startPoint x: 764, startPoint y: 142, endPoint x: 768, endPoint y: 381, distance: 239.0
click at [557, 297] on icon at bounding box center [558, 298] width 5 height 10
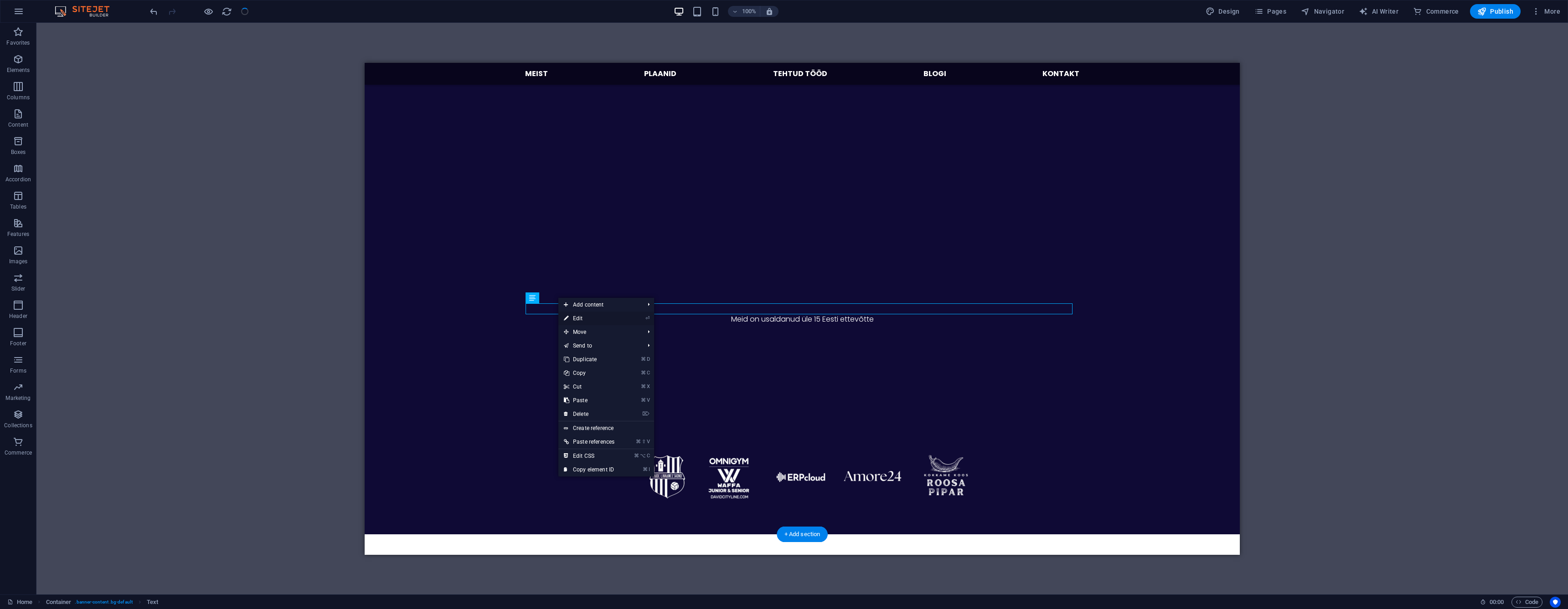
click at [591, 321] on link "⏎ Edit" at bounding box center [589, 318] width 62 height 14
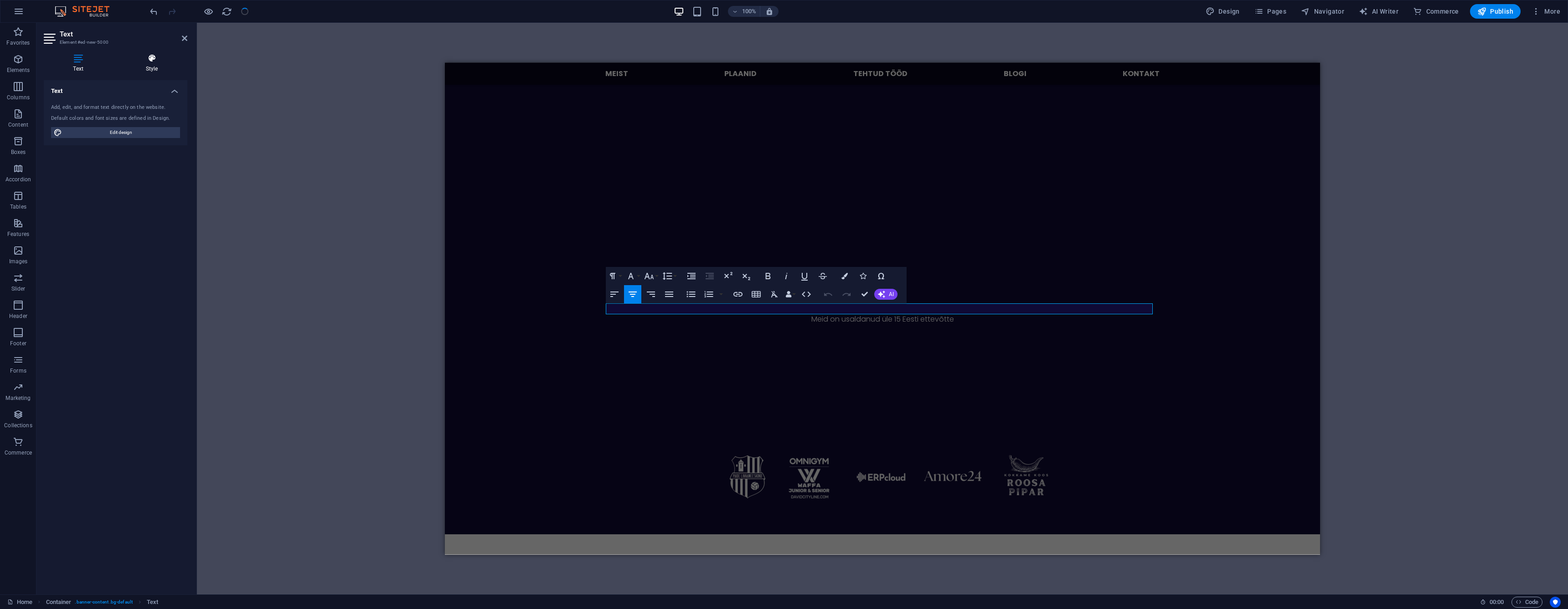
click at [155, 64] on h4 "Style" at bounding box center [152, 63] width 71 height 19
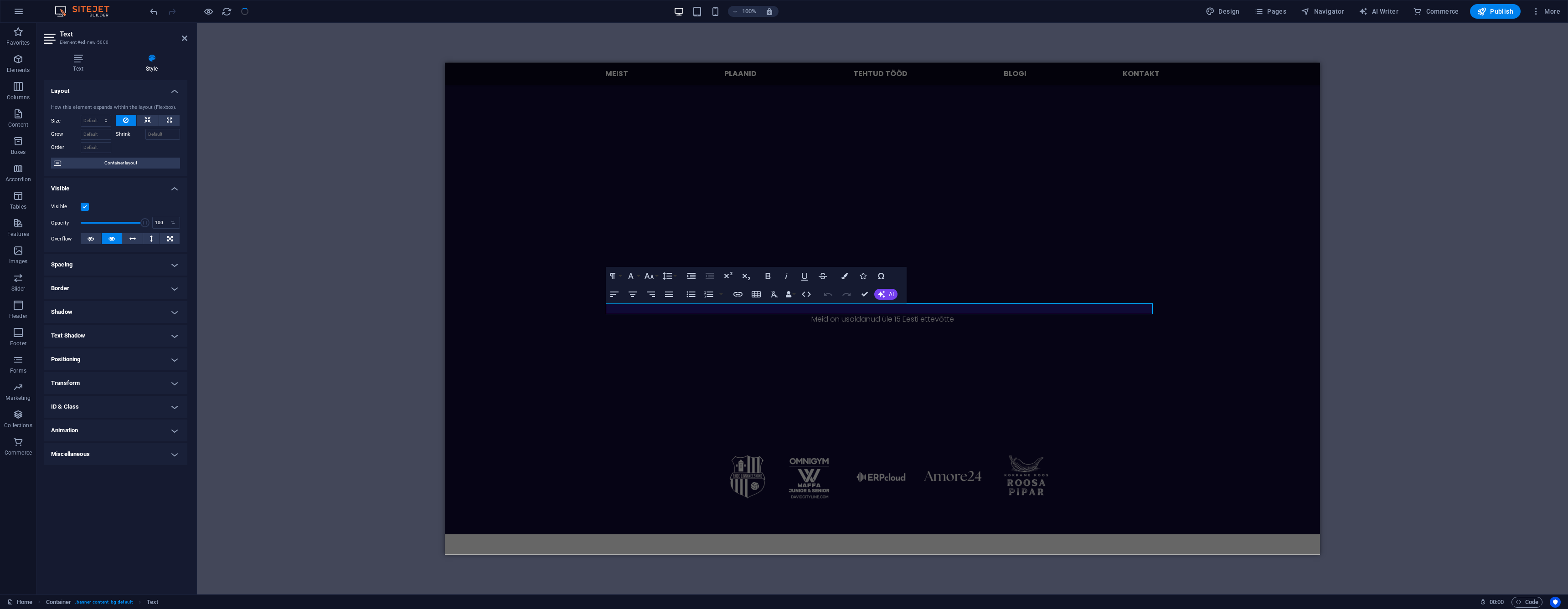
click at [117, 388] on h4 "Transform" at bounding box center [115, 383] width 143 height 22
click at [138, 401] on span "Move" at bounding box center [120, 401] width 115 height 11
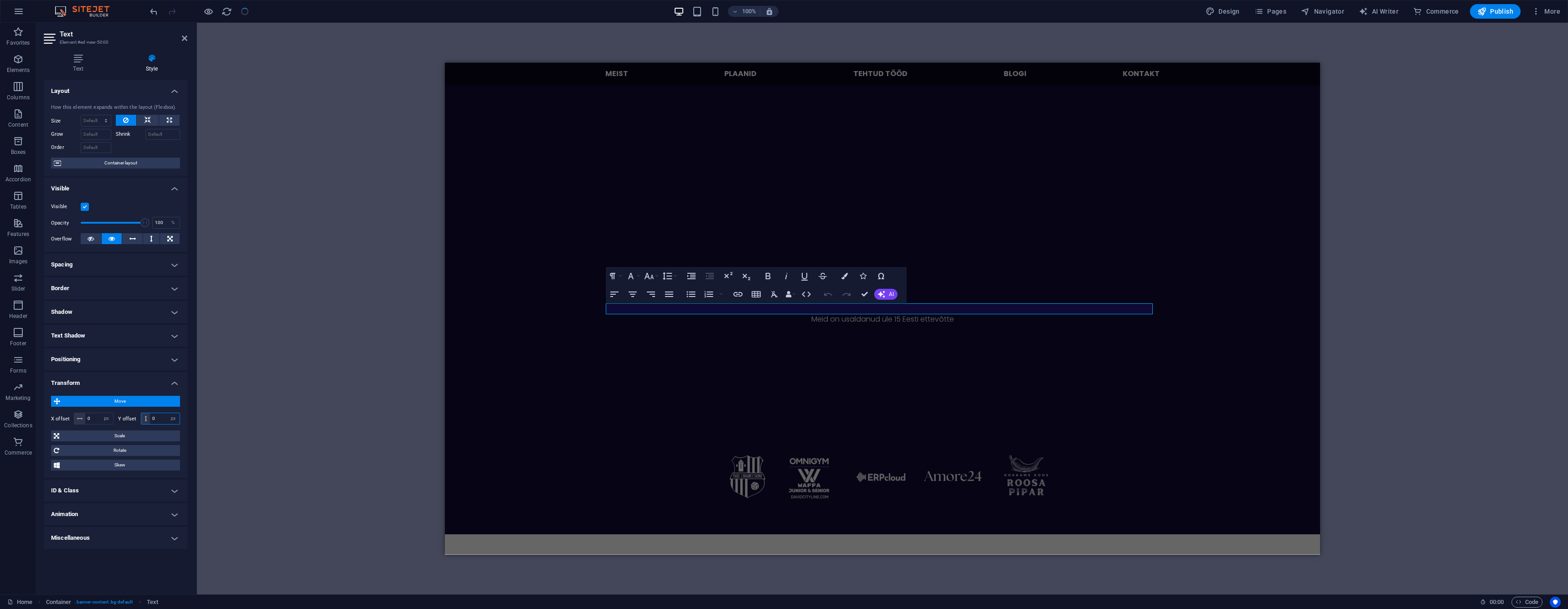
click at [161, 421] on input "0" at bounding box center [164, 418] width 29 height 11
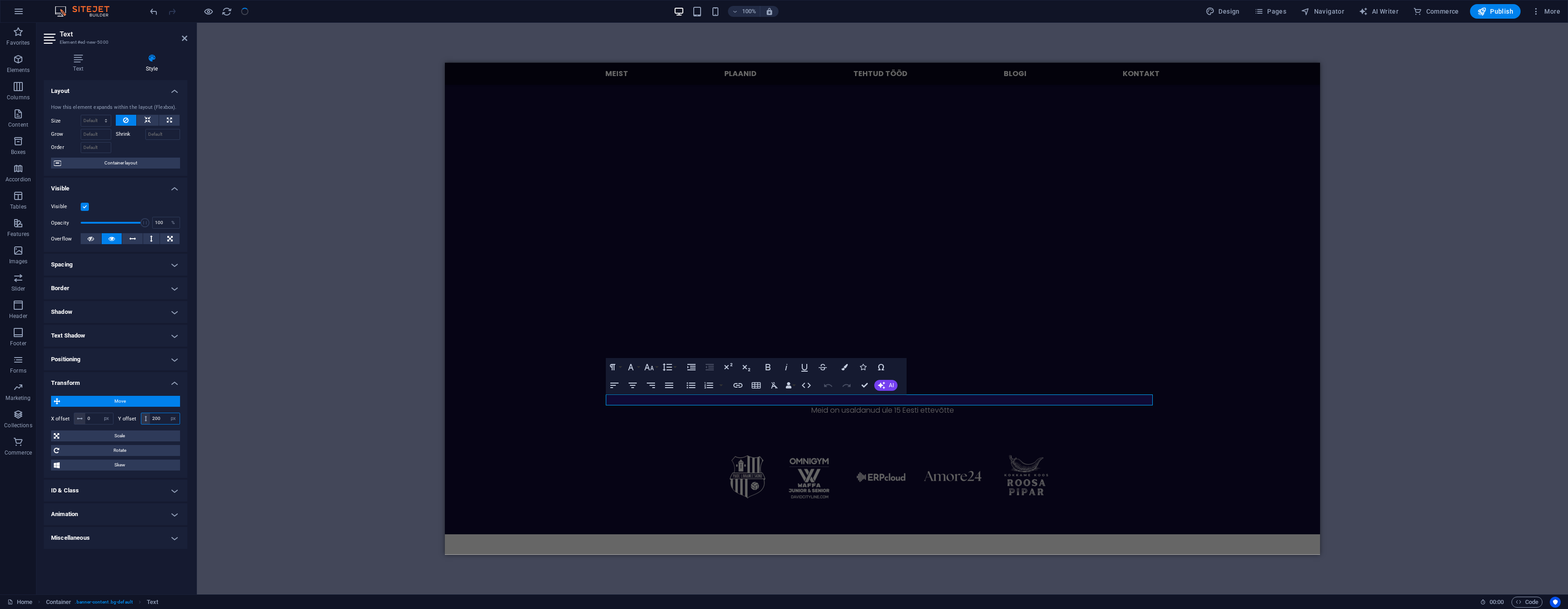
click at [161, 418] on input "200" at bounding box center [164, 418] width 29 height 11
type input "250"
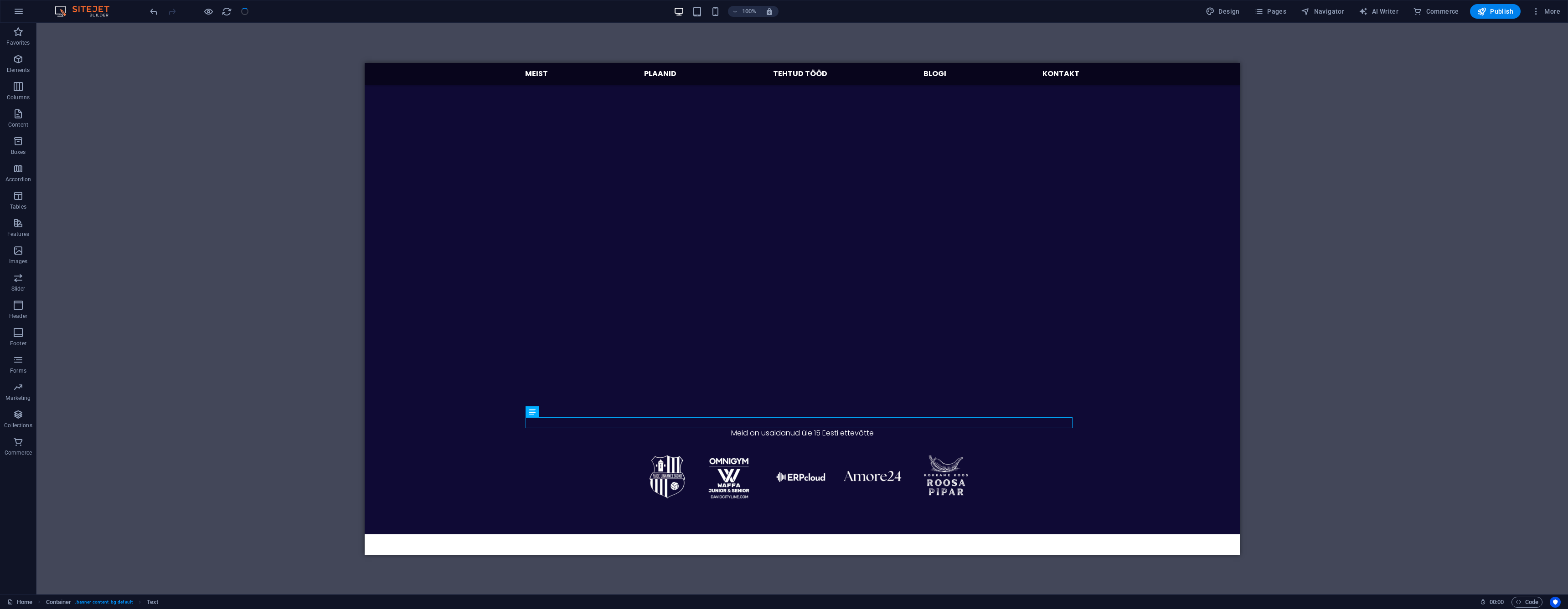
click at [321, 213] on div "H3 Container Logo Menu Bar Menu Text Boxes Container Container Container Boxes …" at bounding box center [802, 308] width 1532 height 571
click at [396, 248] on div "Uuri, kuidas saan sinu äri aidata Haldan sinu väikeettevõtte sotsiaalmeediat . …" at bounding box center [802, 192] width 875 height 683
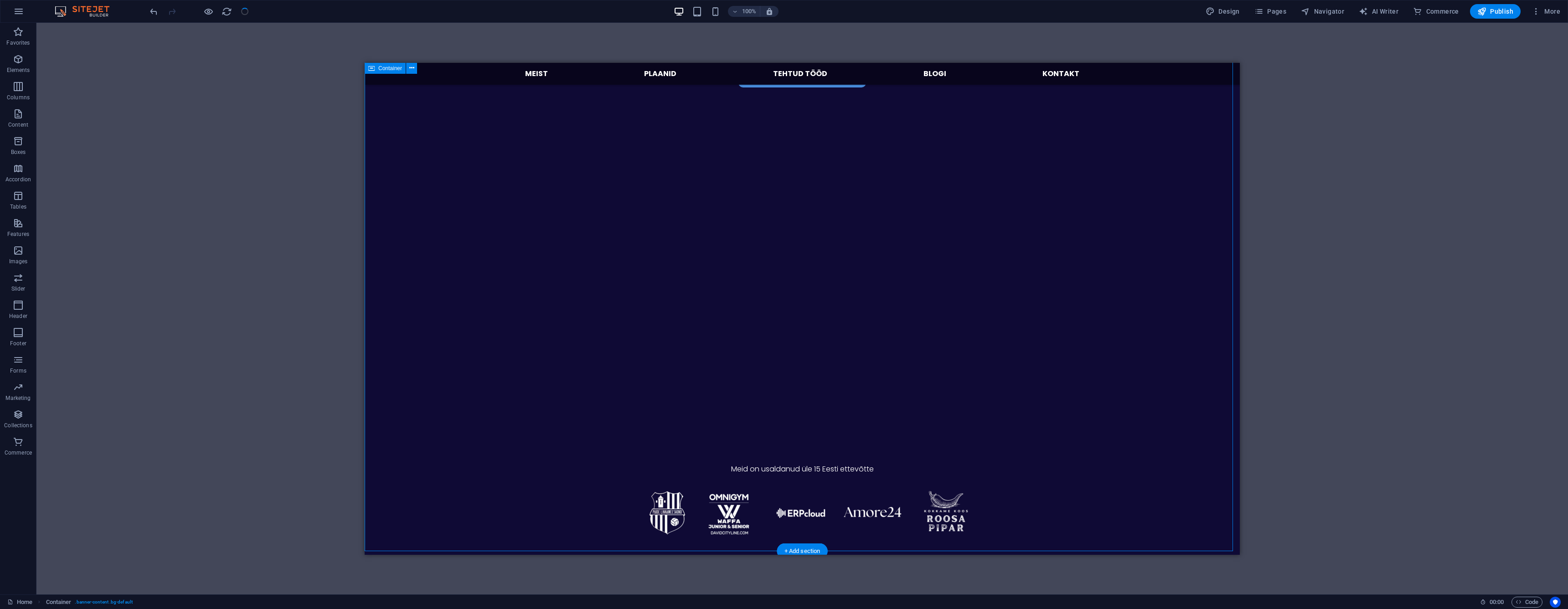
scroll to position [256, 0]
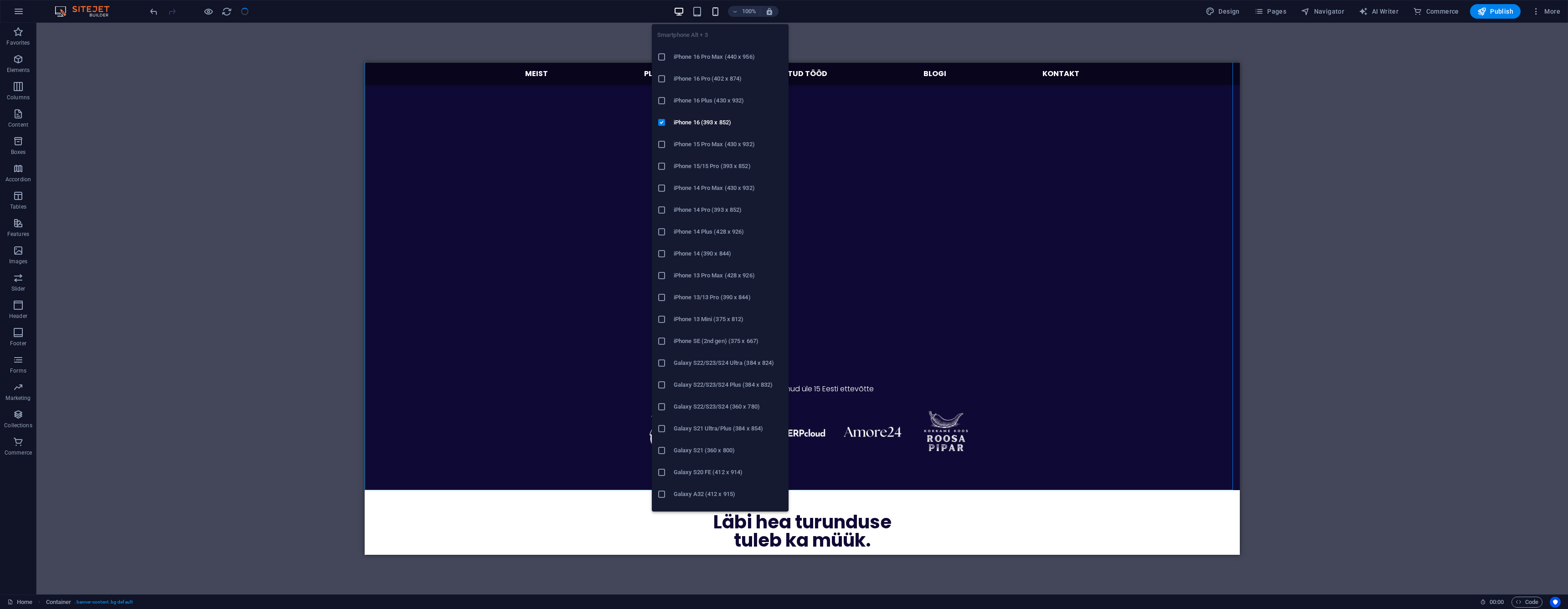
click at [717, 14] on icon "button" at bounding box center [716, 11] width 11 height 11
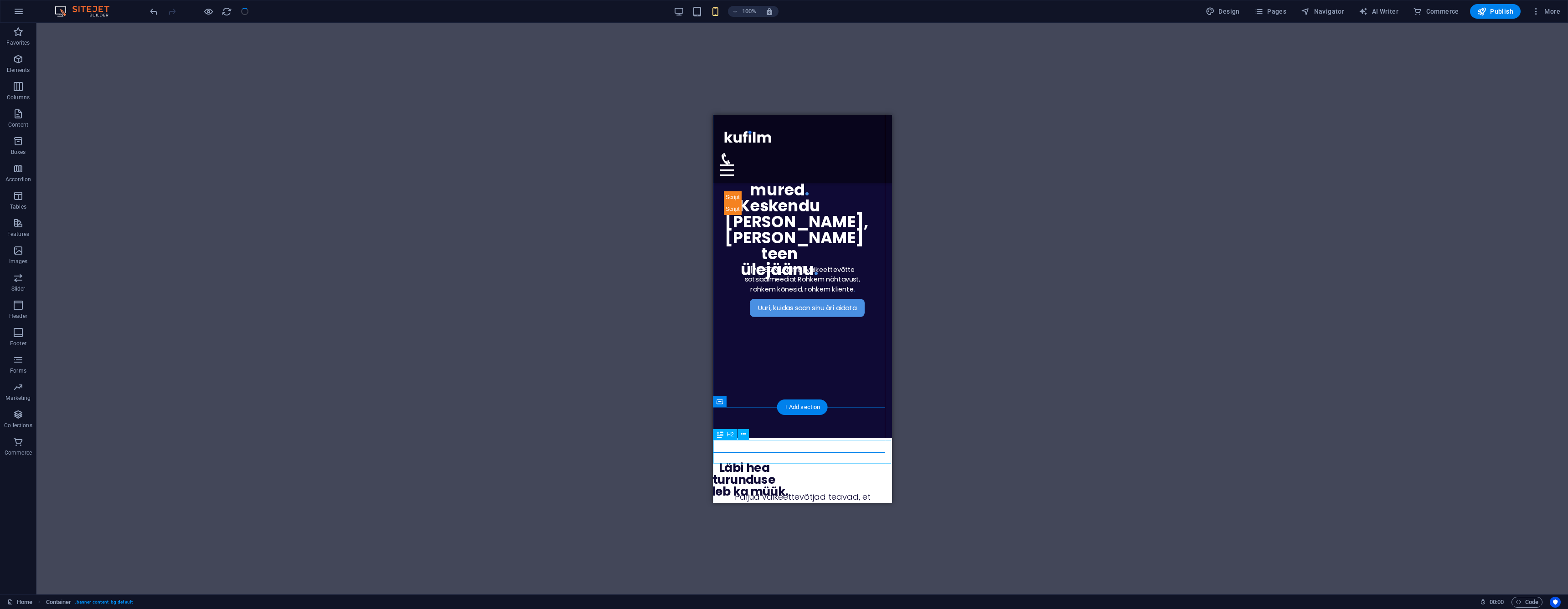
scroll to position [81, 0]
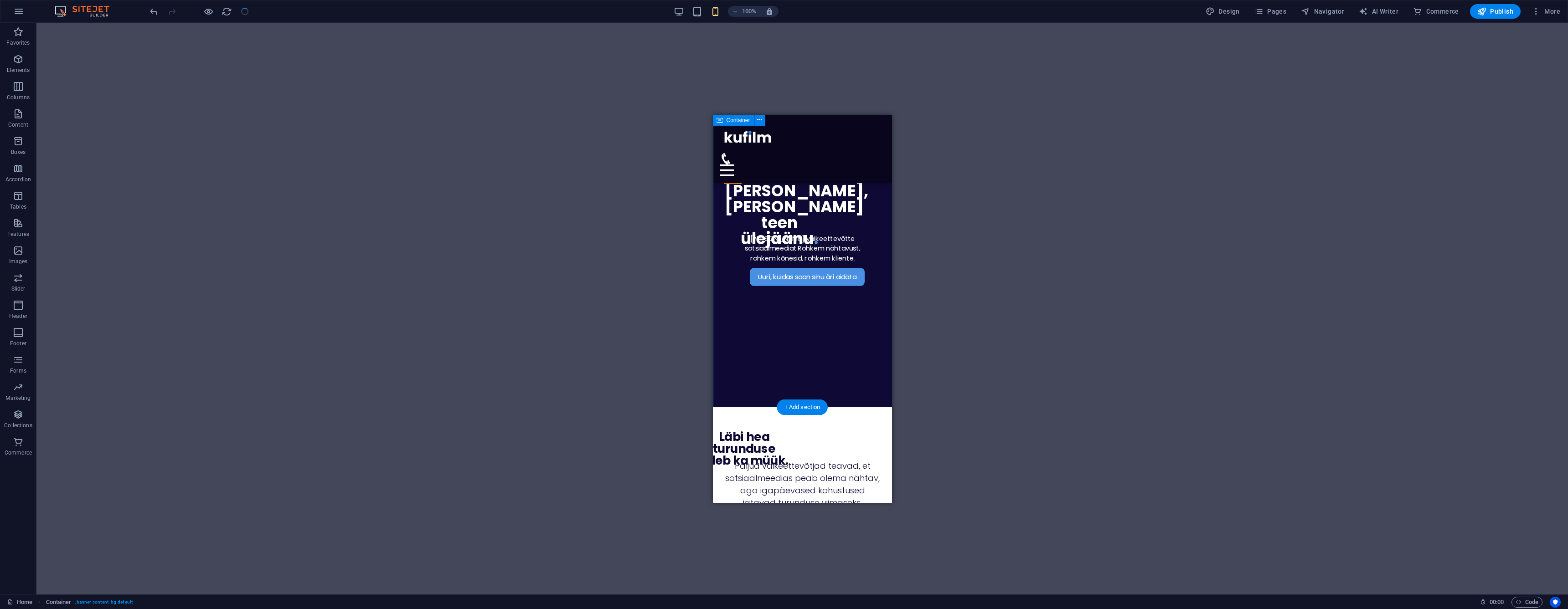
click at [720, 369] on div "Uuri, kuidas saan sinu äri aidata Haldan sinu väikeettevõtte sotsiaalmeediat . …" at bounding box center [802, 220] width 179 height 374
select select "px"
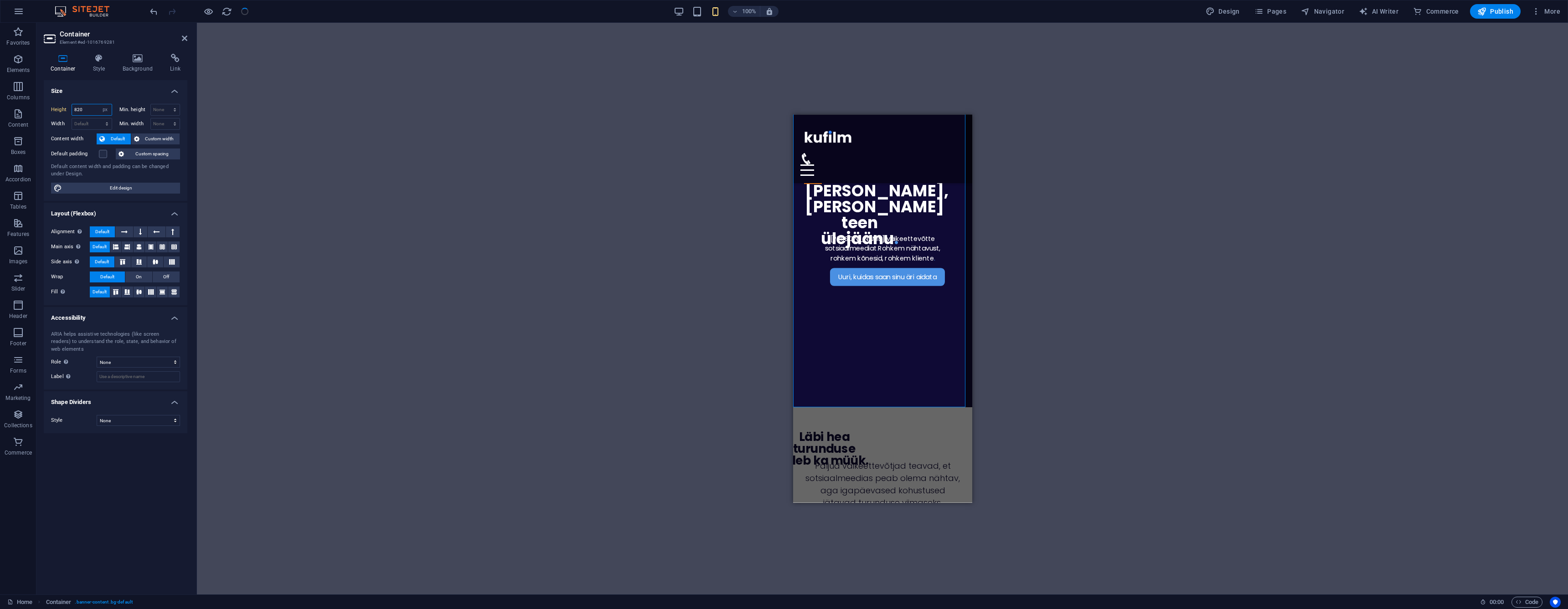
click at [81, 109] on input "820" at bounding box center [91, 109] width 40 height 11
type input "1000"
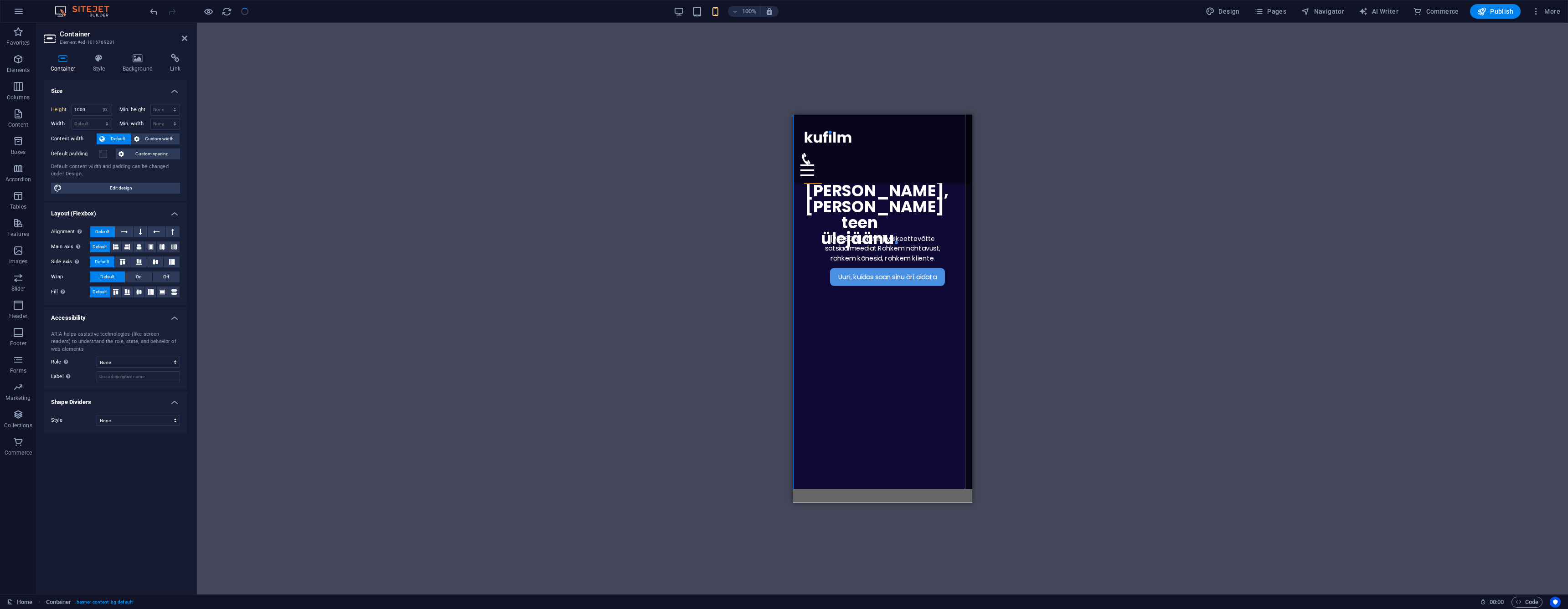
drag, startPoint x: 185, startPoint y: 35, endPoint x: 219, endPoint y: 56, distance: 40.0
click at [185, 36] on icon at bounding box center [184, 38] width 5 height 8
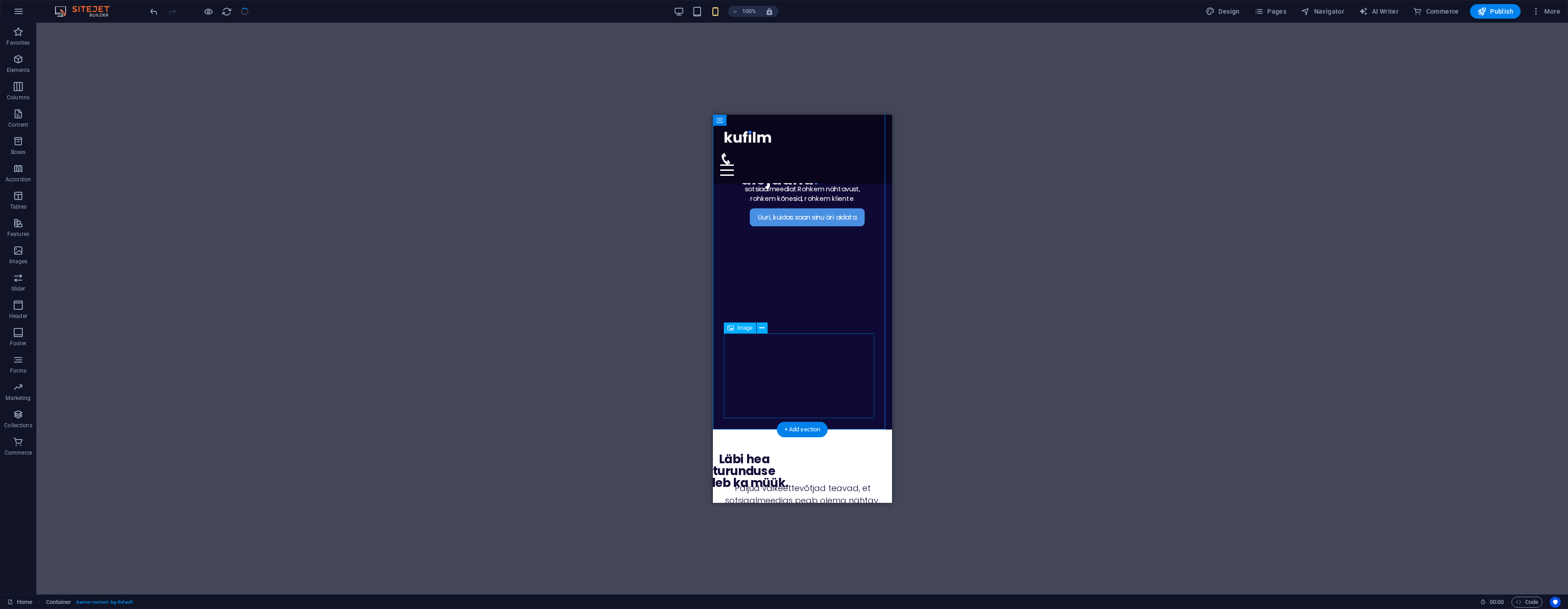
scroll to position [152, 0]
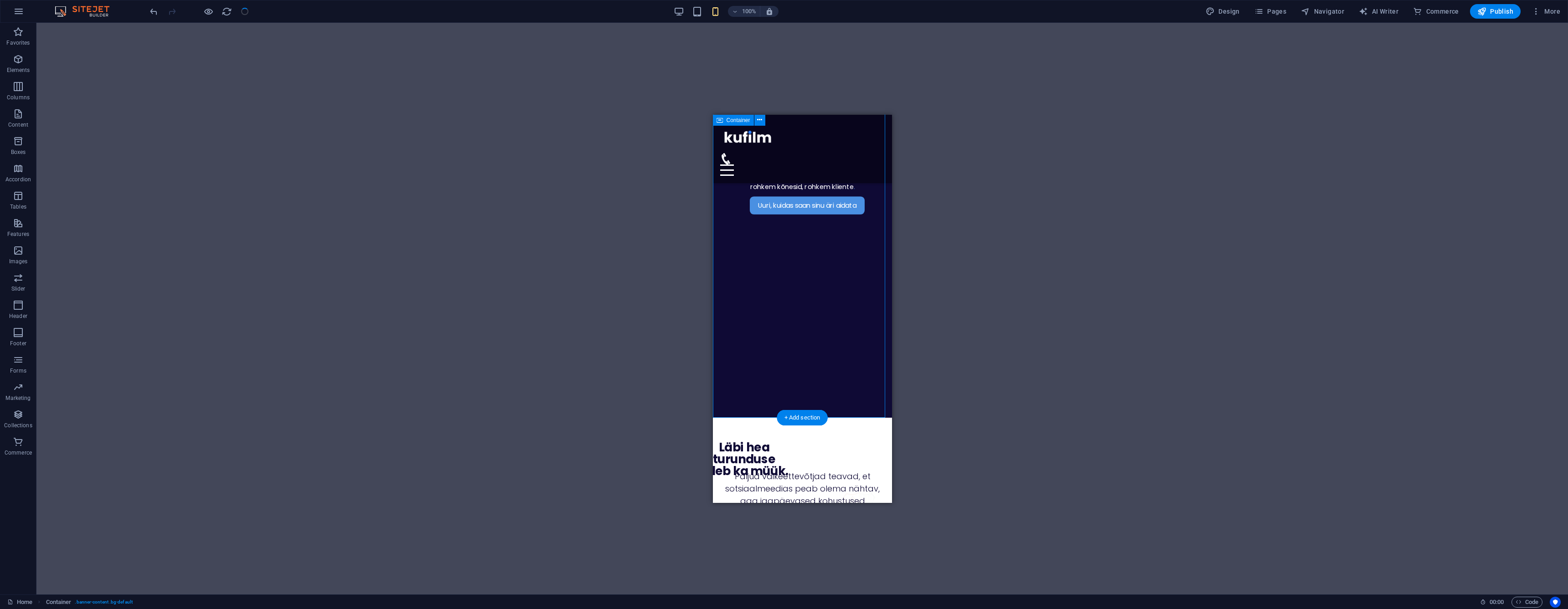
click at [715, 412] on div "Uuri, kuidas saan sinu äri aidata Haldan sinu väikeettevõtte sotsiaalmeediat . …" at bounding box center [802, 189] width 179 height 455
click at [716, 412] on div "Uuri, kuidas saan sinu äri aidata Haldan sinu väikeettevõtte sotsiaalmeediat . …" at bounding box center [802, 189] width 179 height 455
select select "px"
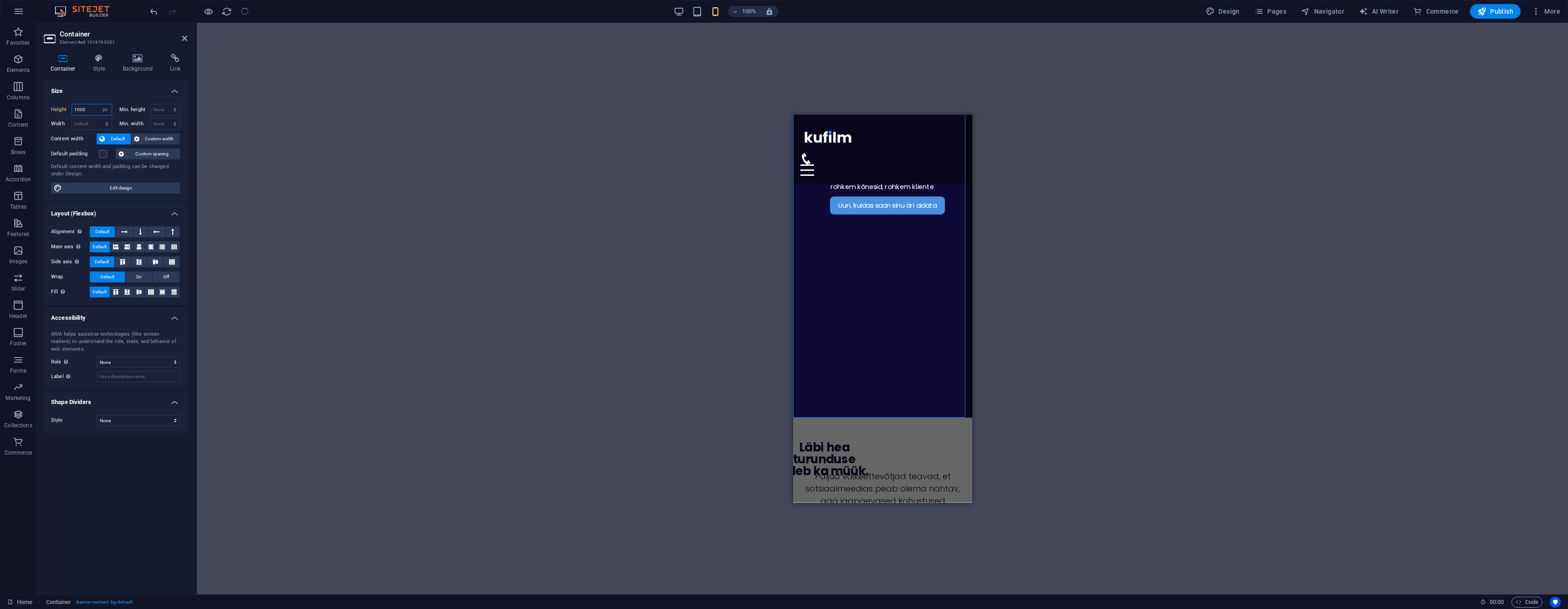
click at [92, 110] on input "1000" at bounding box center [91, 109] width 40 height 11
type input "1600"
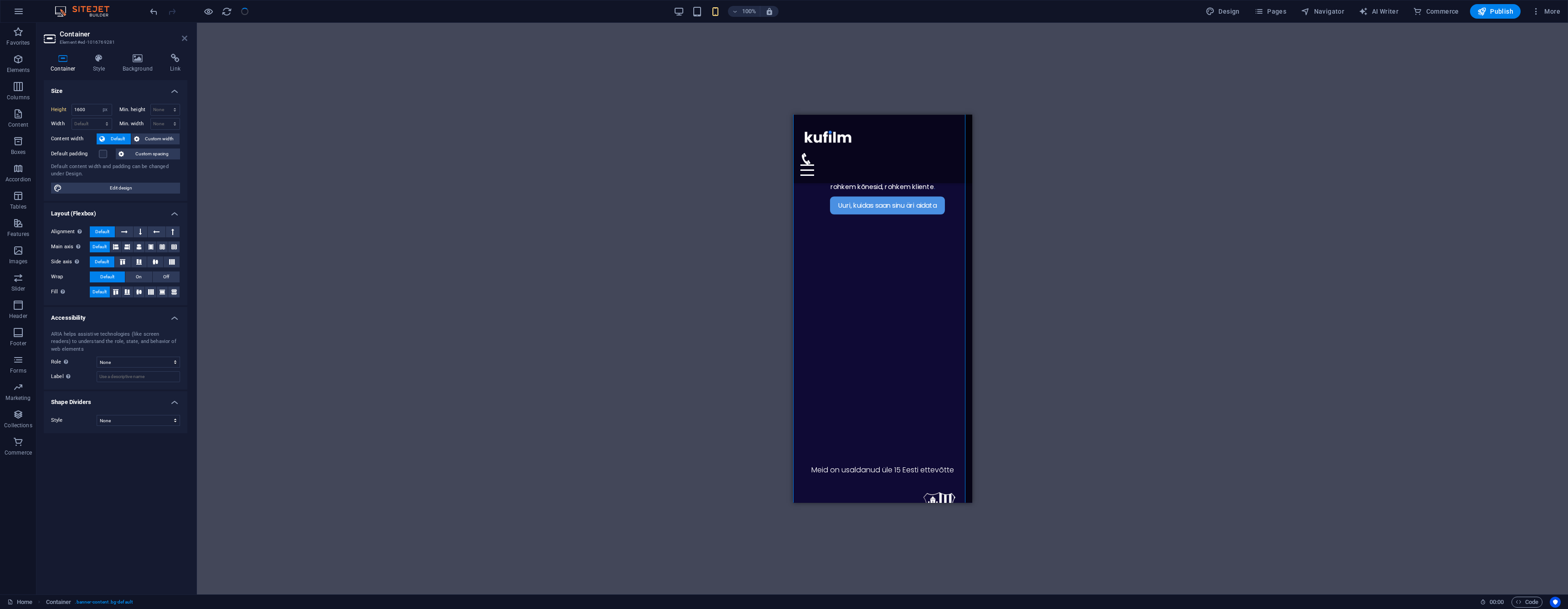
click at [185, 38] on icon at bounding box center [184, 38] width 5 height 8
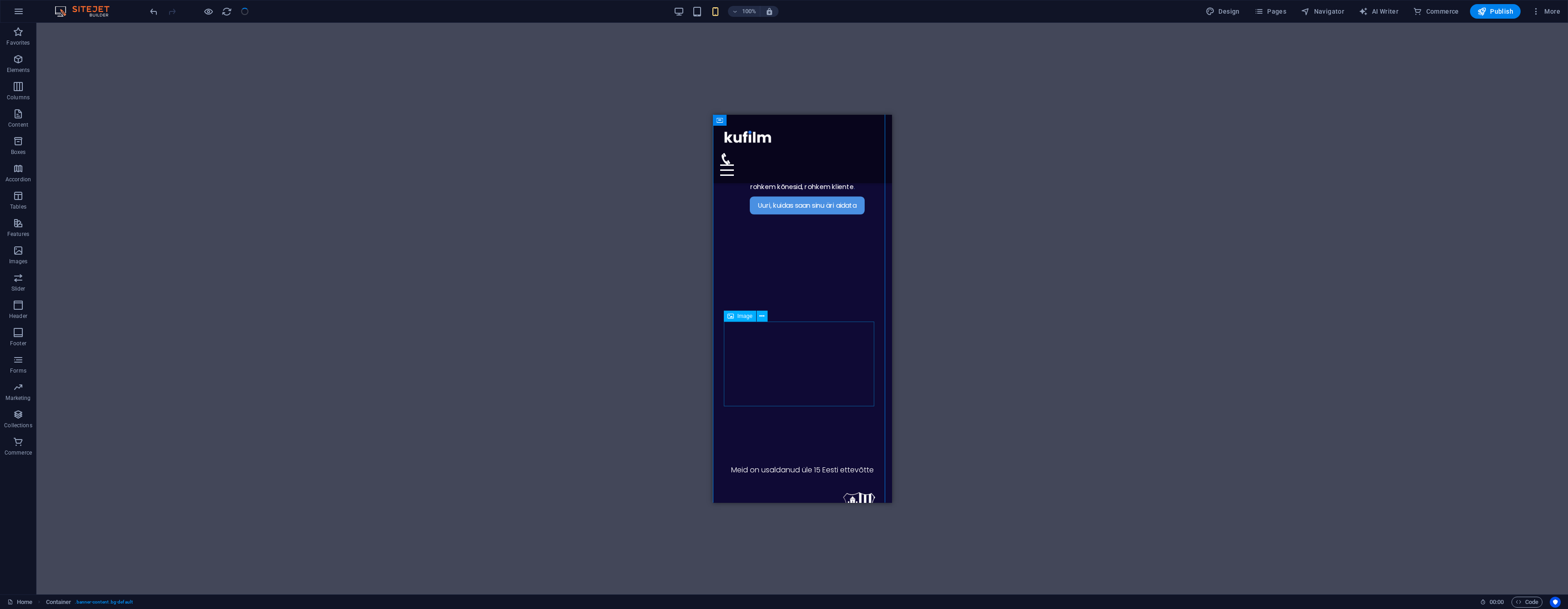
click at [773, 366] on figure at bounding box center [802, 513] width 157 height 304
select select "px"
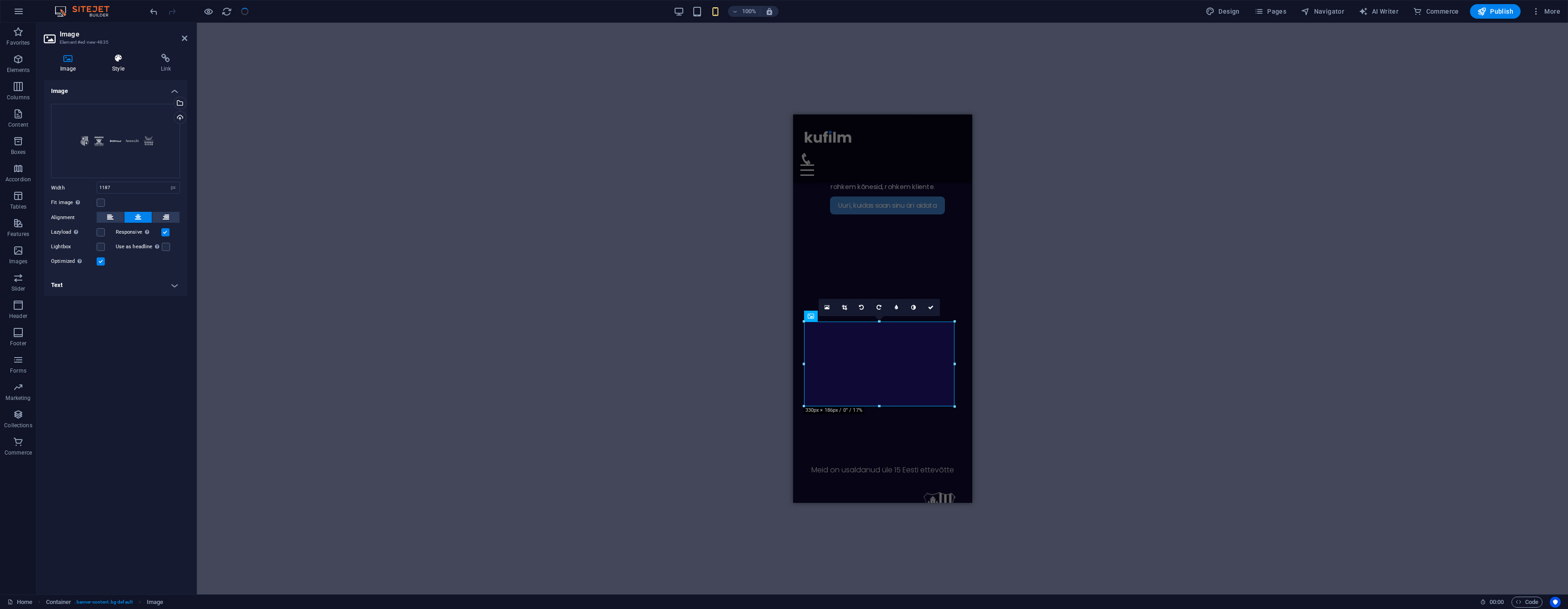
click at [118, 69] on h4 "Style" at bounding box center [120, 63] width 48 height 19
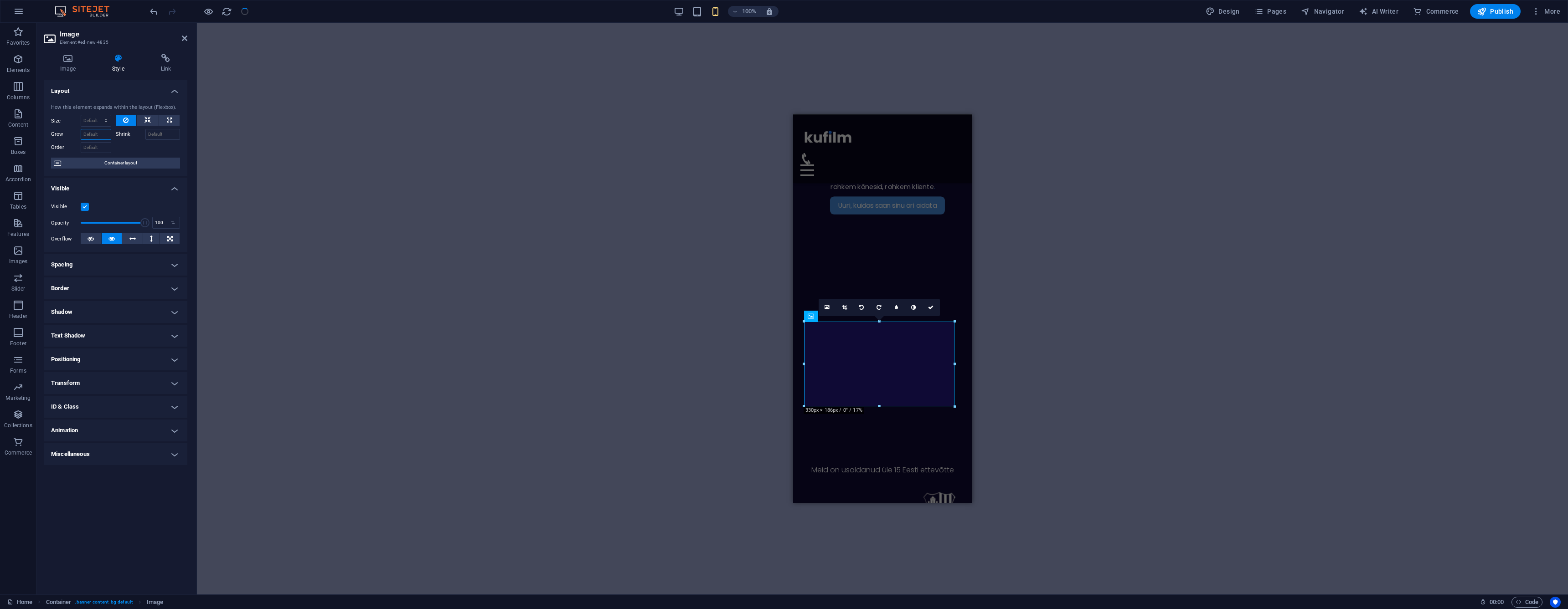
click at [91, 136] on input "Grow" at bounding box center [96, 134] width 30 height 11
click at [97, 135] on input "100" at bounding box center [96, 134] width 30 height 11
click at [103, 135] on input "200" at bounding box center [96, 134] width 30 height 11
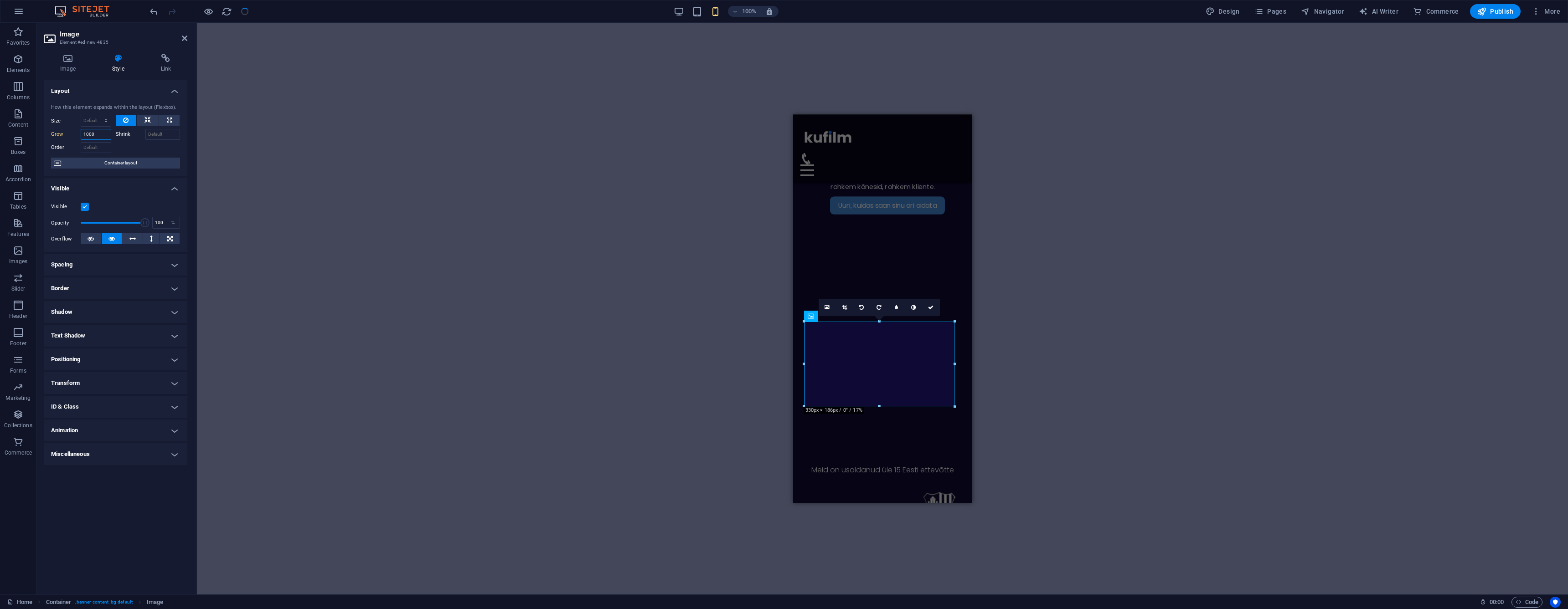
click at [103, 135] on input "1000" at bounding box center [96, 134] width 30 height 11
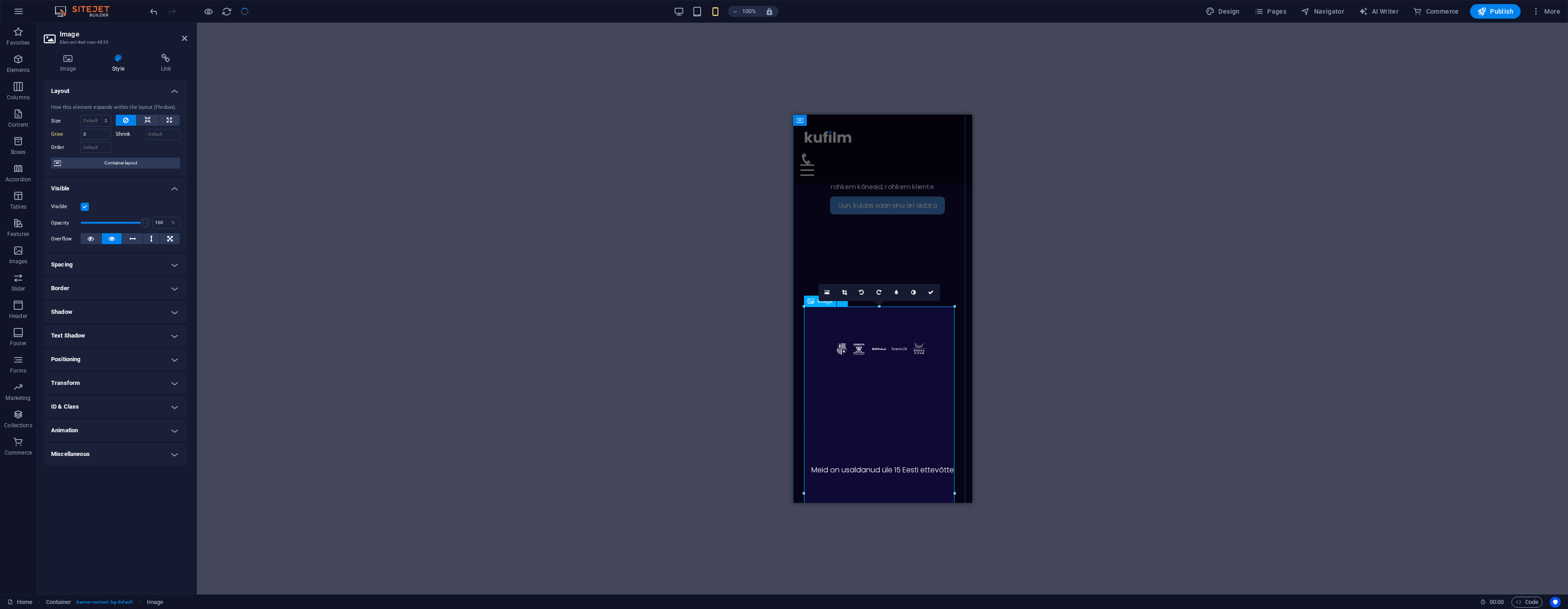
drag, startPoint x: 803, startPoint y: 405, endPoint x: 794, endPoint y: 412, distance: 11.4
click at [794, 412] on div "Drag here to replace the existing content. Press “Ctrl” if you want to create a…" at bounding box center [882, 232] width 179 height 540
click at [157, 12] on icon "undo" at bounding box center [154, 11] width 11 height 11
click at [154, 12] on icon "undo" at bounding box center [154, 11] width 11 height 11
type input "1"
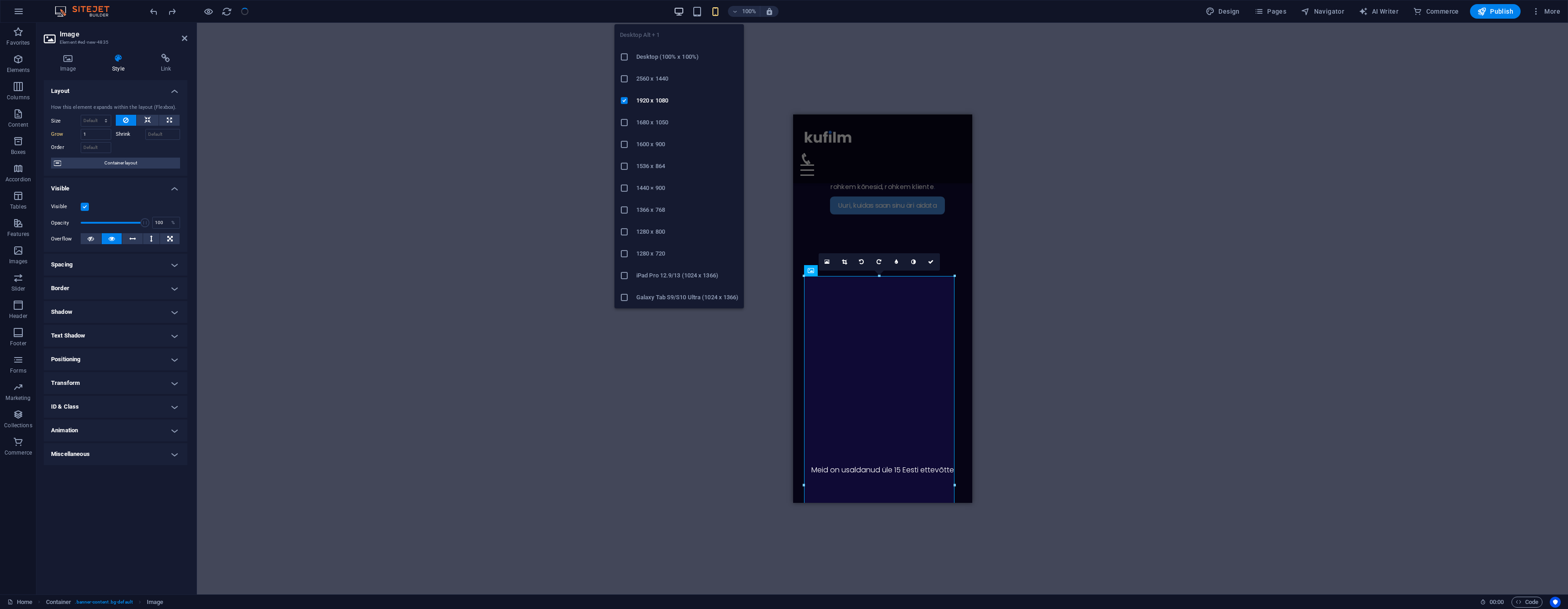
click at [683, 16] on icon "button" at bounding box center [679, 11] width 11 height 11
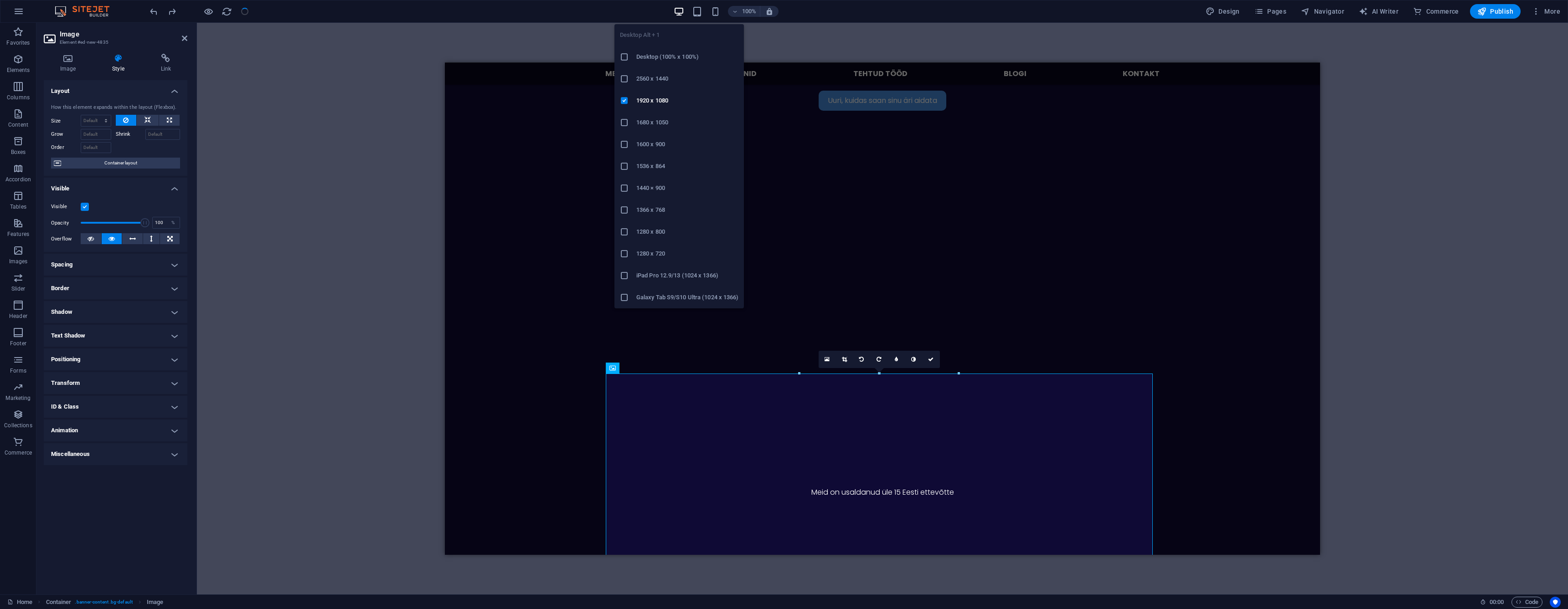
scroll to position [234, 0]
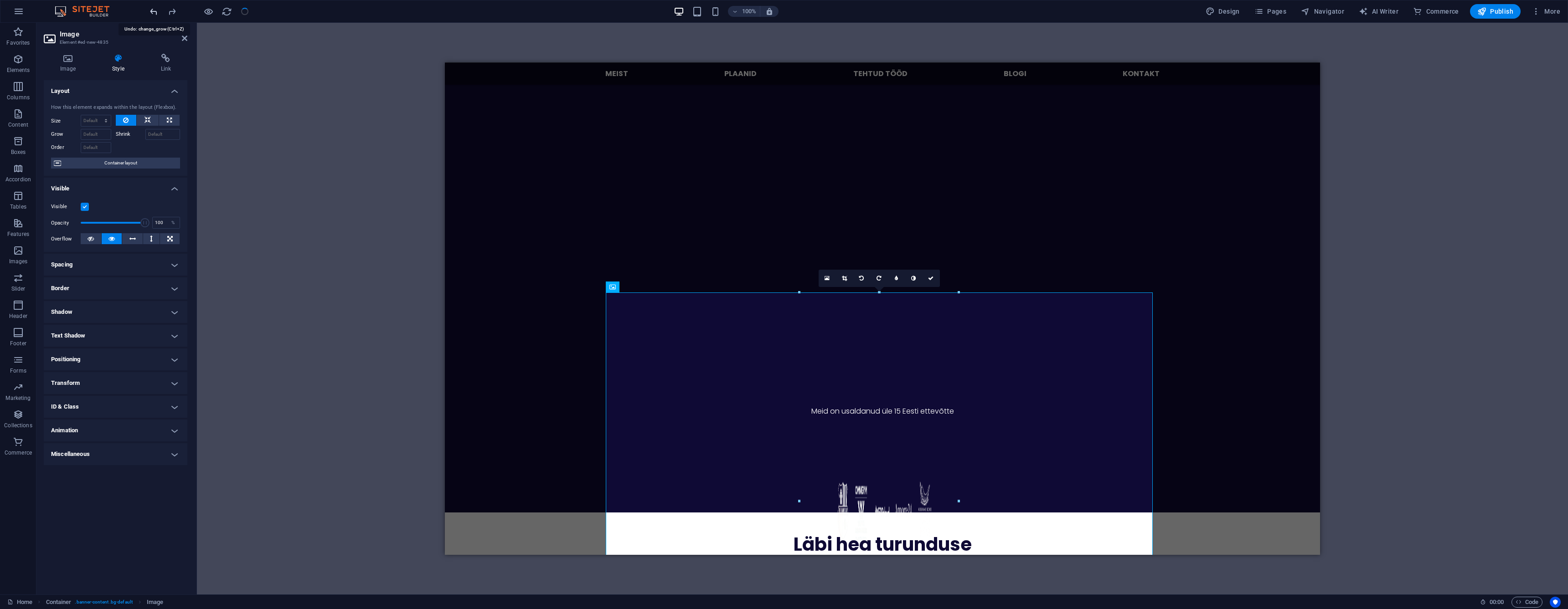
click at [155, 11] on icon "undo" at bounding box center [154, 11] width 11 height 11
click at [174, 13] on icon "redo" at bounding box center [172, 11] width 11 height 11
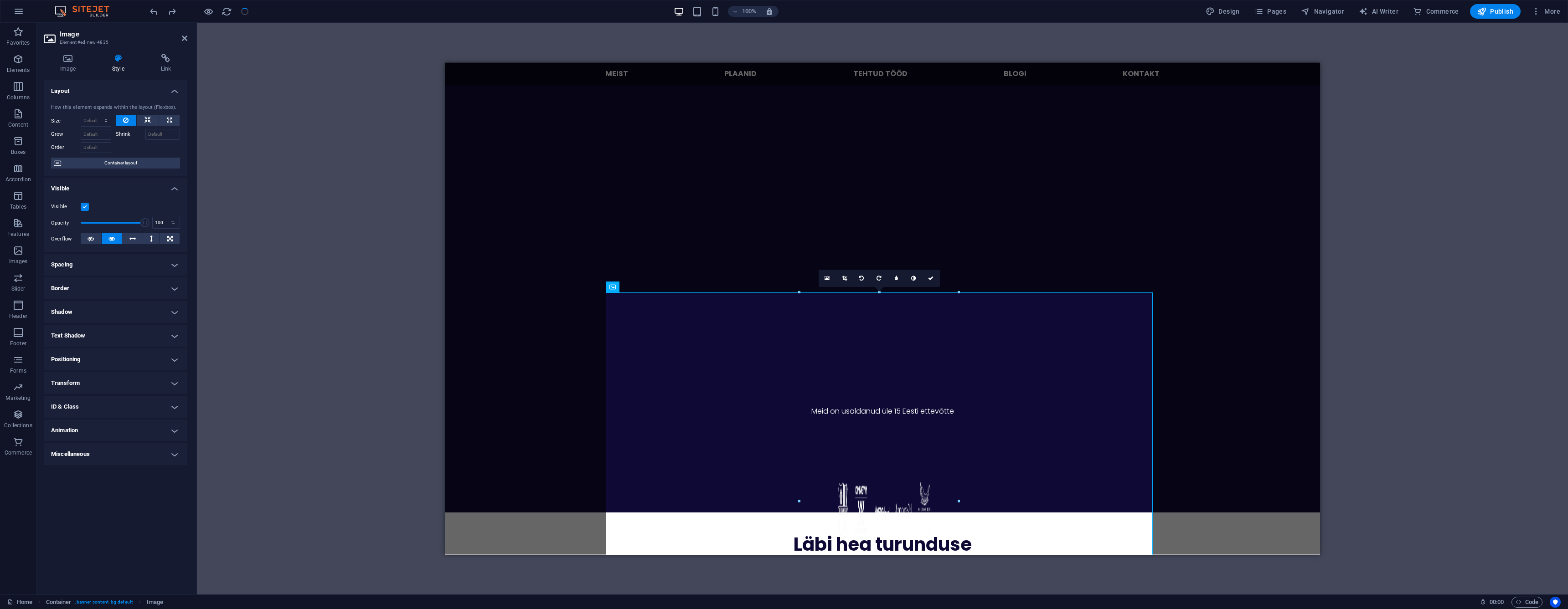
click at [181, 39] on header "Image Element #ed-new-4835" at bounding box center [115, 34] width 143 height 23
click at [185, 39] on icon at bounding box center [184, 38] width 5 height 8
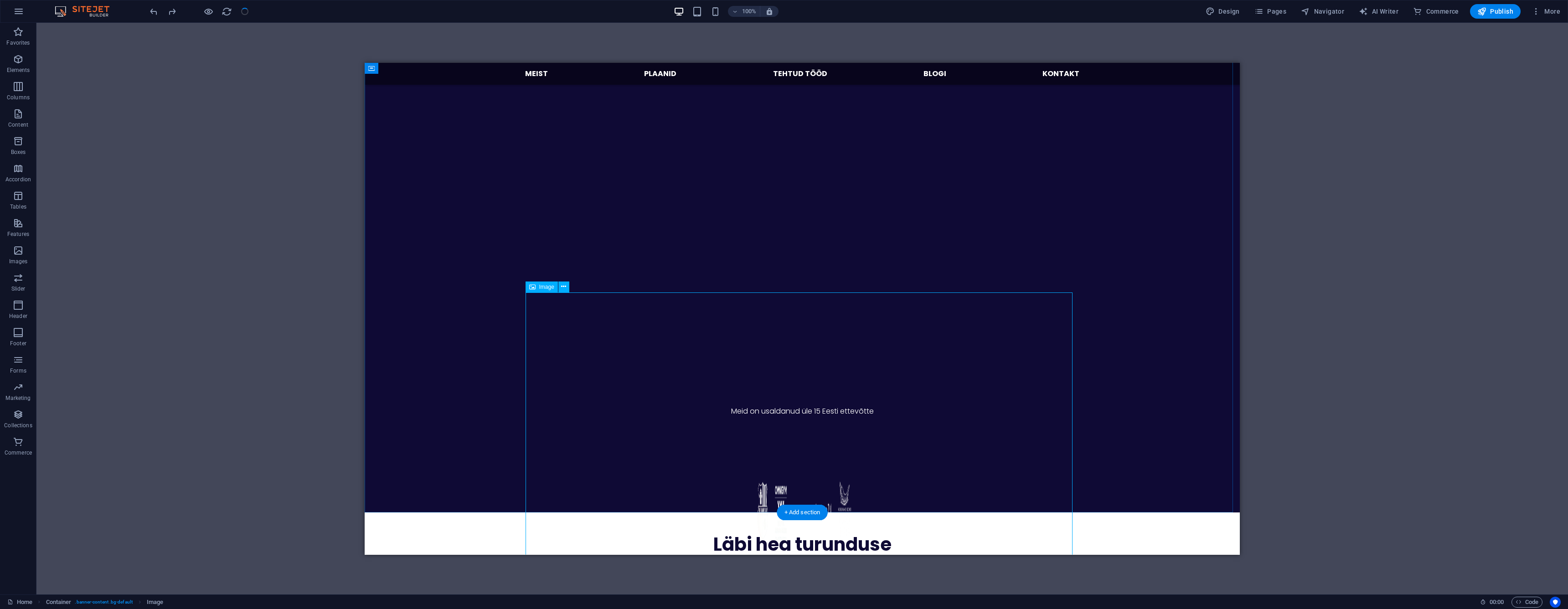
scroll to position [243, 0]
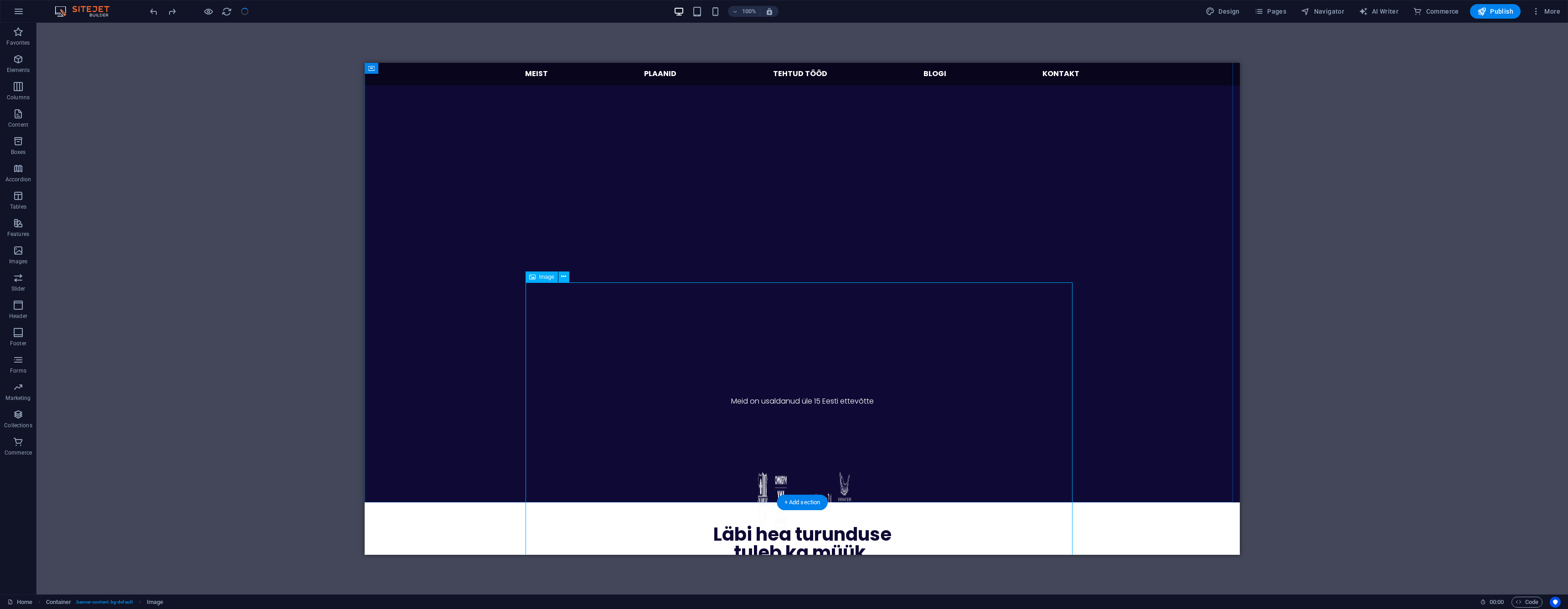
click at [596, 442] on figure at bounding box center [802, 501] width 547 height 418
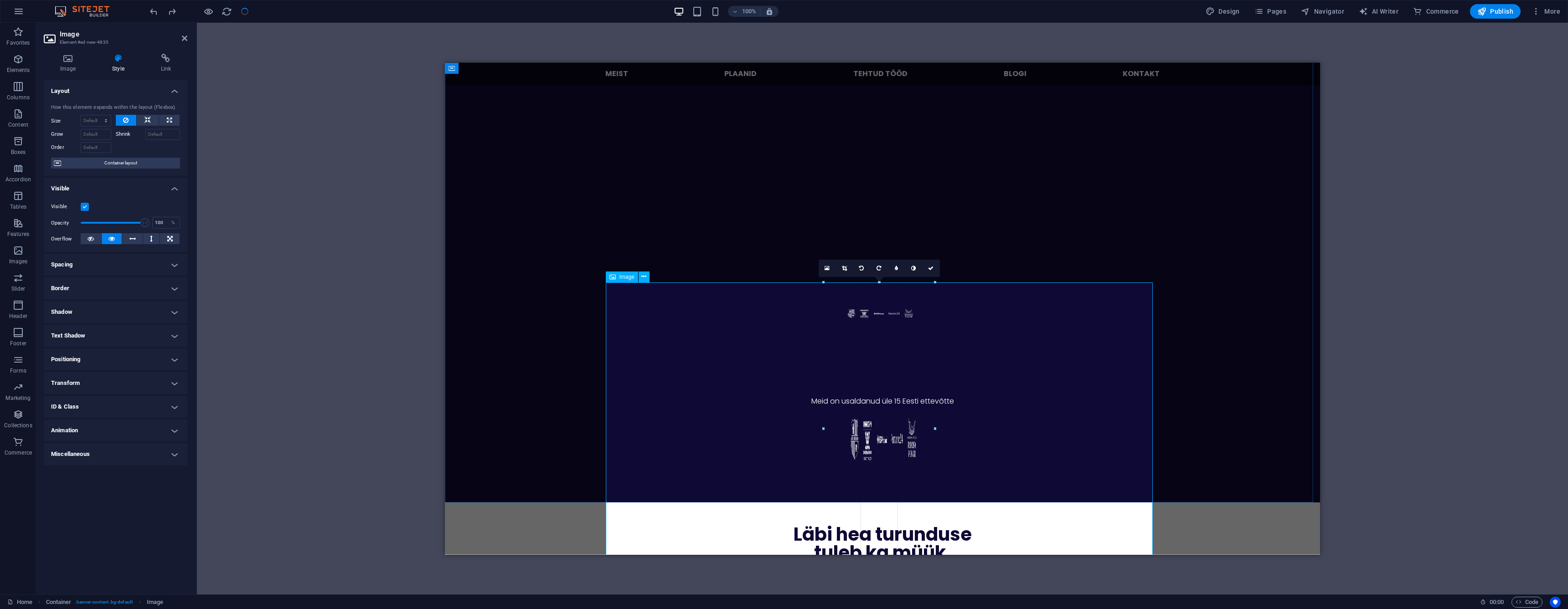
drag, startPoint x: 798, startPoint y: 490, endPoint x: 846, endPoint y: 473, distance: 50.9
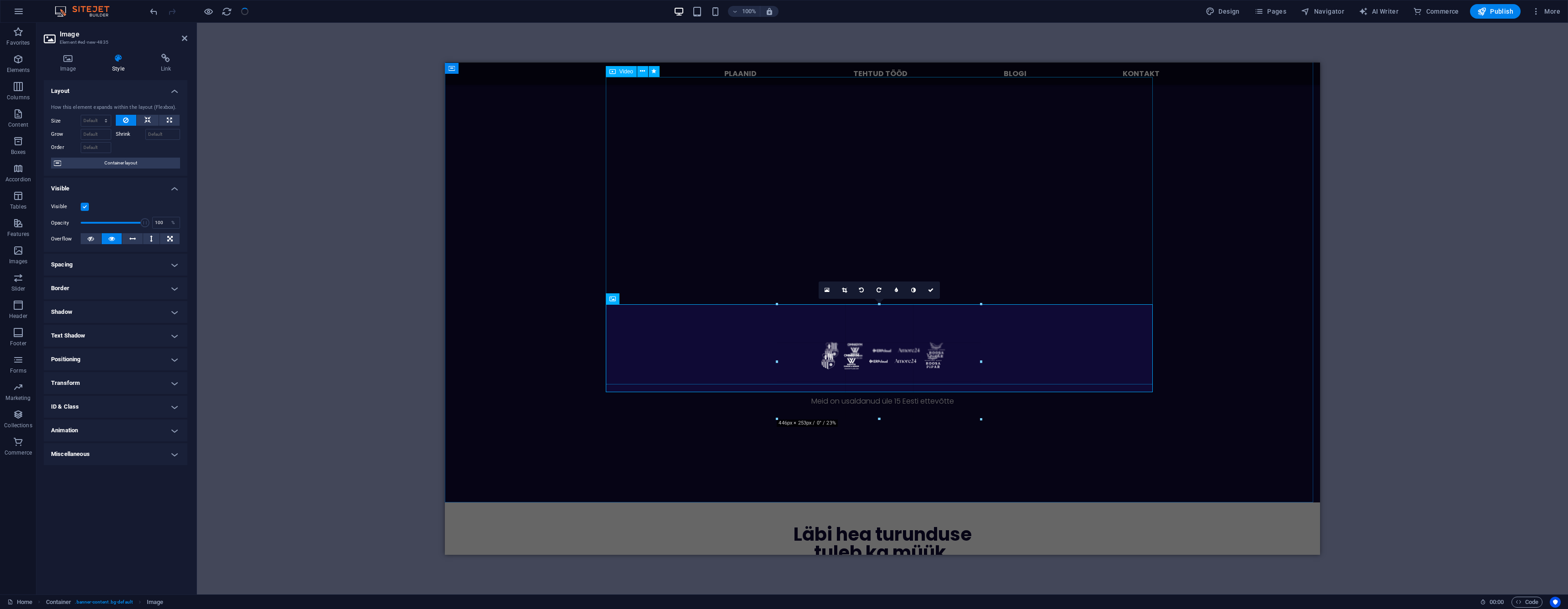
drag, startPoint x: 824, startPoint y: 366, endPoint x: 766, endPoint y: 427, distance: 84.2
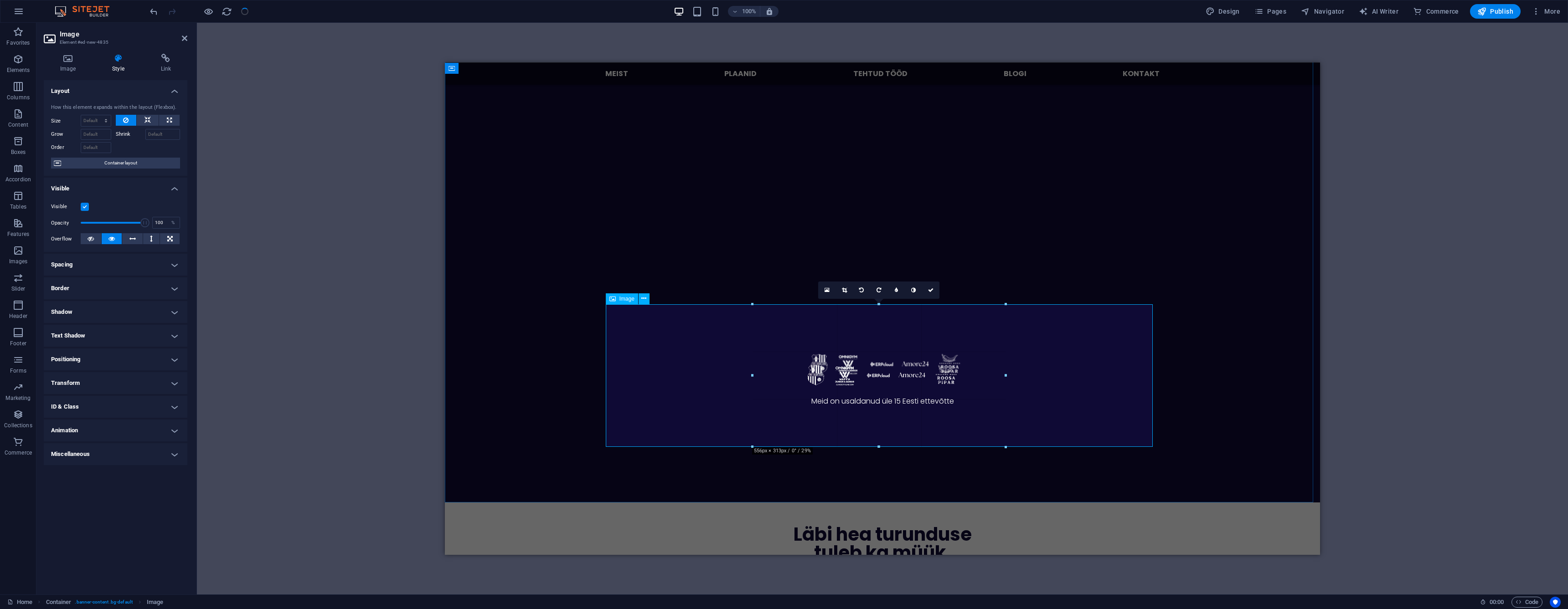
drag, startPoint x: 772, startPoint y: 422, endPoint x: 749, endPoint y: 447, distance: 34.0
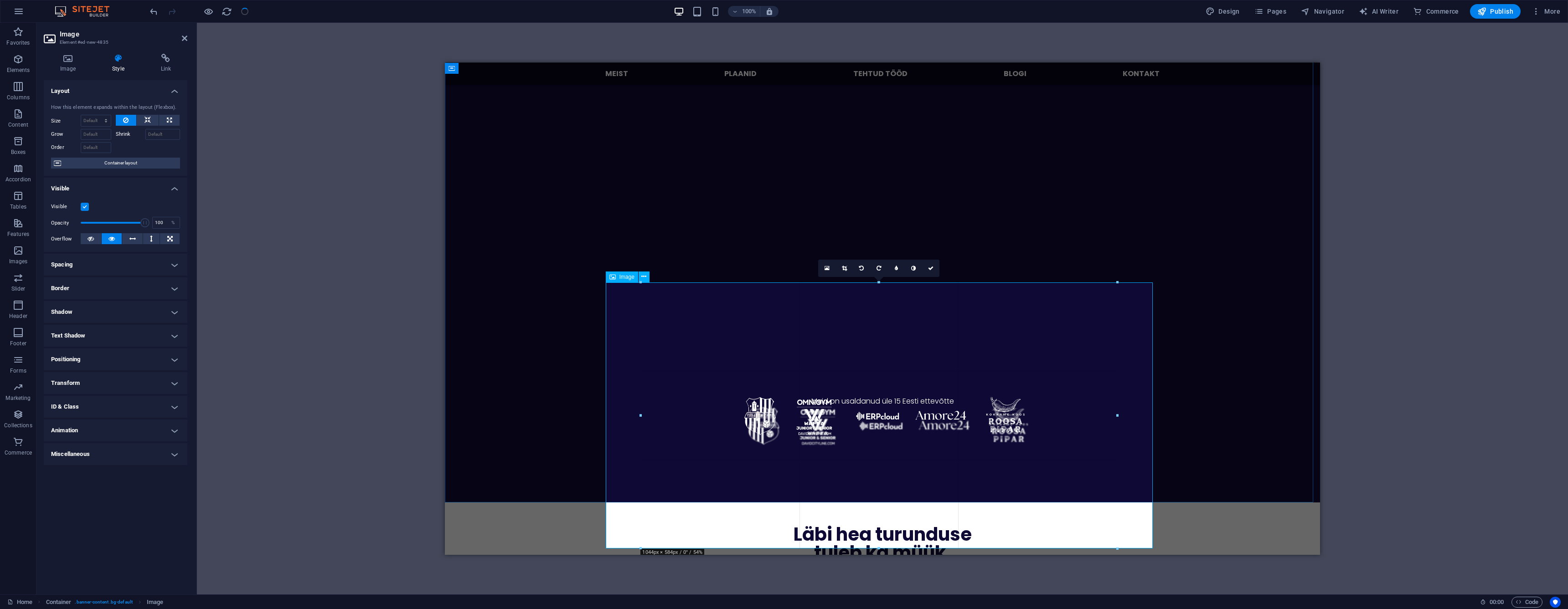
drag, startPoint x: 753, startPoint y: 447, endPoint x: 529, endPoint y: 523, distance: 236.5
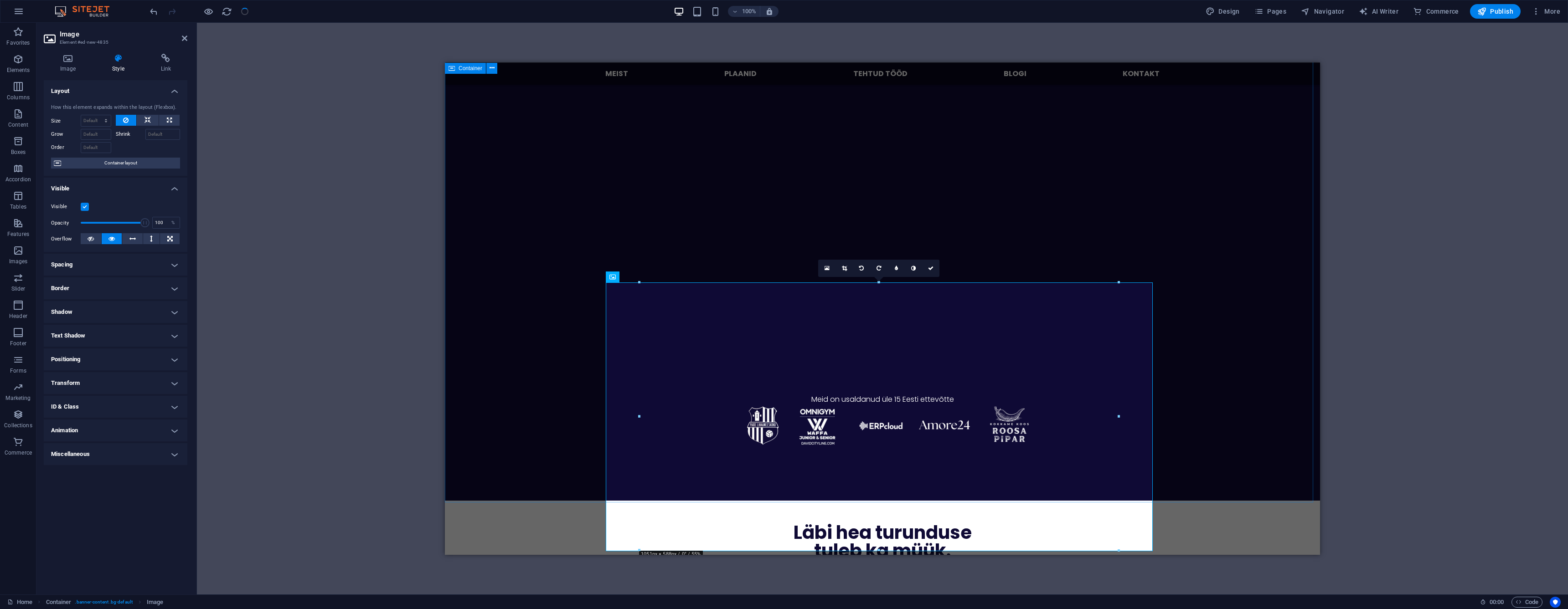
scroll to position [307, 0]
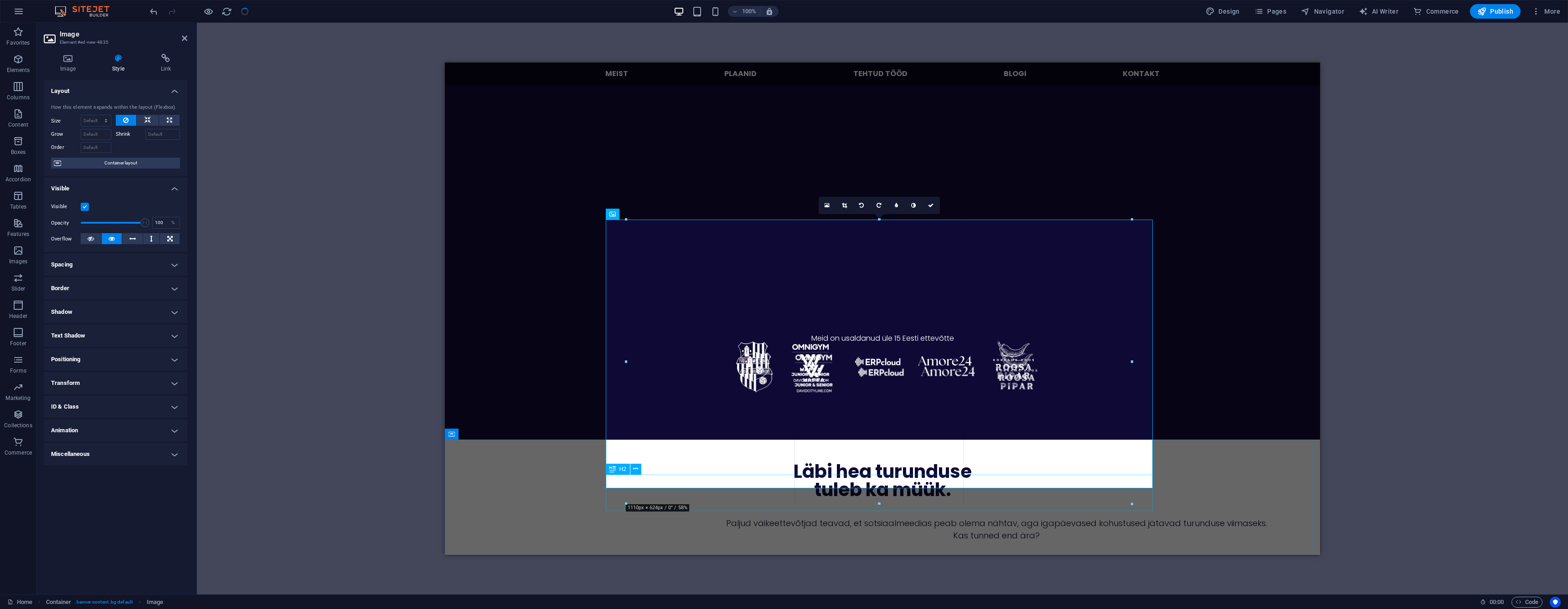
drag, startPoint x: 640, startPoint y: 488, endPoint x: 611, endPoint y: 503, distance: 32.6
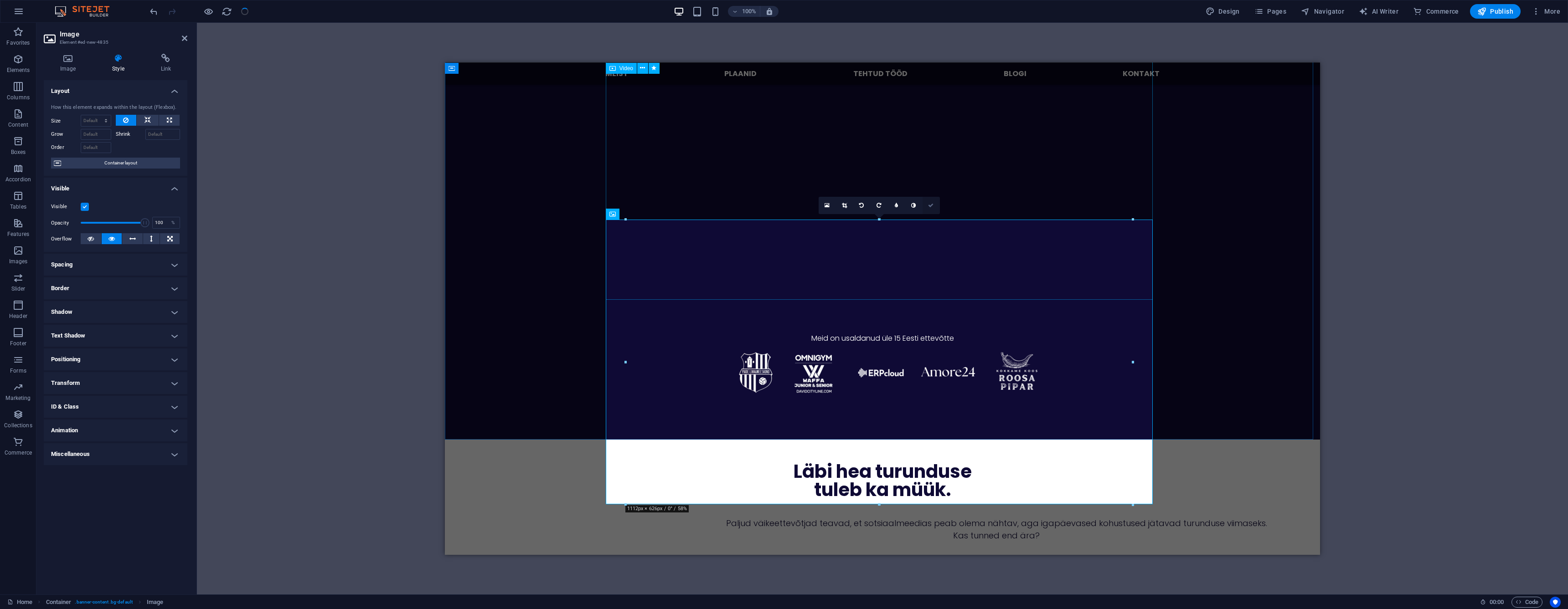
click at [929, 208] on link at bounding box center [931, 205] width 17 height 17
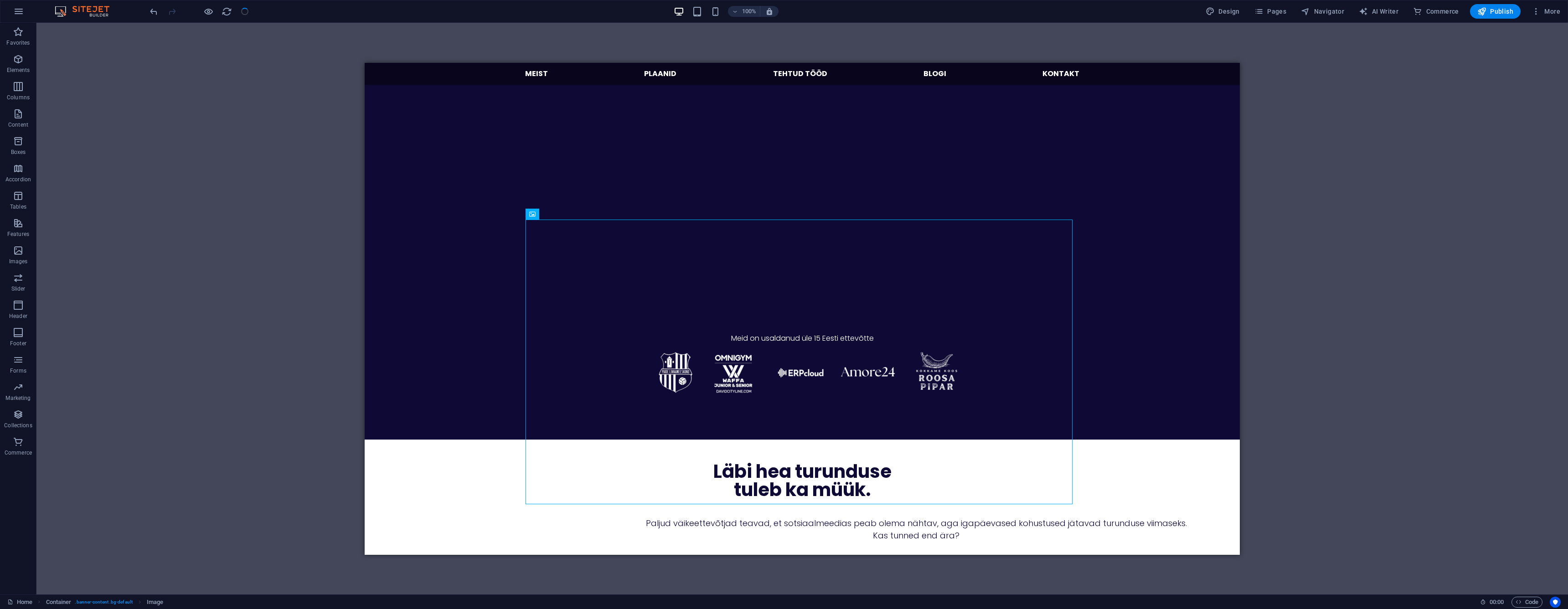
click at [344, 314] on div "Drag here to replace the existing content. Press “Ctrl” if you want to create a…" at bounding box center [802, 308] width 1532 height 571
click at [318, 315] on div "Drag here to replace the existing content. Press “Ctrl” if you want to create a…" at bounding box center [802, 308] width 1532 height 571
click at [381, 297] on div "Uuri, kuidas saan sinu äri aidata Haldan sinu väikeettevõtte sotsiaalmeediat . …" at bounding box center [802, 97] width 875 height 683
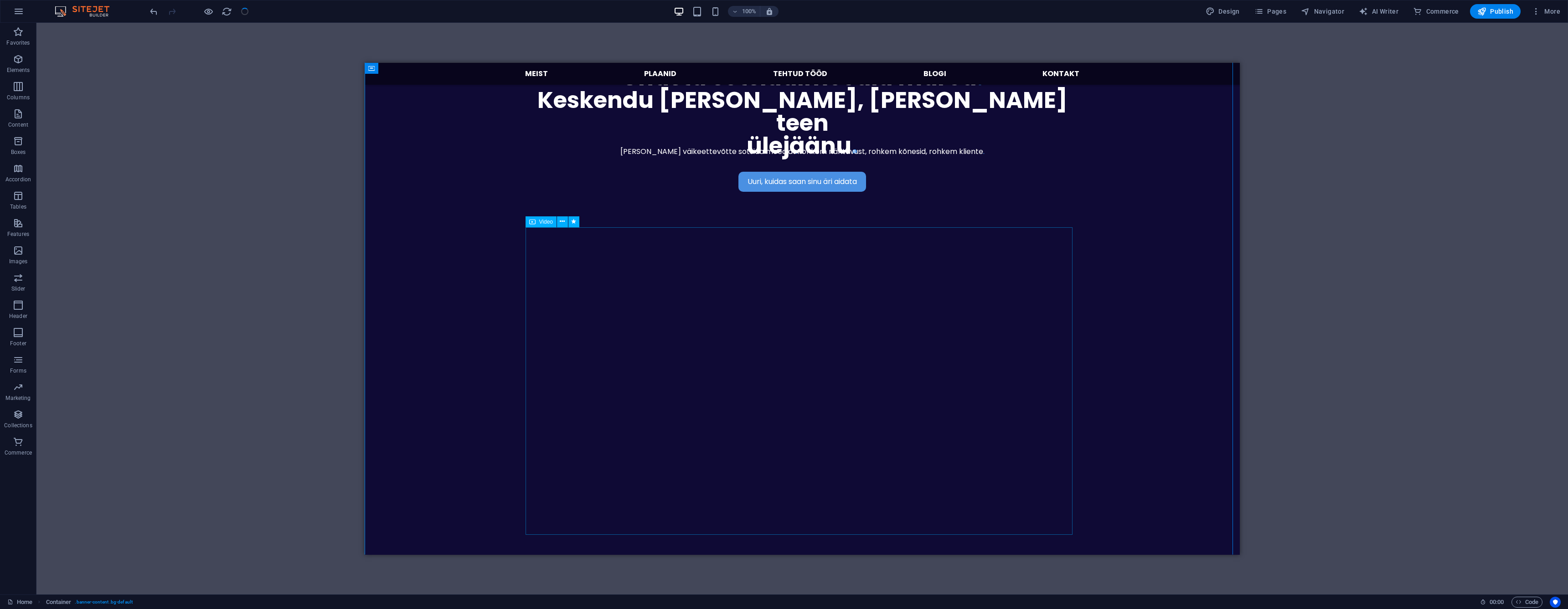
scroll to position [0, 0]
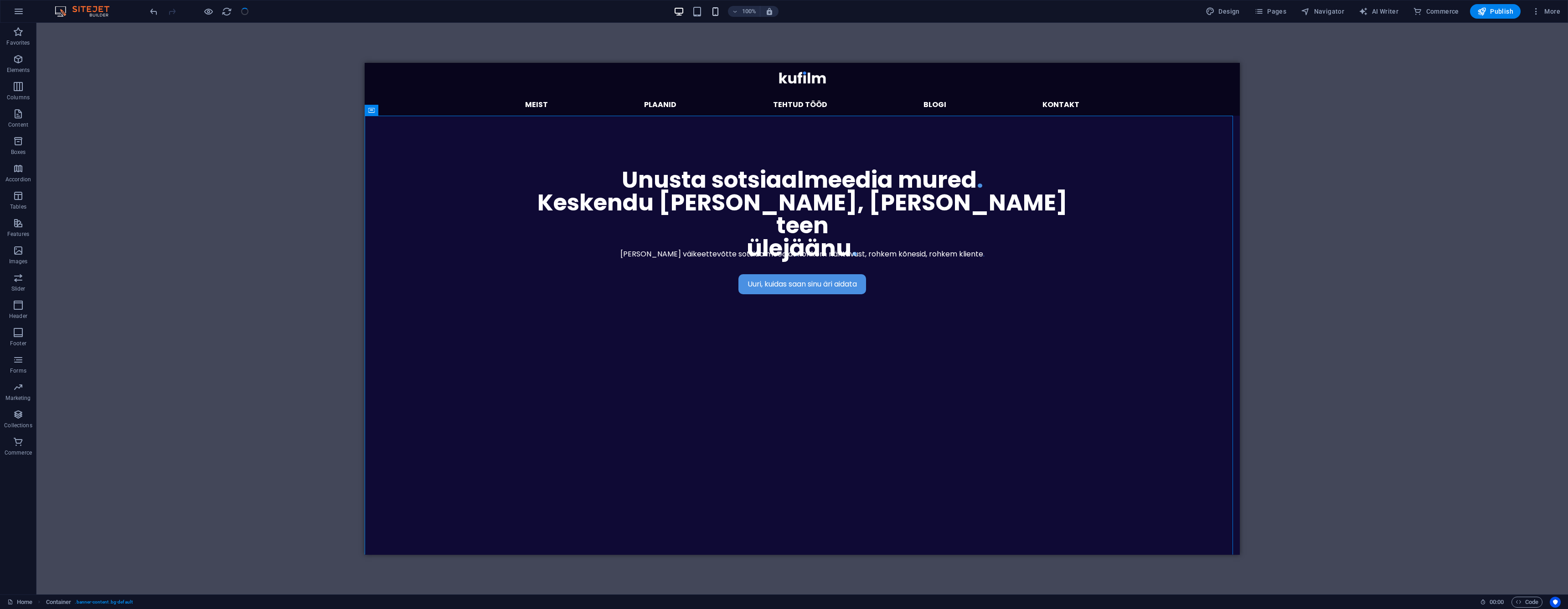
click at [716, 16] on icon "button" at bounding box center [716, 11] width 11 height 11
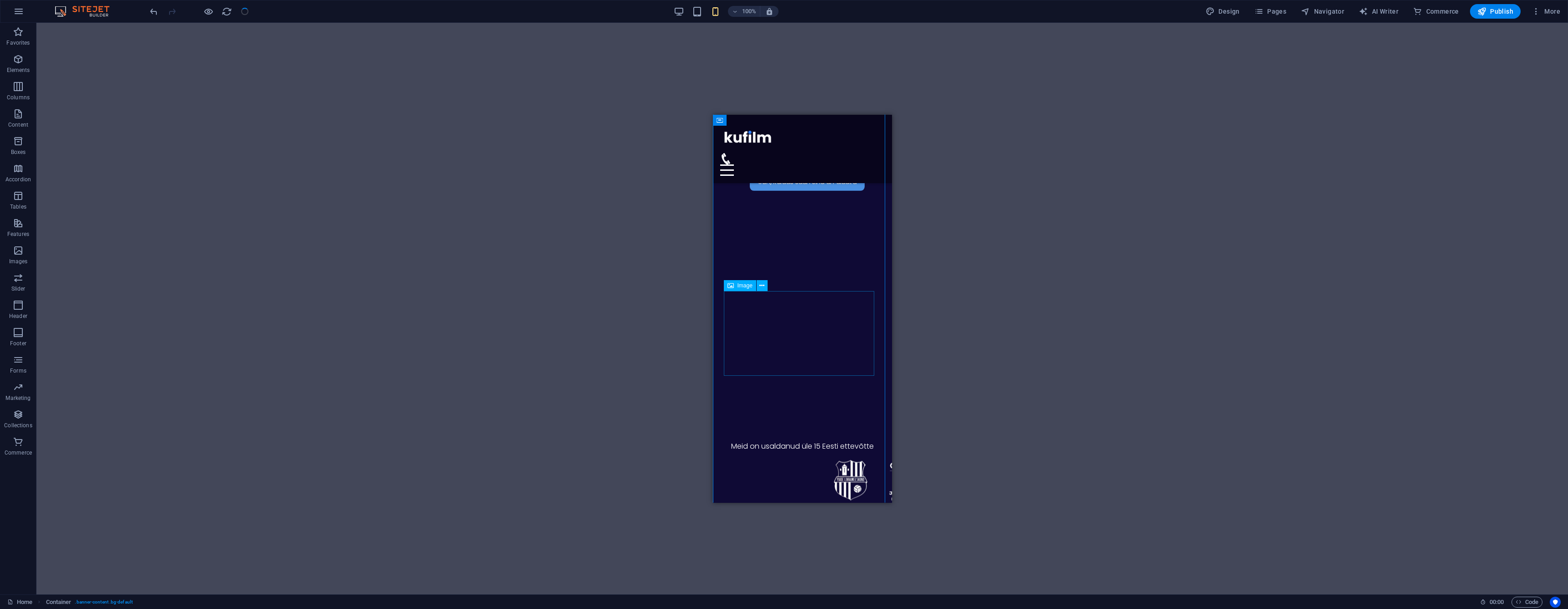
scroll to position [183, 0]
click at [794, 339] on figure at bounding box center [802, 473] width 157 height 285
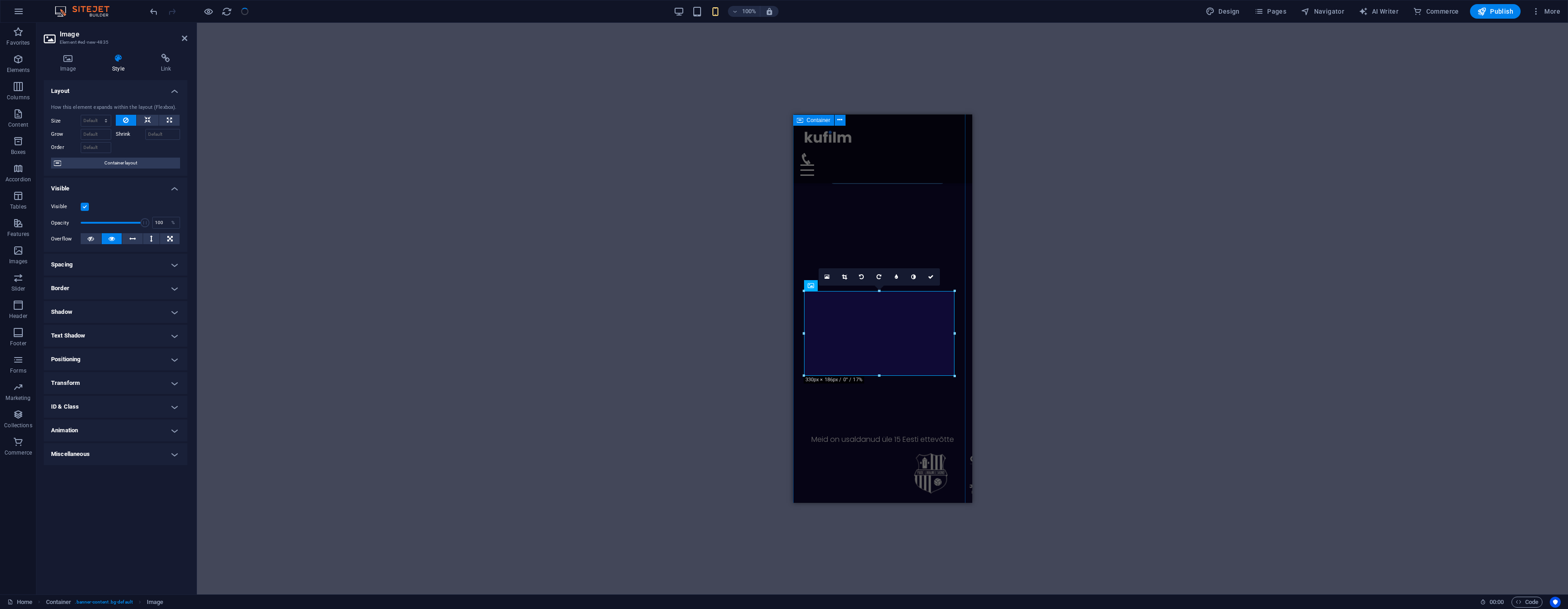
type input "200"
select select "DISABLED_OPTION_VALUE"
click at [103, 384] on h4 "Transform" at bounding box center [115, 383] width 143 height 22
click at [116, 418] on span "Scale" at bounding box center [119, 415] width 115 height 11
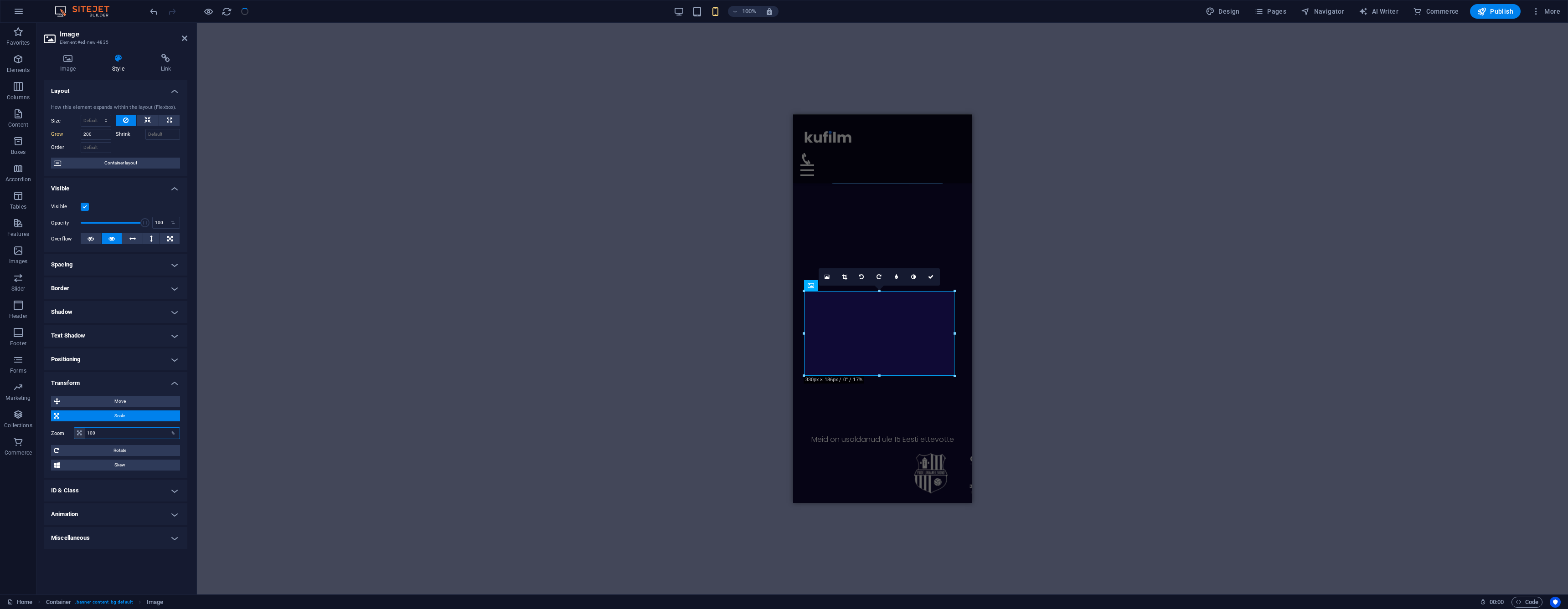
click at [121, 437] on input "100" at bounding box center [132, 433] width 95 height 11
type input "150"
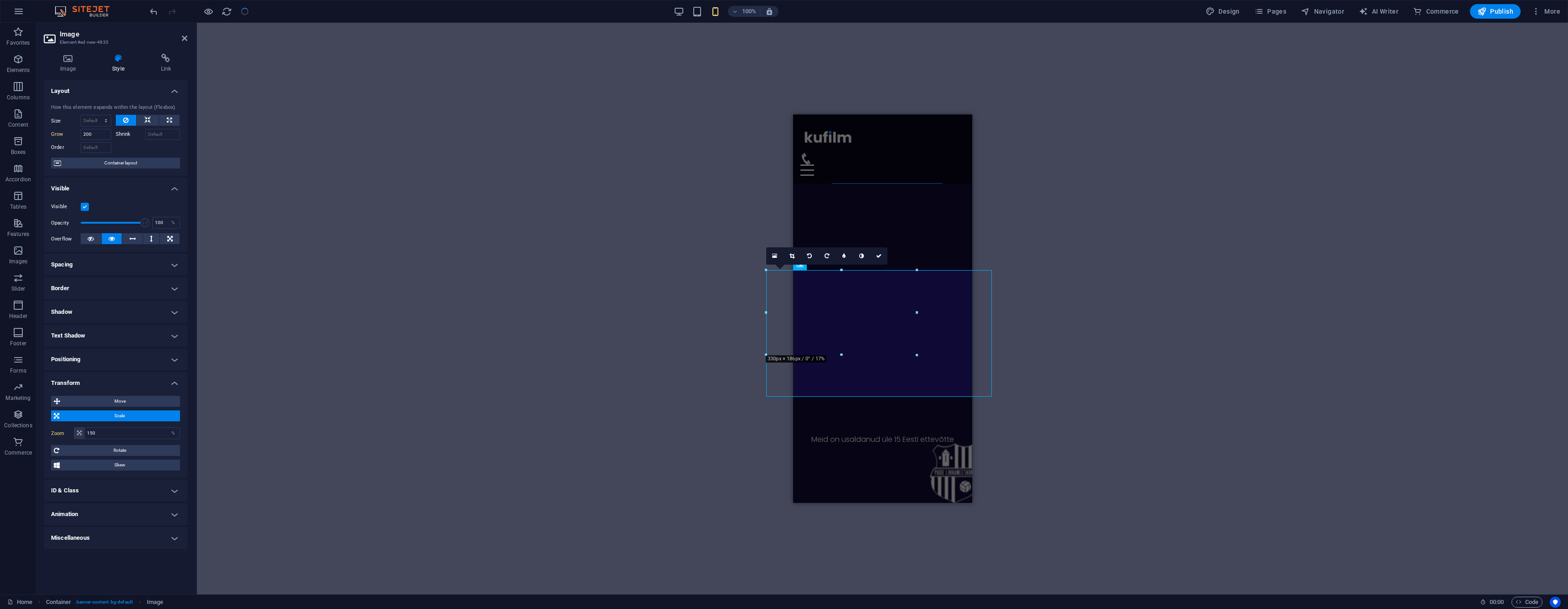
click at [185, 38] on icon at bounding box center [184, 38] width 5 height 8
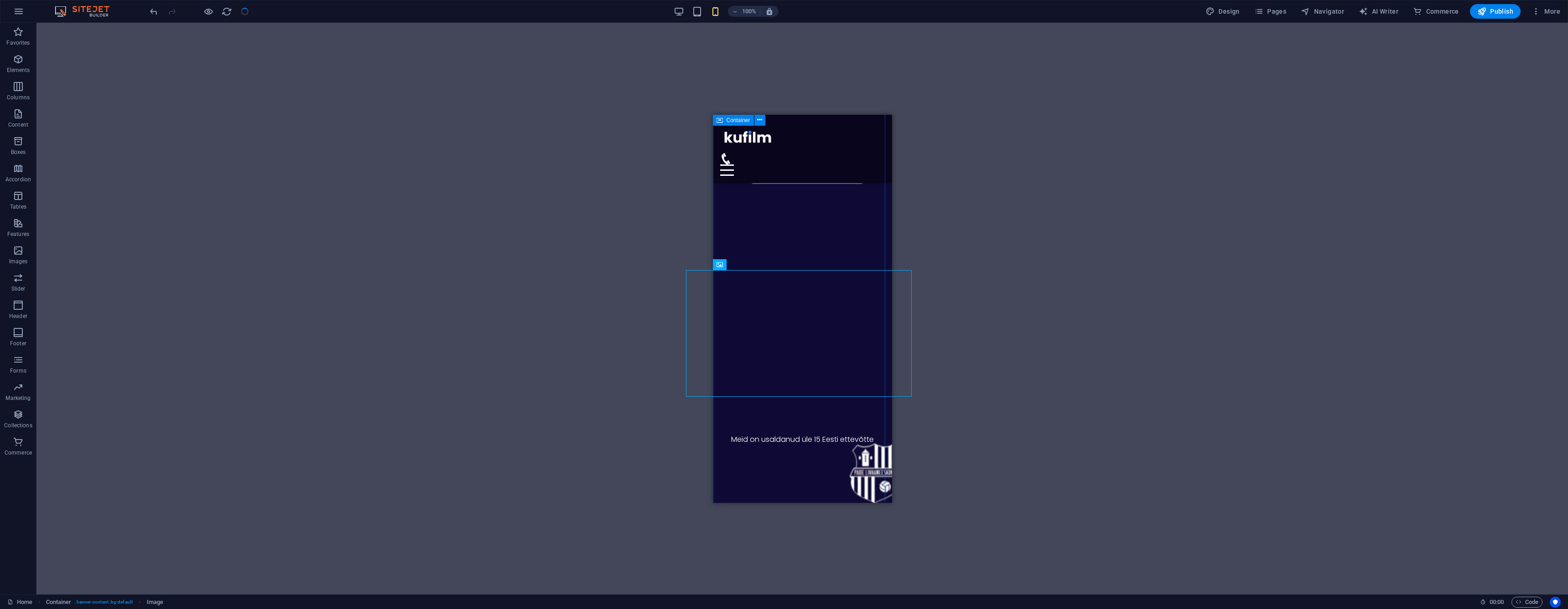
click at [772, 460] on div "Uuri, kuidas saan sinu äri aidata Haldan sinu väikeettevõtte sotsiaalmeediat . …" at bounding box center [802, 295] width 179 height 729
click at [152, 10] on icon "undo" at bounding box center [154, 11] width 11 height 11
click at [248, 14] on div at bounding box center [198, 11] width 102 height 14
click at [244, 14] on div at bounding box center [198, 11] width 102 height 14
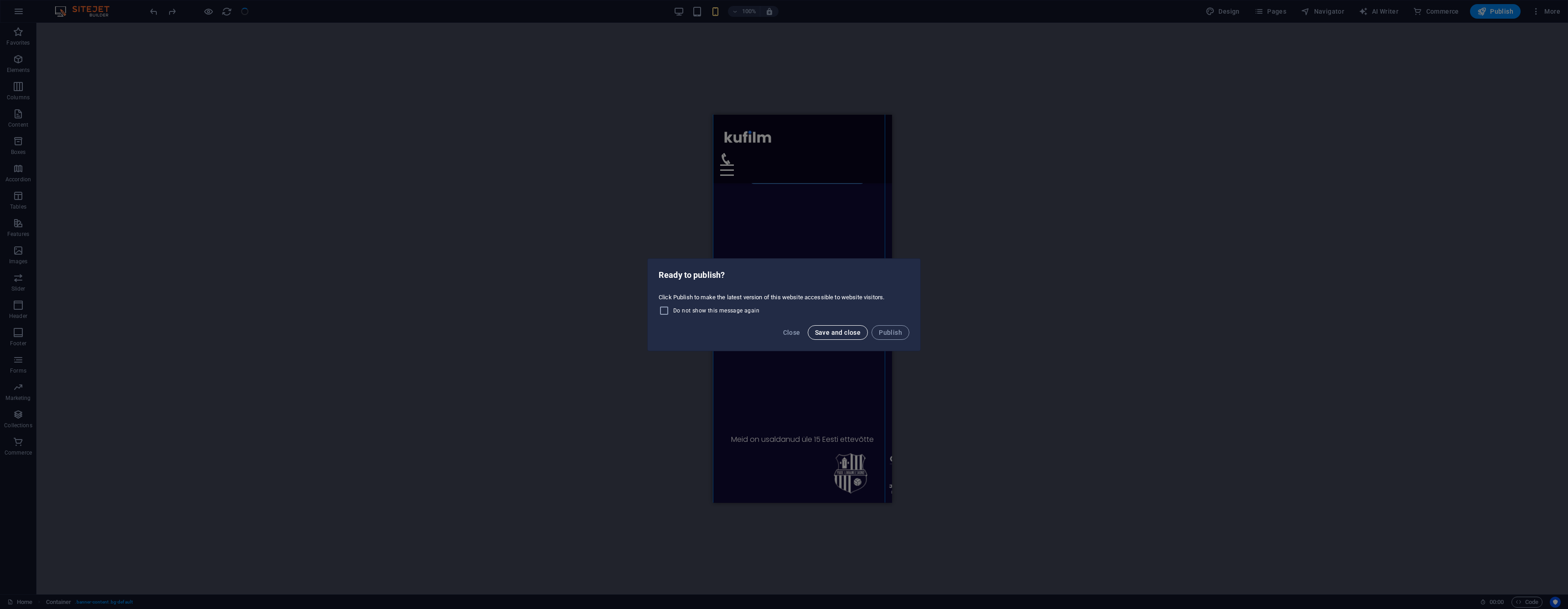
click at [828, 335] on span "Save and close" at bounding box center [838, 332] width 46 height 8
checkbox input "false"
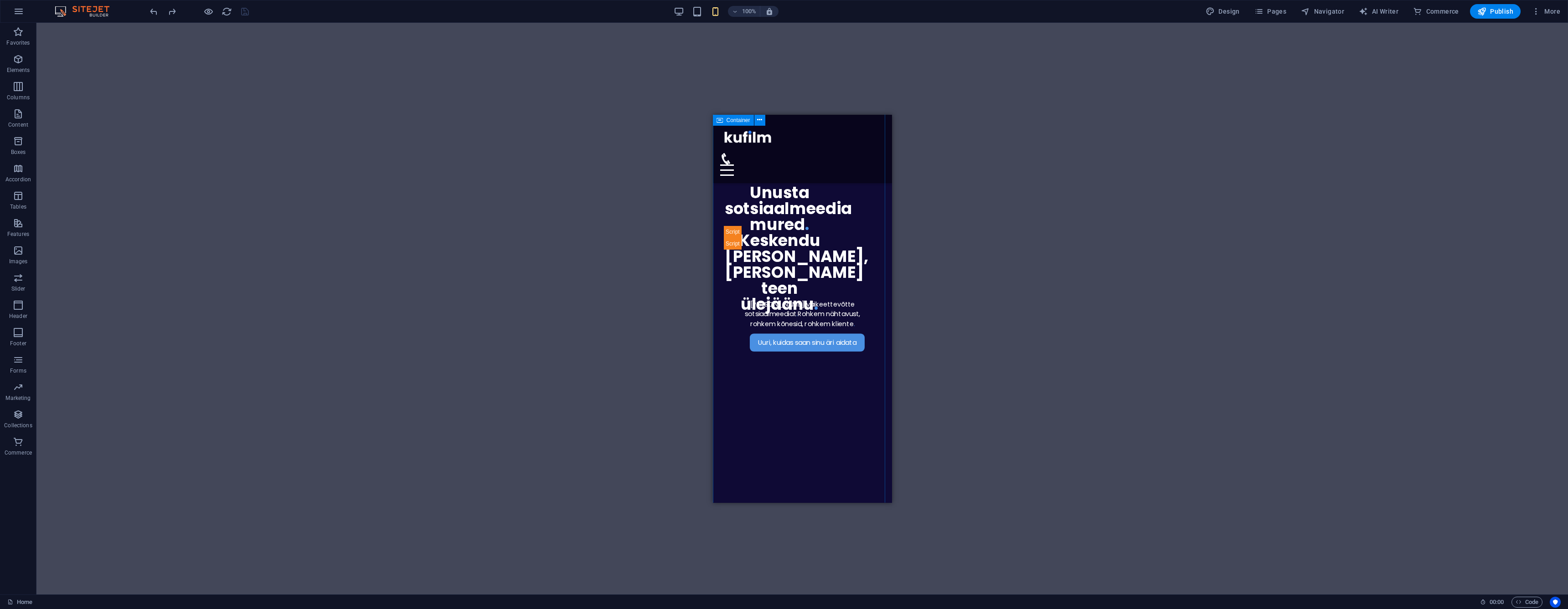
scroll to position [63, 0]
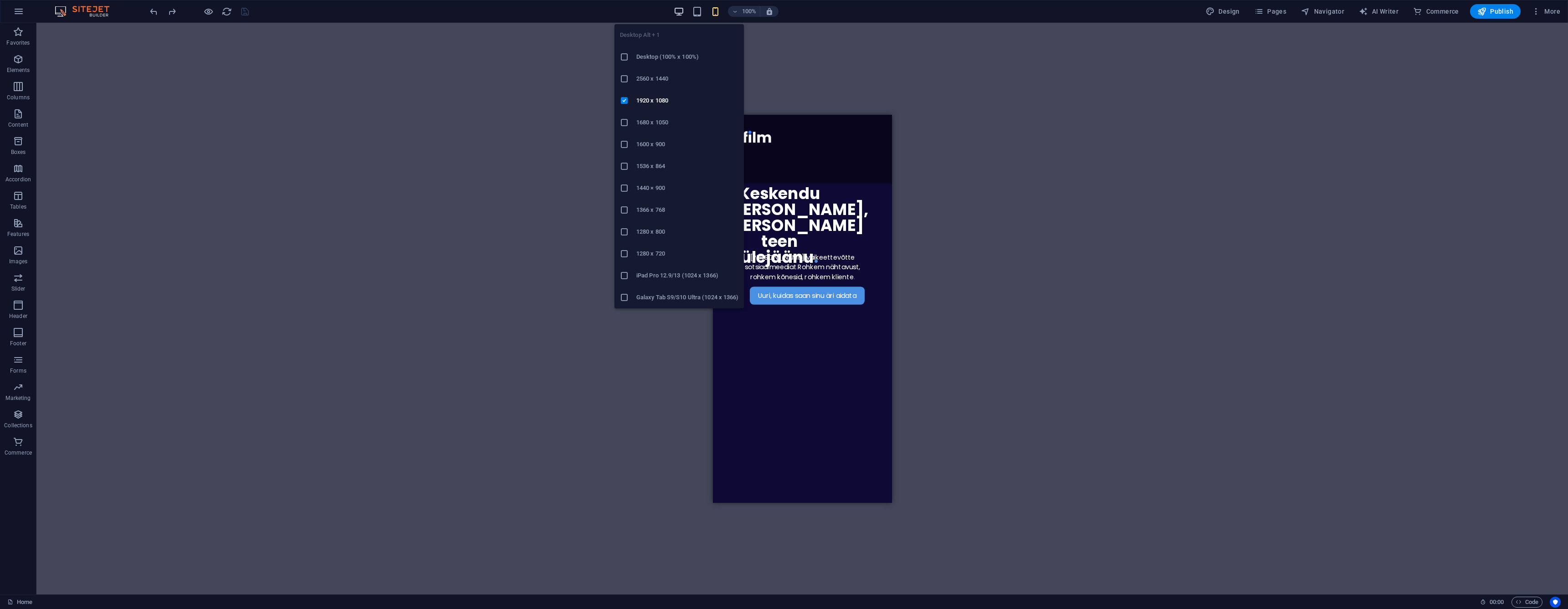
click at [679, 9] on icon "button" at bounding box center [679, 11] width 11 height 11
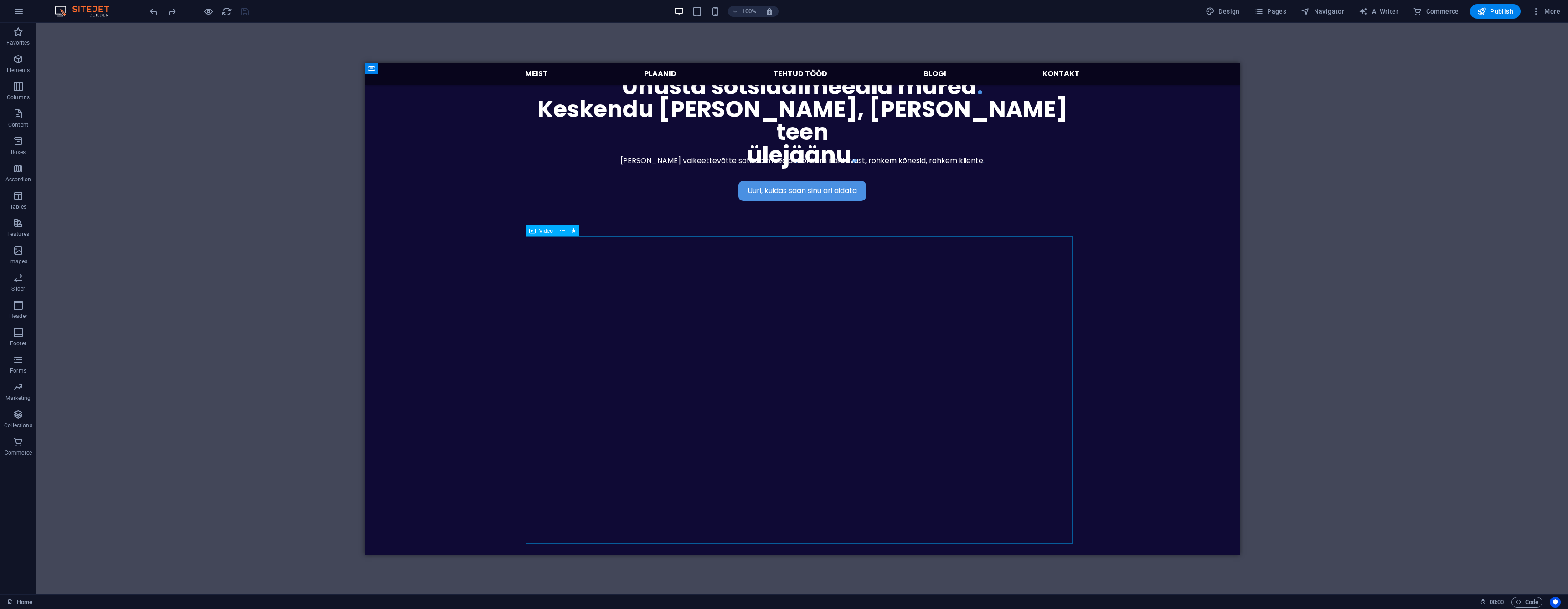
scroll to position [240, 0]
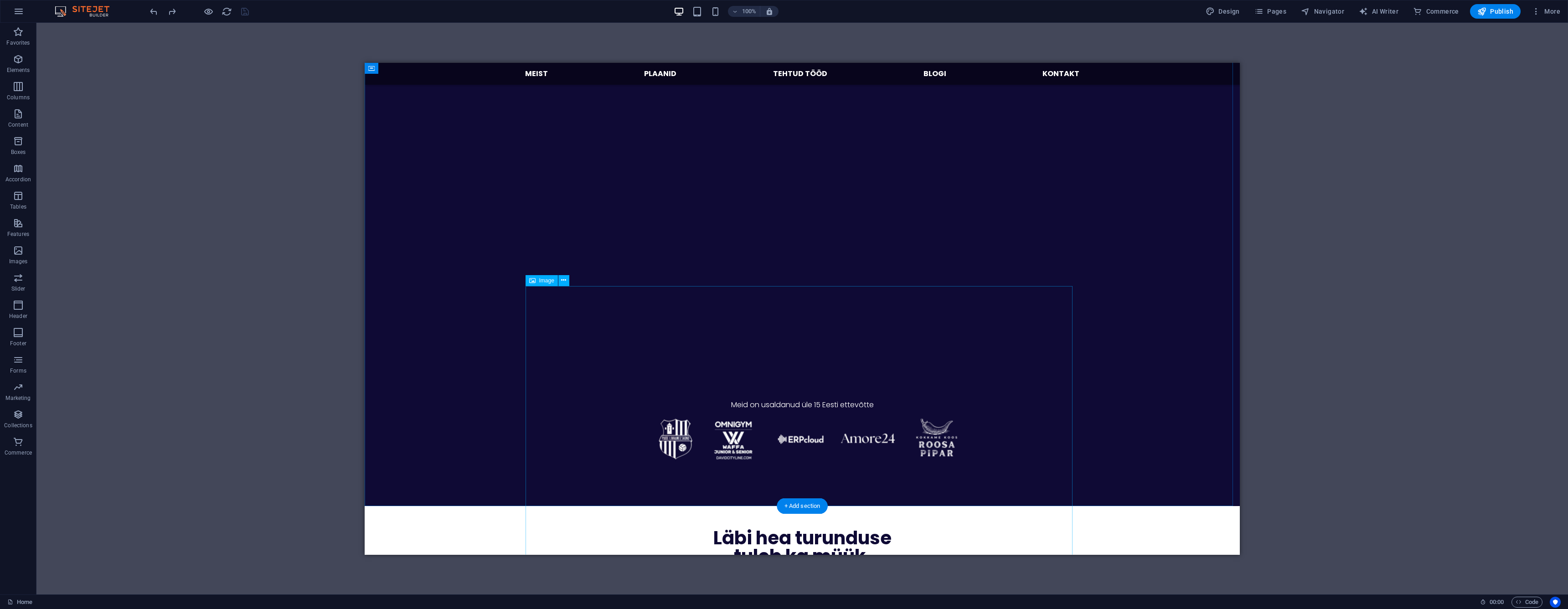
click at [738, 420] on figure at bounding box center [802, 439] width 547 height 285
click at [726, 420] on figure at bounding box center [802, 439] width 547 height 285
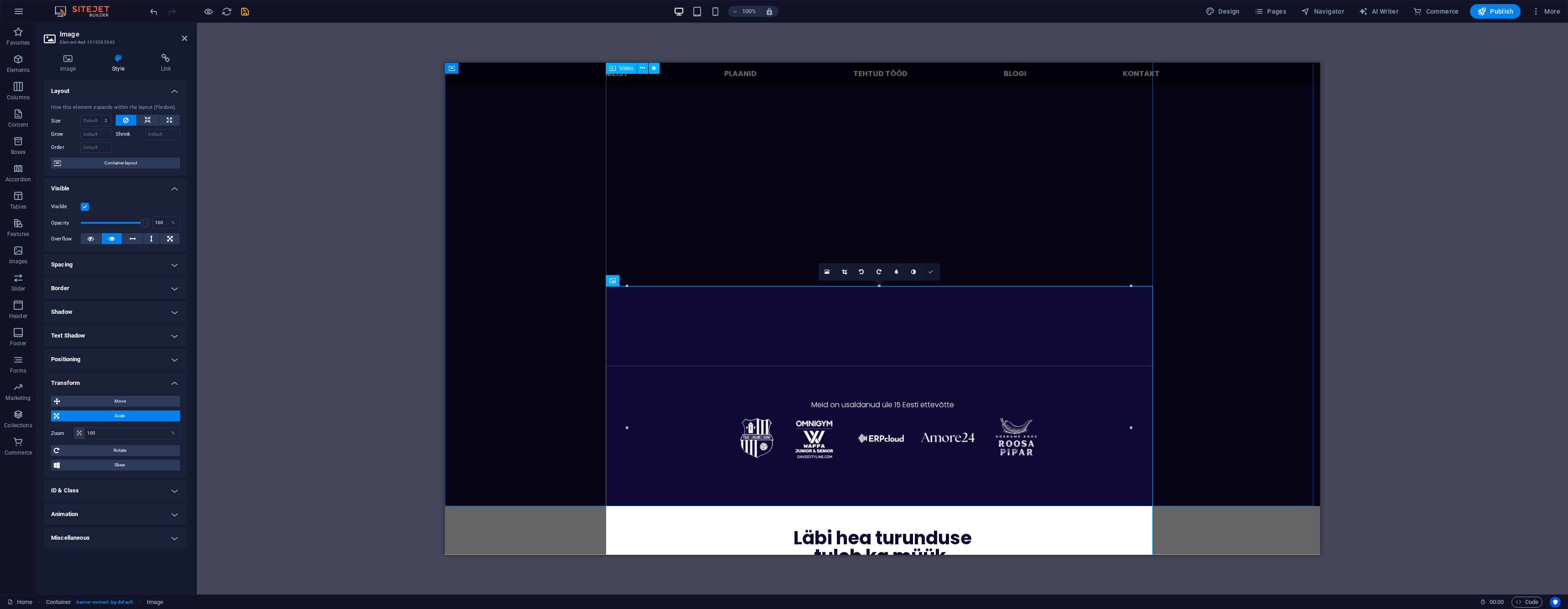
click at [929, 275] on link at bounding box center [931, 271] width 17 height 17
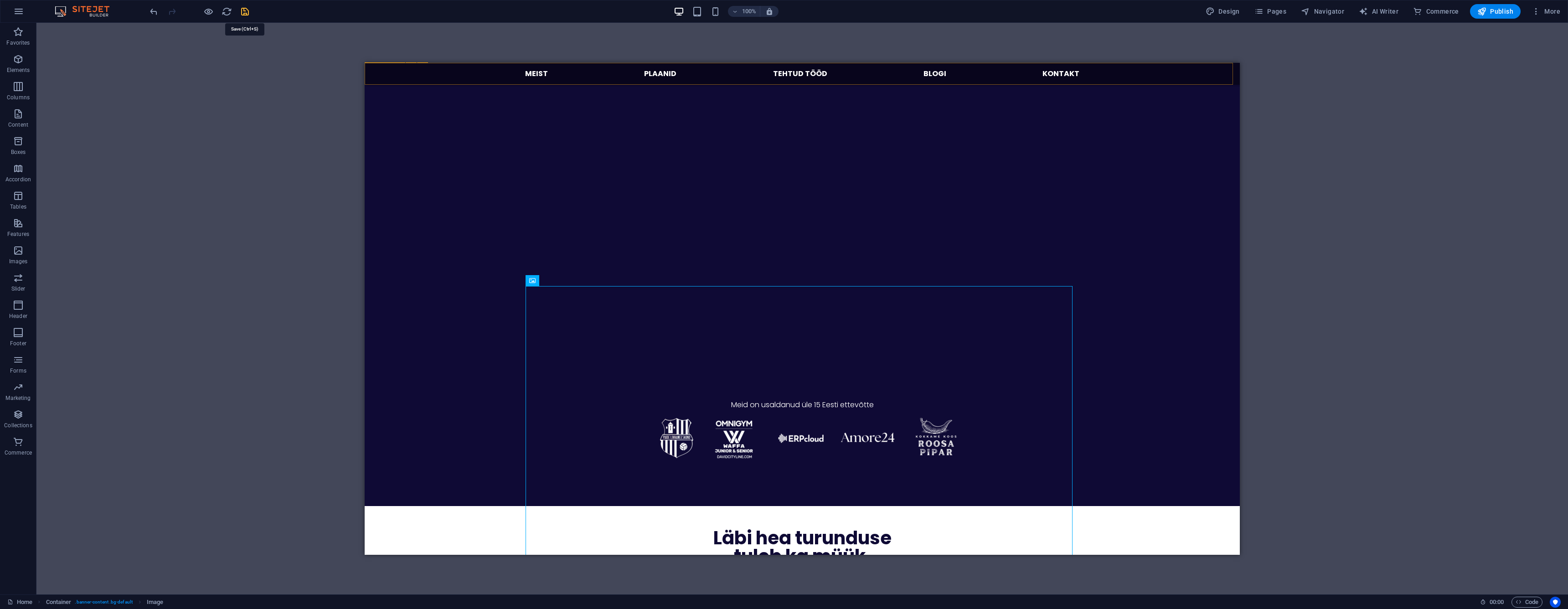
click at [241, 10] on icon "save" at bounding box center [245, 11] width 11 height 11
checkbox input "false"
click at [220, 57] on h6 "Open preview website" at bounding box center [216, 57] width 61 height 11
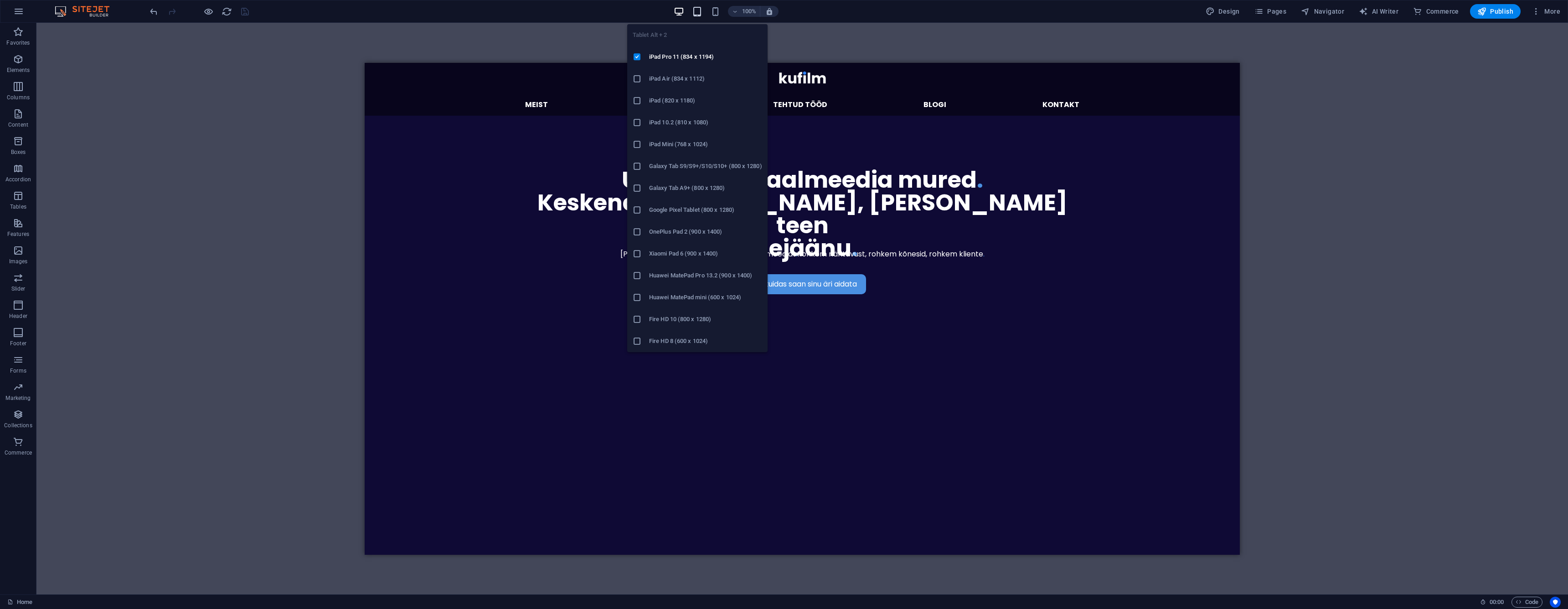
click at [697, 12] on icon "button" at bounding box center [697, 11] width 11 height 11
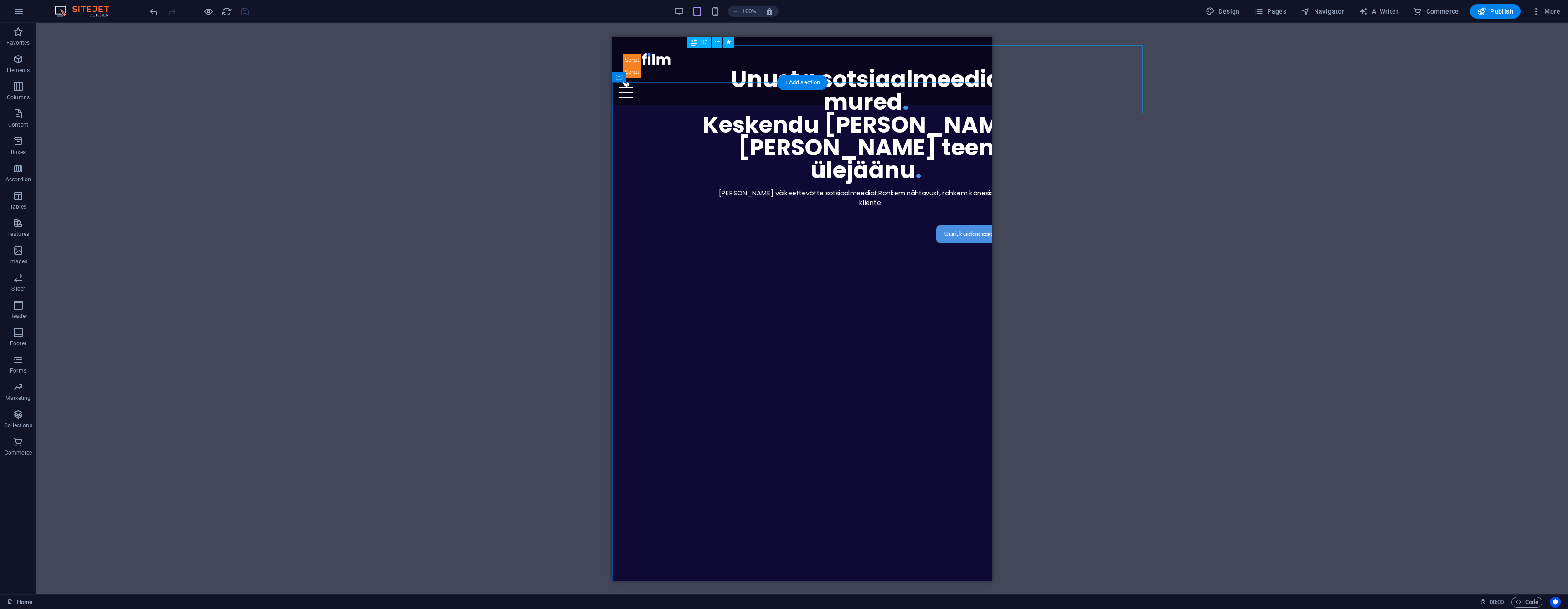
click at [897, 99] on div "Unusta sotsiaalmeedia mured . [GEOGRAPHIC_DATA] [PERSON_NAME], [PERSON_NAME] te…" at bounding box center [866, 124] width 358 height 114
select select "px"
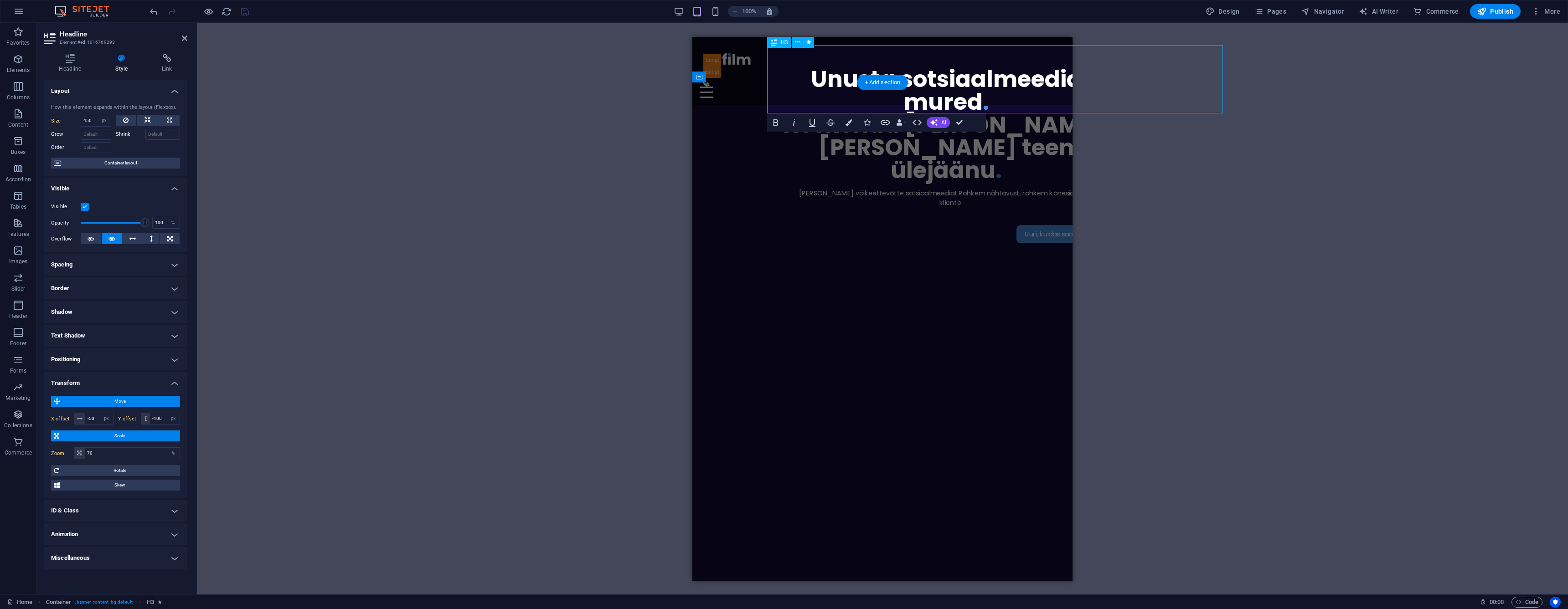
type input "1000"
type input "140"
type input "-210"
type input "100"
click at [55, 119] on label "Size" at bounding box center [66, 121] width 29 height 5
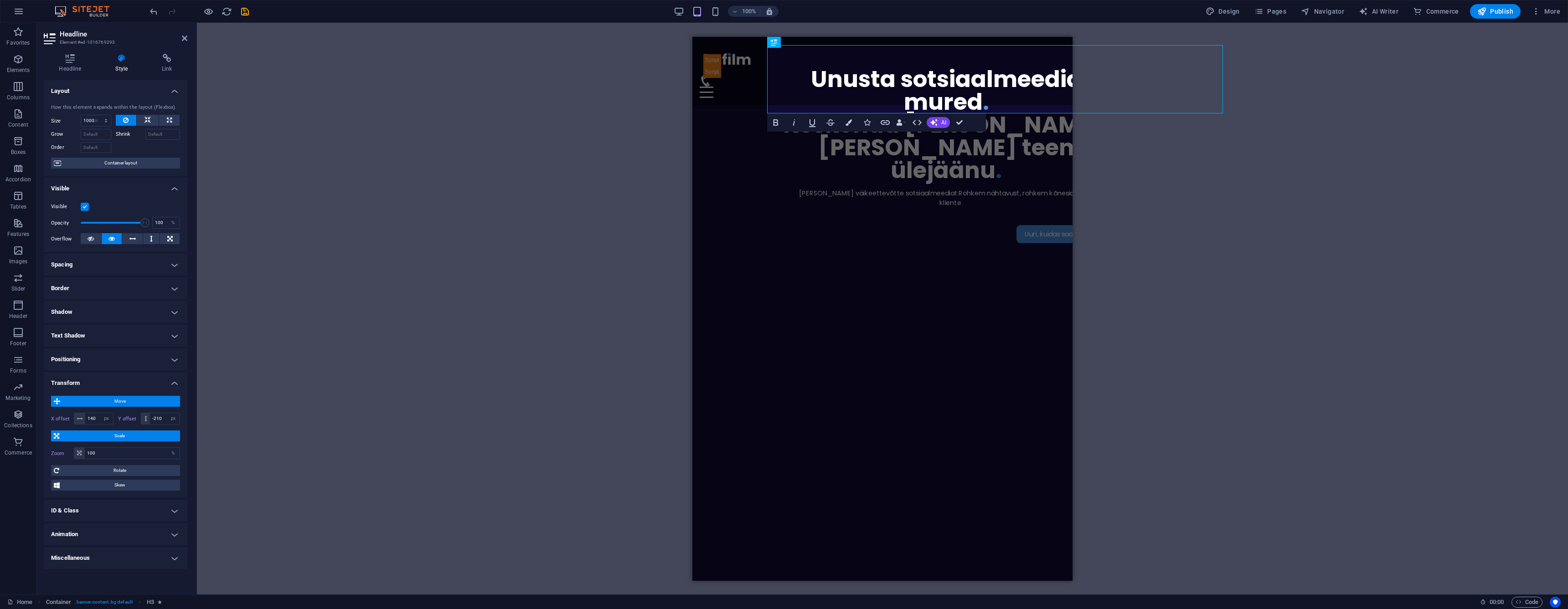
select select "DISABLED_OPTION_VALUE"
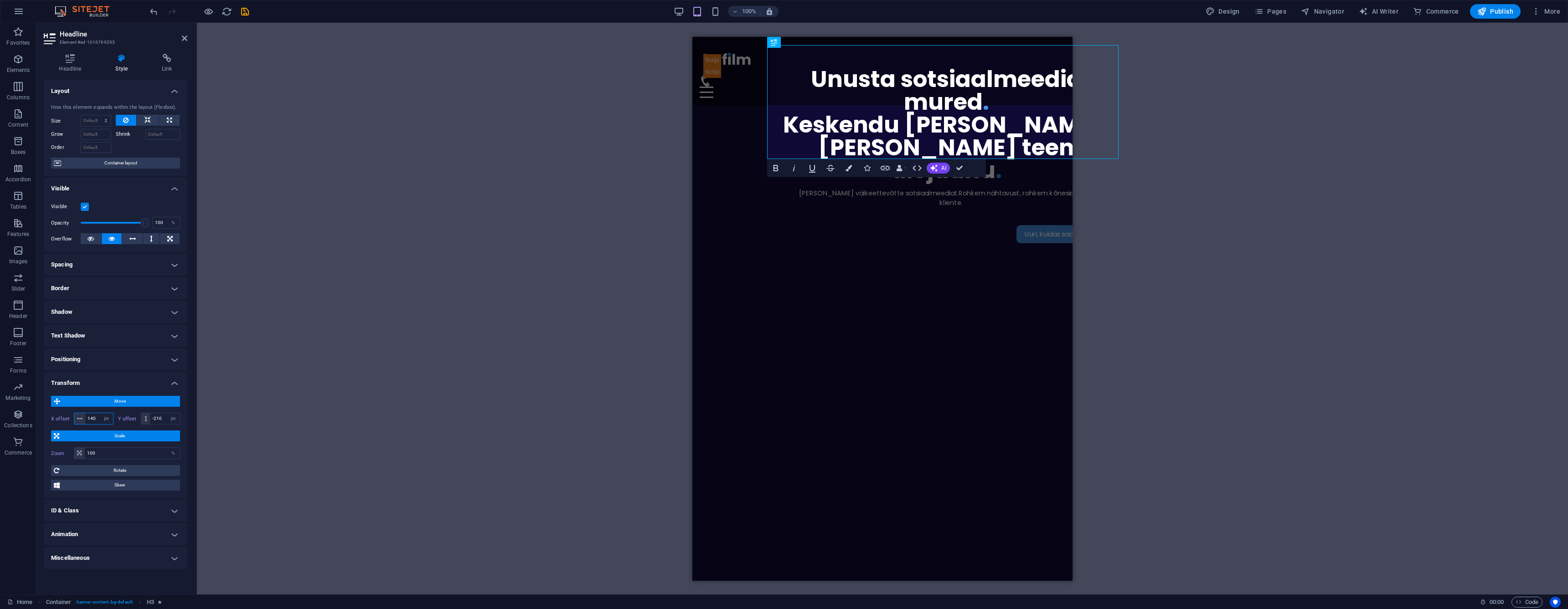
click at [94, 414] on input "140" at bounding box center [99, 418] width 28 height 11
type input "0"
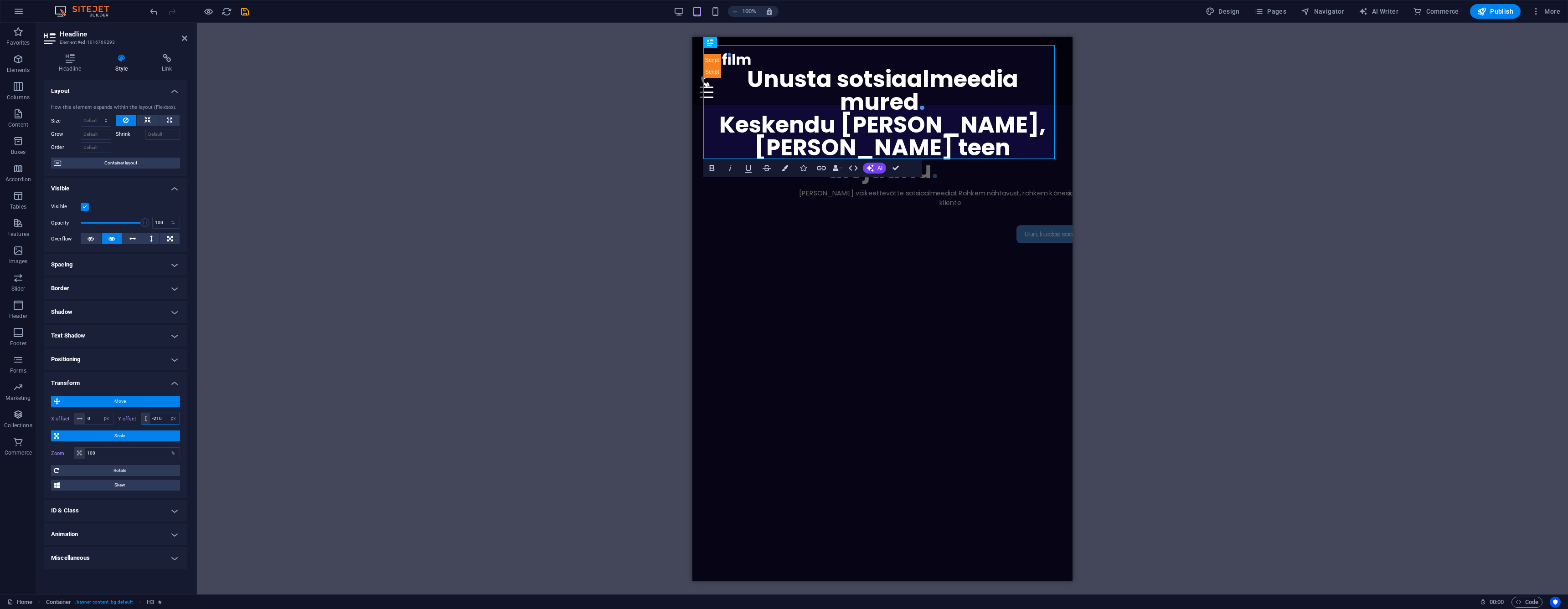
click at [160, 418] on input "-210" at bounding box center [164, 418] width 29 height 11
type input "0"
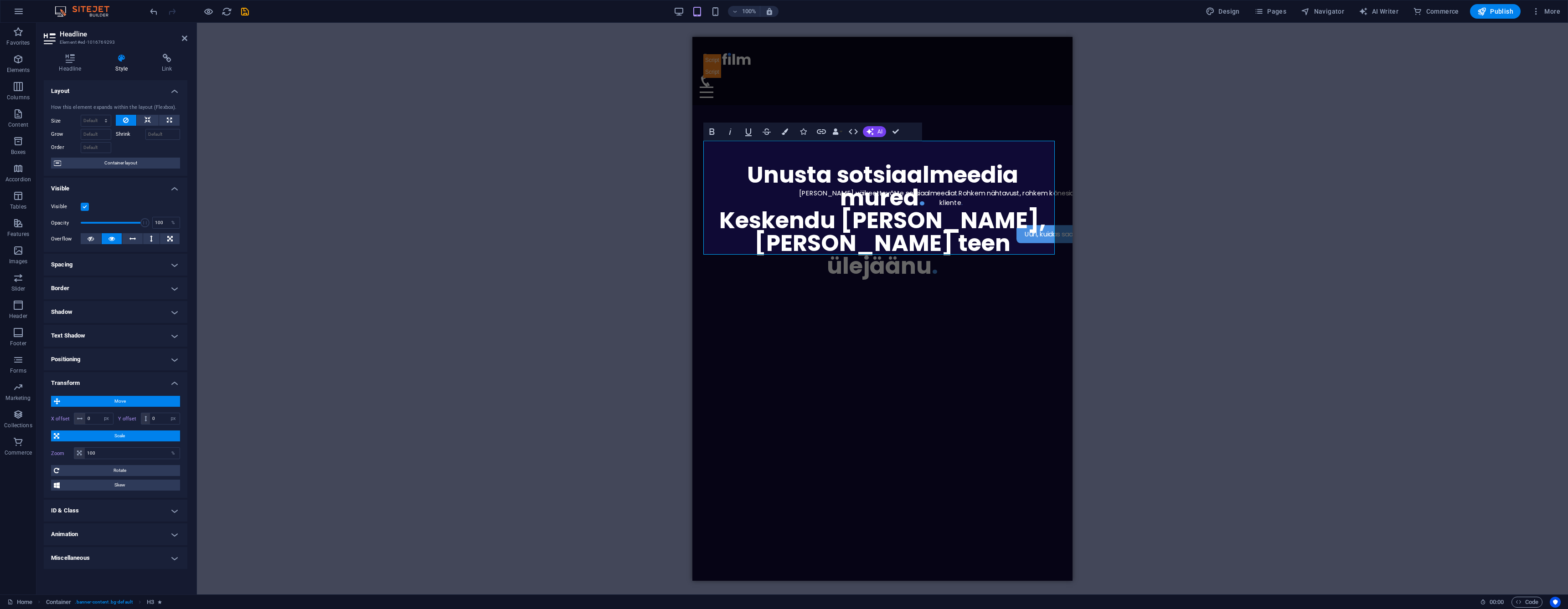
drag, startPoint x: 186, startPoint y: 36, endPoint x: 190, endPoint y: 41, distance: 6.4
click at [186, 36] on icon at bounding box center [184, 38] width 5 height 8
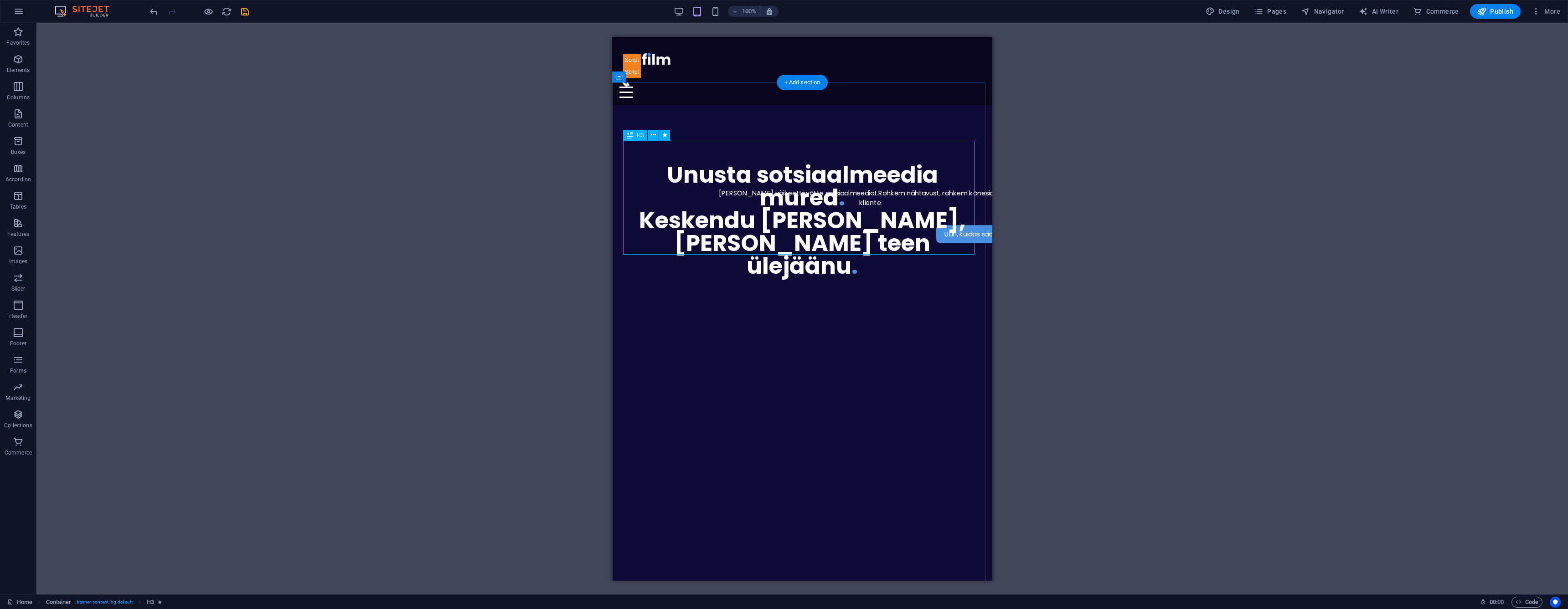
click at [929, 172] on div "Unusta sotsiaalmeedia mured . [GEOGRAPHIC_DATA] [PERSON_NAME], [PERSON_NAME] te…" at bounding box center [802, 219] width 358 height 114
click at [154, 11] on icon "undo" at bounding box center [154, 11] width 11 height 11
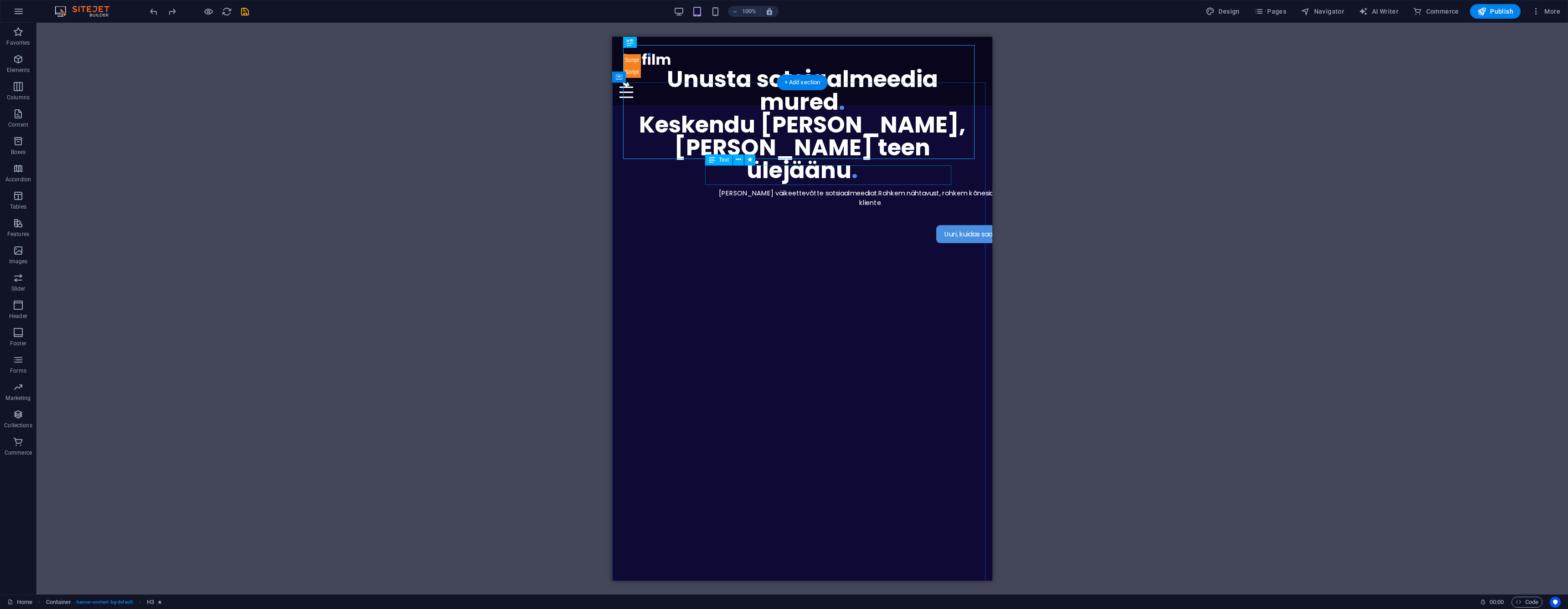
click at [809, 188] on div "[PERSON_NAME] väikeettevõtte sotsiaalmeediat . Rohkem nähtavust, rohkem kõnesid…" at bounding box center [870, 197] width 322 height 20
select select "px"
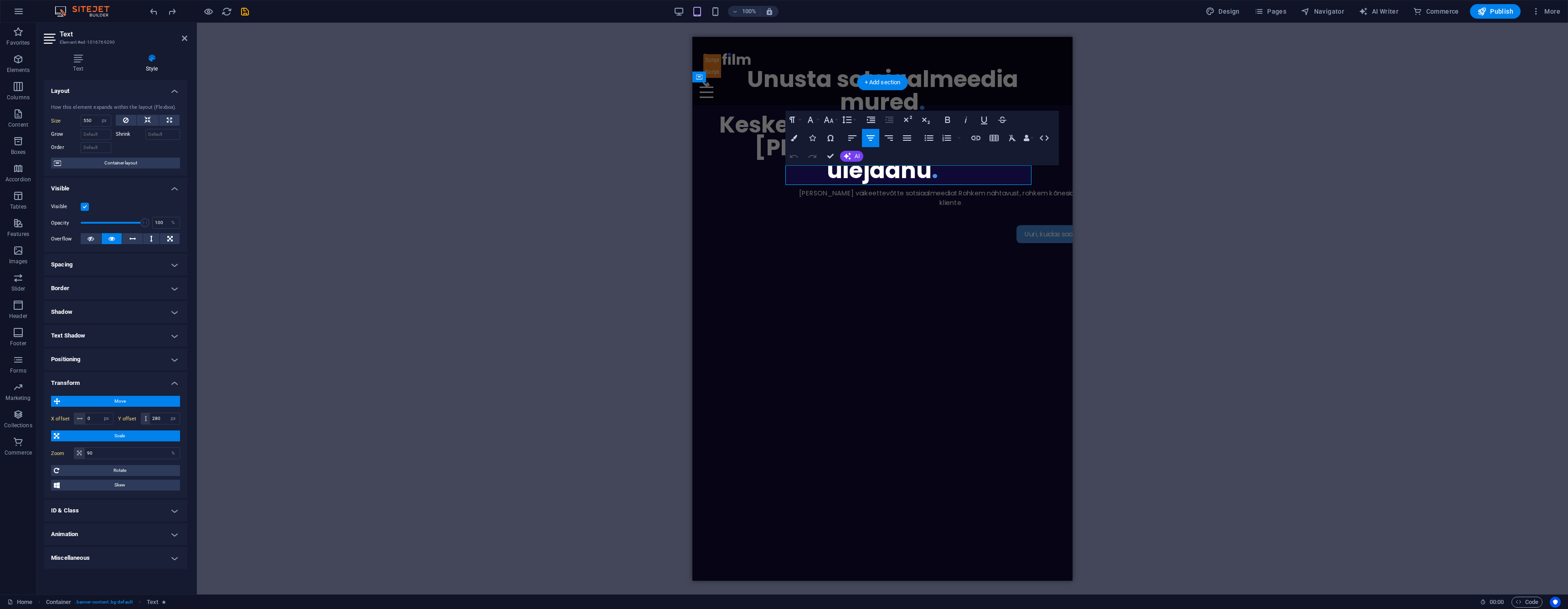
type input "600"
type input "150"
type input "100"
click at [97, 420] on input "150" at bounding box center [99, 418] width 28 height 11
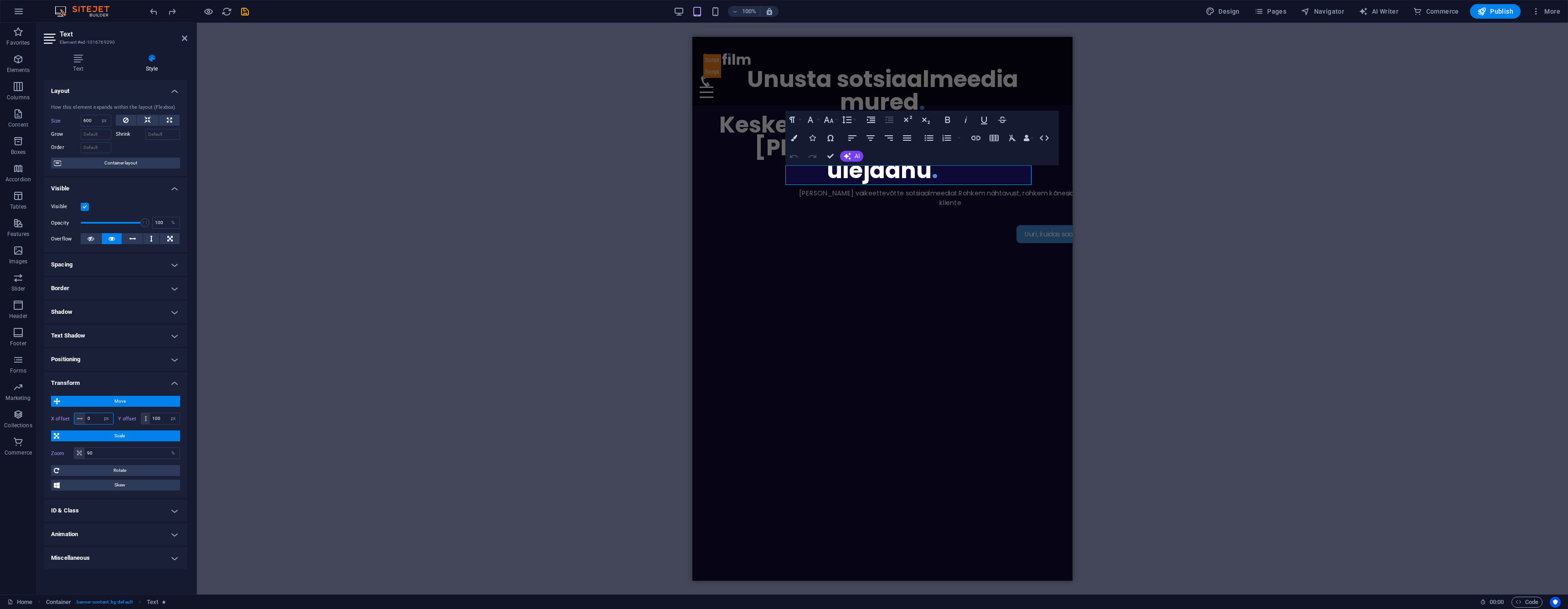
type input "0"
click at [160, 418] on input "100" at bounding box center [164, 418] width 29 height 11
click at [159, 418] on input "100" at bounding box center [164, 418] width 29 height 11
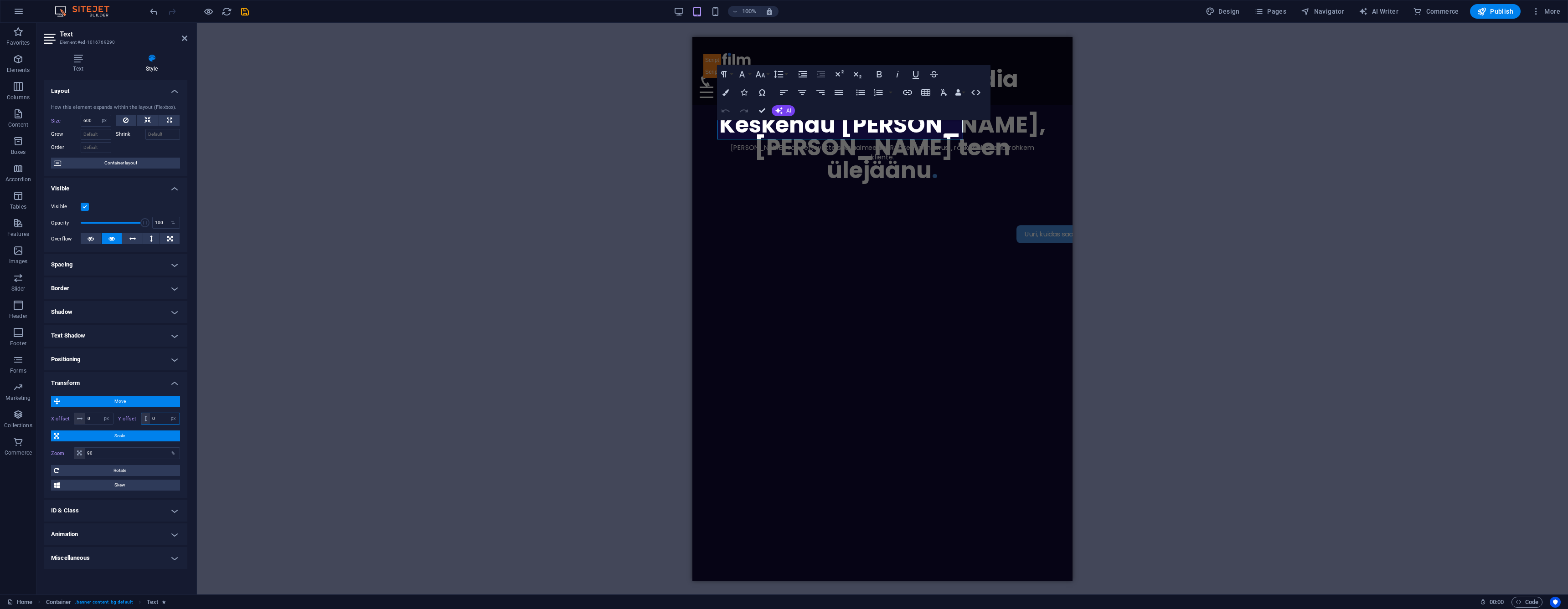
click at [158, 418] on input "0" at bounding box center [164, 418] width 29 height 11
click at [157, 416] on input "0" at bounding box center [164, 418] width 29 height 11
click at [158, 417] on input "0" at bounding box center [164, 418] width 29 height 11
type input "300"
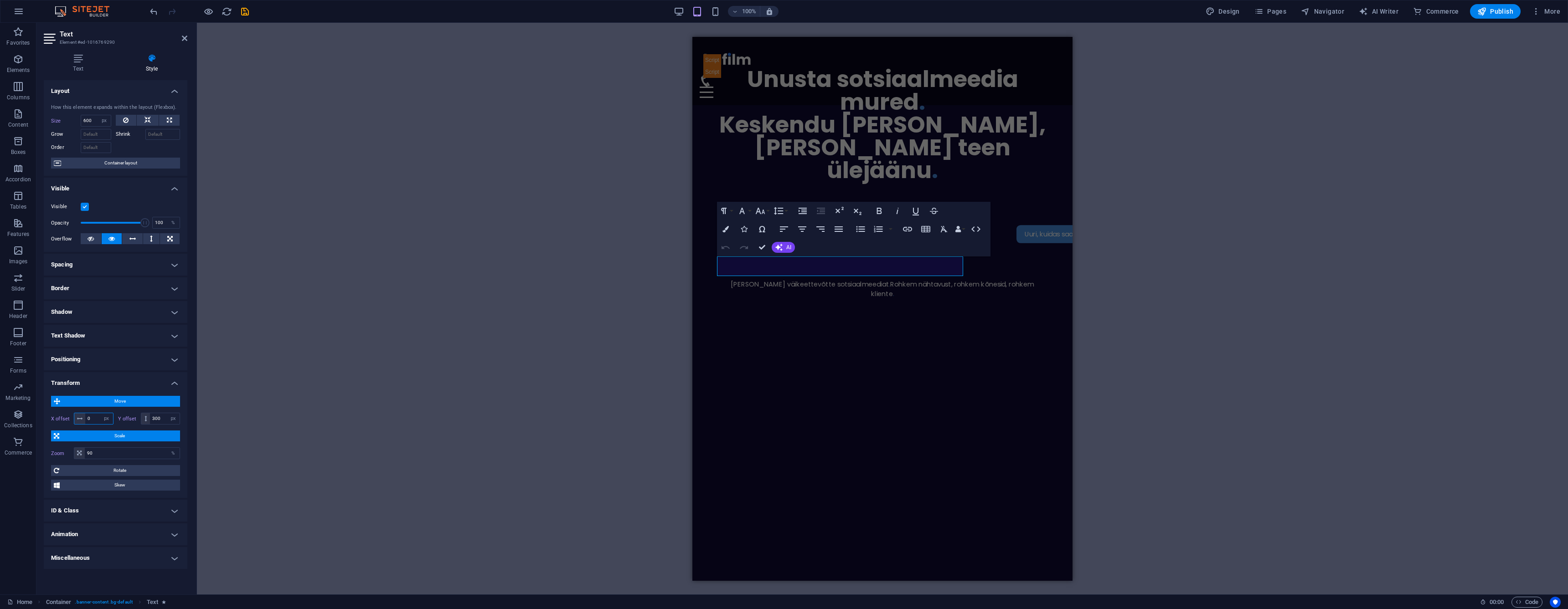
click at [93, 420] on input "0" at bounding box center [99, 418] width 28 height 11
type input "100"
click at [183, 40] on icon at bounding box center [184, 38] width 5 height 8
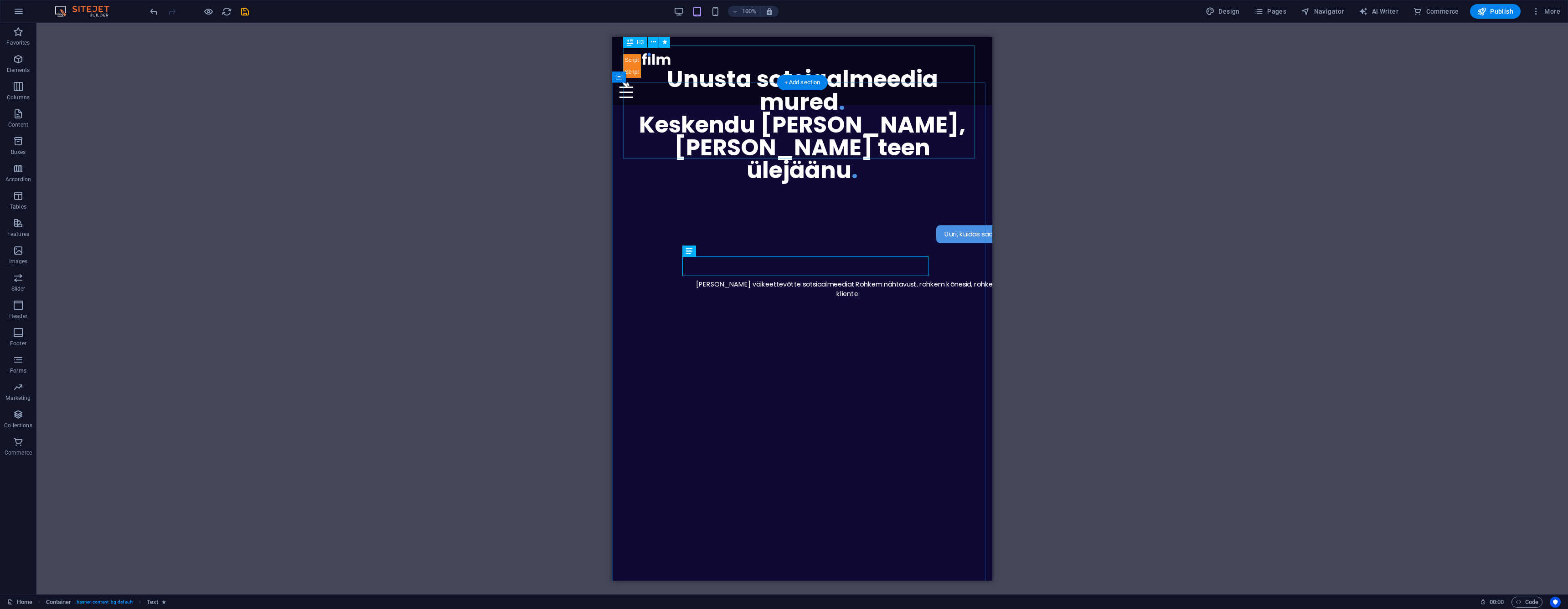
click at [737, 104] on div "Unusta sotsiaalmeedia mured . [GEOGRAPHIC_DATA] [PERSON_NAME], [PERSON_NAME] te…" at bounding box center [802, 124] width 358 height 114
drag, startPoint x: 737, startPoint y: 104, endPoint x: 1234, endPoint y: 182, distance: 503.1
click at [737, 104] on div "Unusta sotsiaalmeedia mured . [GEOGRAPHIC_DATA] [PERSON_NAME], [PERSON_NAME] te…" at bounding box center [802, 124] width 358 height 114
select select "px"
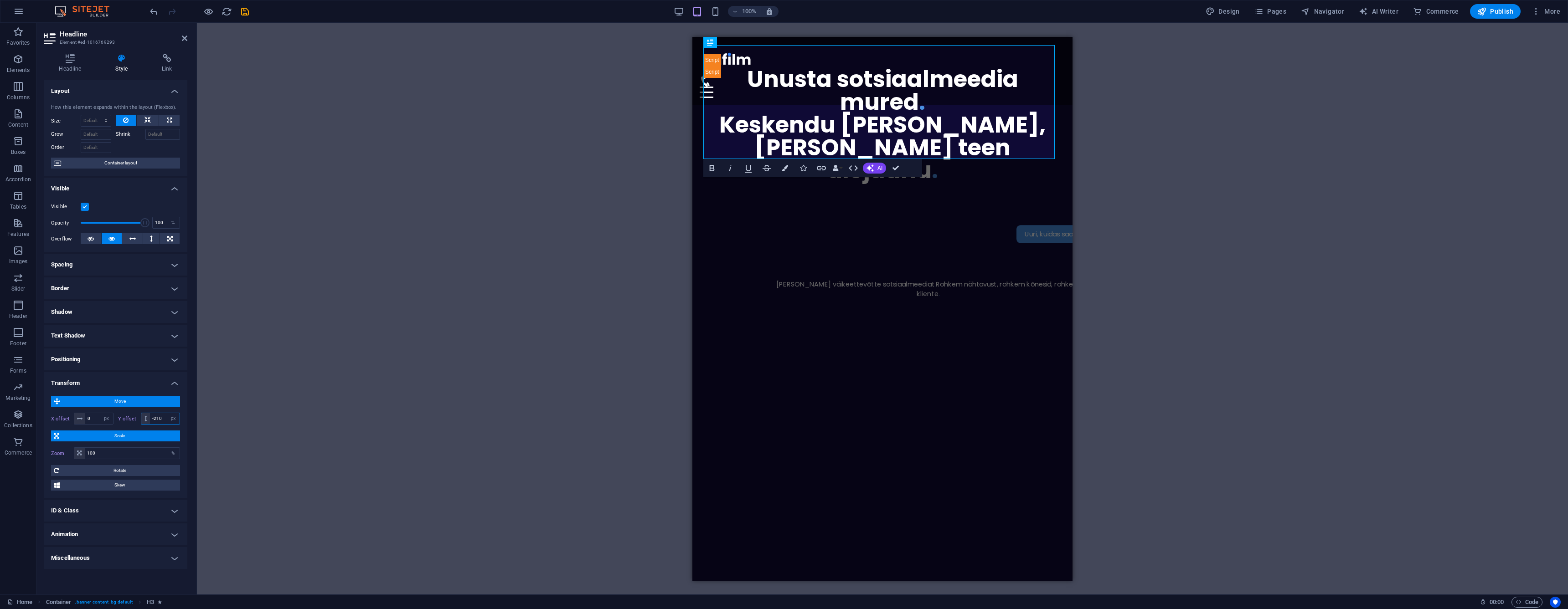
click at [165, 420] on input "-210" at bounding box center [164, 418] width 29 height 11
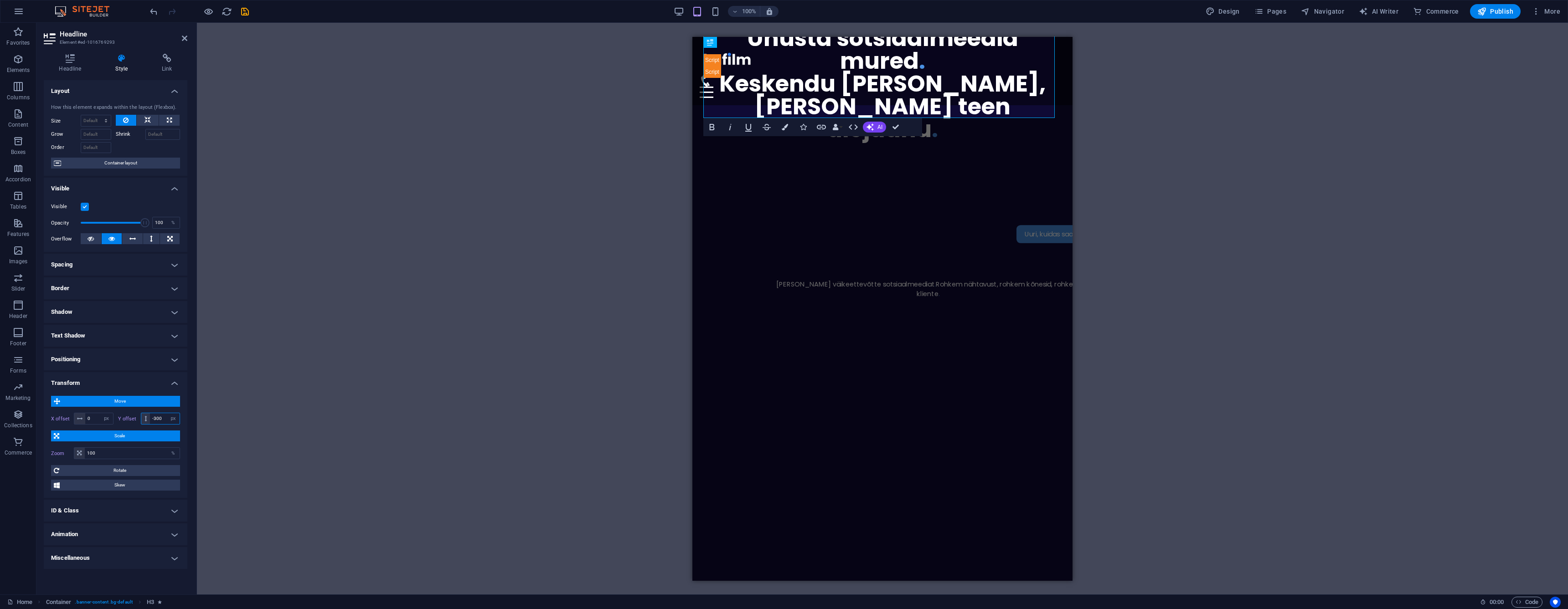
click at [165, 420] on input "-300" at bounding box center [164, 418] width 29 height 11
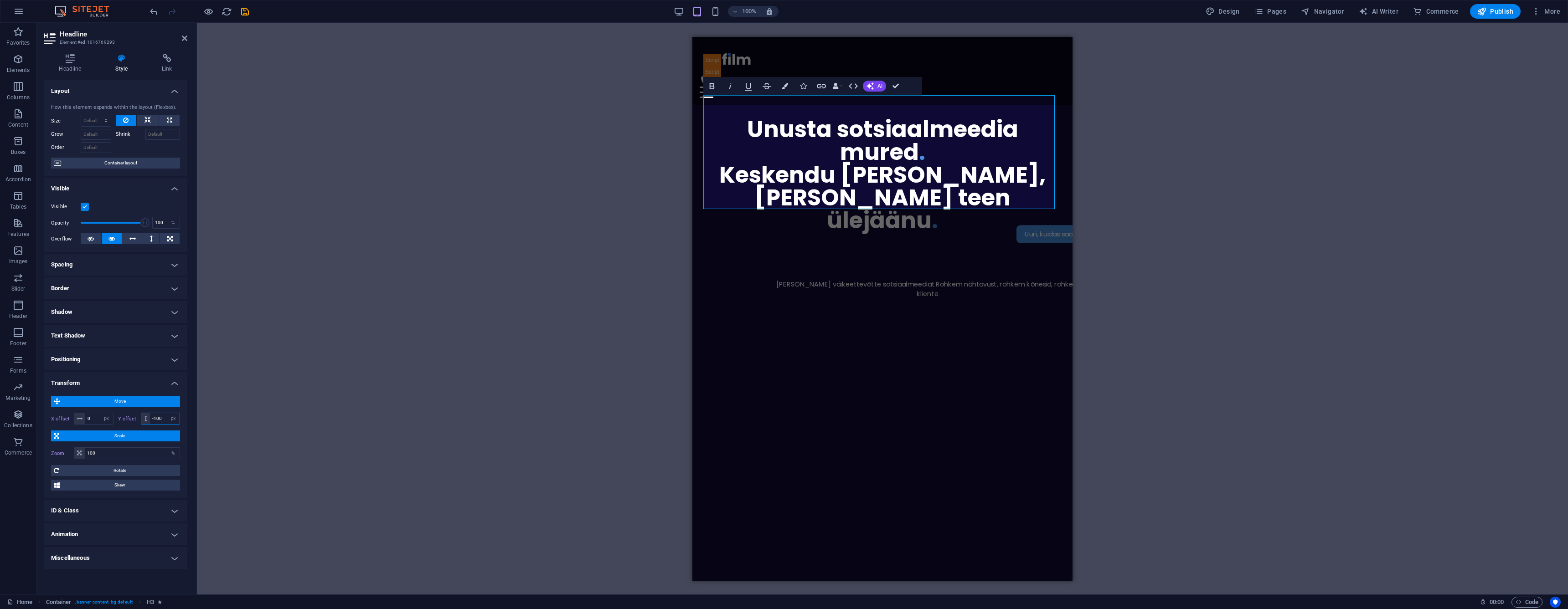
click at [165, 420] on input "-100" at bounding box center [164, 418] width 29 height 11
type input "0"
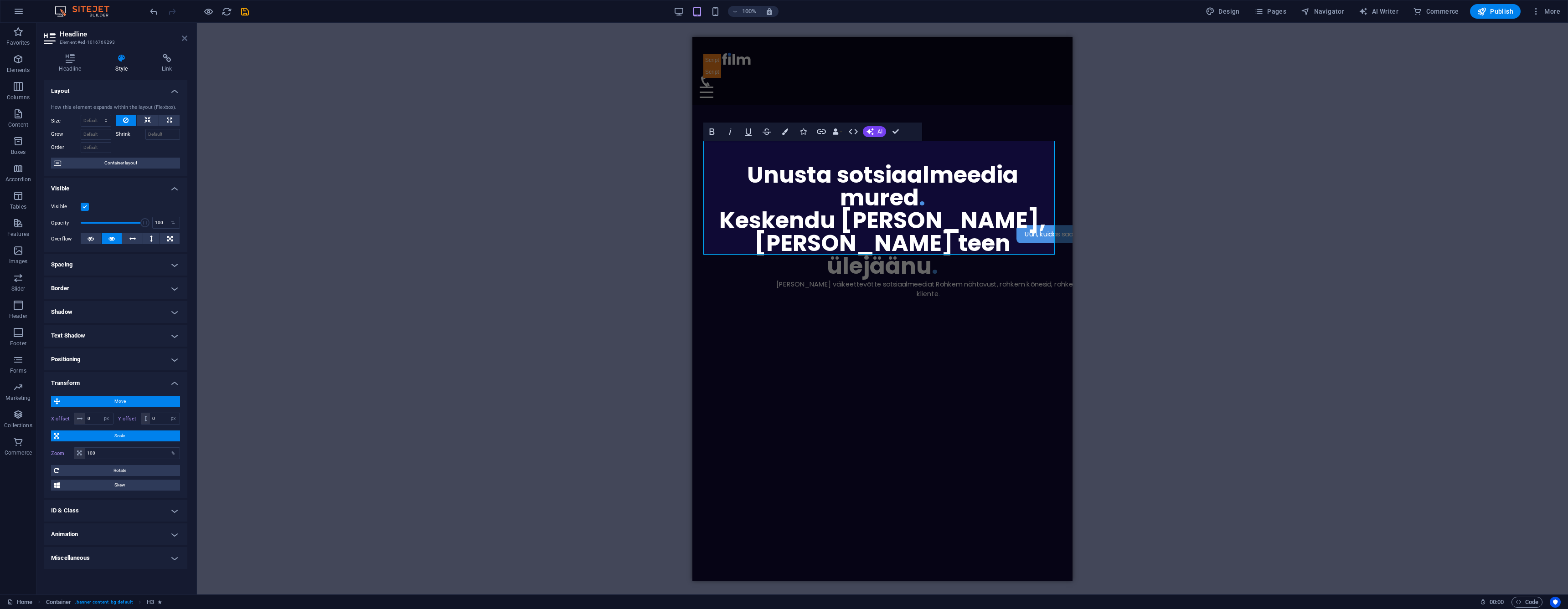
click at [185, 39] on icon at bounding box center [184, 38] width 5 height 8
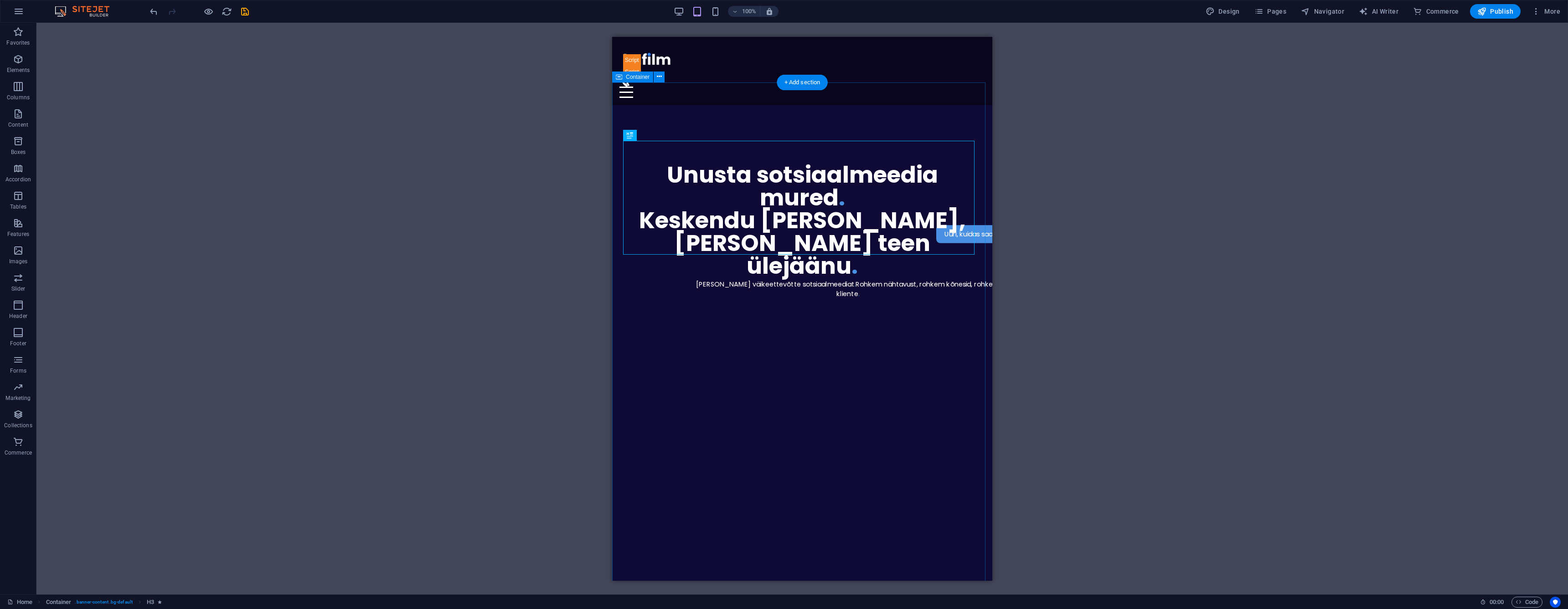
click at [716, 320] on div "Uuri, kuidas saan sinu äri aidata Haldan sinu väikeettevõtte sotsiaalmeediat . …" at bounding box center [802, 446] width 380 height 683
click at [977, 225] on div "Uuri, kuidas saan sinu äri aidata" at bounding box center [993, 234] width 322 height 18
select select "px"
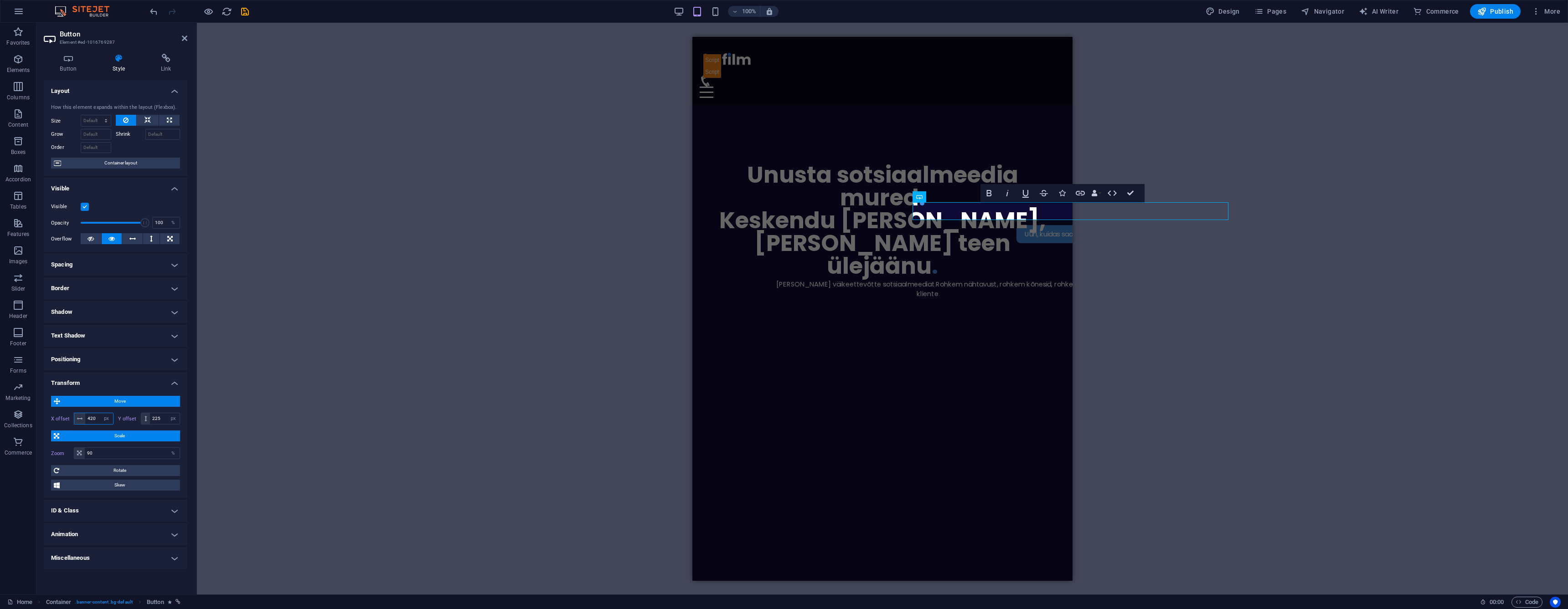
click at [100, 418] on input "420" at bounding box center [99, 418] width 28 height 11
click at [97, 418] on input "420" at bounding box center [99, 418] width 28 height 11
type input "0"
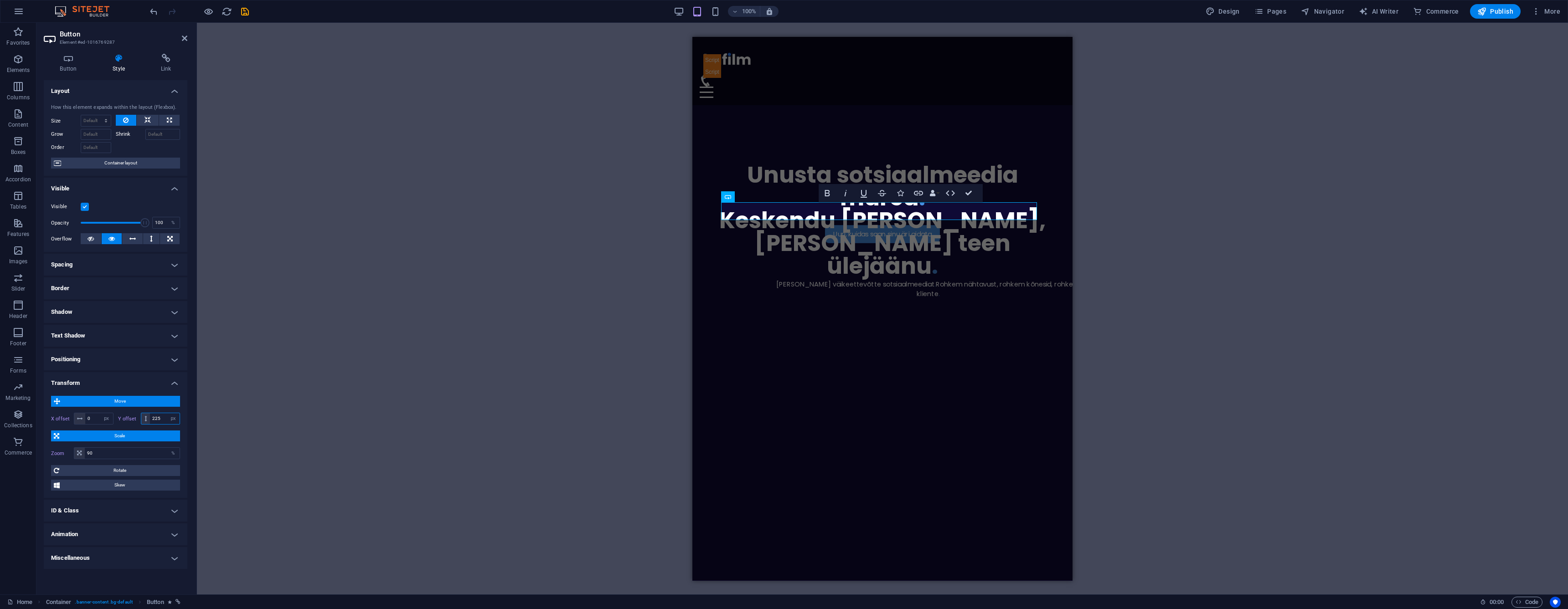
click at [161, 418] on input "225" at bounding box center [164, 418] width 29 height 11
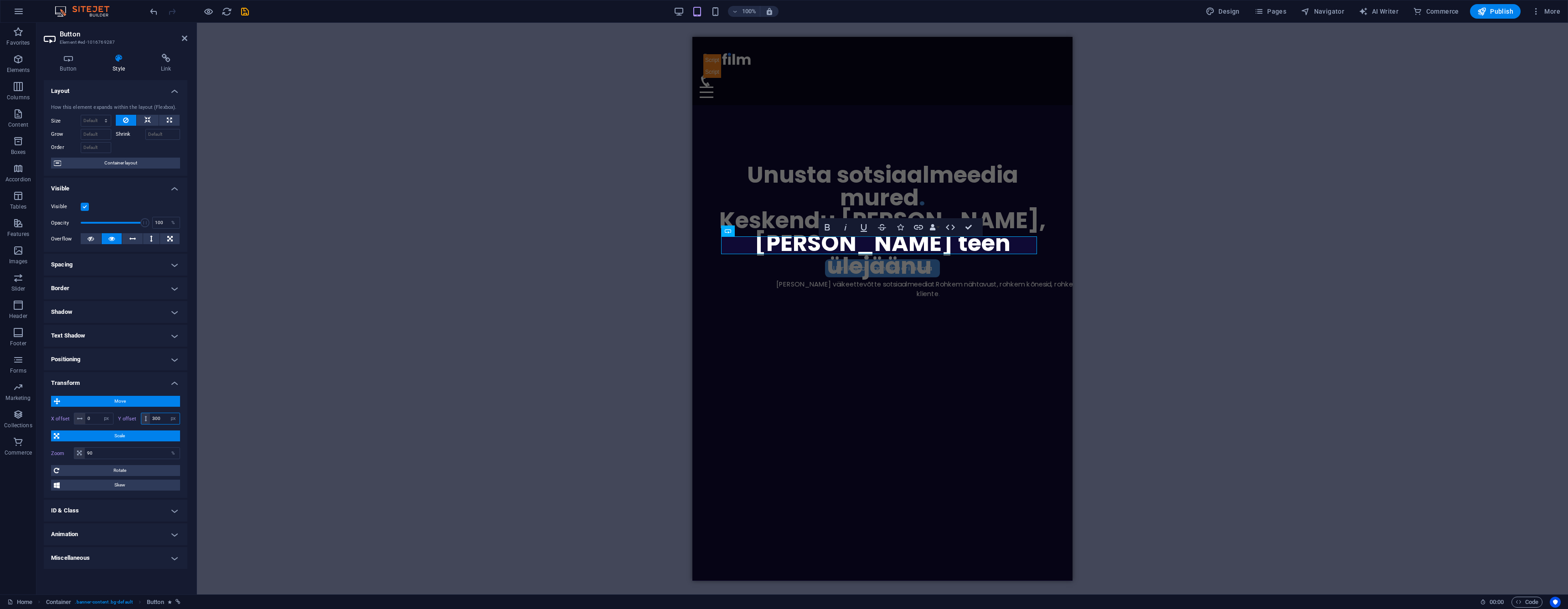
click at [161, 418] on input "300" at bounding box center [164, 418] width 29 height 11
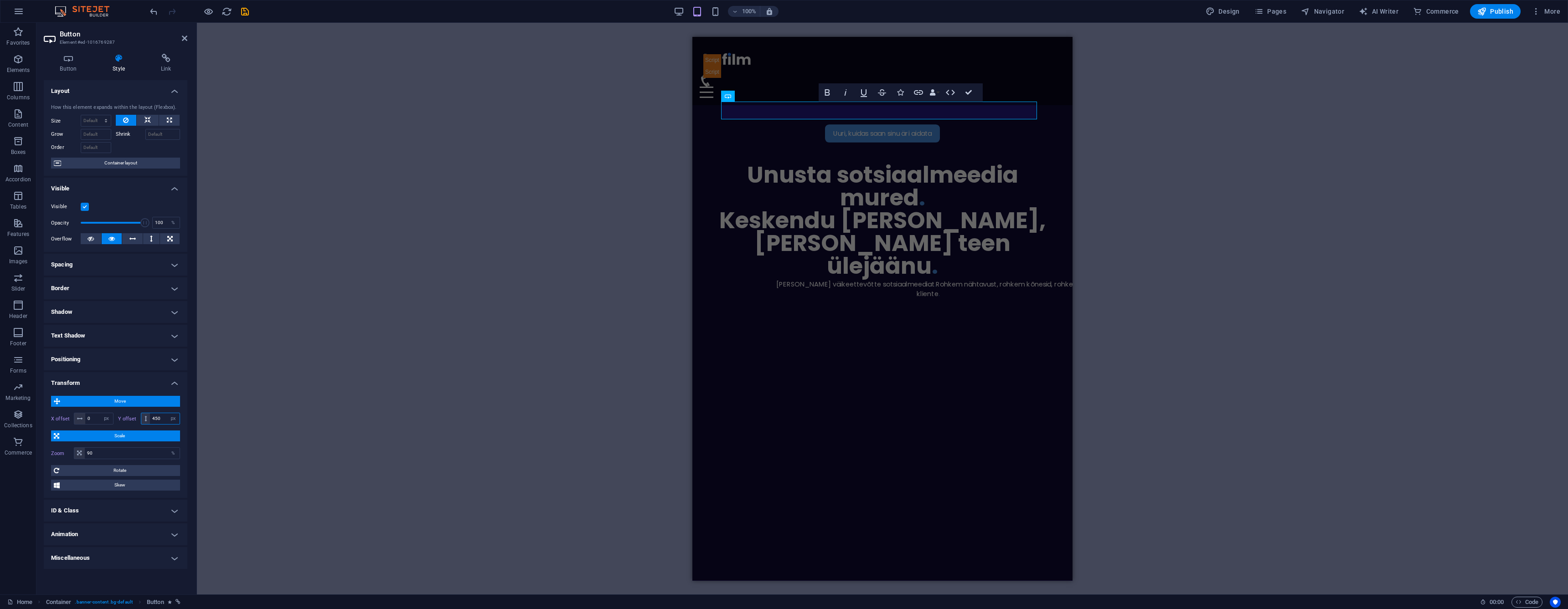
type input "450"
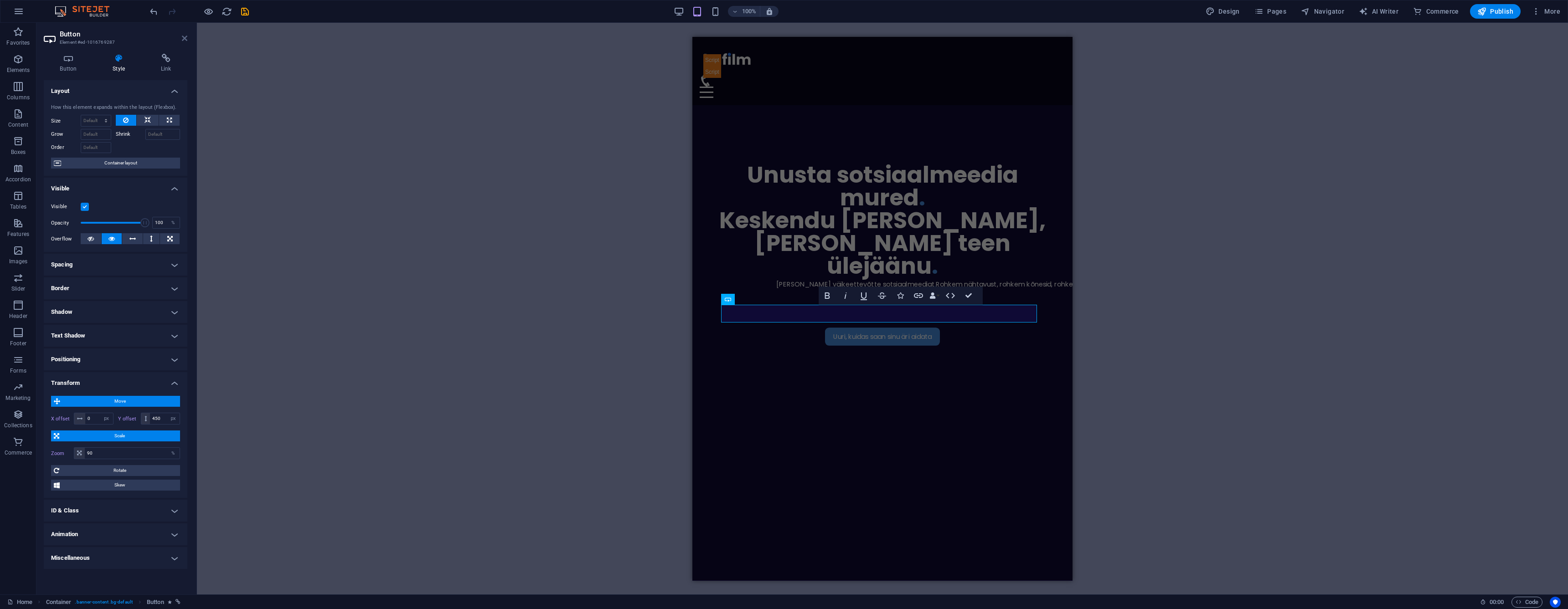
click at [185, 40] on icon at bounding box center [184, 38] width 5 height 8
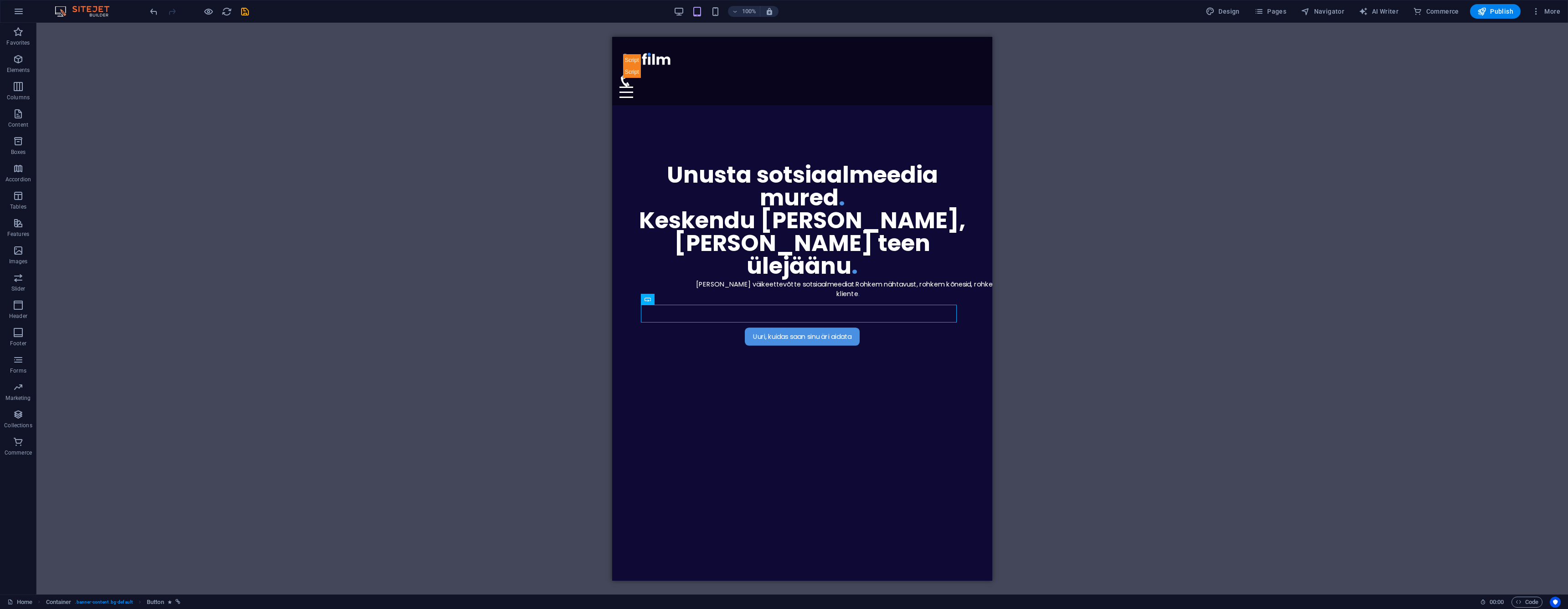
click at [444, 213] on div "H3 Container Logo Menu Bar Menu Text Boxes Container Container Container Boxes …" at bounding box center [802, 308] width 1532 height 571
click at [637, 283] on div "Uuri, kuidas saan sinu äri aidata Haldan sinu väikeettevõtte sotsiaalmeediat . …" at bounding box center [802, 446] width 380 height 683
click at [755, 279] on div "[PERSON_NAME] väikeettevõtte sotsiaalmeediat . Rohkem nähtavust, rohkem kõnesid…" at bounding box center [847, 289] width 322 height 20
select select "px"
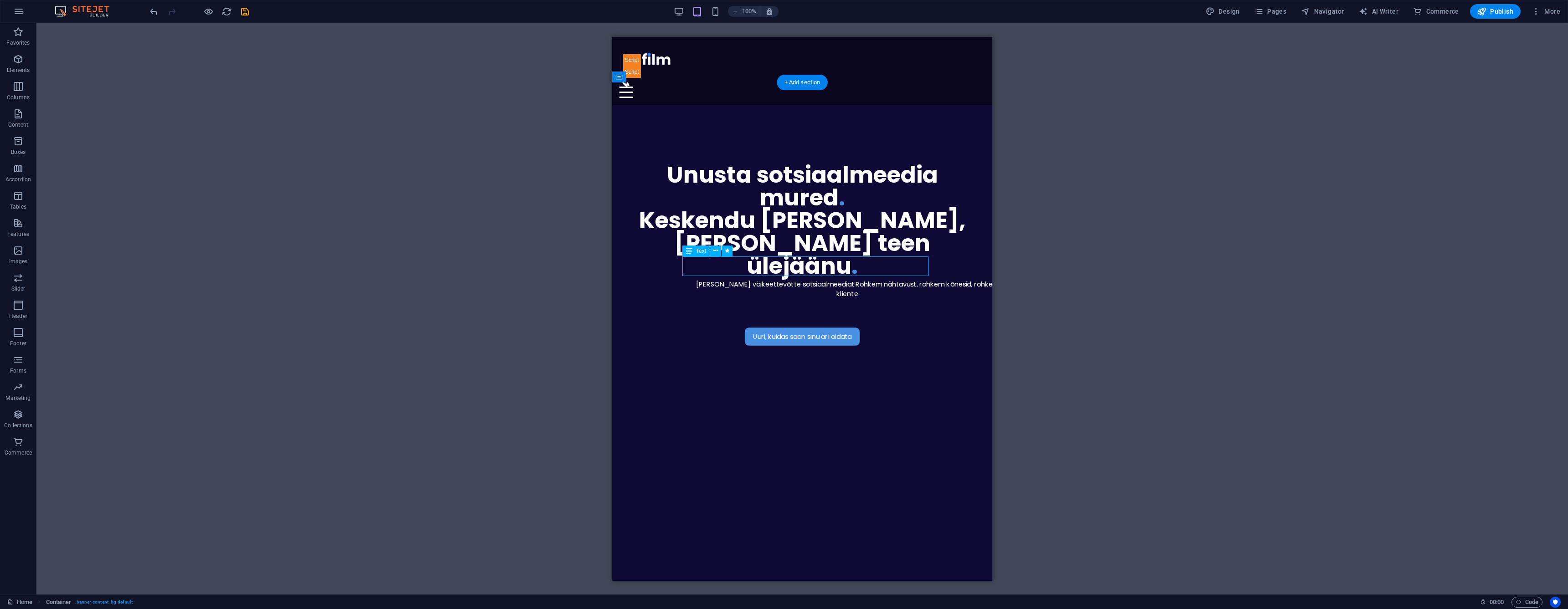
select select "px"
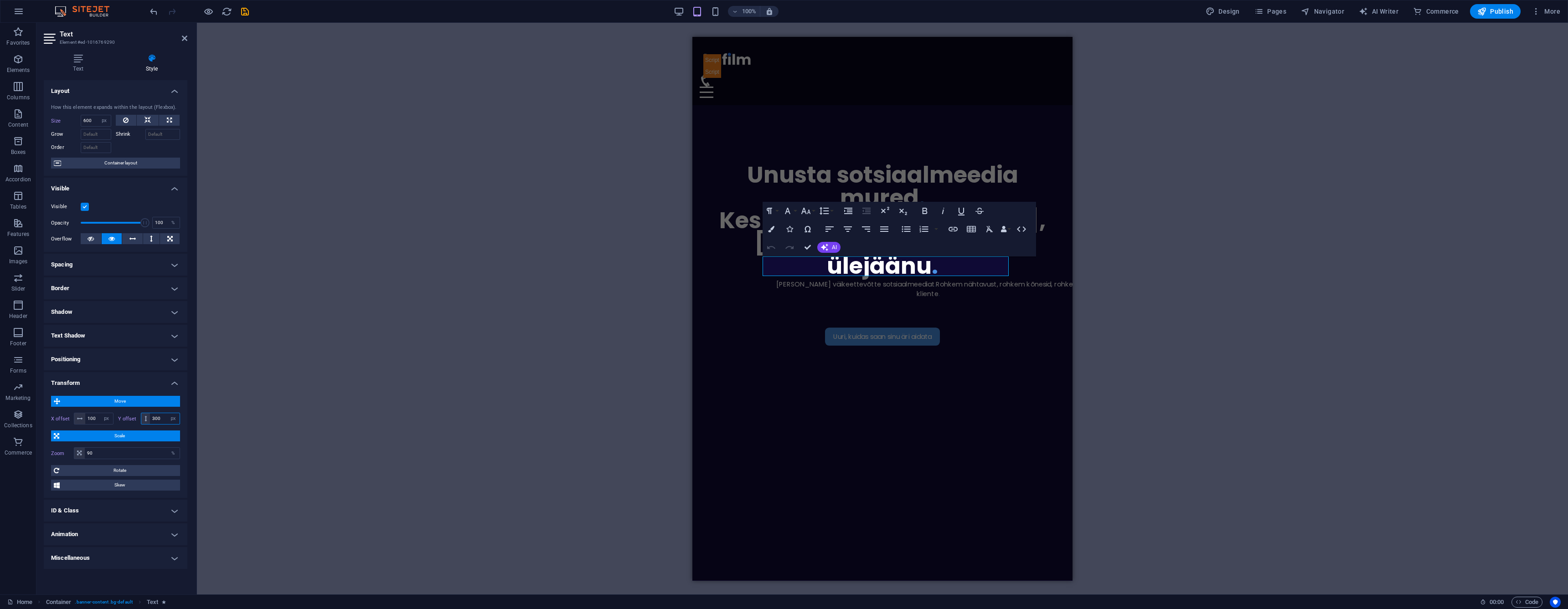
click at [165, 416] on input "300" at bounding box center [164, 418] width 29 height 11
type input "340"
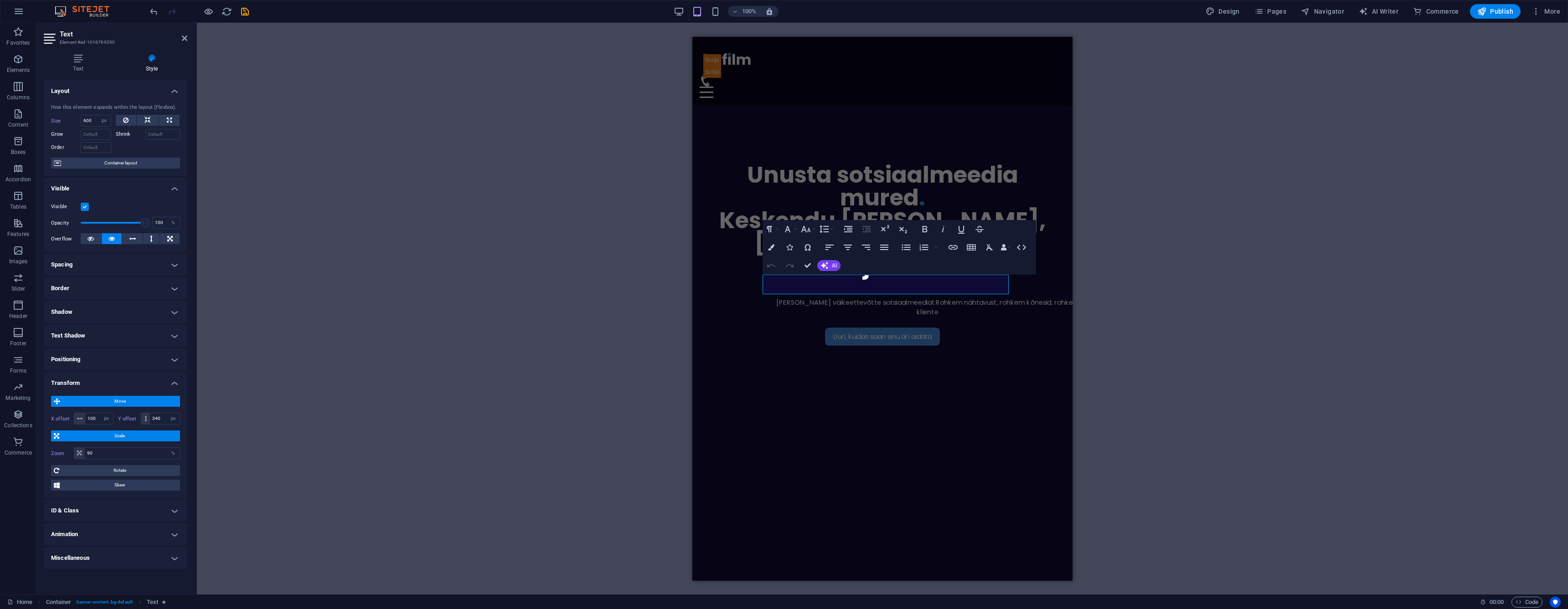
click at [185, 41] on icon at bounding box center [184, 38] width 5 height 8
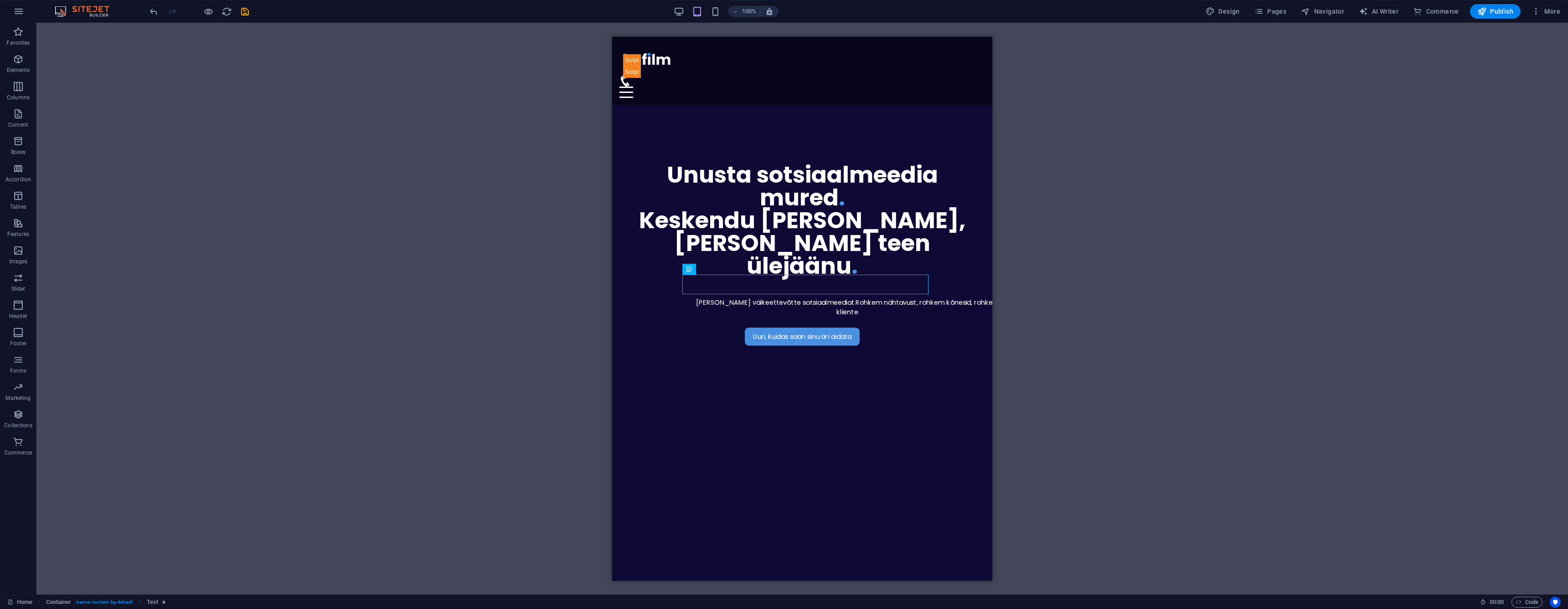
click at [592, 303] on div "H3 Container Logo Menu Bar Menu Text Boxes Container Container Container Boxes …" at bounding box center [802, 308] width 1532 height 571
click at [626, 314] on div "Uuri, kuidas saan sinu äri aidata Haldan sinu väikeettevõtte sotsiaalmeediat . …" at bounding box center [802, 446] width 380 height 683
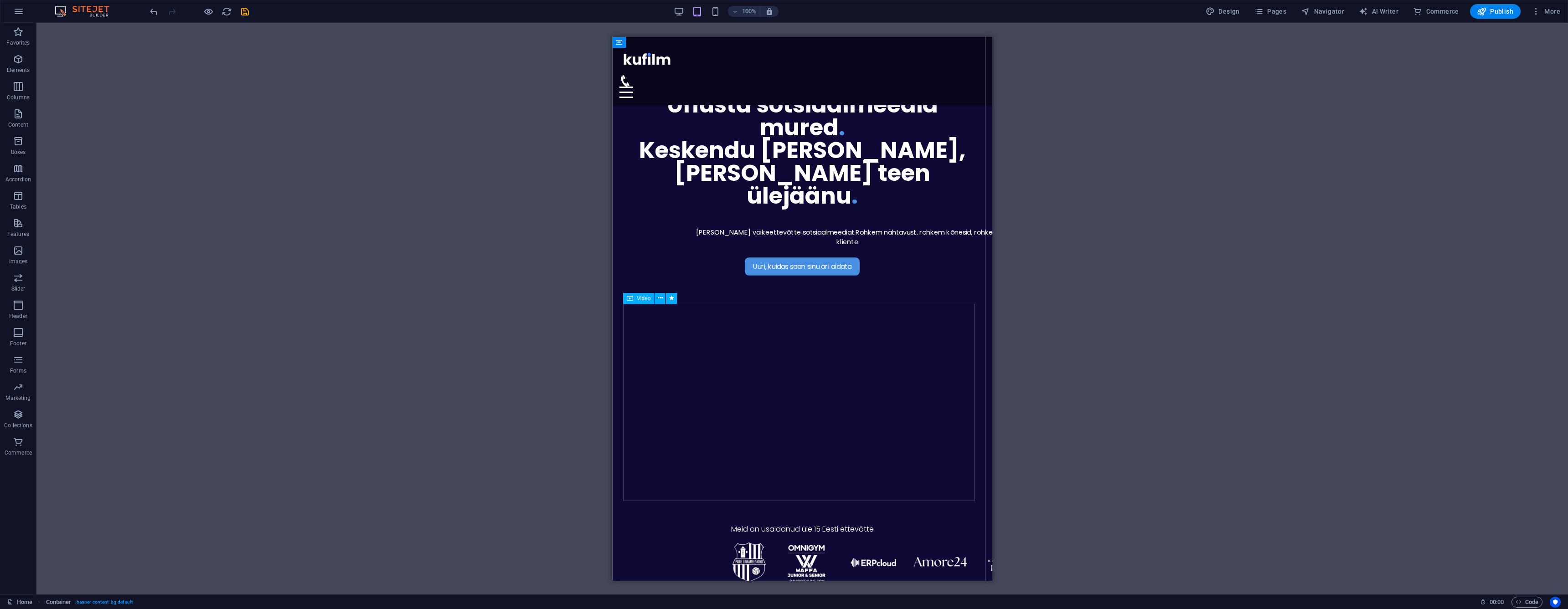
scroll to position [66, 0]
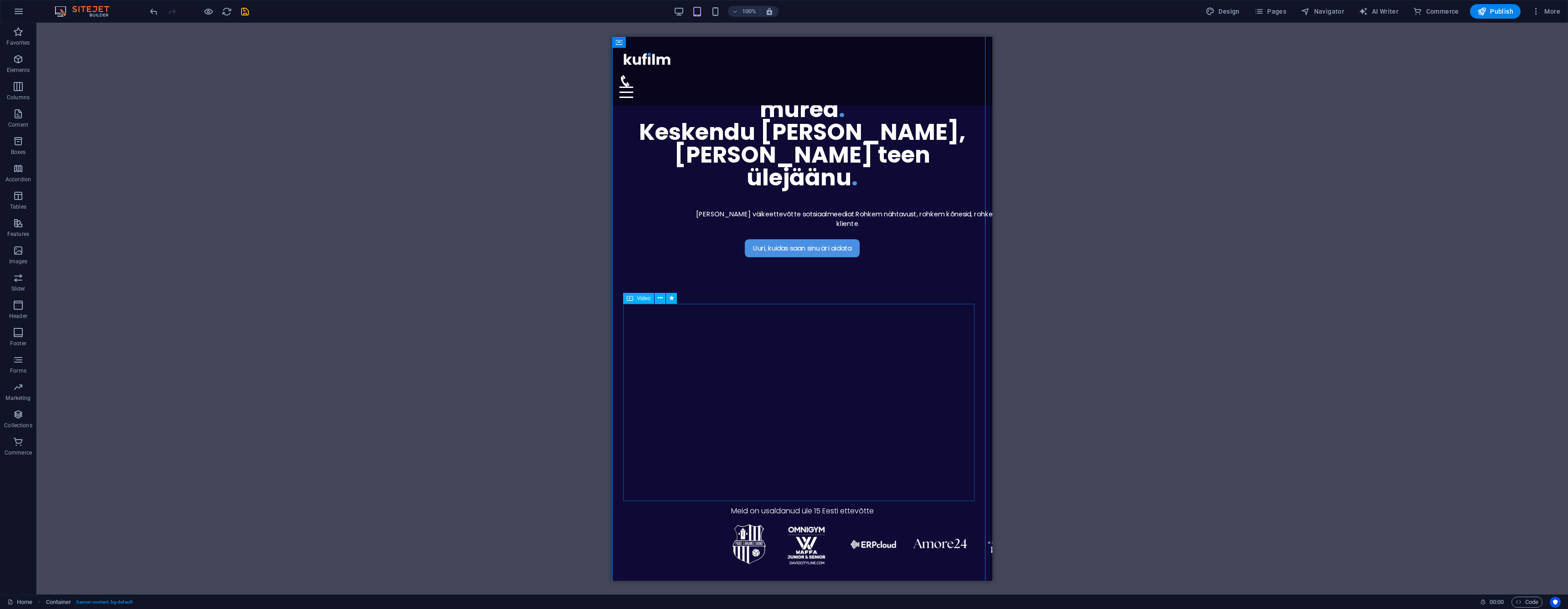
click at [860, 342] on figure at bounding box center [802, 392] width 358 height 179
select select "px"
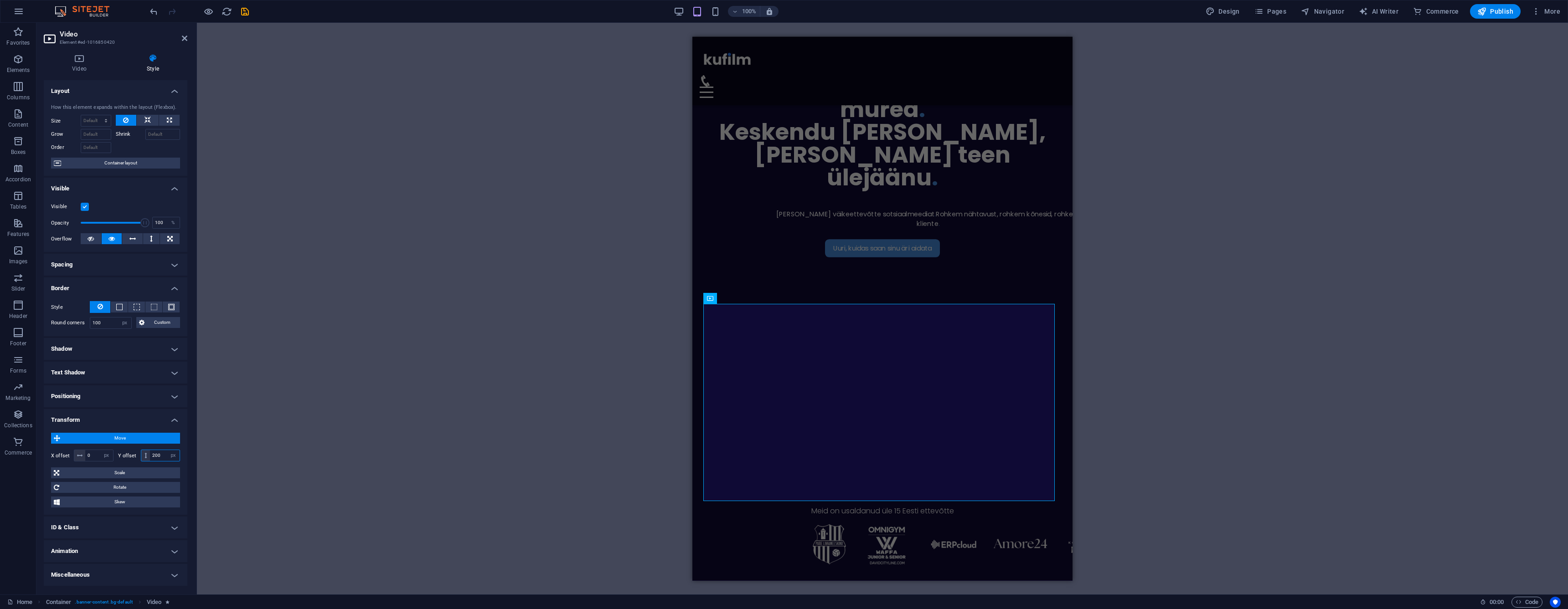
click at [161, 455] on input "200" at bounding box center [164, 455] width 29 height 11
click at [161, 455] on input "180" at bounding box center [164, 455] width 29 height 11
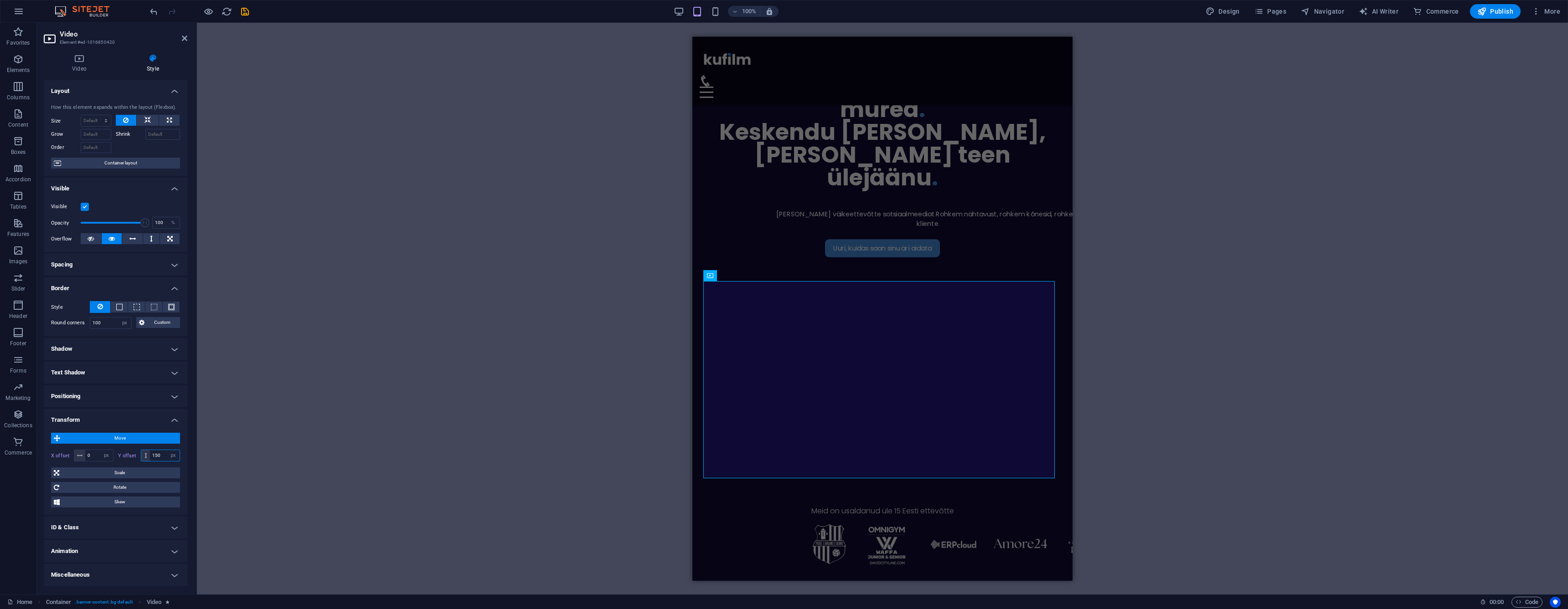
click at [163, 454] on input "150" at bounding box center [164, 455] width 29 height 11
type input "130"
click at [184, 38] on icon at bounding box center [184, 38] width 5 height 8
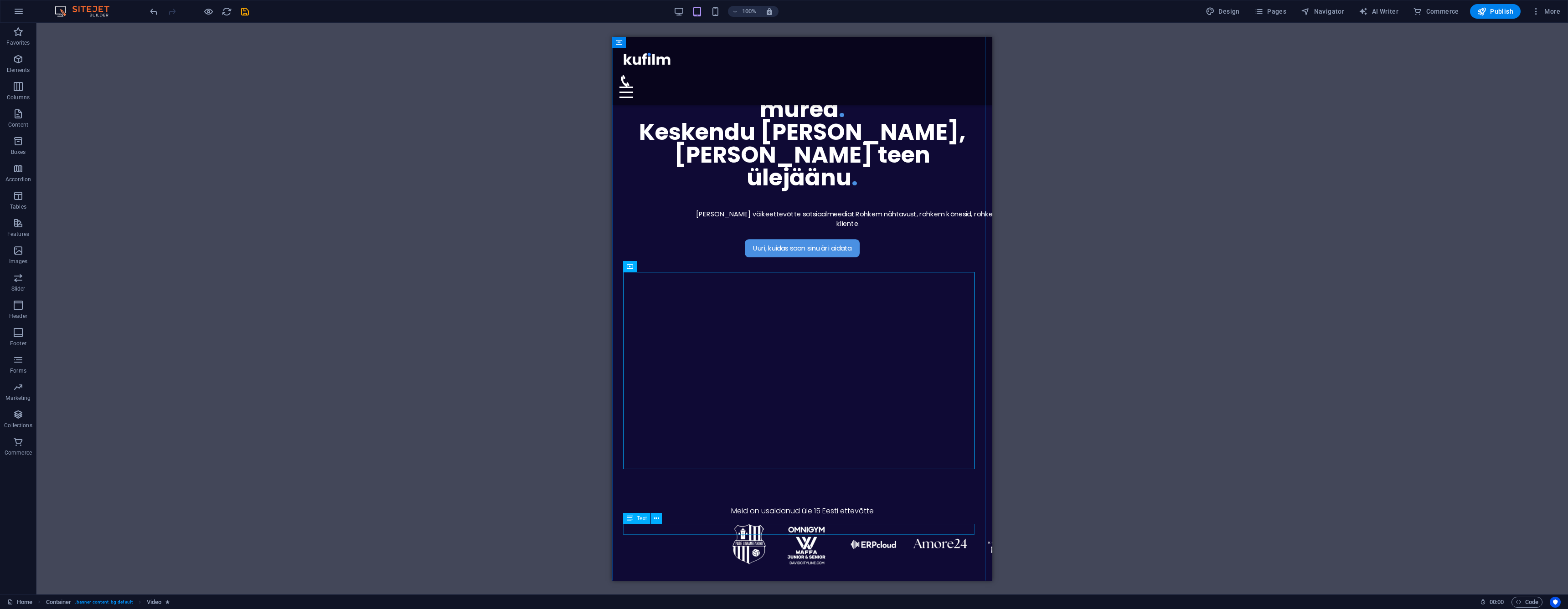
click at [798, 516] on div "Meid on usaldanud üle 15 Eesti ettevõtte" at bounding box center [802, 510] width 358 height 11
select select "px"
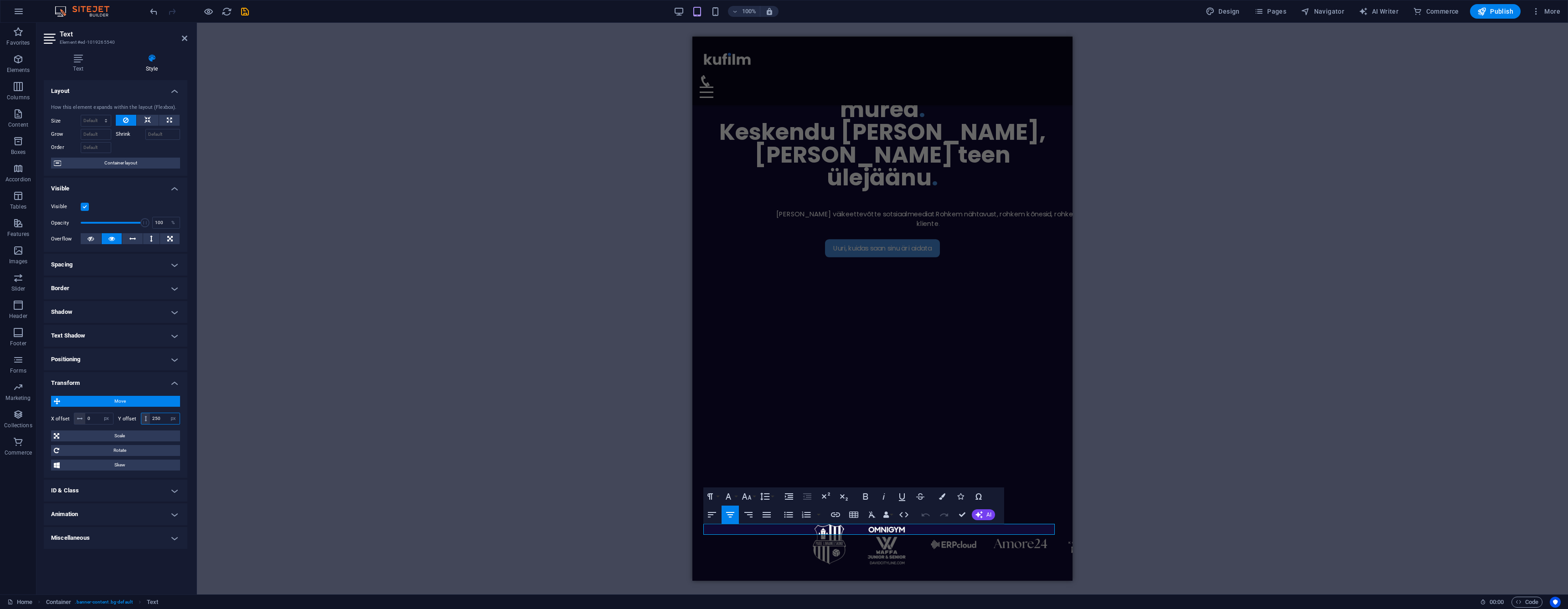
click at [163, 417] on input "250" at bounding box center [164, 418] width 29 height 11
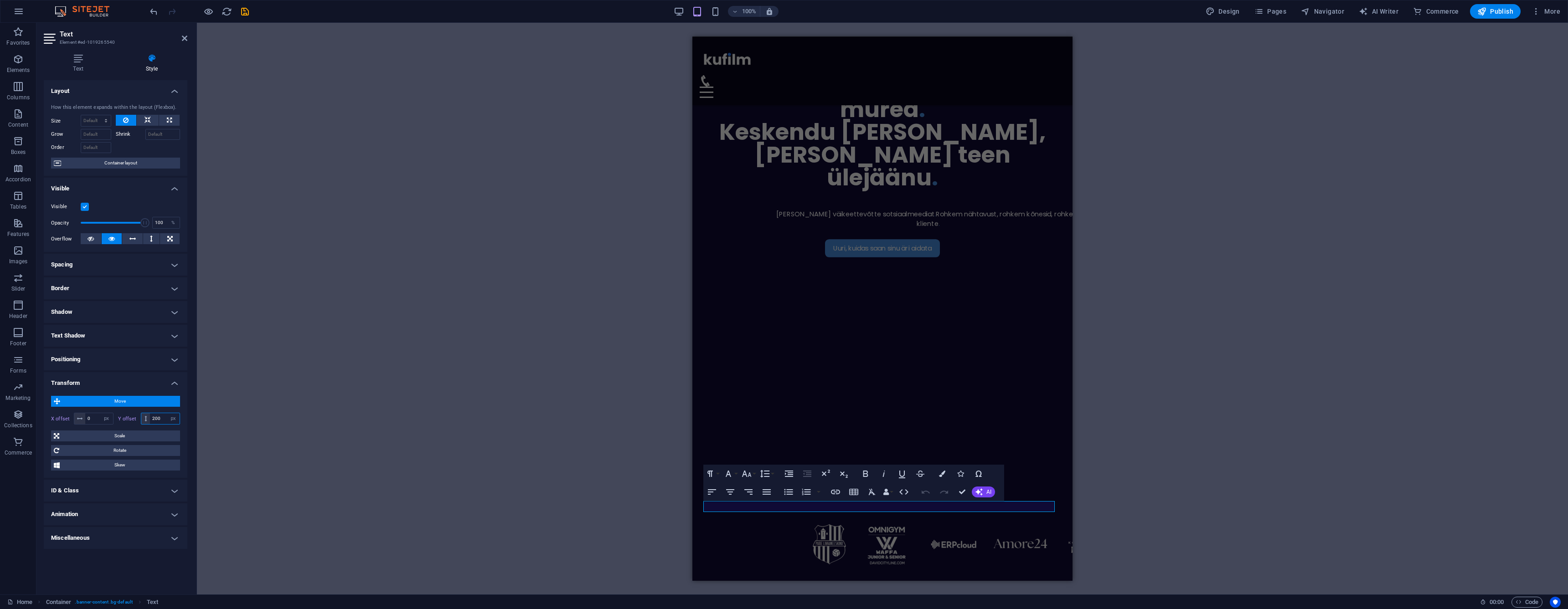
click at [164, 415] on input "200" at bounding box center [164, 418] width 29 height 11
type input "170"
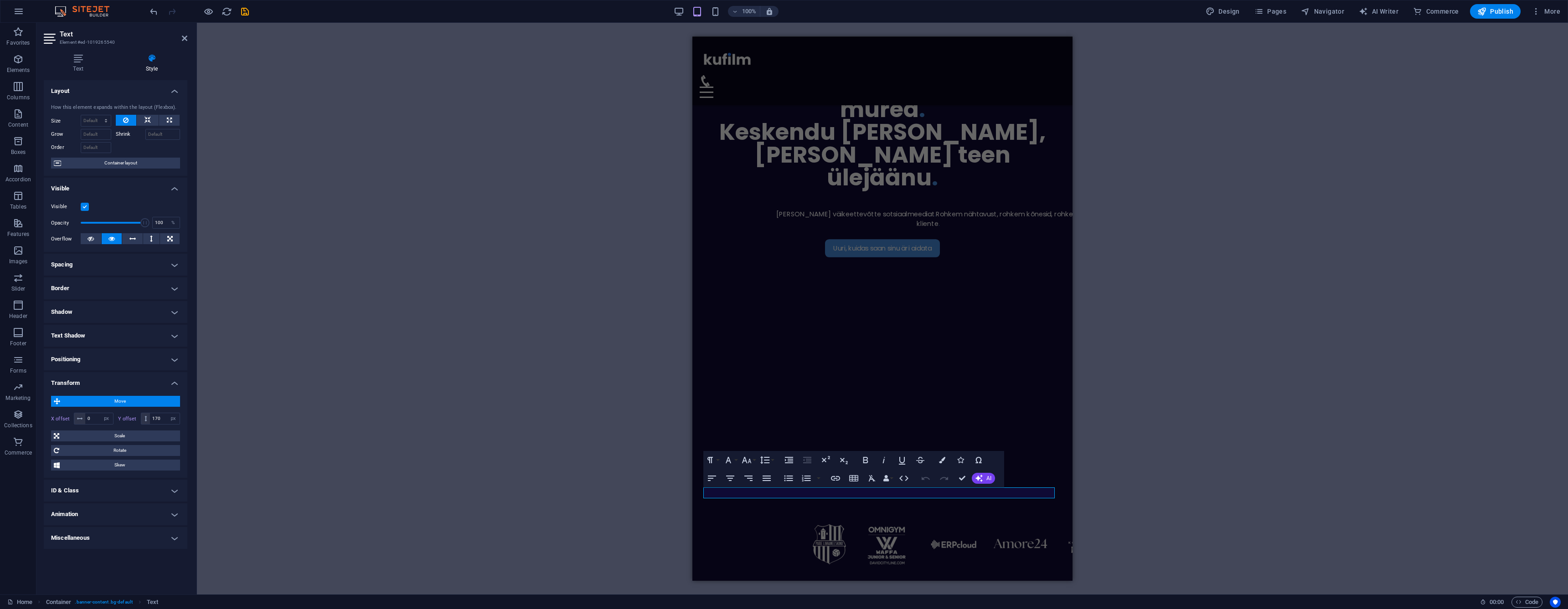
drag, startPoint x: 185, startPoint y: 38, endPoint x: 216, endPoint y: 67, distance: 42.4
click at [185, 41] on icon at bounding box center [184, 38] width 5 height 8
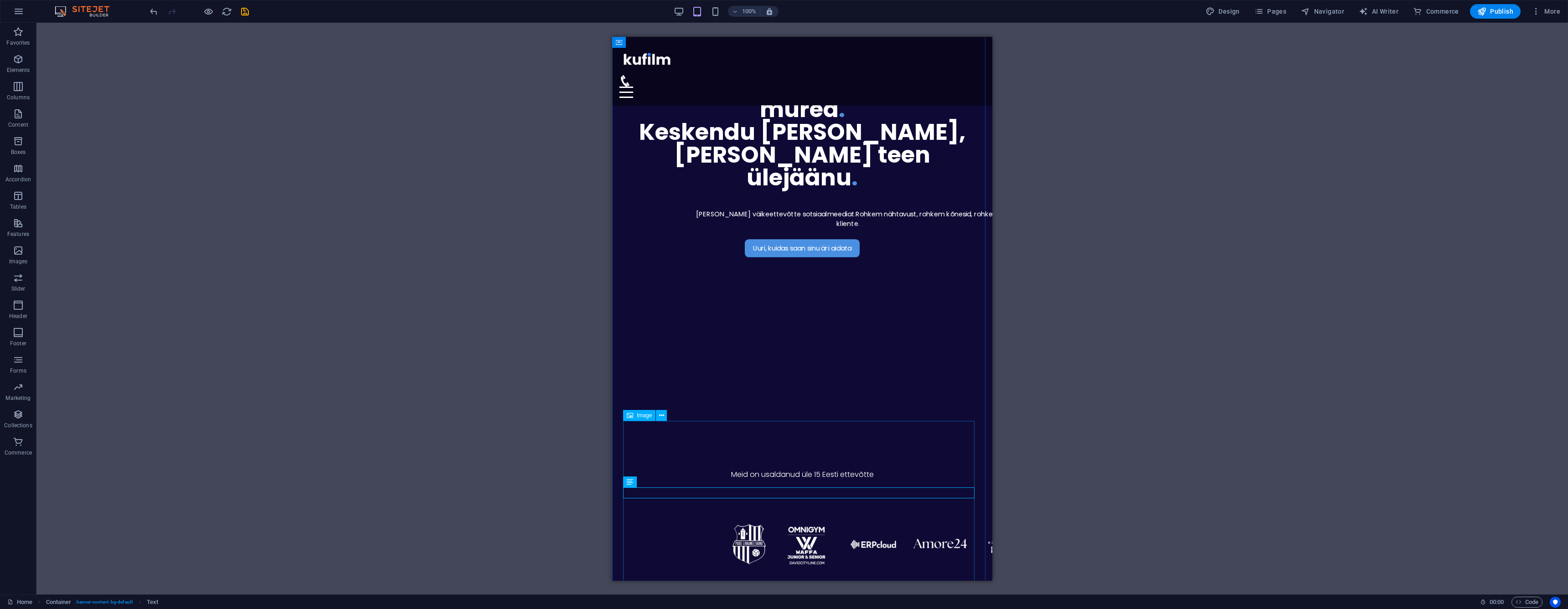
drag, startPoint x: 754, startPoint y: 553, endPoint x: 747, endPoint y: 549, distance: 8.1
click at [754, 553] on figure at bounding box center [802, 544] width 358 height 283
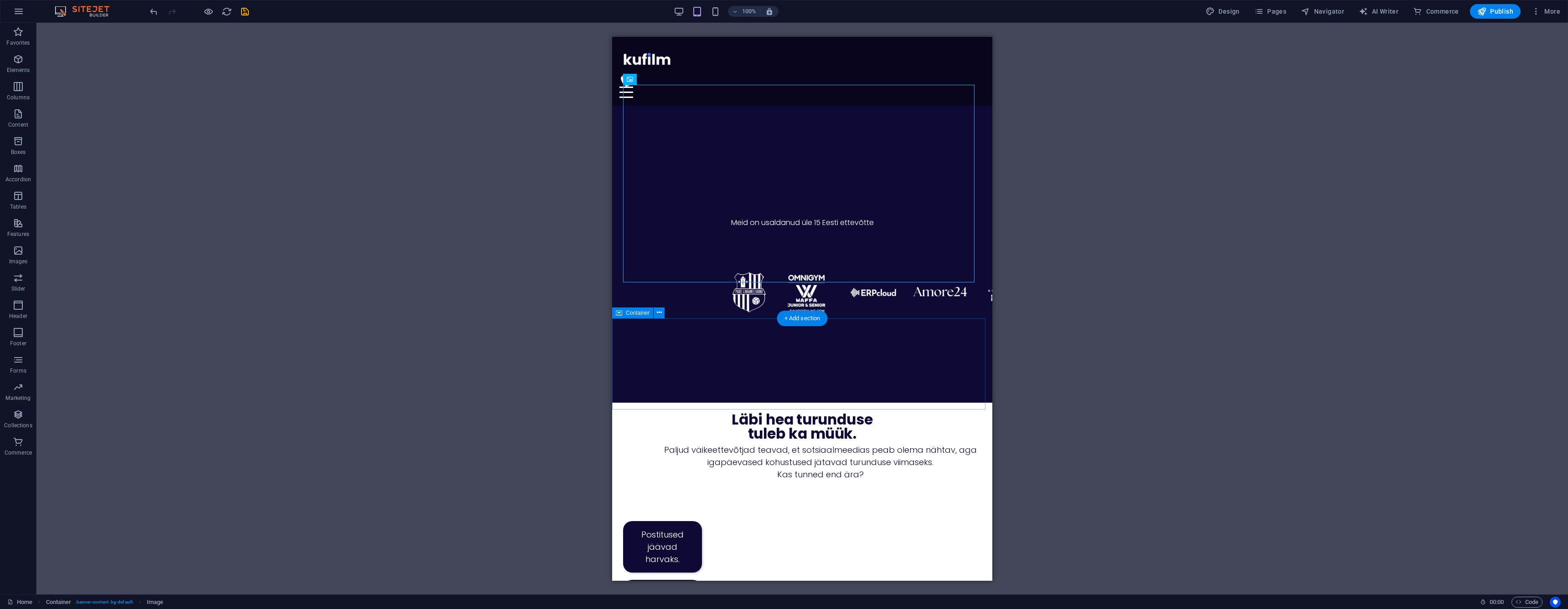
scroll to position [402, 0]
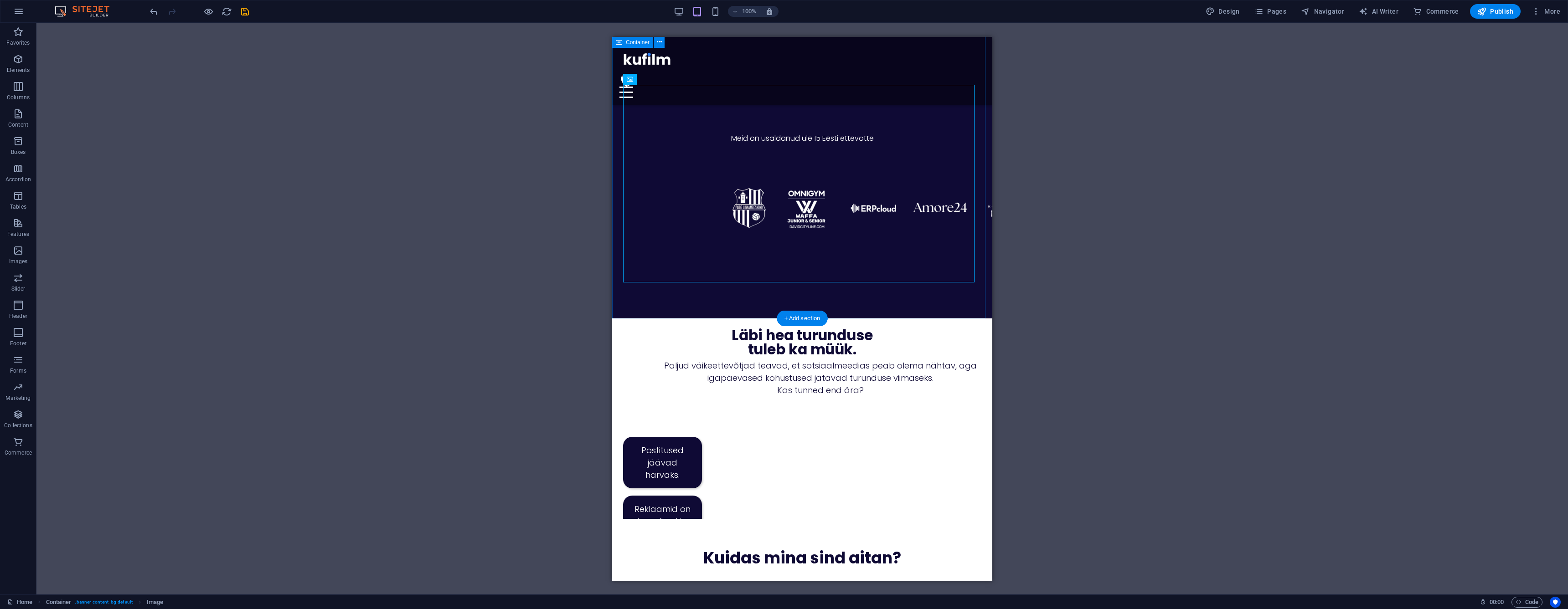
select select "px"
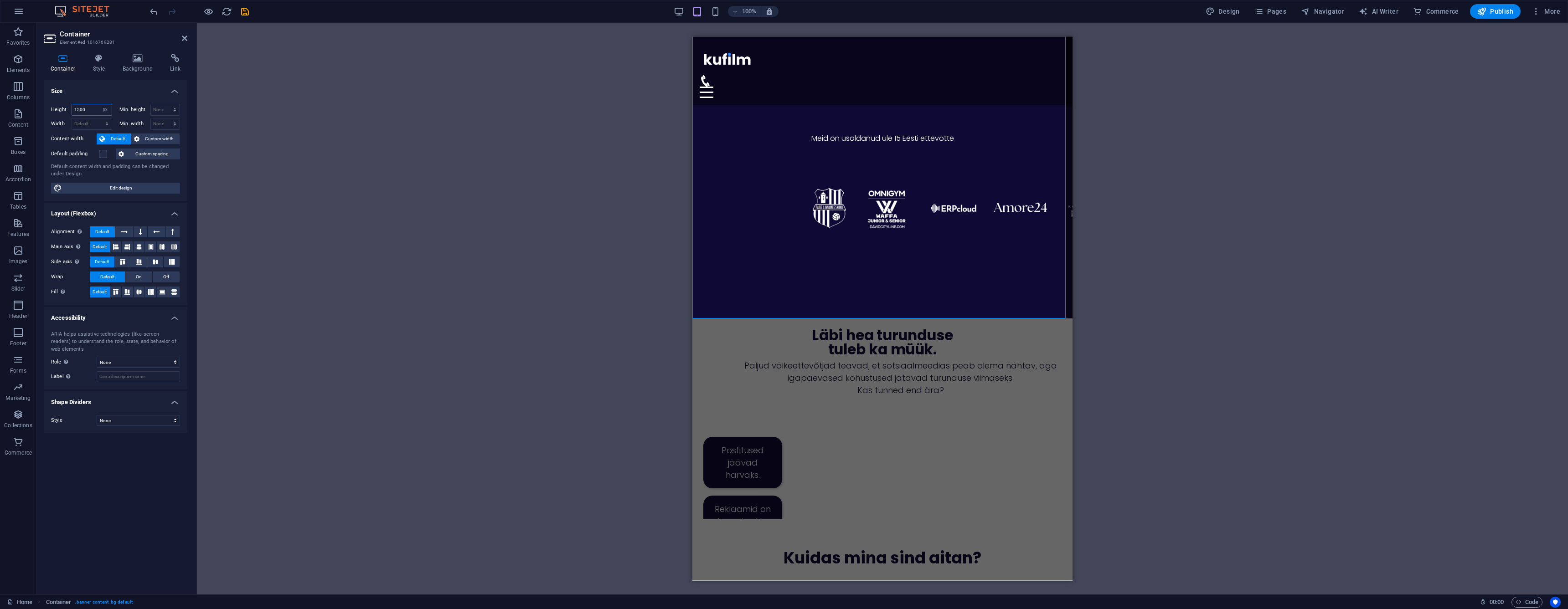
click at [89, 111] on input "1500" at bounding box center [91, 109] width 40 height 11
type input "1300"
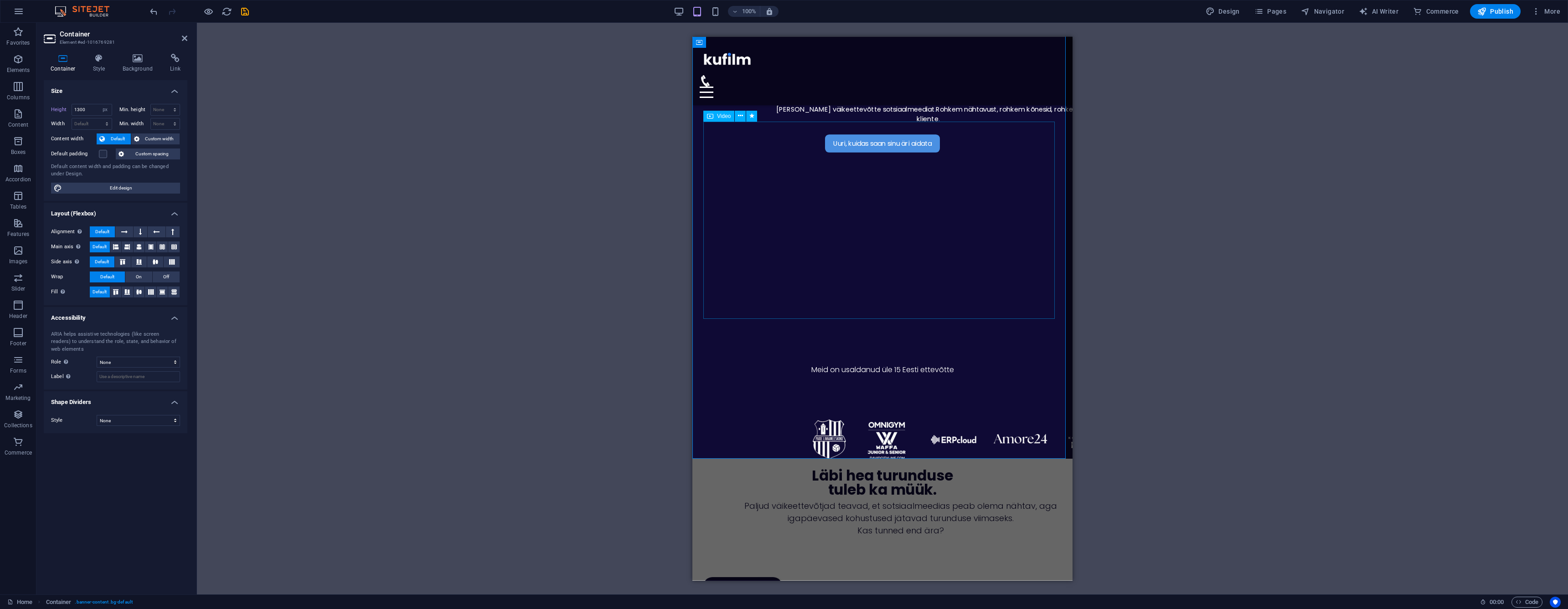
scroll to position [184, 0]
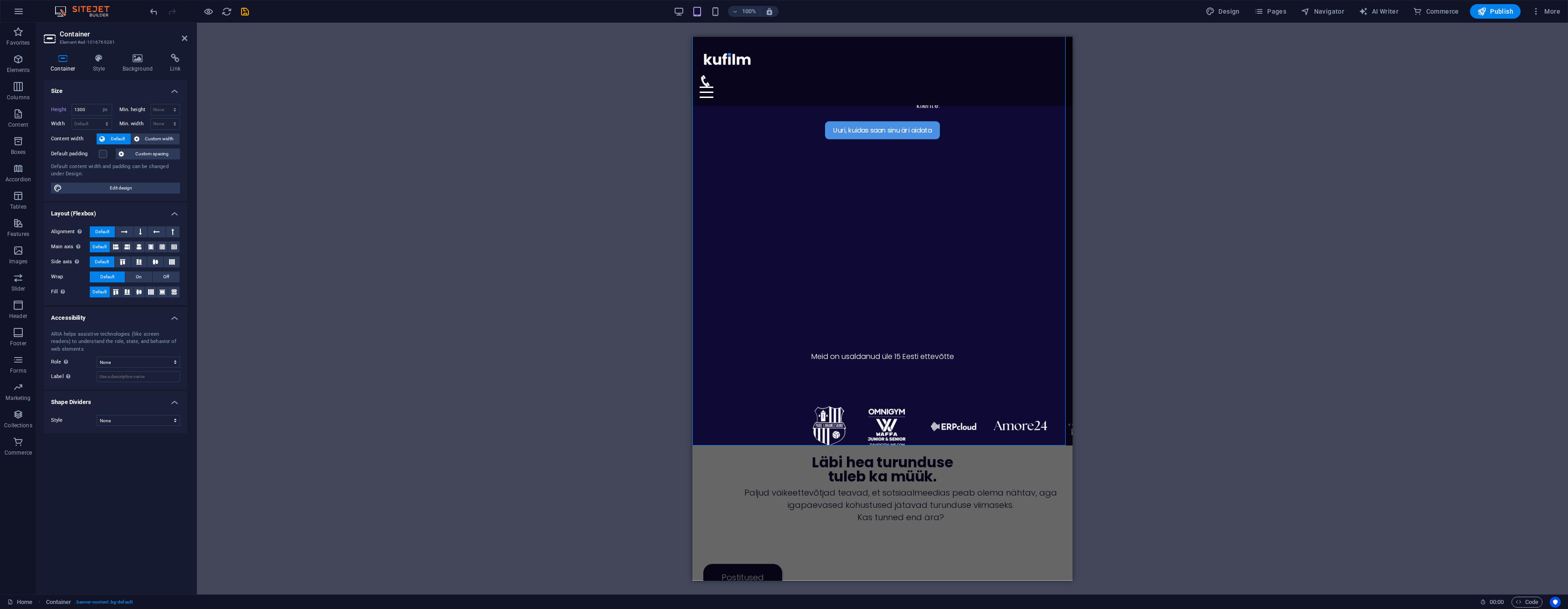
drag, startPoint x: 184, startPoint y: 38, endPoint x: 255, endPoint y: 60, distance: 74.3
click at [185, 38] on icon at bounding box center [184, 38] width 5 height 8
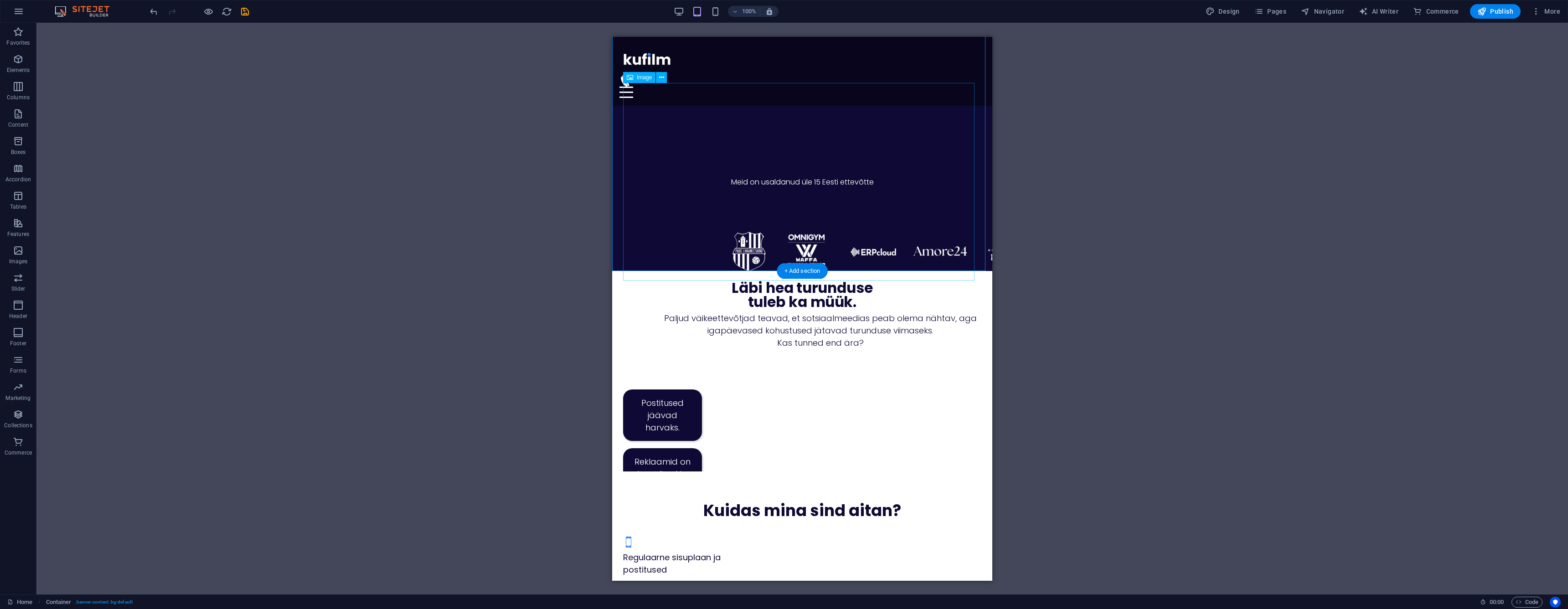
scroll to position [0, 0]
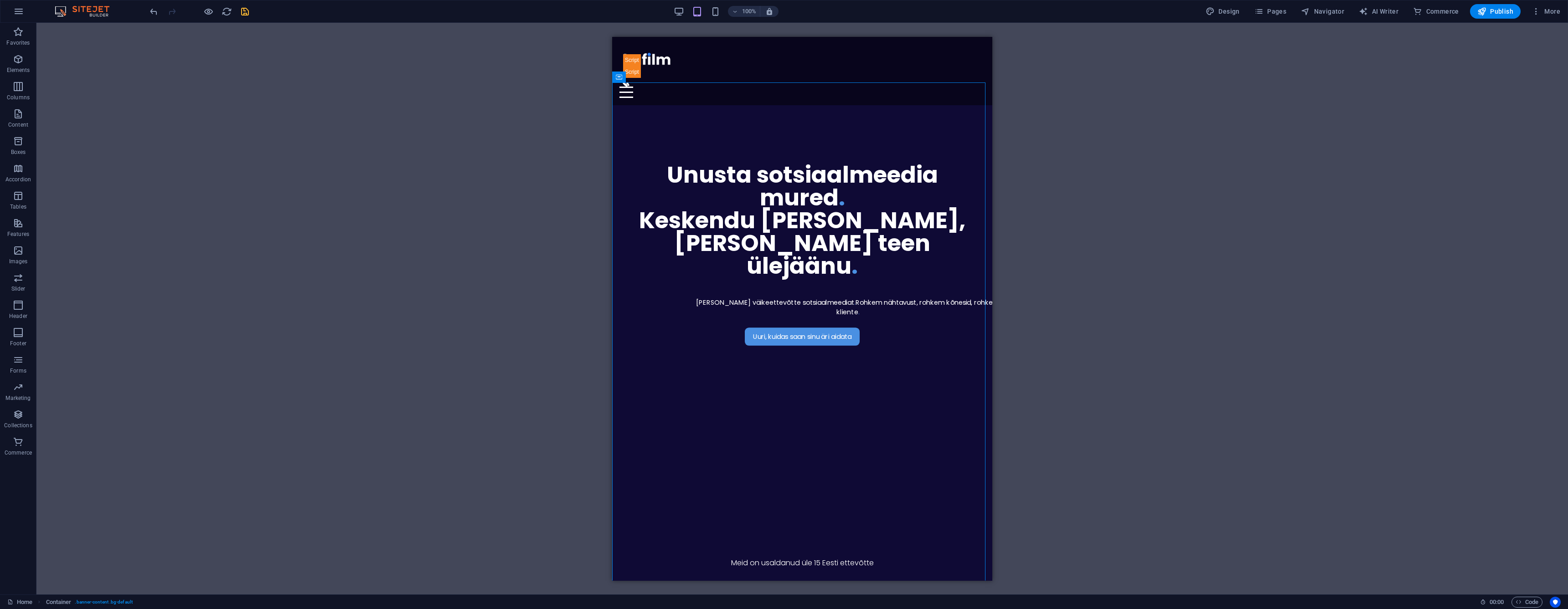
click at [246, 14] on icon "save" at bounding box center [245, 11] width 11 height 11
checkbox input "false"
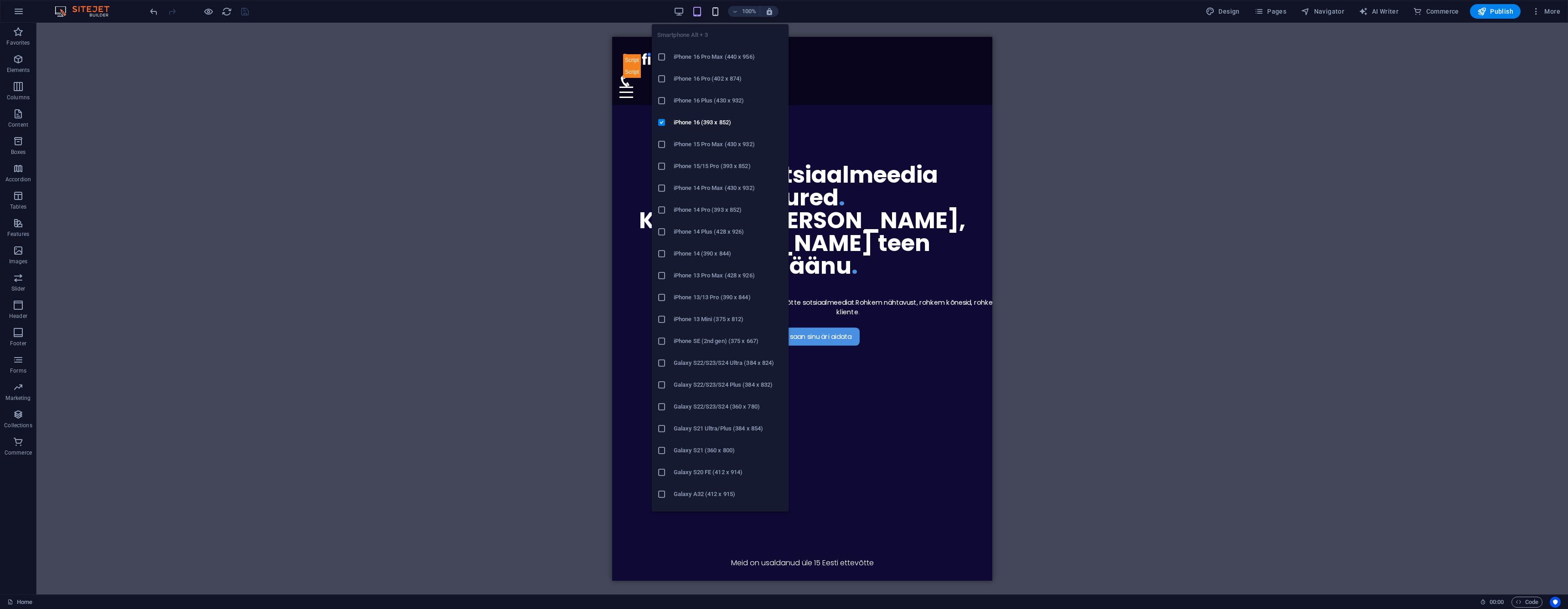
click at [716, 14] on icon "button" at bounding box center [716, 11] width 11 height 11
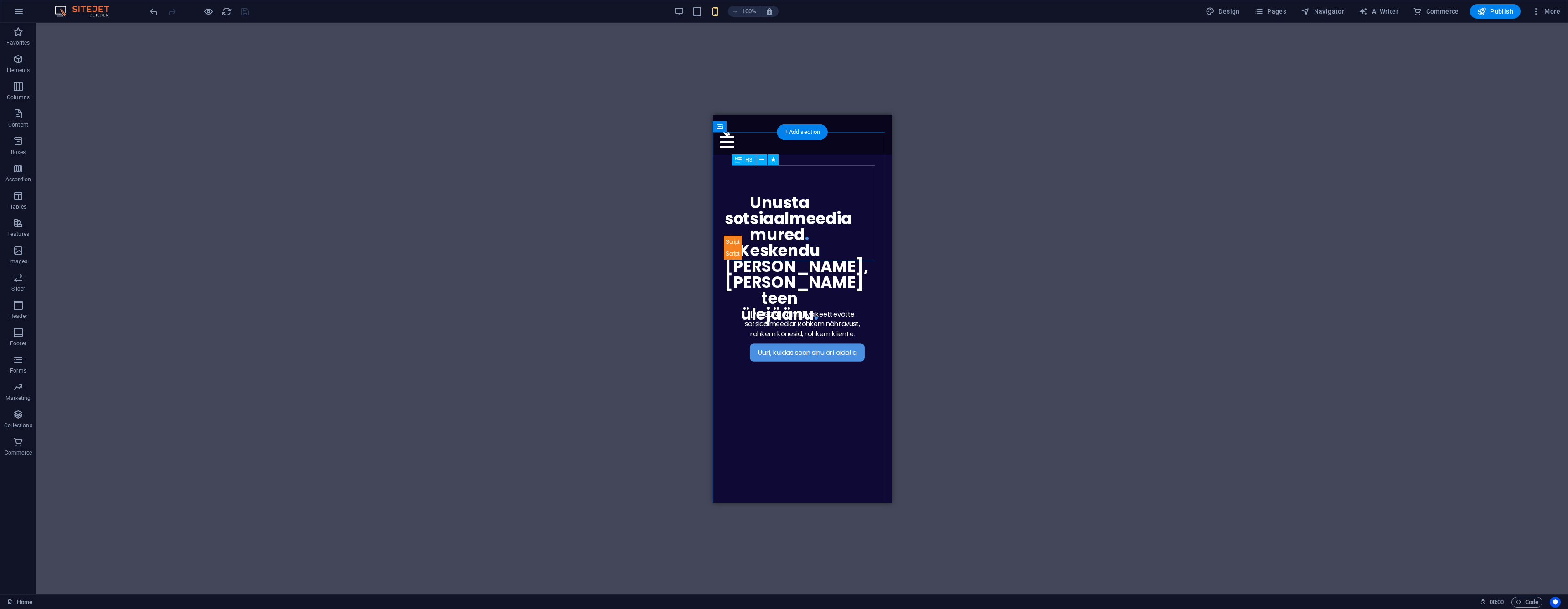
scroll to position [45, 0]
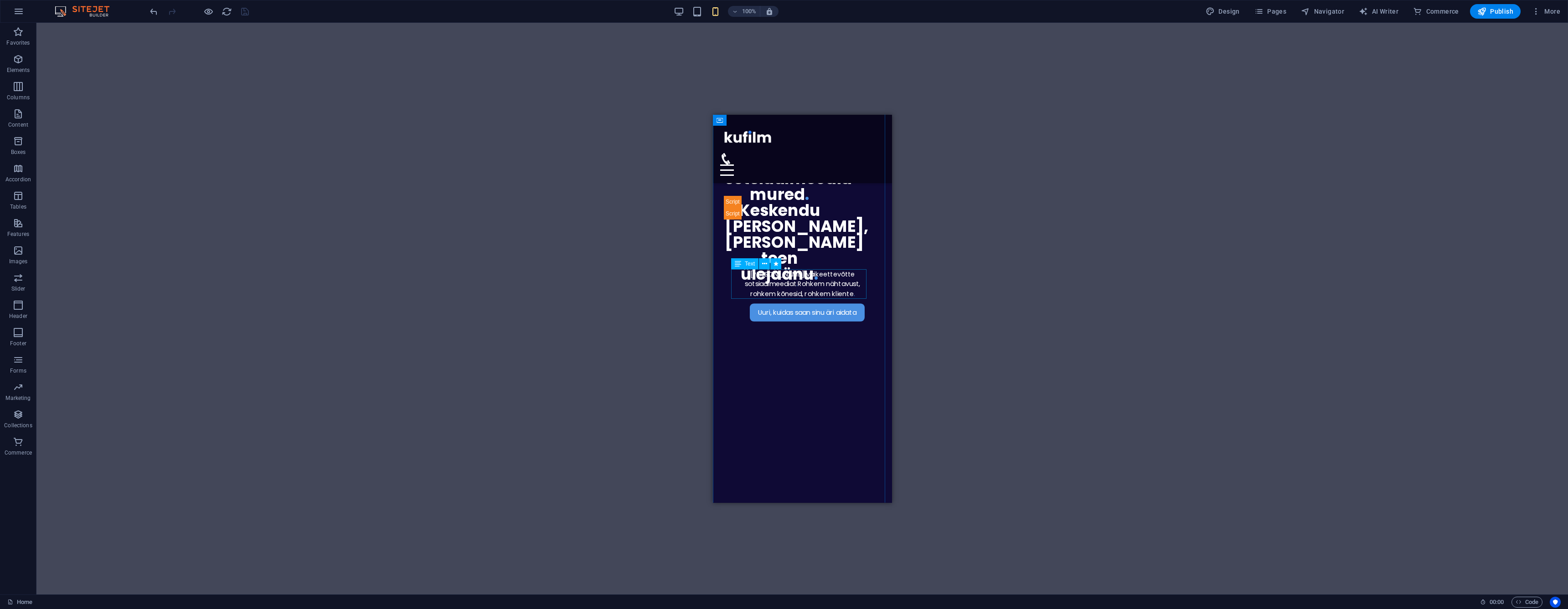
click at [809, 278] on div "[PERSON_NAME] väikeettevõtte sotsiaalmeediat . Rohkem nähtavust, rohkem kõnesid…" at bounding box center [802, 283] width 142 height 29
select select "px"
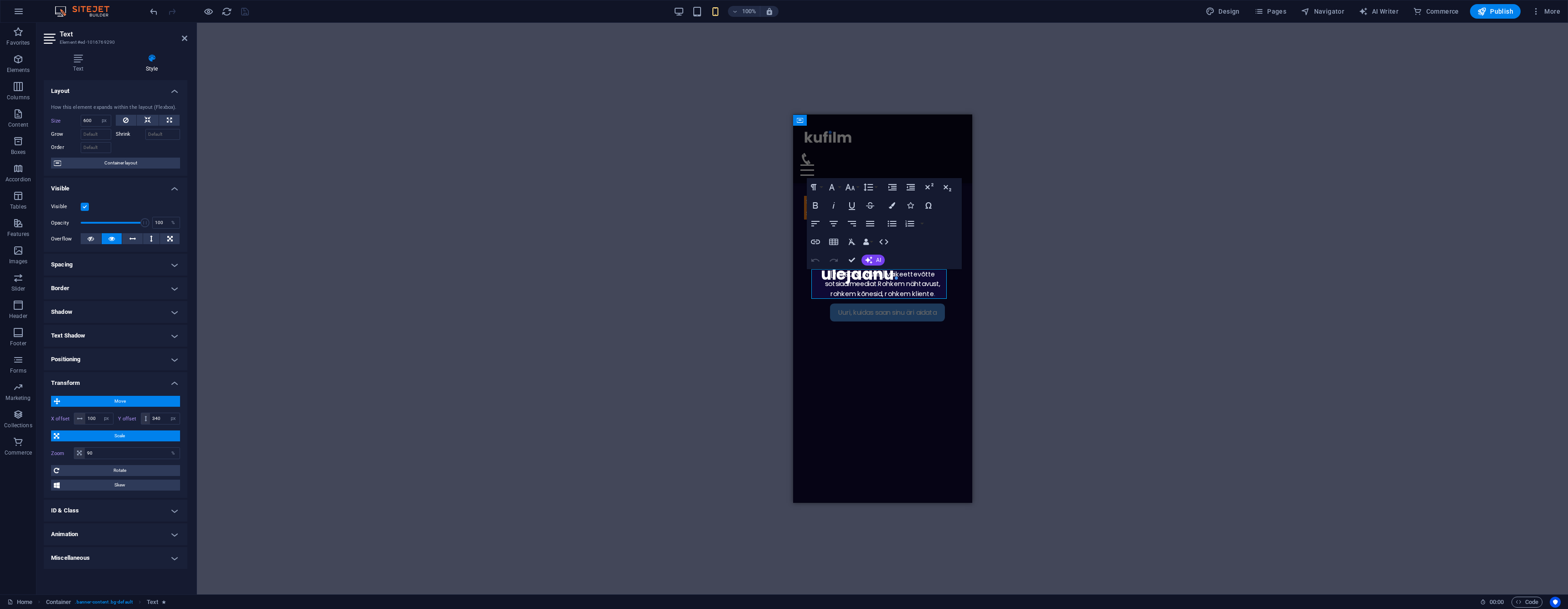
type input "550"
type input "0"
click at [164, 415] on input "280" at bounding box center [164, 418] width 29 height 11
click at [164, 415] on input "280" at bounding box center [164, 418] width 29 height 11
click at [162, 415] on input "300" at bounding box center [164, 418] width 29 height 11
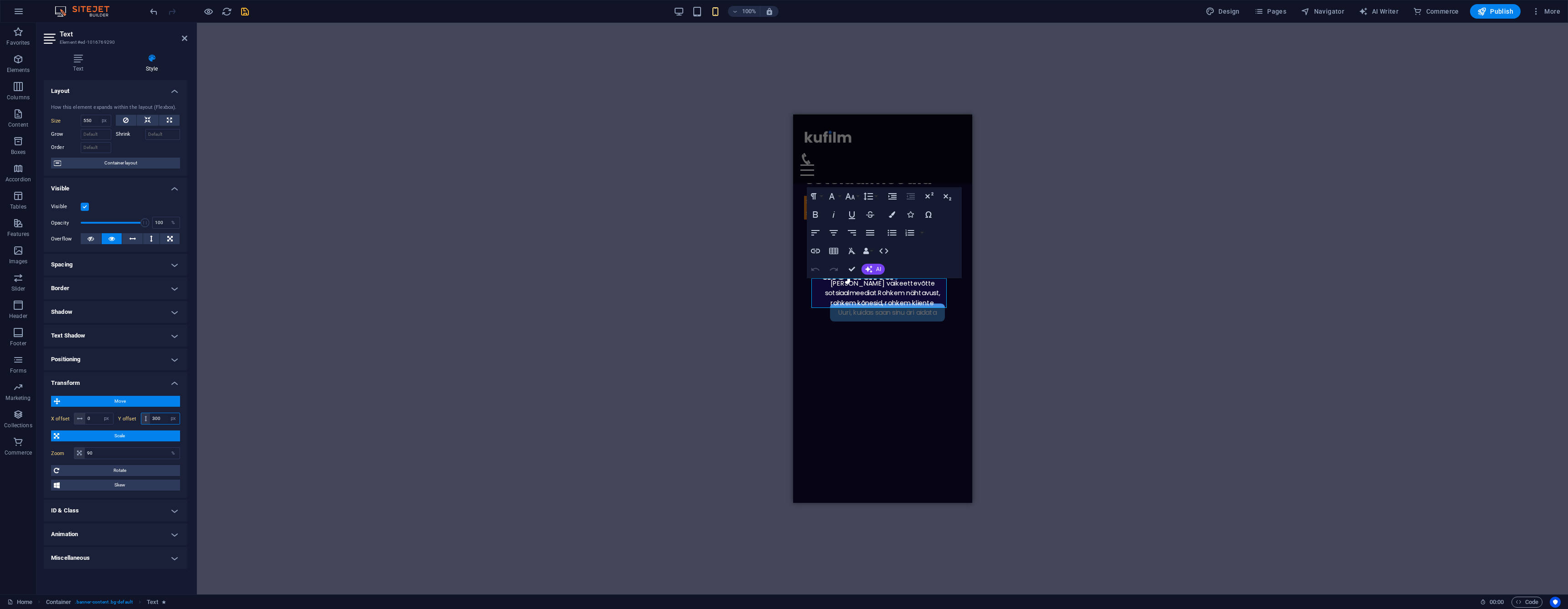
click at [162, 415] on input "300" at bounding box center [164, 418] width 29 height 11
type input "250"
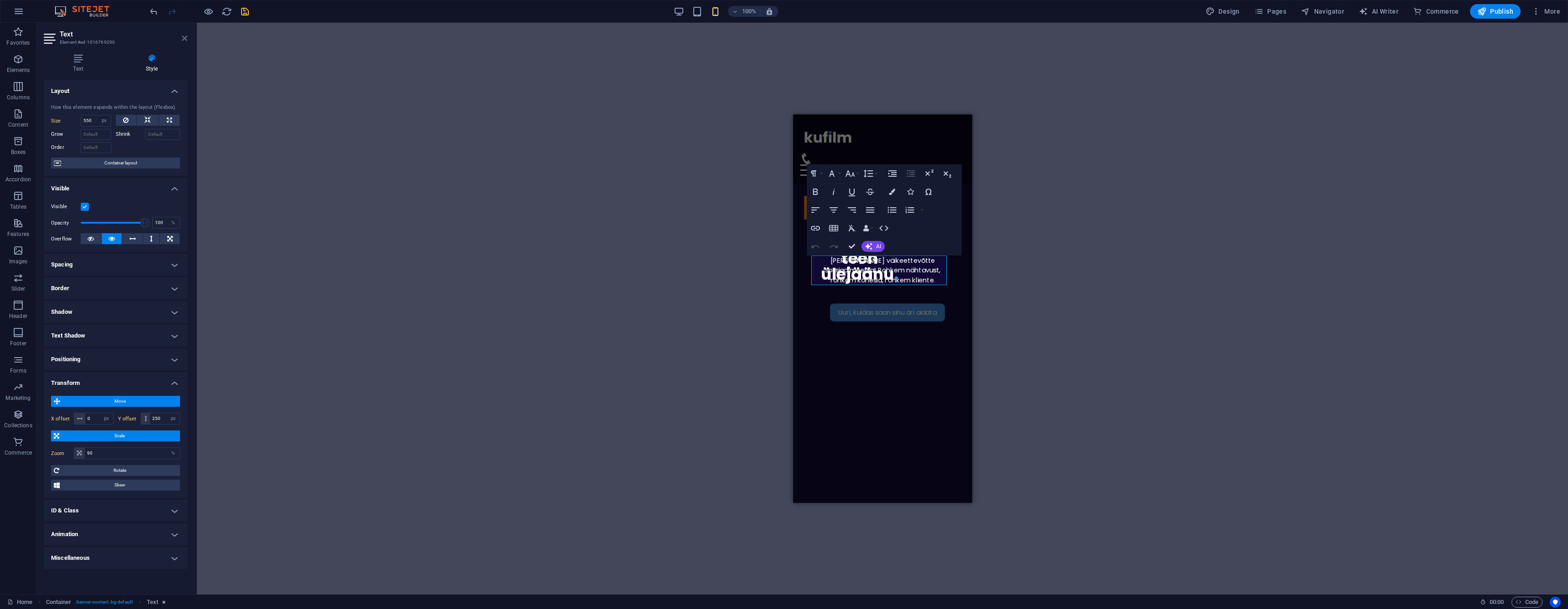
click at [184, 35] on header "Text Element #ed-1016769290" at bounding box center [115, 34] width 143 height 23
click at [184, 36] on icon at bounding box center [184, 38] width 5 height 8
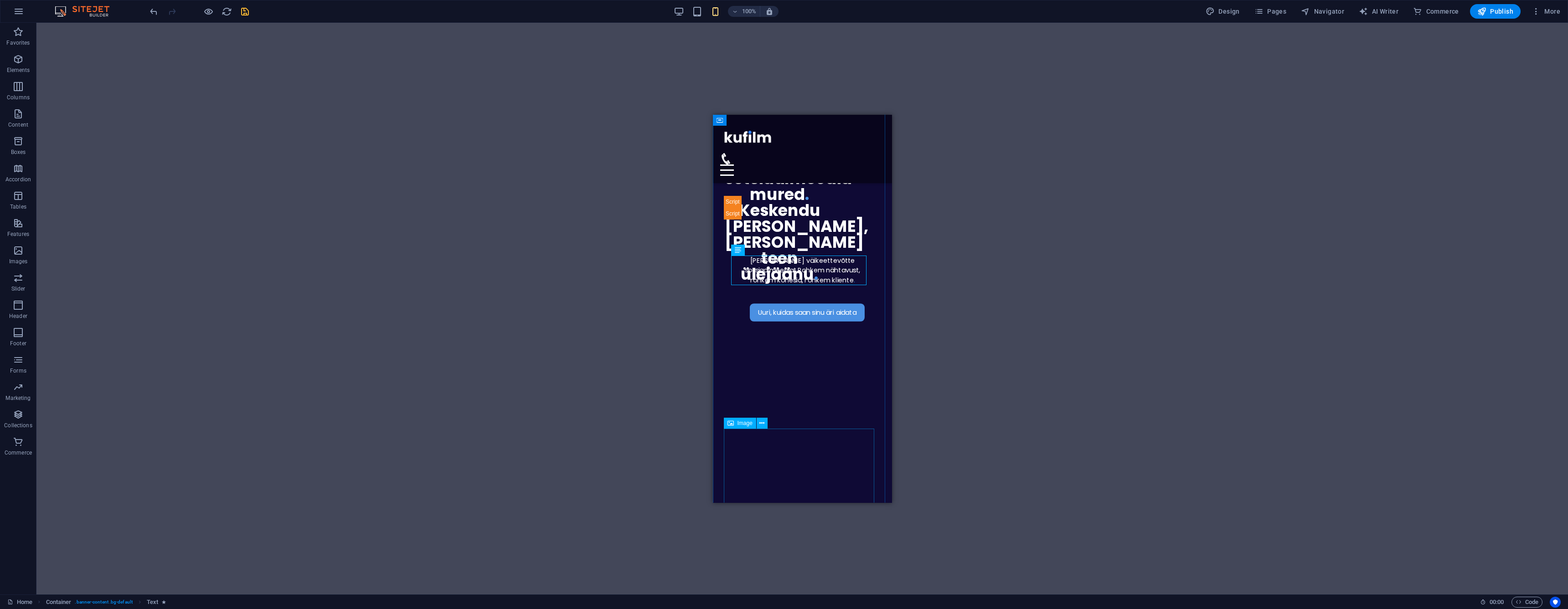
click at [821, 468] on figure at bounding box center [802, 610] width 157 height 283
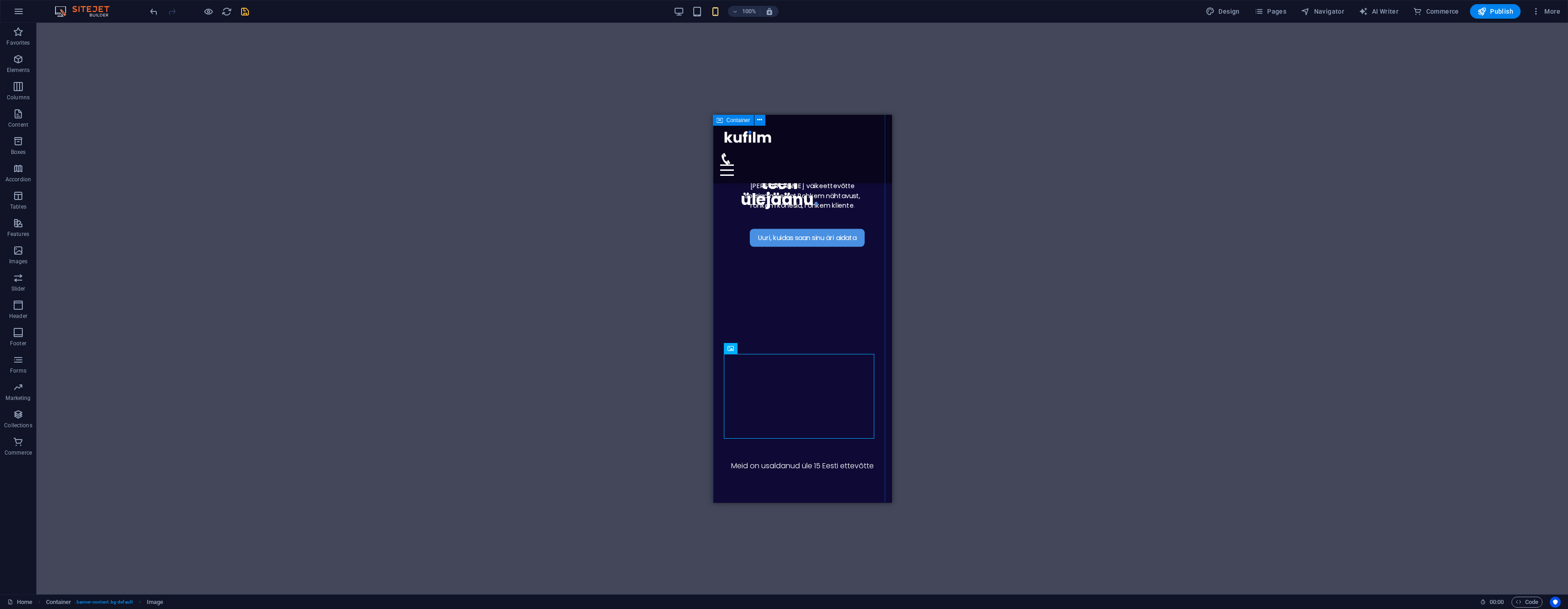
drag, startPoint x: 844, startPoint y: 464, endPoint x: 842, endPoint y: 454, distance: 10.2
click at [844, 464] on div "Uuri, kuidas saan sinu äri aidata Haldan sinu väikeettevõtte sotsiaalmeediat . …" at bounding box center [802, 358] width 179 height 729
click at [875, 425] on div "Uuri, kuidas saan sinu äri aidata Haldan sinu väikeettevõtte sotsiaalmeediat . …" at bounding box center [802, 358] width 179 height 729
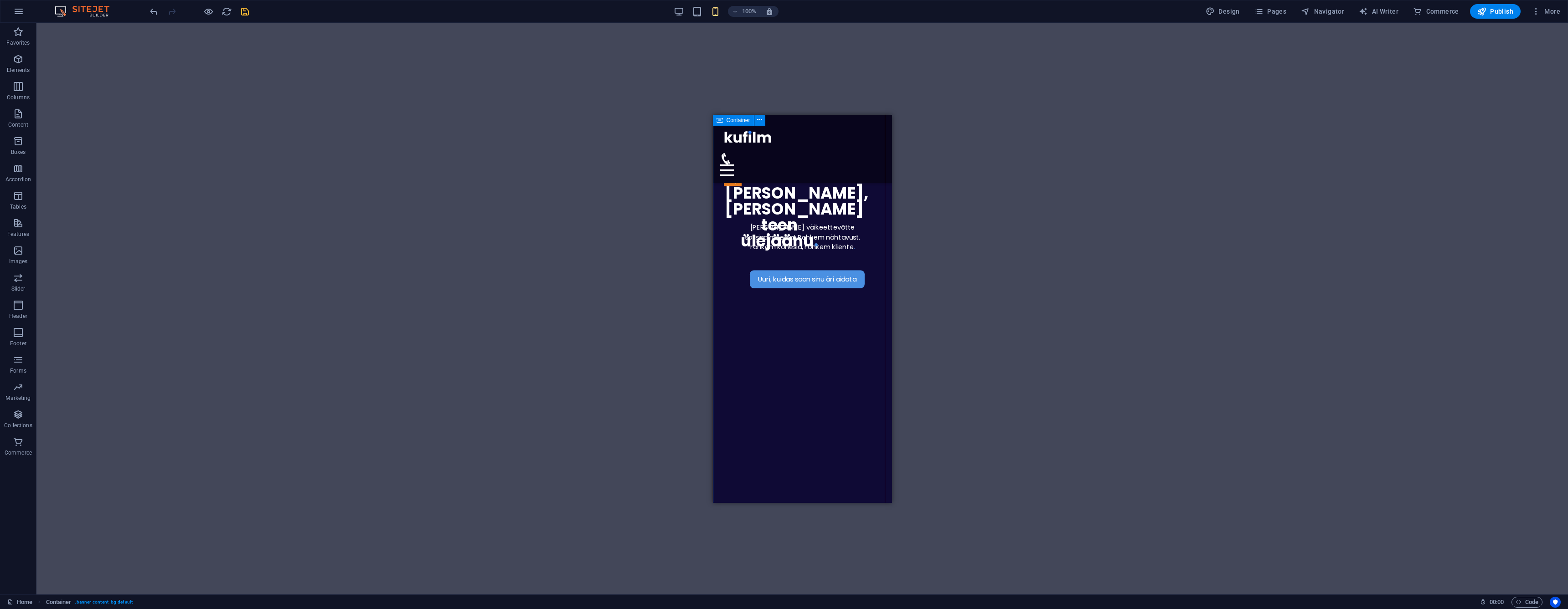
scroll to position [121, 0]
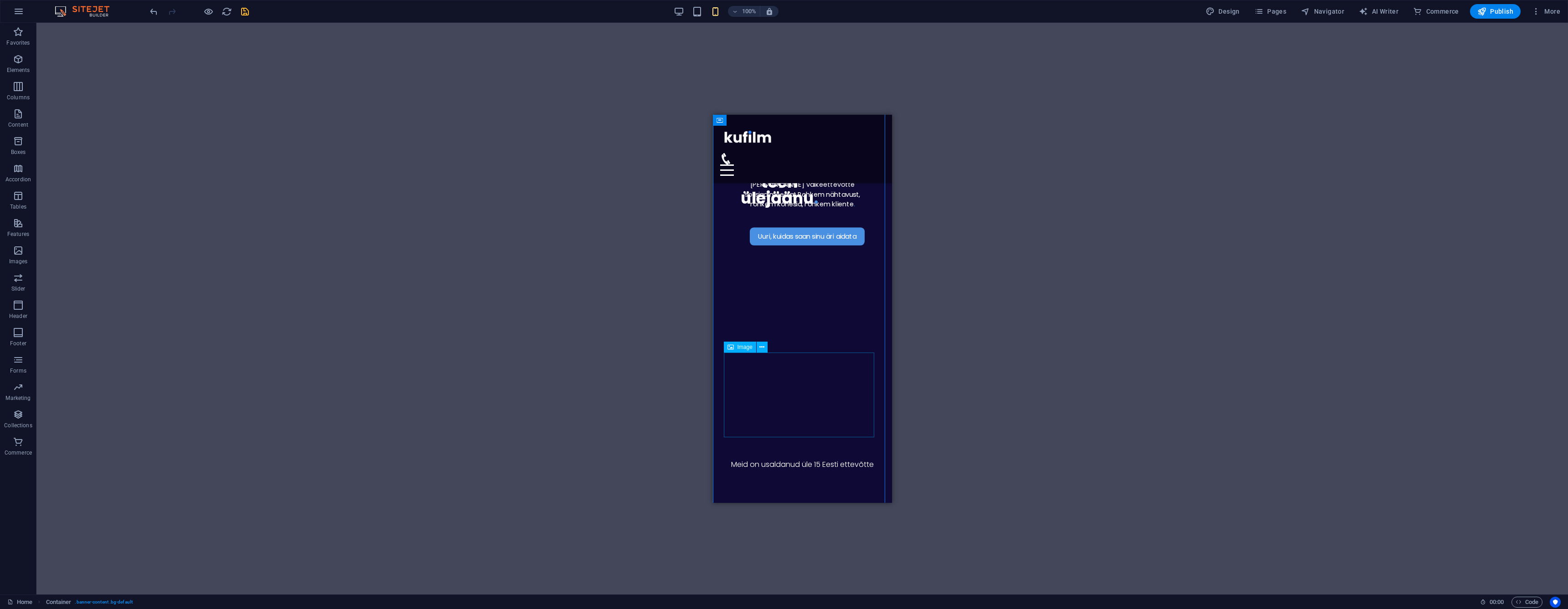
click at [748, 412] on figure at bounding box center [802, 534] width 157 height 283
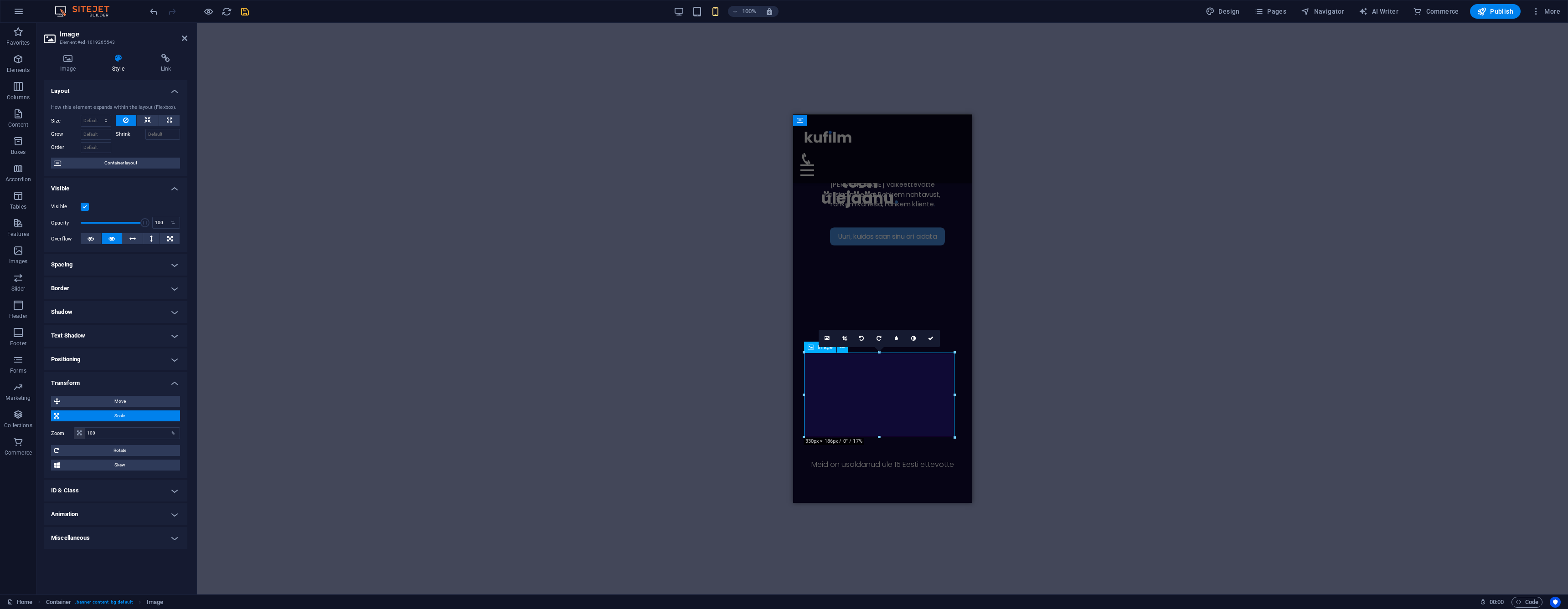
type input "200"
click at [112, 399] on span "Move" at bounding box center [120, 401] width 115 height 11
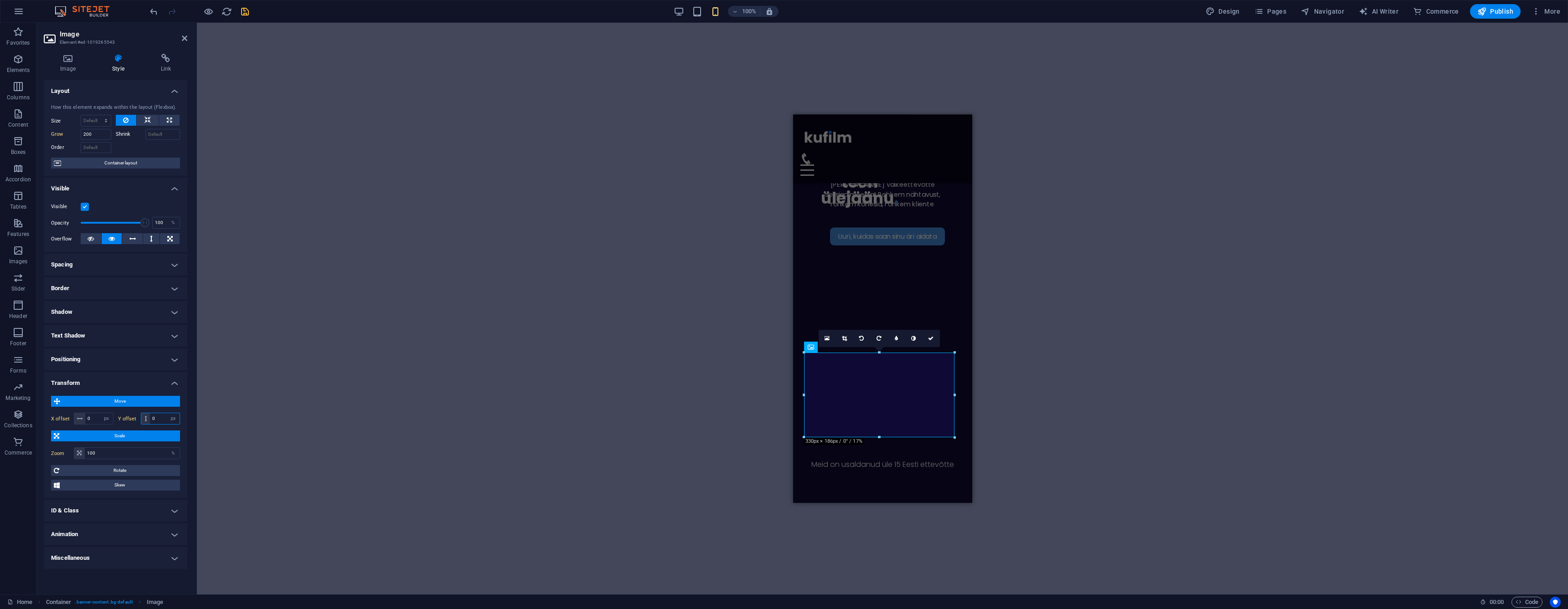
click at [156, 418] on input "0" at bounding box center [164, 418] width 29 height 11
type input "100"
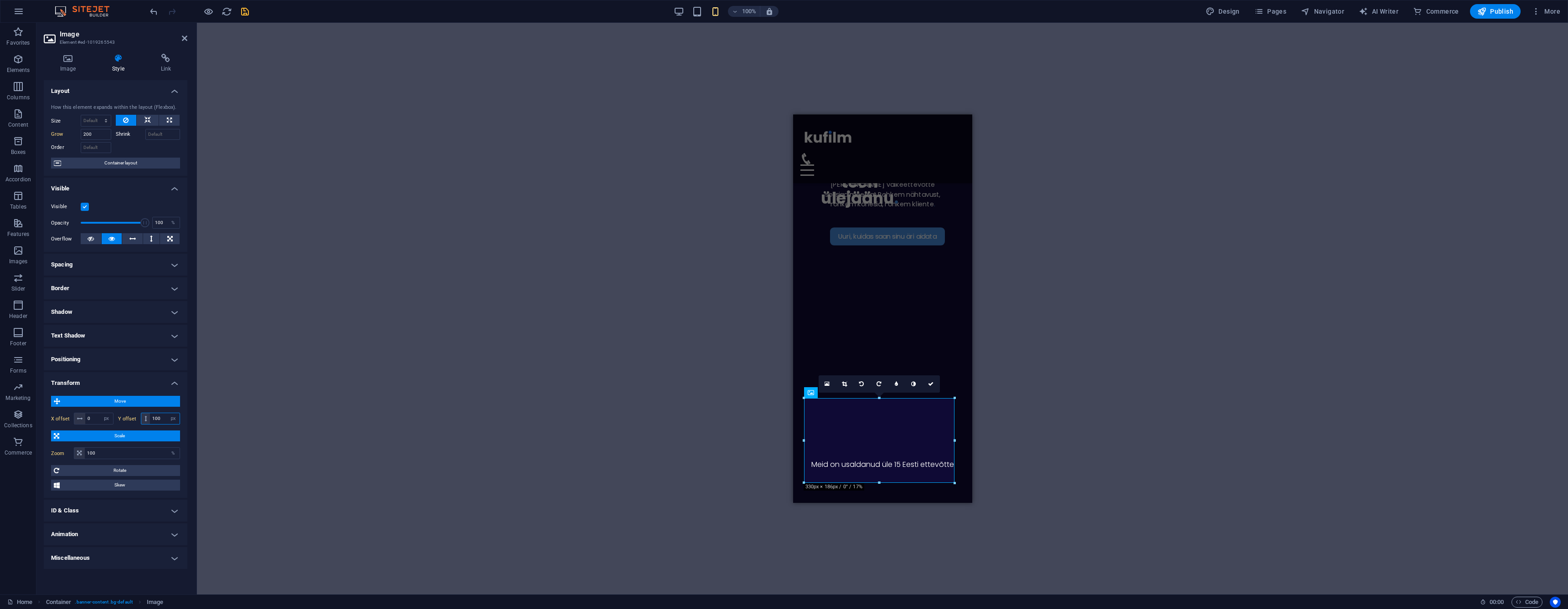
click at [158, 416] on input "100" at bounding box center [164, 418] width 29 height 11
click at [159, 416] on input "100" at bounding box center [164, 418] width 29 height 11
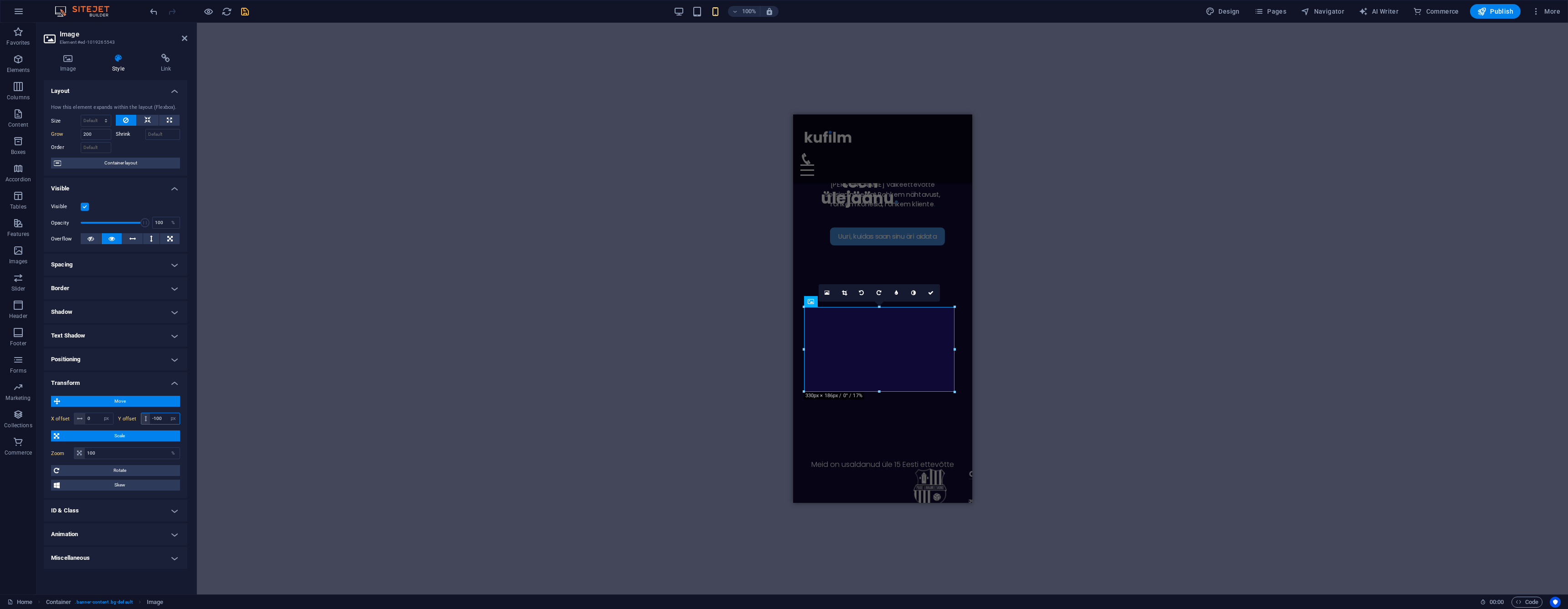
click at [158, 418] on input "-100" at bounding box center [164, 418] width 29 height 11
click at [161, 416] on input "-100" at bounding box center [164, 418] width 29 height 11
type input "-50"
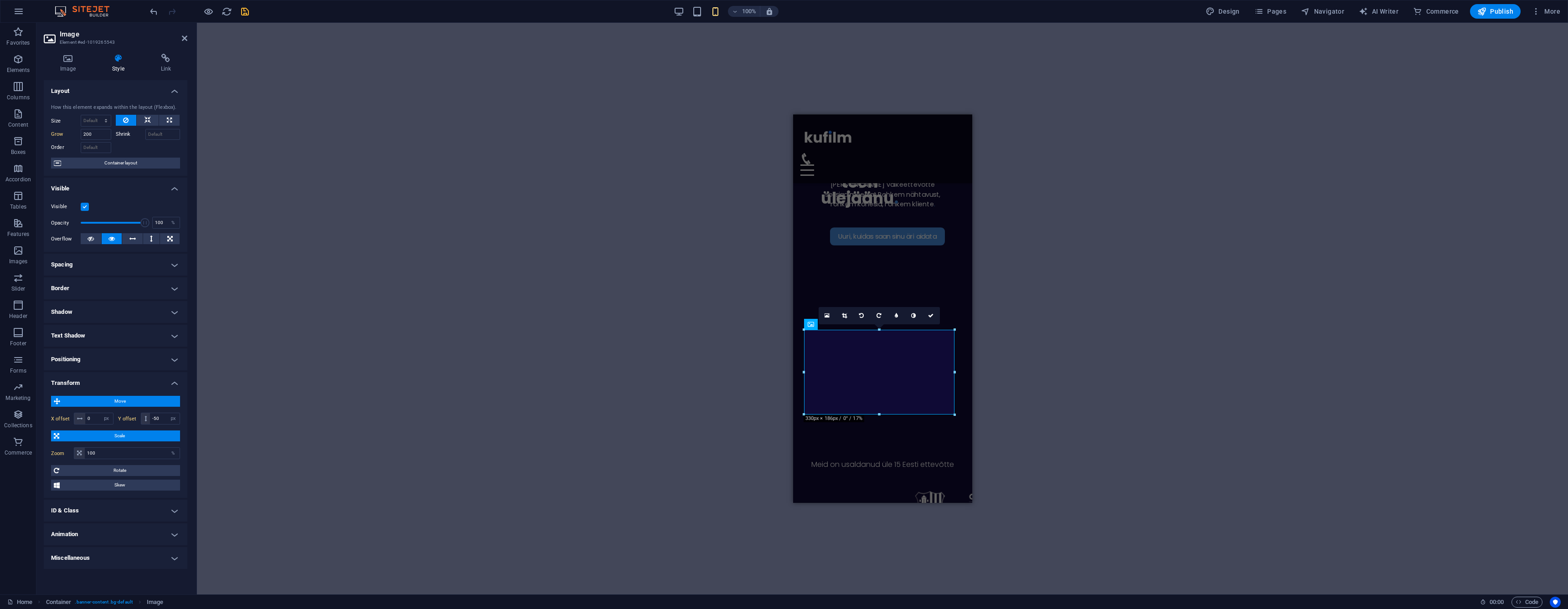
drag, startPoint x: 183, startPoint y: 38, endPoint x: 237, endPoint y: 74, distance: 64.9
click at [183, 40] on icon at bounding box center [184, 38] width 5 height 8
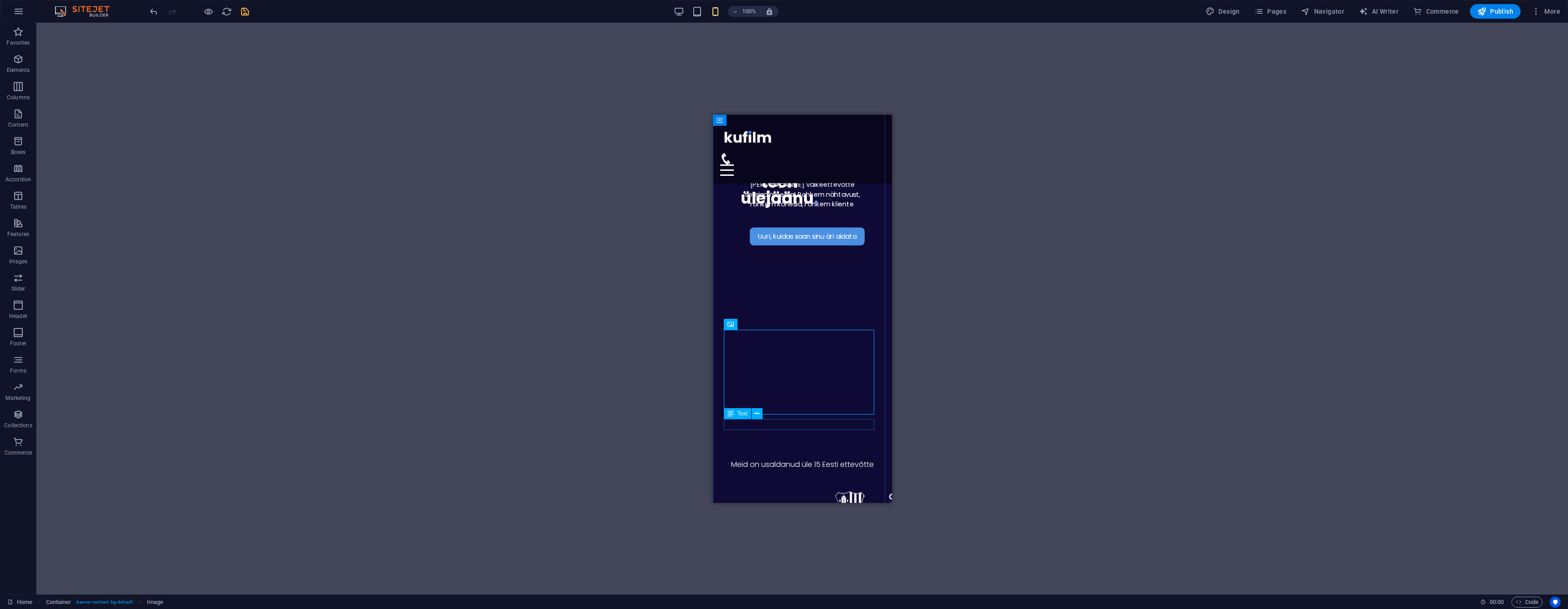
click at [797, 459] on div "Meid on usaldanud üle 15 Eesti ettevõtte" at bounding box center [802, 464] width 157 height 11
select select "px"
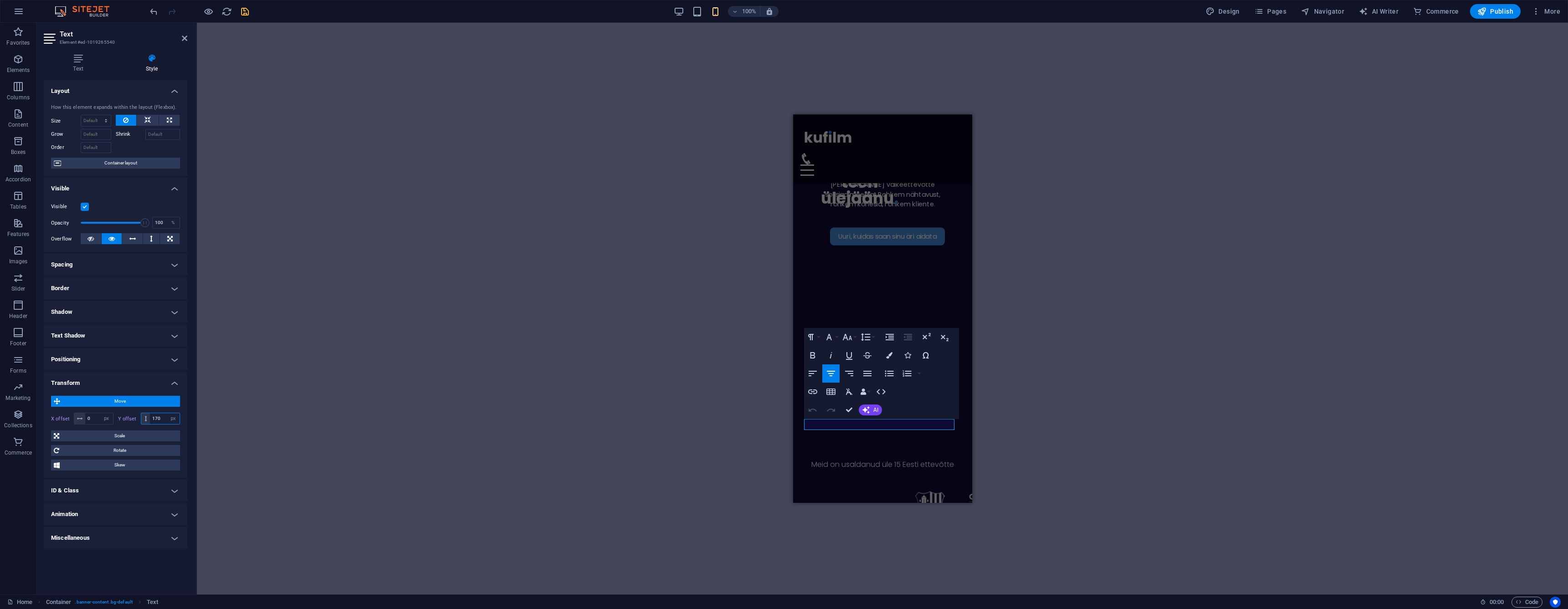
click at [162, 421] on input "170" at bounding box center [164, 418] width 29 height 11
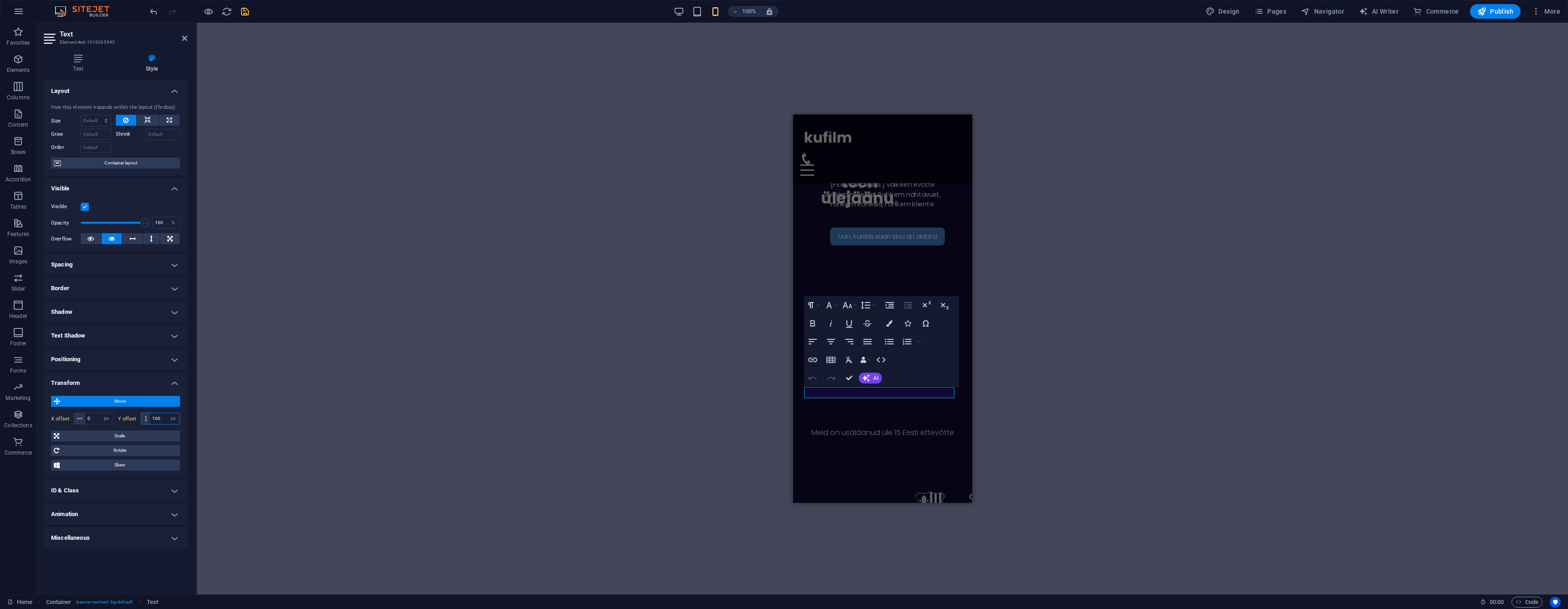
click at [161, 418] on input "100" at bounding box center [164, 418] width 29 height 11
type input "60"
click at [187, 36] on icon at bounding box center [184, 38] width 5 height 8
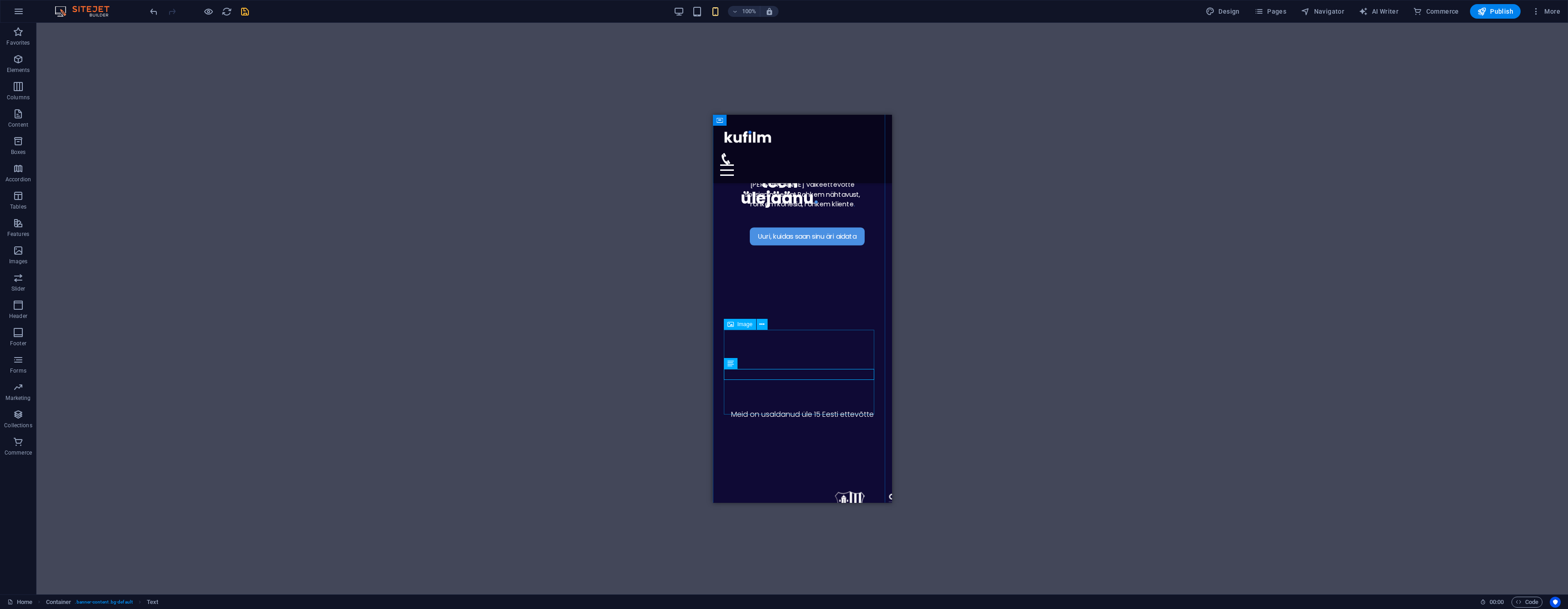
click at [763, 369] on figure at bounding box center [802, 511] width 157 height 283
select select "px"
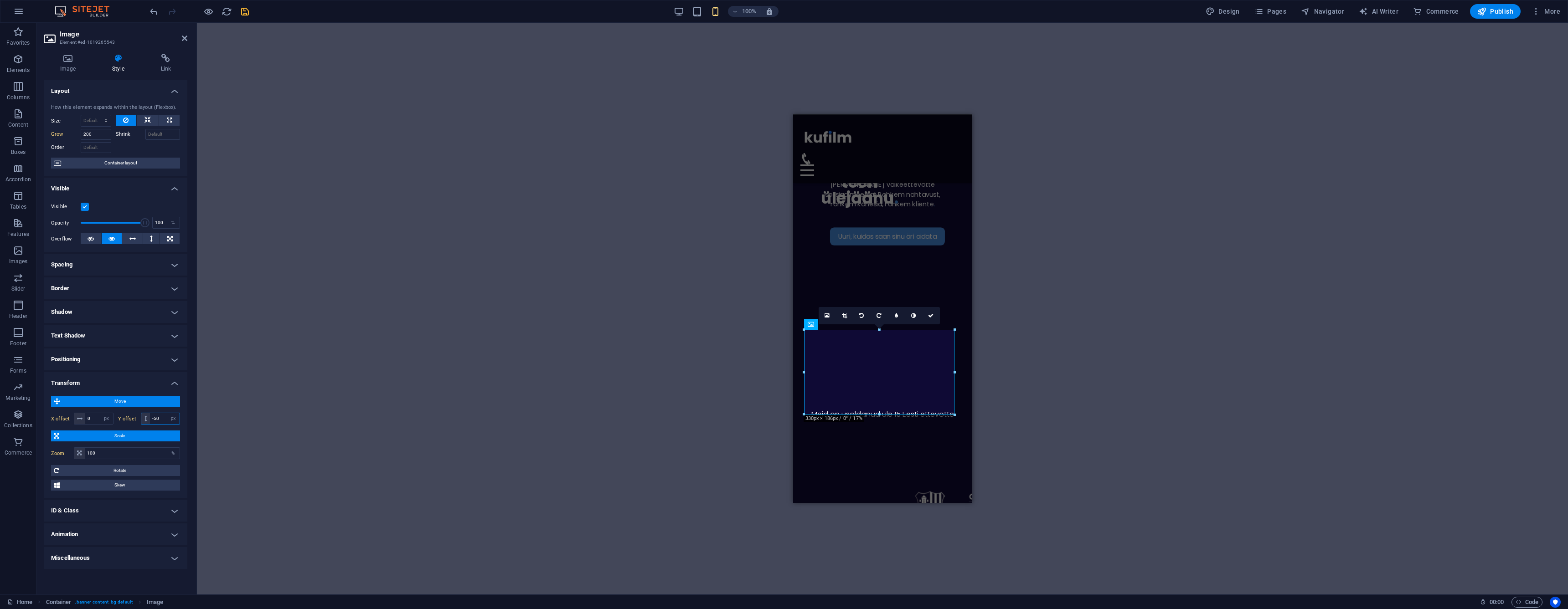
click at [162, 420] on input "-50" at bounding box center [164, 418] width 29 height 11
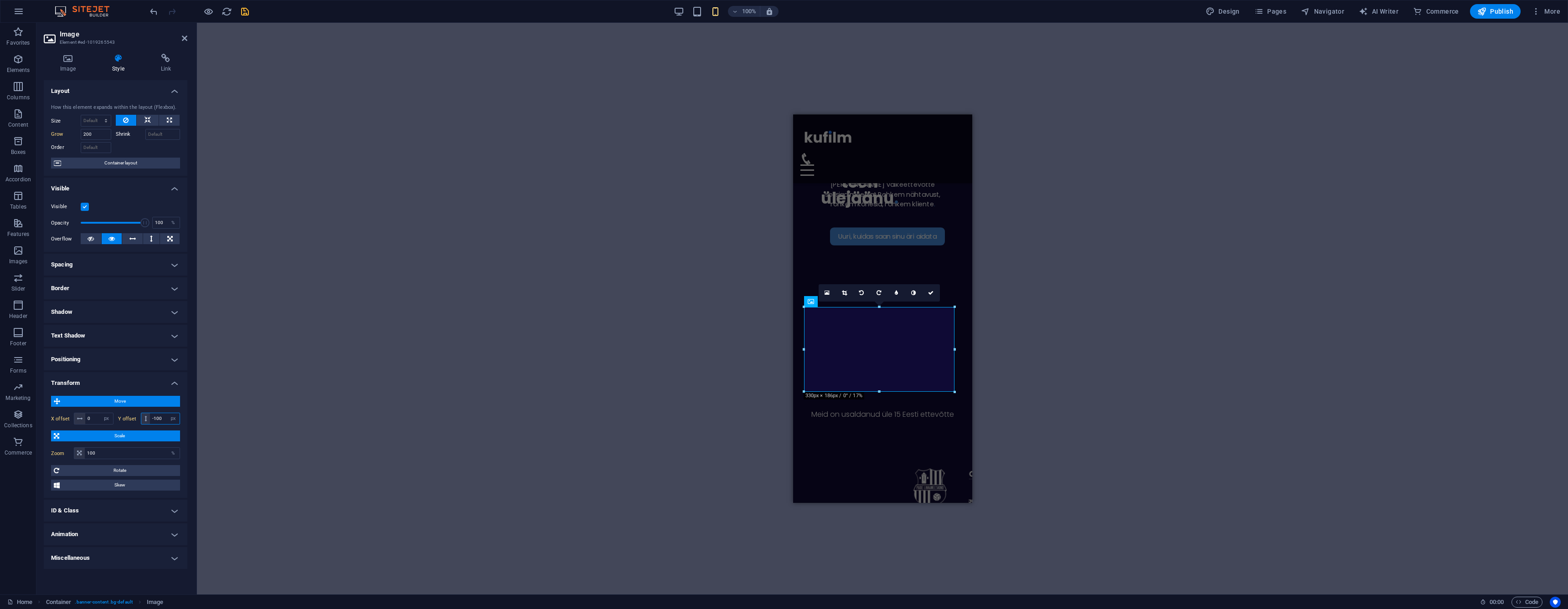
click at [158, 421] on input "-100" at bounding box center [164, 418] width 29 height 11
type input "0"
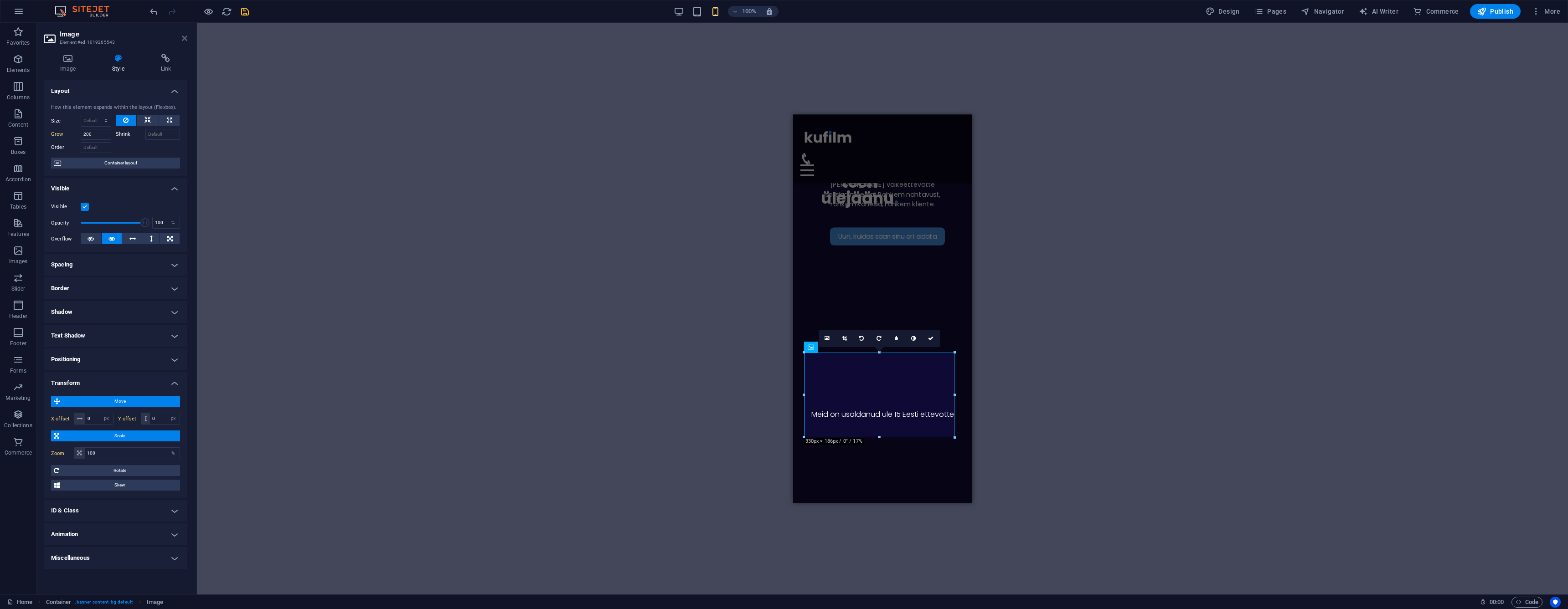
click at [186, 38] on icon at bounding box center [184, 38] width 5 height 8
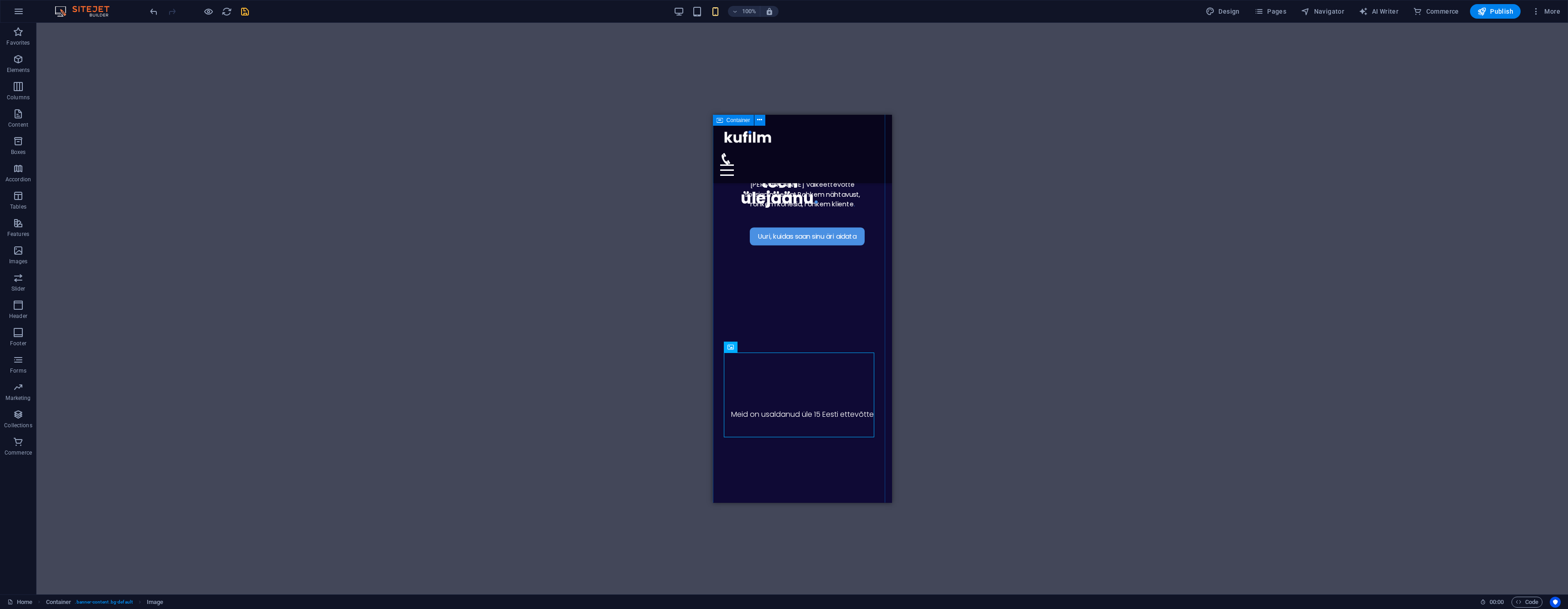
click at [812, 466] on div "Uuri, kuidas saan sinu äri aidata Haldan sinu väikeettevõtte sotsiaalmeediat . …" at bounding box center [802, 357] width 179 height 729
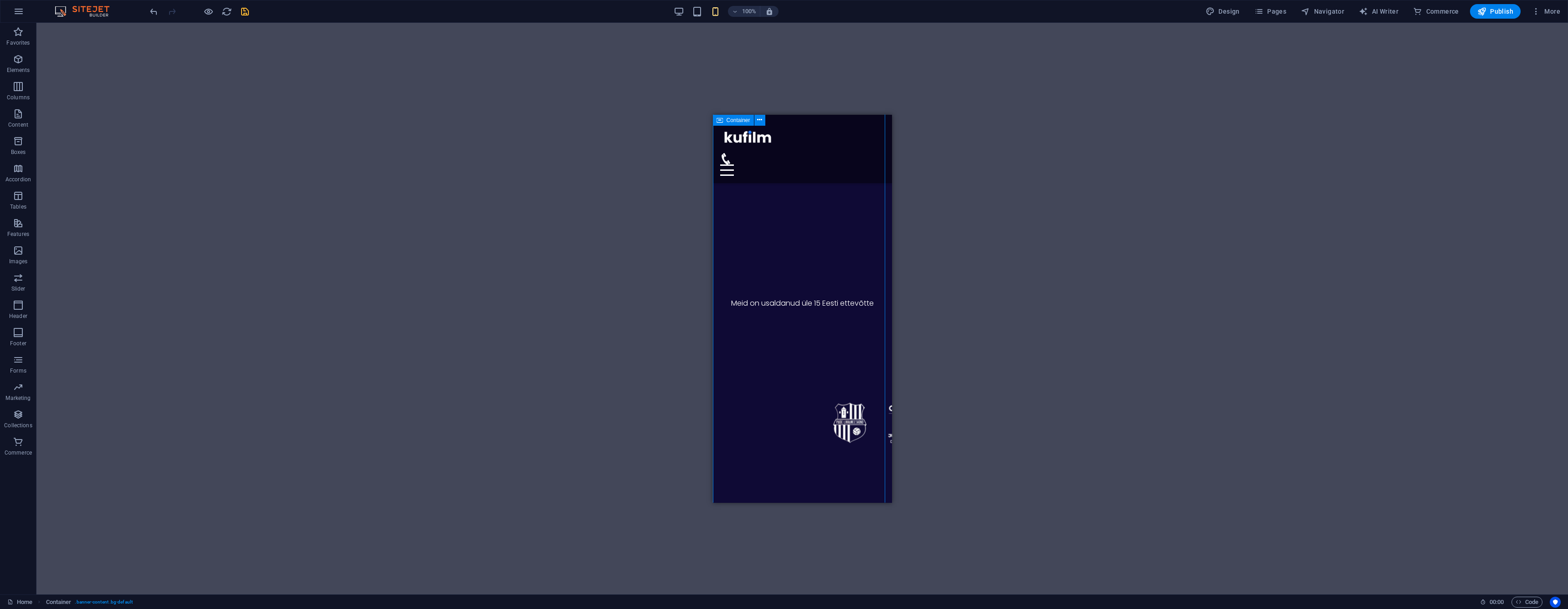
scroll to position [303, 0]
click at [741, 419] on div "Uuri, kuidas saan sinu äri aidata Haldan sinu väikeettevõtte sotsiaalmeediat . …" at bounding box center [802, 176] width 179 height 729
select select "px"
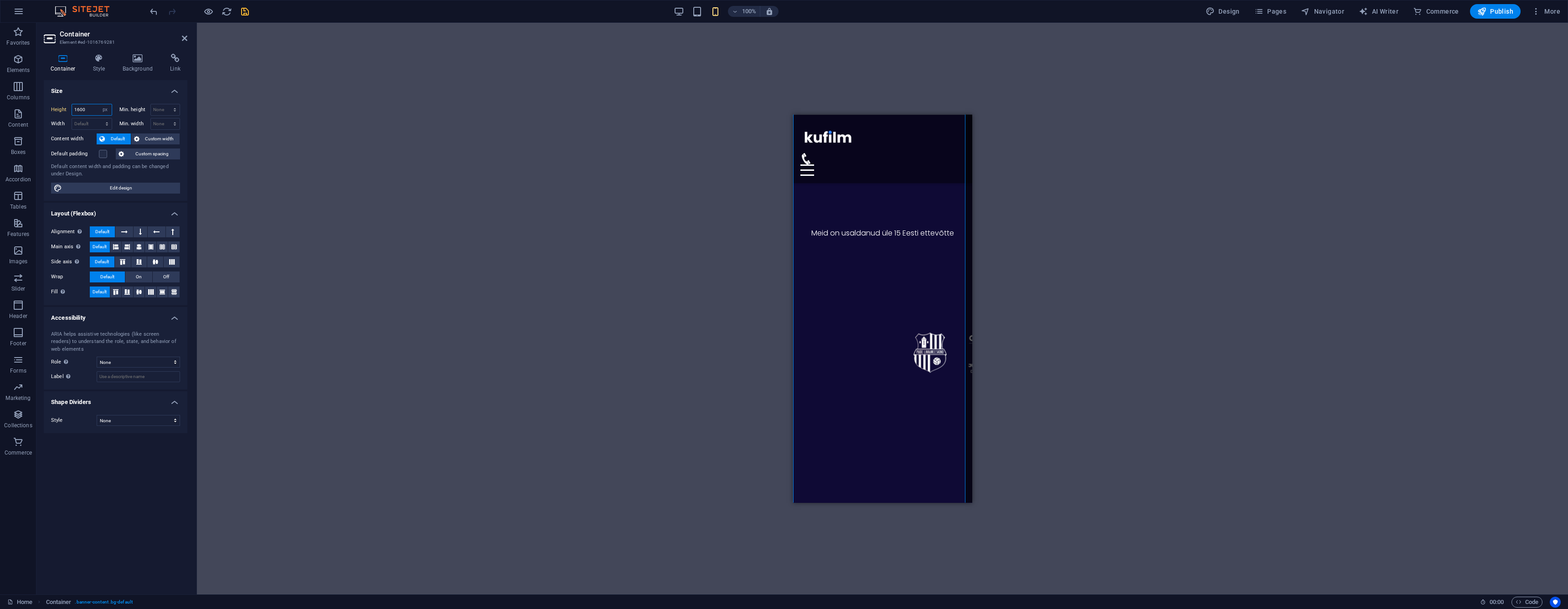
click at [90, 104] on input "1600" at bounding box center [91, 109] width 40 height 11
type input "1000"
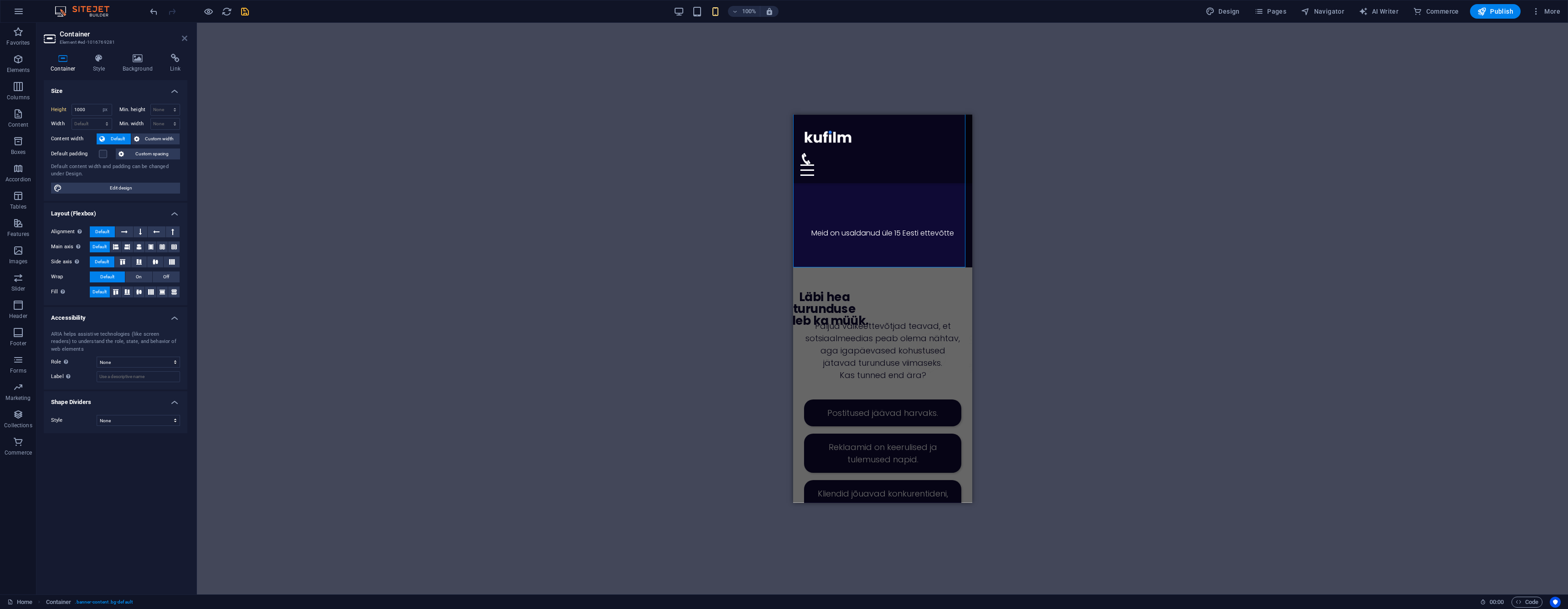
click at [186, 38] on icon at bounding box center [184, 38] width 5 height 8
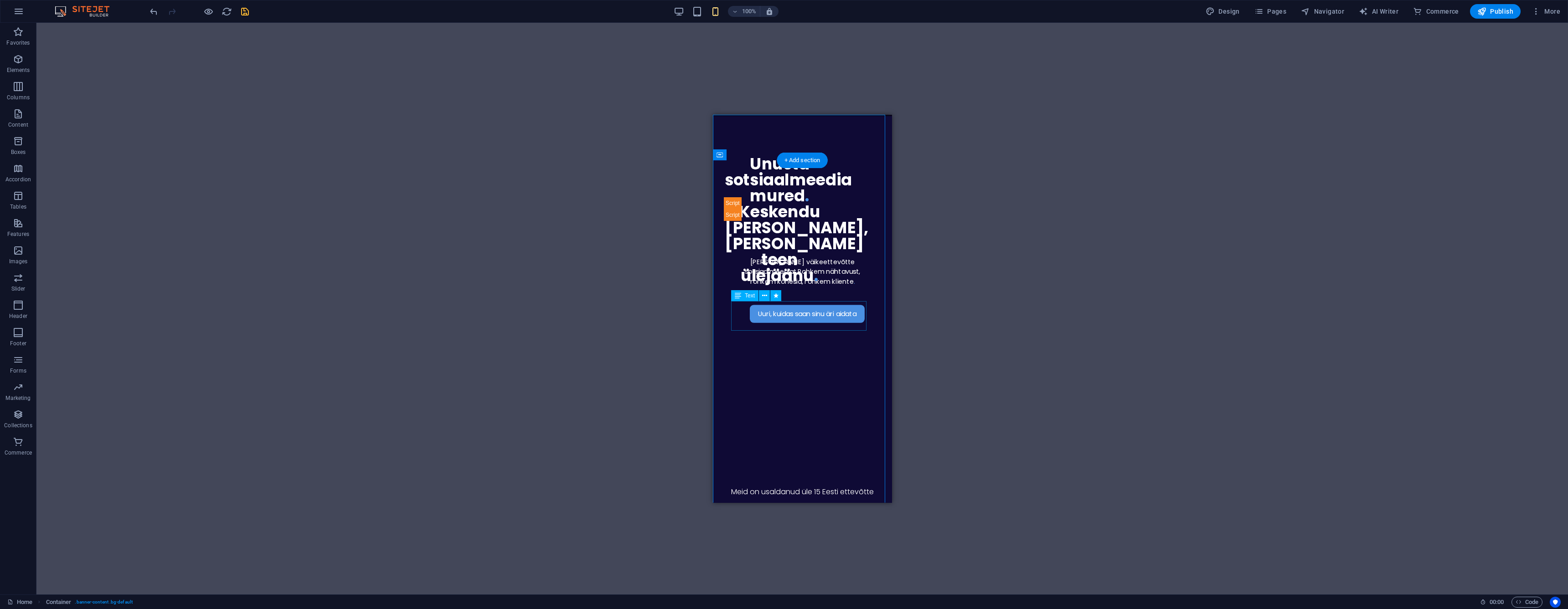
scroll to position [0, 0]
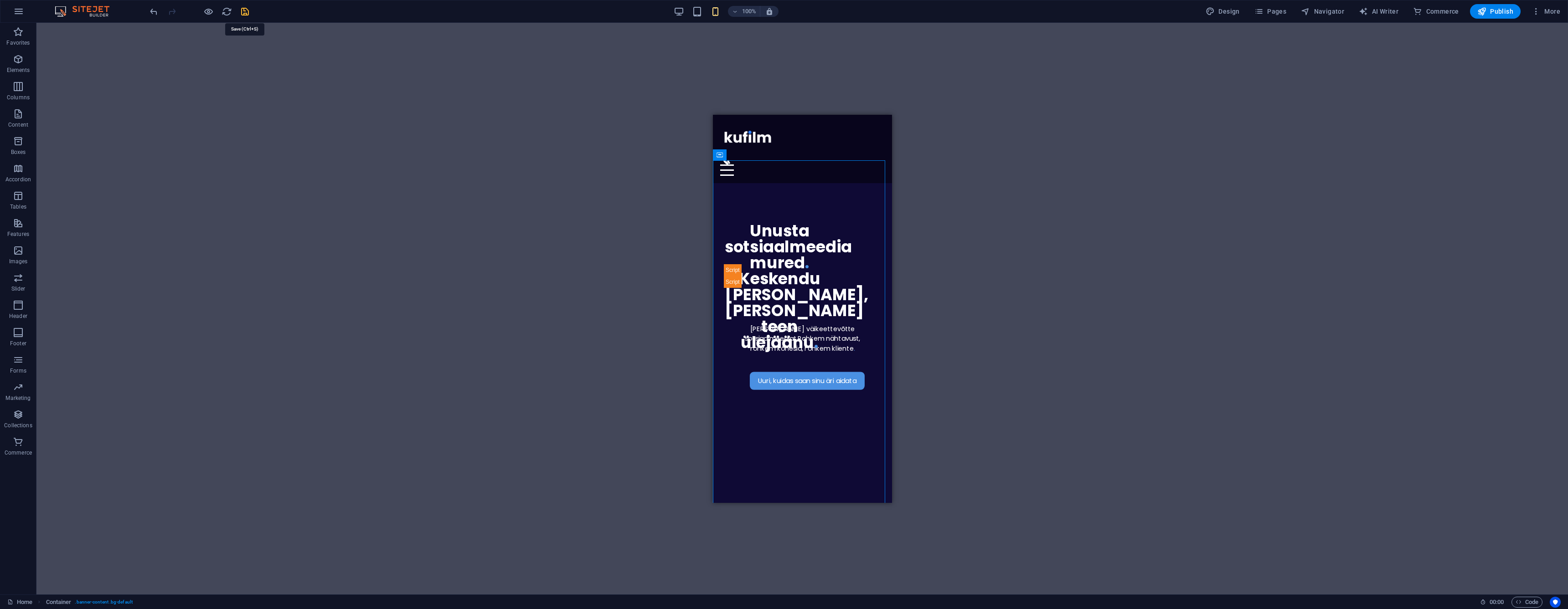
click at [244, 12] on icon "save" at bounding box center [245, 11] width 11 height 11
checkbox input "false"
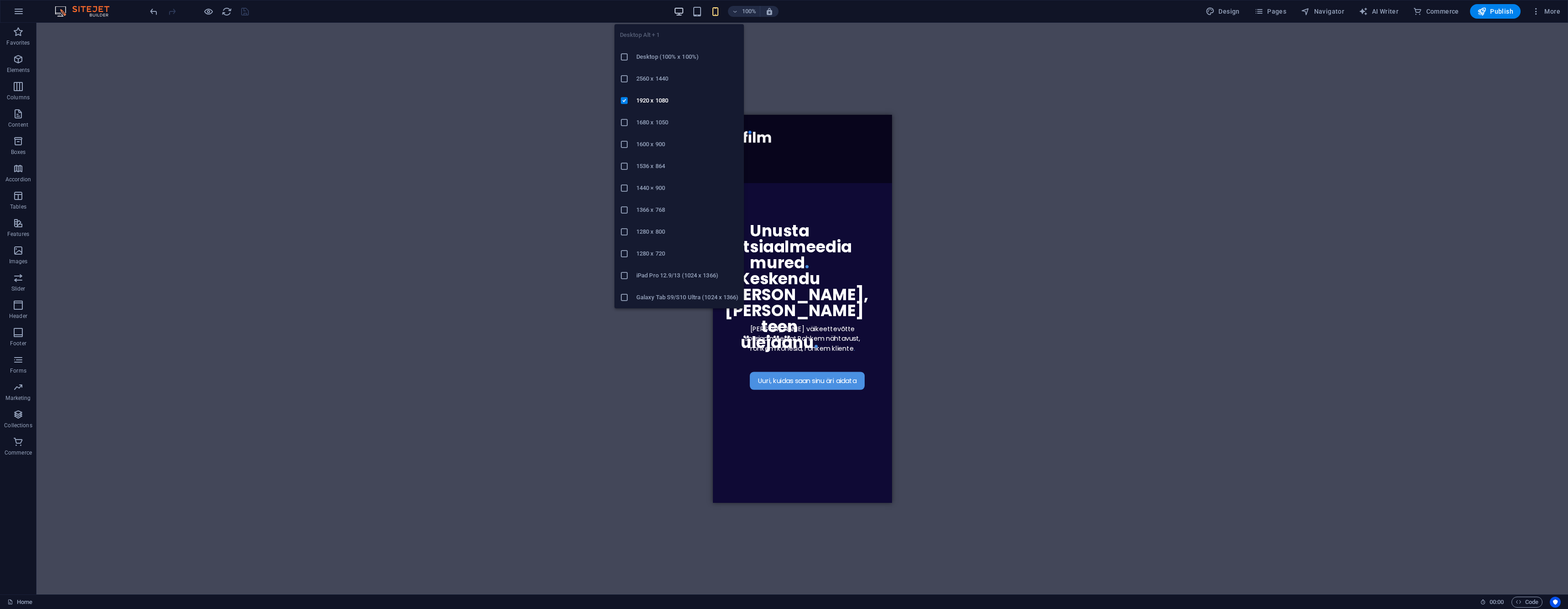
click at [680, 12] on icon "button" at bounding box center [679, 11] width 11 height 11
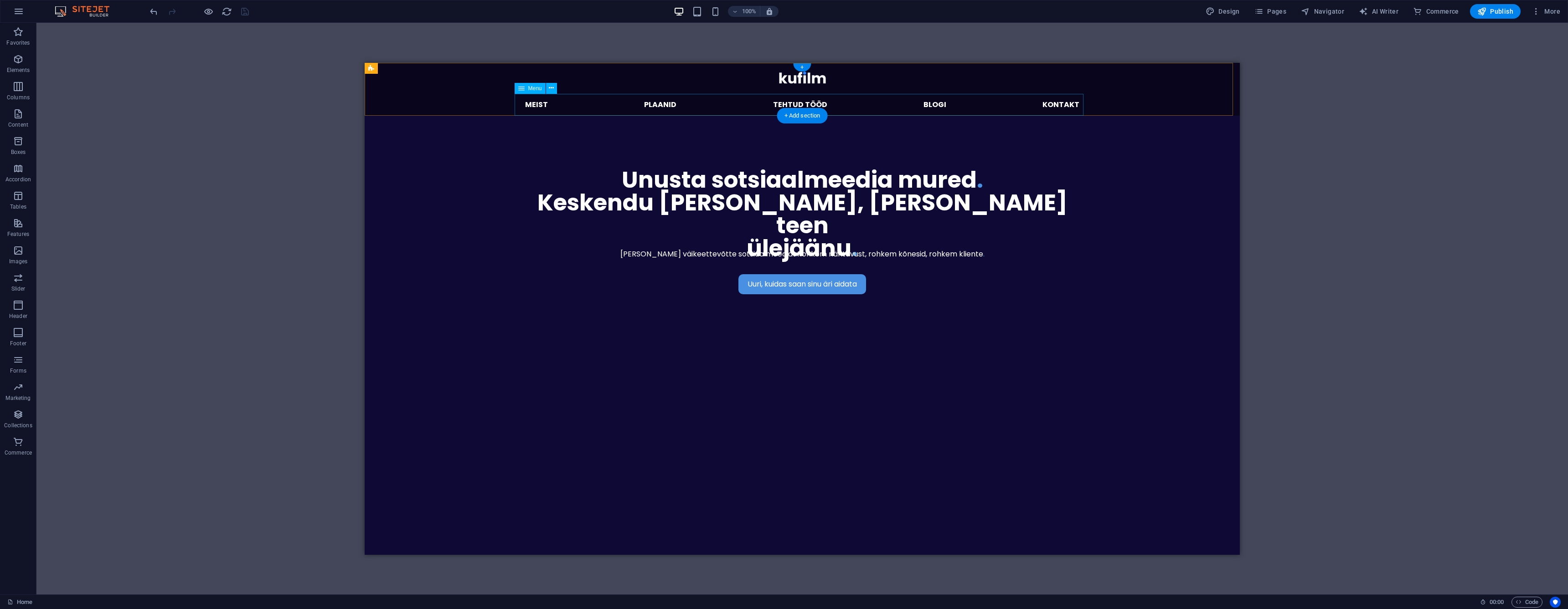
click at [596, 103] on nav "Meist plaanid Tehtud tööd Blogi kontakt" at bounding box center [802, 104] width 569 height 22
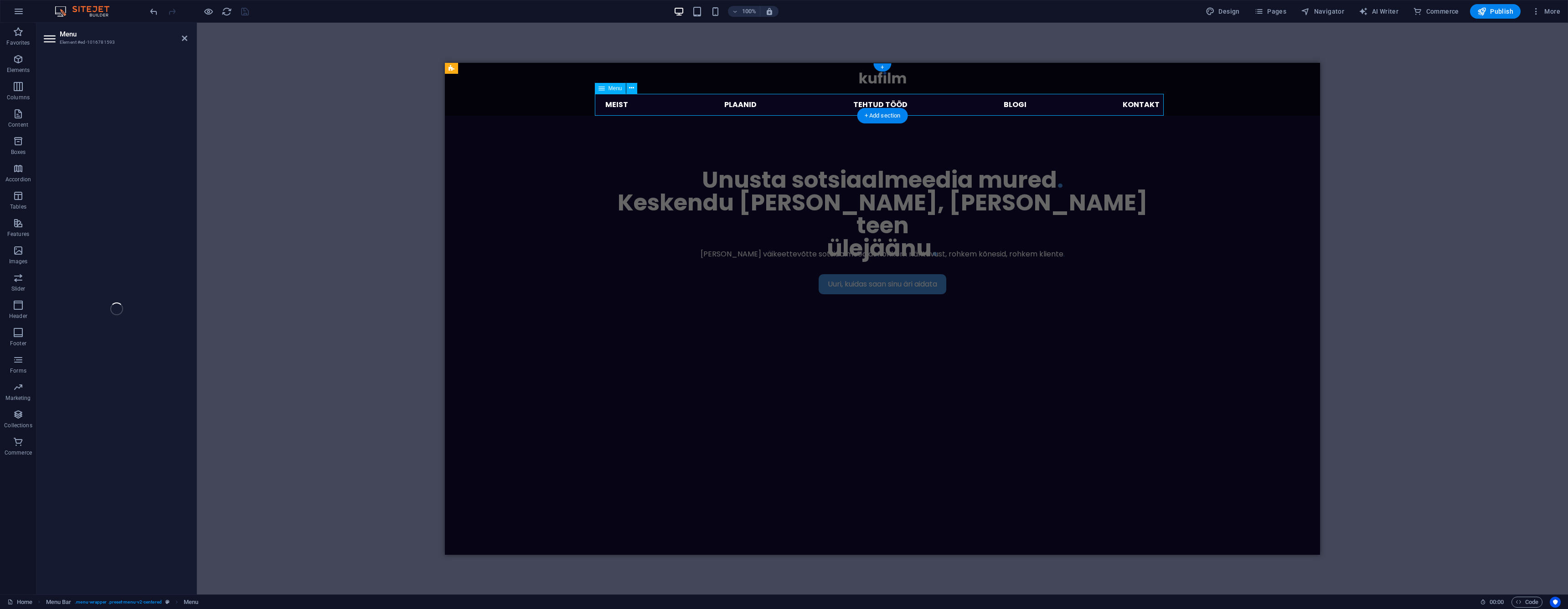
select select
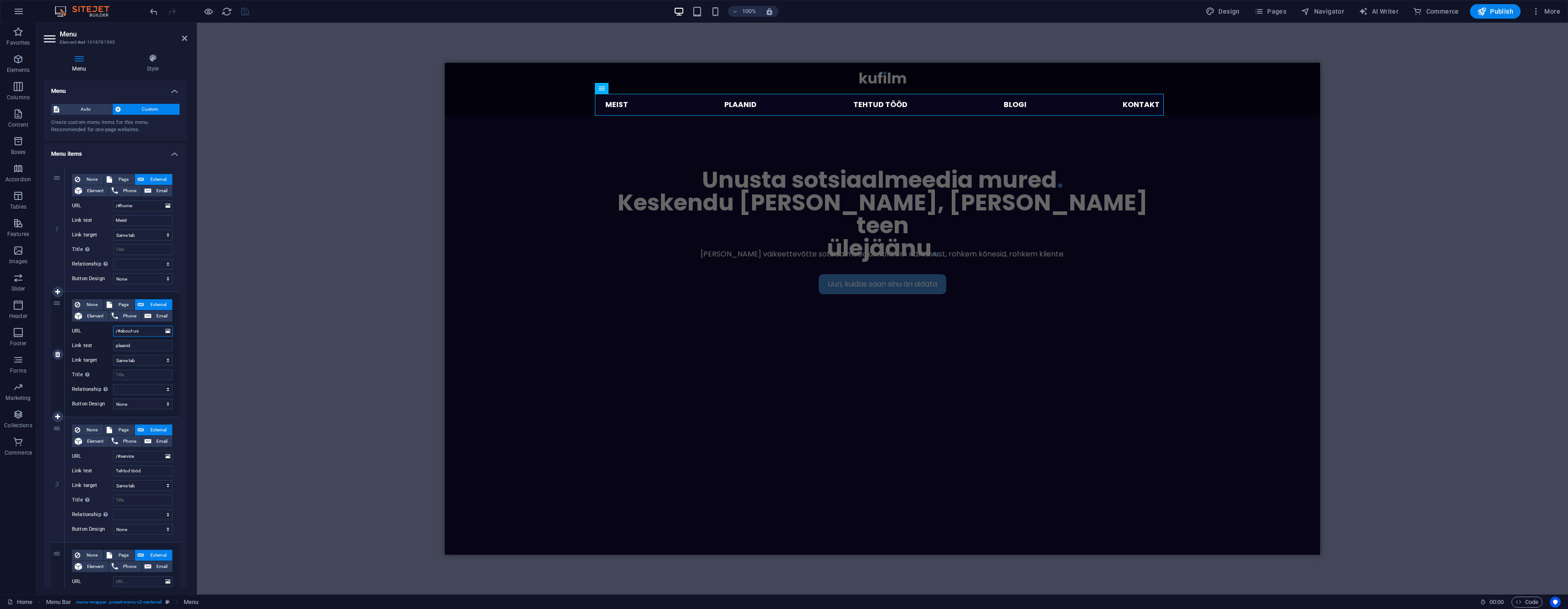
click at [151, 332] on input "/#about-us" at bounding box center [143, 331] width 60 height 11
click at [144, 331] on input "/#about-us" at bounding box center [143, 331] width 60 height 11
click at [143, 331] on input "/#about-us" at bounding box center [143, 331] width 60 height 11
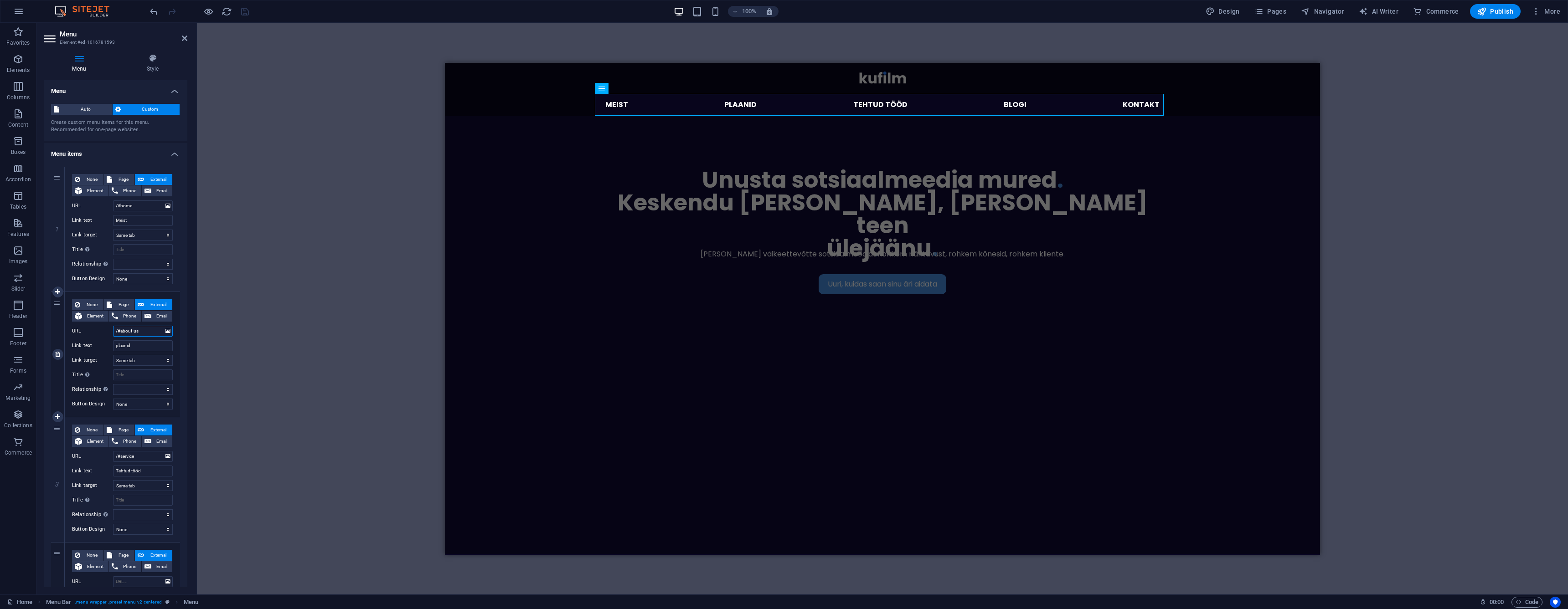
drag, startPoint x: 145, startPoint y: 330, endPoint x: 121, endPoint y: 330, distance: 24.0
click at [121, 330] on input "/#about-us" at bounding box center [143, 331] width 60 height 11
type input "/#plaanid"
select select
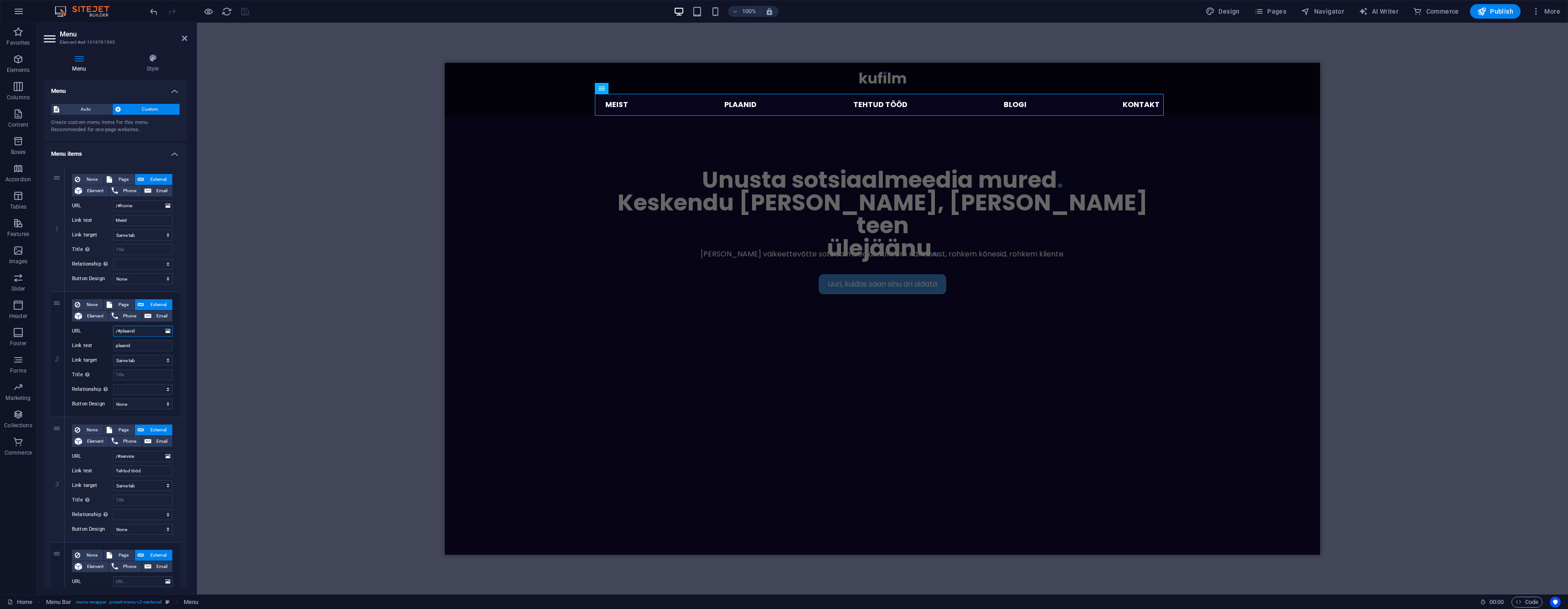
select select
type input "/#plaanid"
click at [122, 305] on span "Page" at bounding box center [123, 304] width 17 height 11
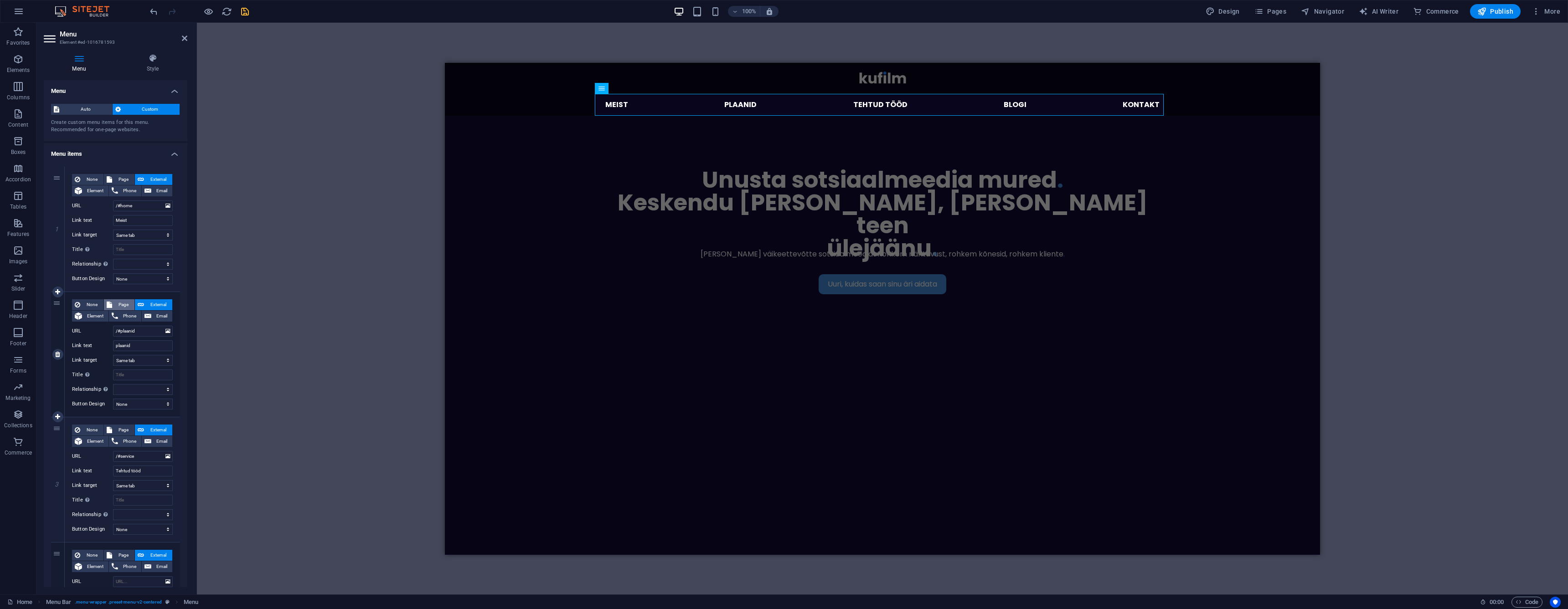
select select
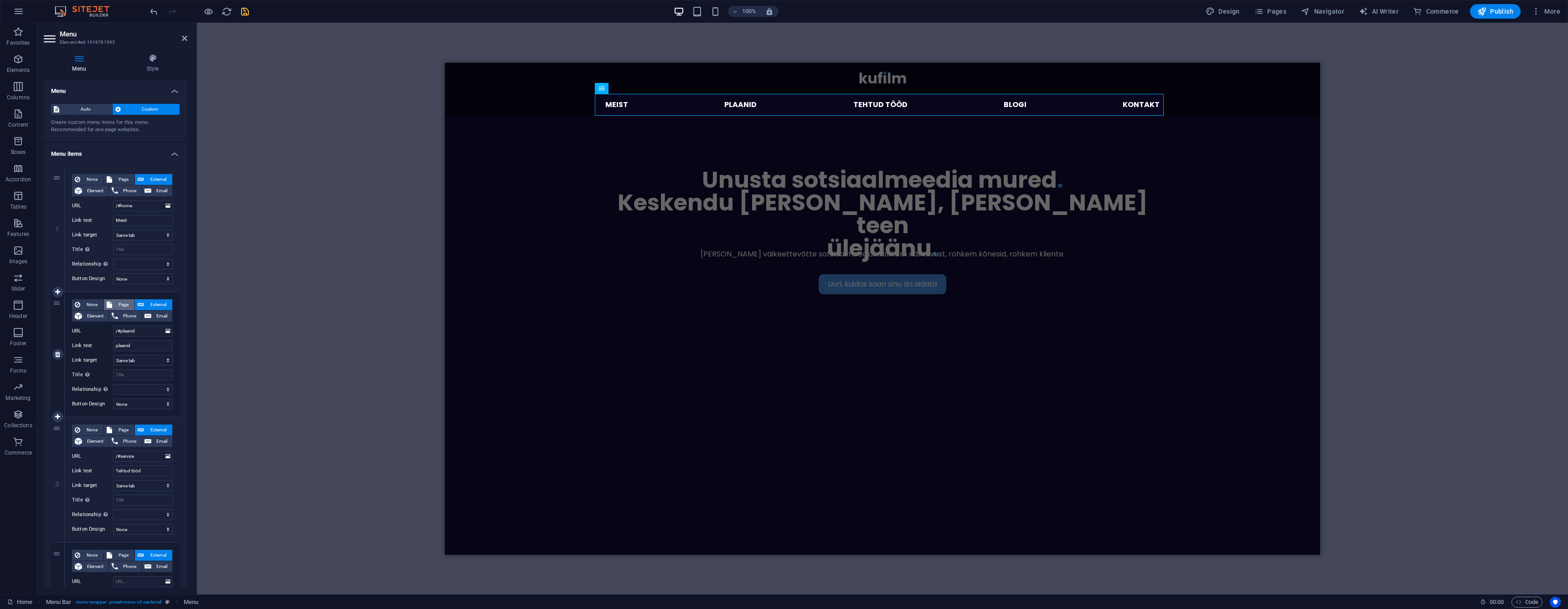
select select
select select "13"
select select
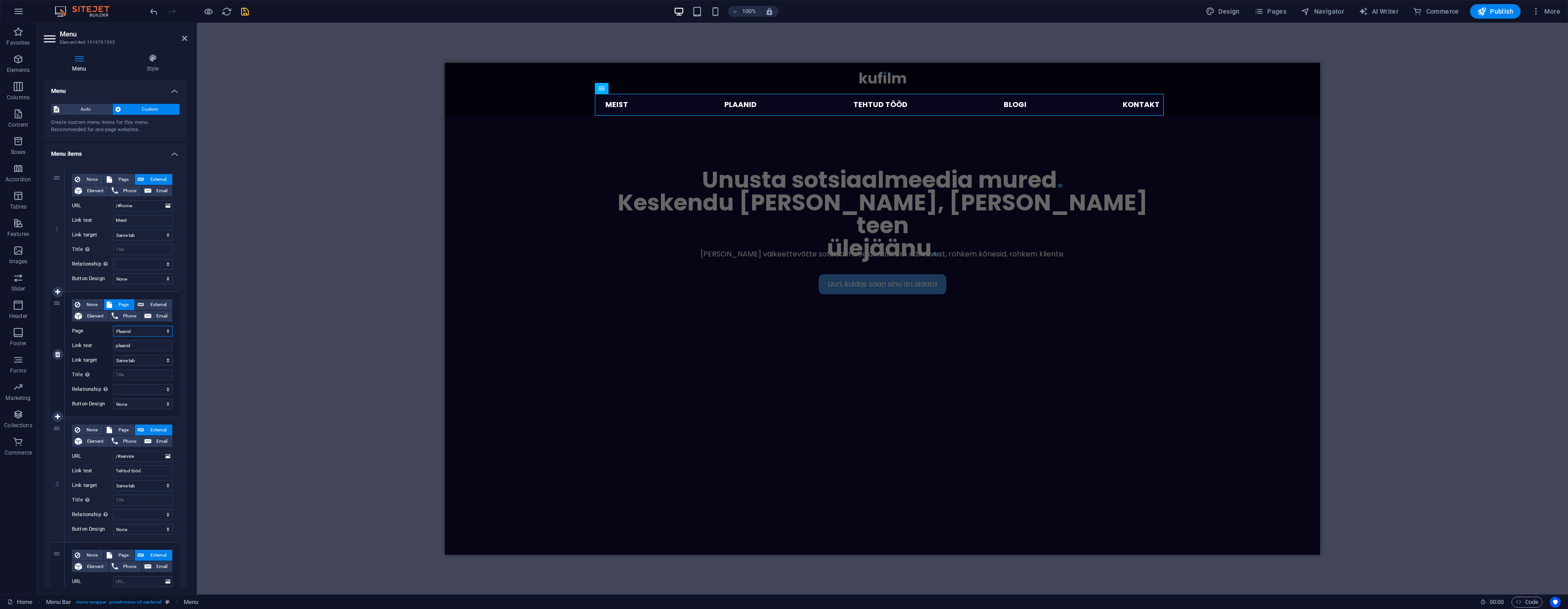
select select
click at [121, 430] on span "Page" at bounding box center [123, 430] width 17 height 11
select select
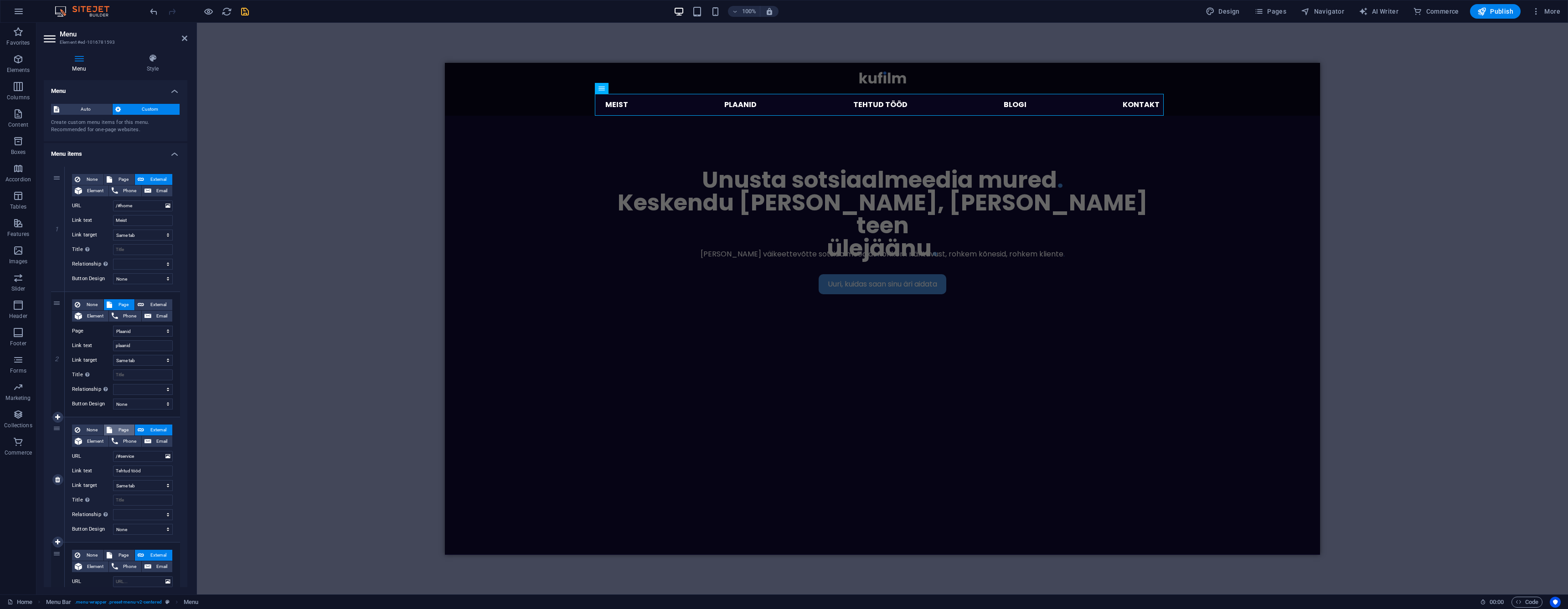
select select
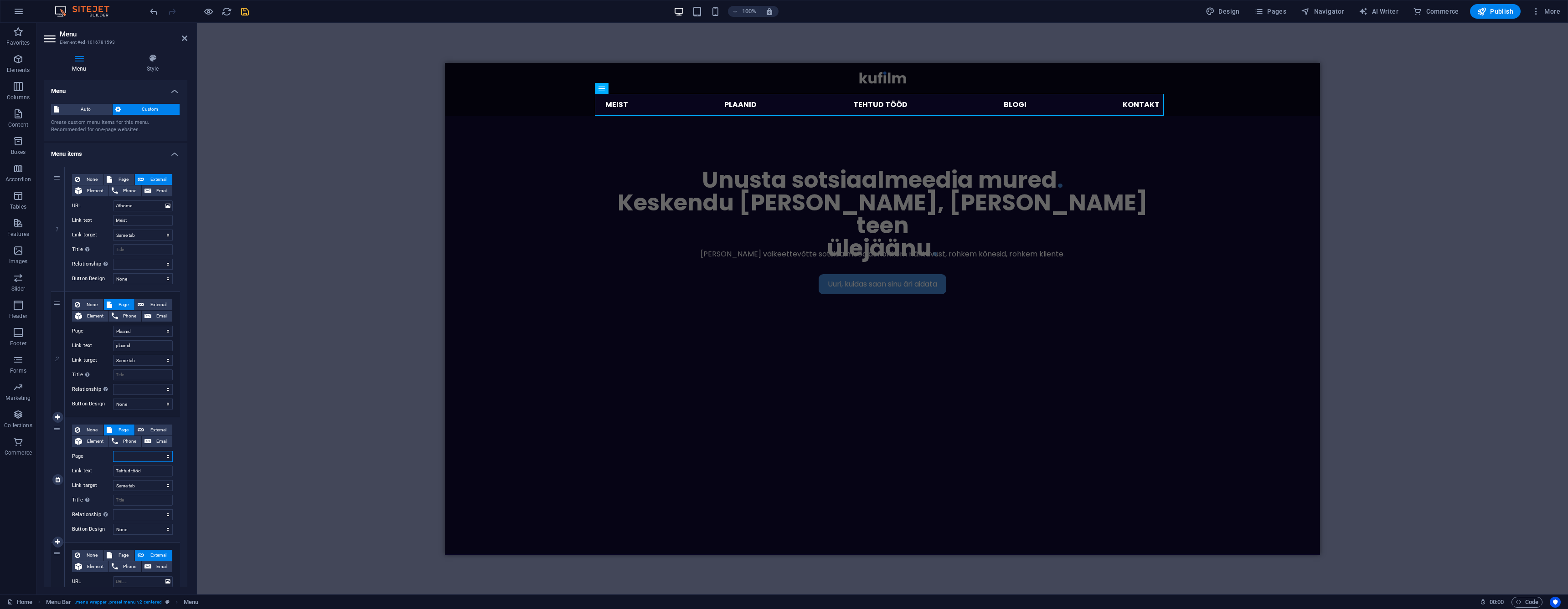
select select "3"
select select
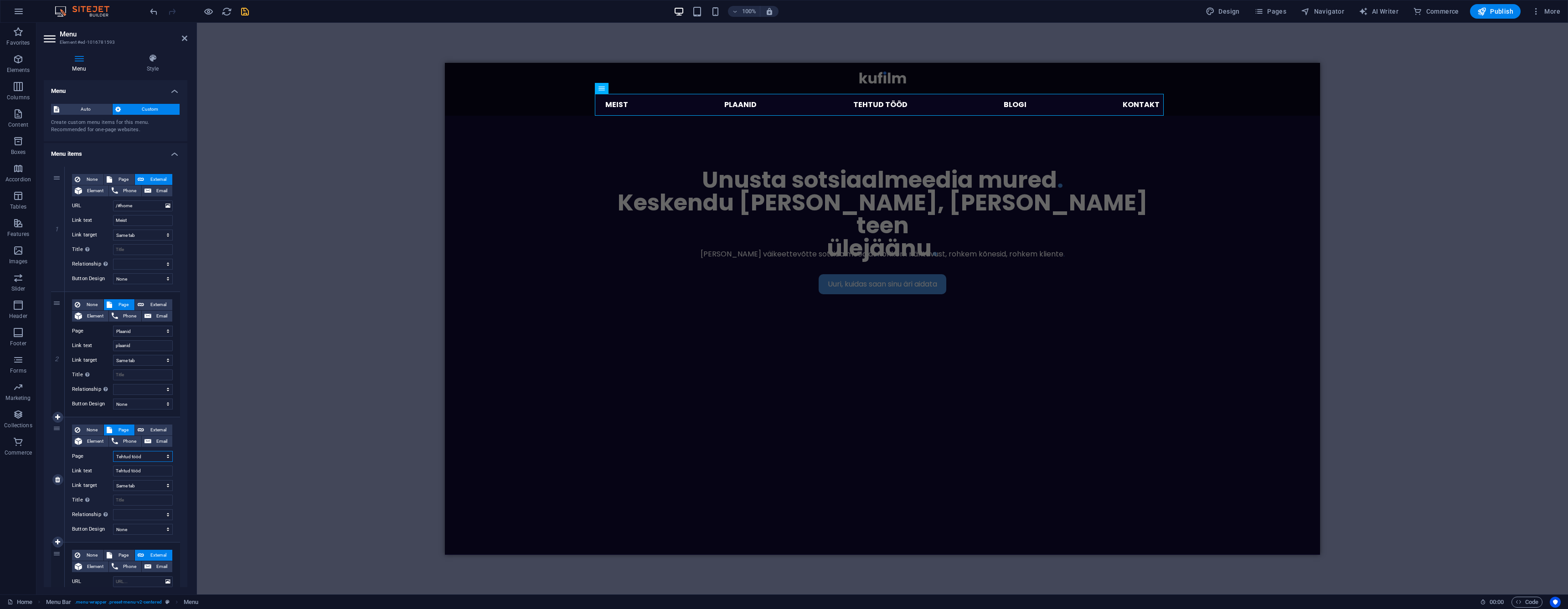
select select
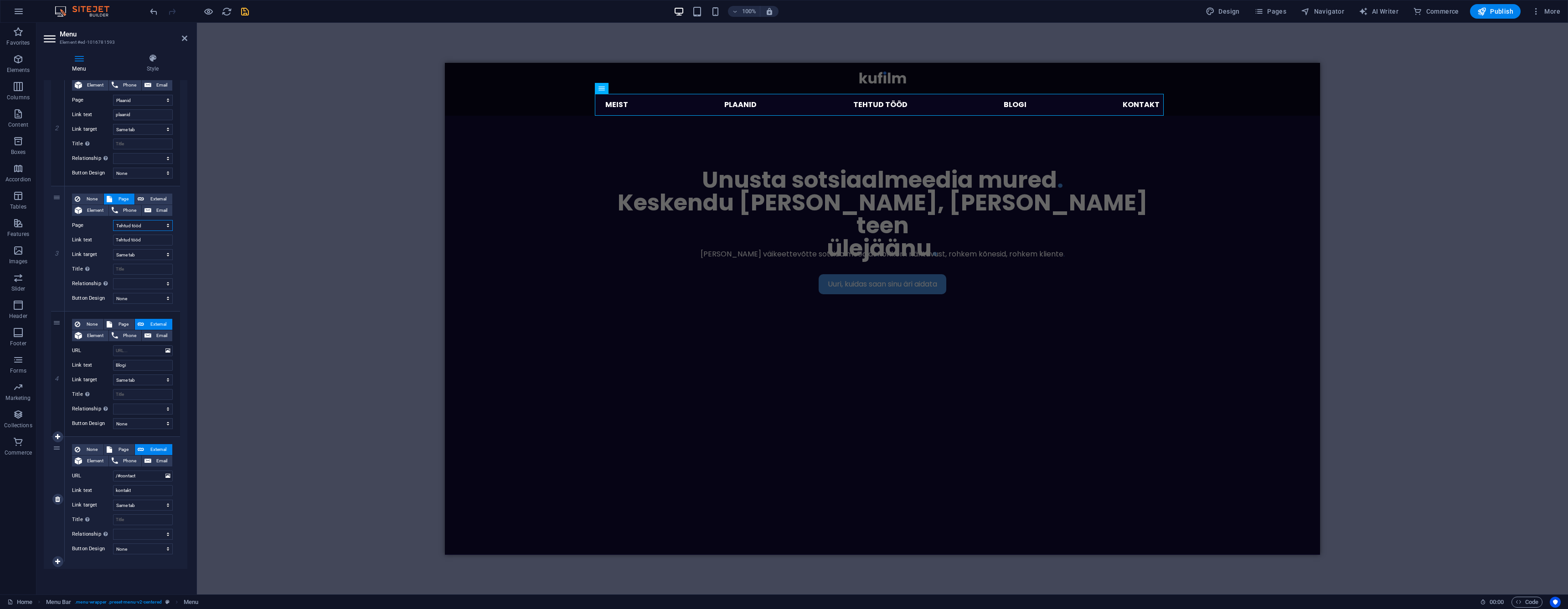
scroll to position [229, 0]
click at [97, 464] on span "Element" at bounding box center [95, 463] width 21 height 11
select select
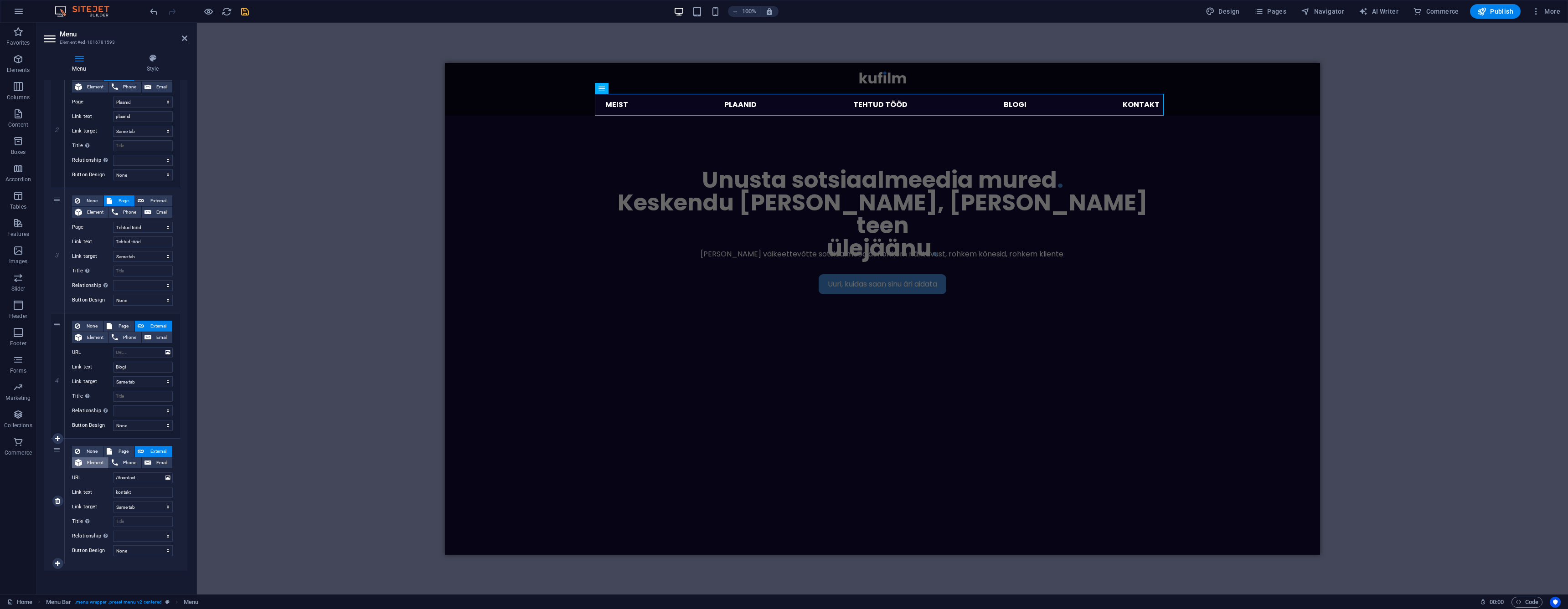
select select
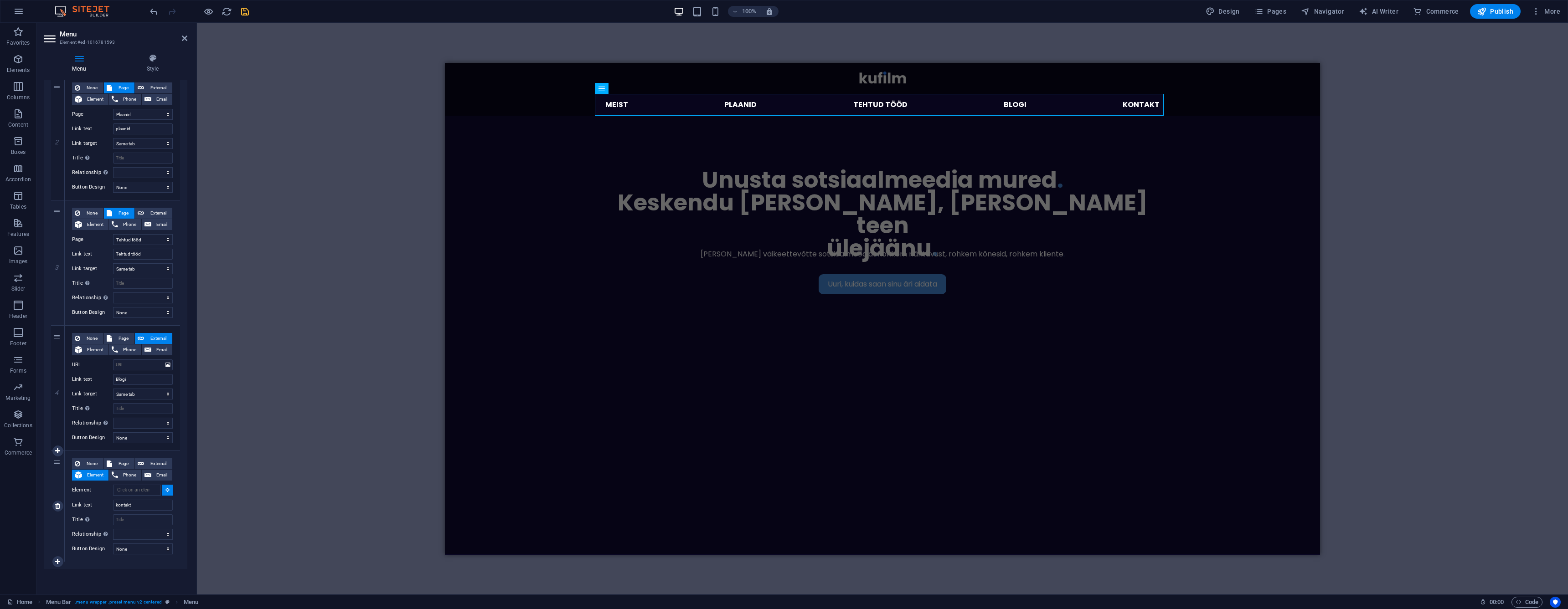
click at [165, 489] on icon at bounding box center [167, 490] width 4 height 5
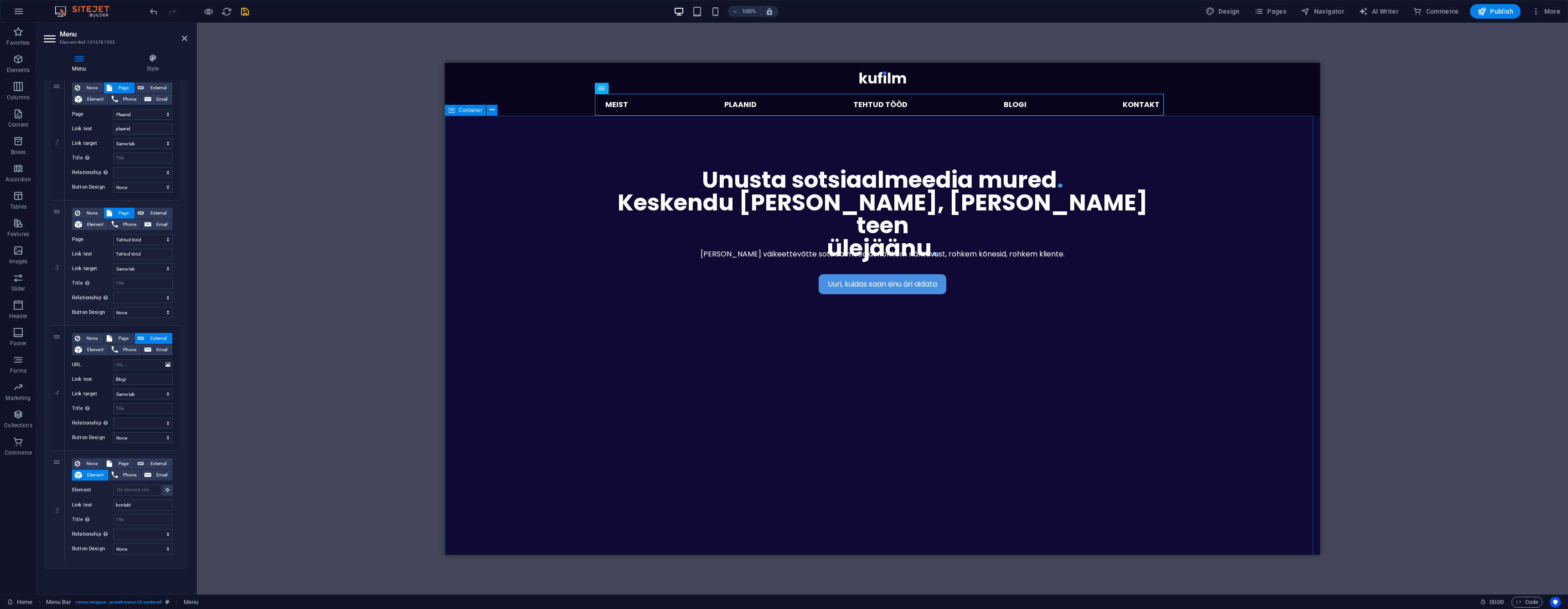
scroll to position [83, 0]
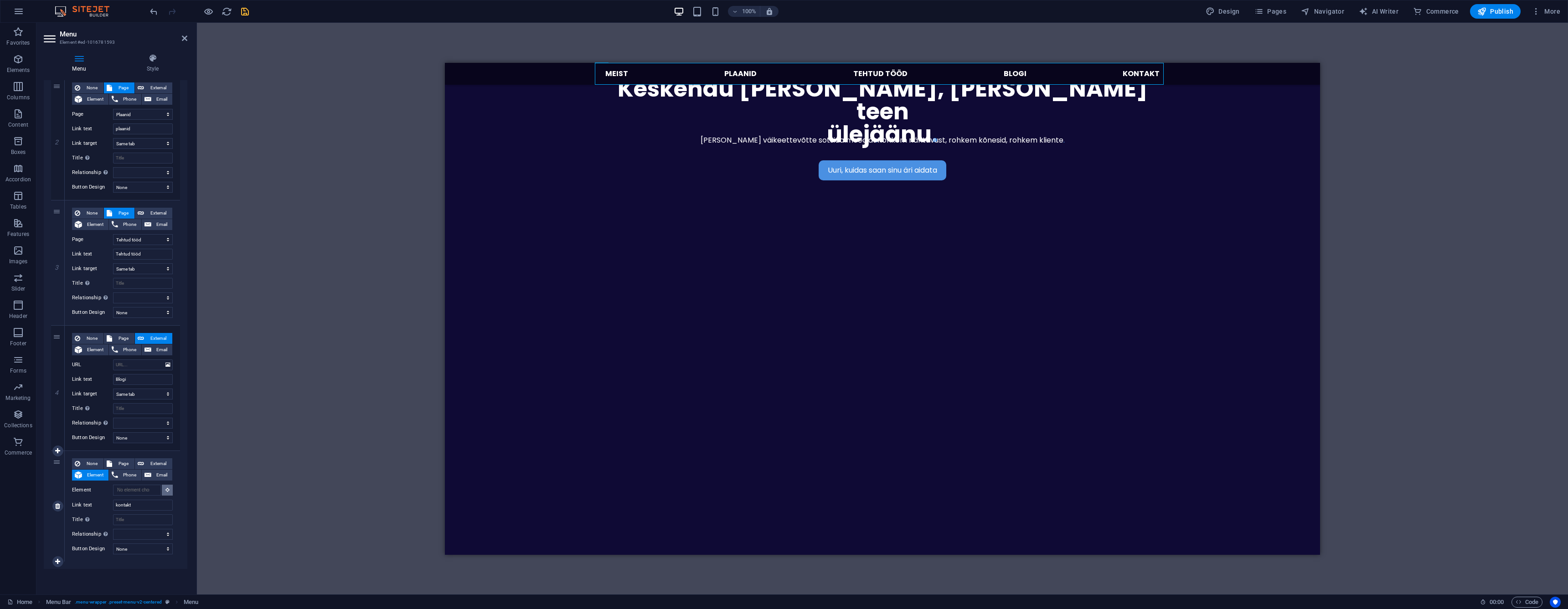
click at [168, 487] on button at bounding box center [167, 490] width 11 height 11
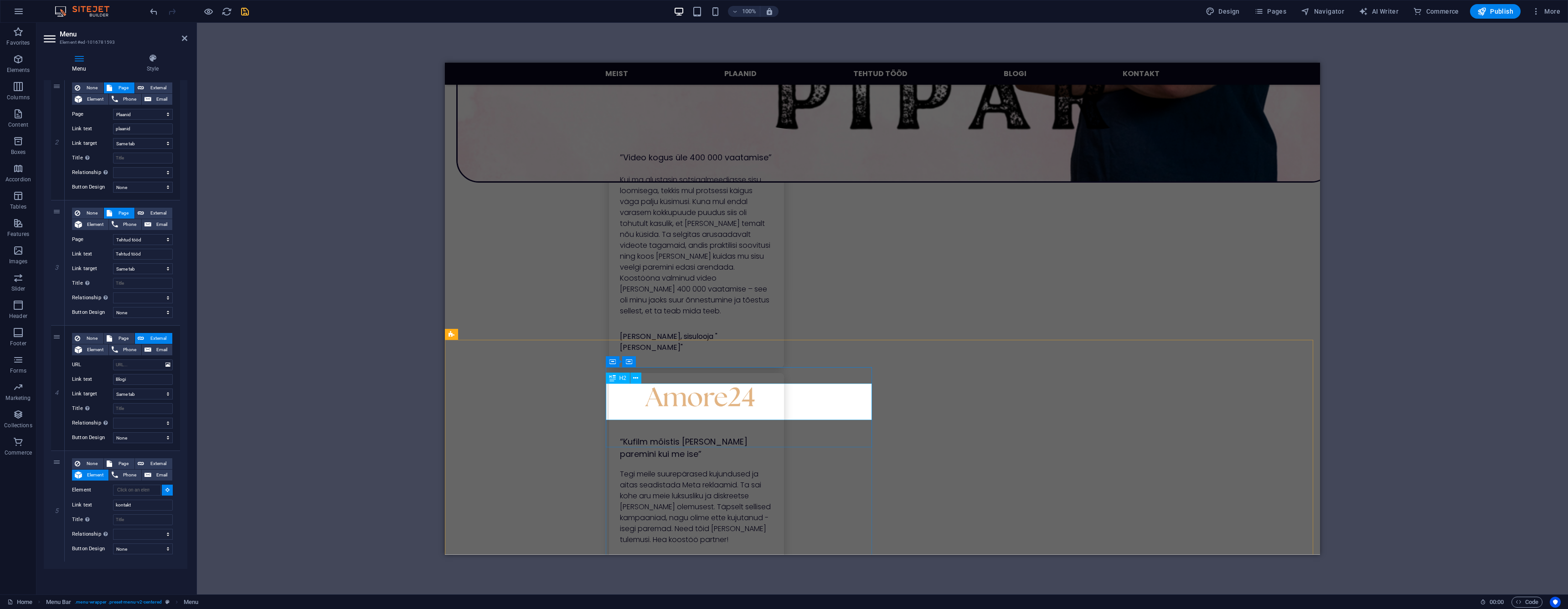
scroll to position [1666, 0]
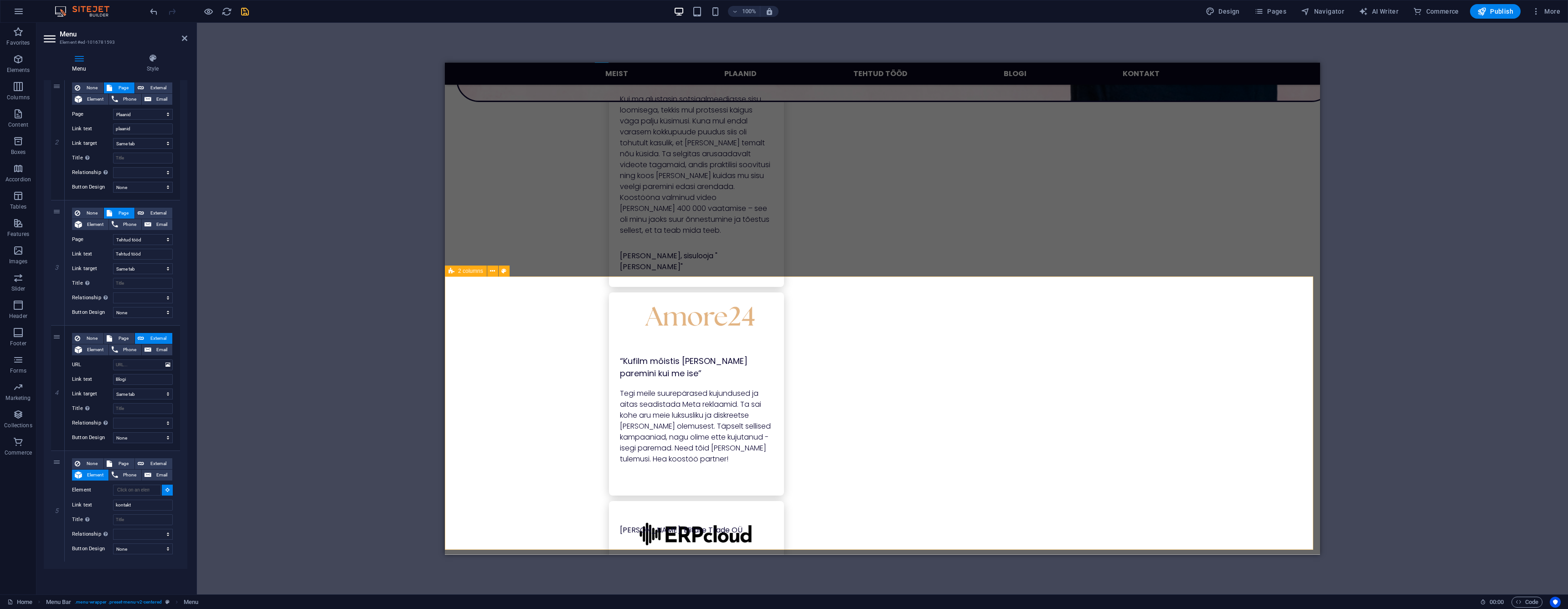
select select
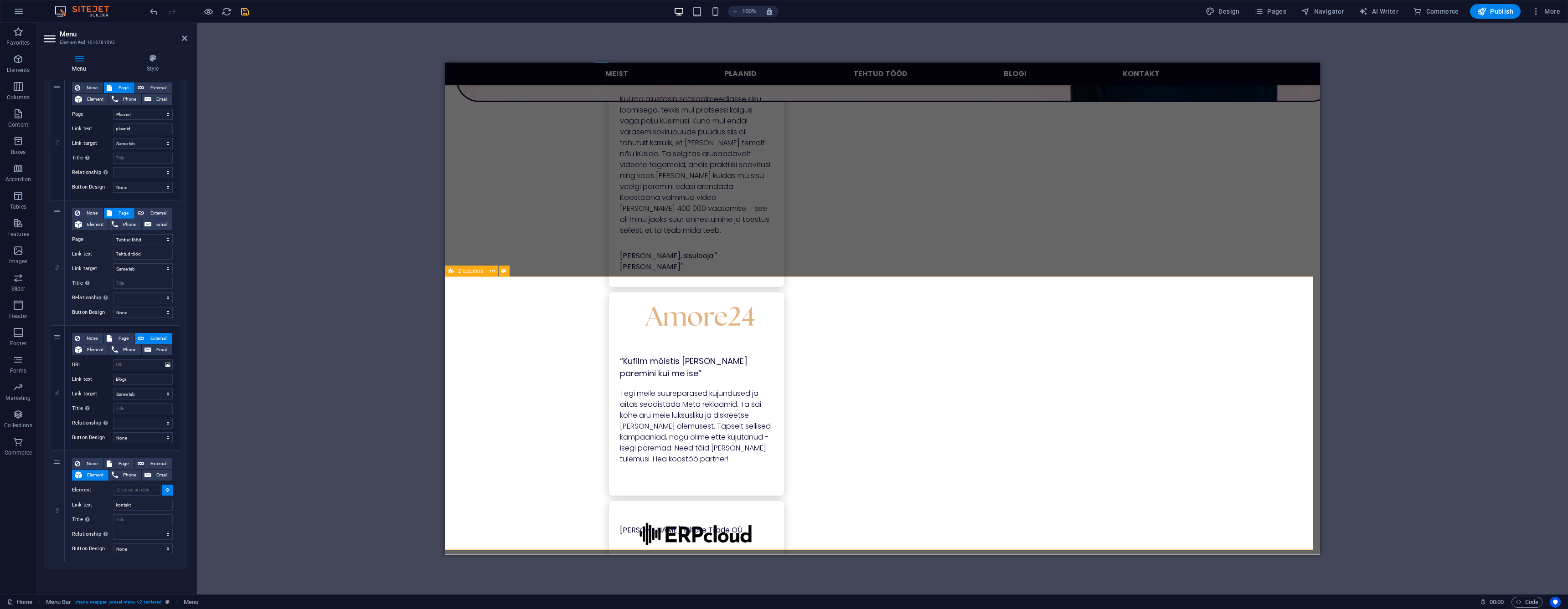
type input "#ed-1016764051"
select select
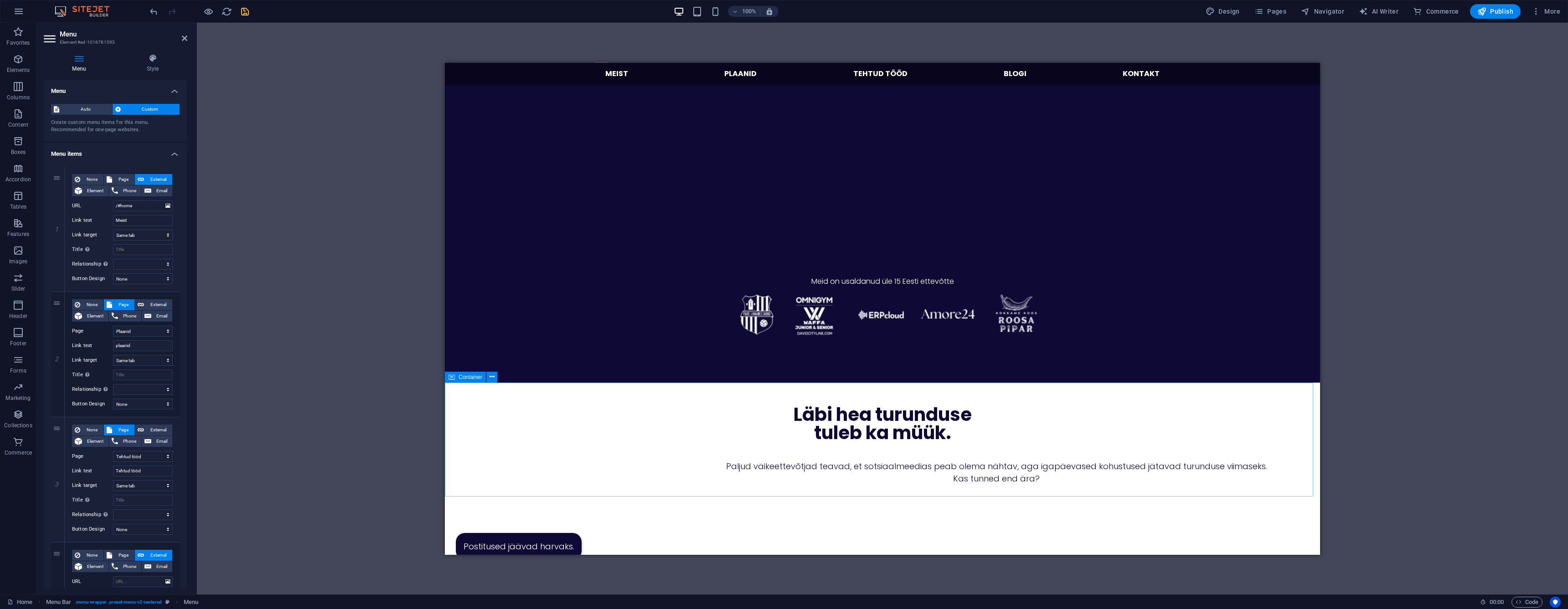
scroll to position [176, 0]
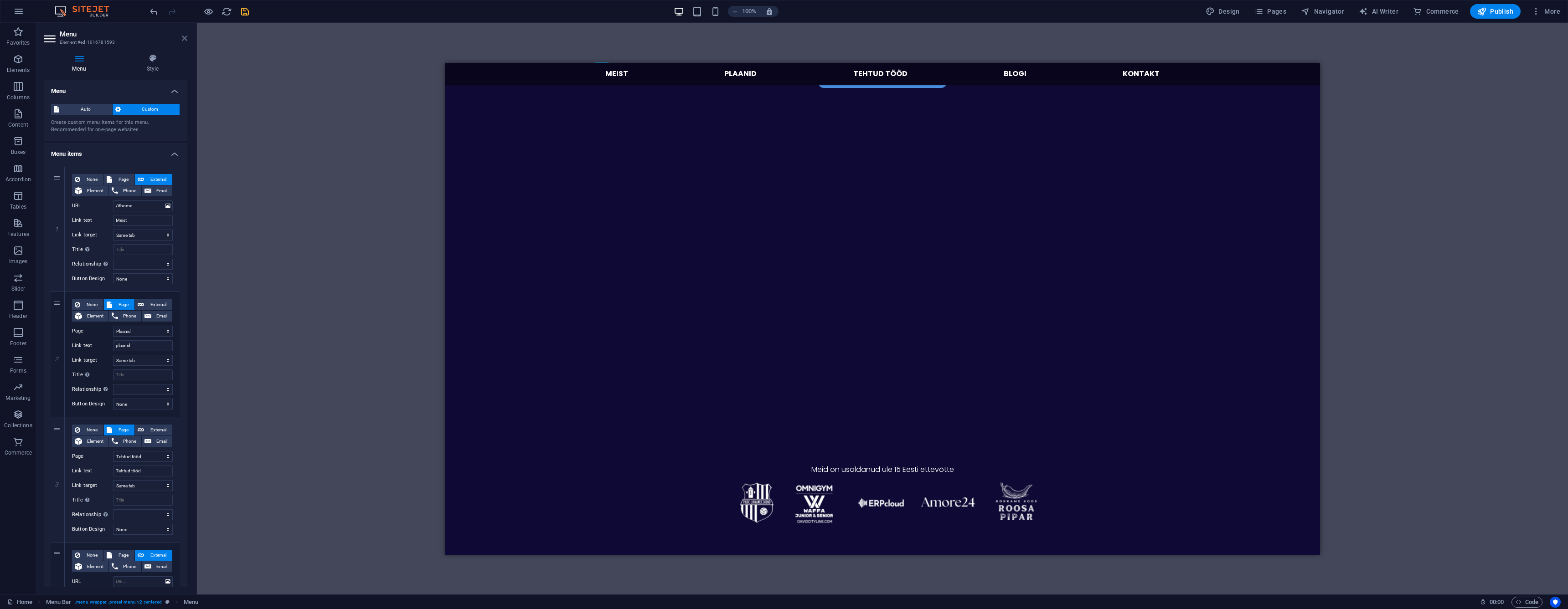
click at [185, 40] on icon at bounding box center [184, 38] width 5 height 8
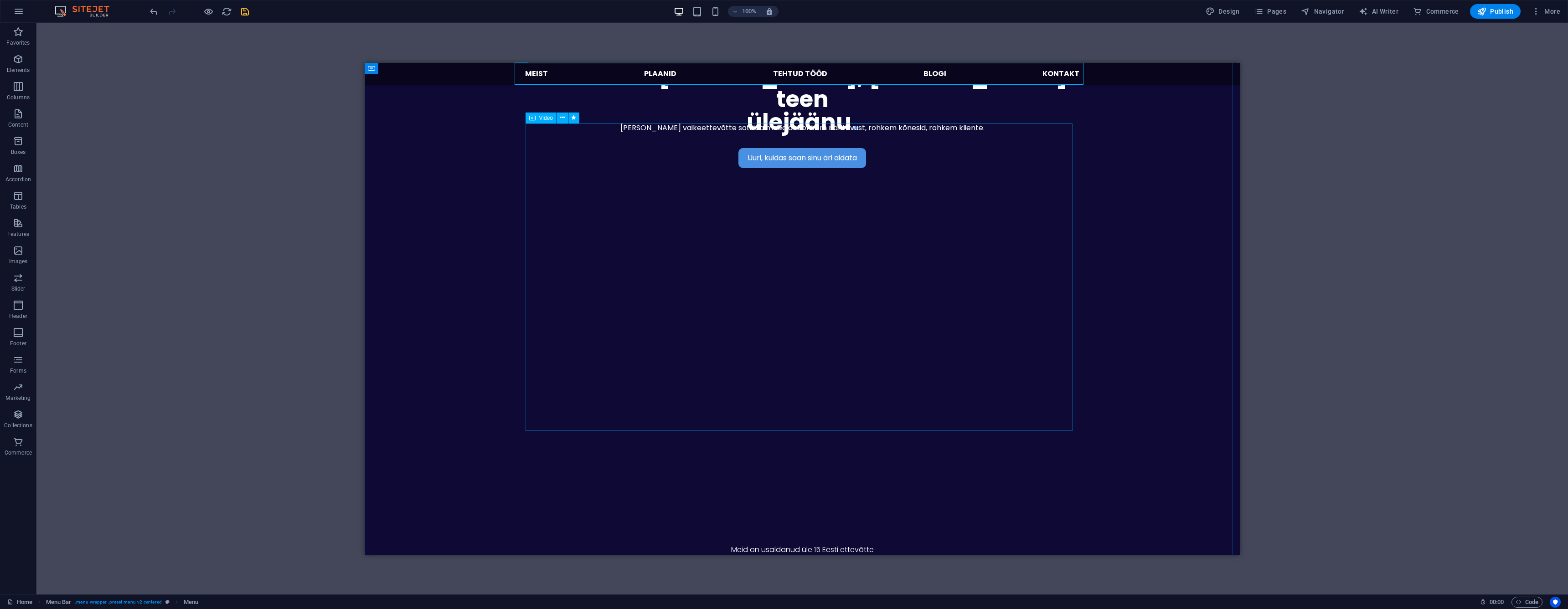
scroll to position [0, 0]
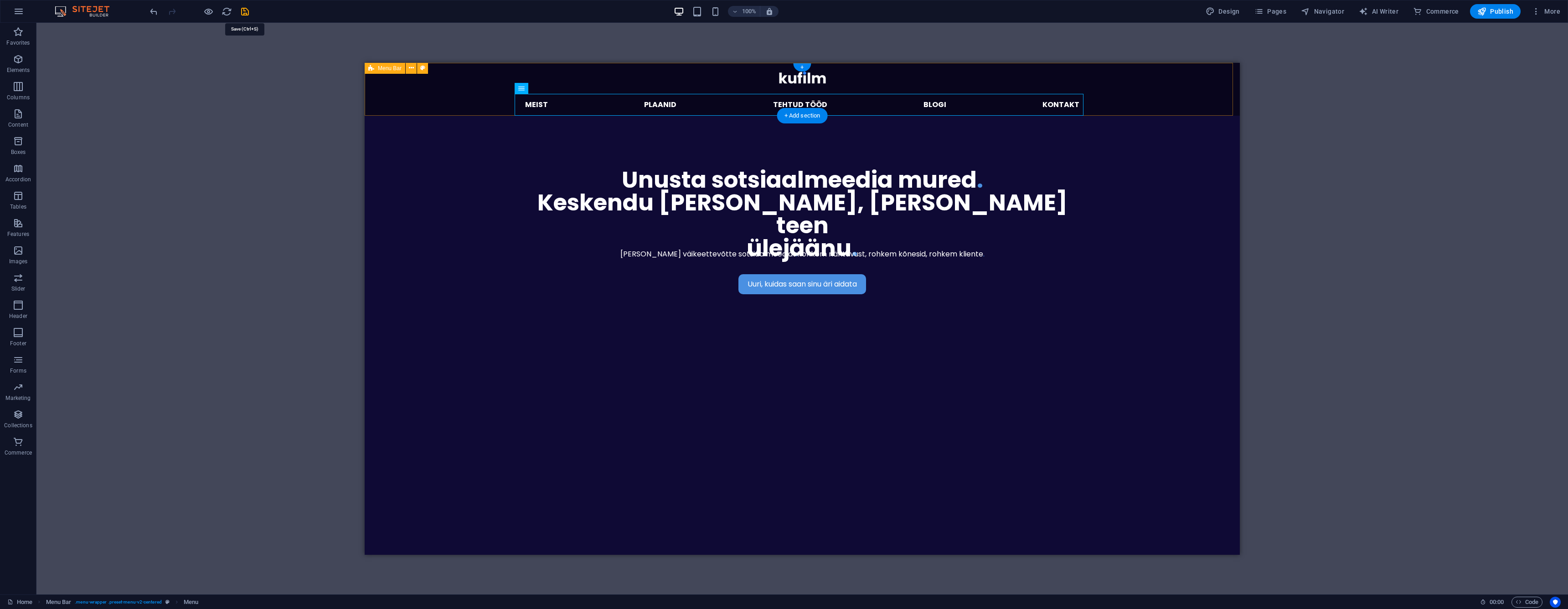
click at [247, 14] on icon "save" at bounding box center [245, 11] width 11 height 11
checkbox input "false"
click at [1263, 12] on icon "button" at bounding box center [1259, 11] width 9 height 9
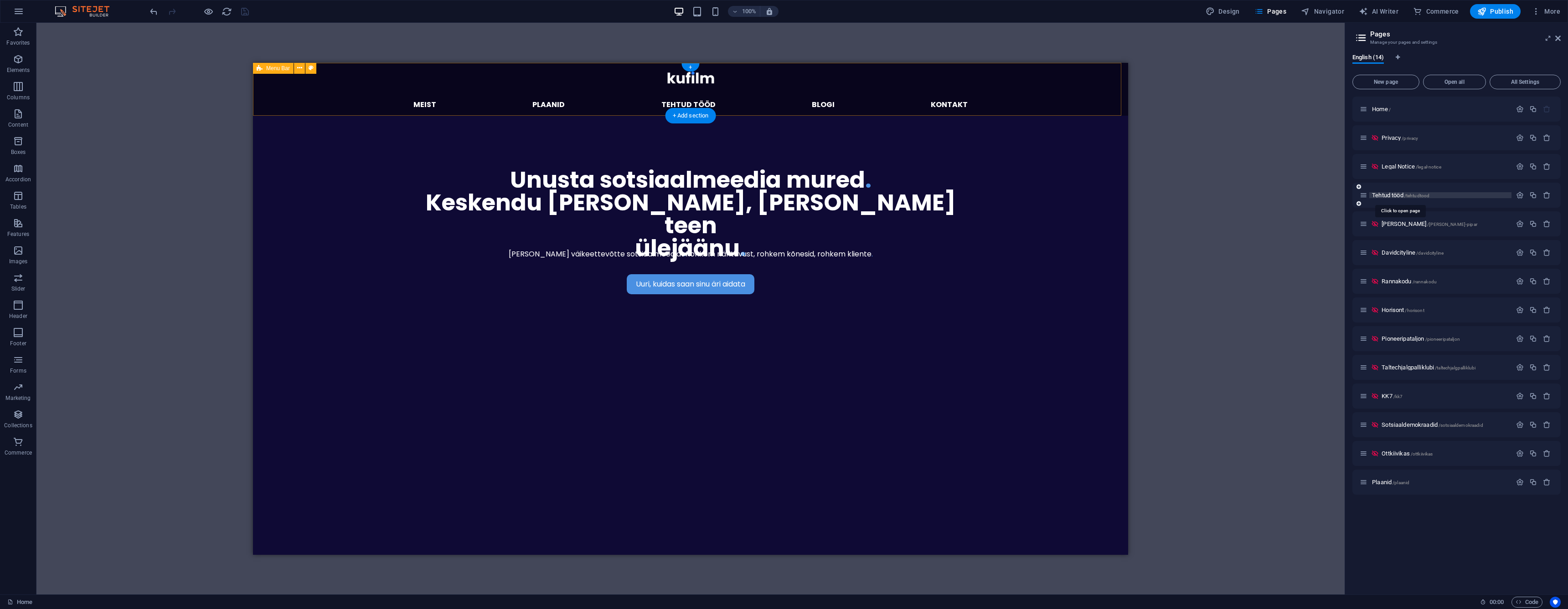
click at [1401, 195] on span "Tehtud tööd /tehtudtood" at bounding box center [1401, 194] width 57 height 7
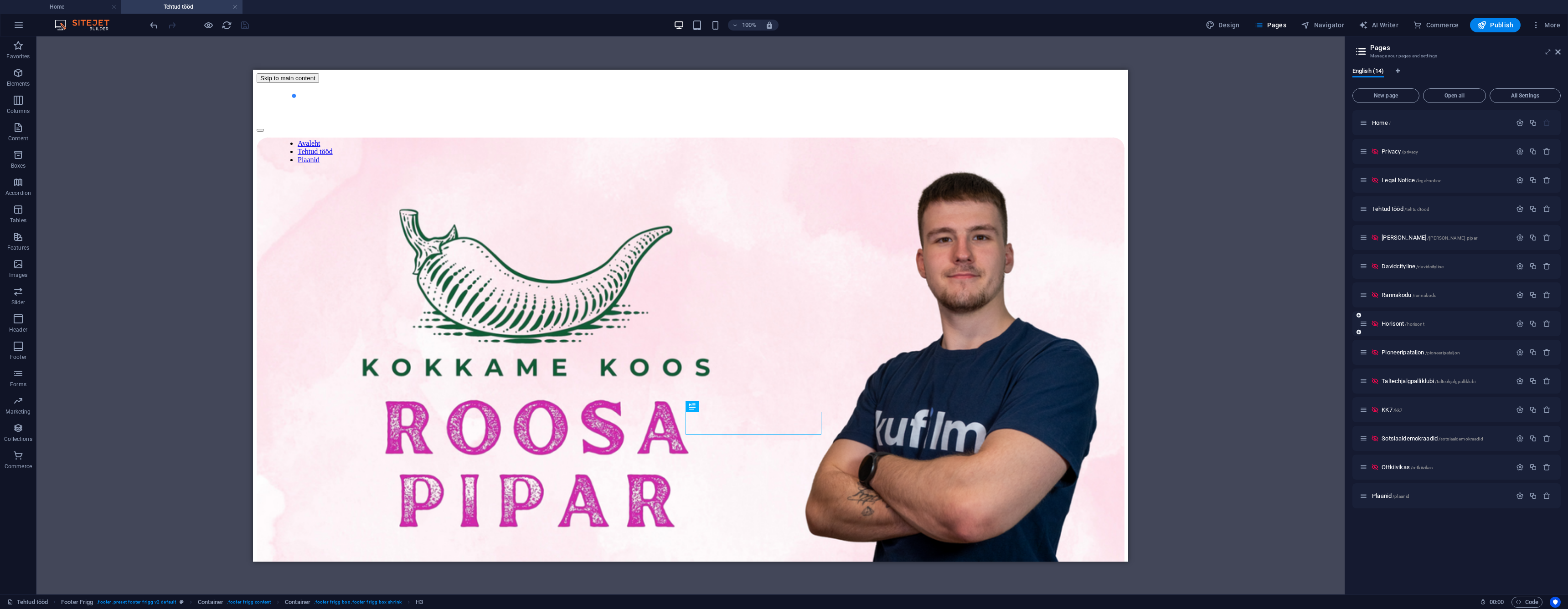
scroll to position [569, 0]
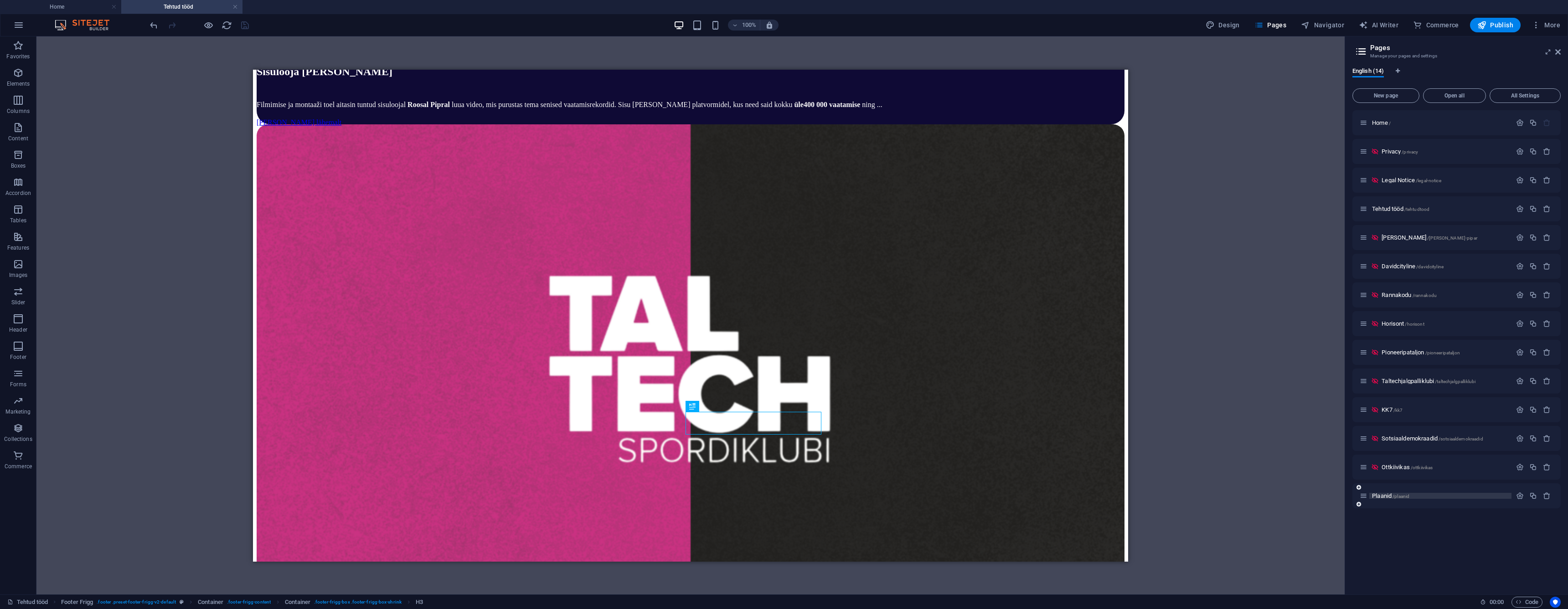
click at [1385, 494] on span "Plaanid /plaanid" at bounding box center [1391, 495] width 38 height 7
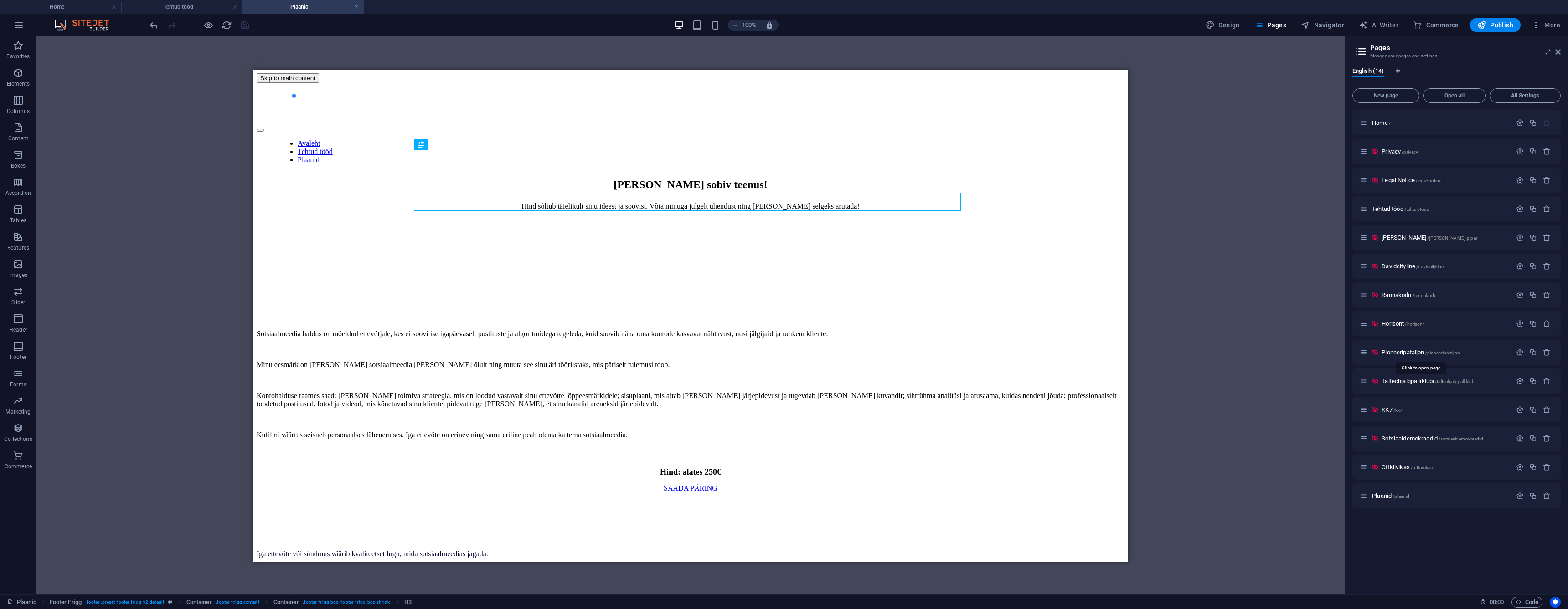
scroll to position [0, 0]
click at [1557, 52] on icon at bounding box center [1557, 52] width 5 height 8
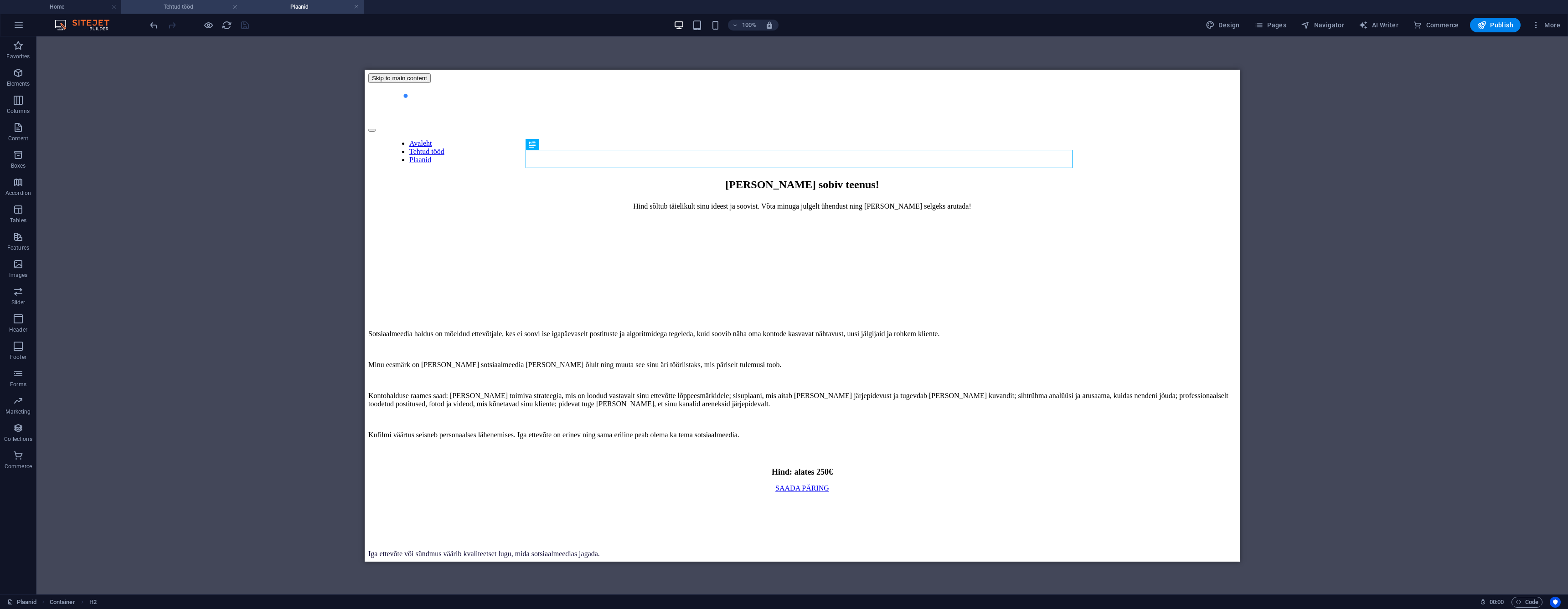
click at [209, 5] on h4 "Tehtud tööd" at bounding box center [182, 6] width 121 height 10
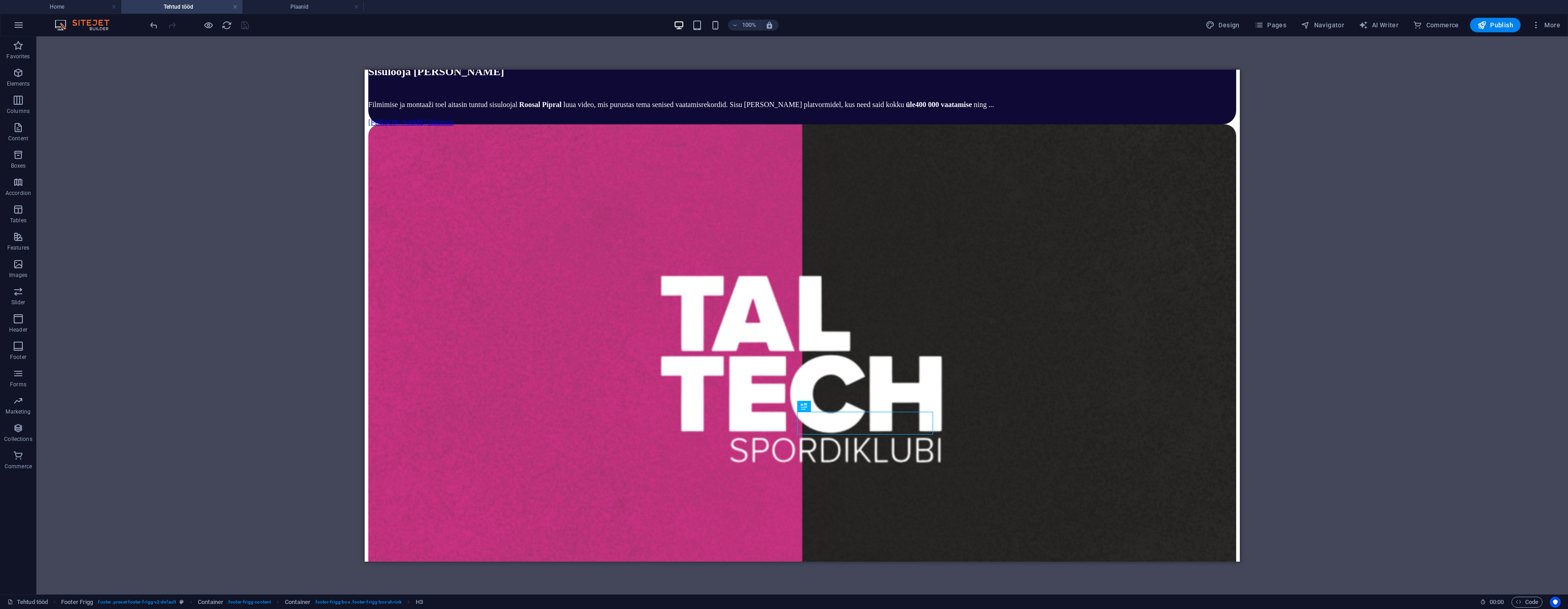
drag, startPoint x: 88, startPoint y: 8, endPoint x: 329, endPoint y: 38, distance: 242.9
click at [96, 8] on h4 "Home" at bounding box center [60, 6] width 121 height 10
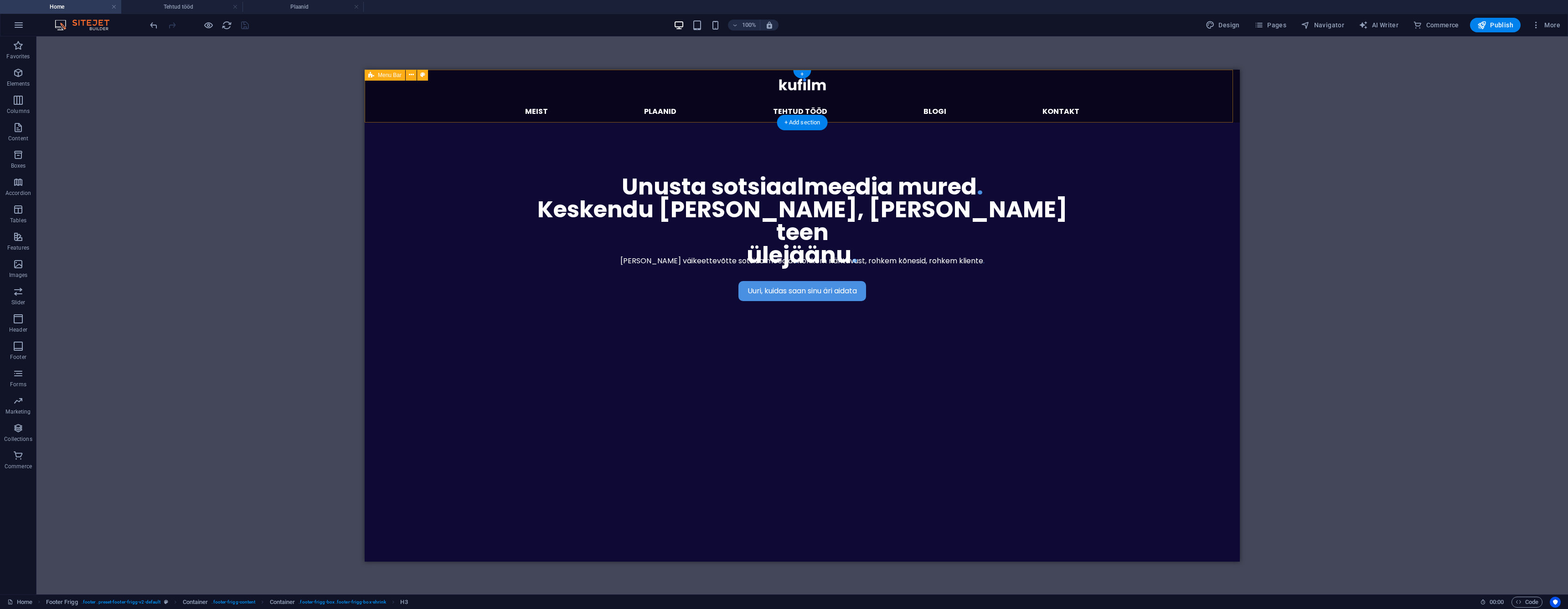
click at [400, 96] on div "Menu Meist plaanid Tehtud tööd Blogi kontakt" at bounding box center [802, 96] width 875 height 53
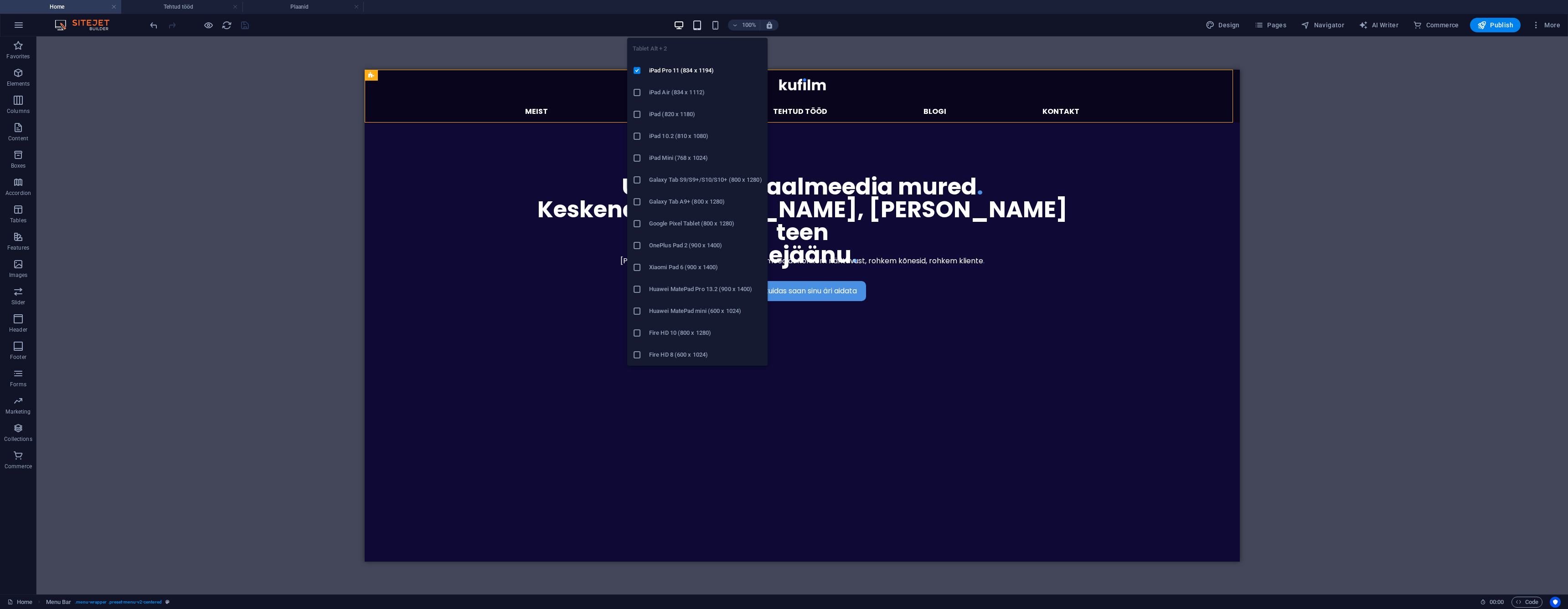
click at [696, 28] on icon "button" at bounding box center [697, 26] width 11 height 11
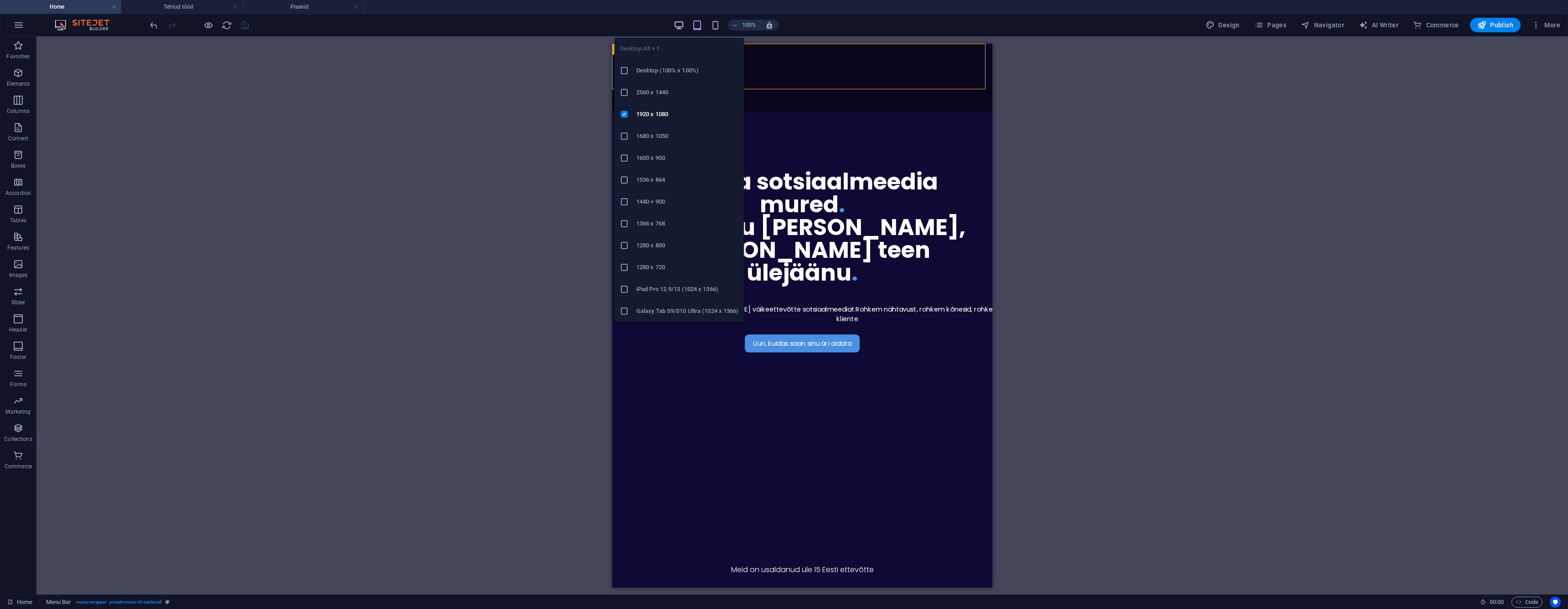
click at [677, 26] on icon "button" at bounding box center [679, 26] width 11 height 11
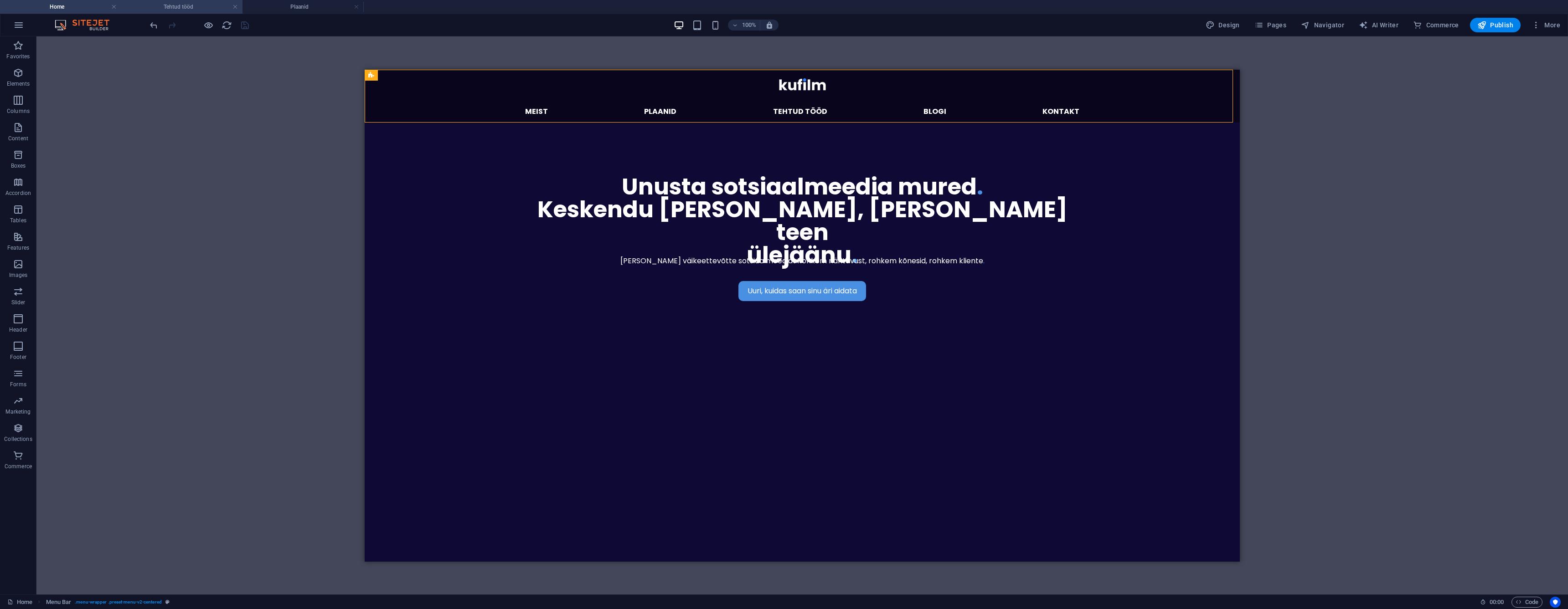
click at [164, 6] on h4 "Tehtud tööd" at bounding box center [182, 6] width 121 height 10
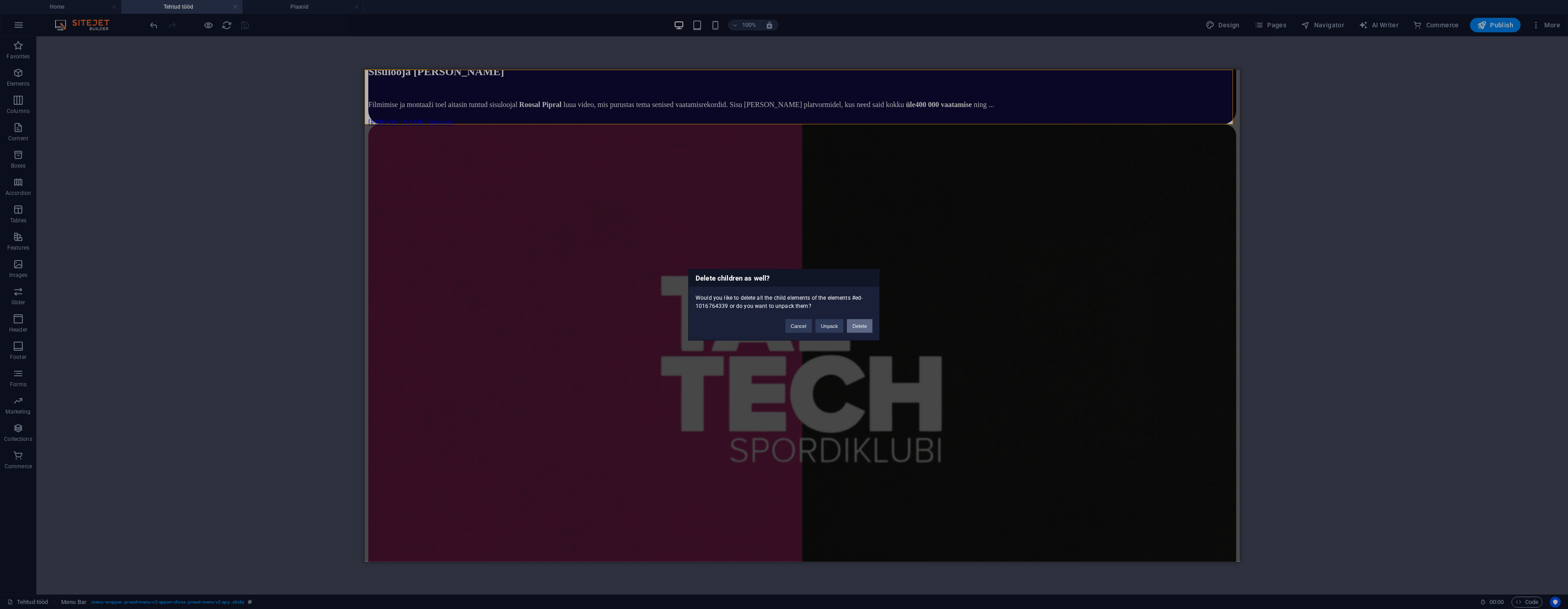
click at [854, 323] on button "Delete" at bounding box center [860, 326] width 26 height 14
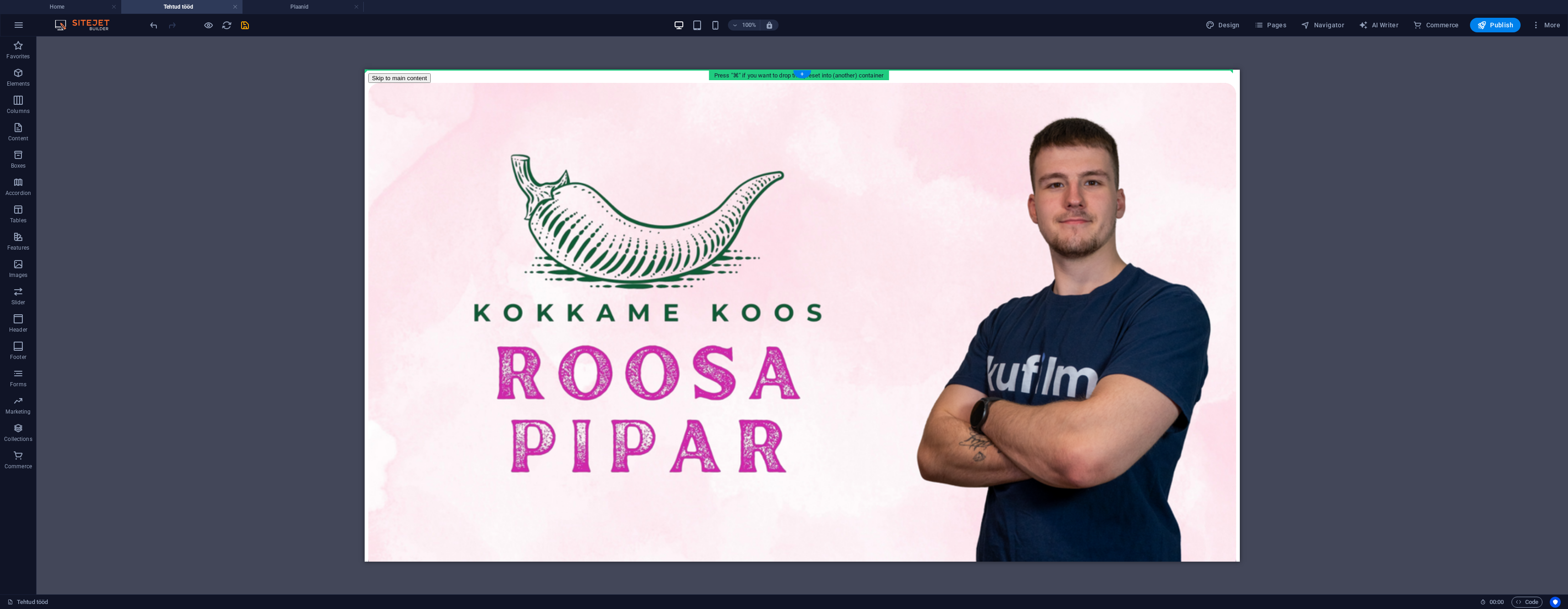
drag, startPoint x: 423, startPoint y: 337, endPoint x: 423, endPoint y: 75, distance: 262.0
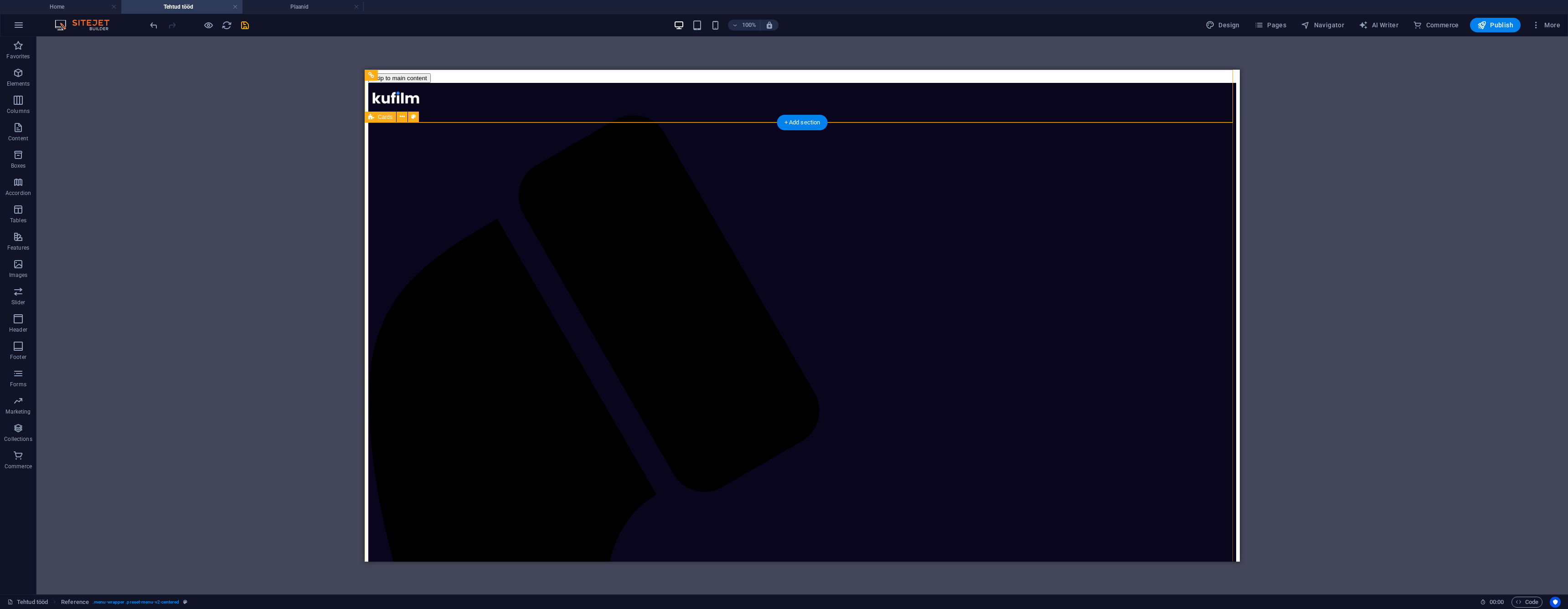
click at [308, 11] on h4 "Plaanid" at bounding box center [302, 6] width 121 height 10
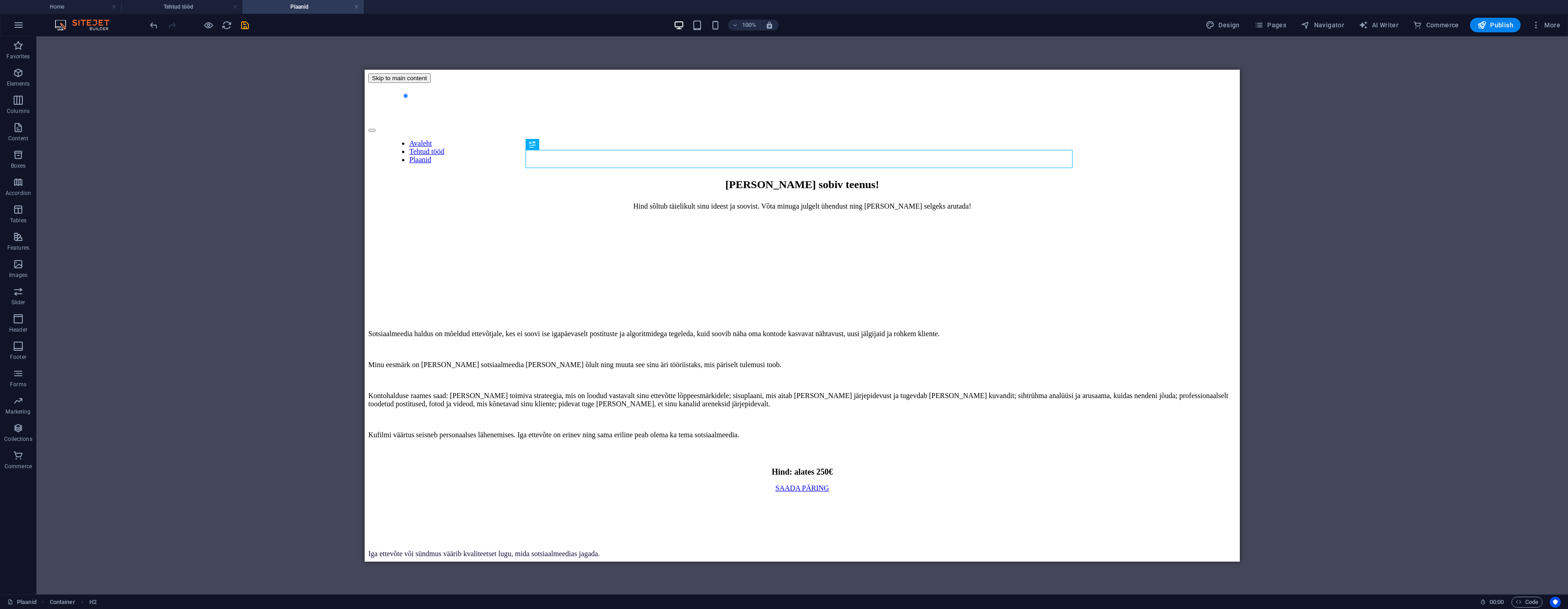
click at [427, 87] on div "Avaleht Tehtud tööd Plaanid" at bounding box center [802, 109] width 868 height 55
click at [442, 84] on div "Avaleht Tehtud tööd Plaanid" at bounding box center [802, 109] width 868 height 55
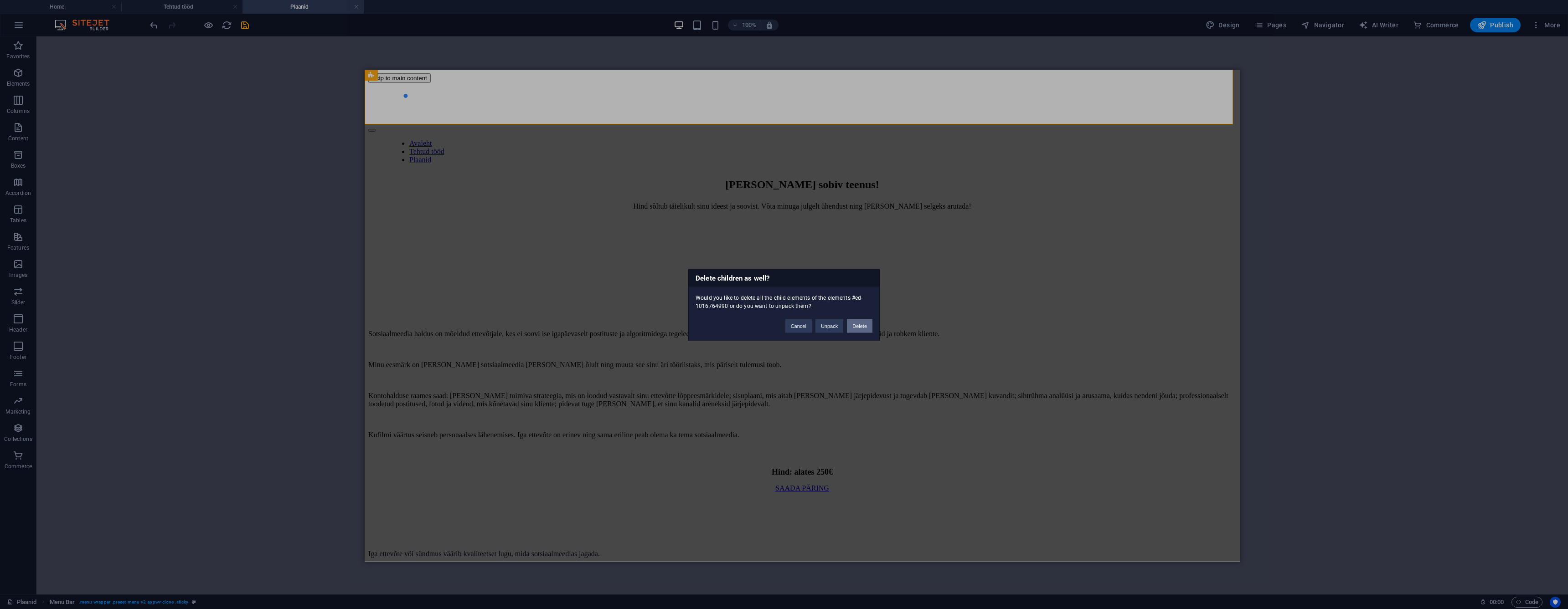
click at [864, 326] on button "Delete" at bounding box center [860, 326] width 26 height 14
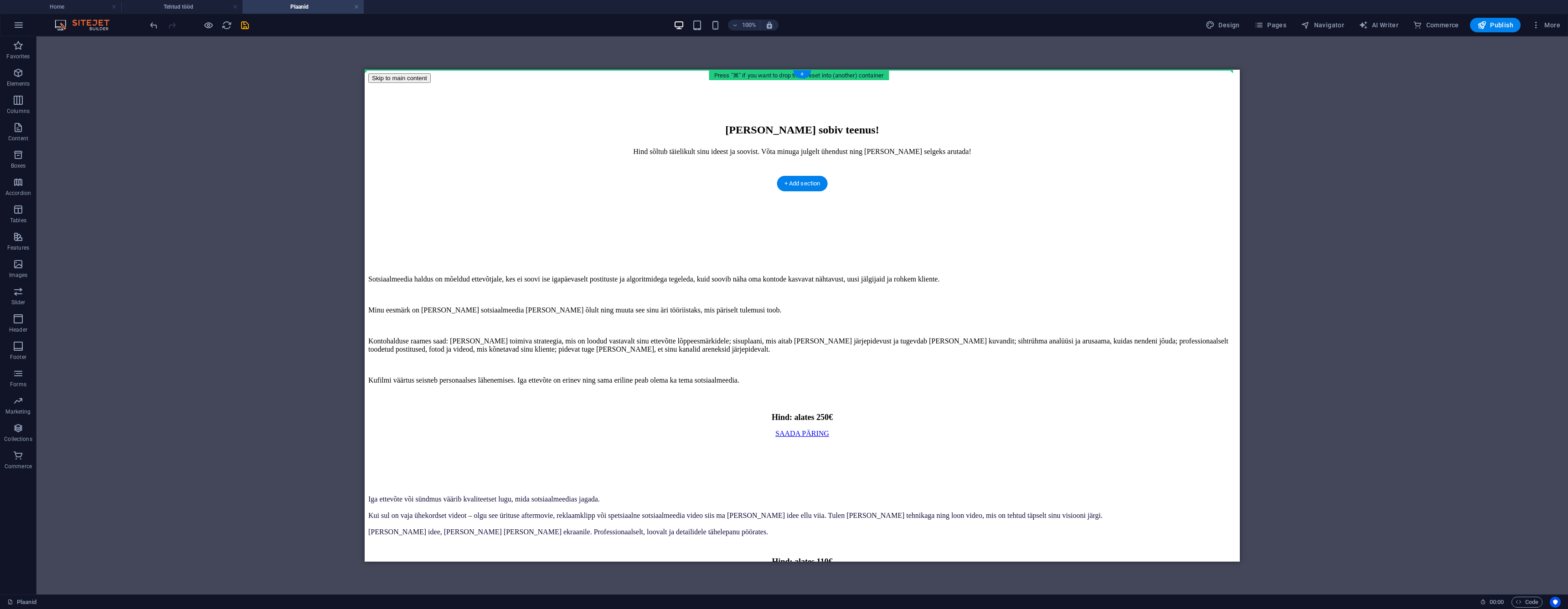
drag, startPoint x: 420, startPoint y: 526, endPoint x: 442, endPoint y: 78, distance: 448.5
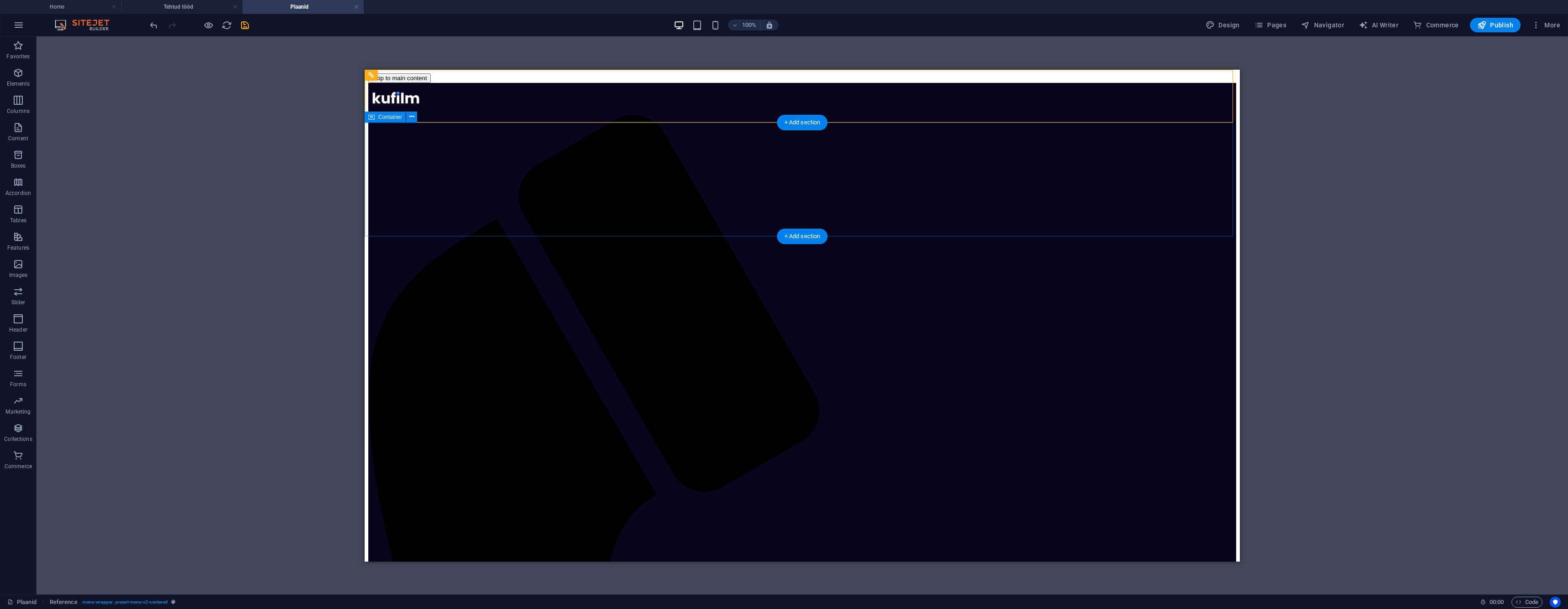
drag, startPoint x: 457, startPoint y: 311, endPoint x: 413, endPoint y: 231, distance: 91.3
click at [244, 25] on icon "save" at bounding box center [245, 26] width 11 height 11
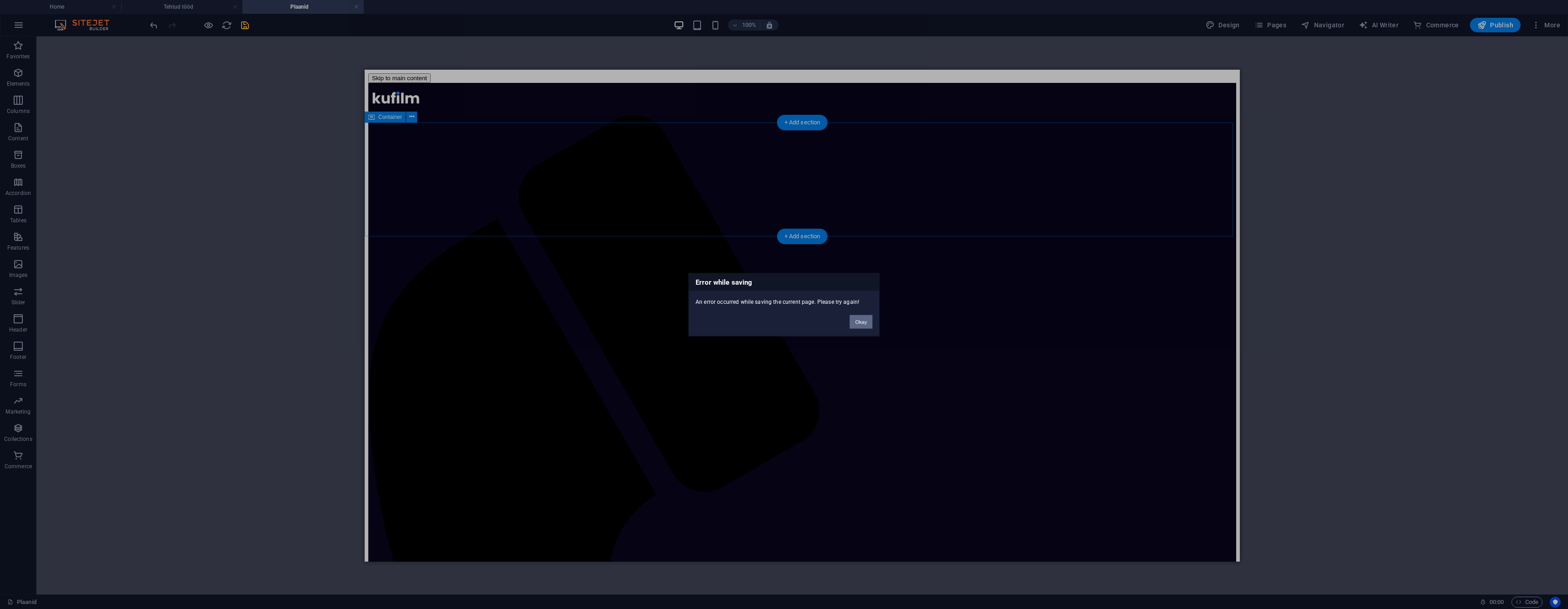
click at [862, 320] on button "Okay" at bounding box center [861, 322] width 23 height 14
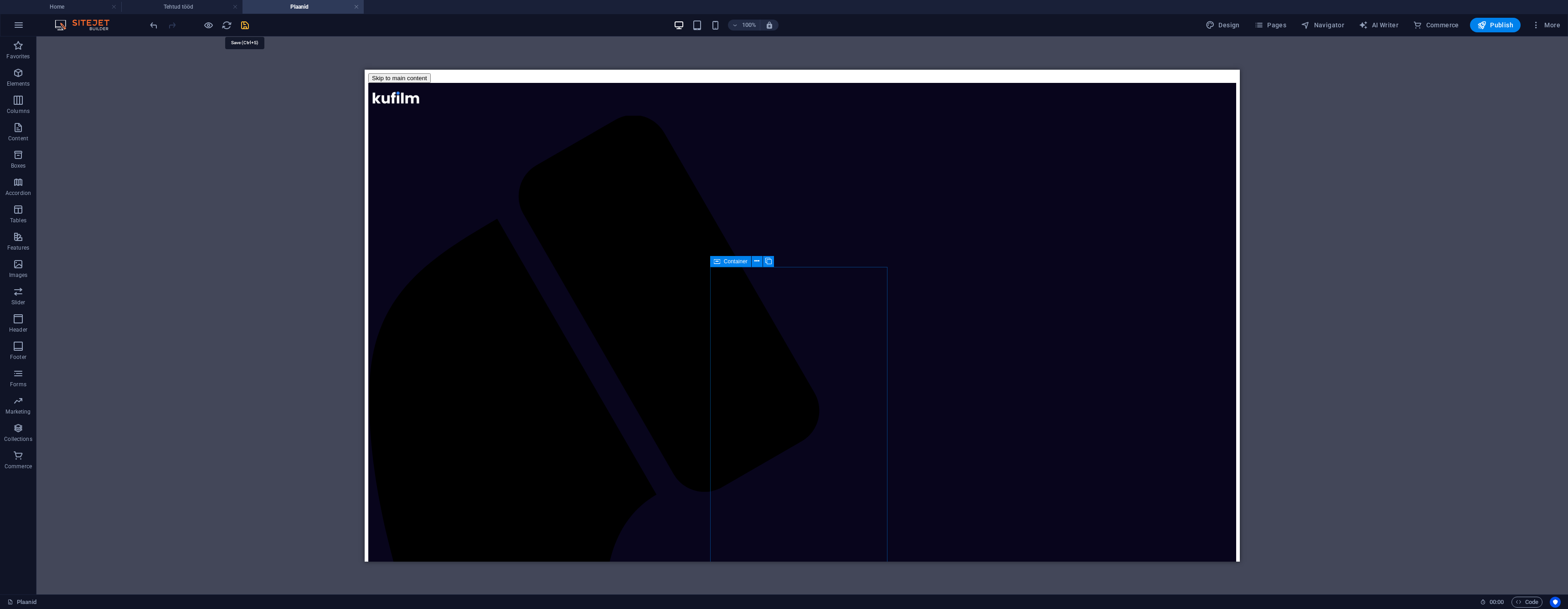
click at [246, 26] on icon "save" at bounding box center [245, 26] width 11 height 11
click at [198, 8] on h4 "Tehtud tööd" at bounding box center [182, 6] width 121 height 10
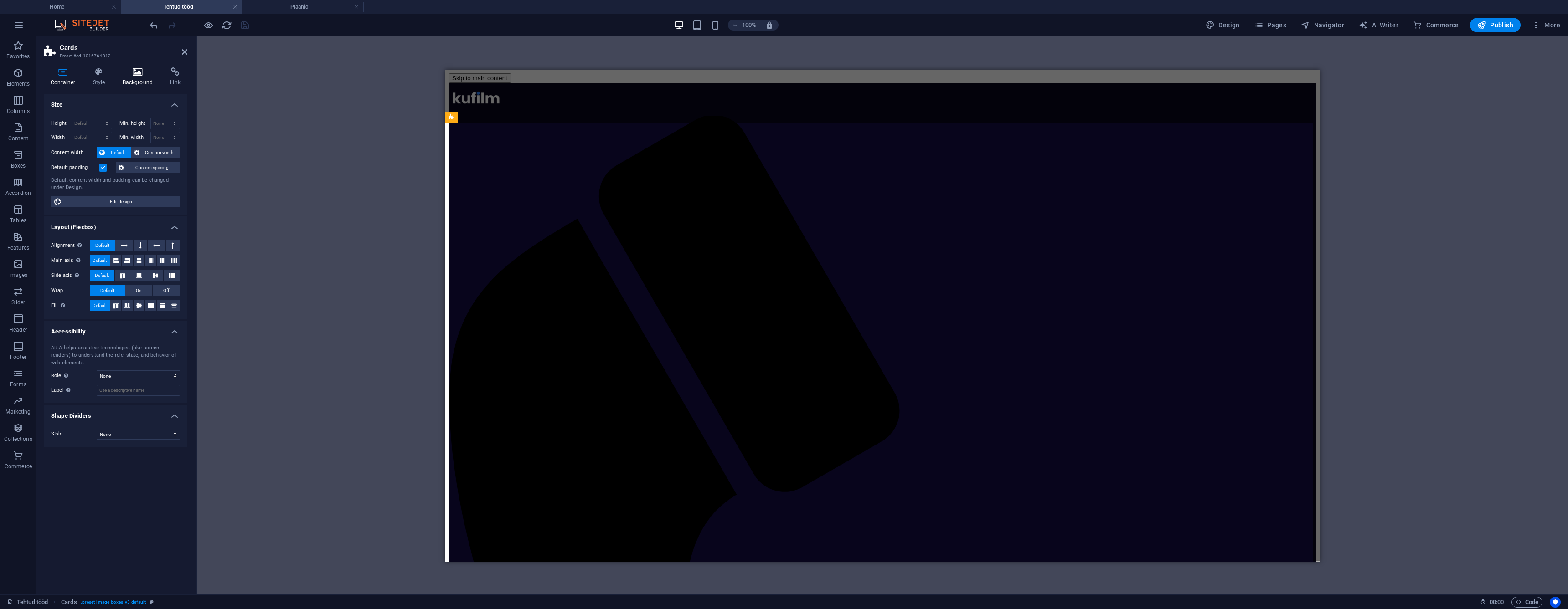
click at [137, 79] on h4 "Background" at bounding box center [139, 76] width 48 height 19
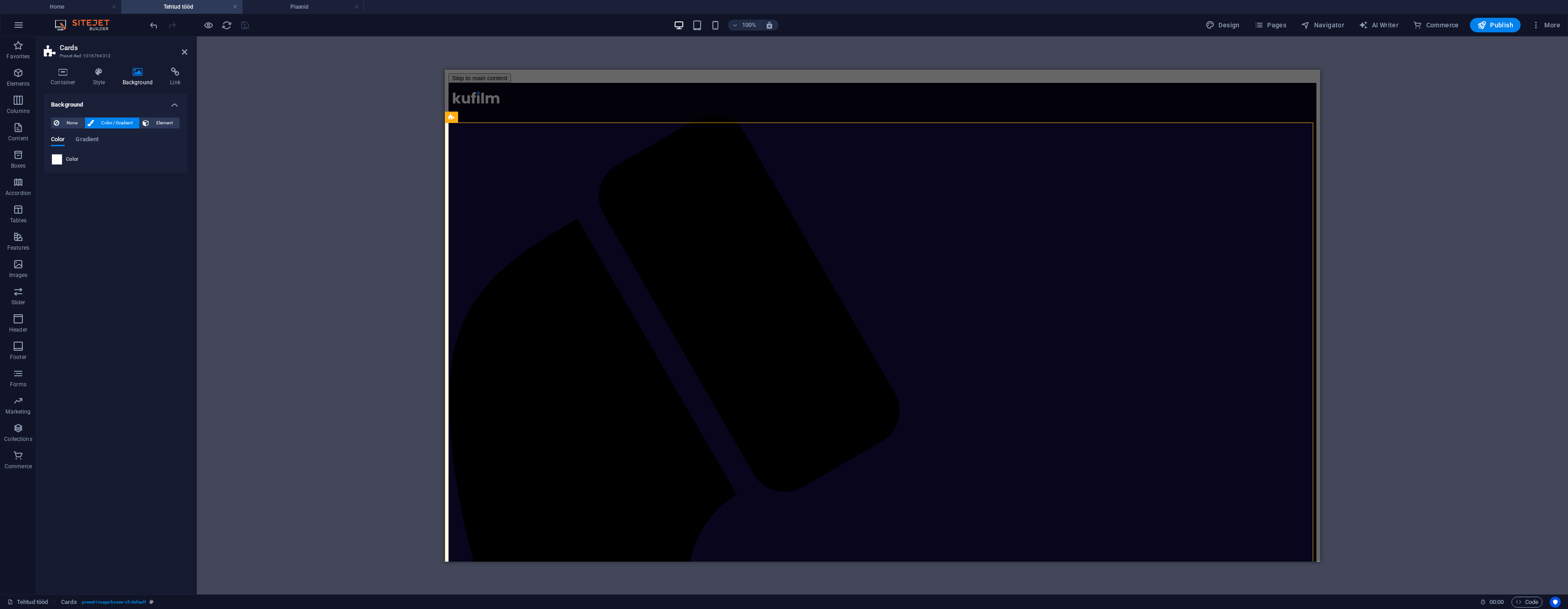
click at [57, 158] on span at bounding box center [57, 159] width 10 height 10
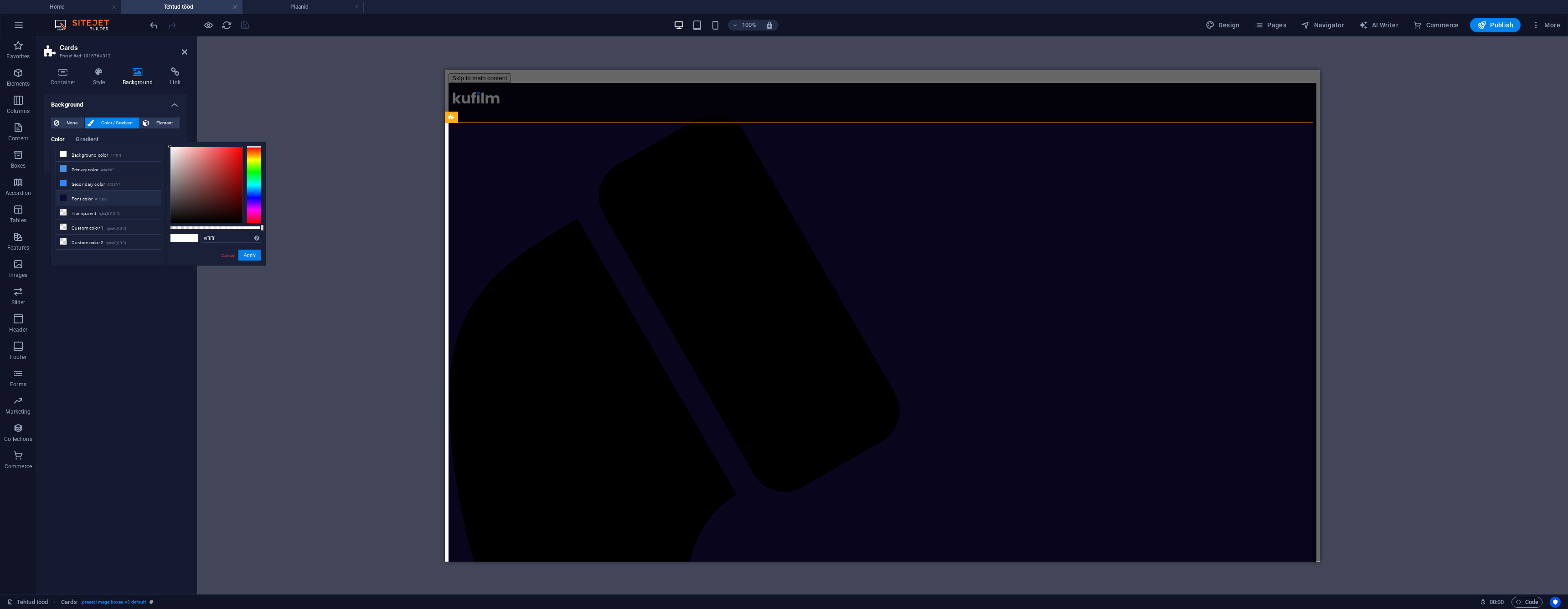
click at [64, 198] on icon at bounding box center [63, 197] width 6 height 6
type input "#0f0a35"
click at [250, 255] on button "Apply" at bounding box center [250, 255] width 23 height 11
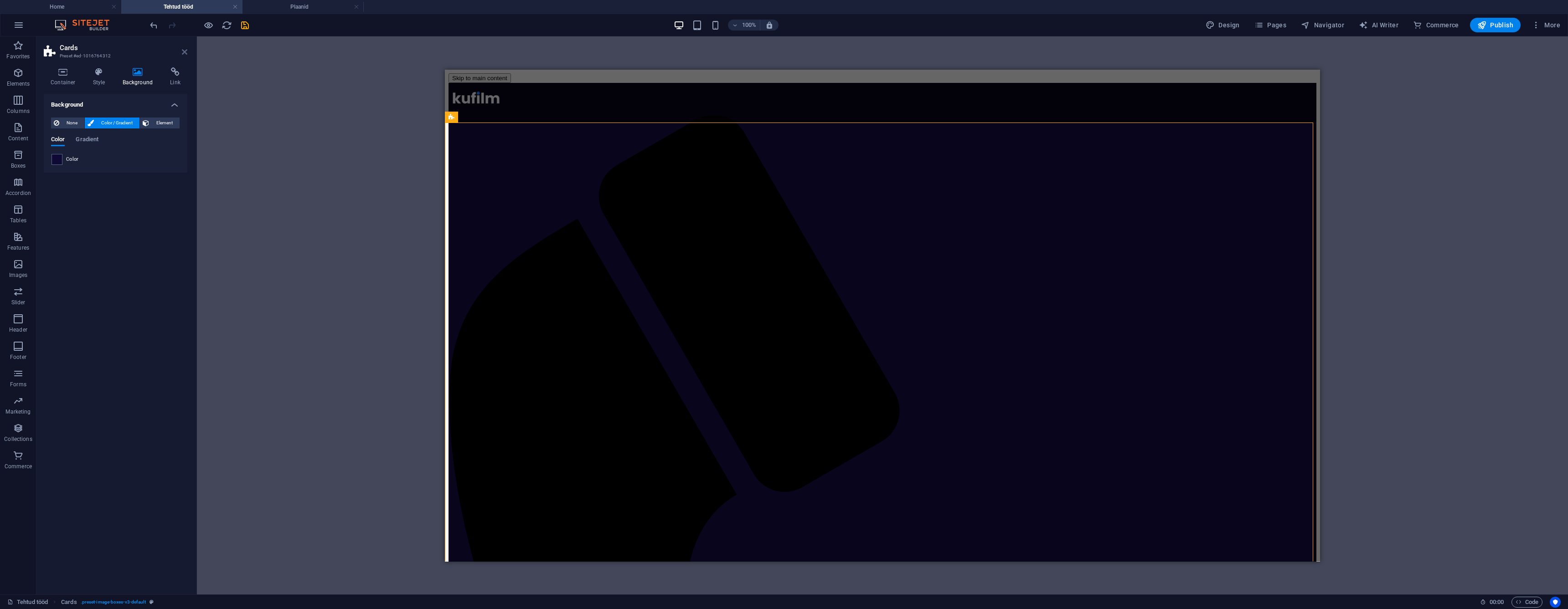
click at [184, 55] on icon at bounding box center [184, 52] width 5 height 8
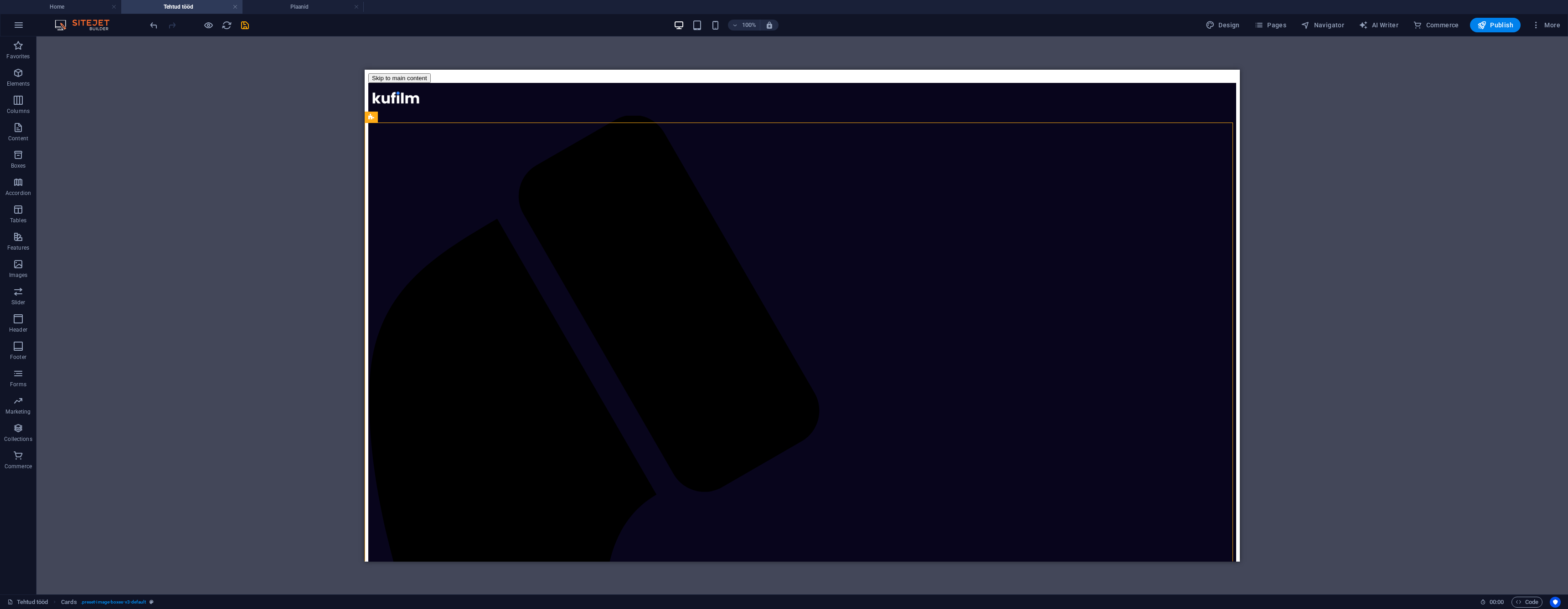
click at [259, 129] on div "Drag here to replace the existing content. Press “Ctrl” if you want to create a…" at bounding box center [802, 315] width 1532 height 558
drag, startPoint x: 1101, startPoint y: 297, endPoint x: 1111, endPoint y: 301, distance: 10.8
click at [1269, 263] on div "Drag here to replace the existing content. Press “Ctrl” if you want to create a…" at bounding box center [802, 315] width 1532 height 558
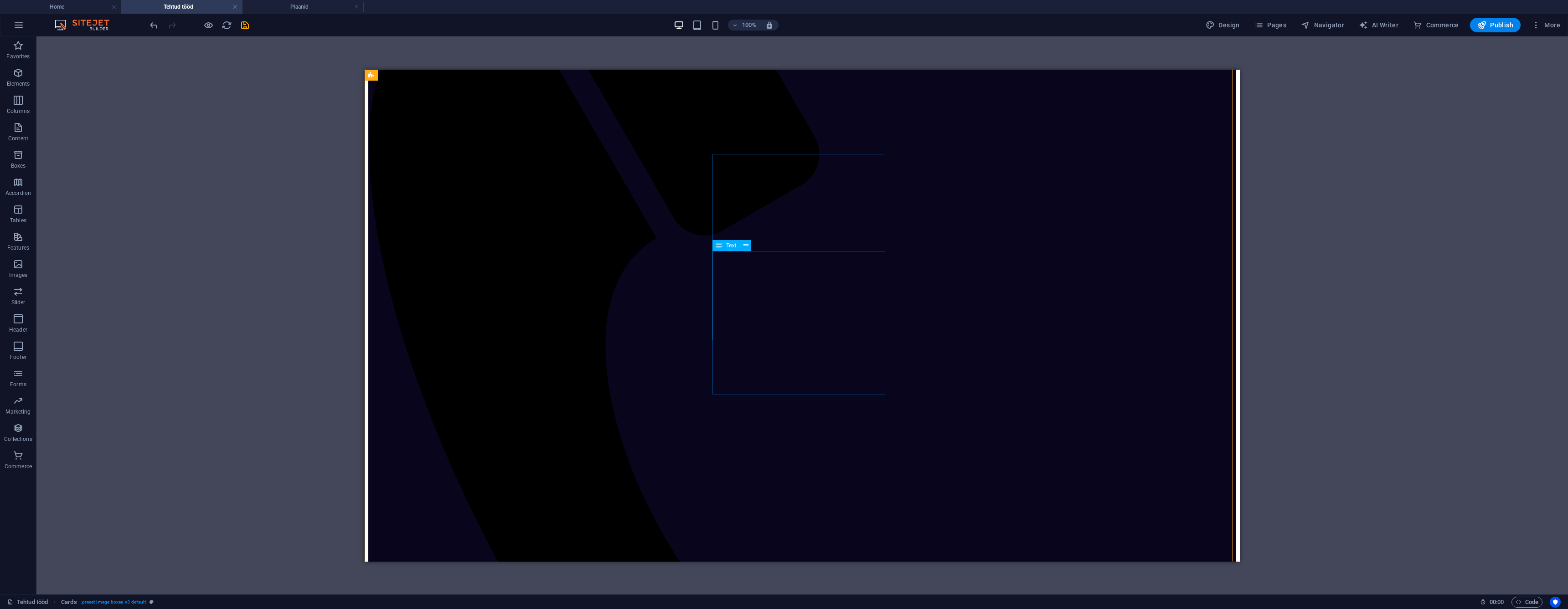
scroll to position [344, 0]
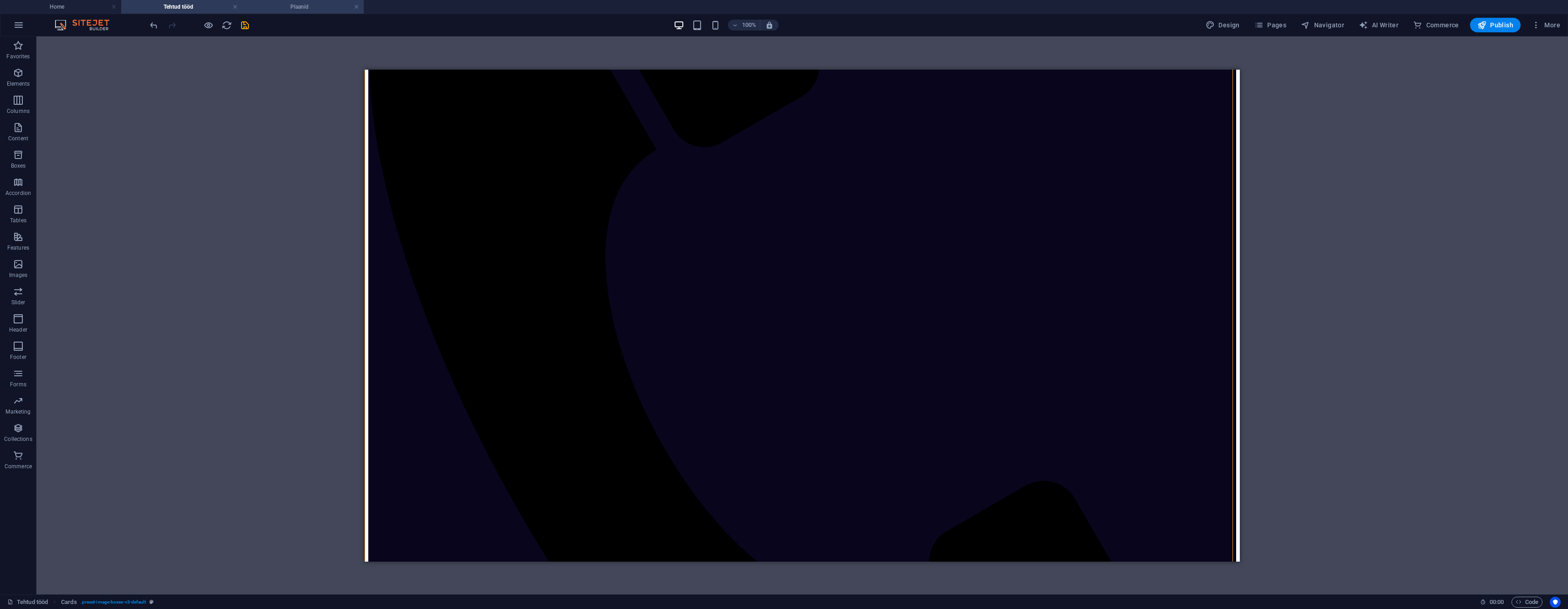
drag, startPoint x: 335, startPoint y: 7, endPoint x: 338, endPoint y: 12, distance: 5.8
click at [305, 11] on h4 "Plaanid" at bounding box center [302, 6] width 121 height 10
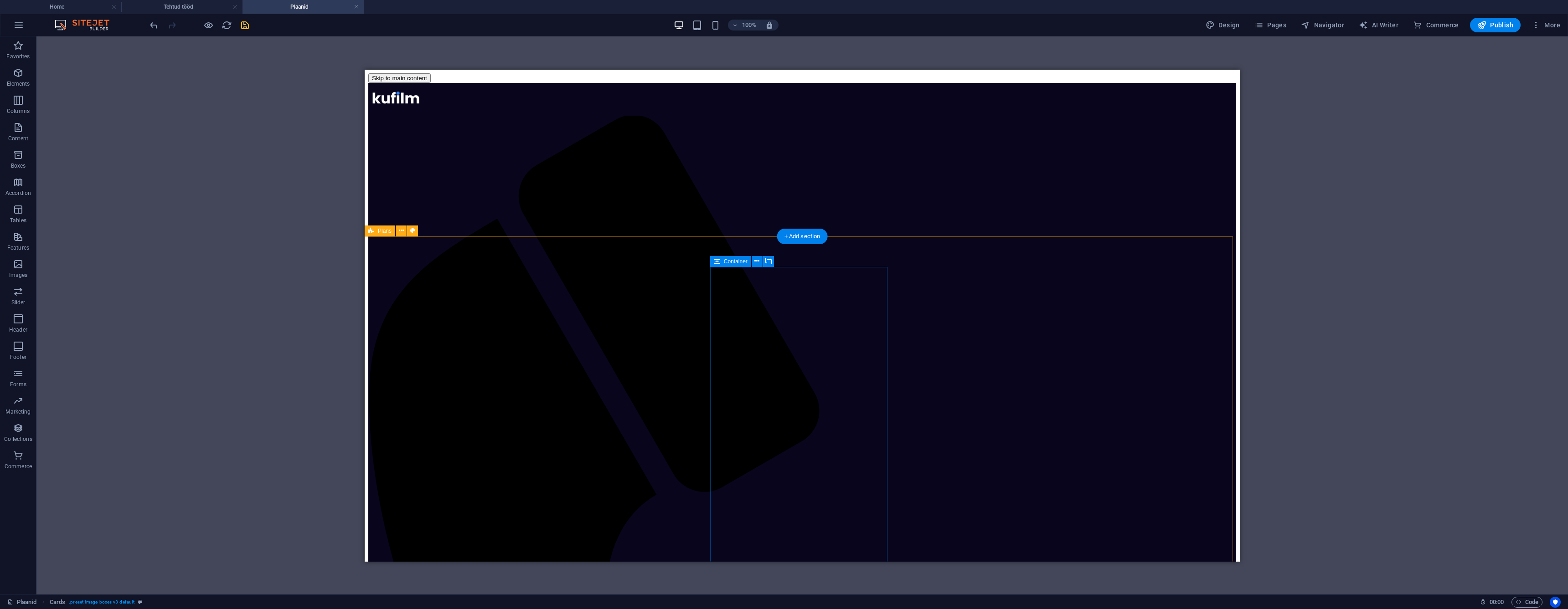
select select "px"
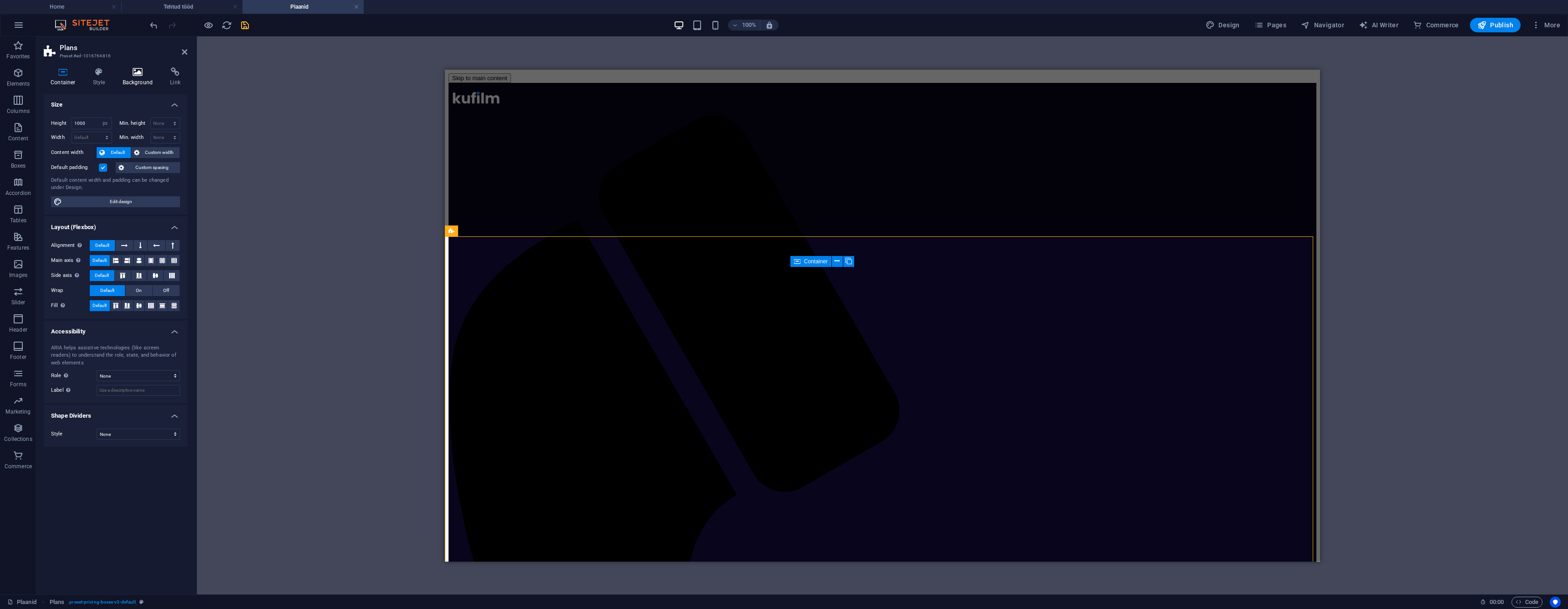
click at [142, 76] on icon at bounding box center [137, 72] width 44 height 9
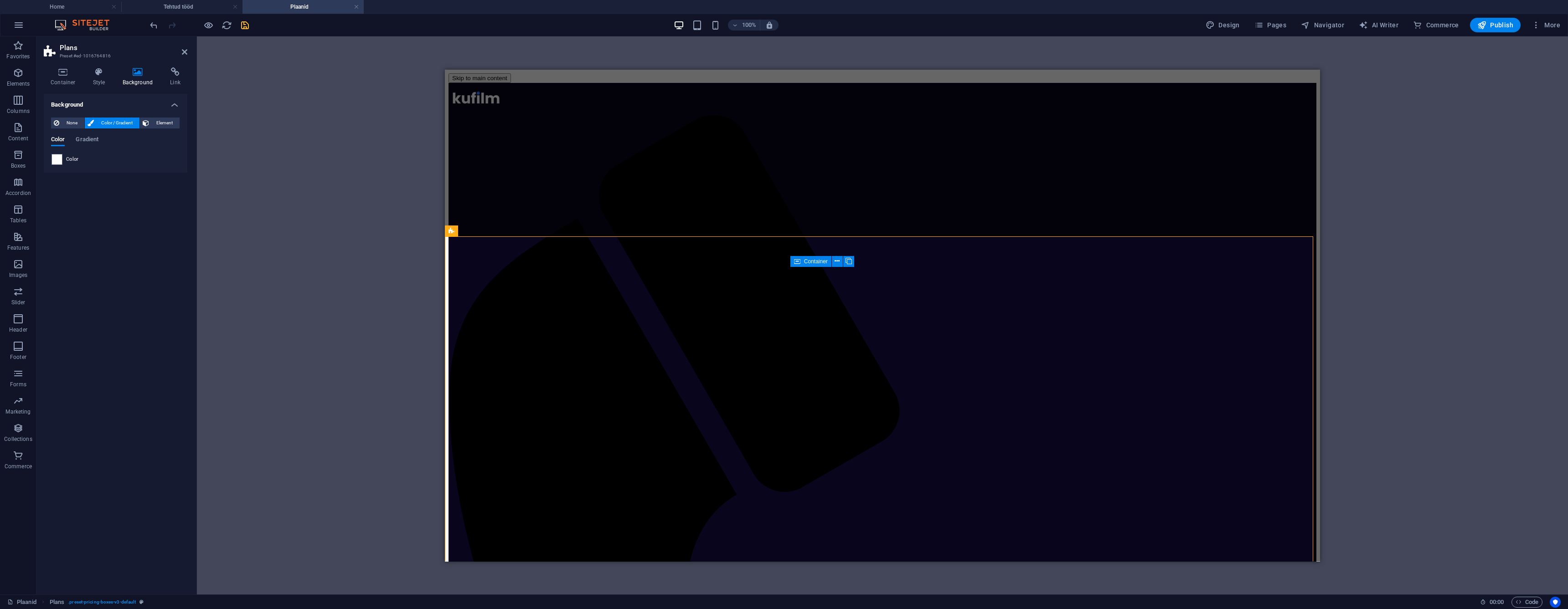
click at [63, 158] on div "Color" at bounding box center [115, 159] width 128 height 11
drag, startPoint x: 60, startPoint y: 159, endPoint x: 69, endPoint y: 176, distance: 19.2
click at [60, 159] on span at bounding box center [57, 159] width 10 height 10
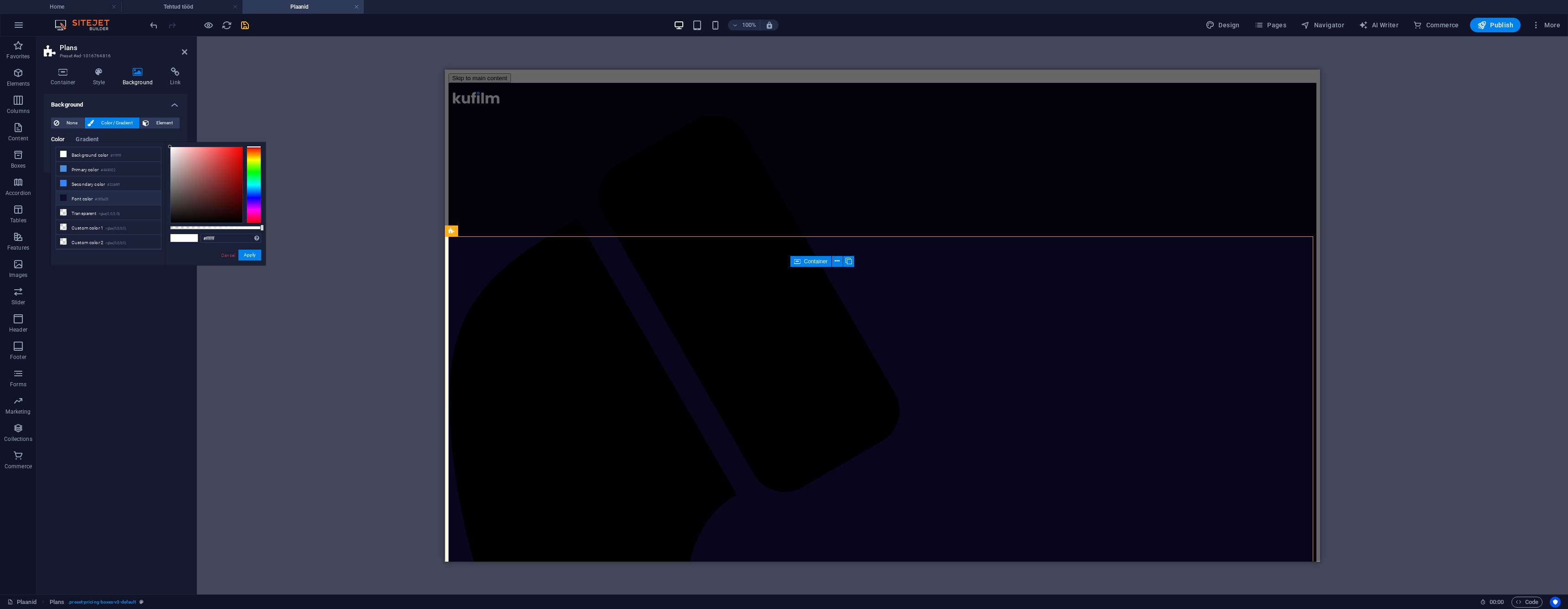
click at [75, 195] on li "Font color #0f0a35" at bounding box center [108, 197] width 105 height 14
type input "#0f0a35"
click at [258, 254] on button "Apply" at bounding box center [250, 255] width 23 height 11
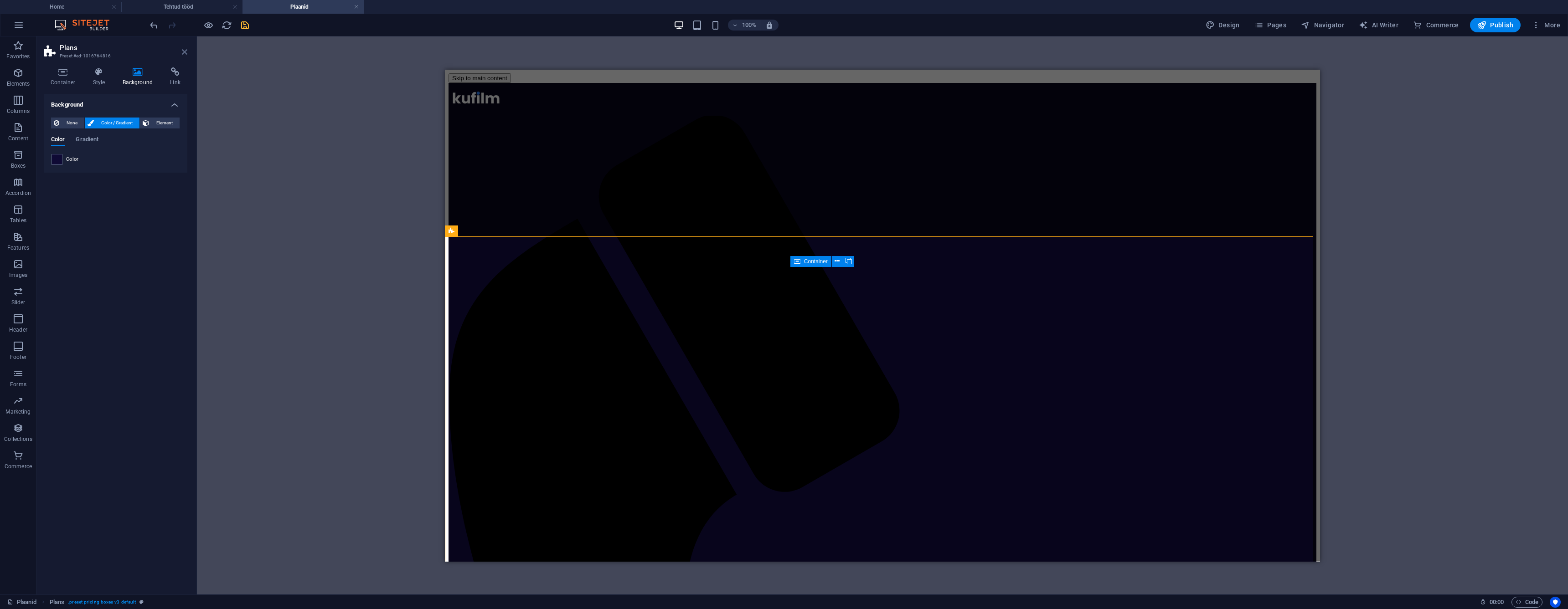
click at [184, 50] on icon at bounding box center [184, 52] width 5 height 8
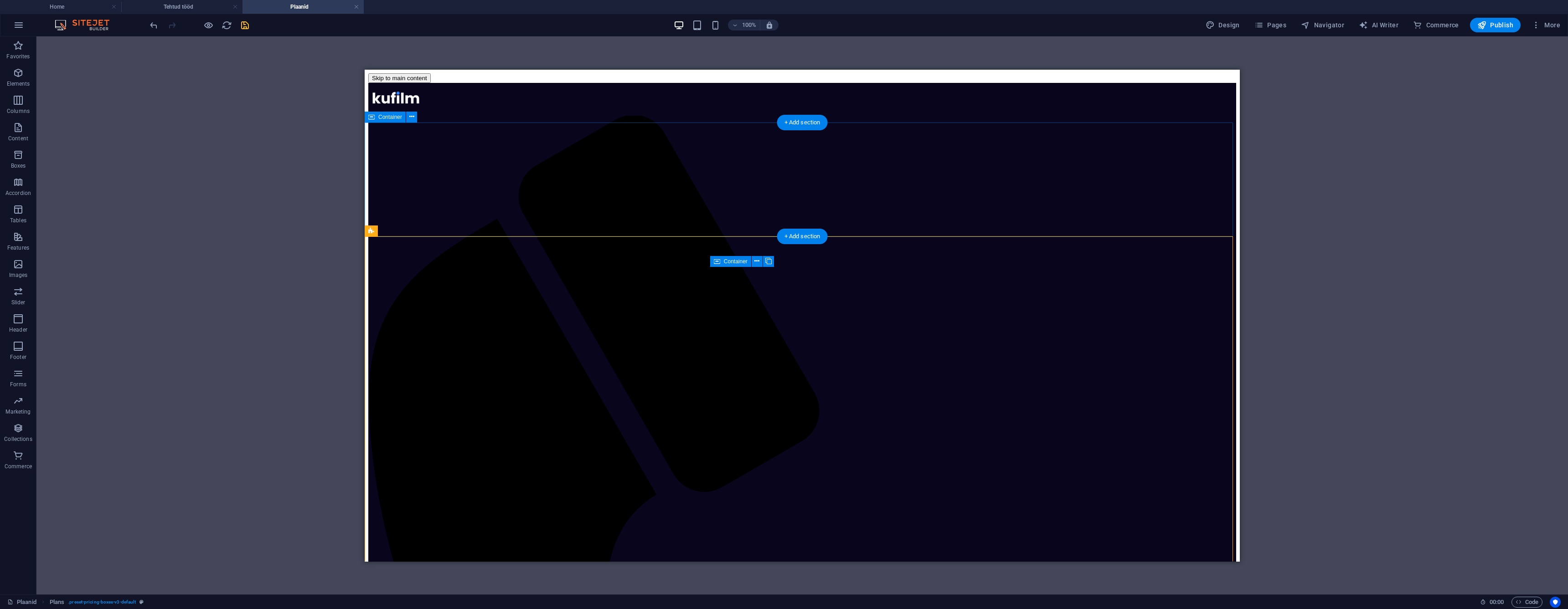
select select "px"
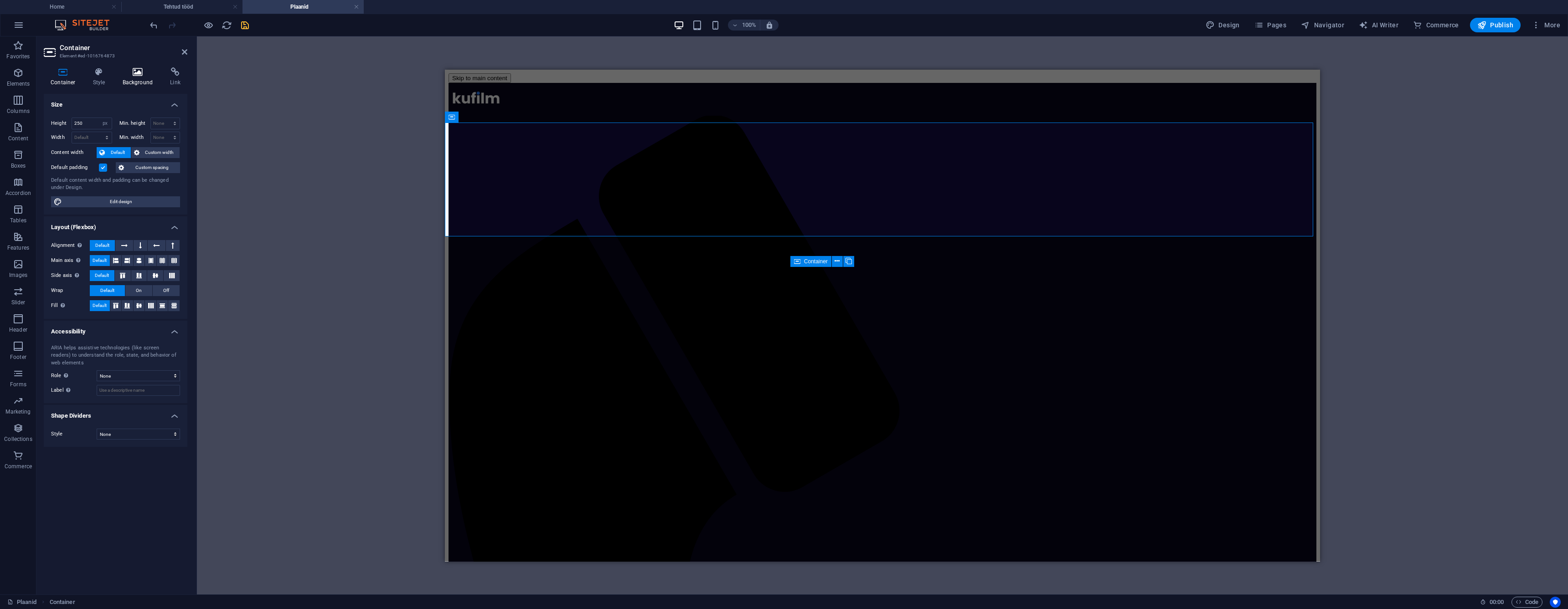
click at [126, 75] on icon at bounding box center [137, 72] width 44 height 9
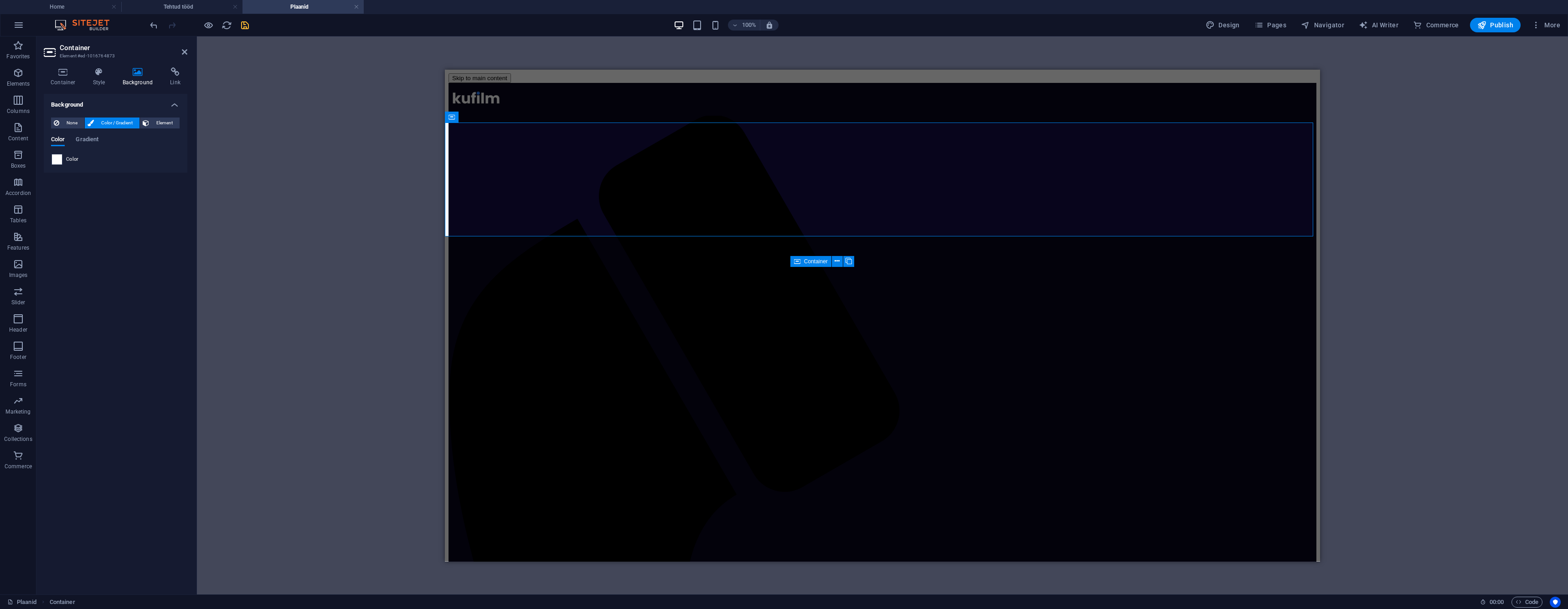
click at [60, 161] on span at bounding box center [57, 159] width 10 height 10
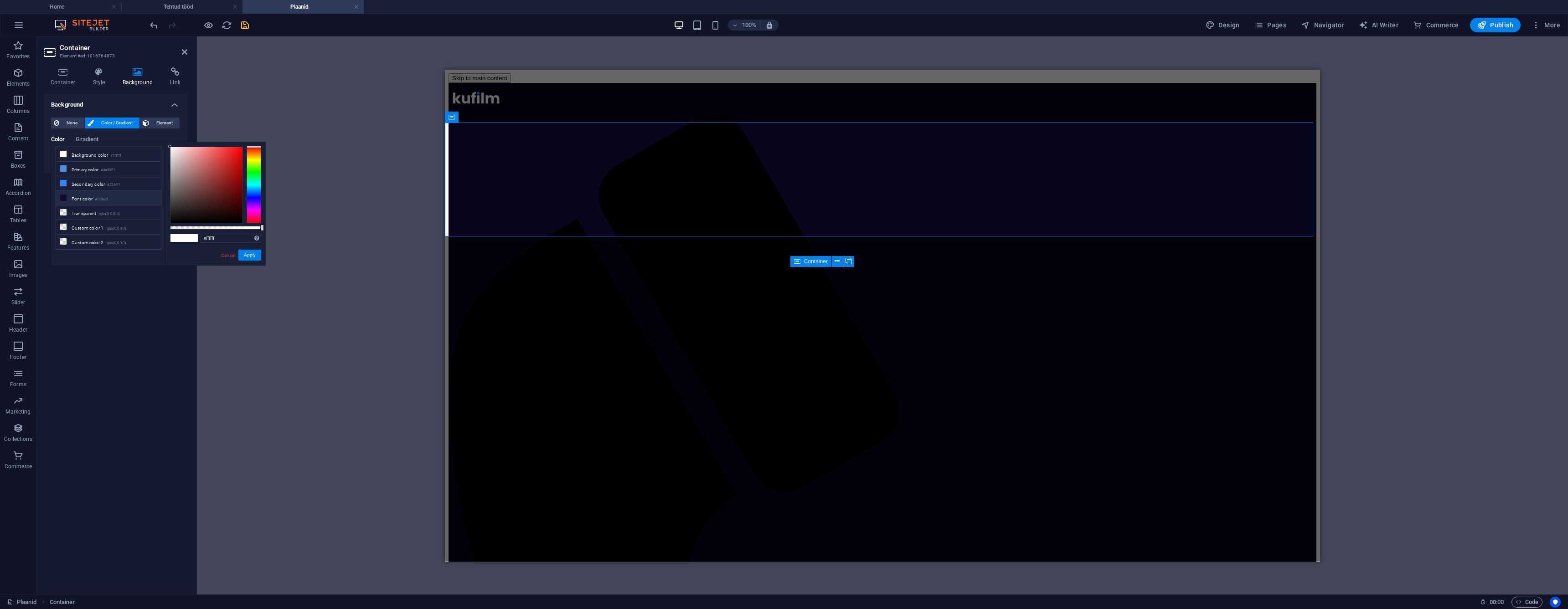
click at [110, 195] on li "Font color #0f0a35" at bounding box center [108, 197] width 105 height 14
type input "#0f0a35"
click at [245, 256] on button "Apply" at bounding box center [250, 255] width 23 height 11
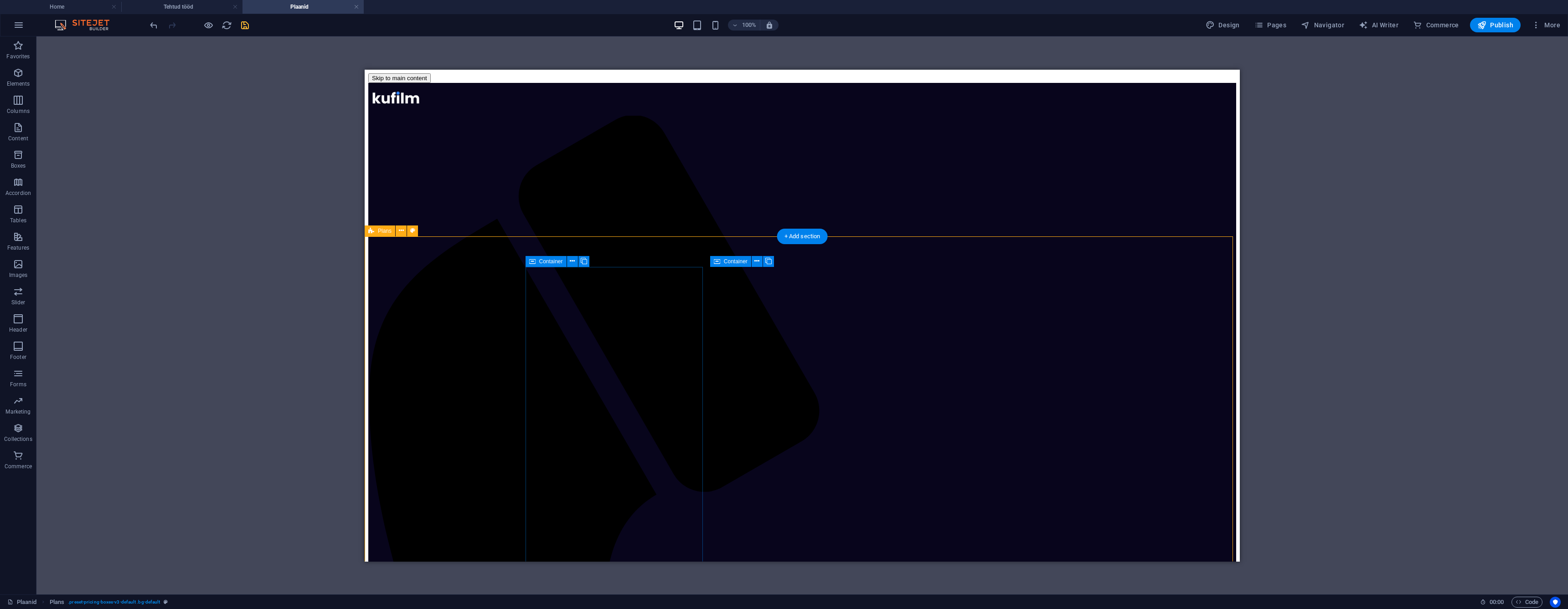
click at [316, 283] on div "Drag here to replace the existing content. Press “Ctrl” if you want to create a…" at bounding box center [802, 315] width 1532 height 558
click at [315, 208] on div "Drag here to replace the existing content. Press “Ctrl” if you want to create a…" at bounding box center [802, 315] width 1532 height 558
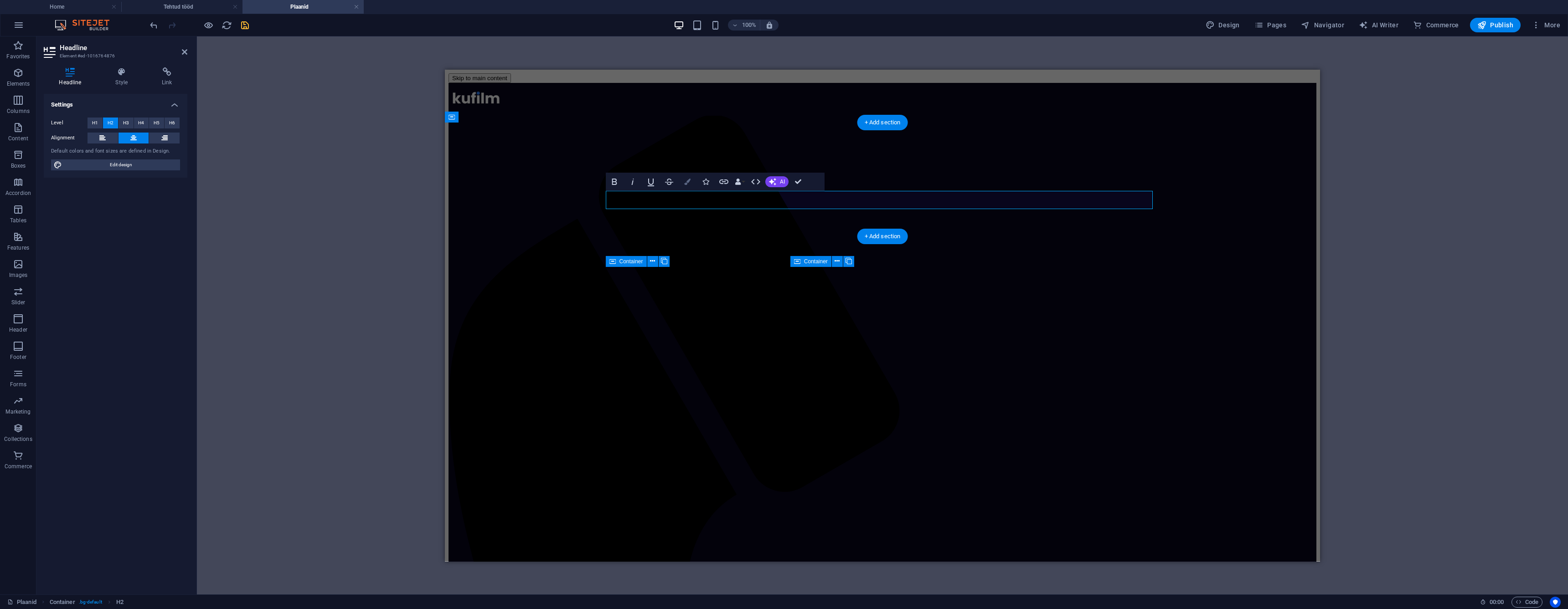
click at [689, 182] on icon "button" at bounding box center [687, 182] width 6 height 6
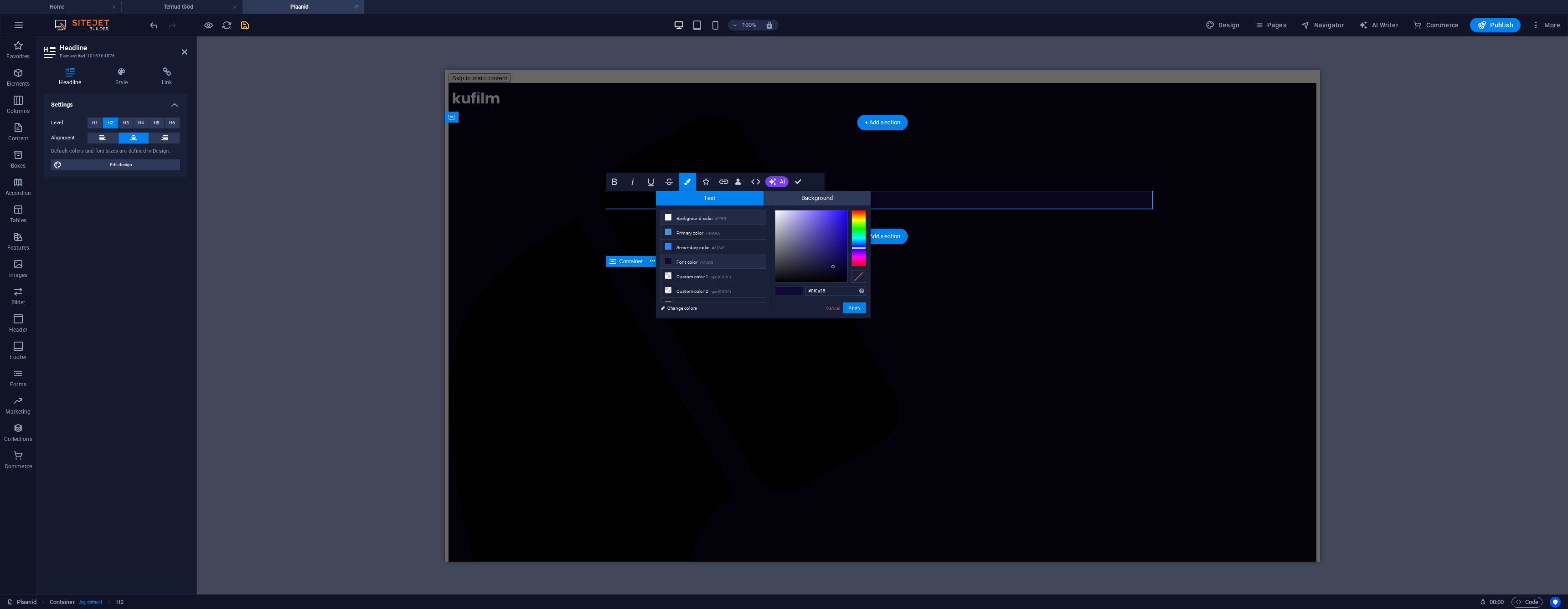
click at [689, 217] on li "Background color #ffffff" at bounding box center [713, 217] width 105 height 14
type input "#ffffff"
drag, startPoint x: 855, startPoint y: 313, endPoint x: 410, endPoint y: 243, distance: 450.5
click at [855, 313] on button "Apply" at bounding box center [855, 308] width 23 height 11
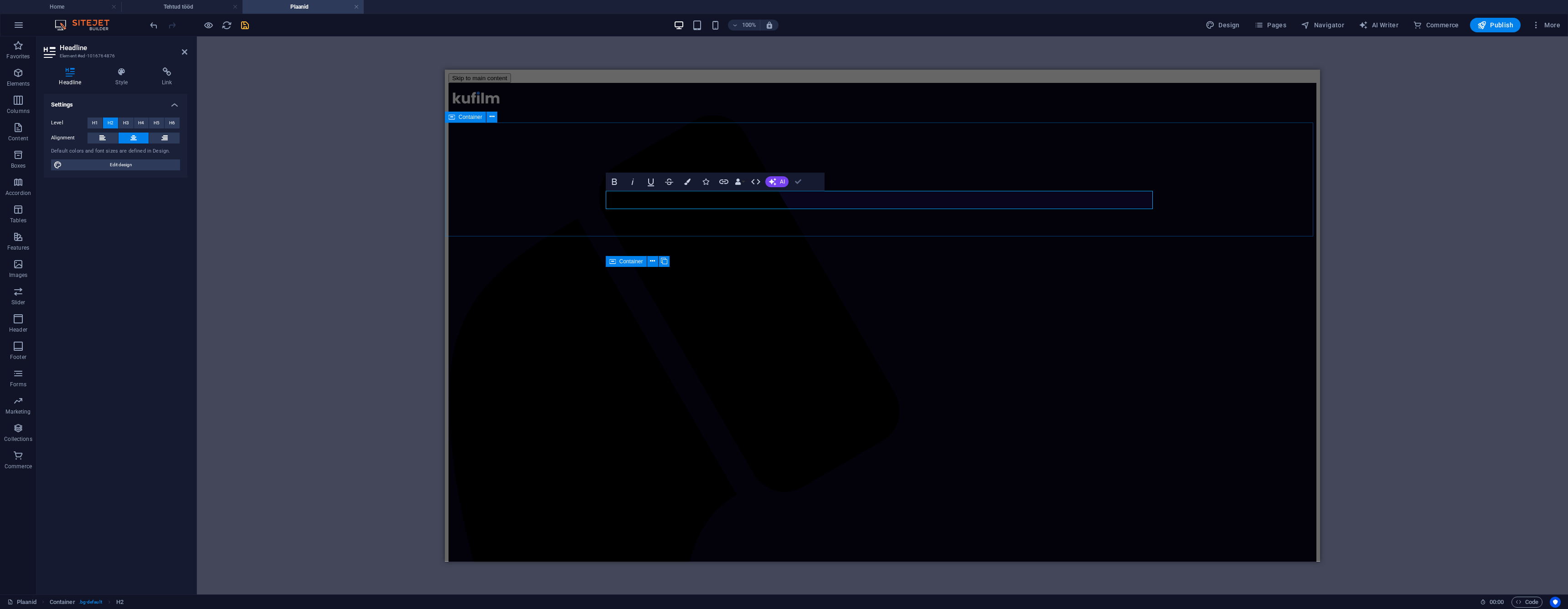
drag, startPoint x: 800, startPoint y: 180, endPoint x: 436, endPoint y: 142, distance: 366.0
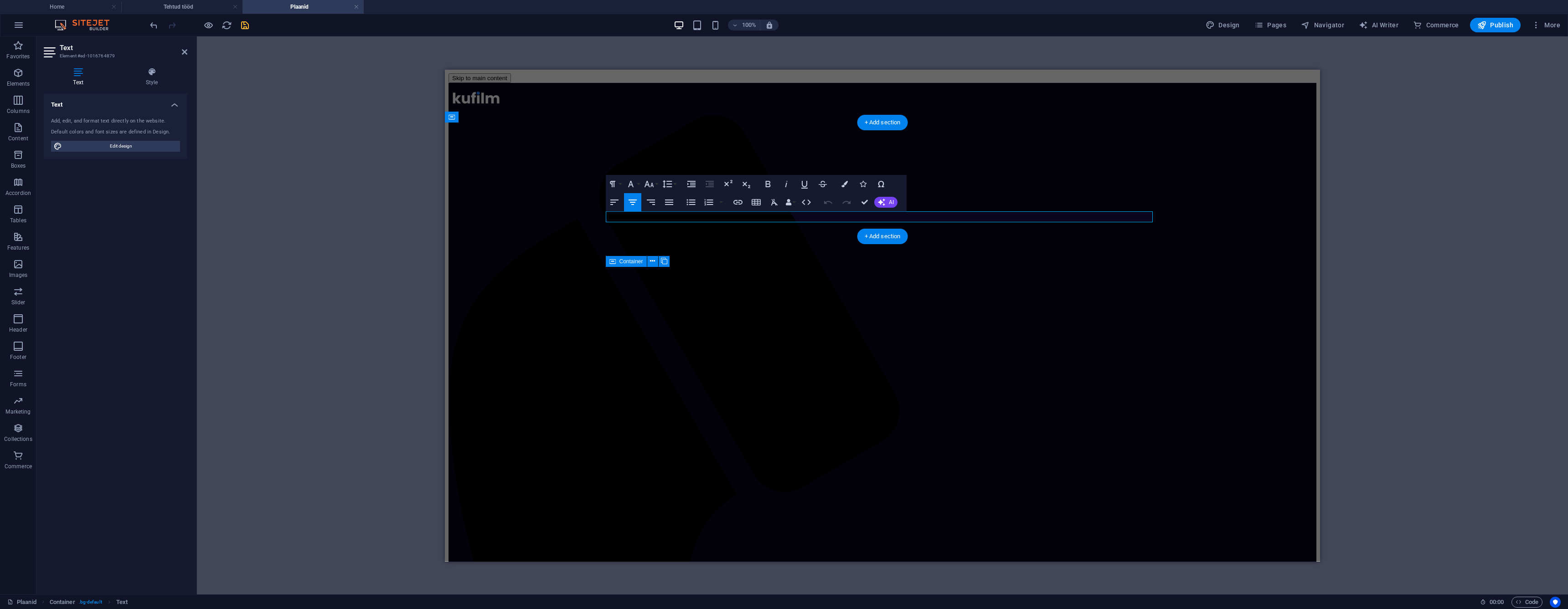
click at [842, 187] on button "Colors" at bounding box center [844, 184] width 17 height 18
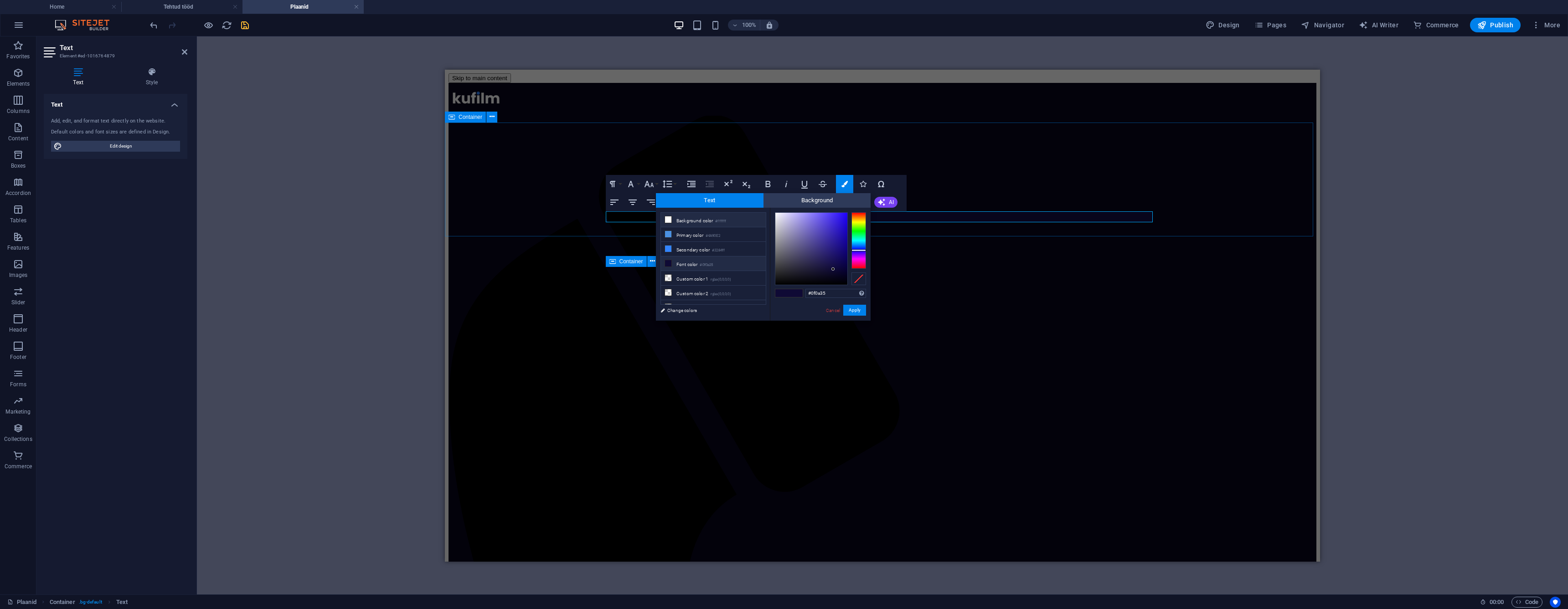
click at [707, 218] on li "Background color #ffffff" at bounding box center [713, 219] width 105 height 14
type input "#ffffff"
click at [855, 309] on button "Apply" at bounding box center [855, 310] width 23 height 11
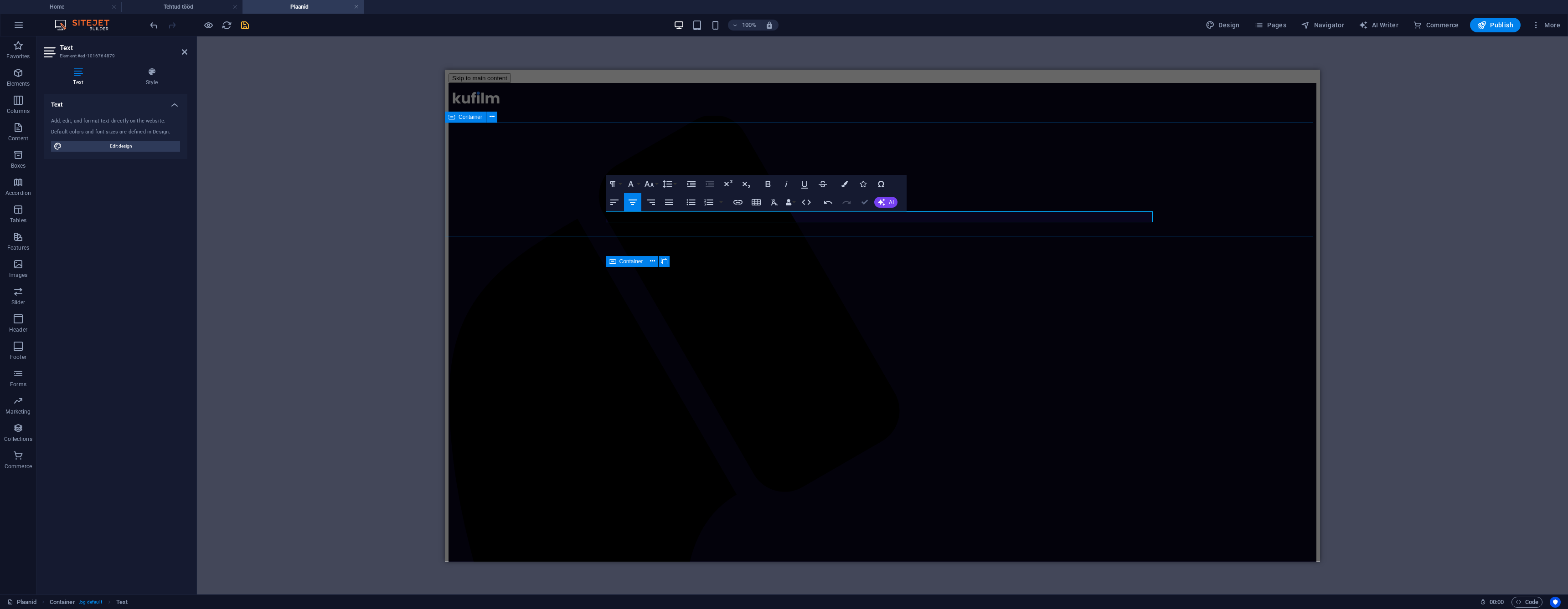
drag, startPoint x: 860, startPoint y: 205, endPoint x: 514, endPoint y: 141, distance: 351.9
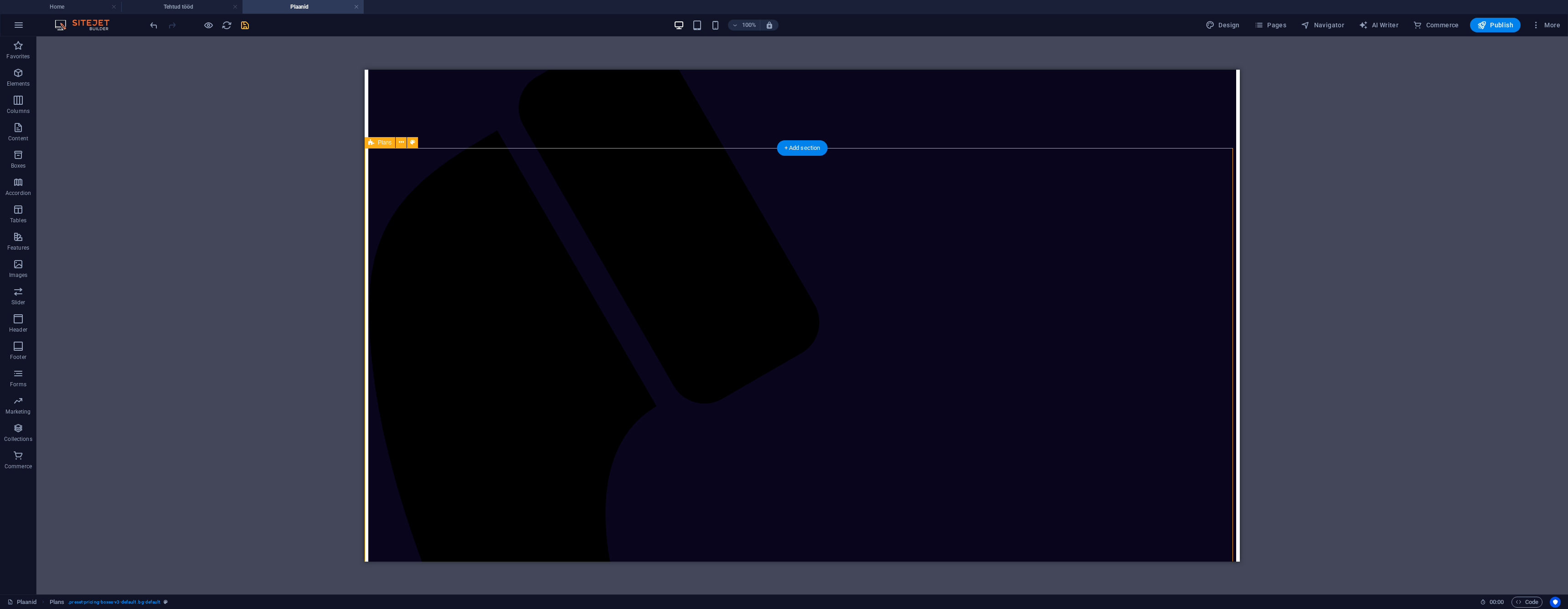
scroll to position [270, 0]
